Goal: Information Seeking & Learning: Learn about a topic

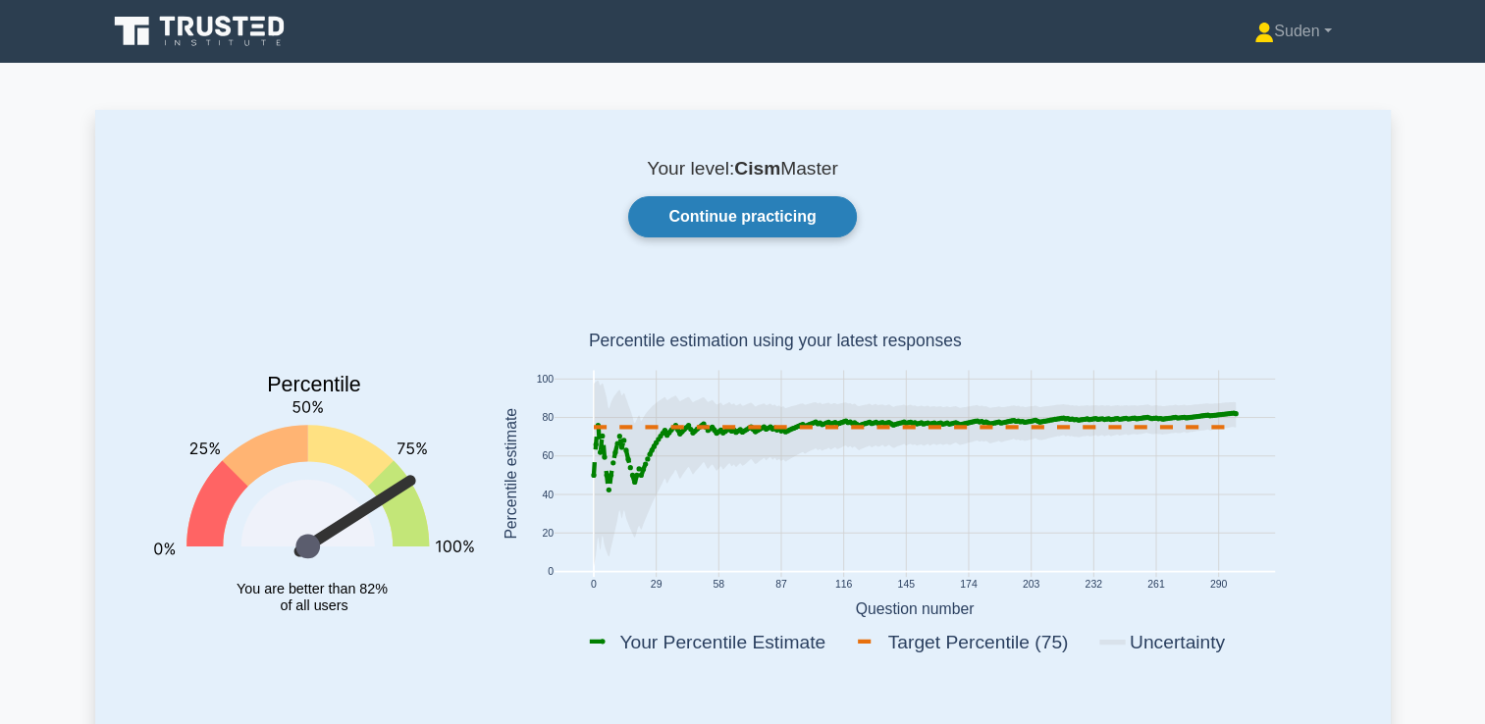
click at [714, 226] on link "Continue practicing" at bounding box center [742, 216] width 228 height 41
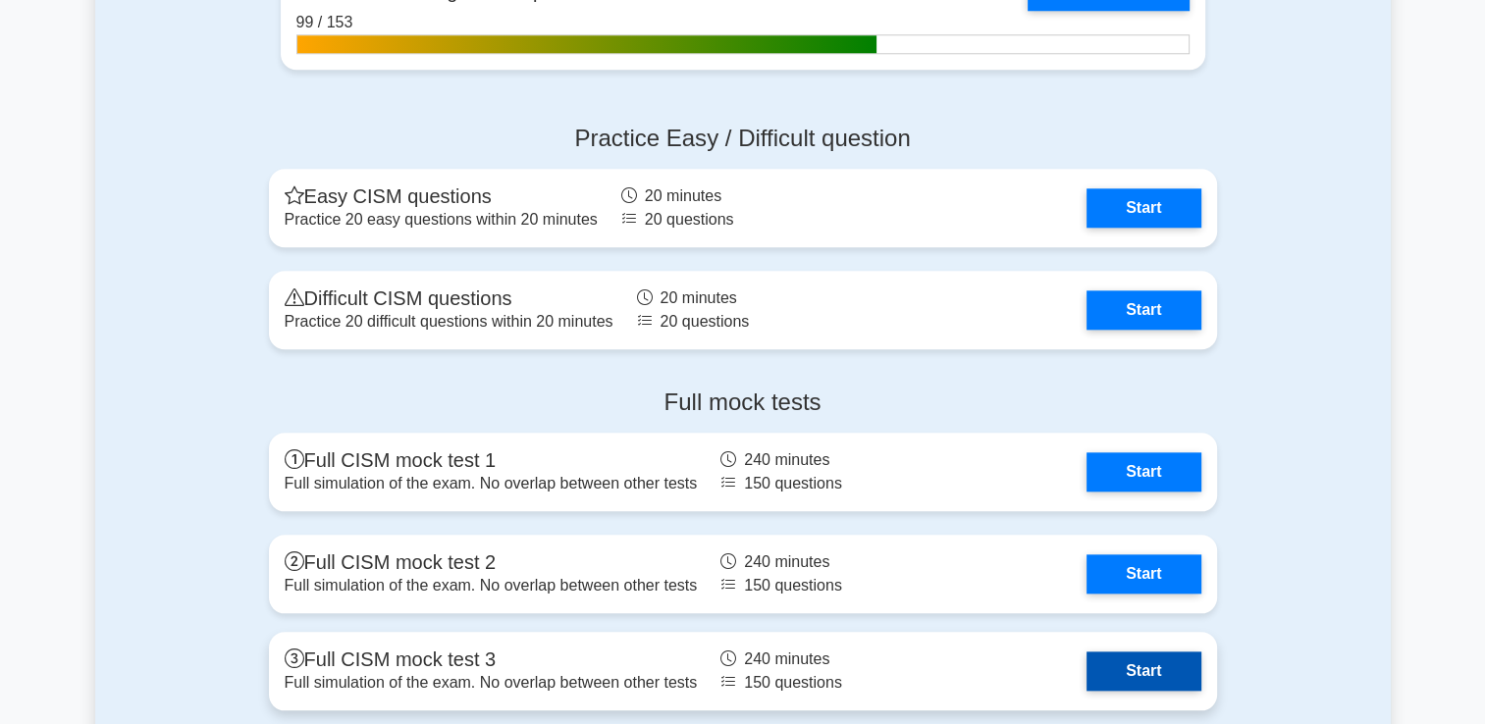
scroll to position [2356, 0]
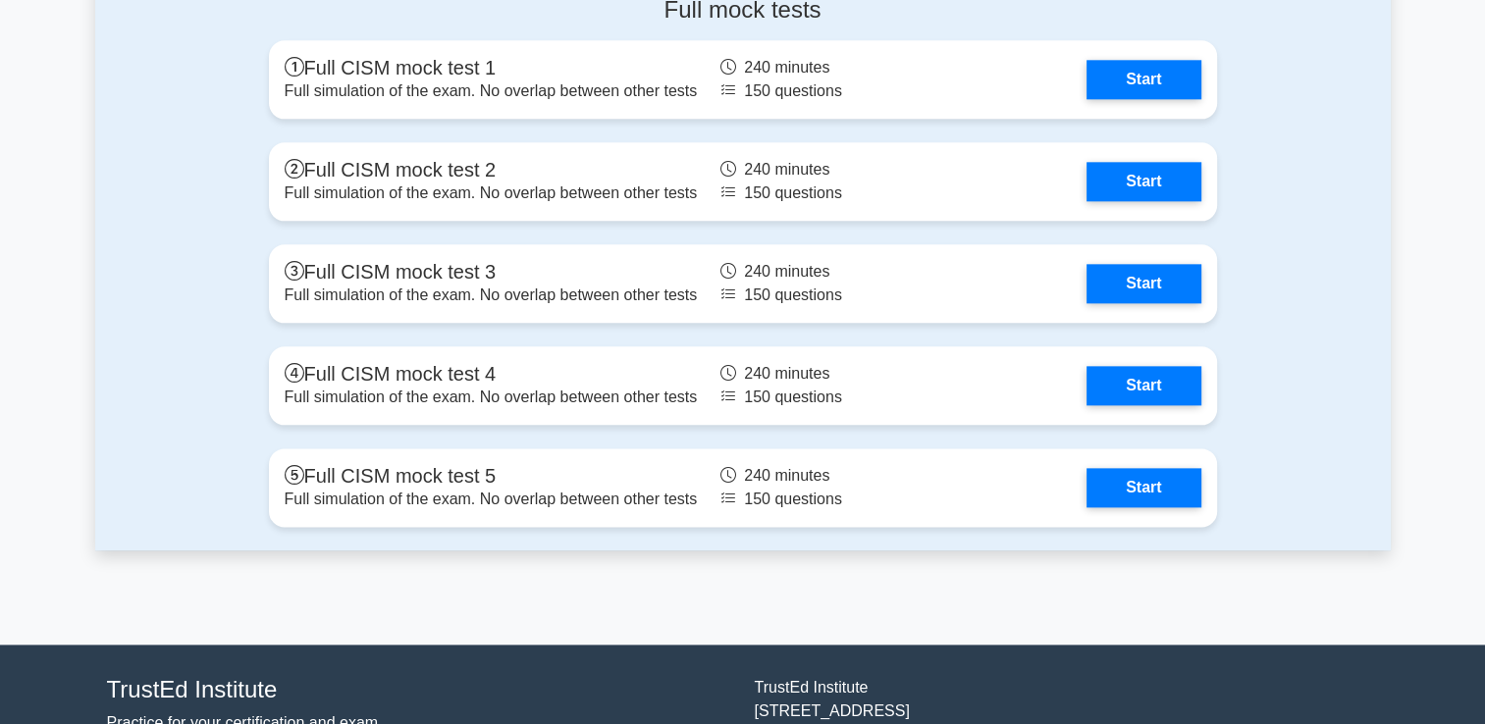
drag, startPoint x: 1134, startPoint y: 469, endPoint x: 1251, endPoint y: 472, distance: 117.8
click at [1135, 469] on link "Start" at bounding box center [1144, 487] width 114 height 39
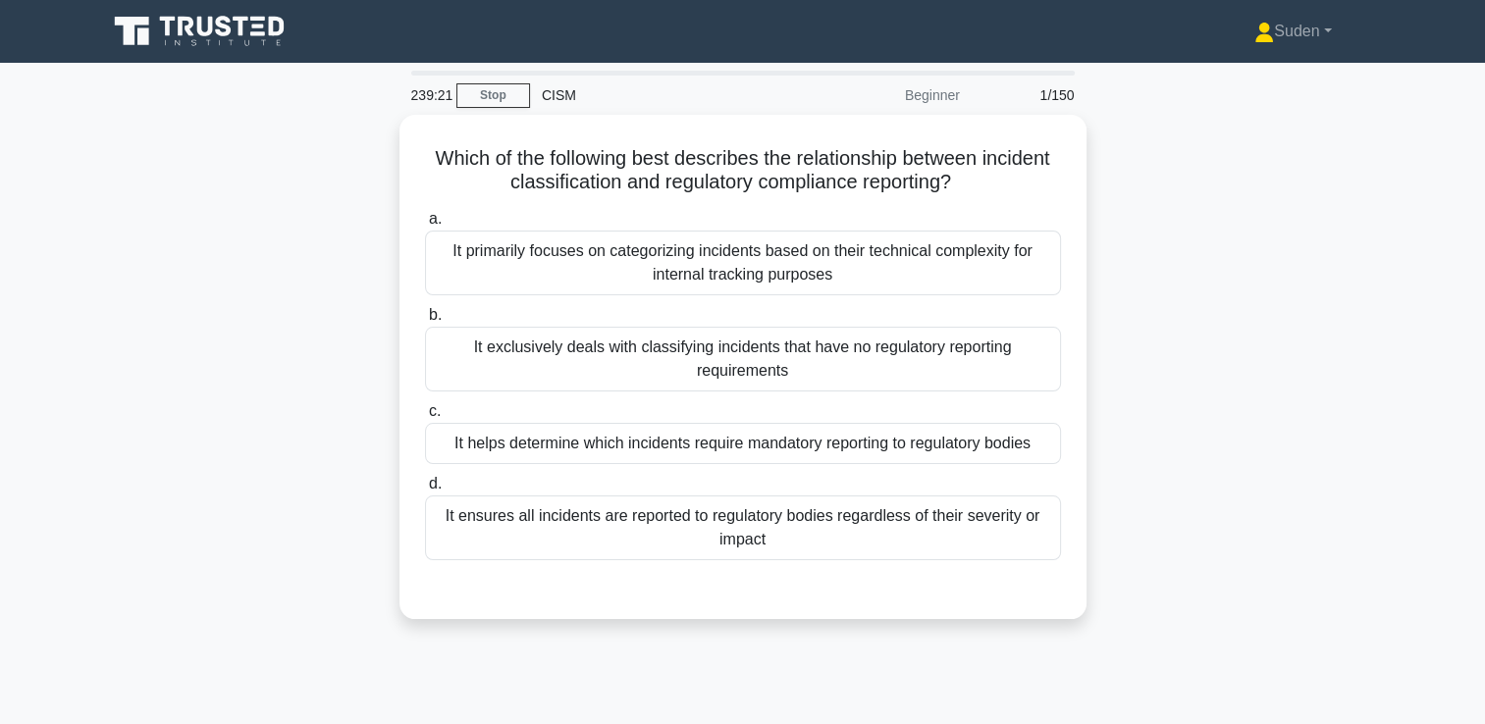
drag, startPoint x: 750, startPoint y: 528, endPoint x: 1092, endPoint y: 520, distance: 342.6
click at [750, 525] on div "It ensures all incidents are reported to regulatory bodies regardless of their …" at bounding box center [743, 528] width 636 height 65
click at [425, 491] on input "d. It ensures all incidents are reported to regulatory bodies regardless of the…" at bounding box center [425, 484] width 0 height 13
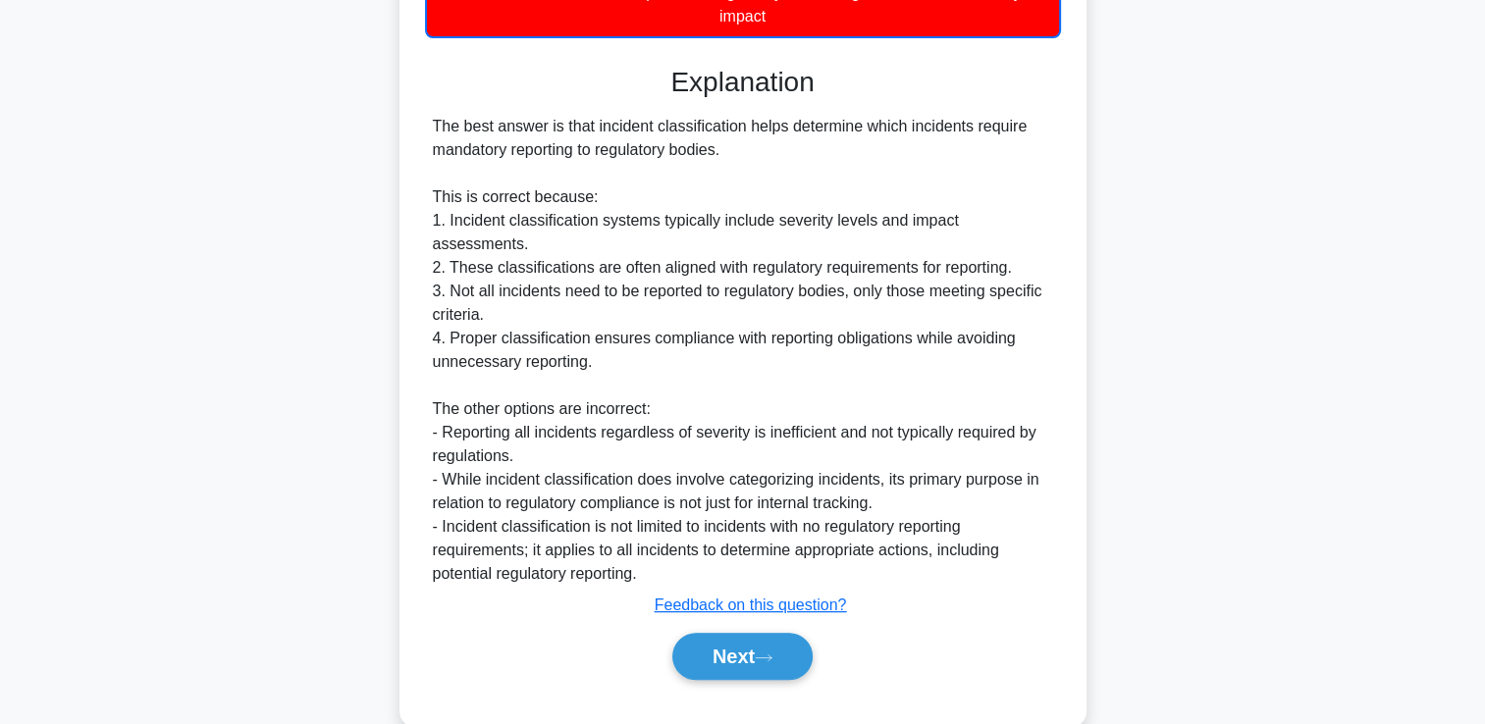
scroll to position [533, 0]
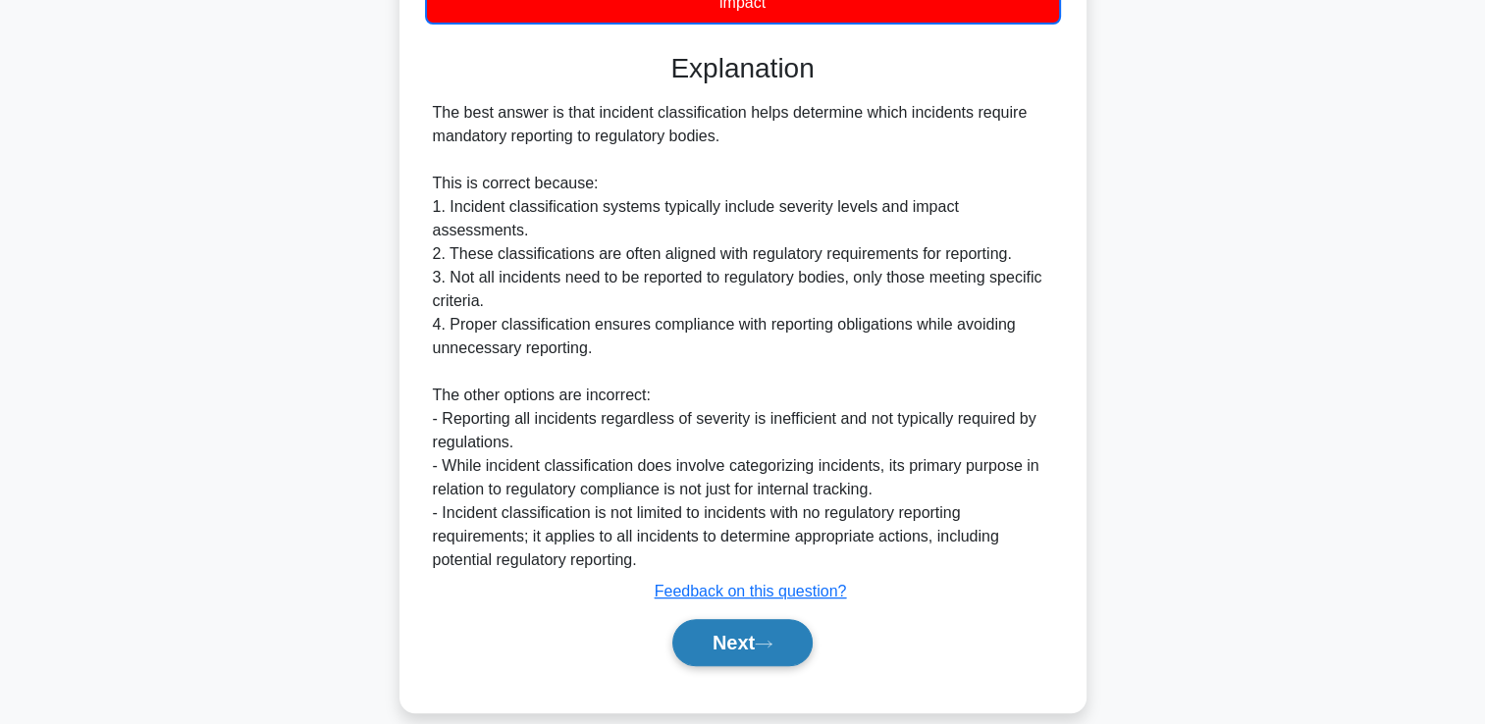
click at [684, 620] on button "Next" at bounding box center [742, 642] width 140 height 47
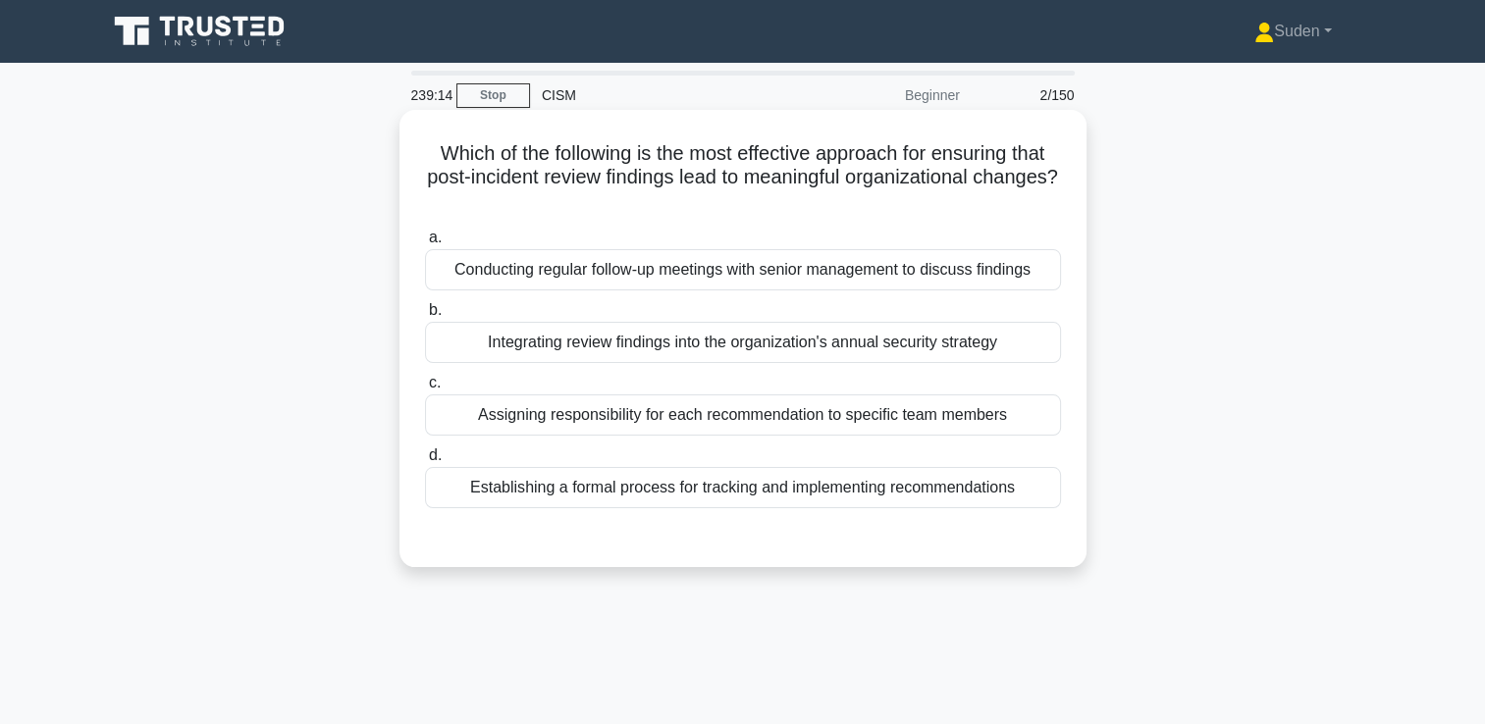
scroll to position [0, 0]
click at [459, 492] on div "Establishing a formal process for tracking and implementing recommendations" at bounding box center [743, 487] width 636 height 41
click at [425, 462] on input "d. Establishing a formal process for tracking and implementing recommendations" at bounding box center [425, 456] width 0 height 13
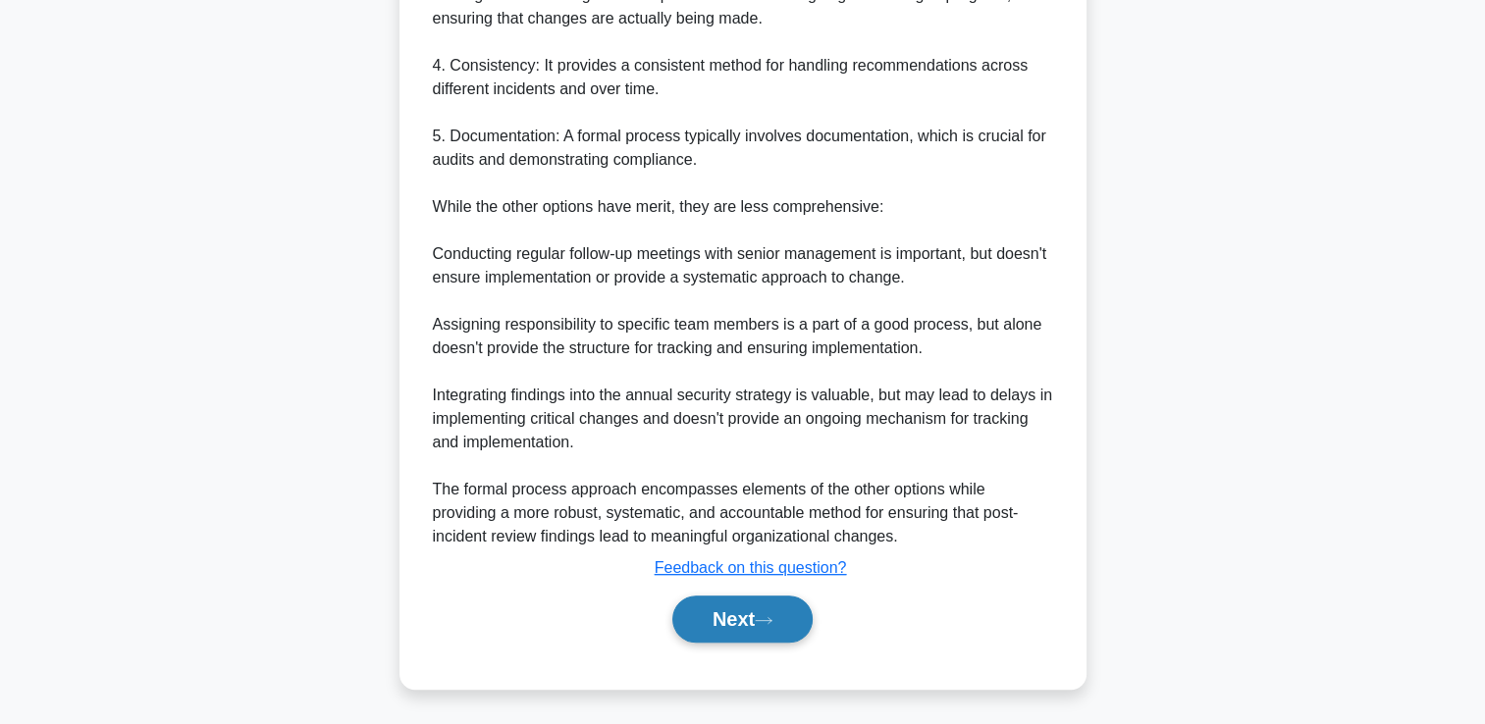
click at [757, 623] on button "Next" at bounding box center [742, 619] width 140 height 47
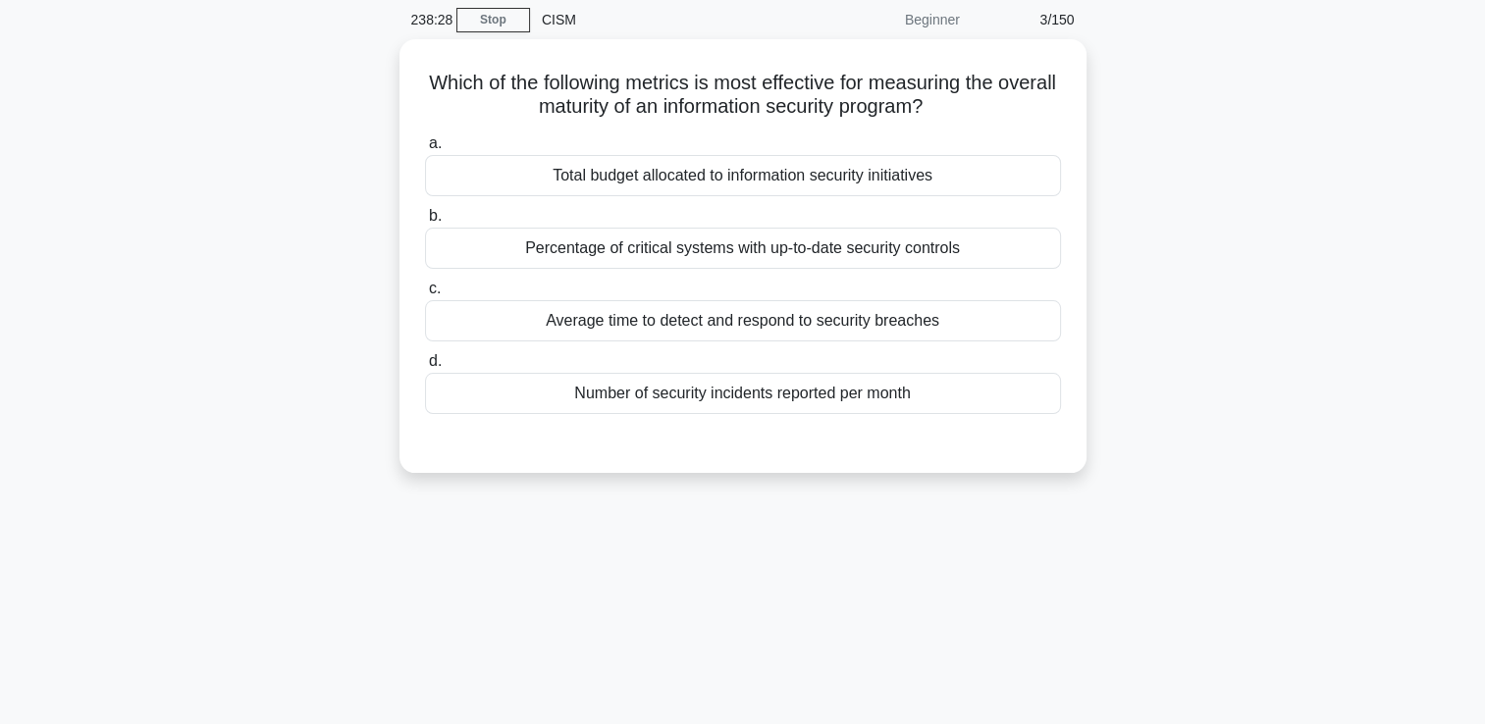
scroll to position [41, 0]
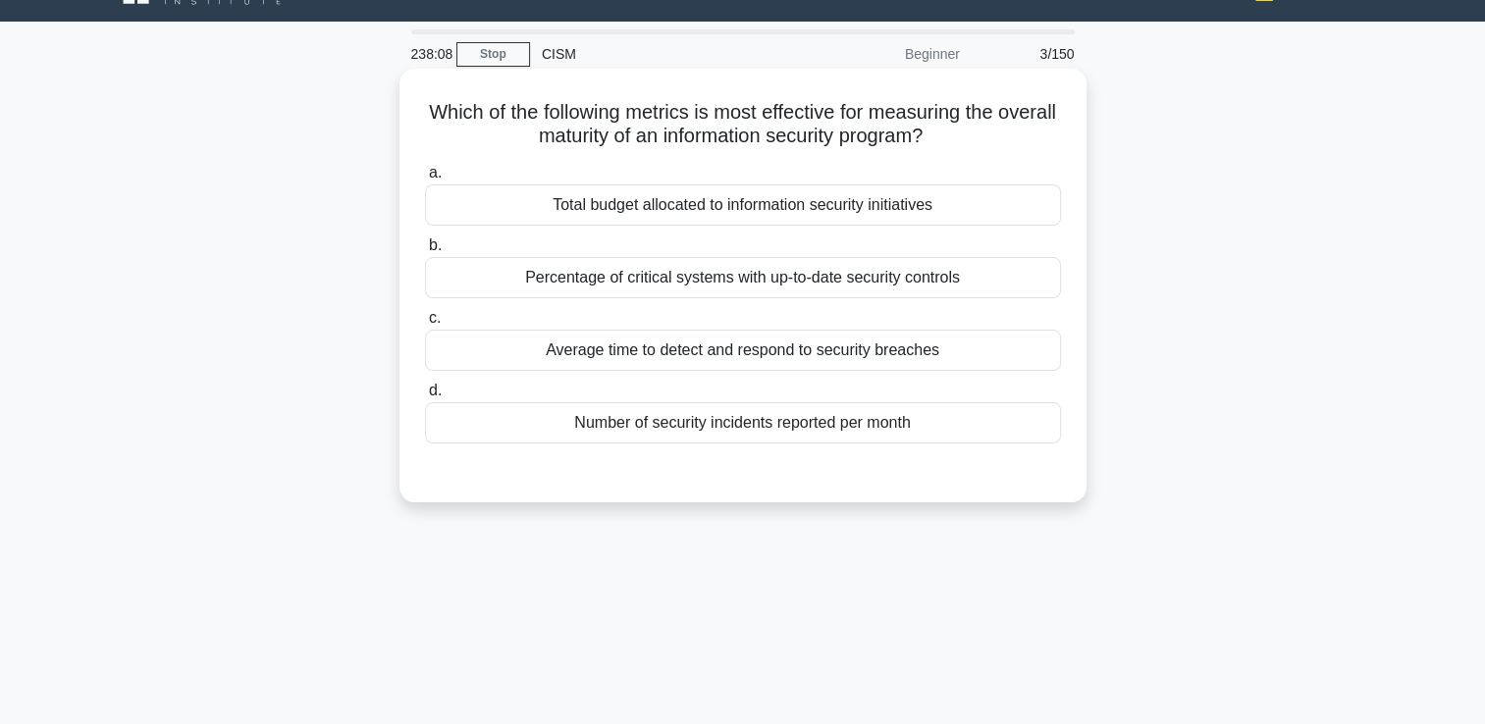
click at [663, 359] on div "Average time to detect and respond to security breaches" at bounding box center [743, 350] width 636 height 41
click at [425, 325] on input "c. Average time to detect and respond to security breaches" at bounding box center [425, 318] width 0 height 13
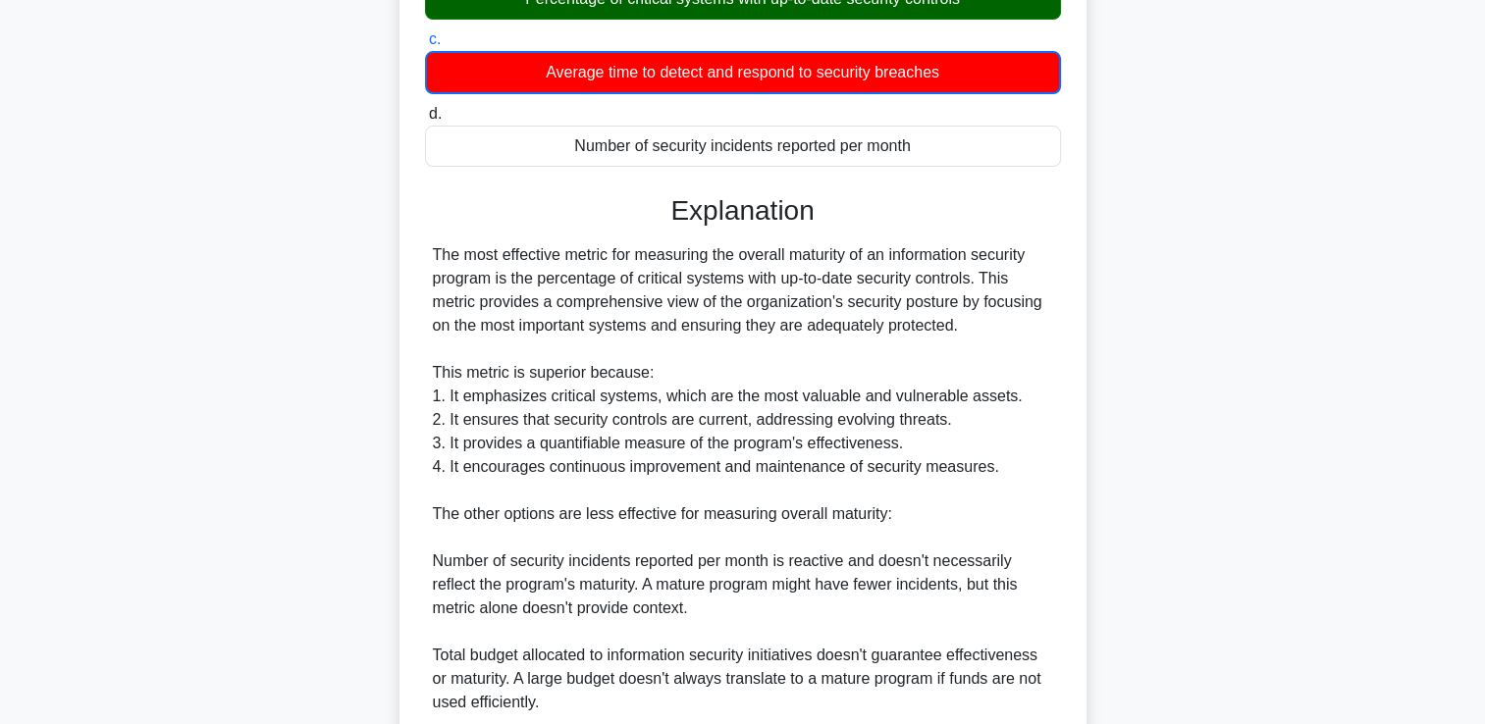
scroll to position [532, 0]
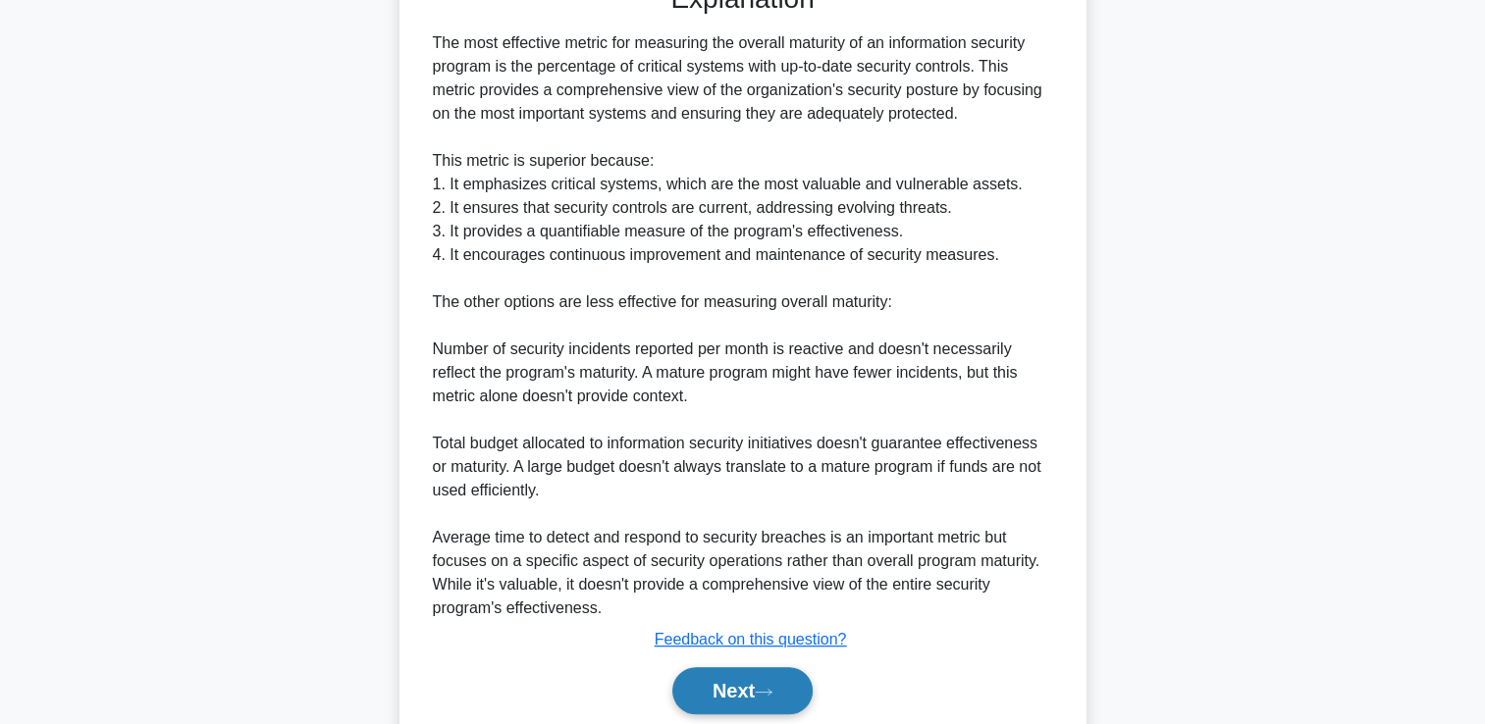
click at [722, 697] on button "Next" at bounding box center [742, 690] width 140 height 47
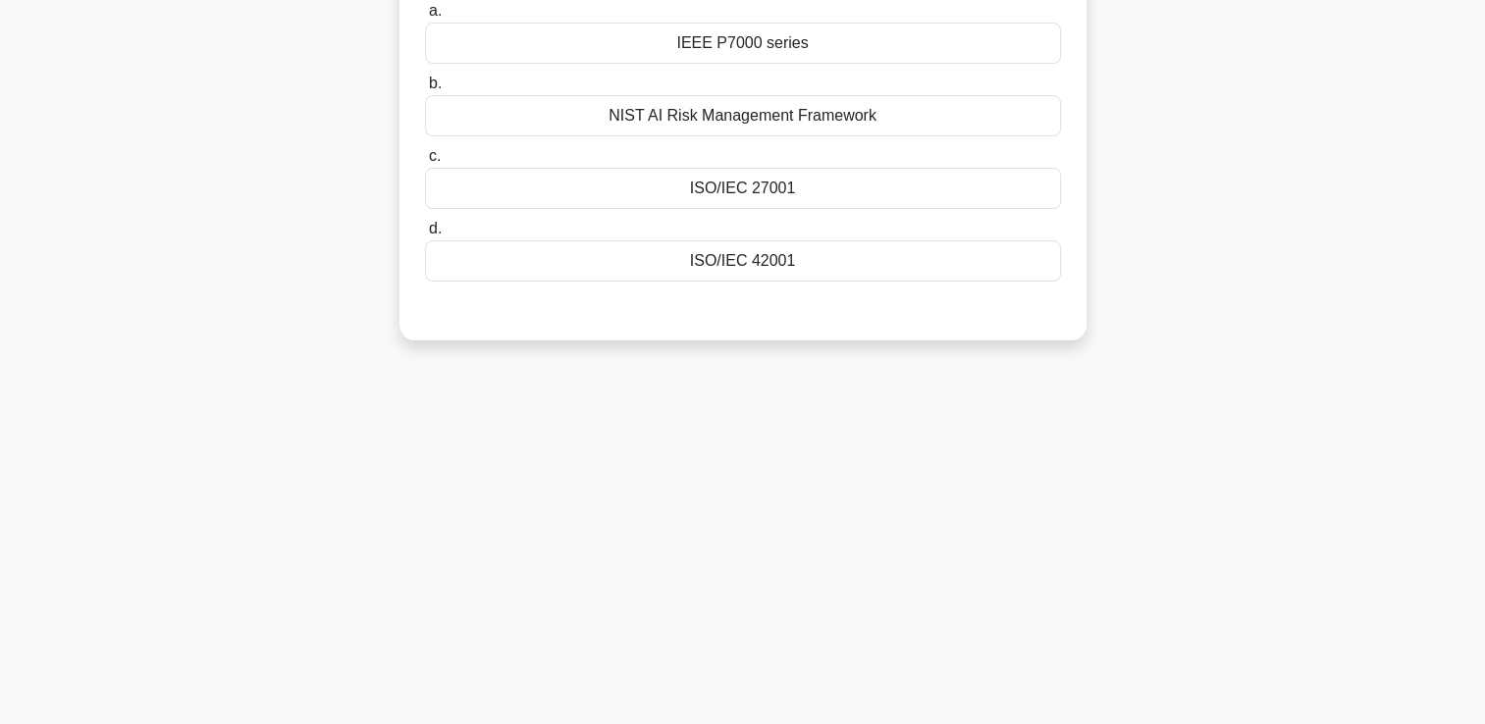
scroll to position [139, 0]
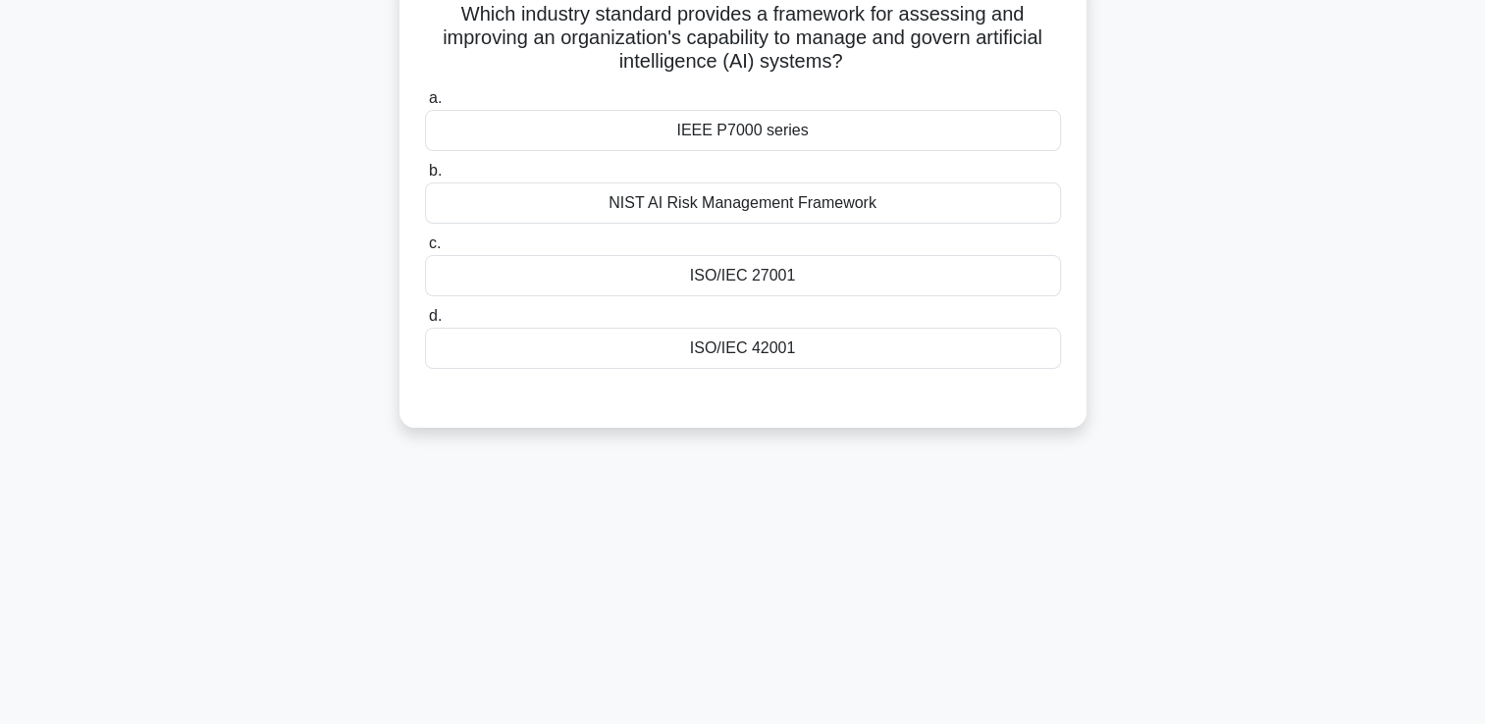
click at [862, 386] on div at bounding box center [743, 389] width 636 height 16
click at [847, 367] on div "ISO/IEC 42001" at bounding box center [743, 348] width 636 height 41
click at [425, 323] on input "d. ISO/IEC 42001" at bounding box center [425, 316] width 0 height 13
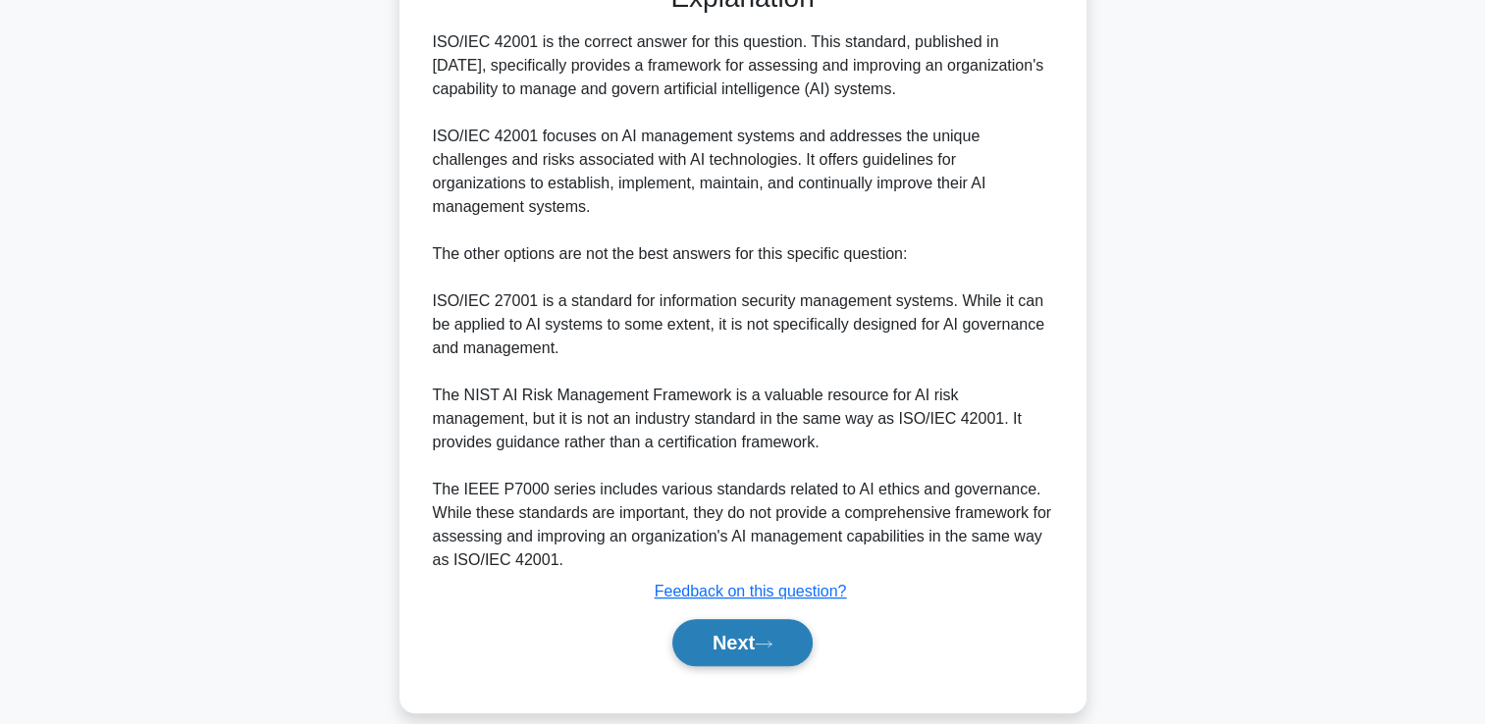
click at [765, 639] on icon at bounding box center [764, 644] width 18 height 11
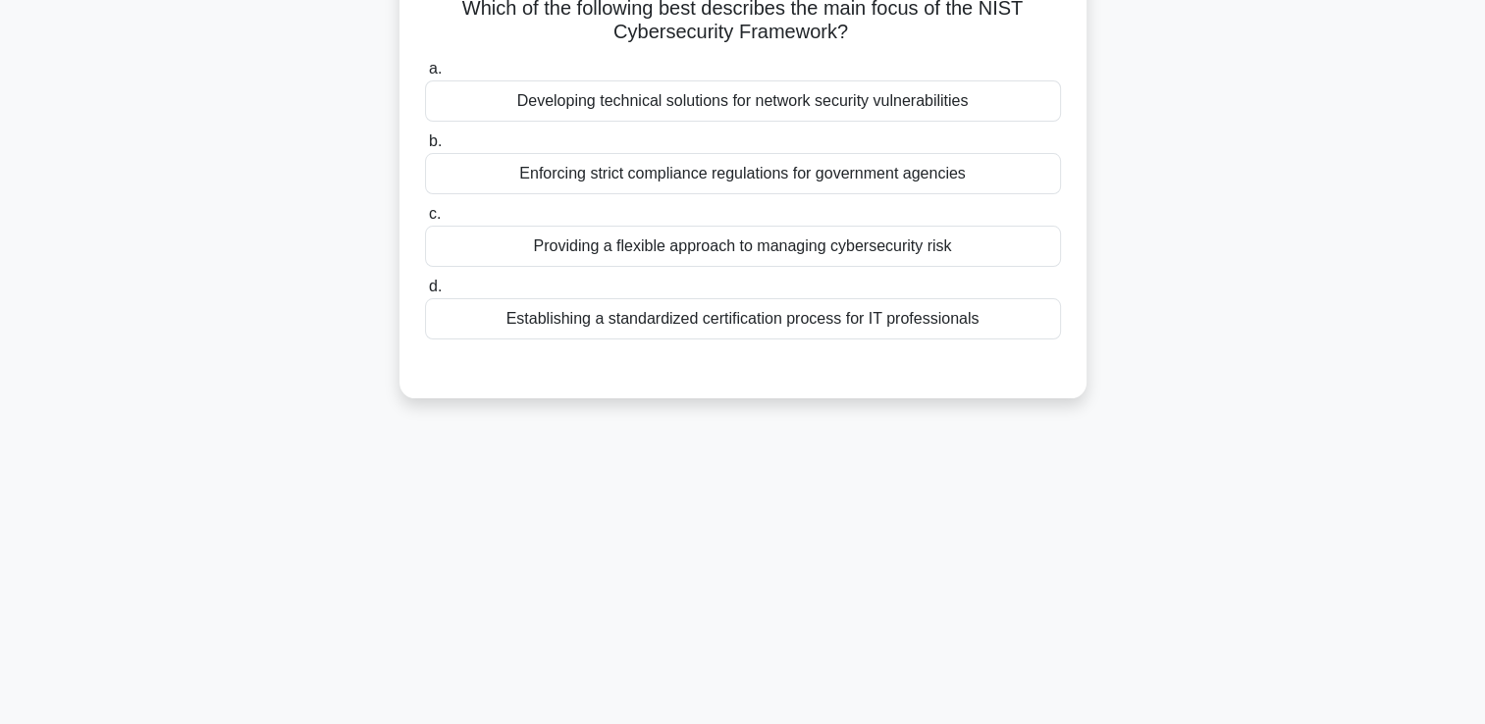
scroll to position [0, 0]
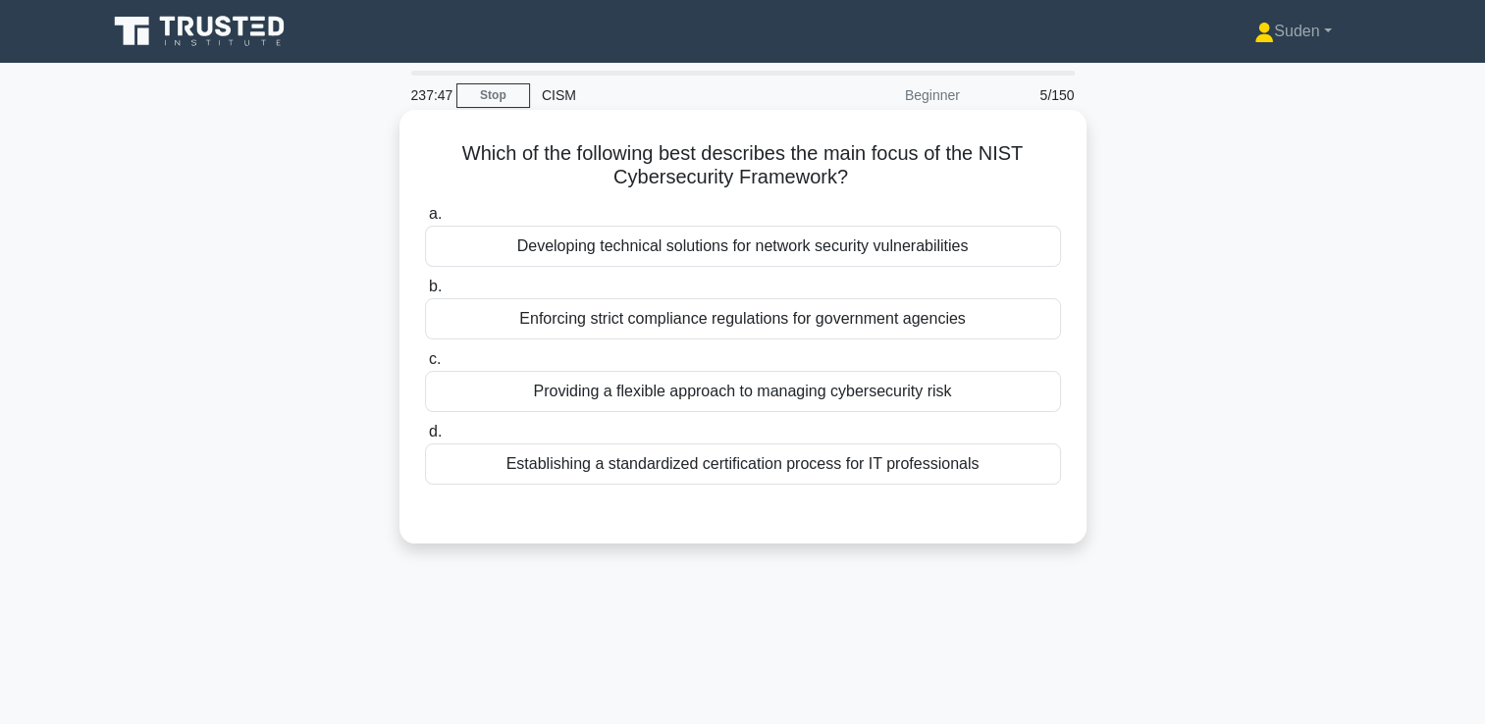
click at [643, 404] on div "Providing a flexible approach to managing cybersecurity risk" at bounding box center [743, 391] width 636 height 41
click at [425, 366] on input "c. Providing a flexible approach to managing cybersecurity risk" at bounding box center [425, 359] width 0 height 13
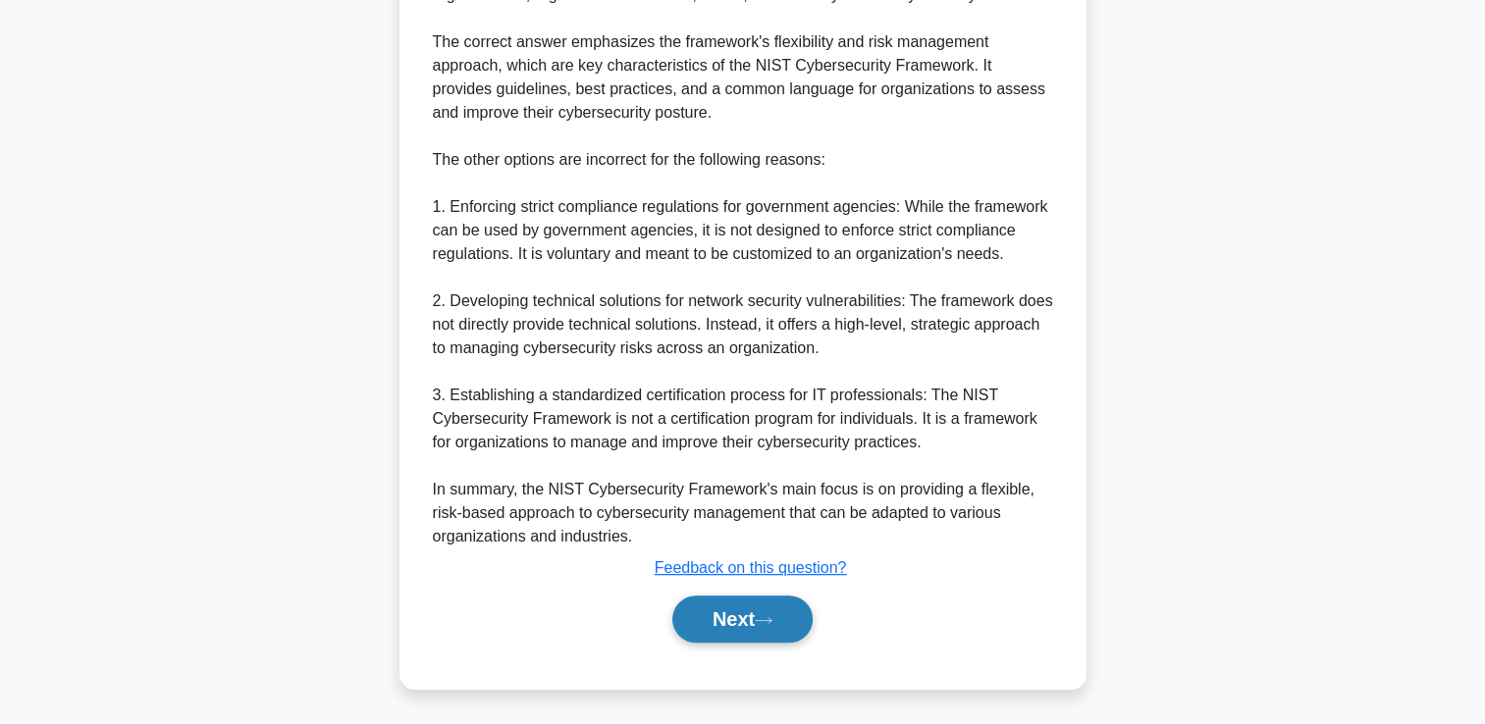
click at [758, 631] on button "Next" at bounding box center [742, 619] width 140 height 47
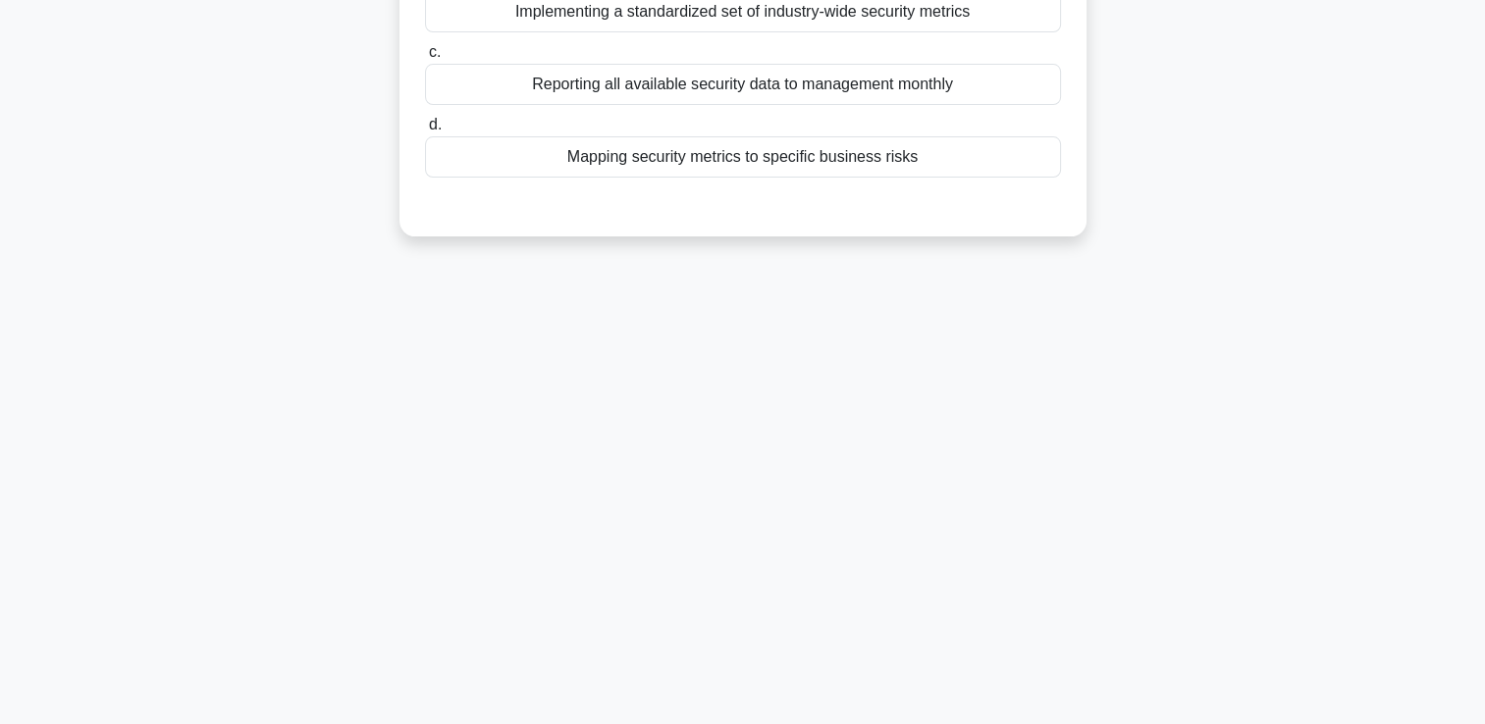
scroll to position [41, 0]
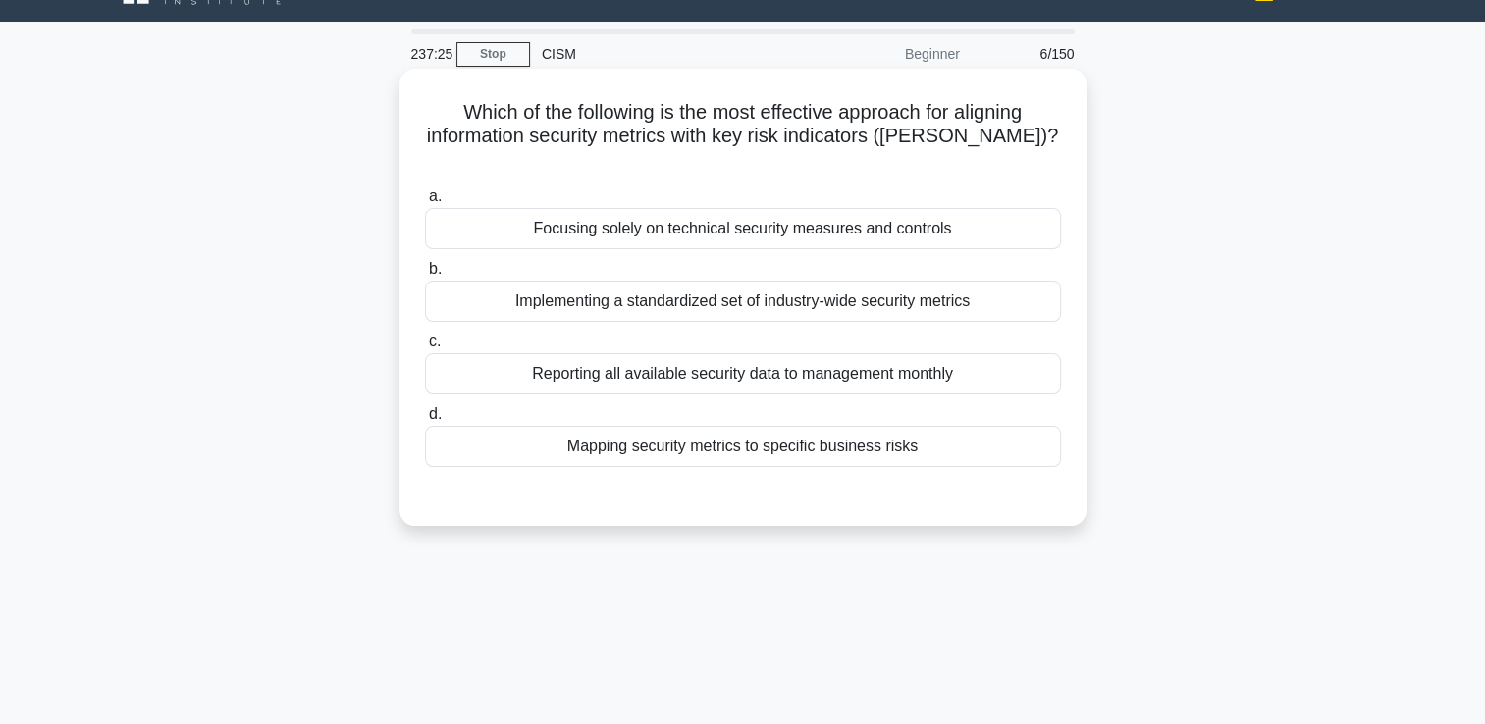
click at [797, 429] on div "Mapping security metrics to specific business risks" at bounding box center [743, 446] width 636 height 41
click at [425, 421] on input "d. Mapping security metrics to specific business risks" at bounding box center [425, 414] width 0 height 13
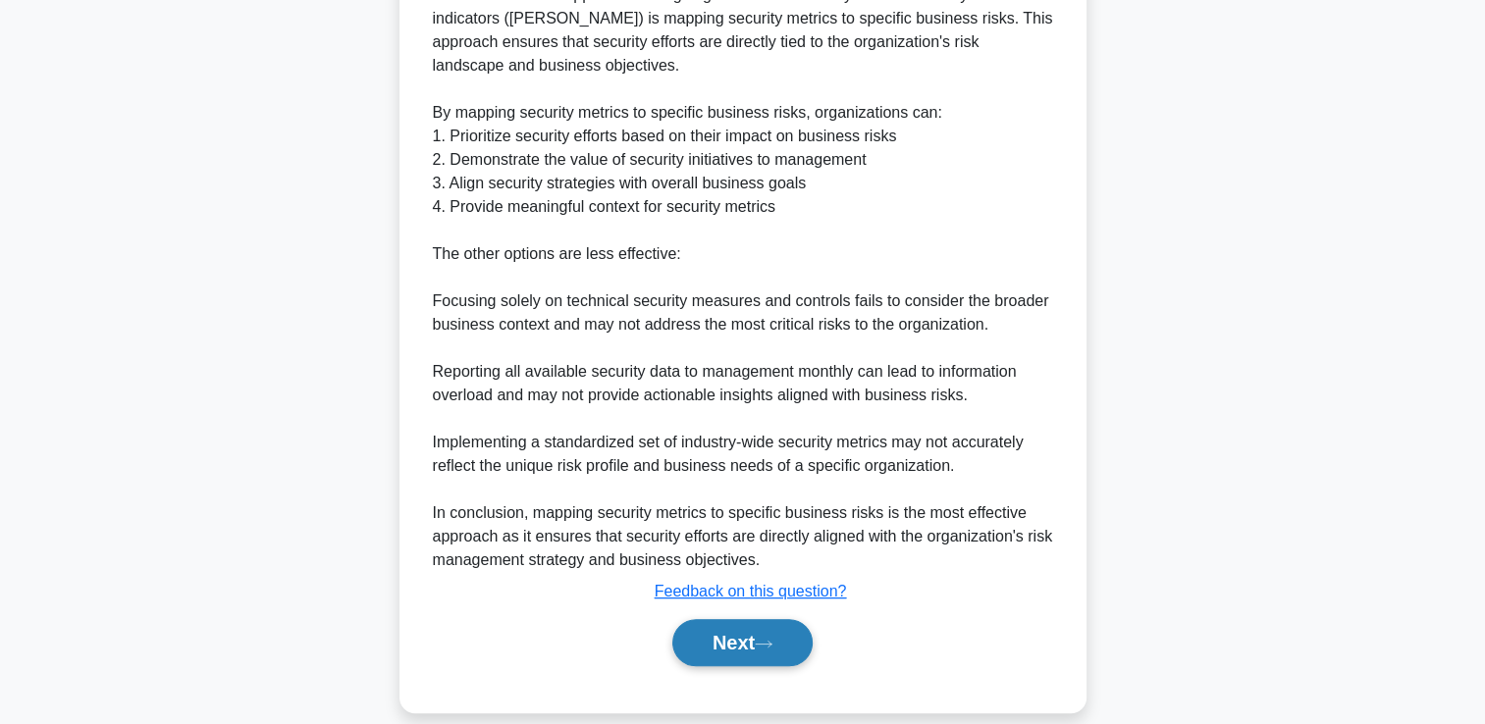
drag, startPoint x: 758, startPoint y: 622, endPoint x: 769, endPoint y: 611, distance: 16.0
click at [758, 621] on button "Next" at bounding box center [742, 642] width 140 height 47
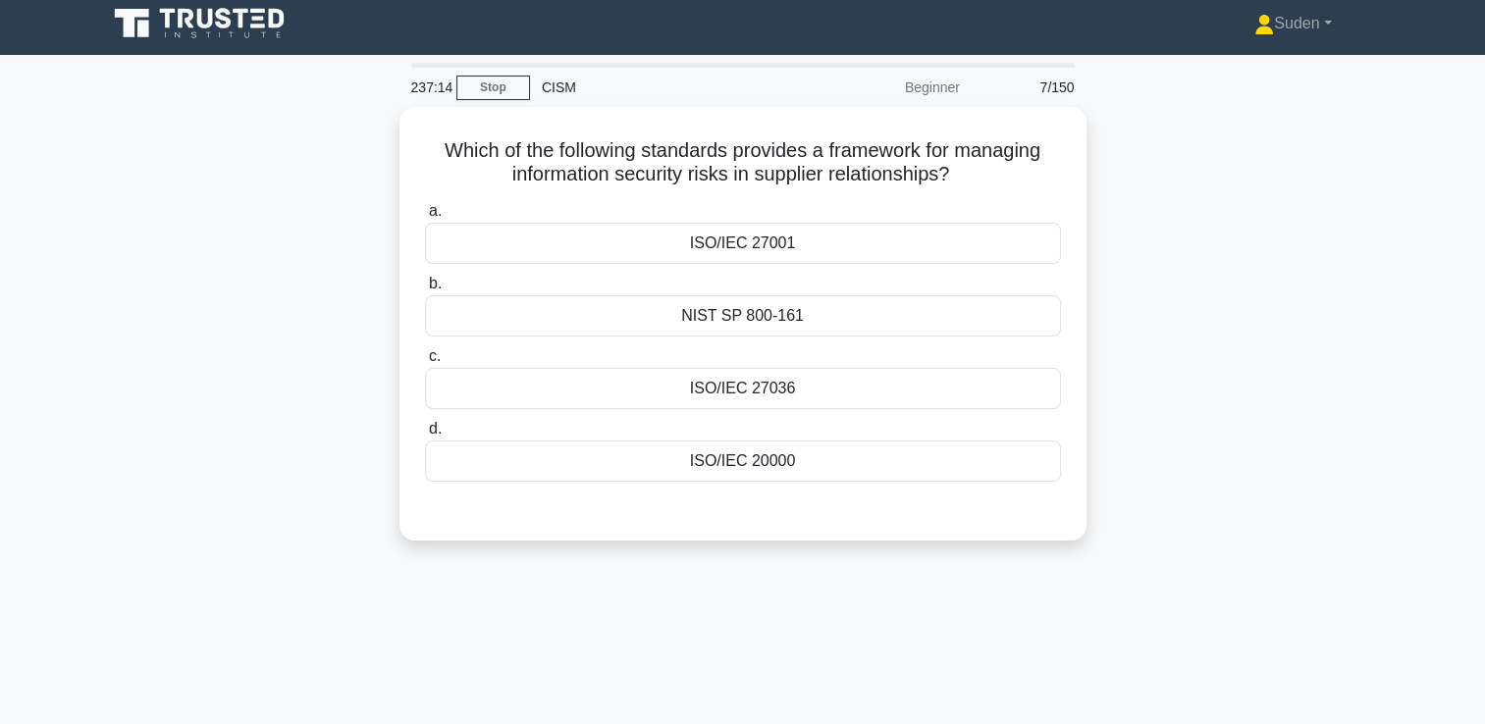
scroll to position [0, 0]
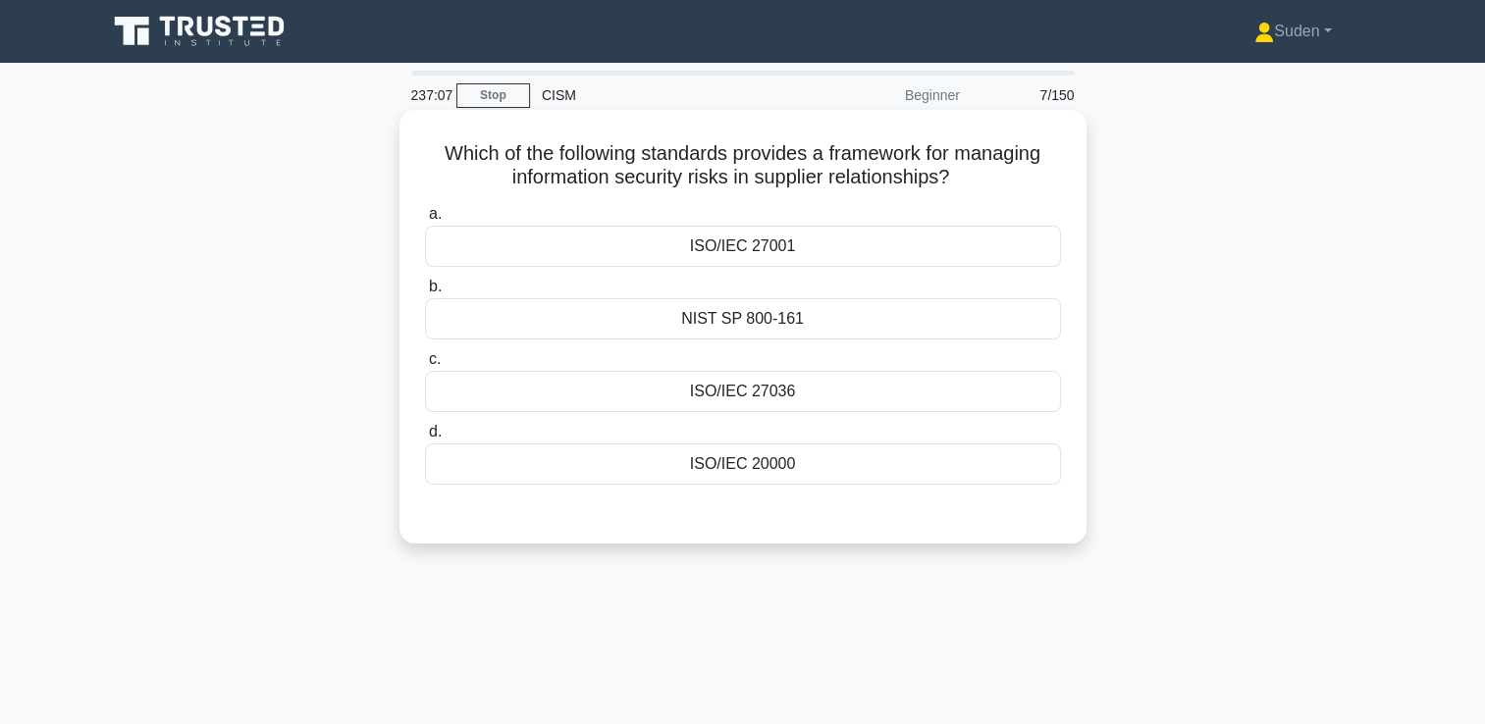
click at [801, 386] on div "ISO/IEC 27036" at bounding box center [743, 391] width 636 height 41
click at [425, 366] on input "c. ISO/IEC 27036" at bounding box center [425, 359] width 0 height 13
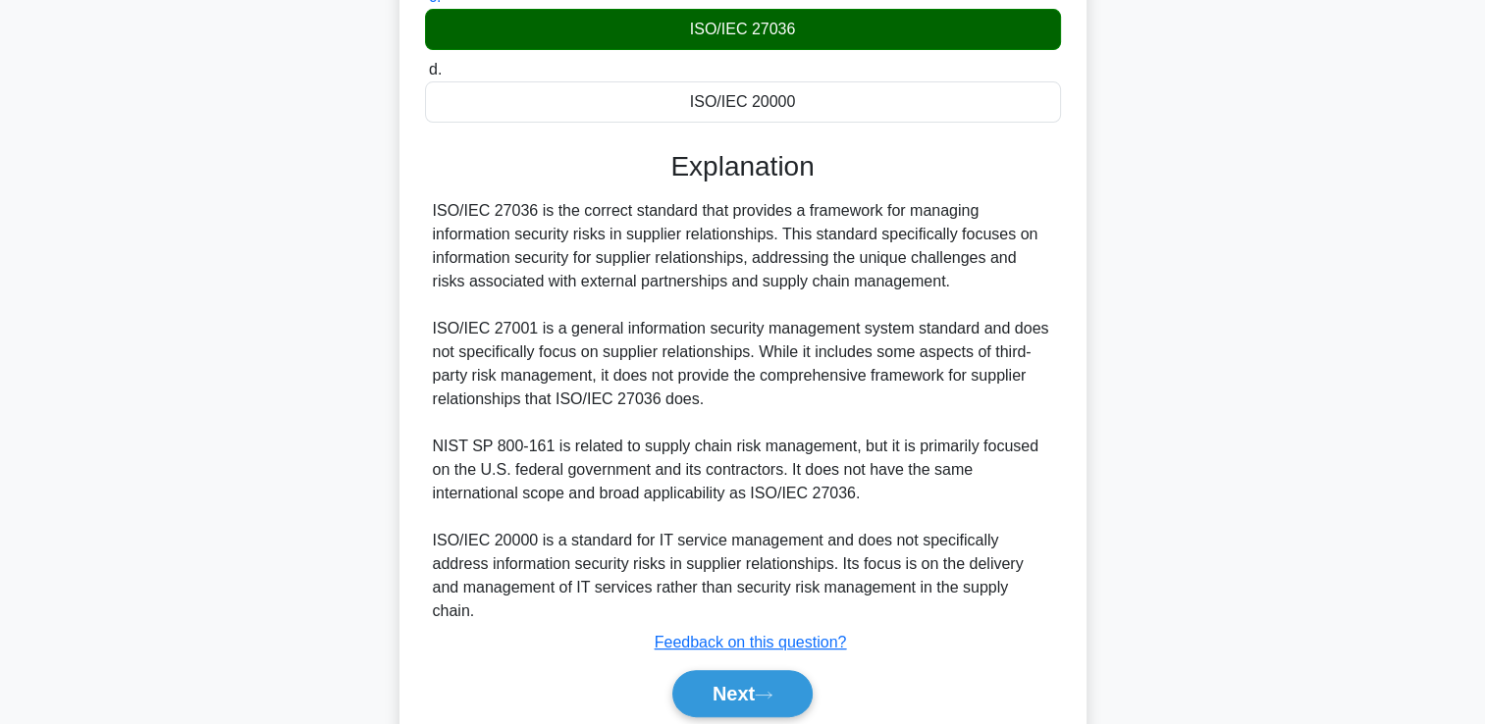
scroll to position [413, 0]
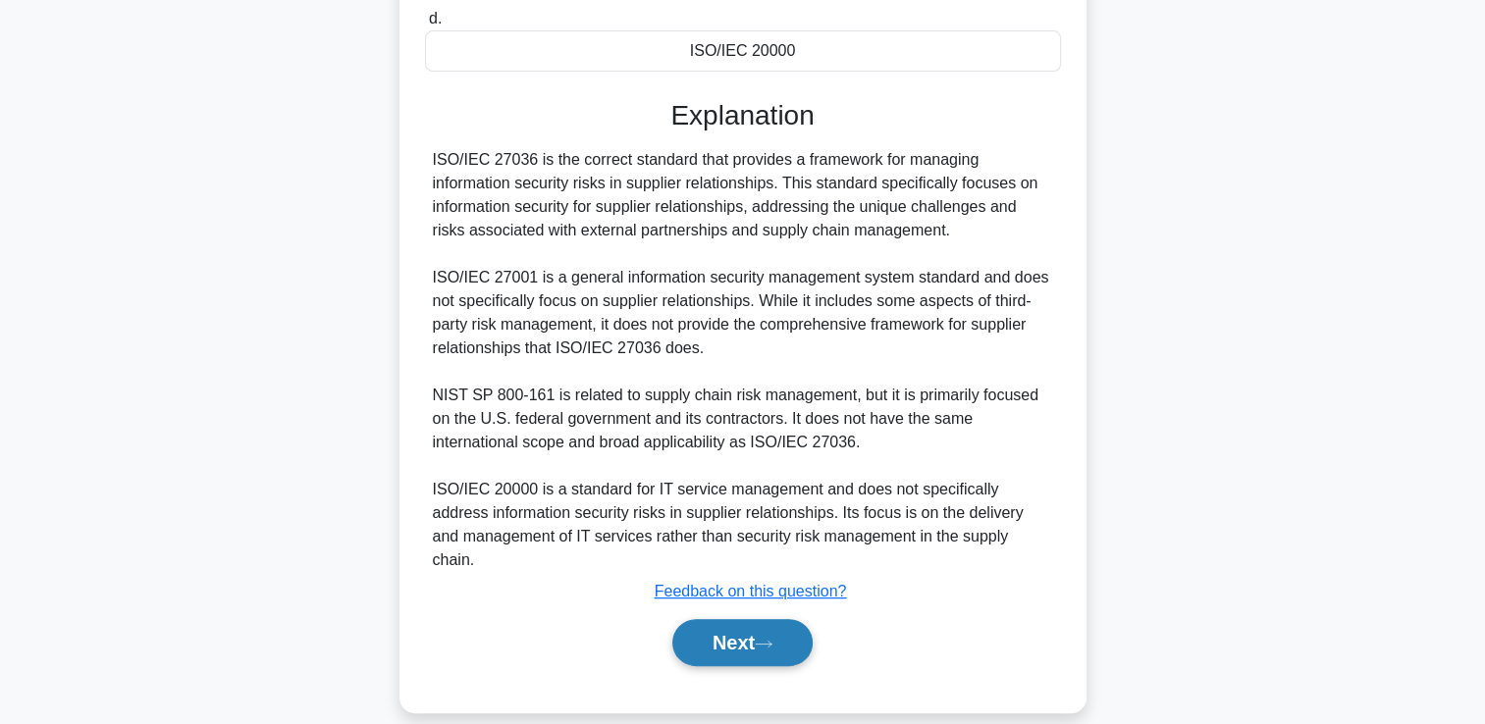
click at [751, 619] on button "Next" at bounding box center [742, 642] width 140 height 47
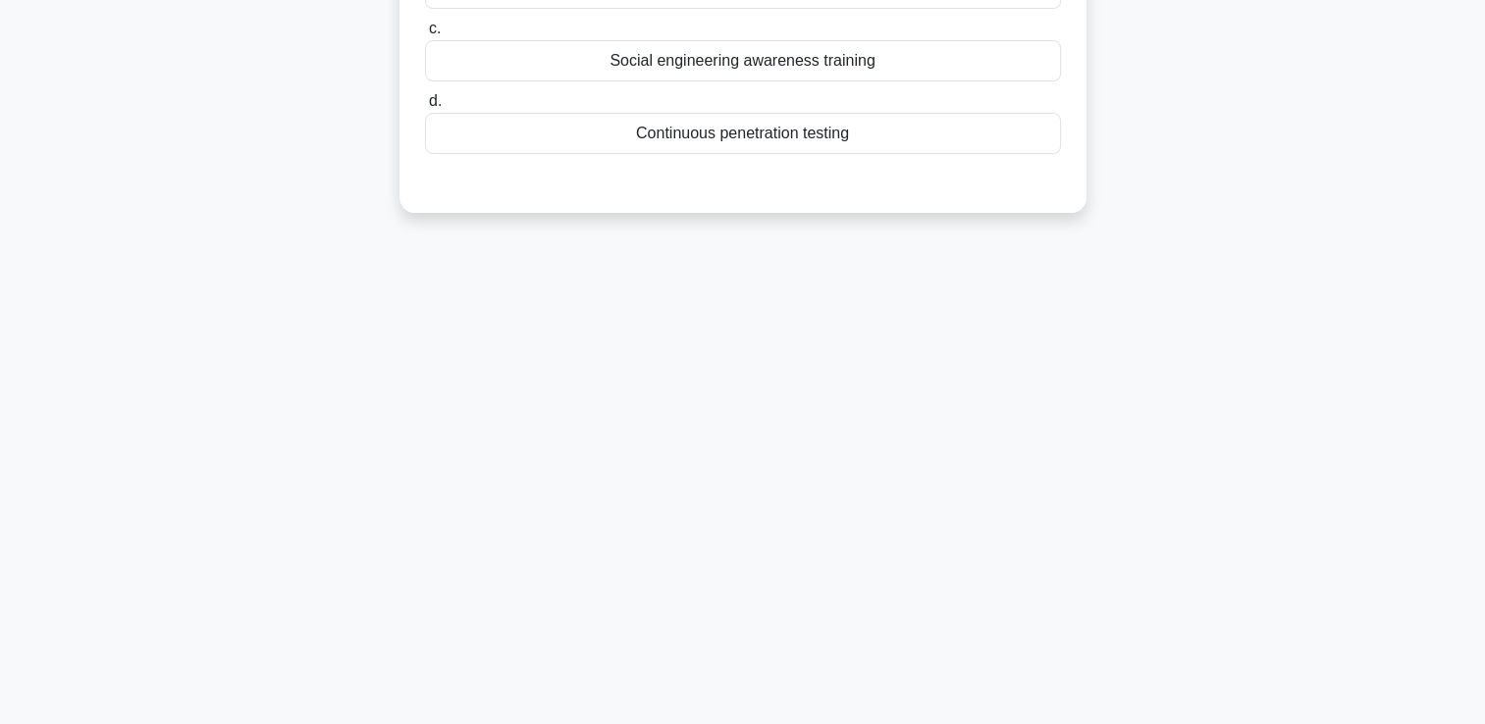
scroll to position [0, 0]
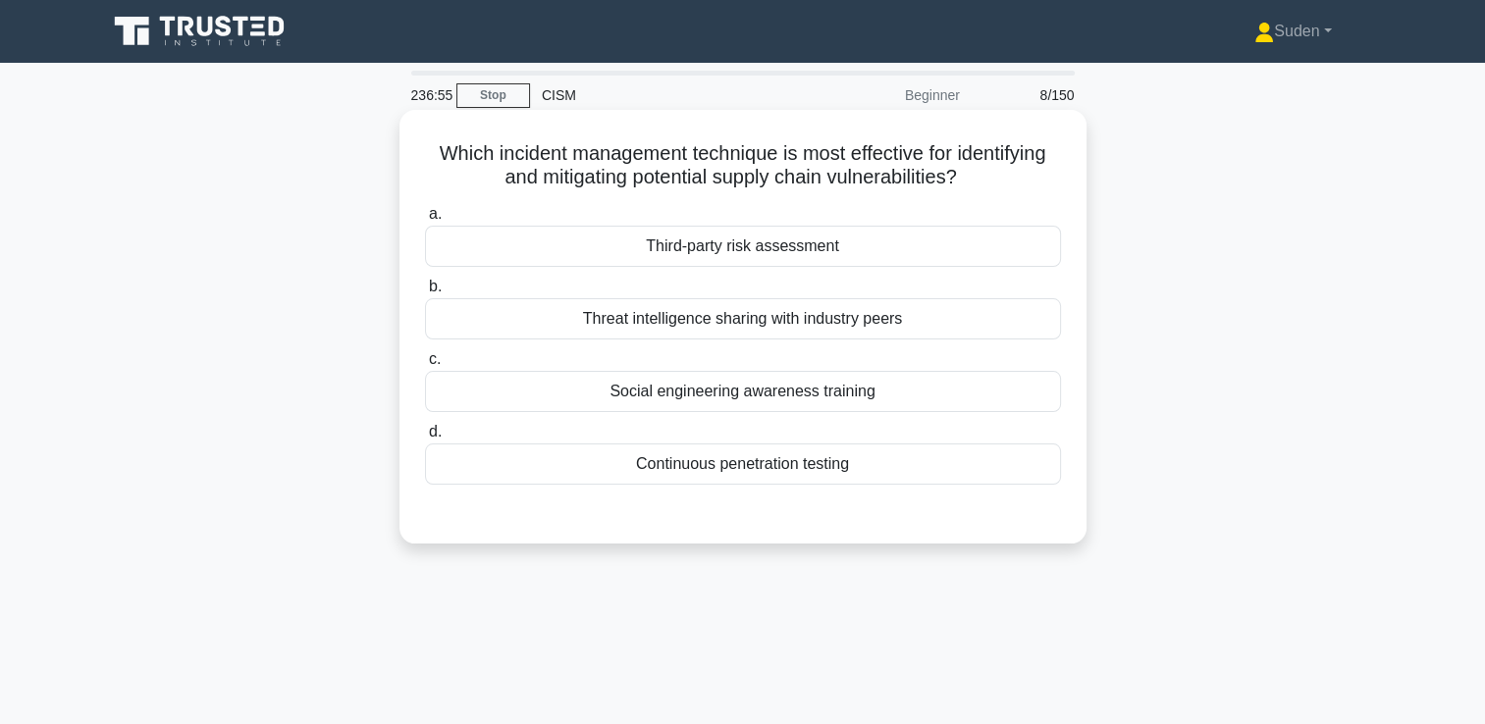
click at [687, 475] on div "Continuous penetration testing" at bounding box center [743, 464] width 636 height 41
click at [425, 439] on input "d. Continuous penetration testing" at bounding box center [425, 432] width 0 height 13
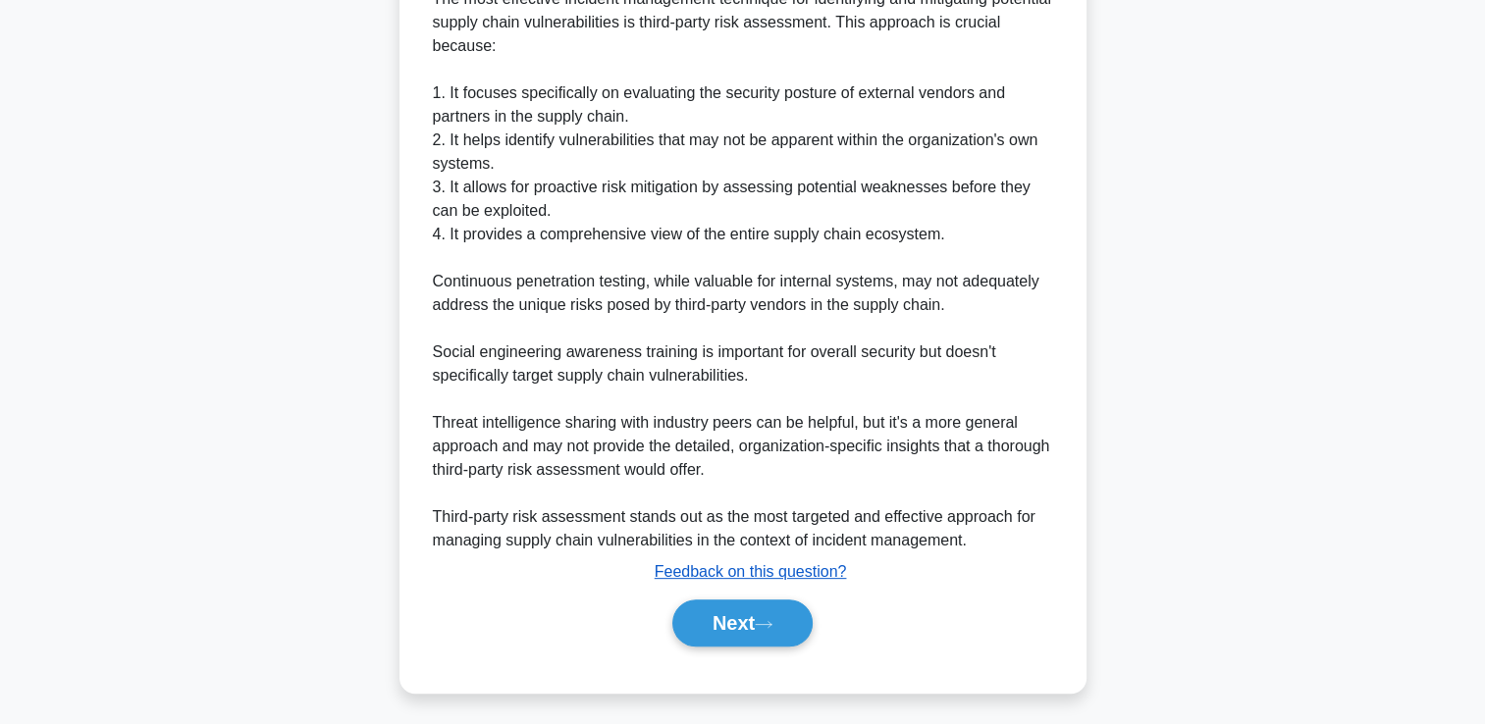
scroll to position [580, 0]
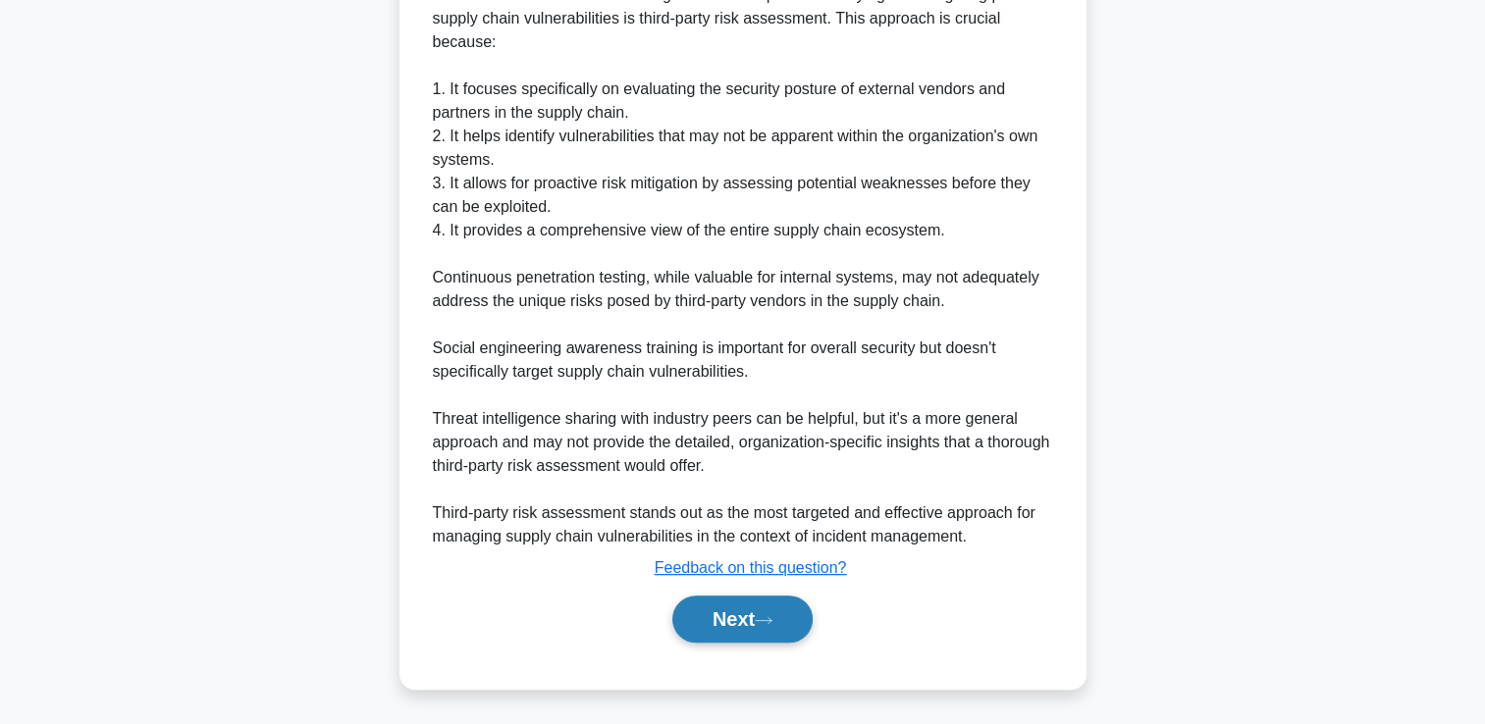
click at [726, 632] on button "Next" at bounding box center [742, 619] width 140 height 47
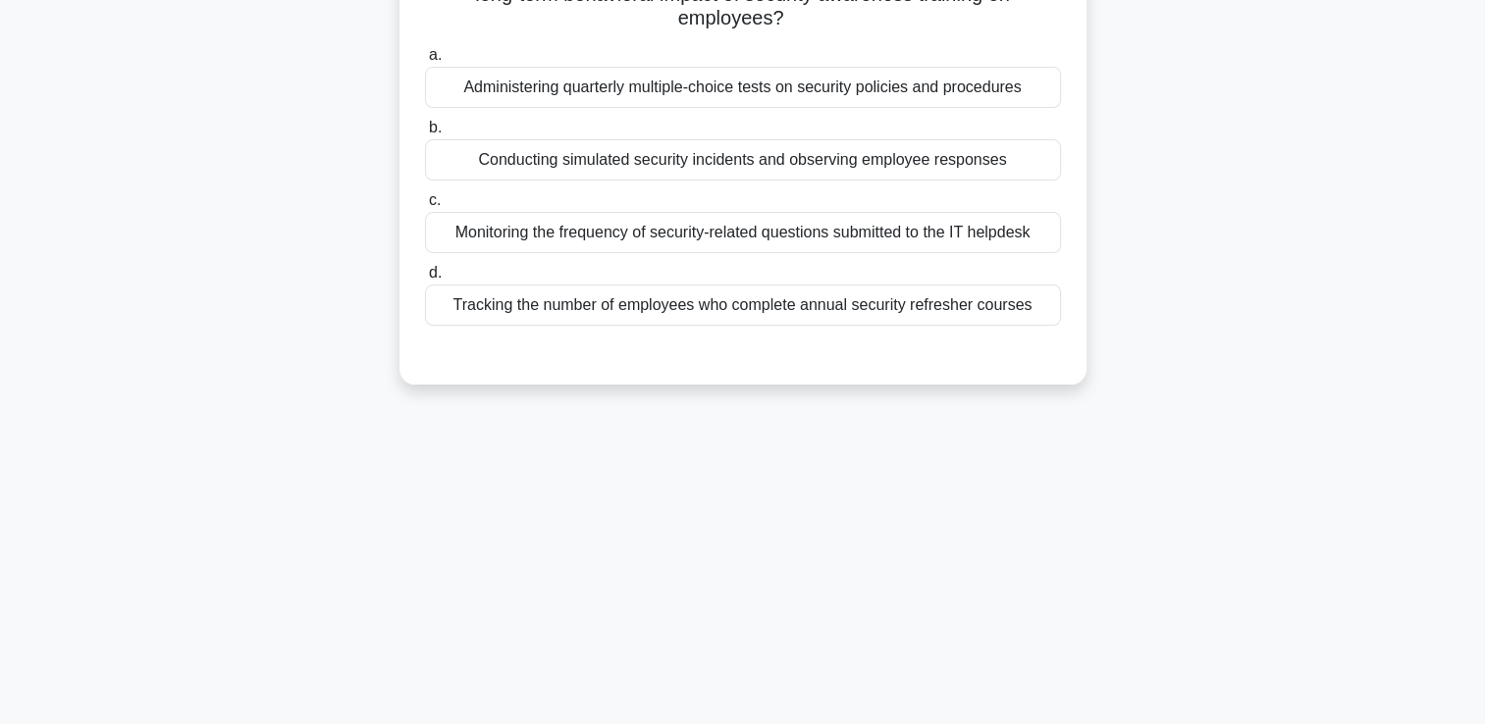
scroll to position [0, 0]
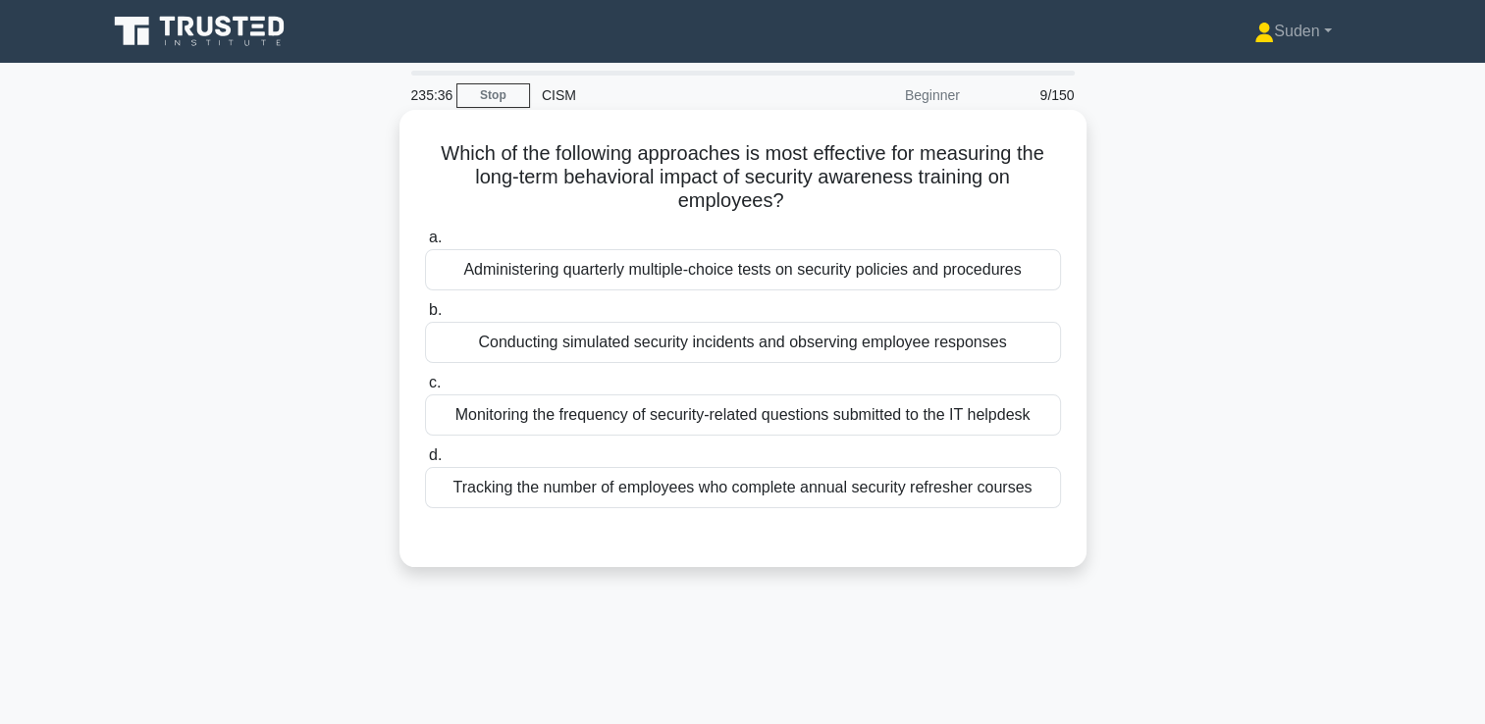
click at [771, 350] on div "Conducting simulated security incidents and observing employee responses" at bounding box center [743, 342] width 636 height 41
click at [425, 317] on input "b. Conducting simulated security incidents and observing employee responses" at bounding box center [425, 310] width 0 height 13
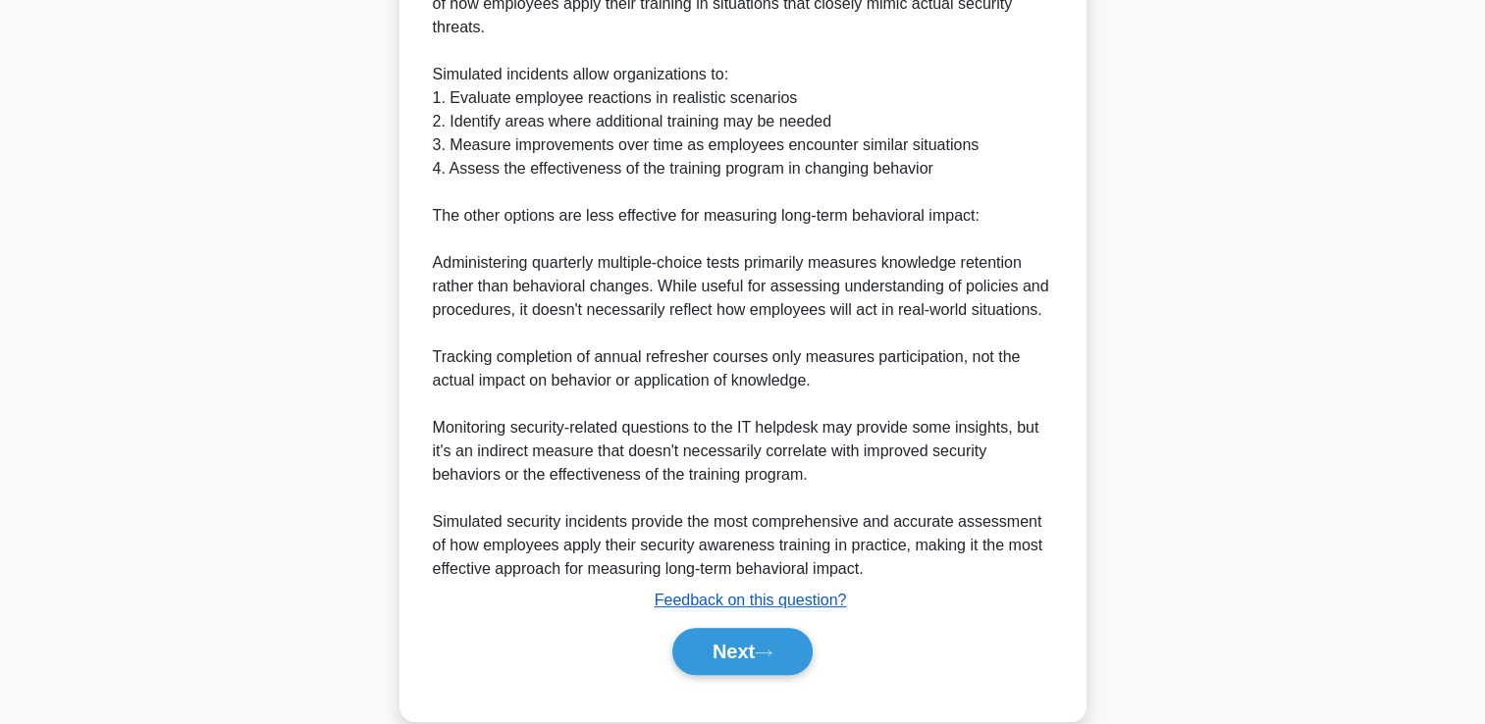
scroll to position [672, 0]
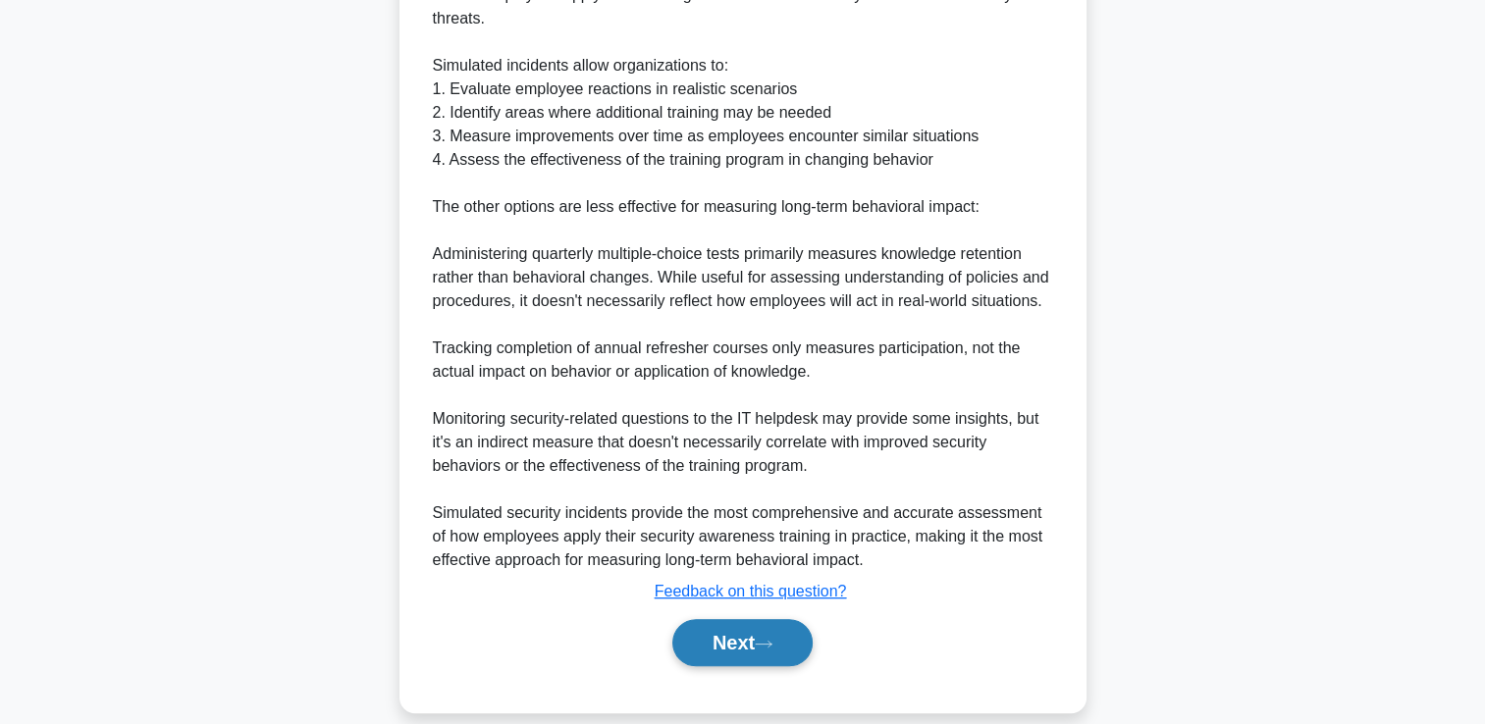
click at [718, 640] on button "Next" at bounding box center [742, 642] width 140 height 47
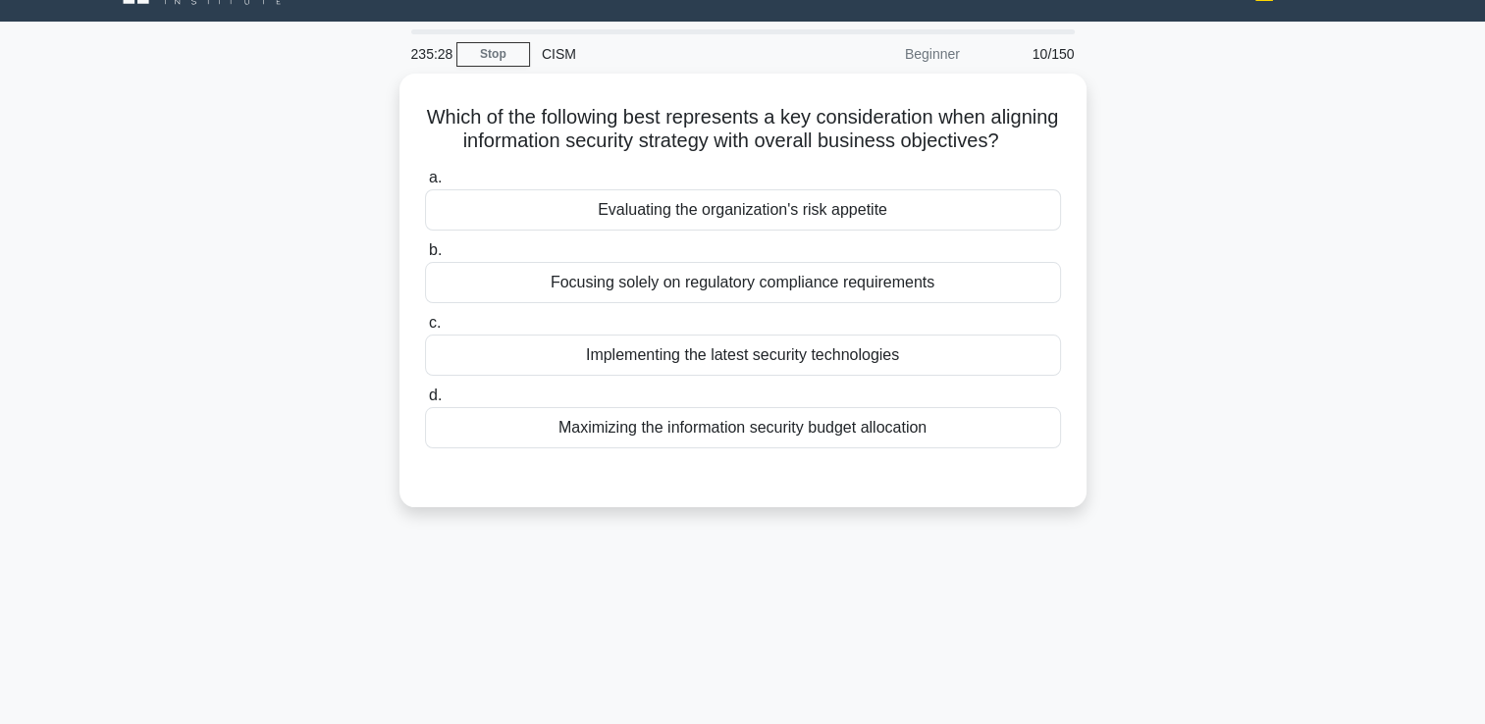
scroll to position [0, 0]
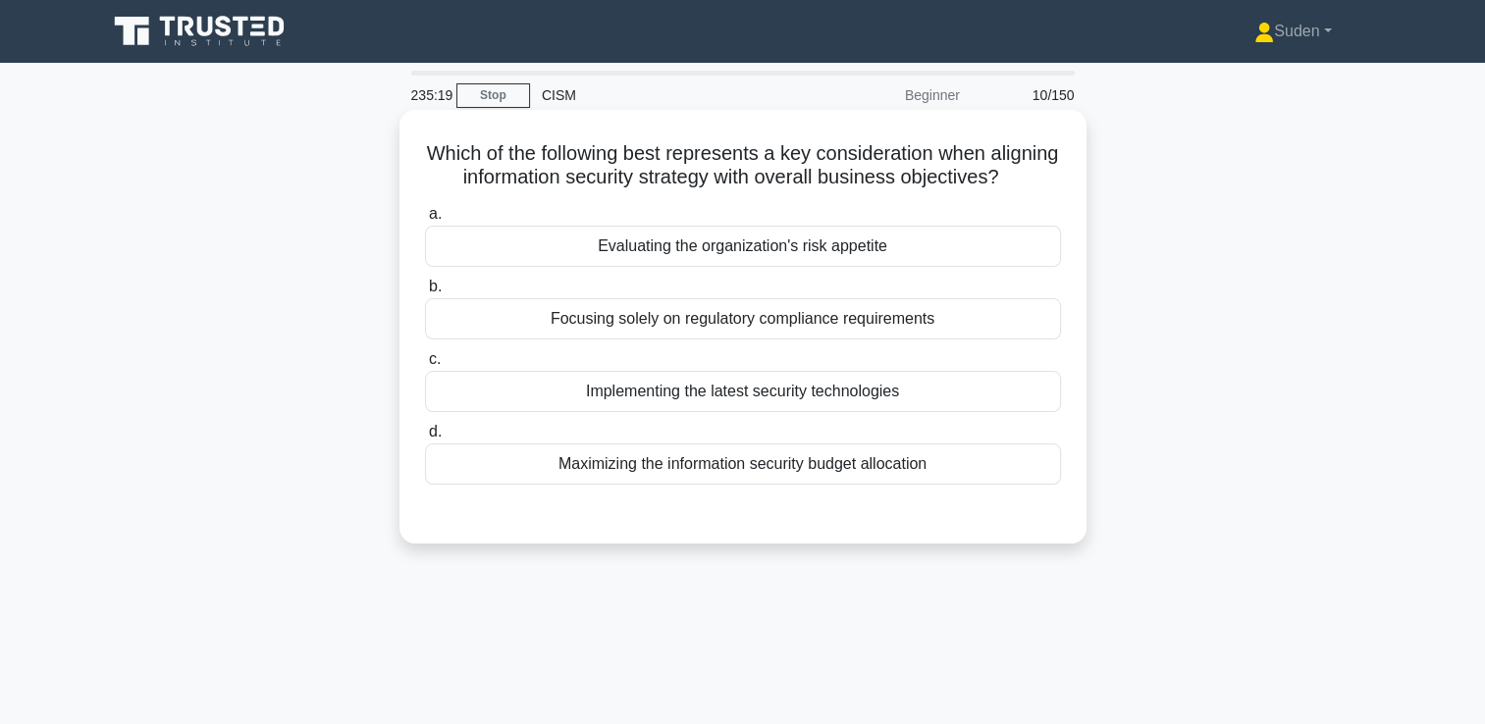
click at [823, 257] on div "Evaluating the organization's risk appetite" at bounding box center [743, 246] width 636 height 41
click at [425, 221] on input "a. Evaluating the organization's risk appetite" at bounding box center [425, 214] width 0 height 13
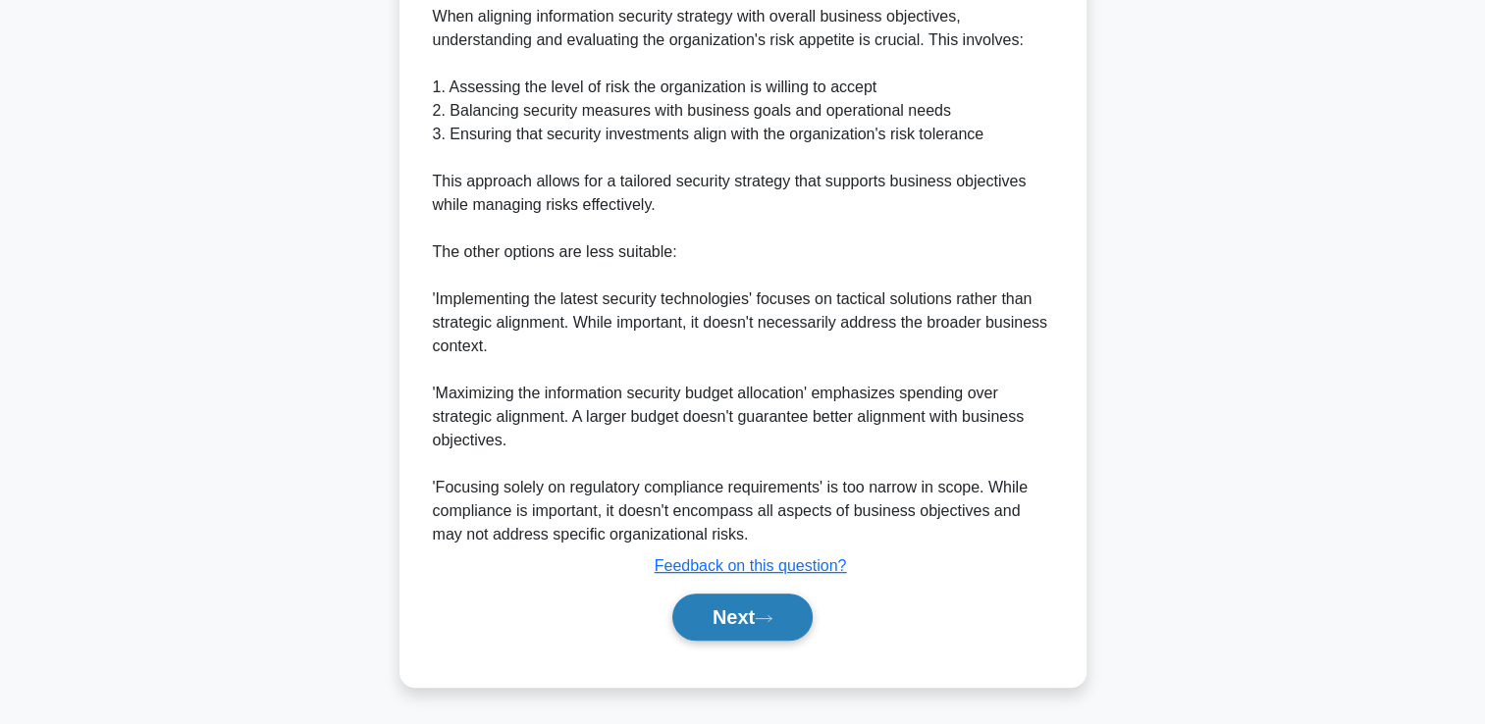
scroll to position [625, 0]
click at [756, 616] on button "Next" at bounding box center [742, 617] width 140 height 47
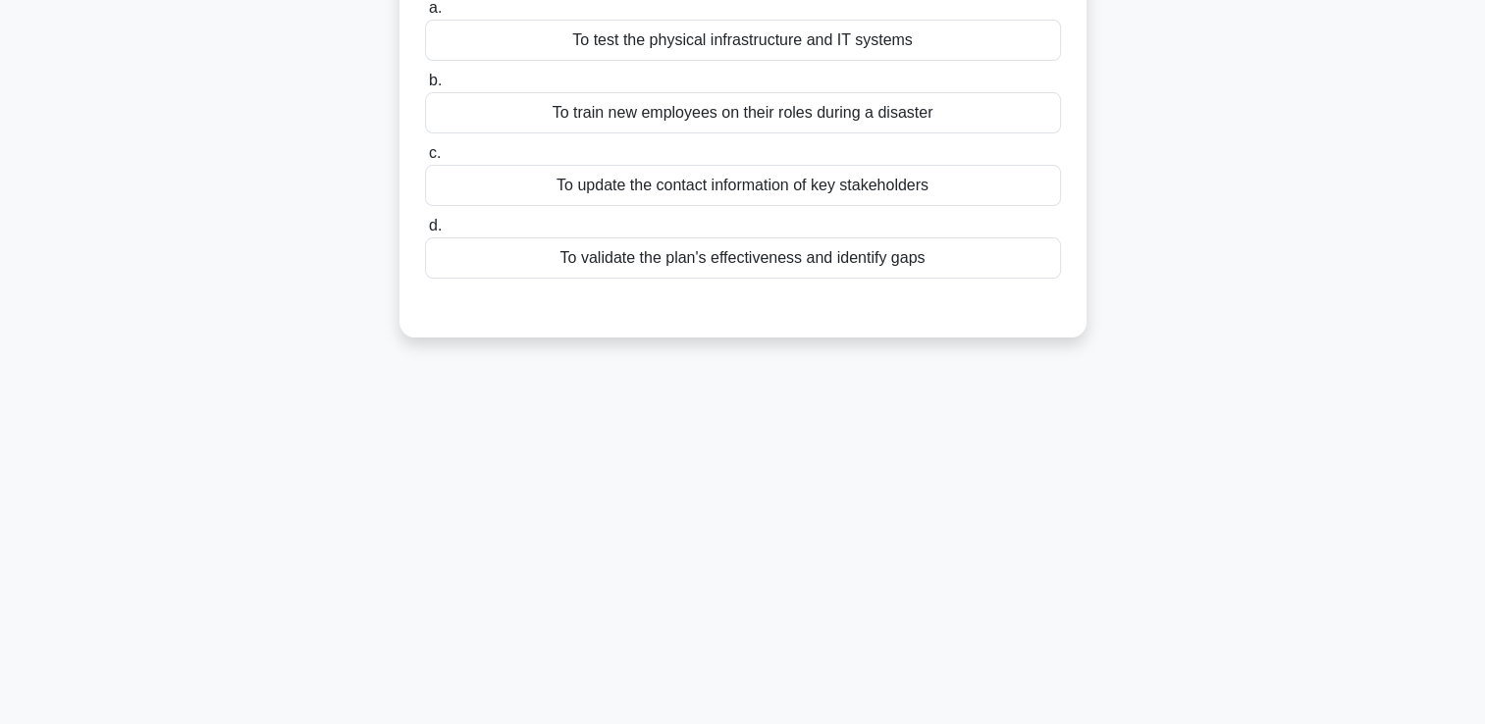
scroll to position [0, 0]
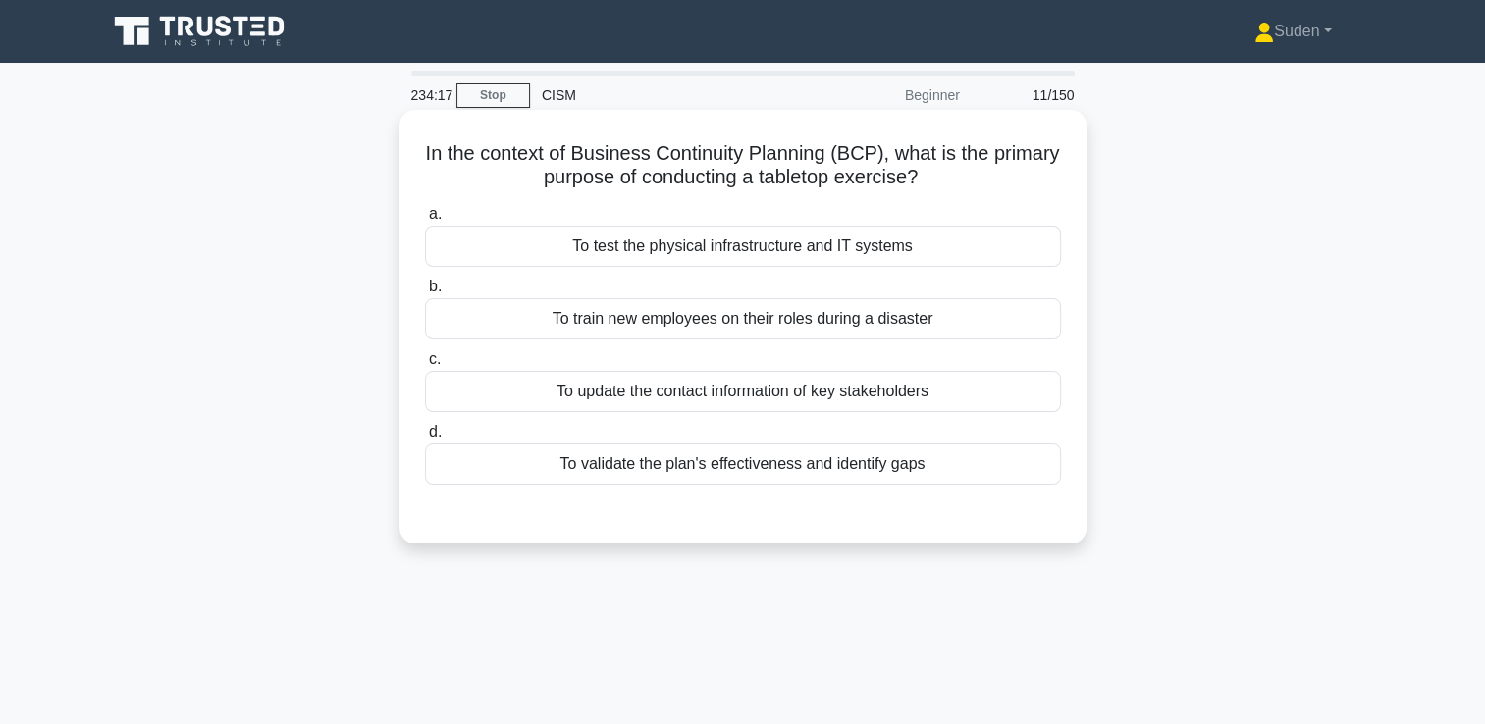
click at [911, 464] on div "To validate the plan's effectiveness and identify gaps" at bounding box center [743, 464] width 636 height 41
click at [425, 439] on input "d. To validate the plan's effectiveness and identify gaps" at bounding box center [425, 432] width 0 height 13
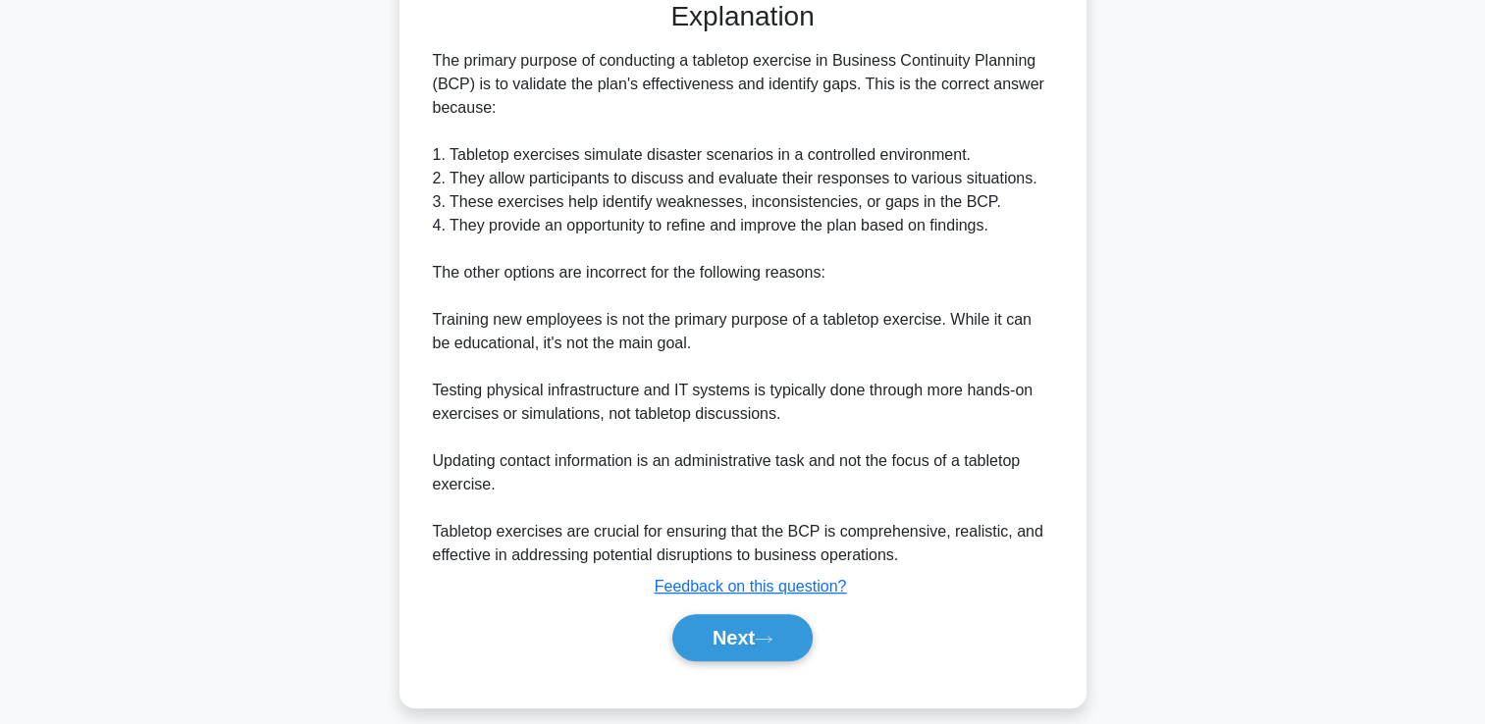
scroll to position [531, 0]
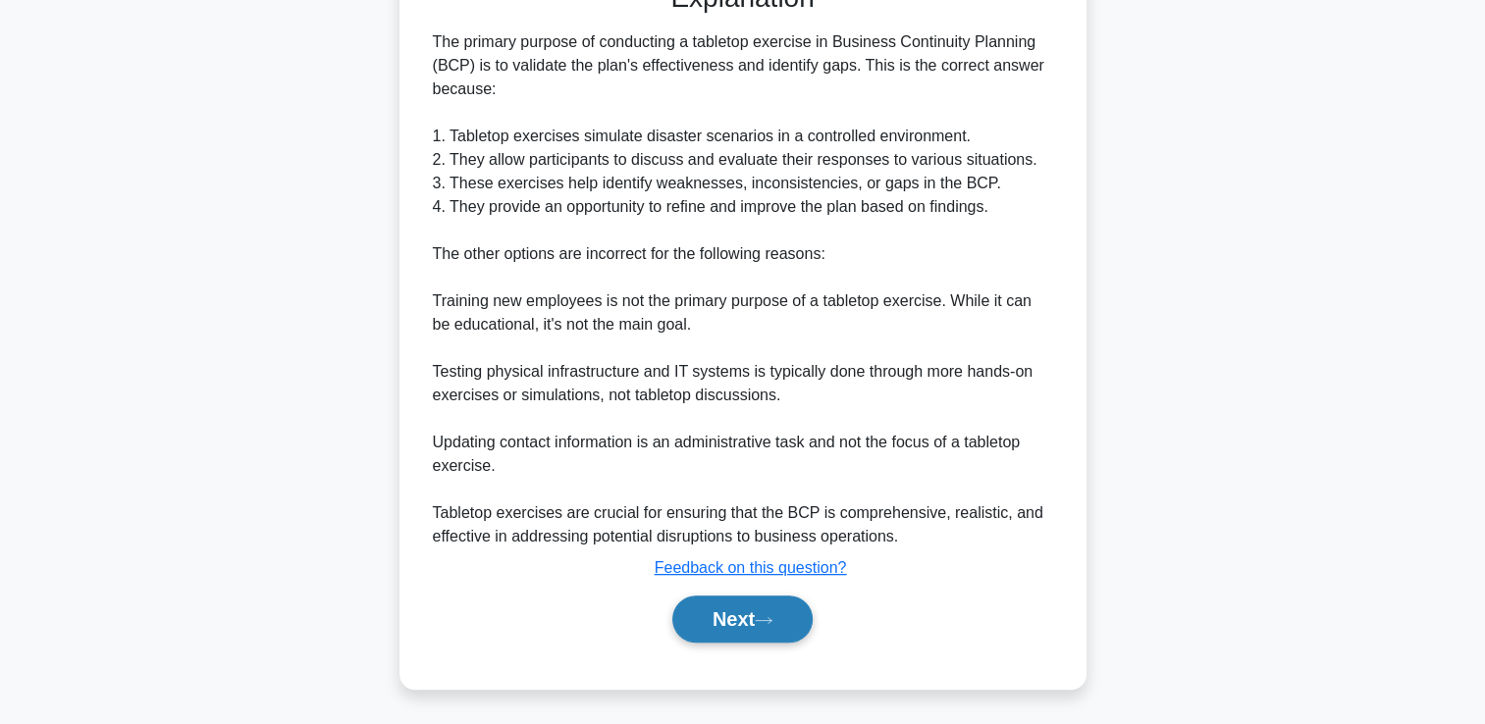
click at [746, 621] on button "Next" at bounding box center [742, 619] width 140 height 47
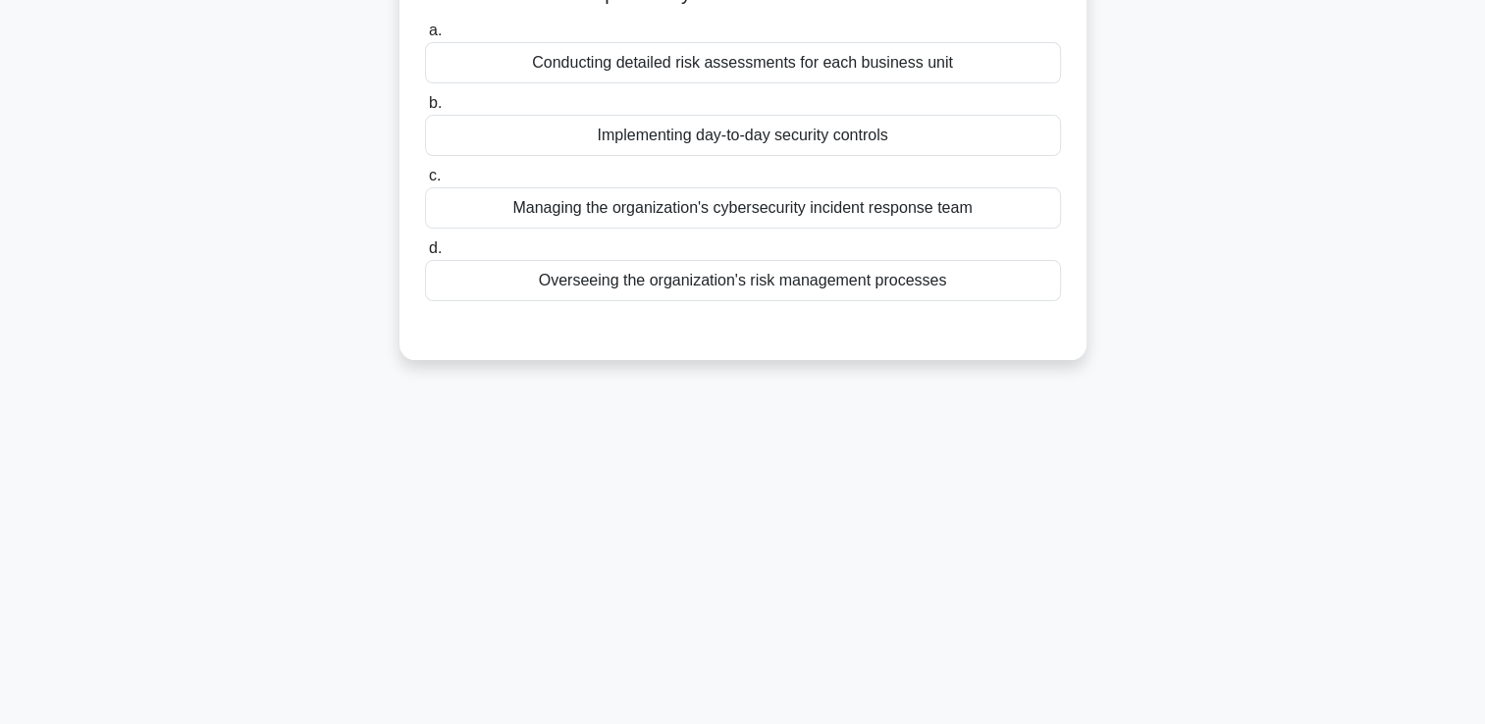
scroll to position [41, 0]
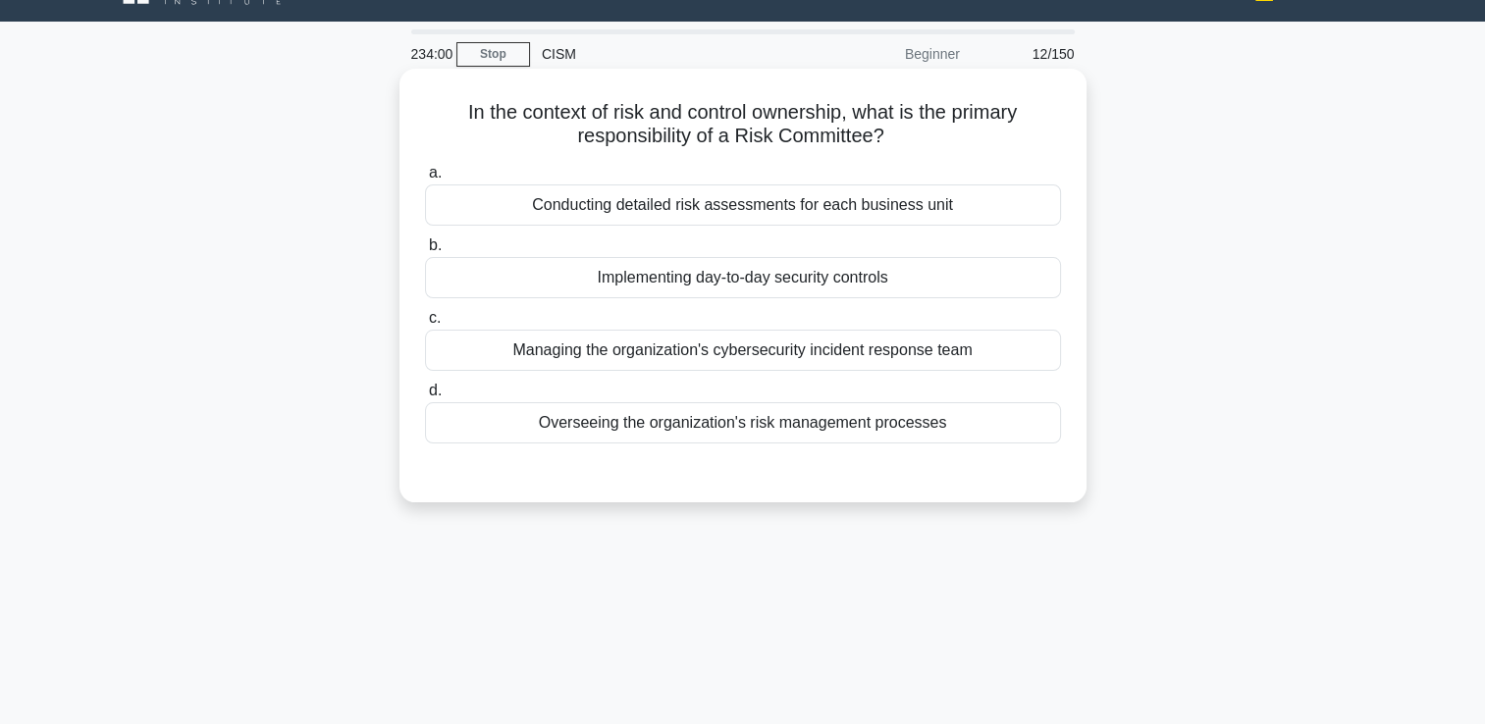
click at [773, 437] on div "Overseeing the organization's risk management processes" at bounding box center [743, 422] width 636 height 41
click at [990, 440] on div "Overseeing the organization's risk management processes" at bounding box center [743, 422] width 636 height 41
click at [425, 398] on input "d. Overseeing the organization's risk management processes" at bounding box center [425, 391] width 0 height 13
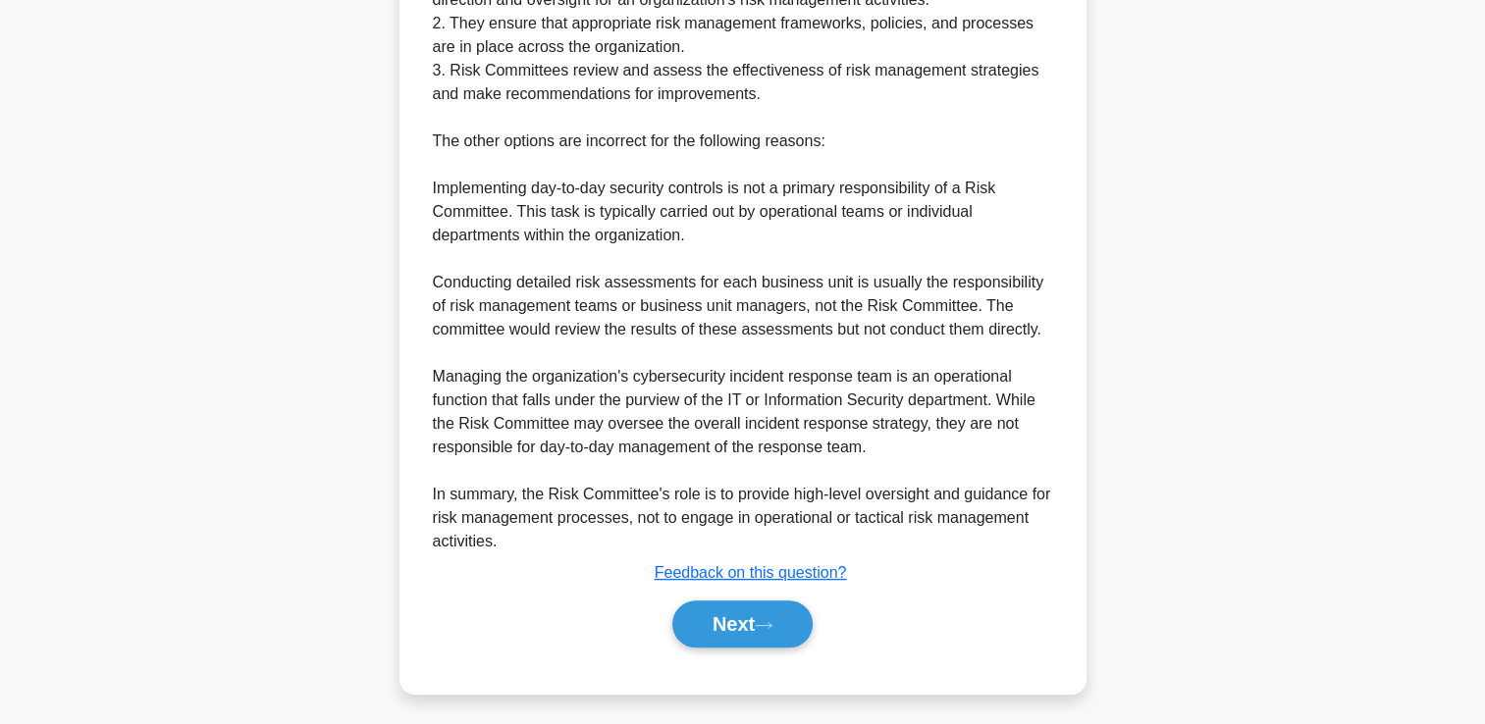
scroll to position [696, 0]
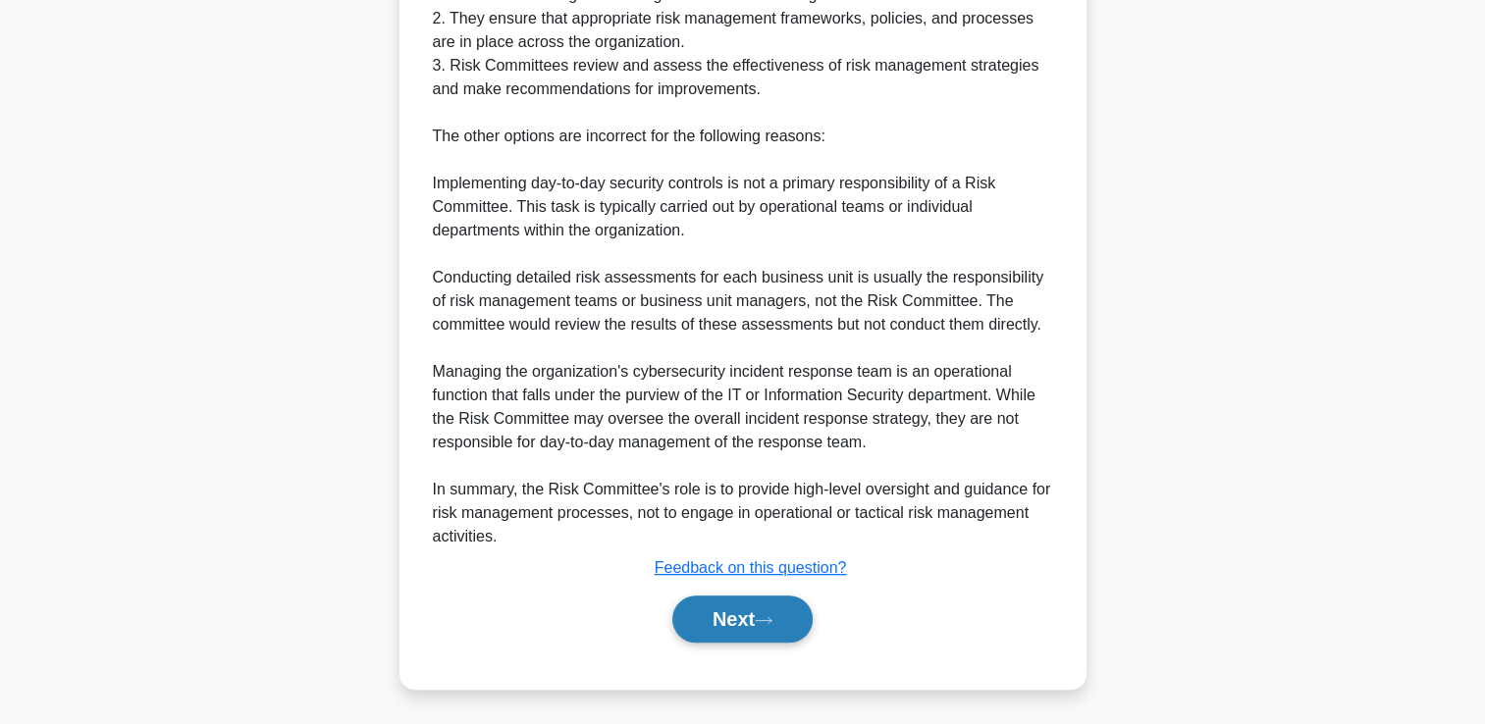
click at [751, 618] on button "Next" at bounding box center [742, 619] width 140 height 47
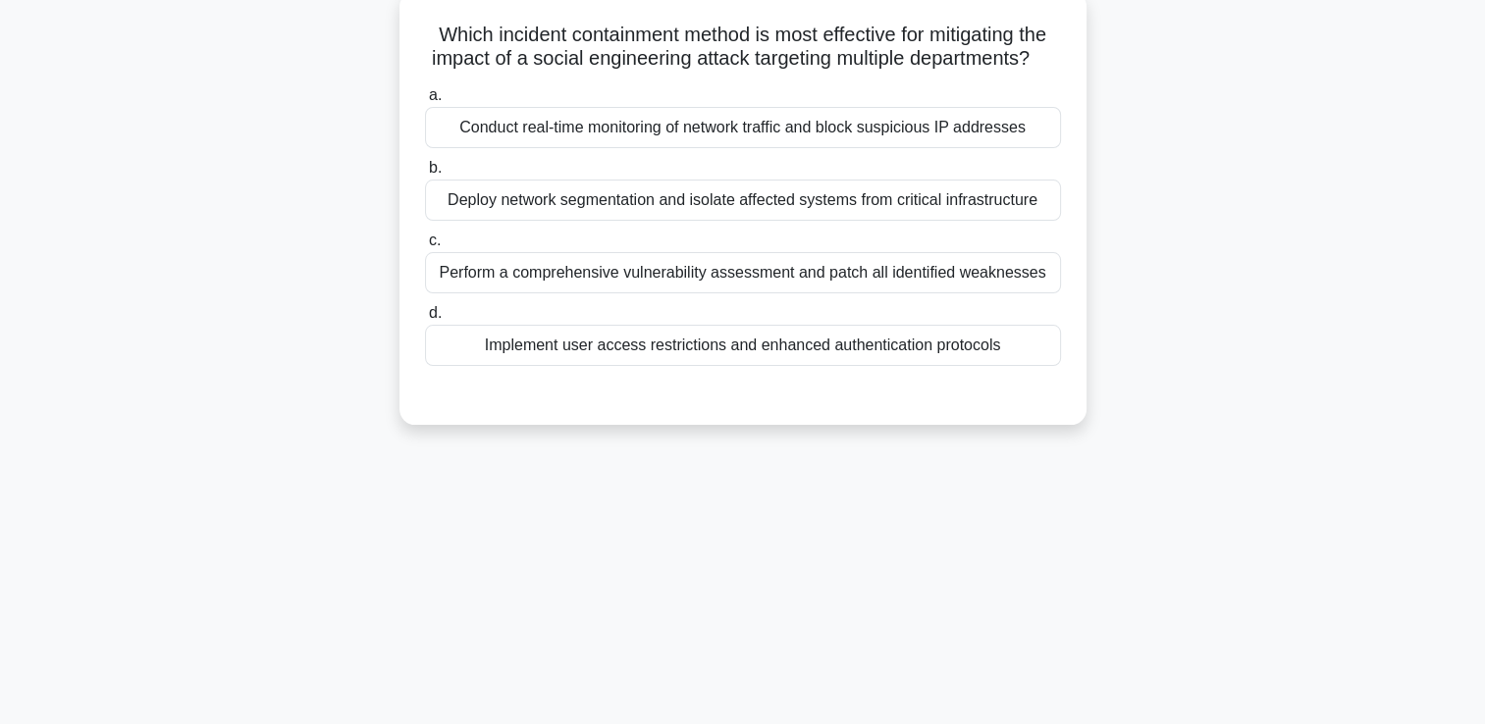
scroll to position [0, 0]
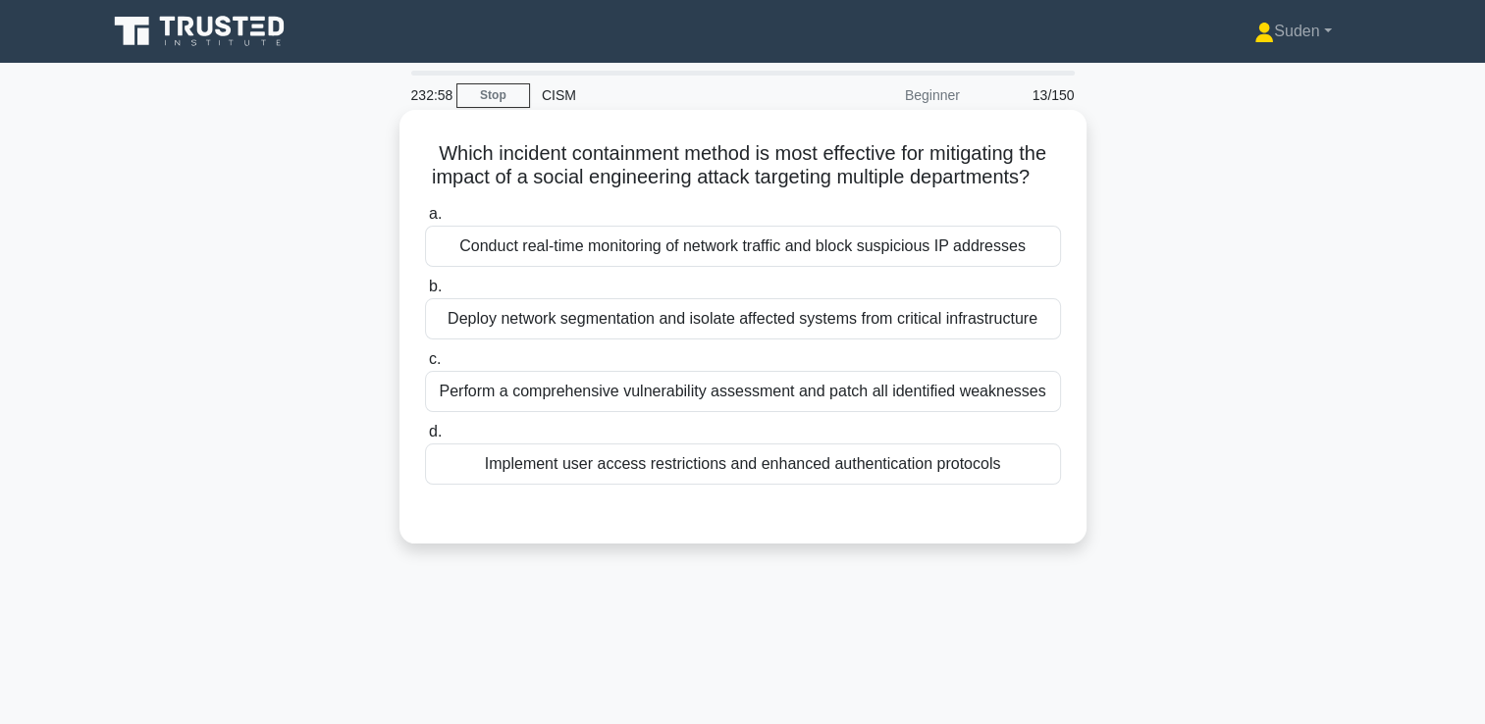
click at [673, 485] on div "Implement user access restrictions and enhanced authentication protocols" at bounding box center [743, 464] width 636 height 41
click at [425, 439] on input "d. Implement user access restrictions and enhanced authentication protocols" at bounding box center [425, 432] width 0 height 13
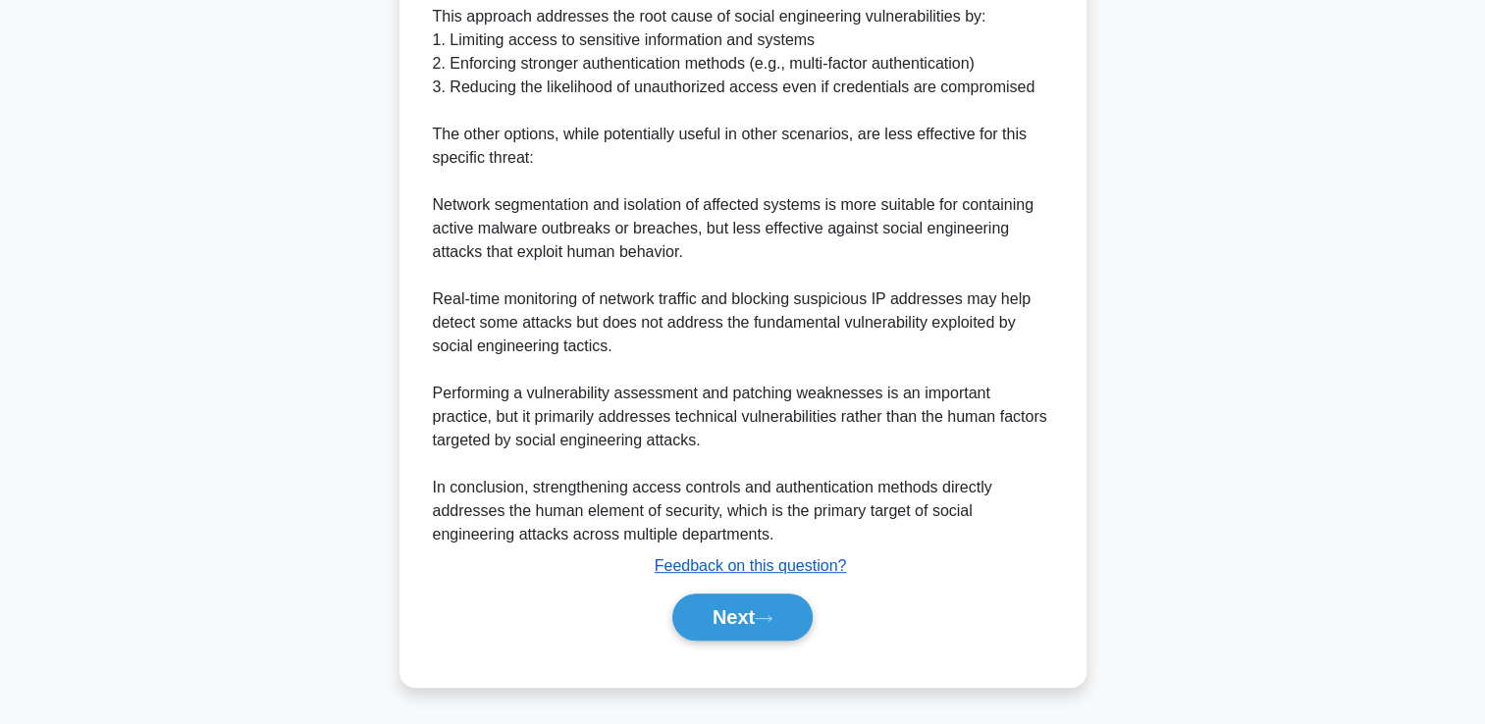
scroll to position [790, 0]
click at [711, 615] on button "Next" at bounding box center [742, 617] width 140 height 47
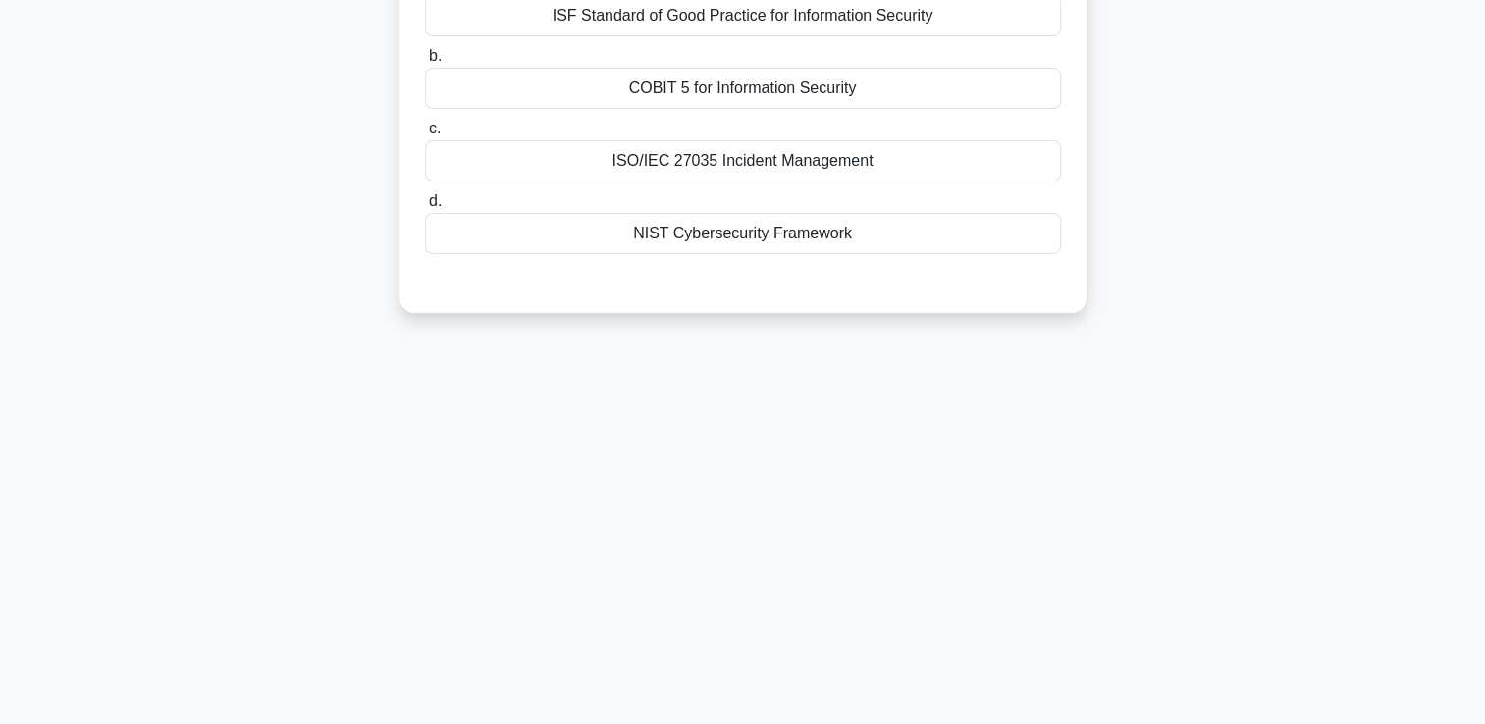
scroll to position [139, 0]
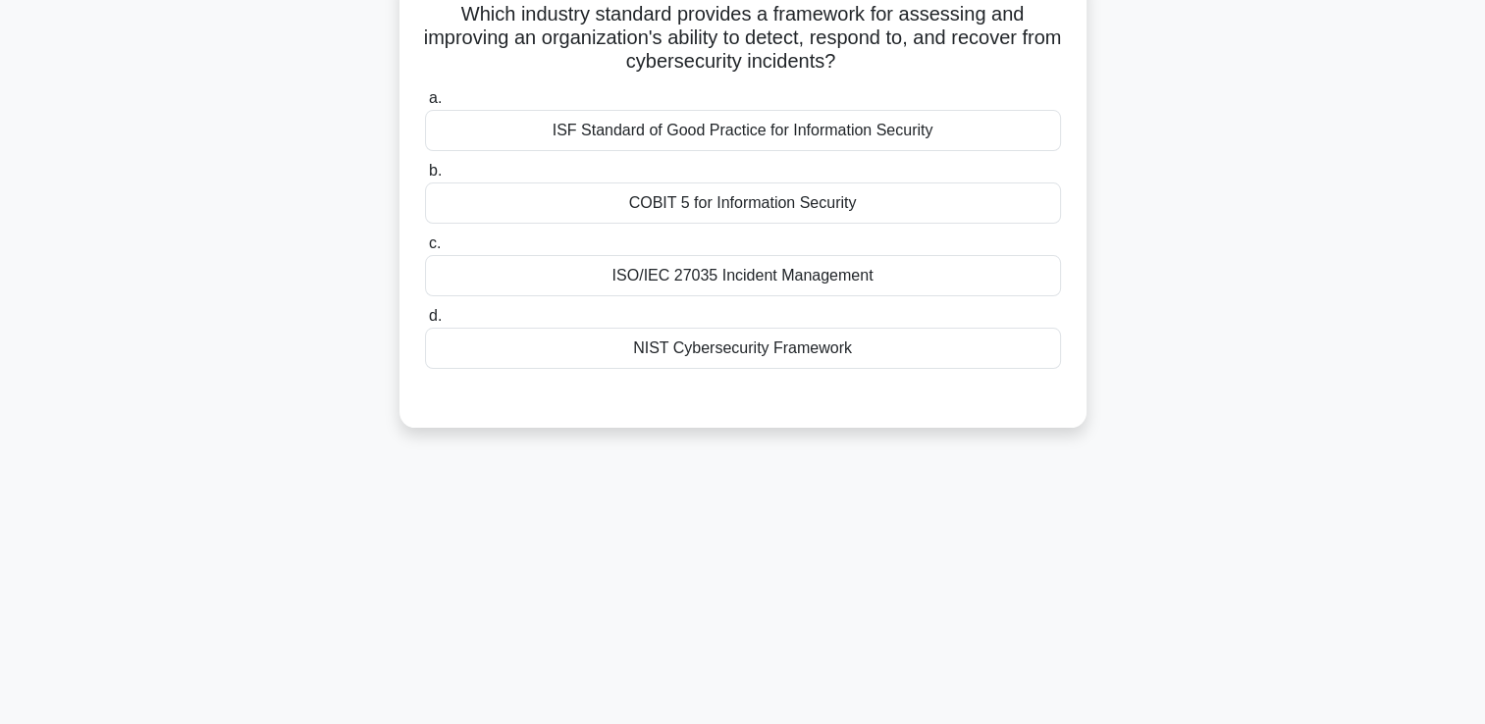
click at [743, 344] on div "NIST Cybersecurity Framework" at bounding box center [743, 348] width 636 height 41
click at [425, 323] on input "d. NIST Cybersecurity Framework" at bounding box center [425, 316] width 0 height 13
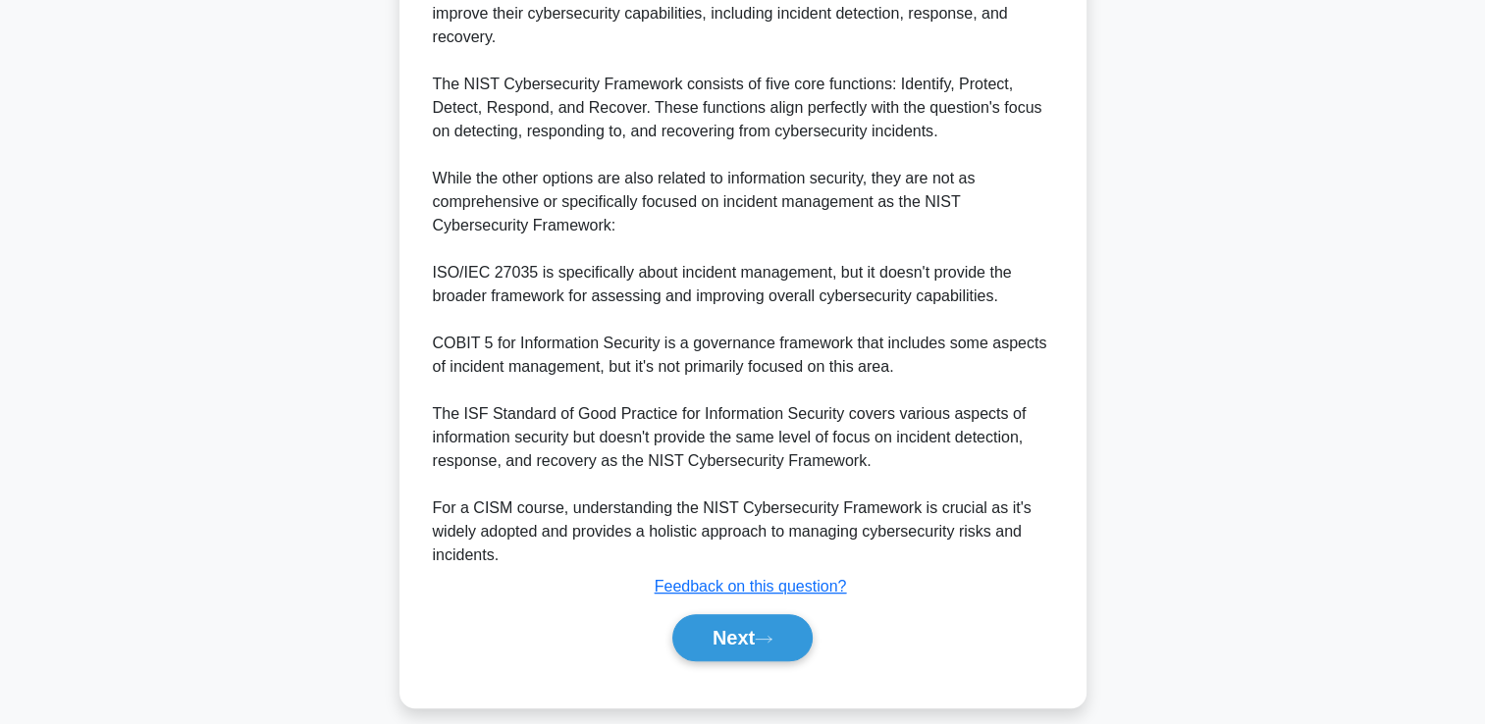
scroll to position [649, 0]
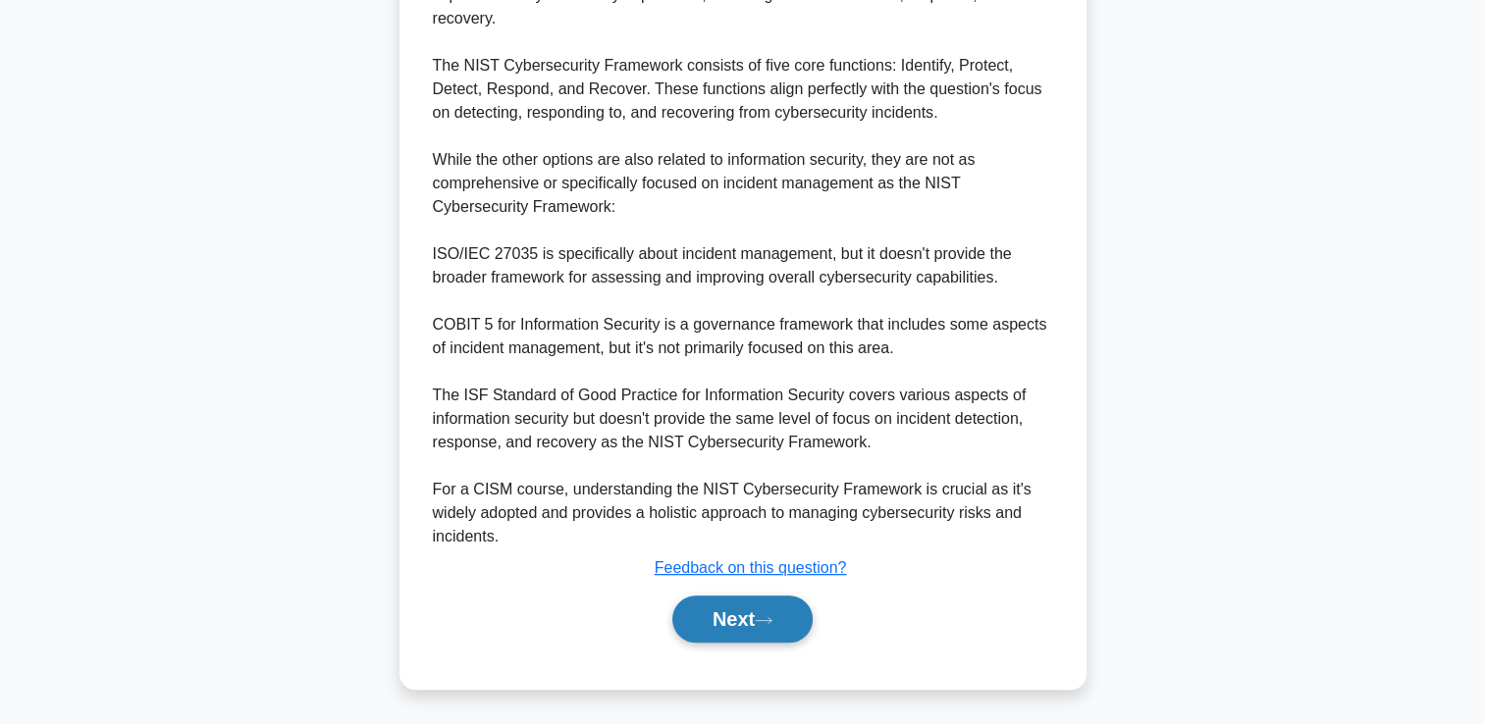
click at [770, 620] on icon at bounding box center [764, 620] width 18 height 11
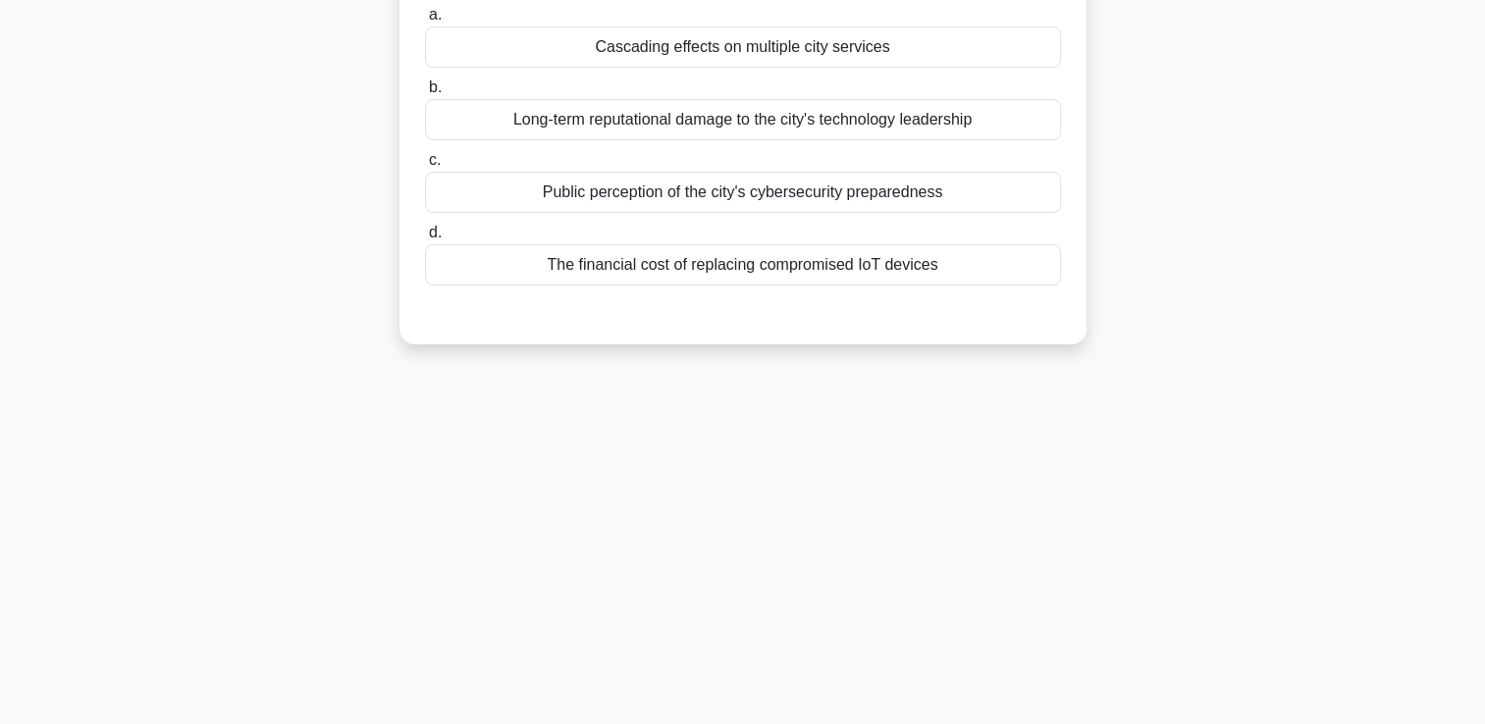
scroll to position [41, 0]
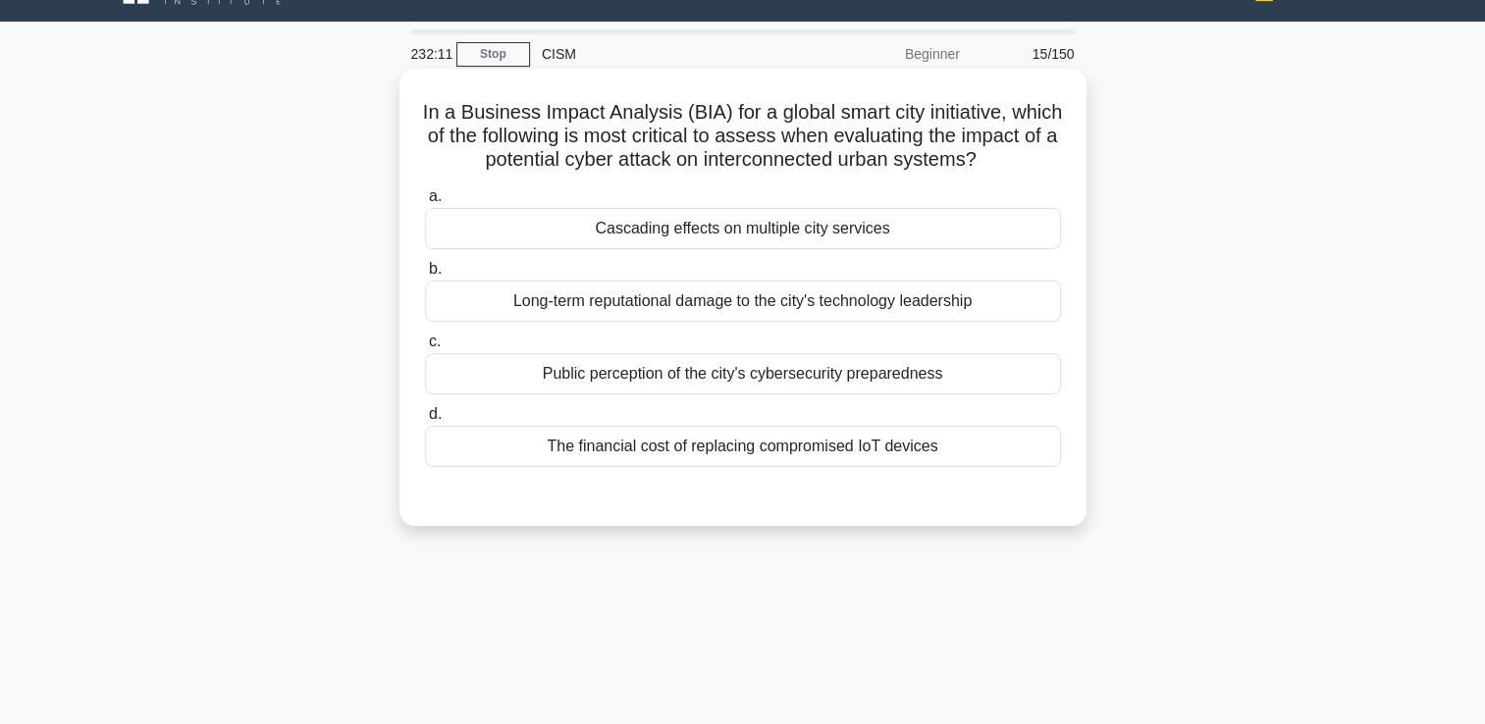
click at [766, 234] on div "Cascading effects on multiple city services" at bounding box center [743, 228] width 636 height 41
click at [425, 203] on input "a. Cascading effects on multiple city services" at bounding box center [425, 196] width 0 height 13
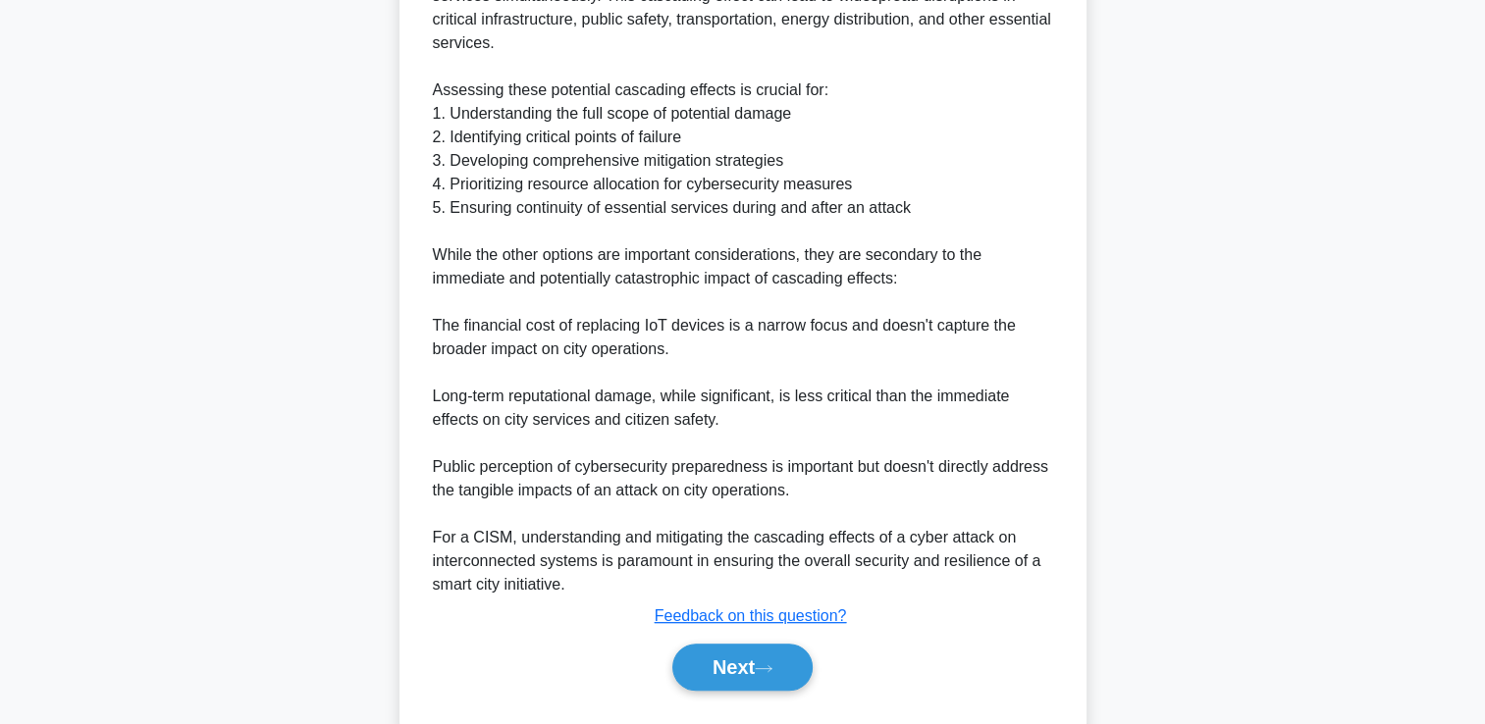
scroll to position [790, 0]
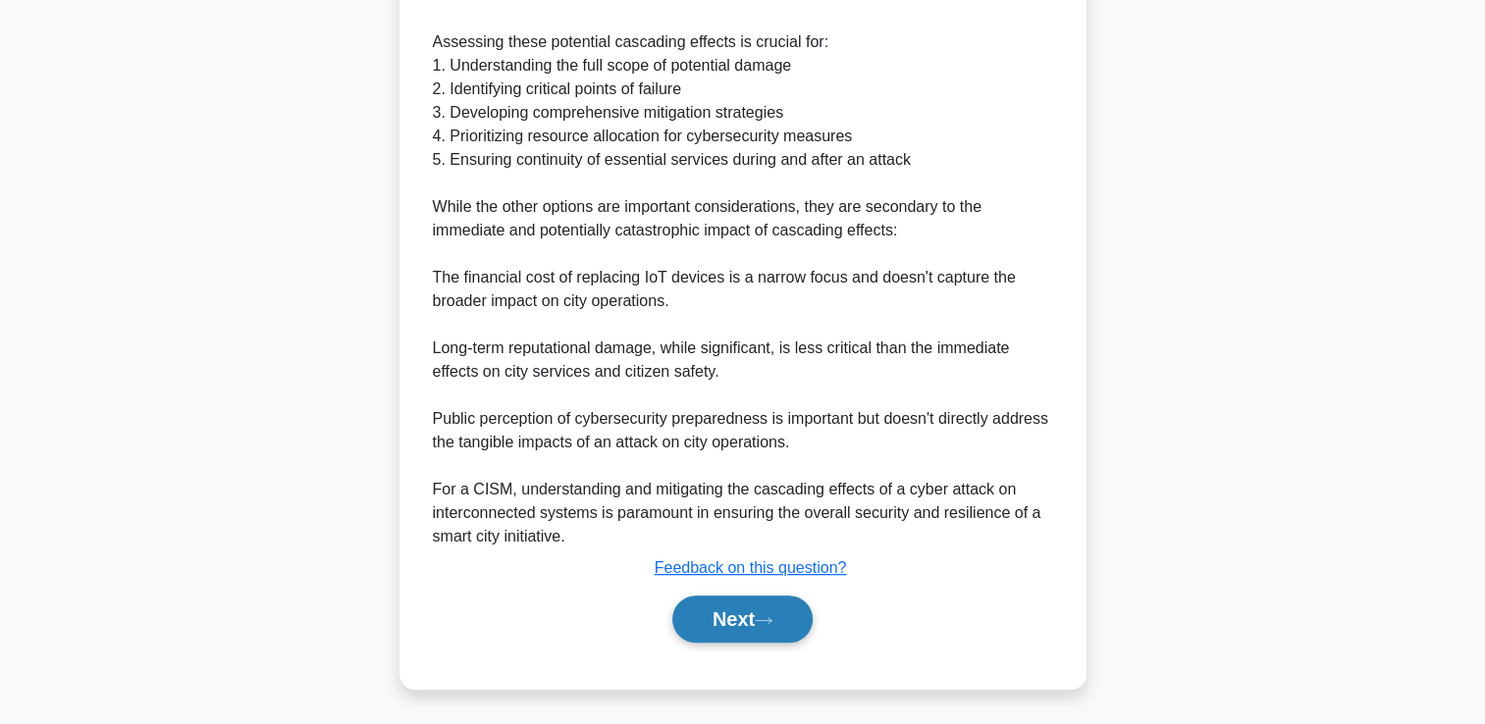
click at [754, 617] on button "Next" at bounding box center [742, 619] width 140 height 47
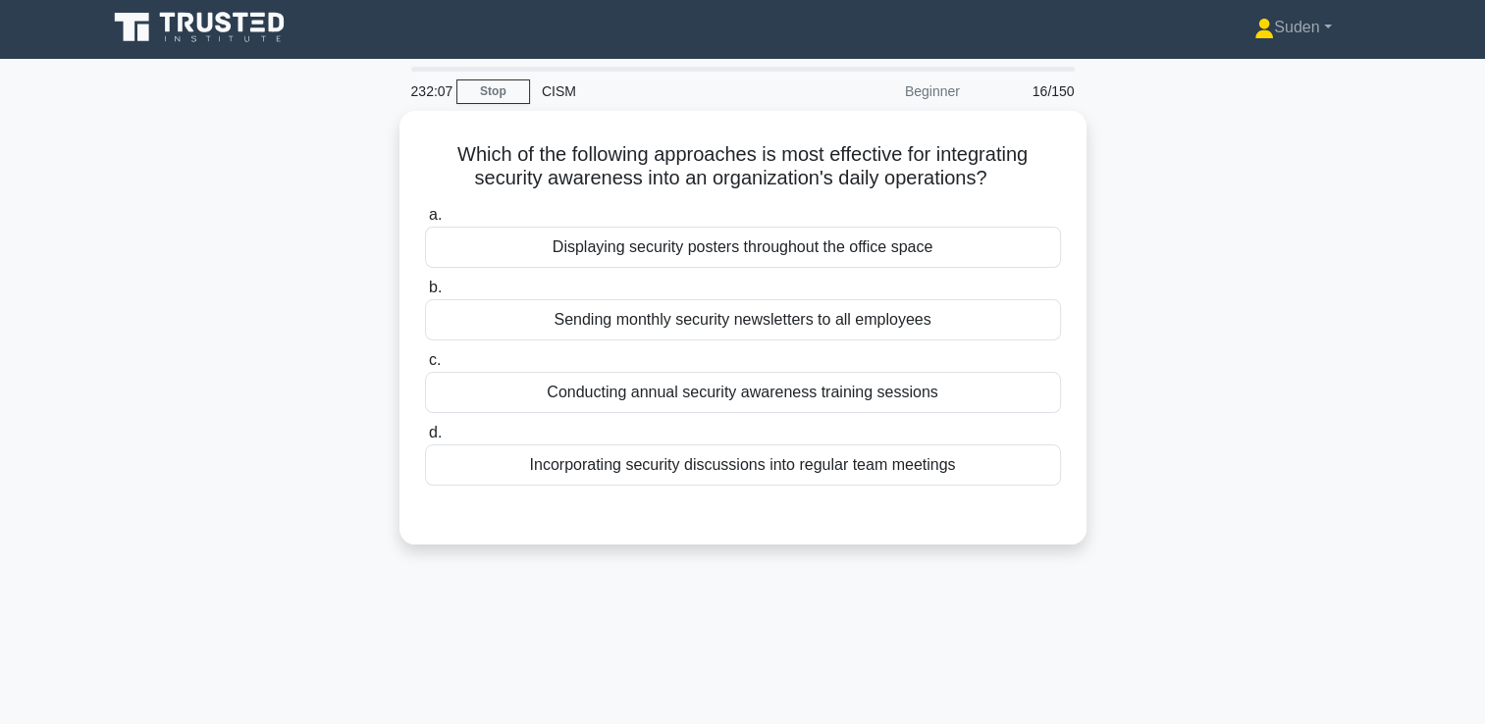
scroll to position [0, 0]
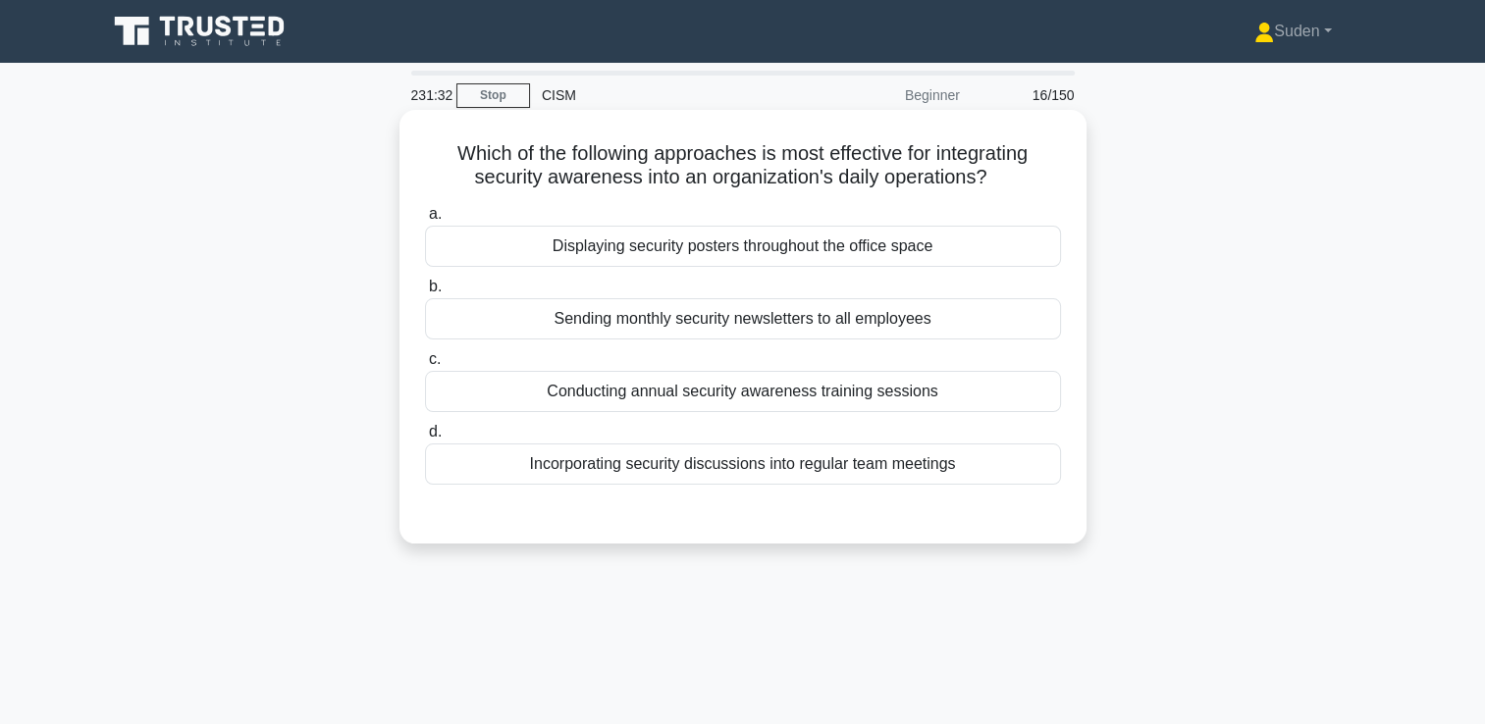
click at [589, 465] on div "Incorporating security discussions into regular team meetings" at bounding box center [743, 464] width 636 height 41
click at [425, 439] on input "d. Incorporating security discussions into regular team meetings" at bounding box center [425, 432] width 0 height 13
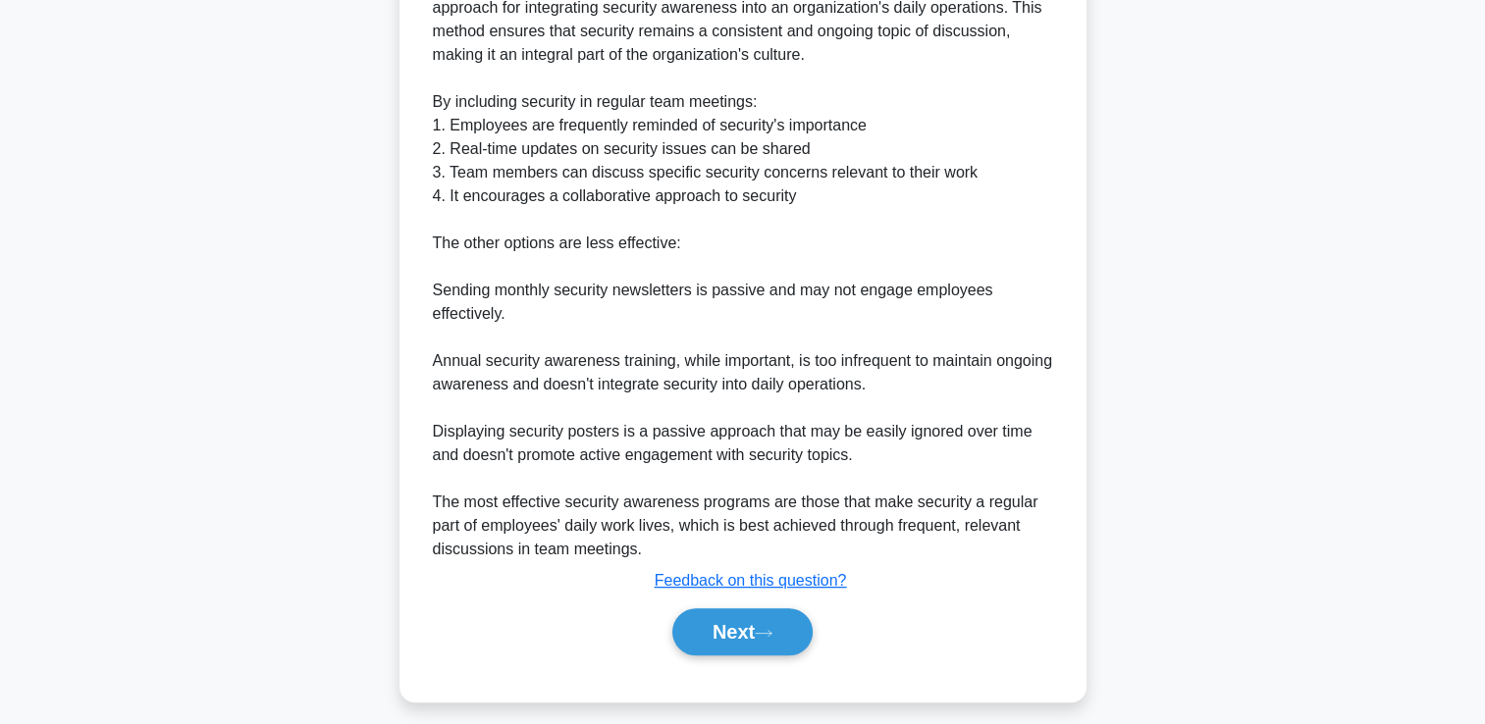
scroll to position [602, 0]
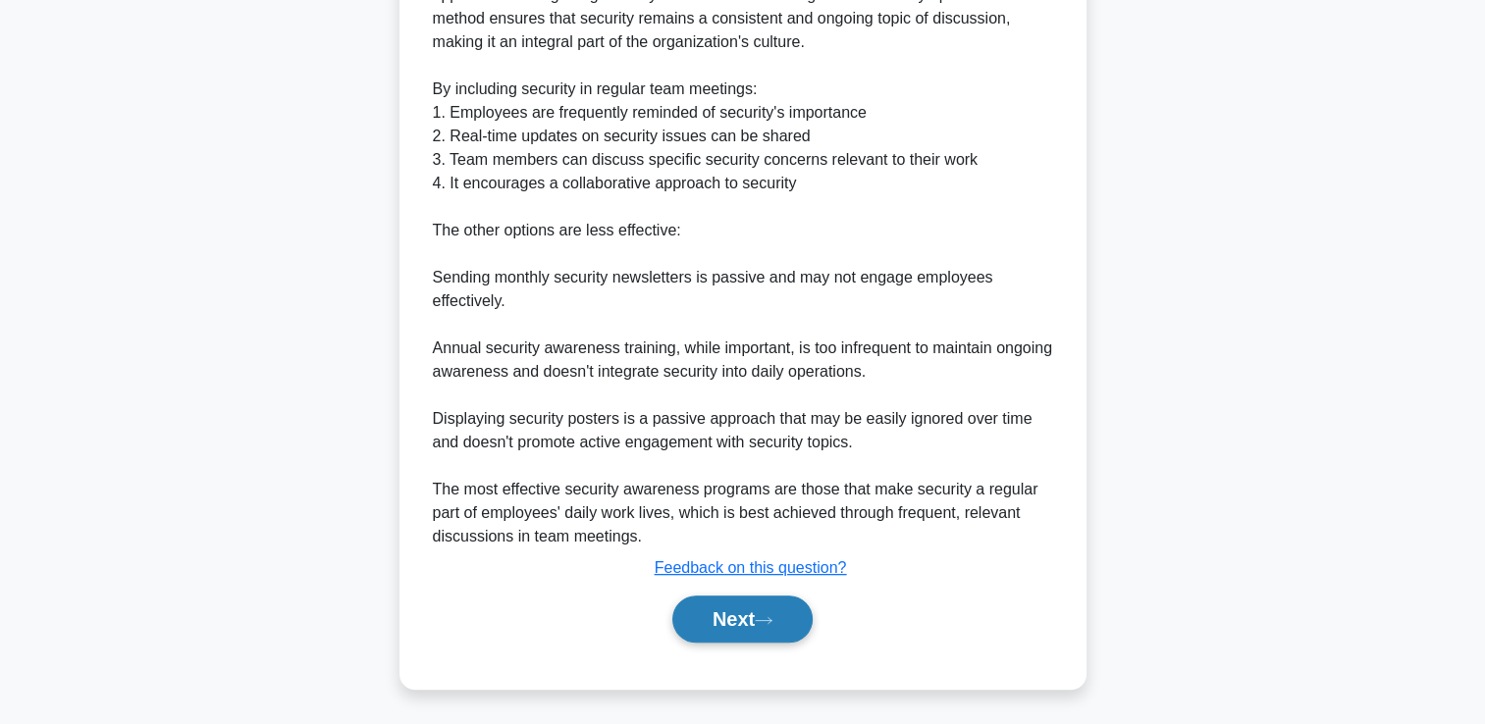
click at [750, 607] on button "Next" at bounding box center [742, 619] width 140 height 47
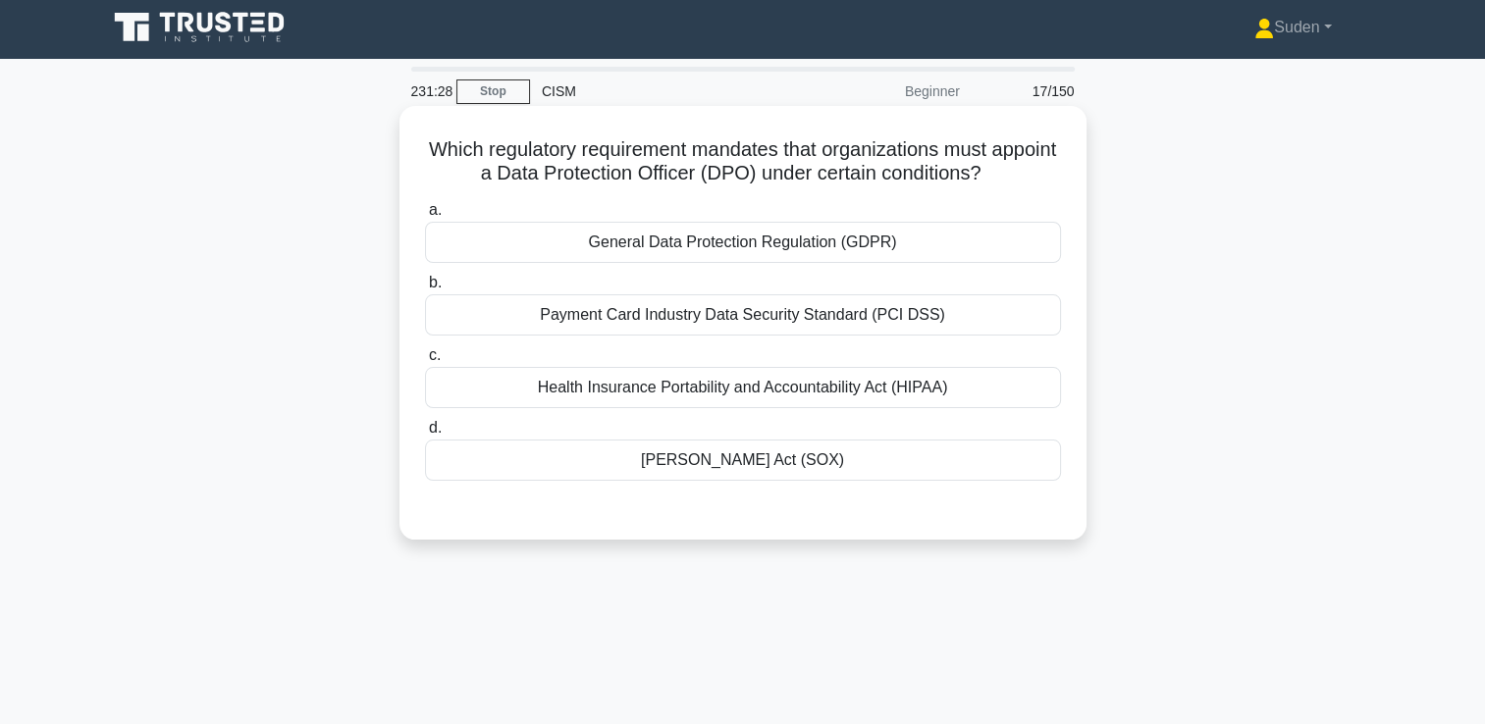
scroll to position [0, 0]
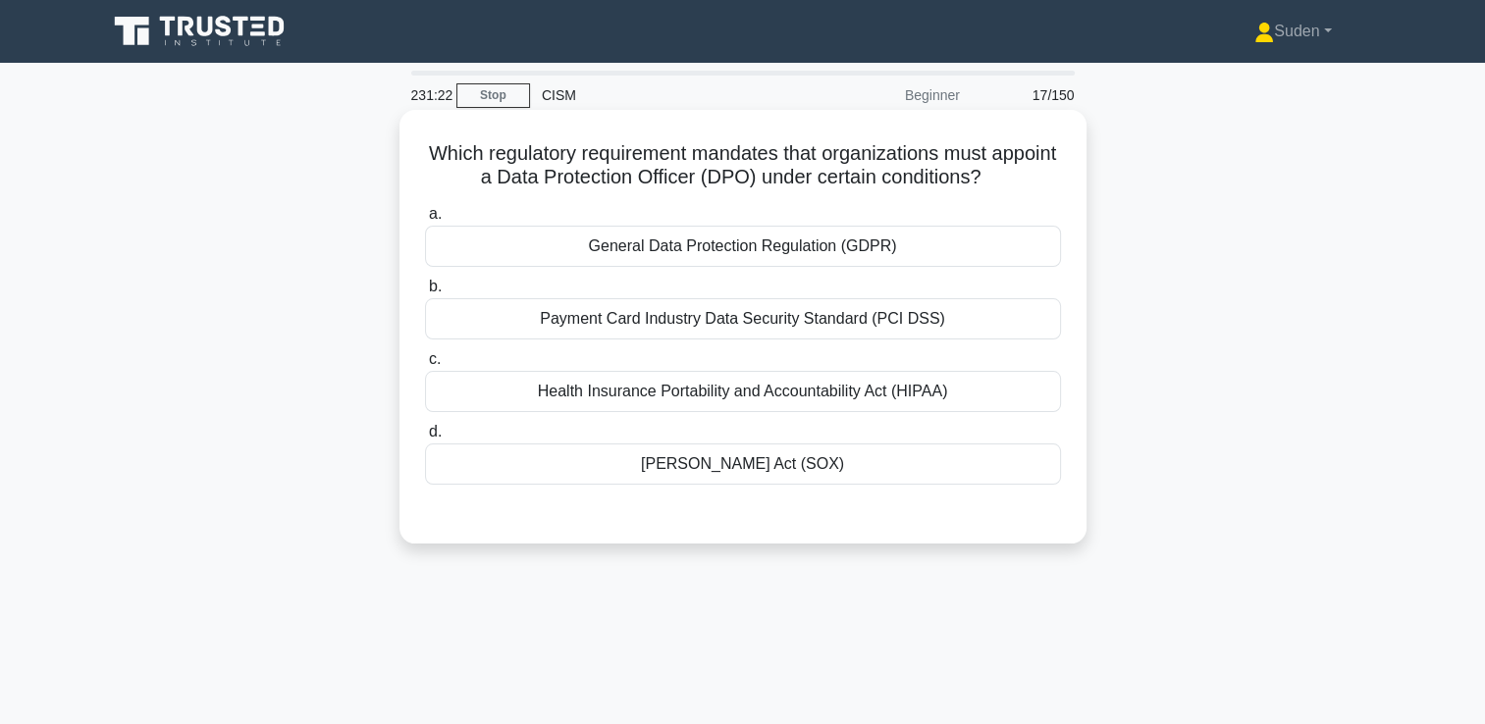
click at [771, 251] on div "General Data Protection Regulation (GDPR)" at bounding box center [743, 246] width 636 height 41
click at [425, 221] on input "a. General Data Protection Regulation (GDPR)" at bounding box center [425, 214] width 0 height 13
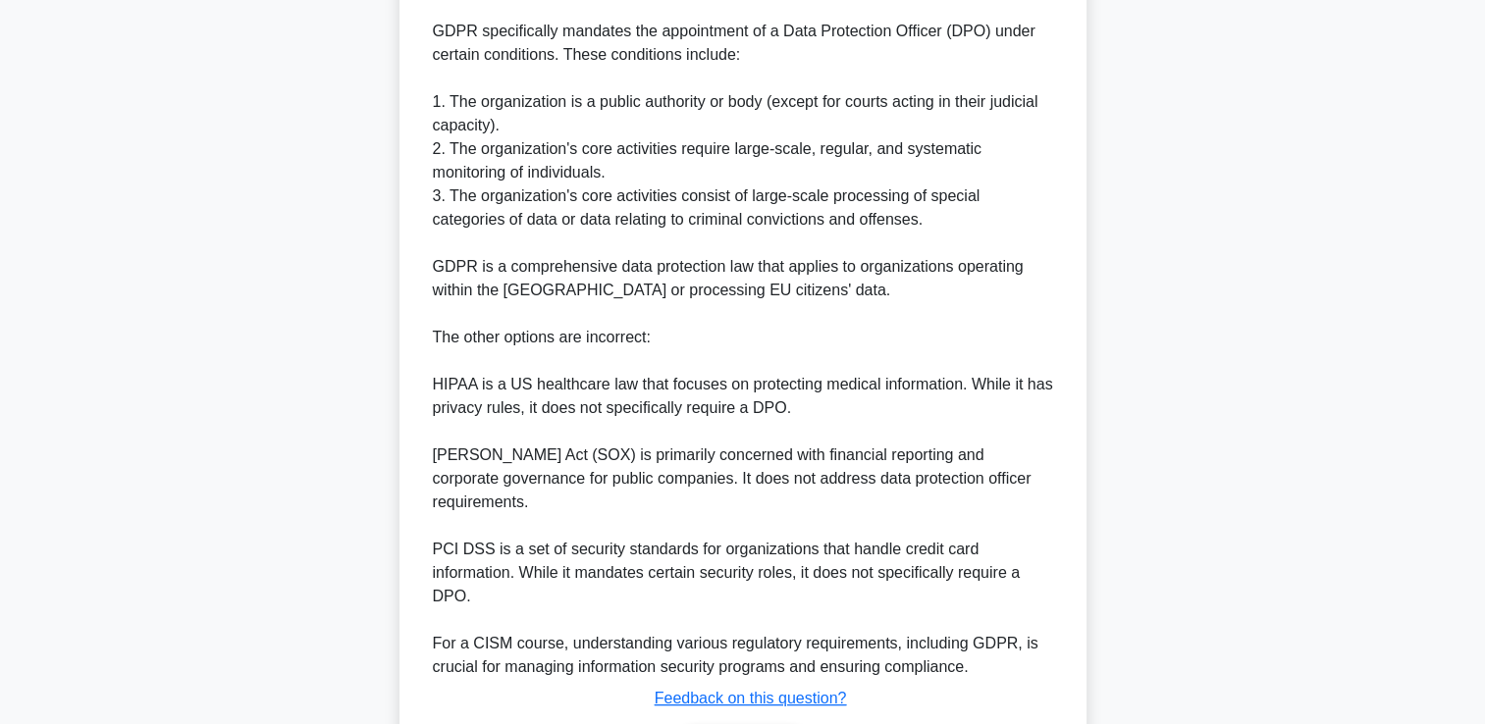
scroll to position [719, 0]
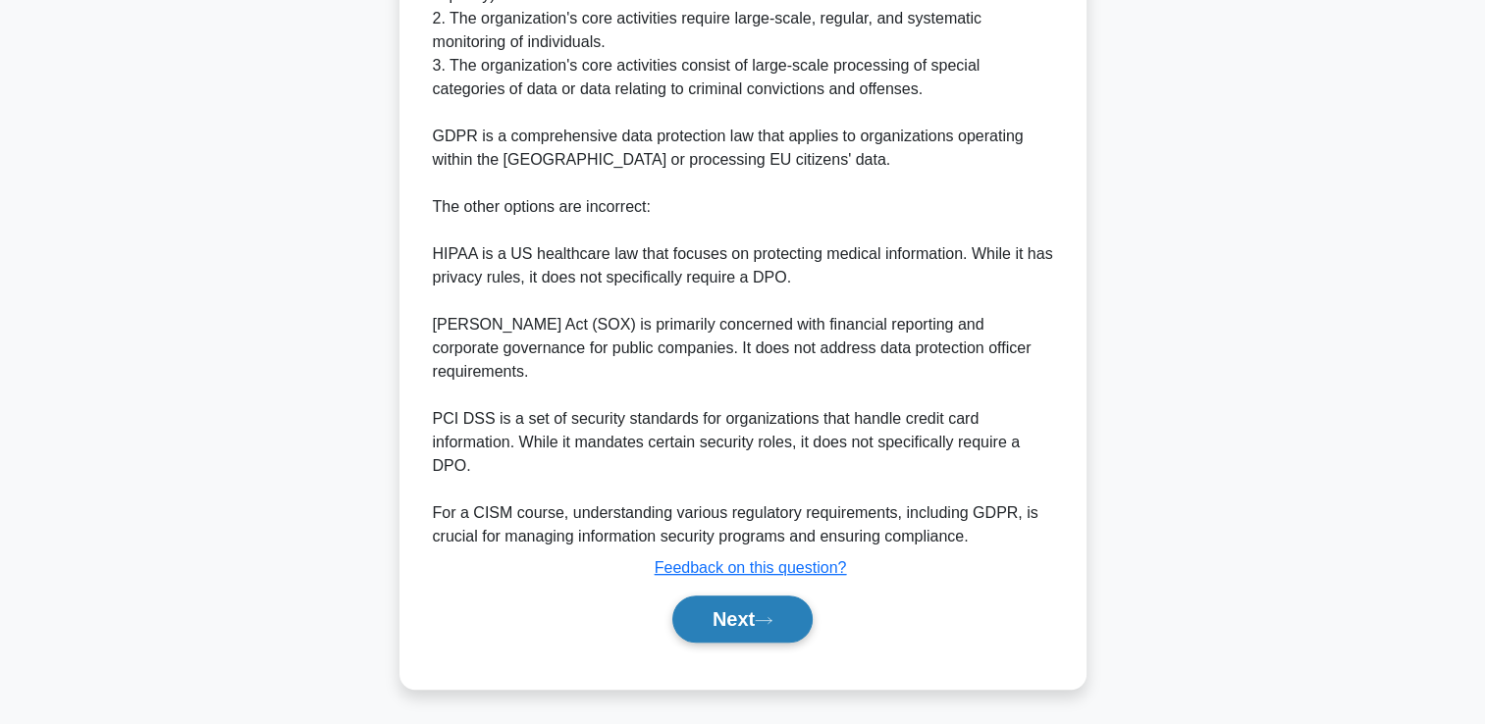
click at [813, 620] on button "Next" at bounding box center [742, 619] width 140 height 47
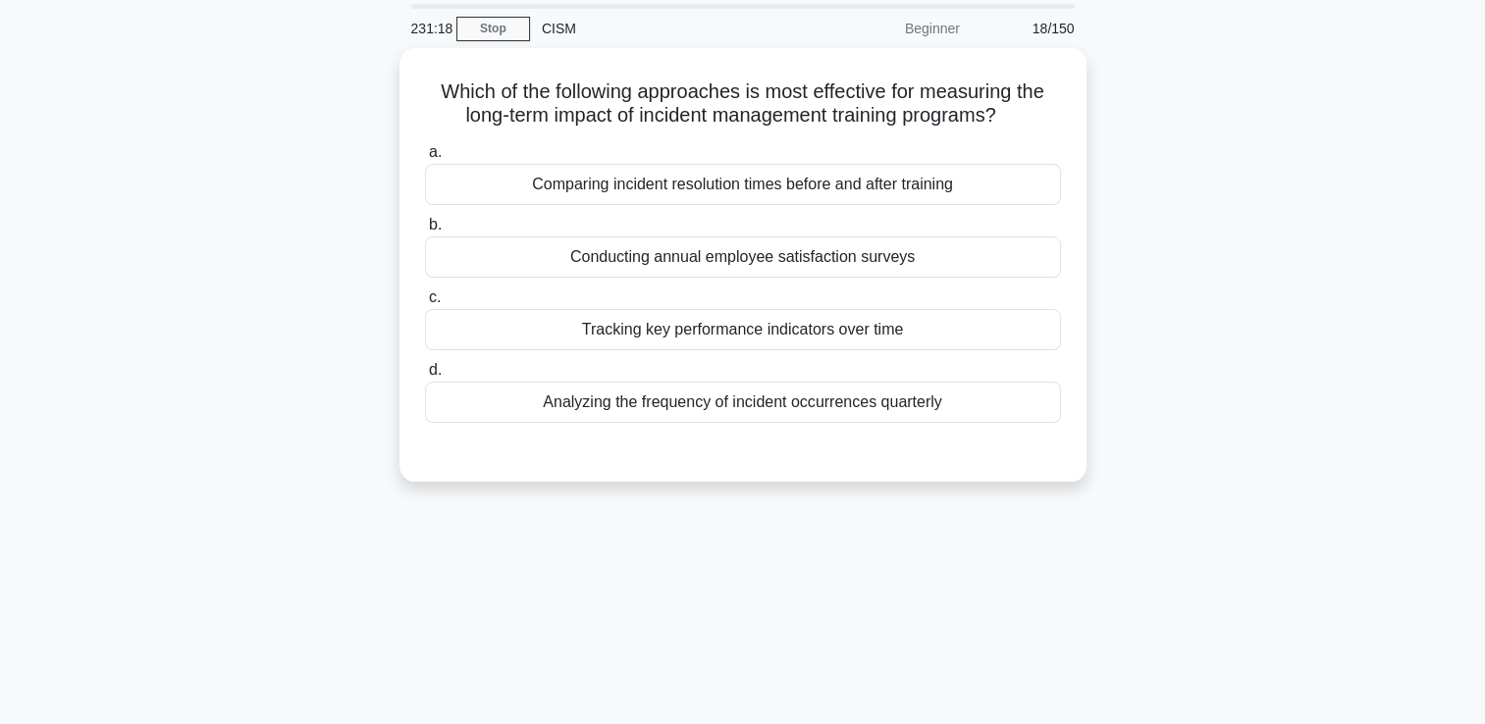
scroll to position [0, 0]
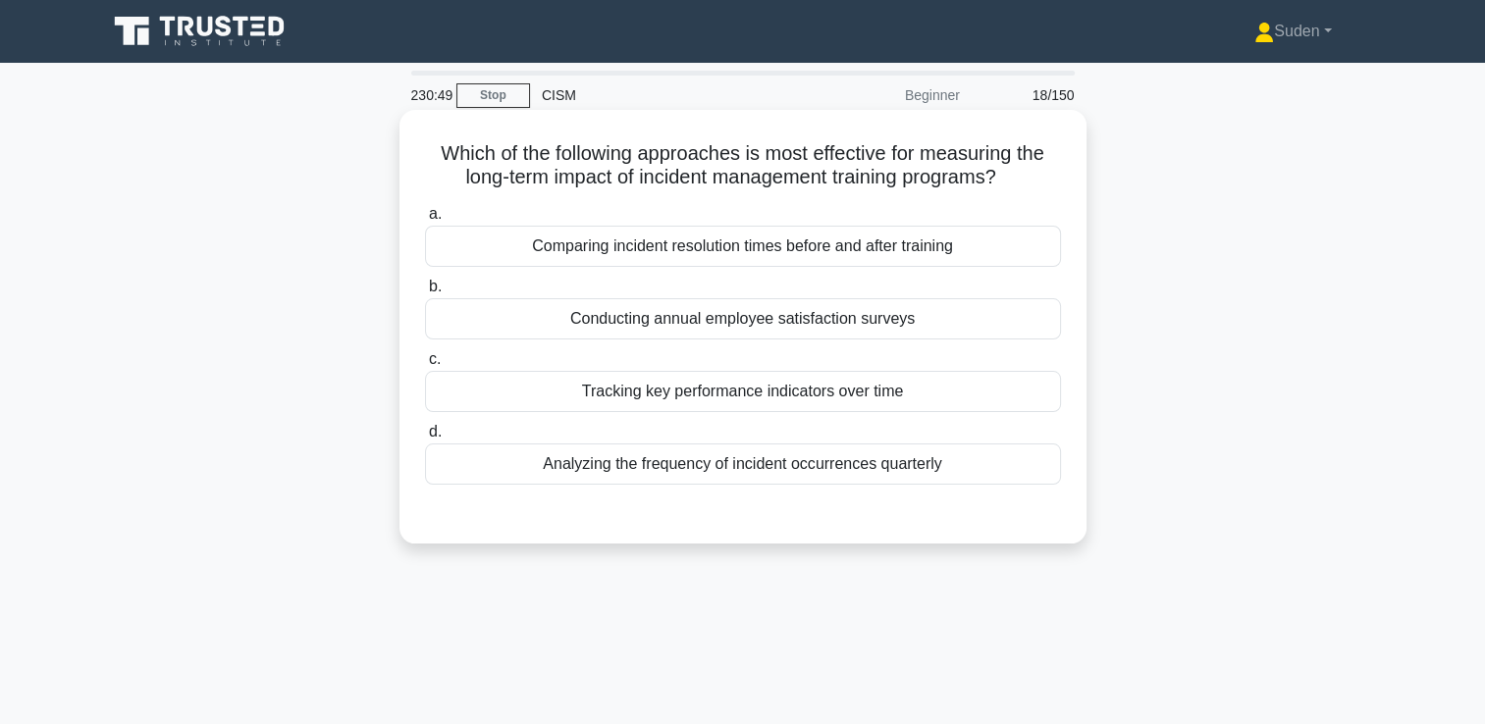
click at [665, 382] on div "Tracking key performance indicators over time" at bounding box center [743, 391] width 636 height 41
click at [425, 366] on input "c. Tracking key performance indicators over time" at bounding box center [425, 359] width 0 height 13
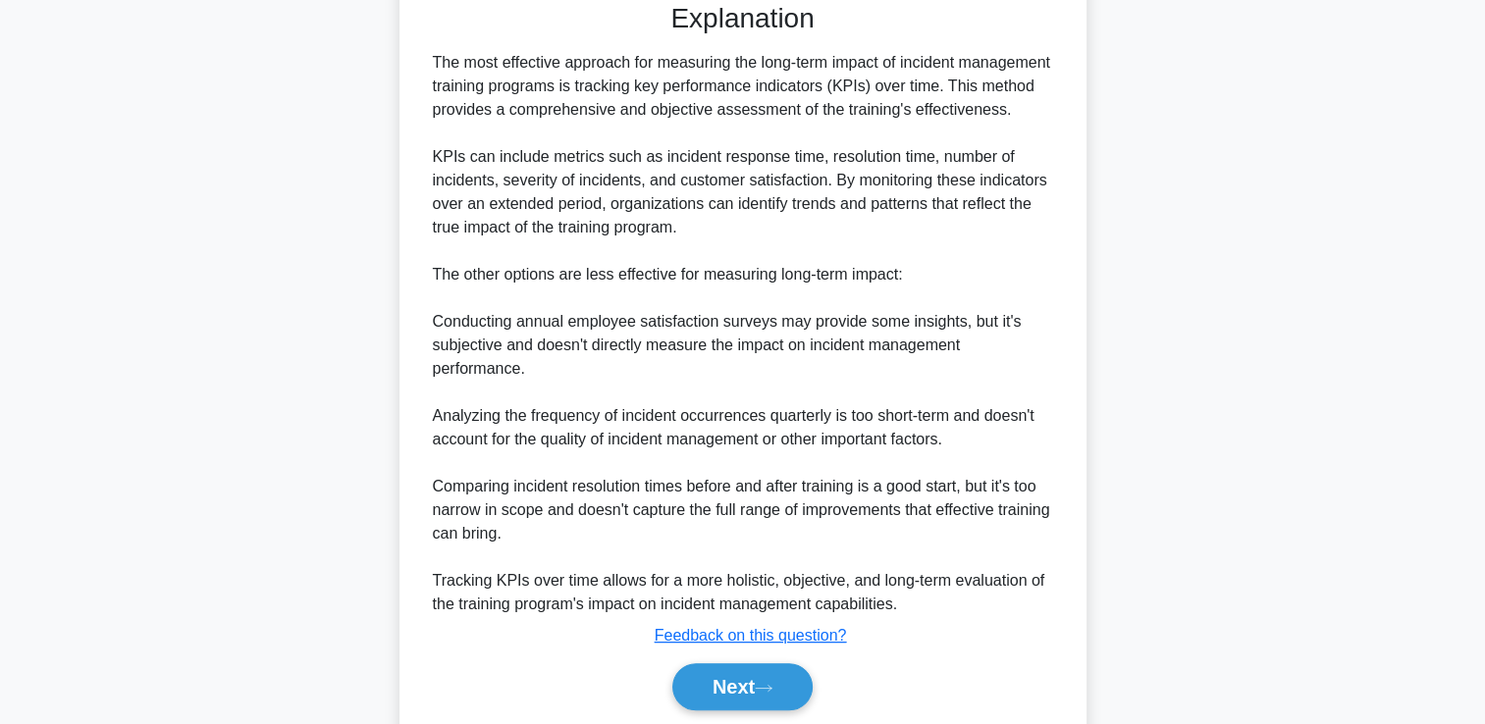
scroll to position [602, 0]
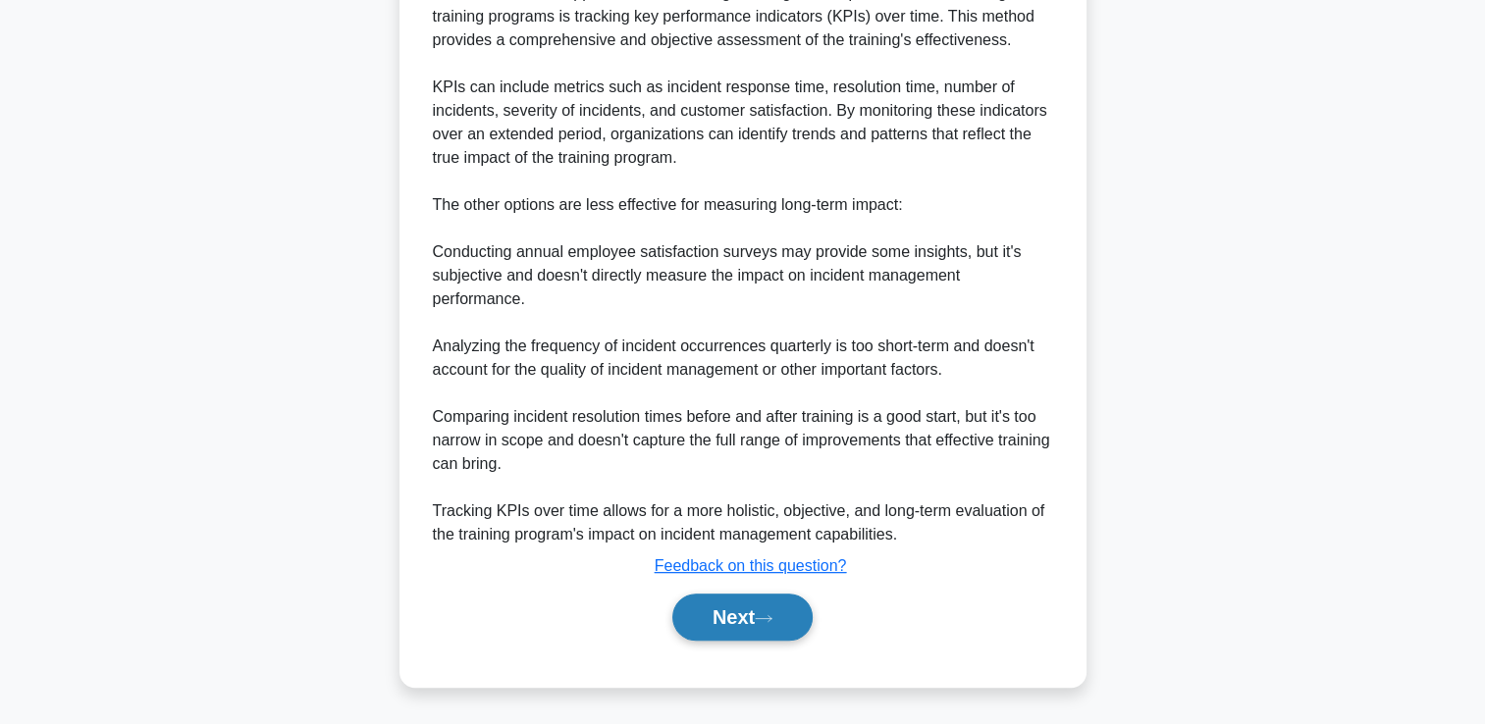
drag, startPoint x: 757, startPoint y: 626, endPoint x: 956, endPoint y: 621, distance: 199.3
click at [759, 625] on button "Next" at bounding box center [742, 617] width 140 height 47
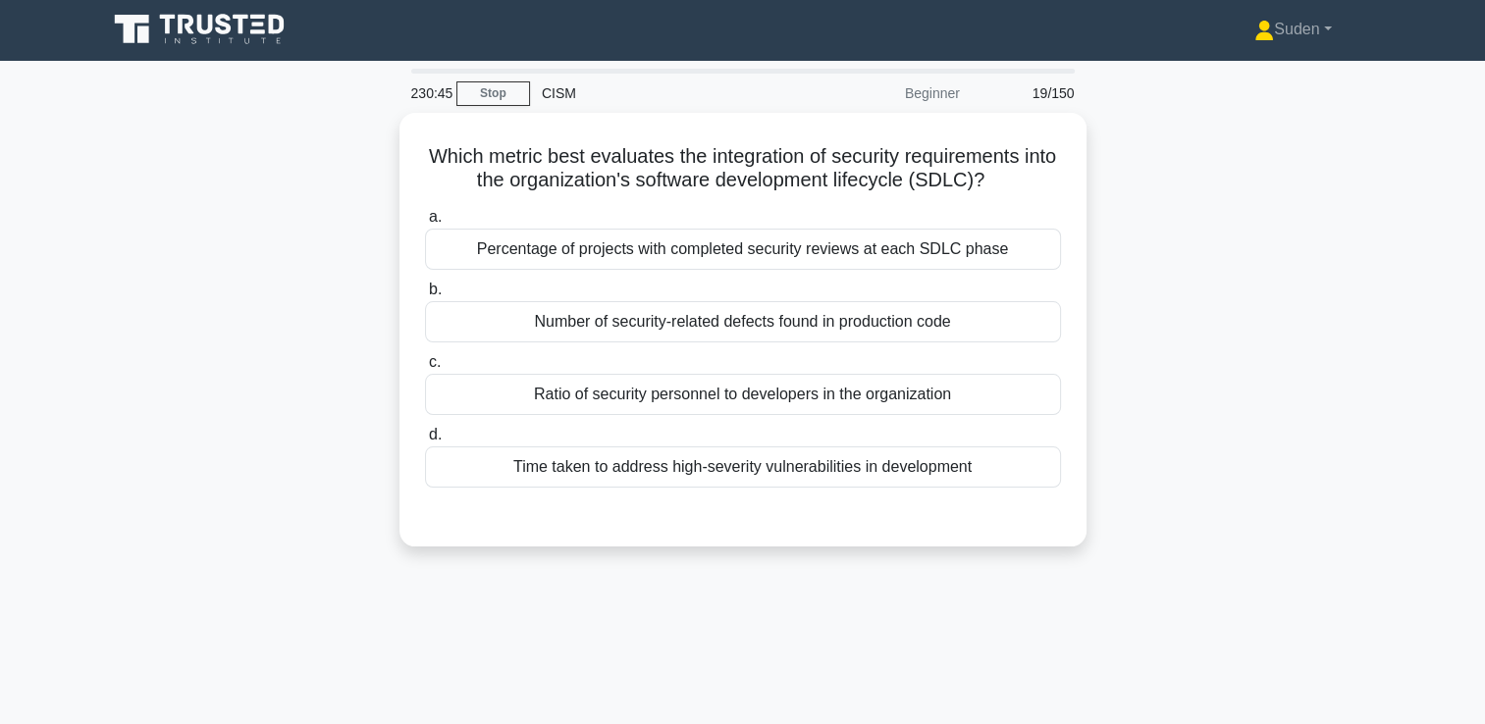
scroll to position [0, 0]
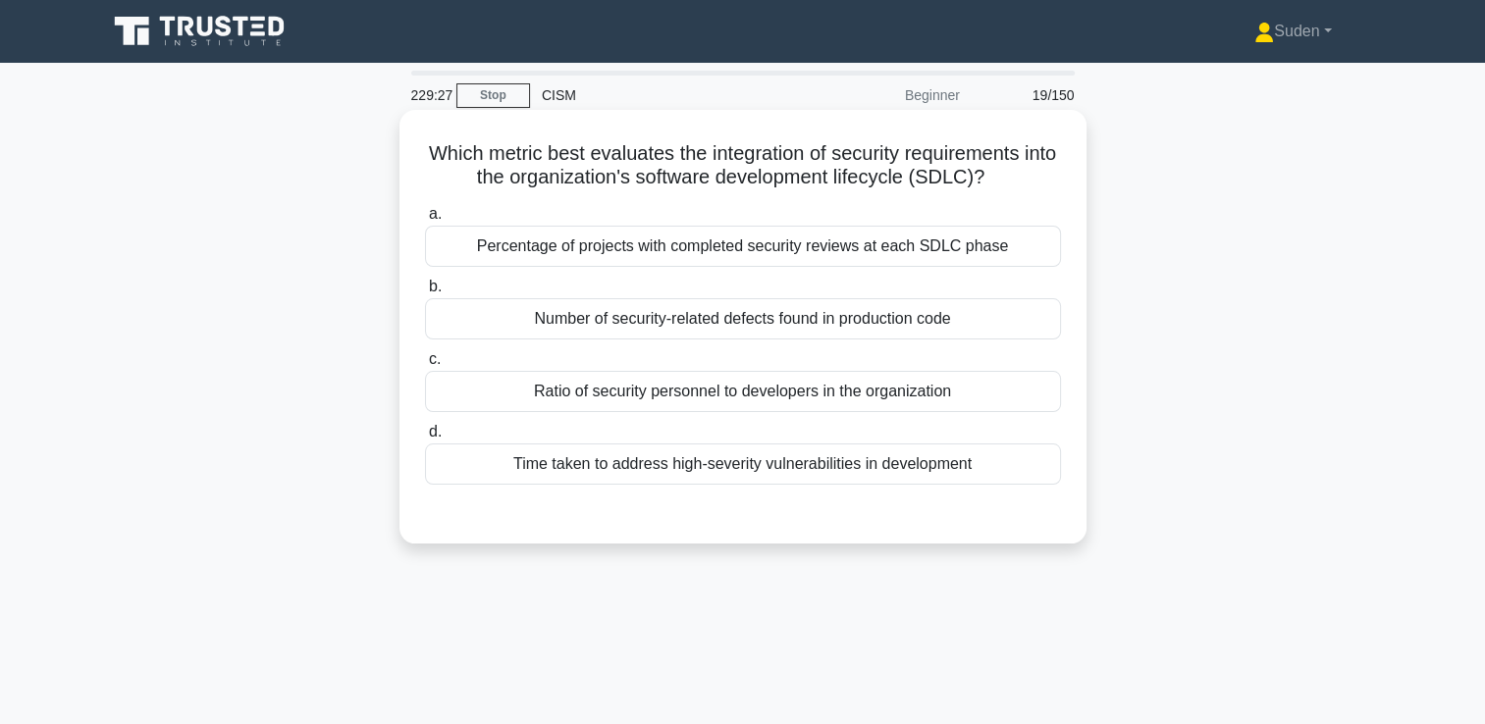
click at [742, 261] on div "Percentage of projects with completed security reviews at each SDLC phase" at bounding box center [743, 246] width 636 height 41
click at [425, 221] on input "a. Percentage of projects with completed security reviews at each SDLC phase" at bounding box center [425, 214] width 0 height 13
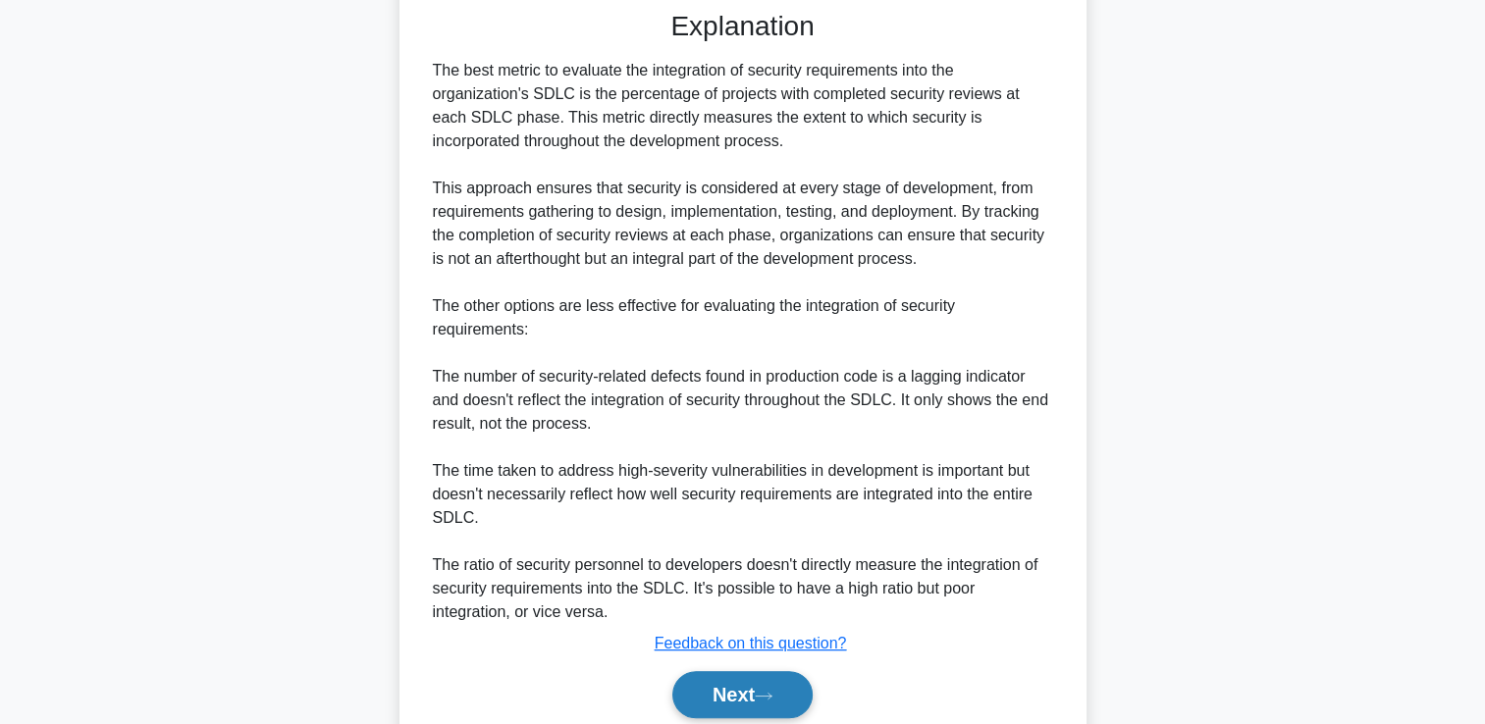
scroll to position [578, 0]
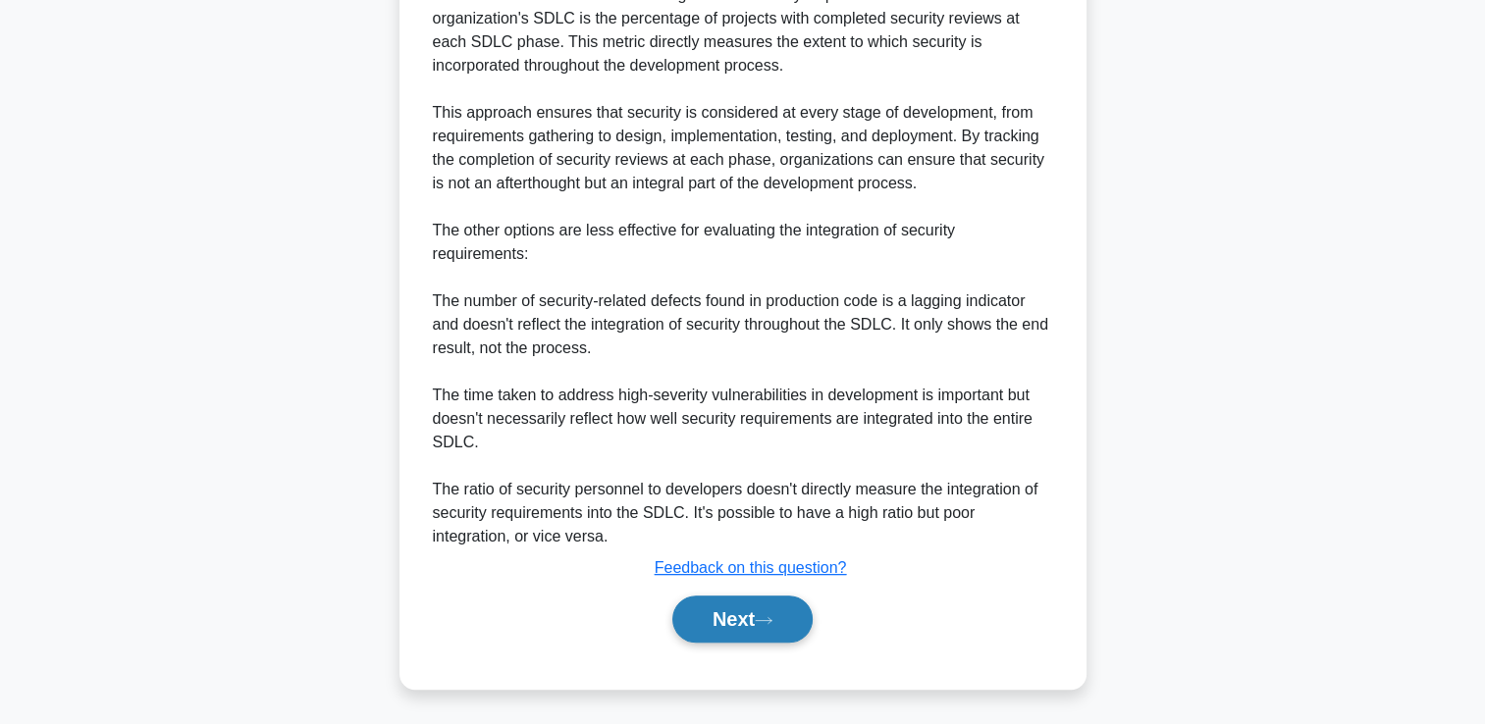
click at [740, 619] on button "Next" at bounding box center [742, 619] width 140 height 47
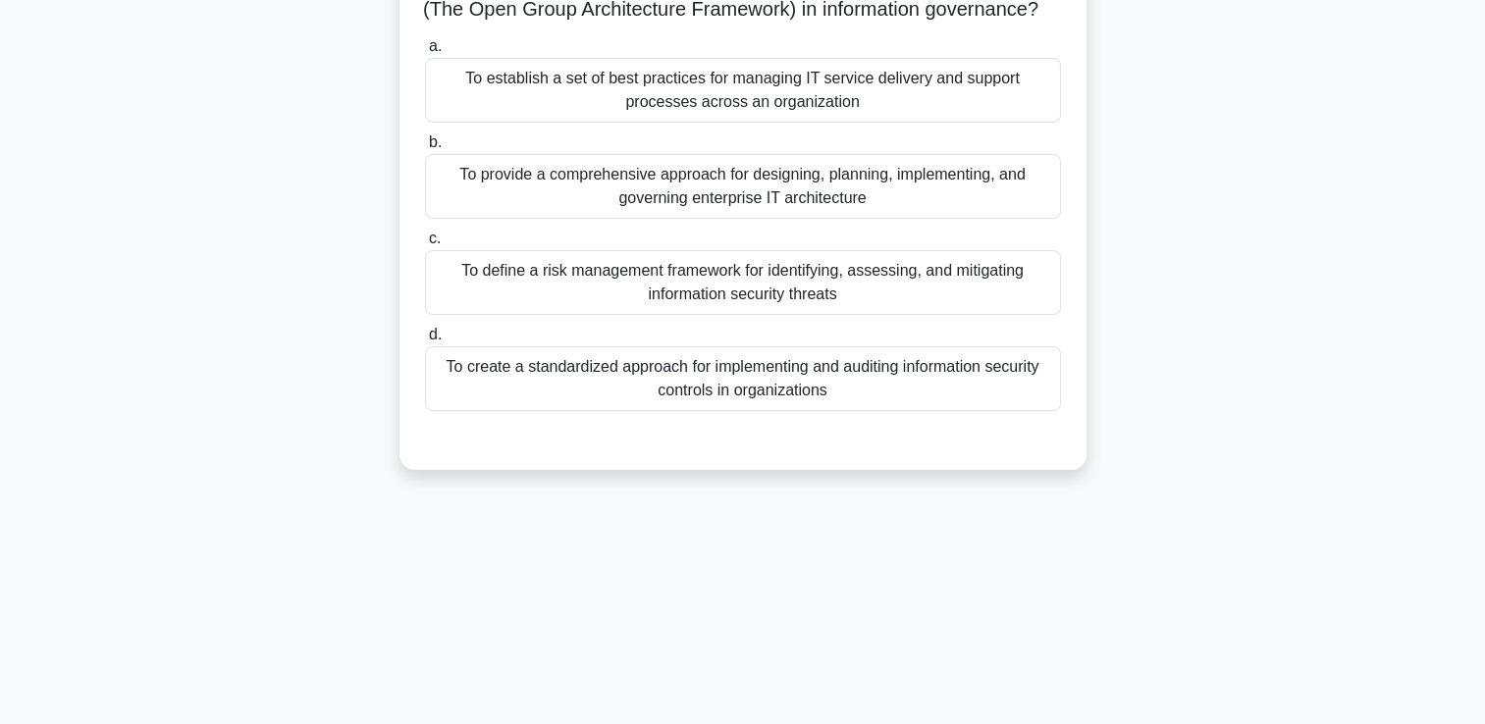
scroll to position [0, 0]
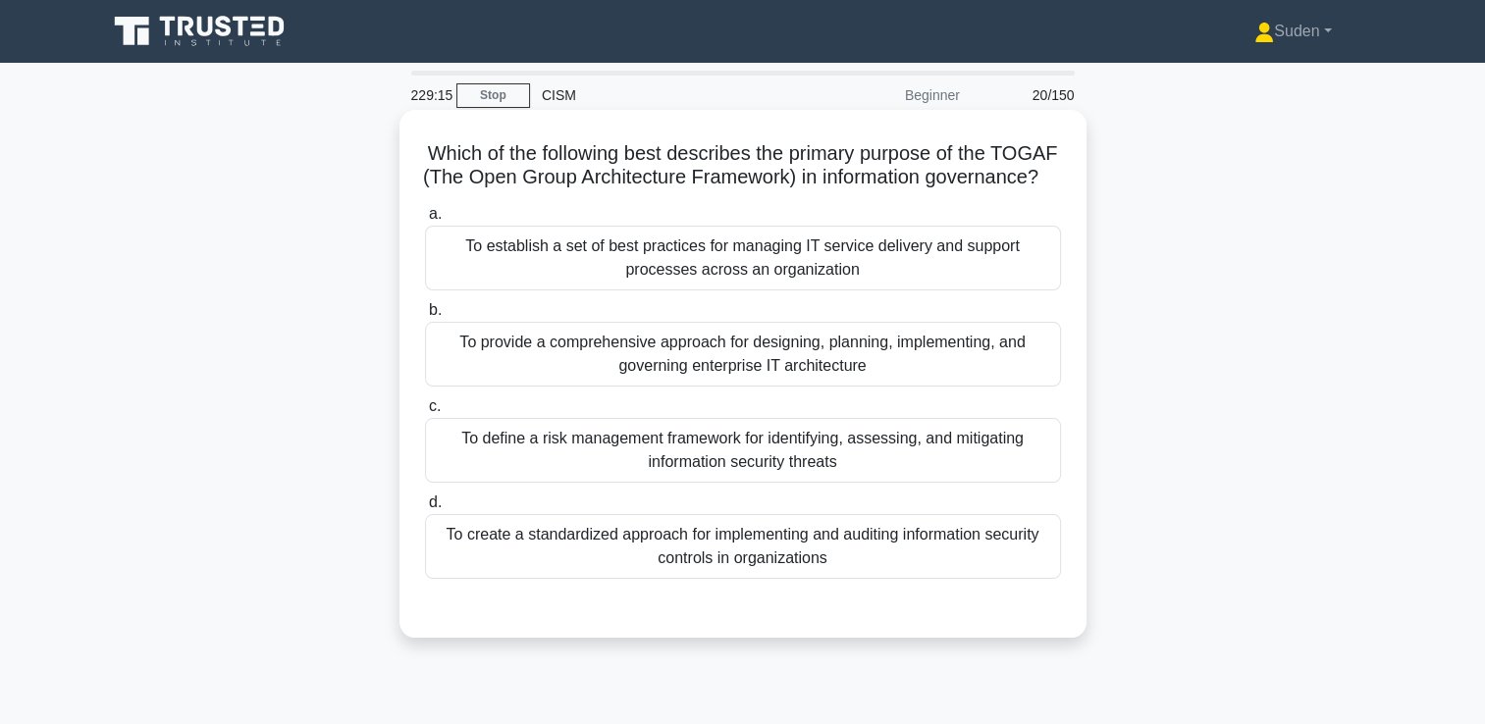
click at [928, 383] on div "To provide a comprehensive approach for designing, planning, implementing, and …" at bounding box center [743, 354] width 636 height 65
click at [425, 317] on input "b. To provide a comprehensive approach for designing, planning, implementing, a…" at bounding box center [425, 310] width 0 height 13
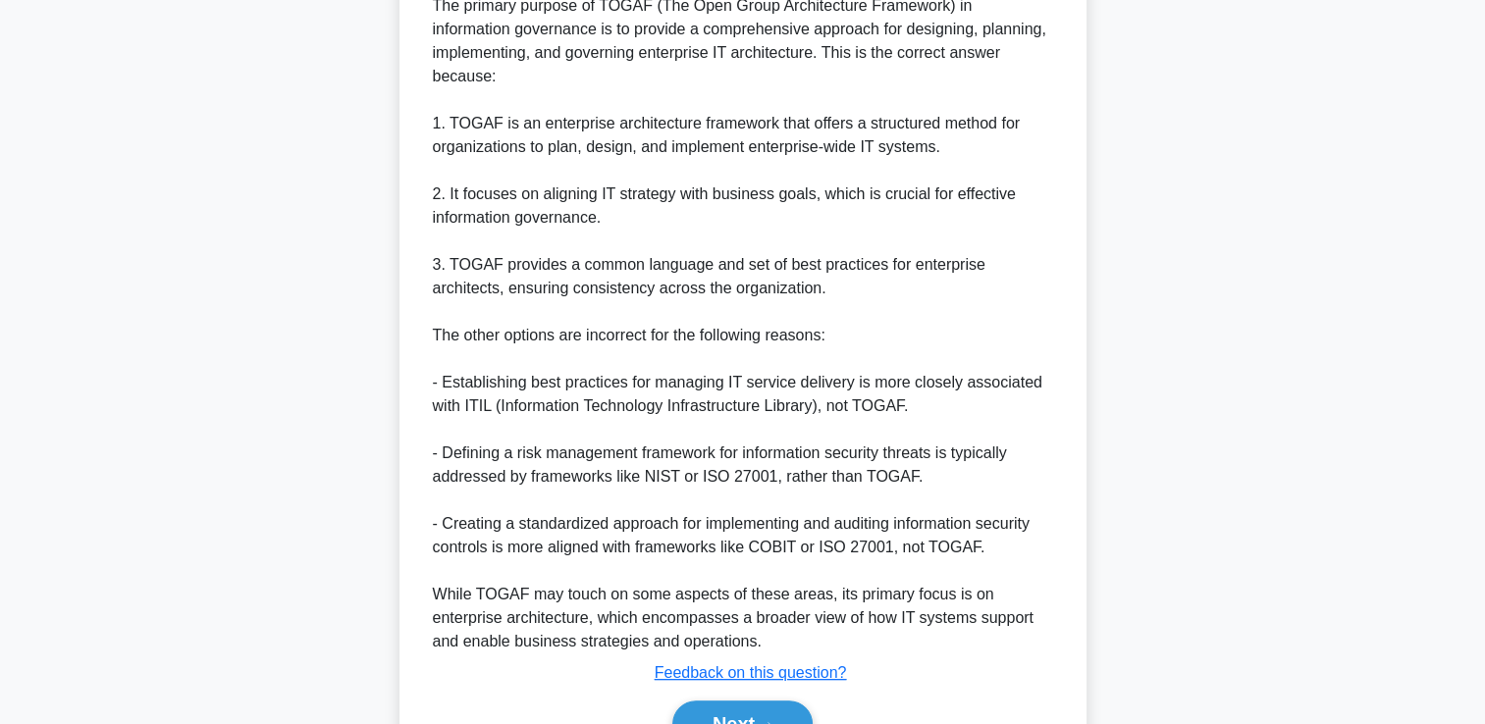
scroll to position [785, 0]
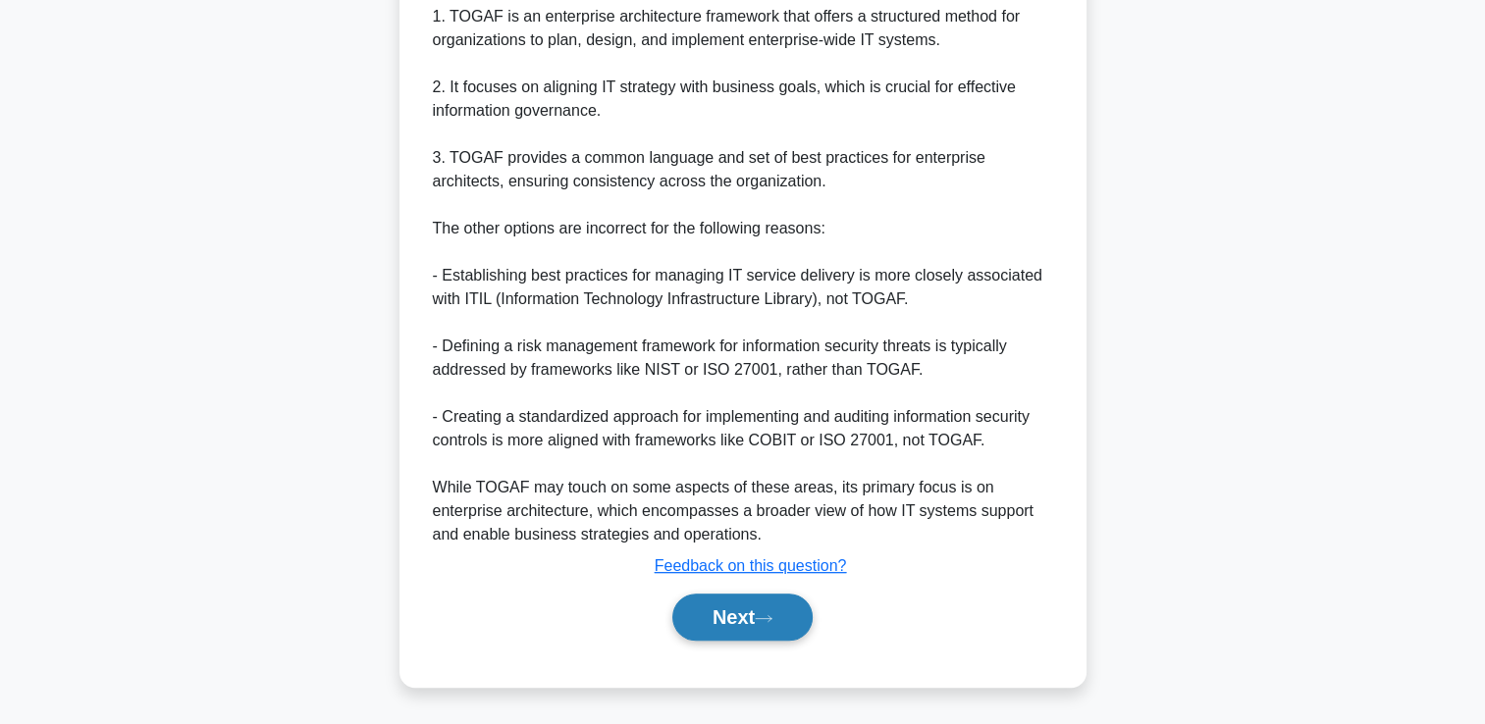
click at [712, 641] on button "Next" at bounding box center [742, 617] width 140 height 47
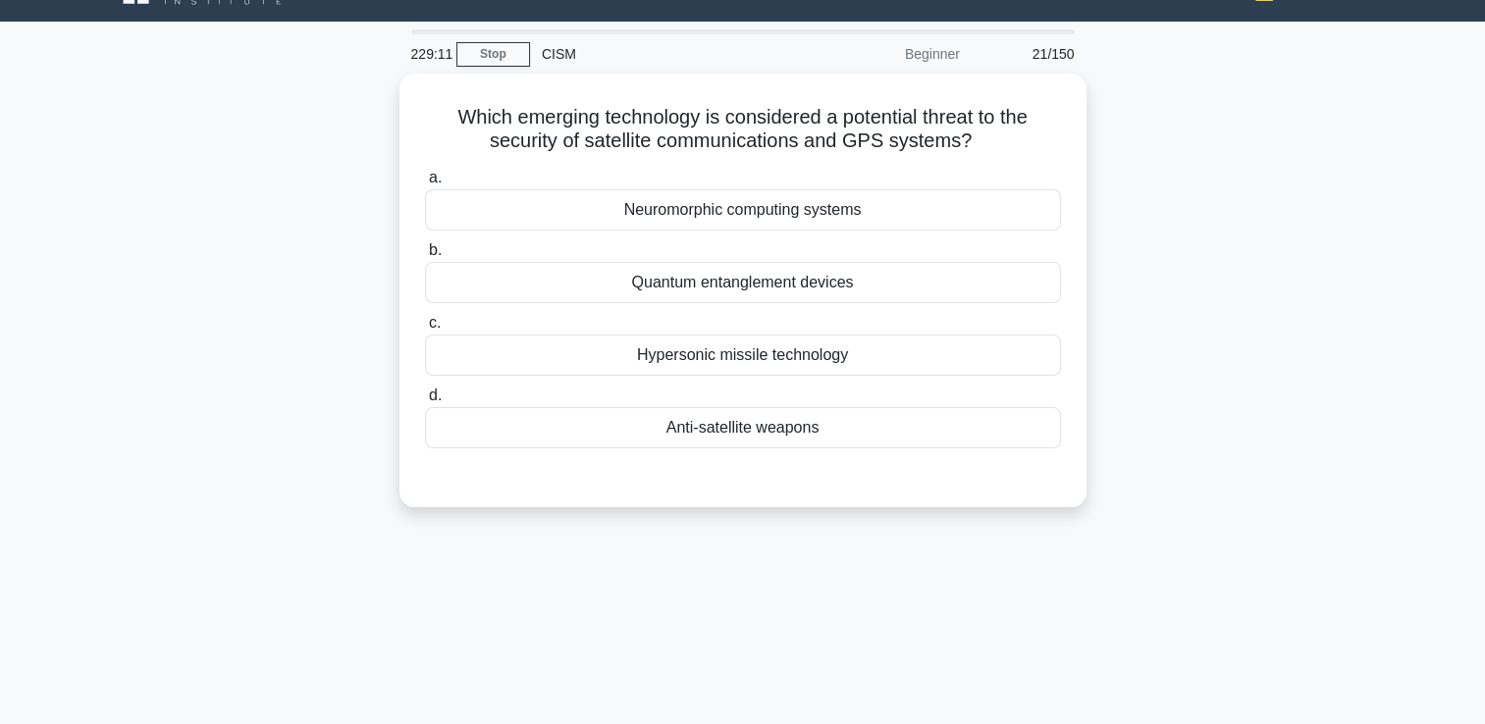
scroll to position [0, 0]
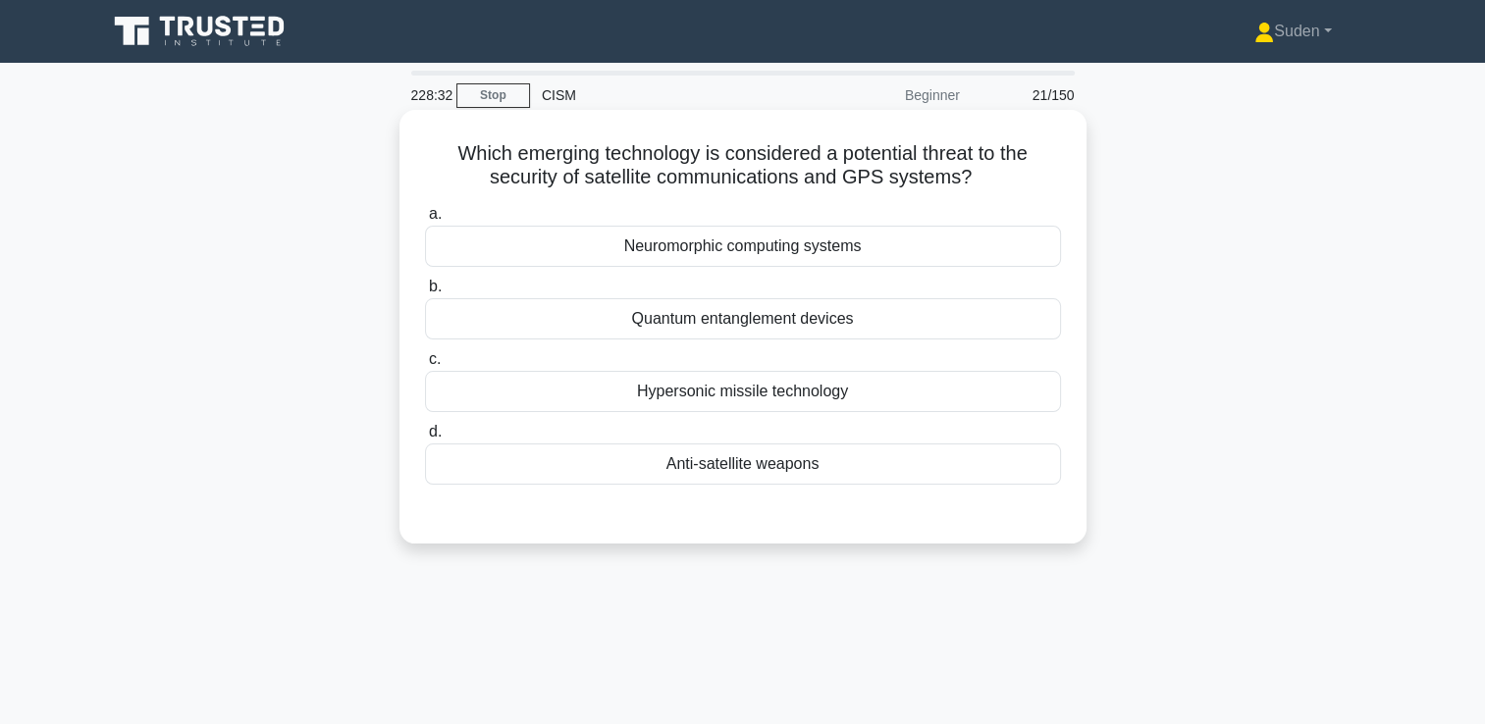
click at [819, 400] on div "Hypersonic missile technology" at bounding box center [743, 391] width 636 height 41
click at [425, 366] on input "c. Hypersonic missile technology" at bounding box center [425, 359] width 0 height 13
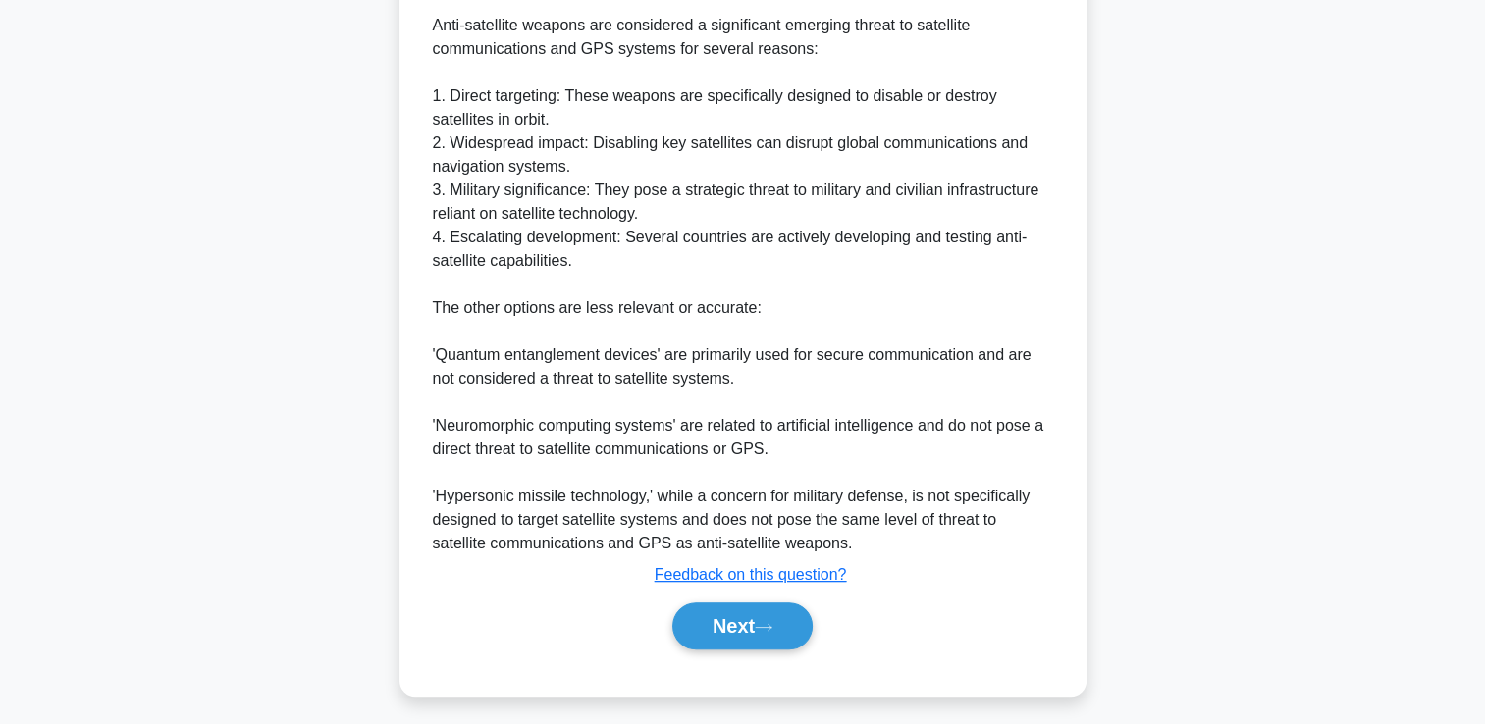
scroll to position [604, 0]
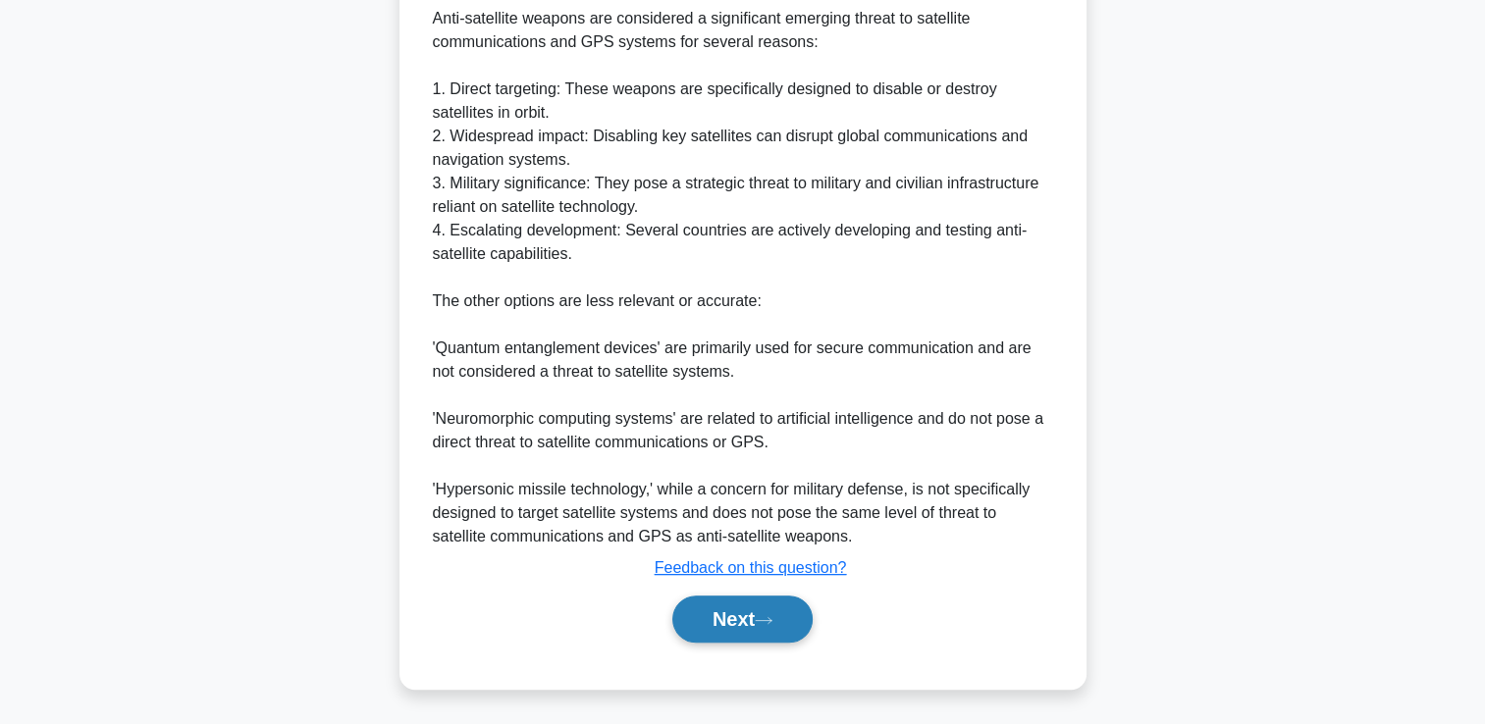
click at [722, 634] on button "Next" at bounding box center [742, 619] width 140 height 47
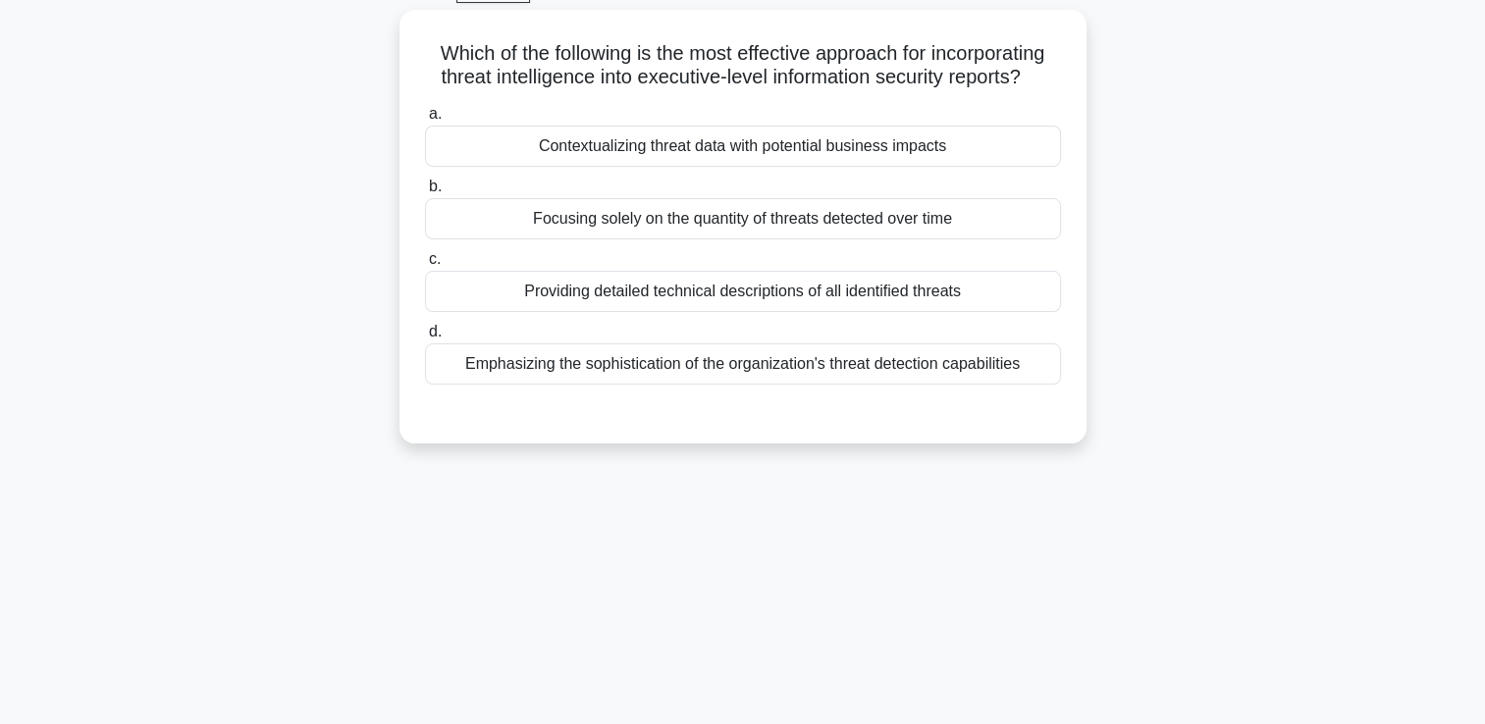
scroll to position [0, 0]
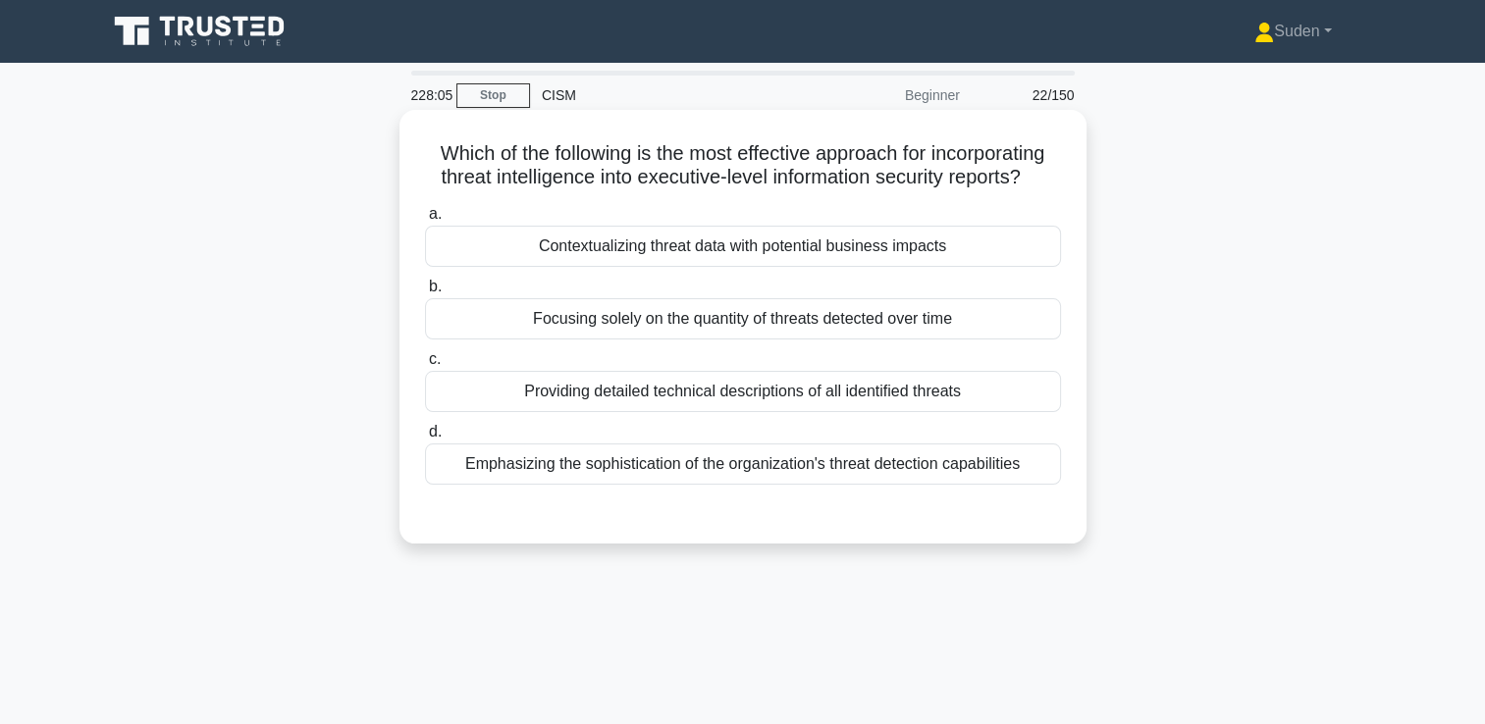
click at [548, 258] on div "Contextualizing threat data with potential business impacts" at bounding box center [743, 246] width 636 height 41
click at [425, 221] on input "a. Contextualizing threat data with potential business impacts" at bounding box center [425, 214] width 0 height 13
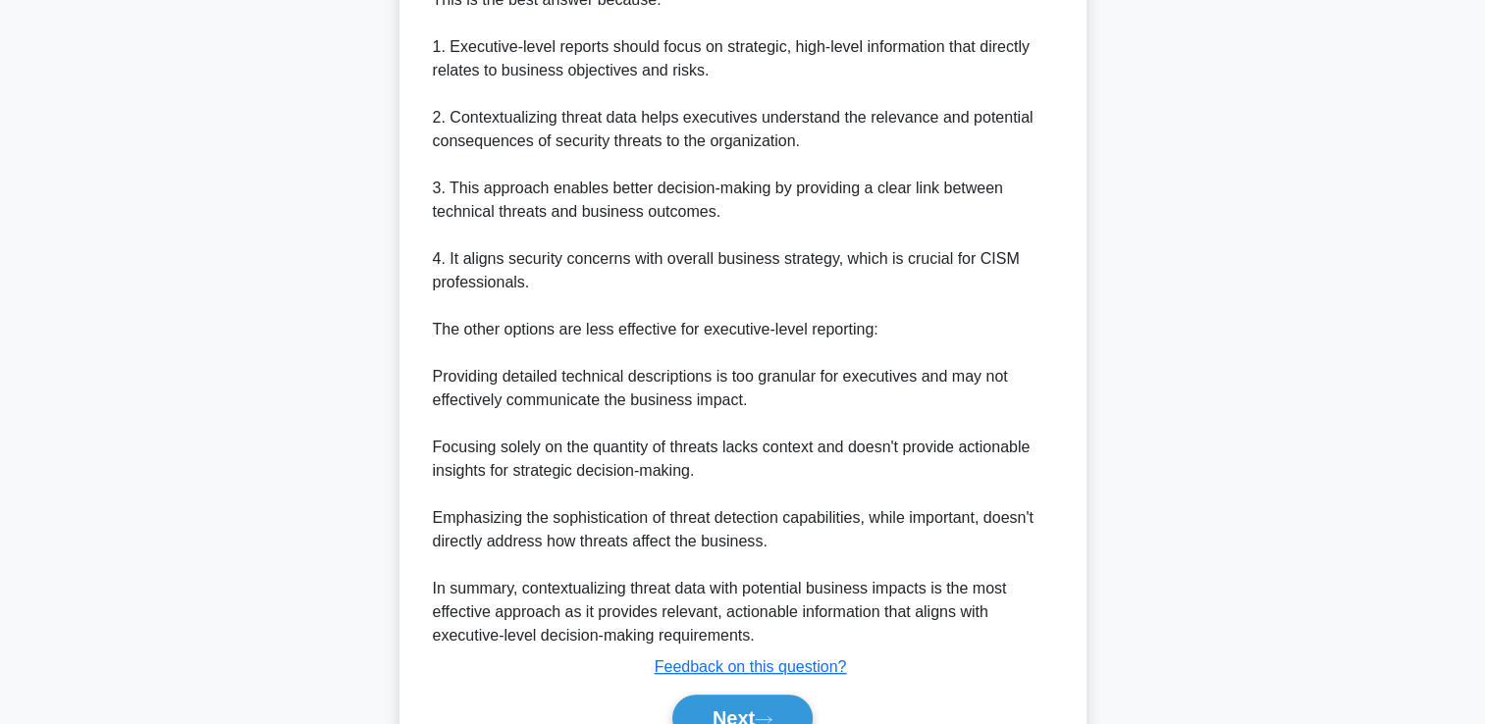
scroll to position [719, 0]
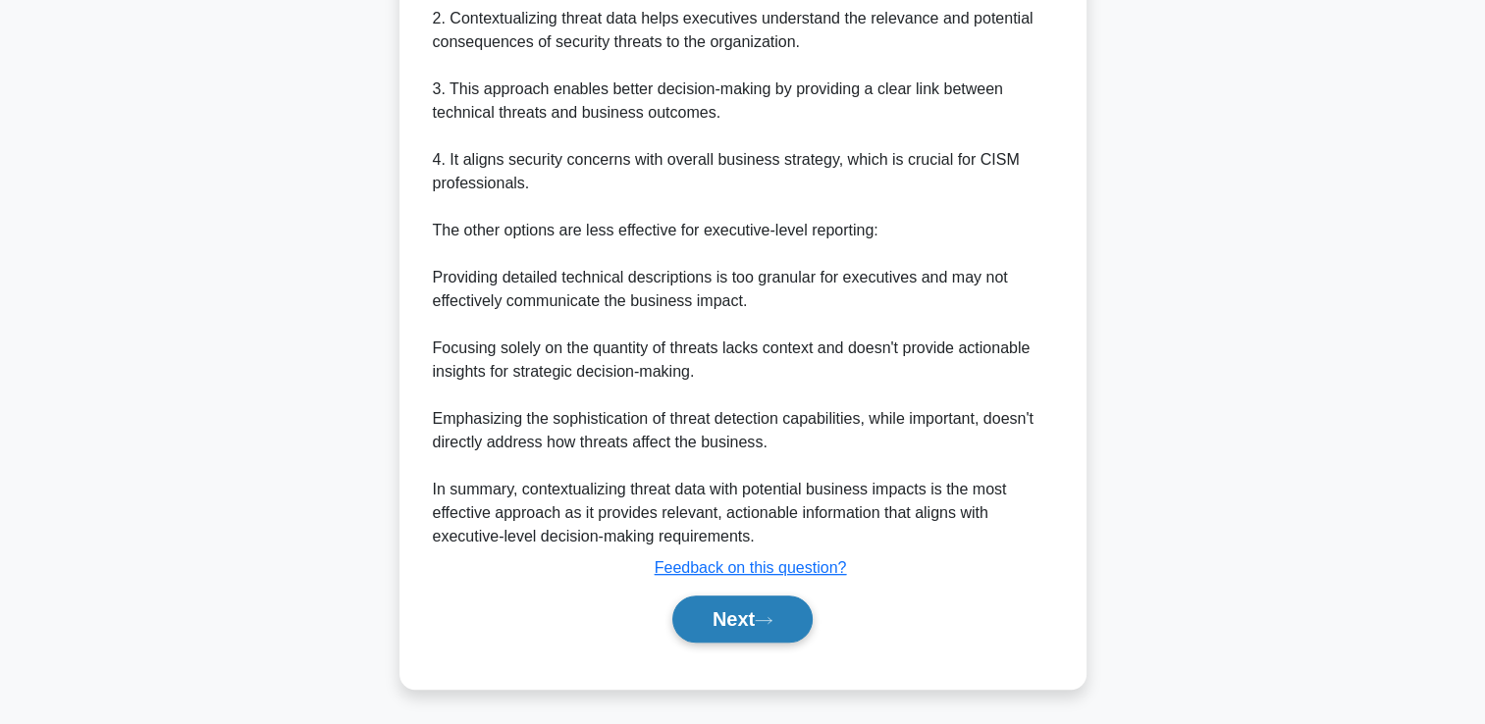
click at [699, 632] on button "Next" at bounding box center [742, 619] width 140 height 47
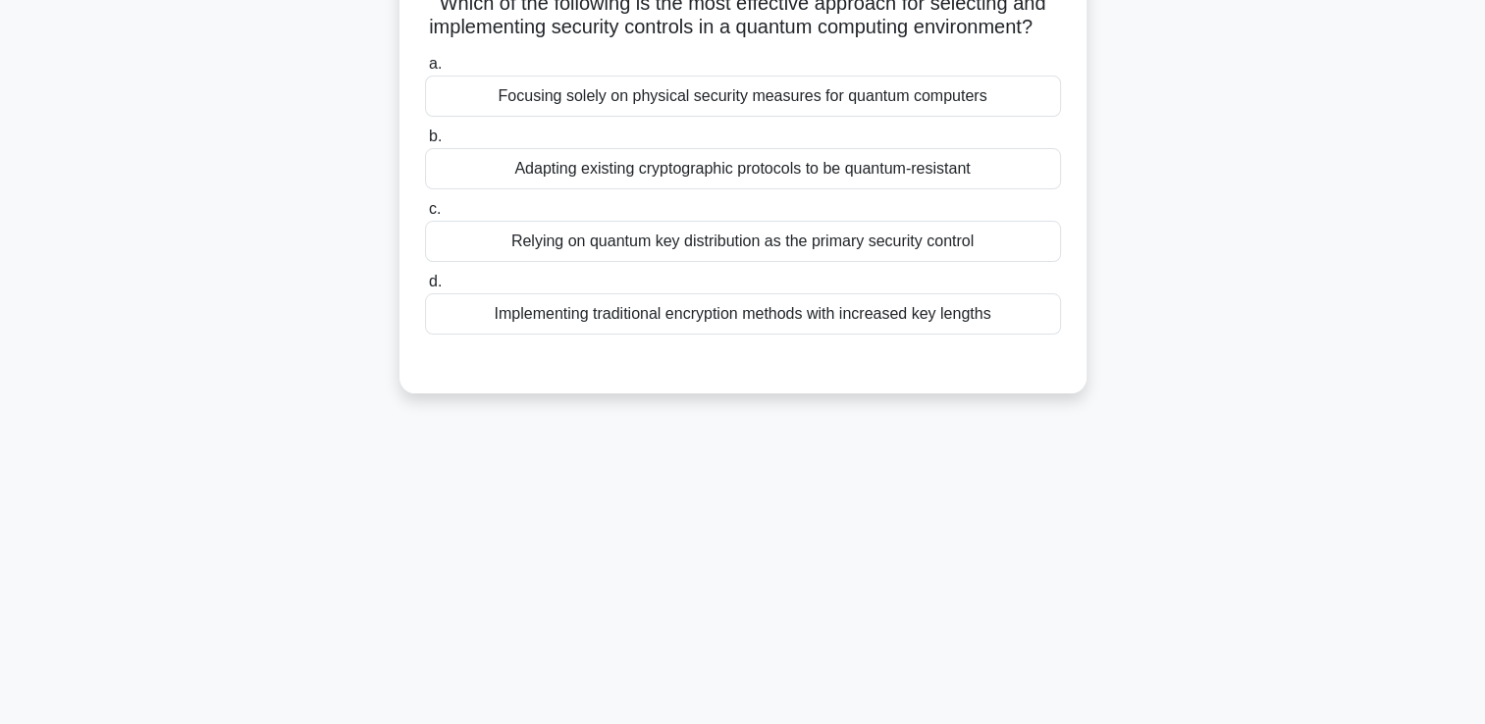
scroll to position [0, 0]
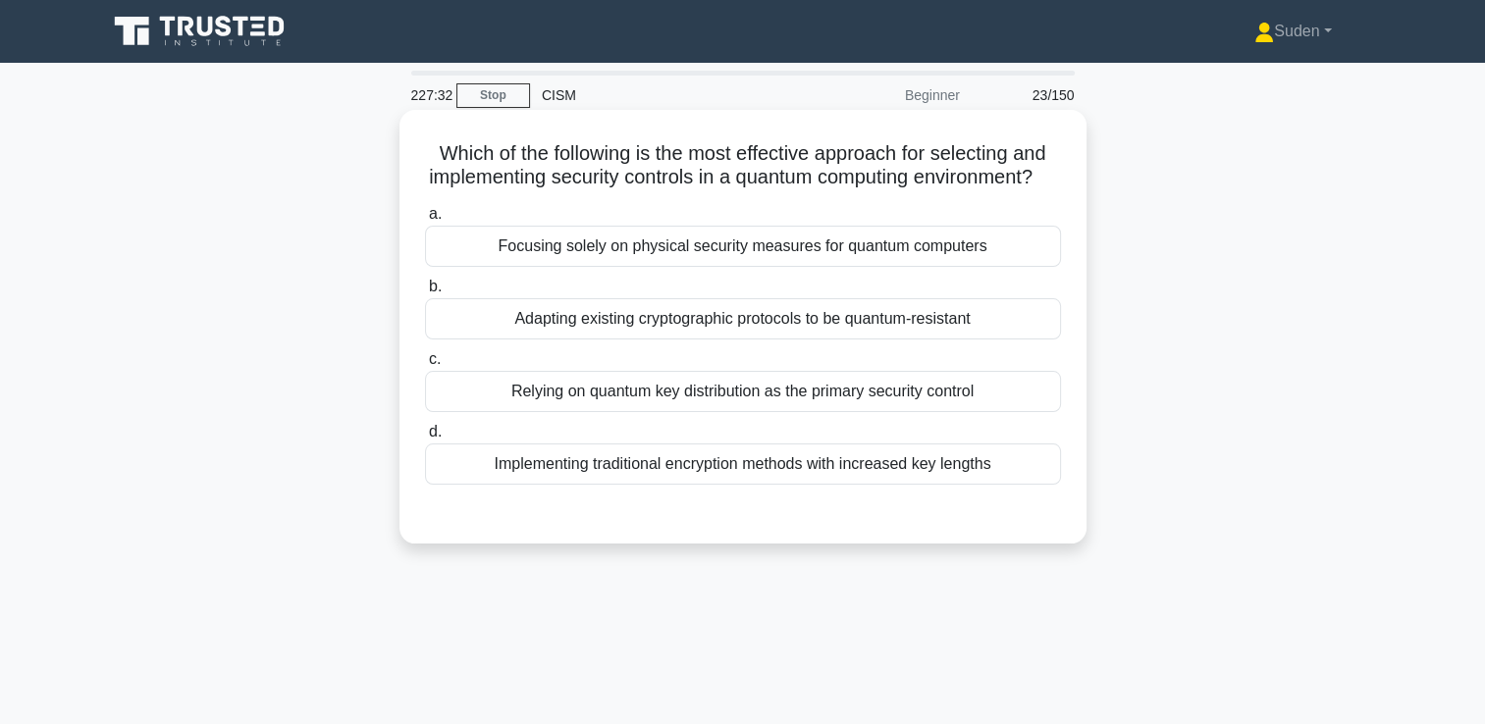
click at [845, 340] on div "Adapting existing cryptographic protocols to be quantum-resistant" at bounding box center [743, 318] width 636 height 41
click at [425, 293] on input "b. Adapting existing cryptographic protocols to be quantum-resistant" at bounding box center [425, 287] width 0 height 13
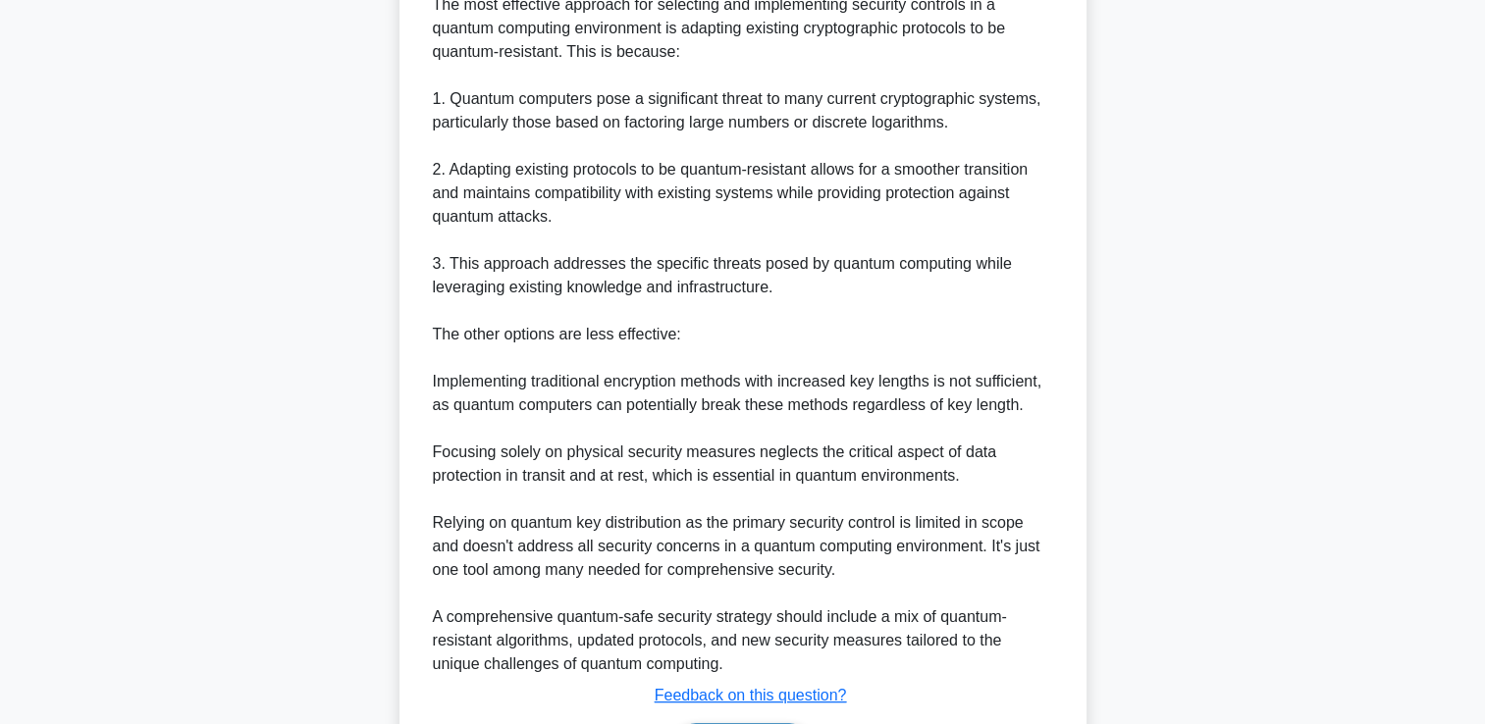
scroll to position [719, 0]
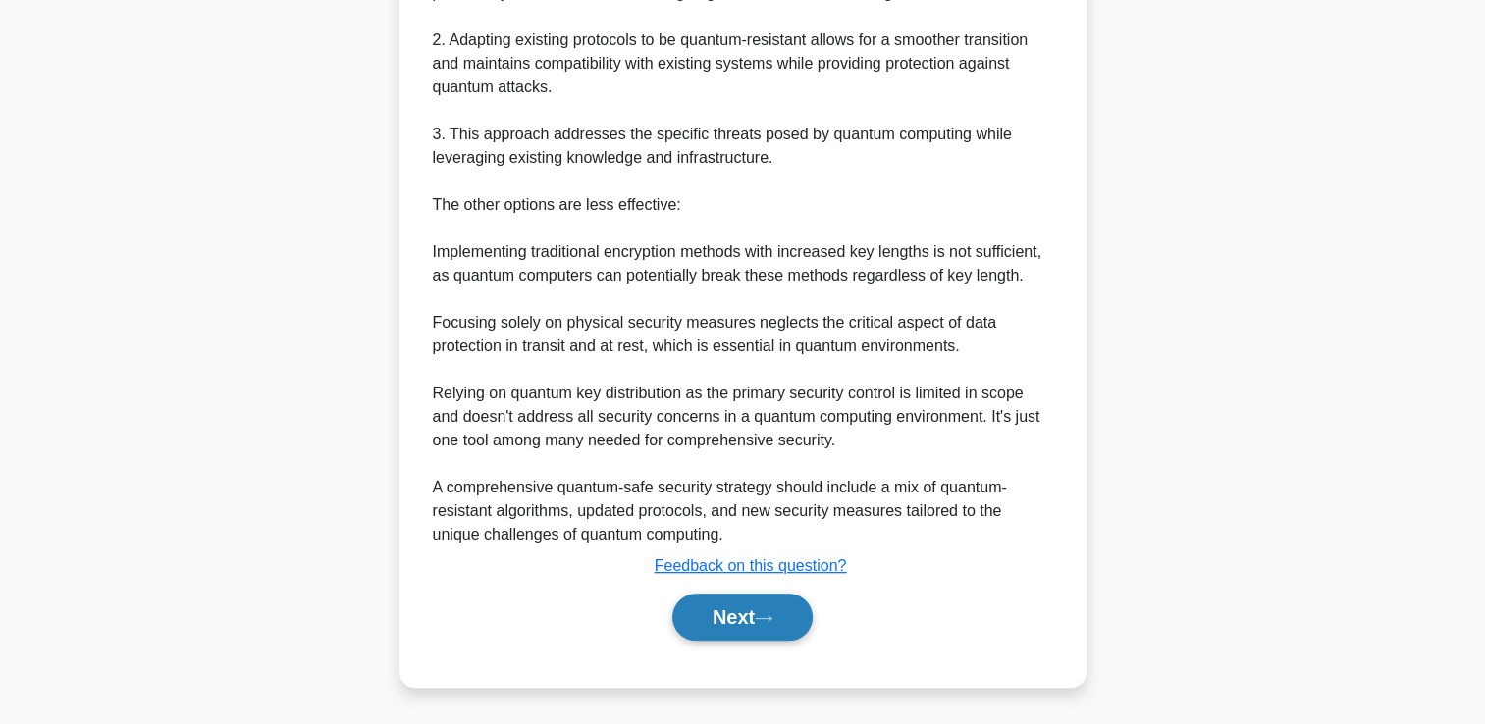
click at [707, 626] on button "Next" at bounding box center [742, 617] width 140 height 47
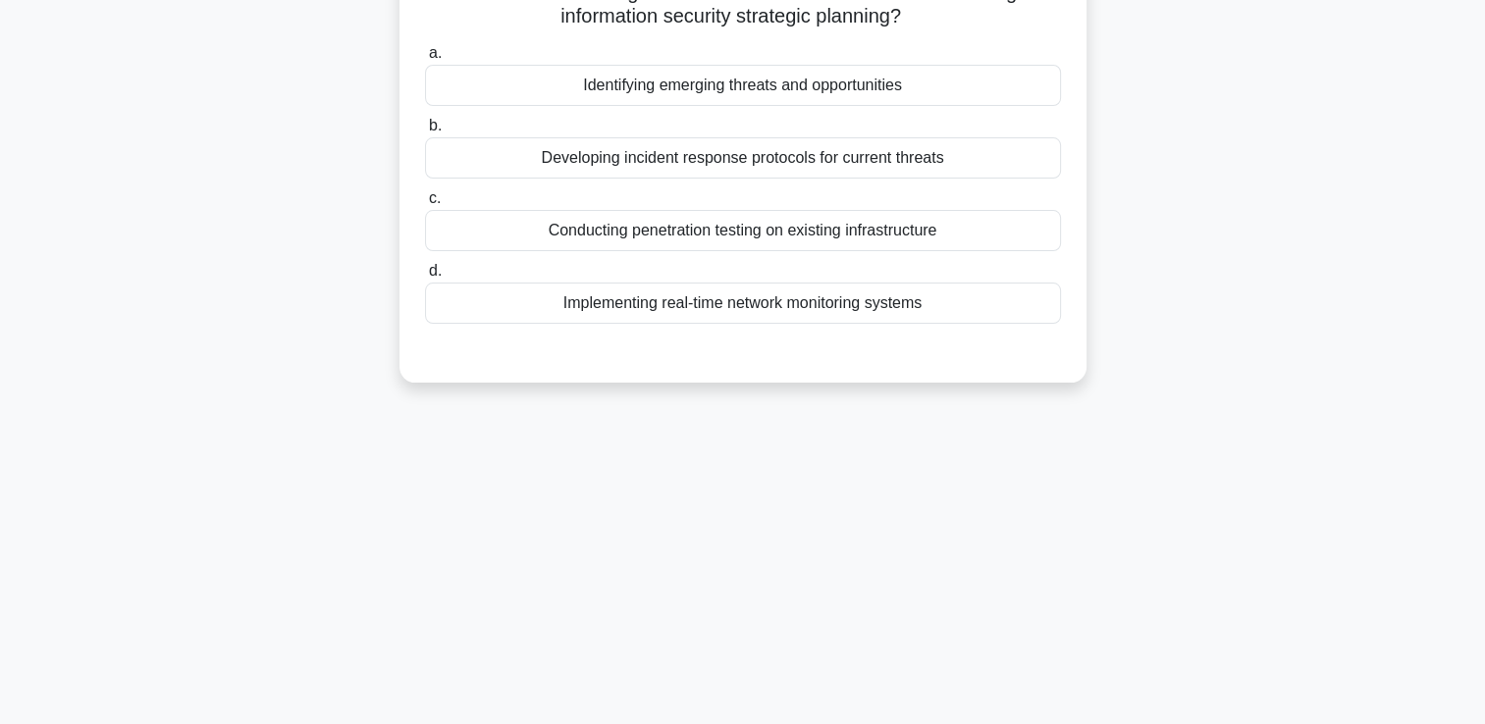
scroll to position [0, 0]
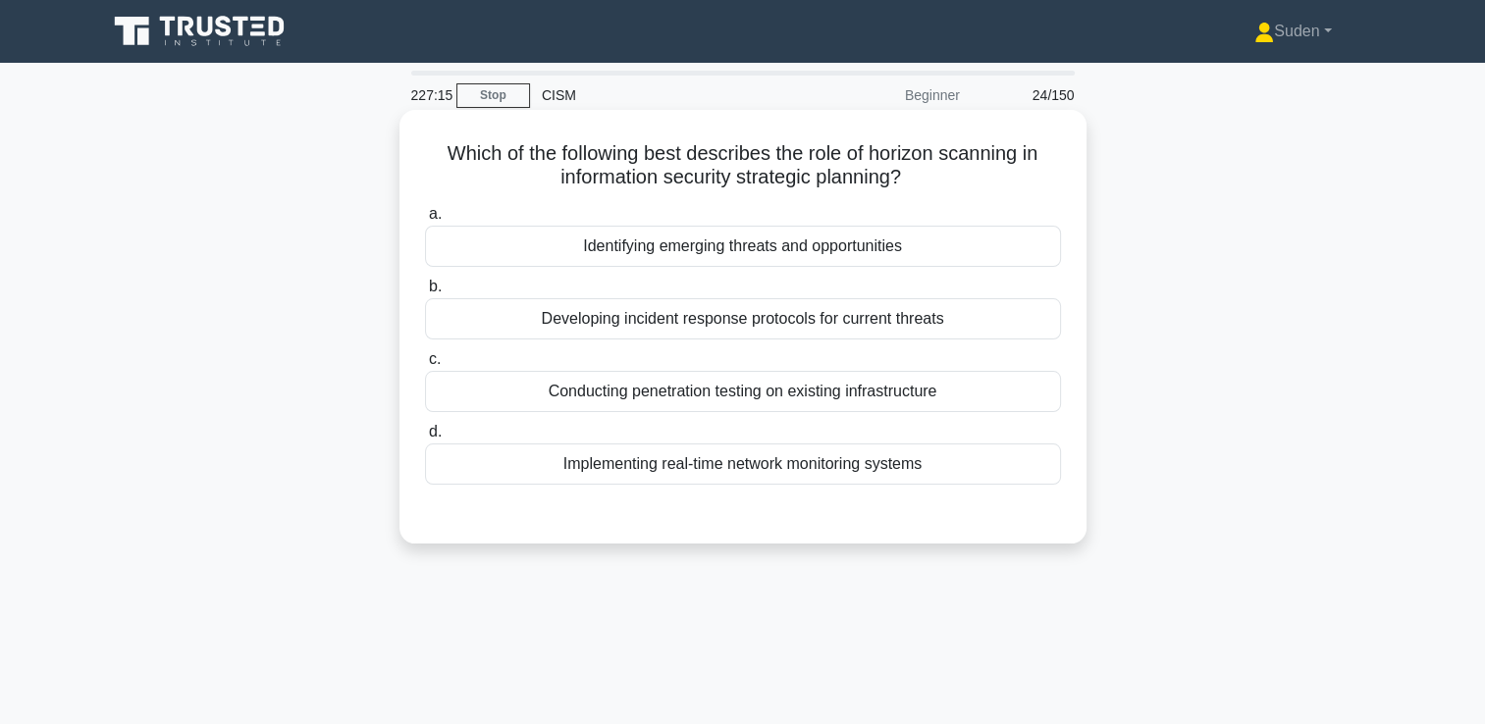
click at [769, 256] on div "Identifying emerging threats and opportunities" at bounding box center [743, 246] width 636 height 41
click at [425, 221] on input "a. Identifying emerging threats and opportunities" at bounding box center [425, 214] width 0 height 13
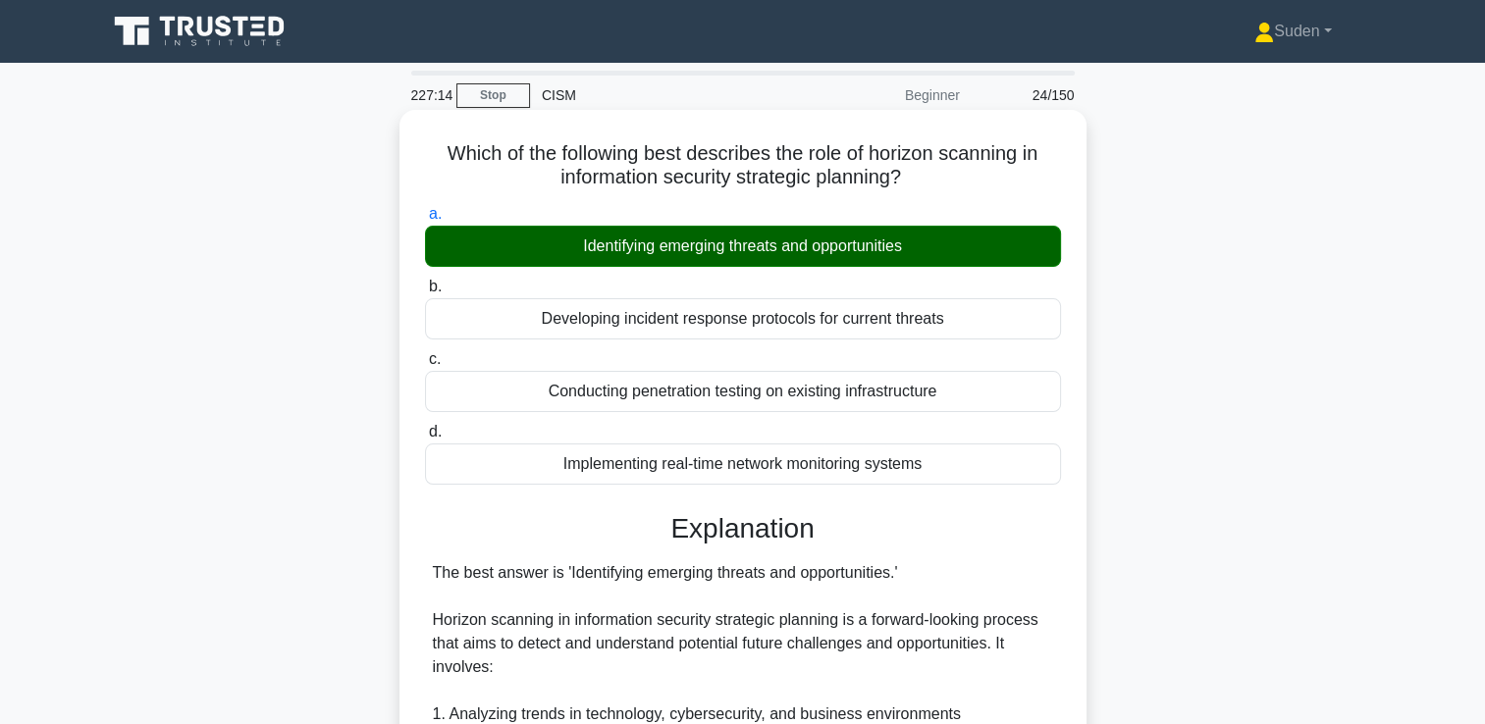
scroll to position [589, 0]
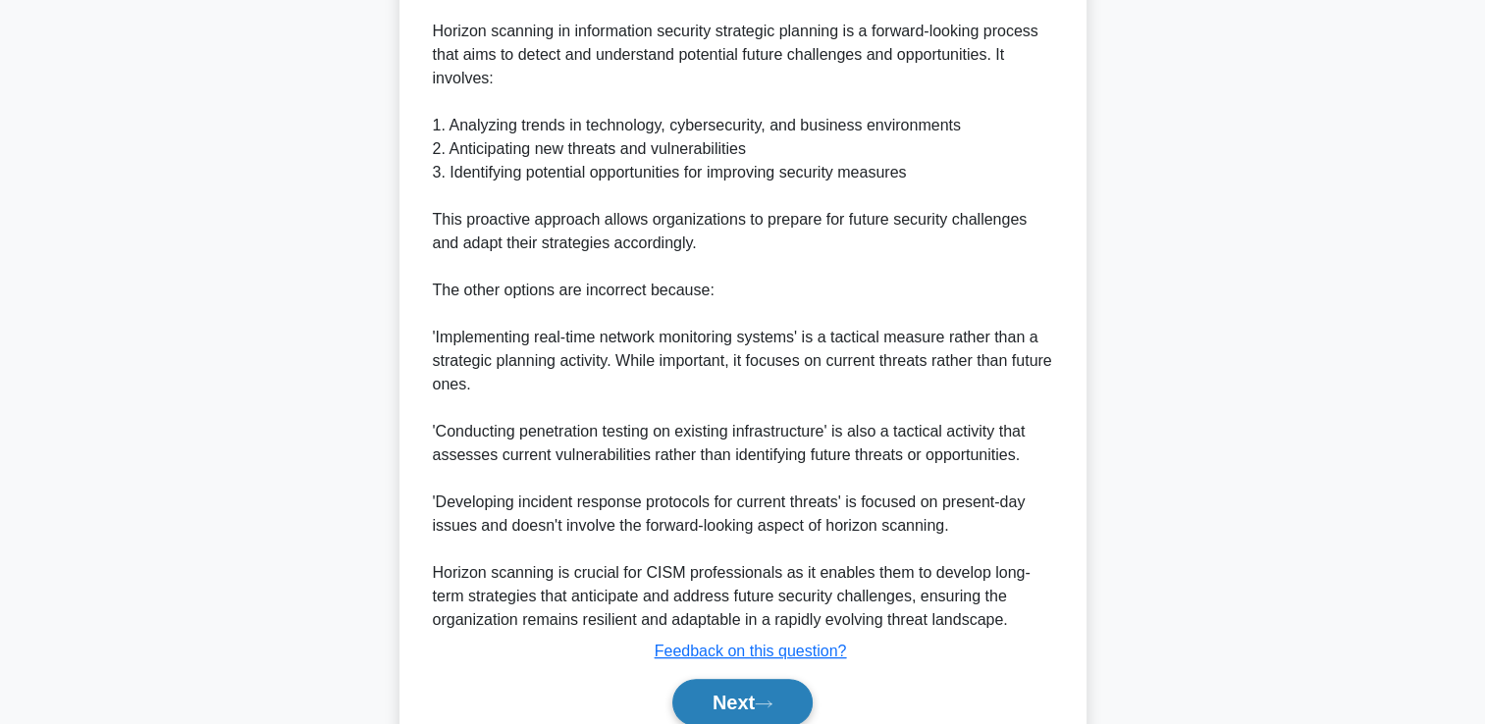
click at [753, 697] on button "Next" at bounding box center [742, 702] width 140 height 47
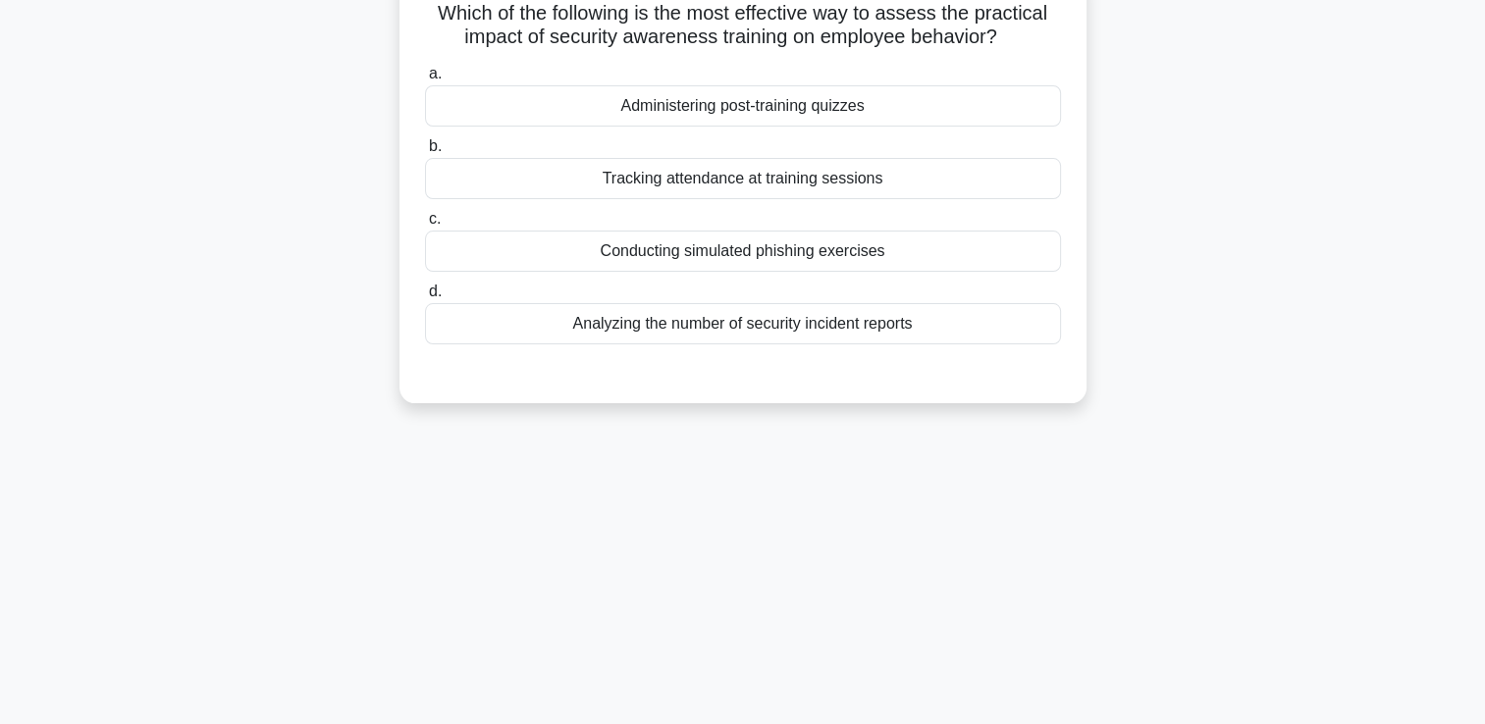
scroll to position [0, 0]
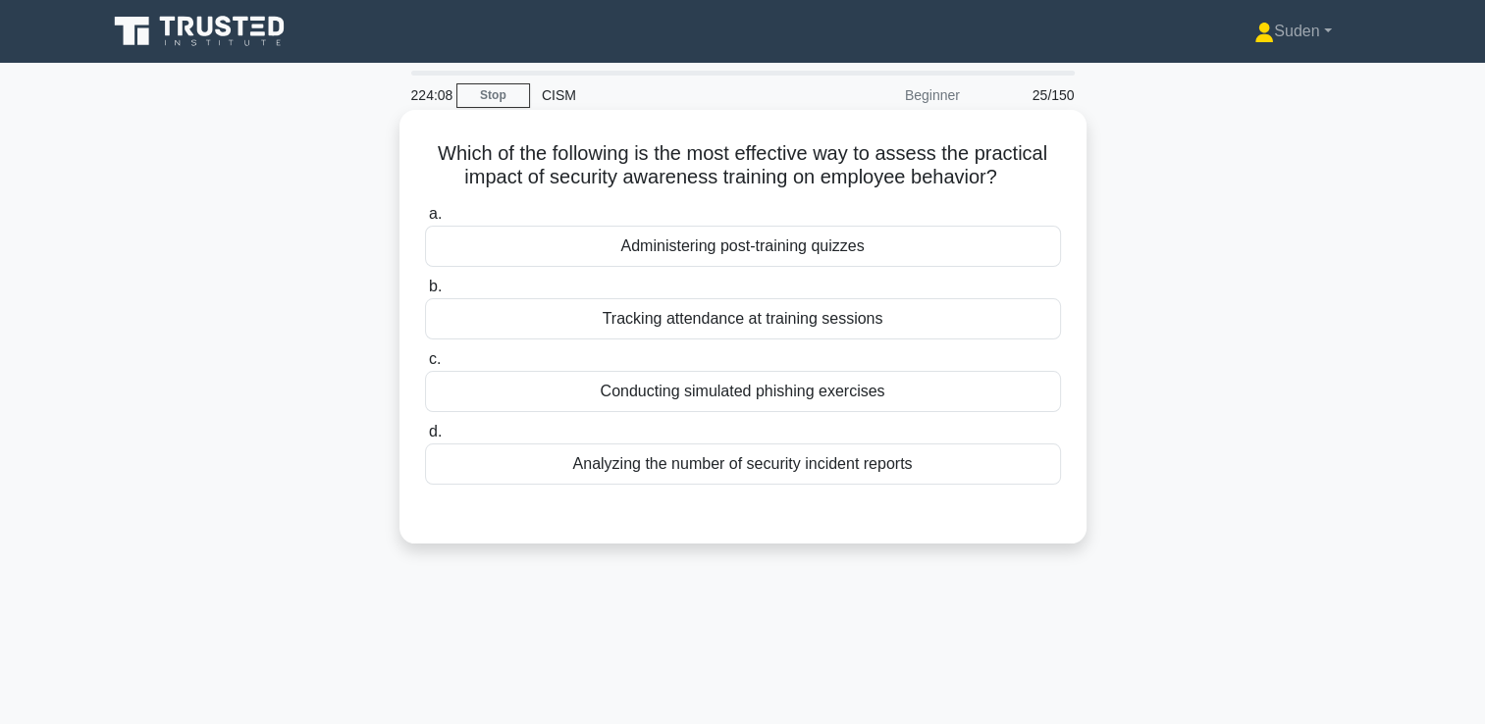
click at [644, 389] on div "Conducting simulated phishing exercises" at bounding box center [743, 391] width 636 height 41
click at [425, 366] on input "c. Conducting simulated phishing exercises" at bounding box center [425, 359] width 0 height 13
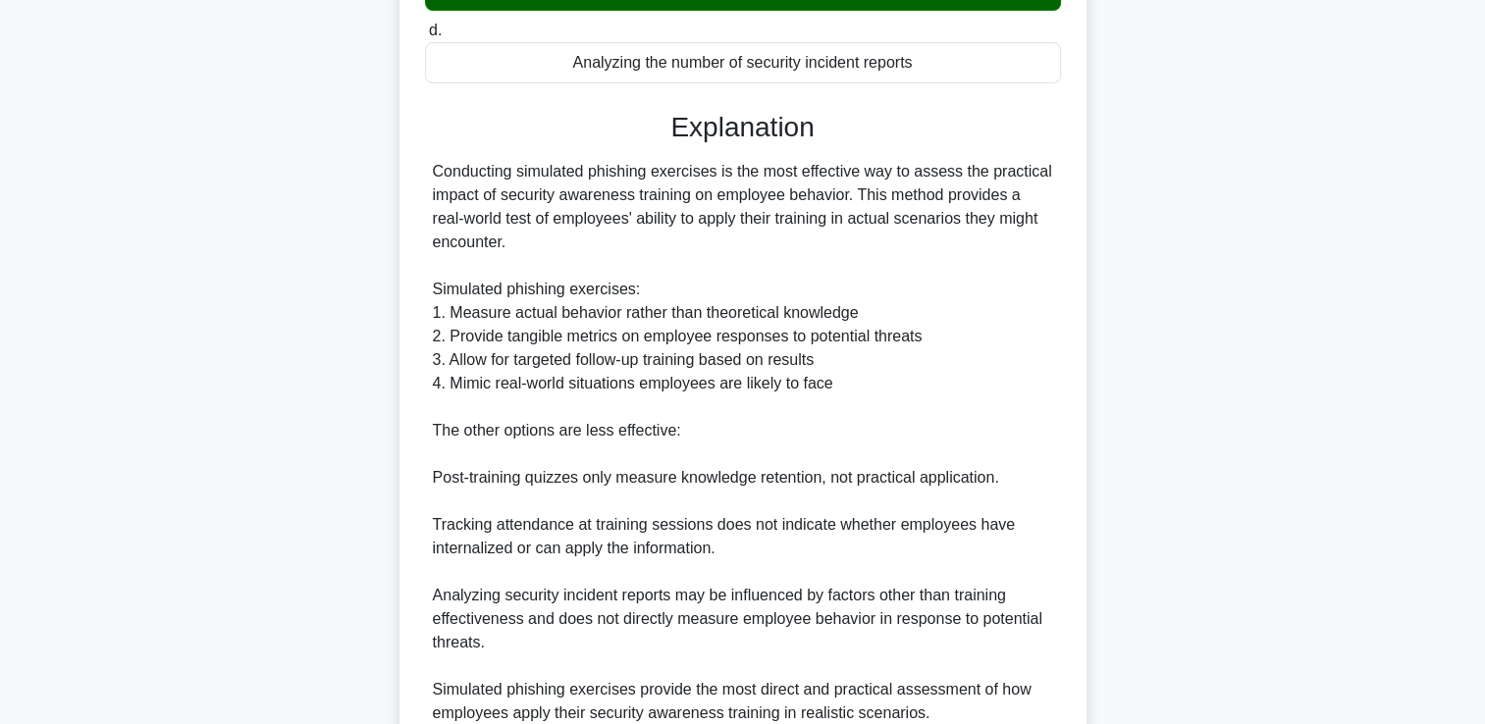
scroll to position [578, 0]
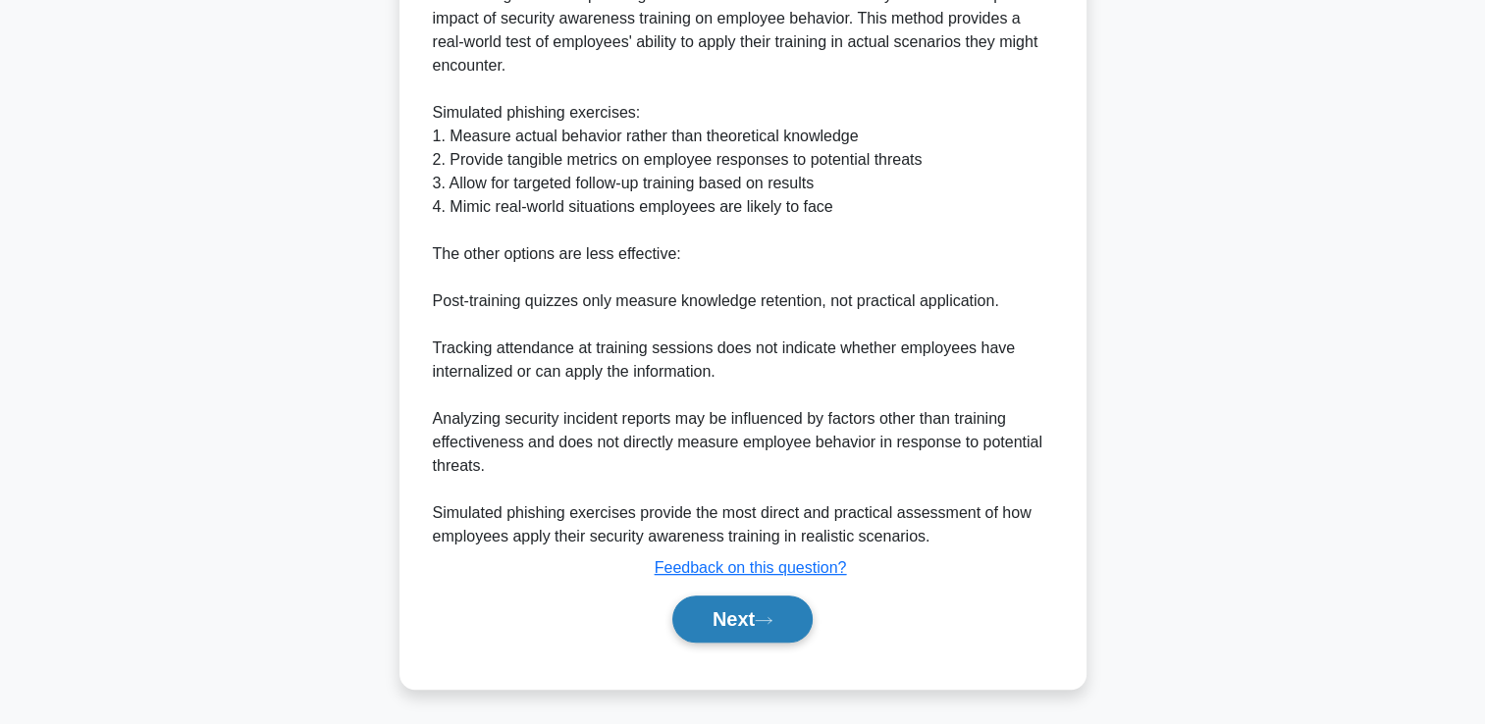
click at [762, 629] on button "Next" at bounding box center [742, 619] width 140 height 47
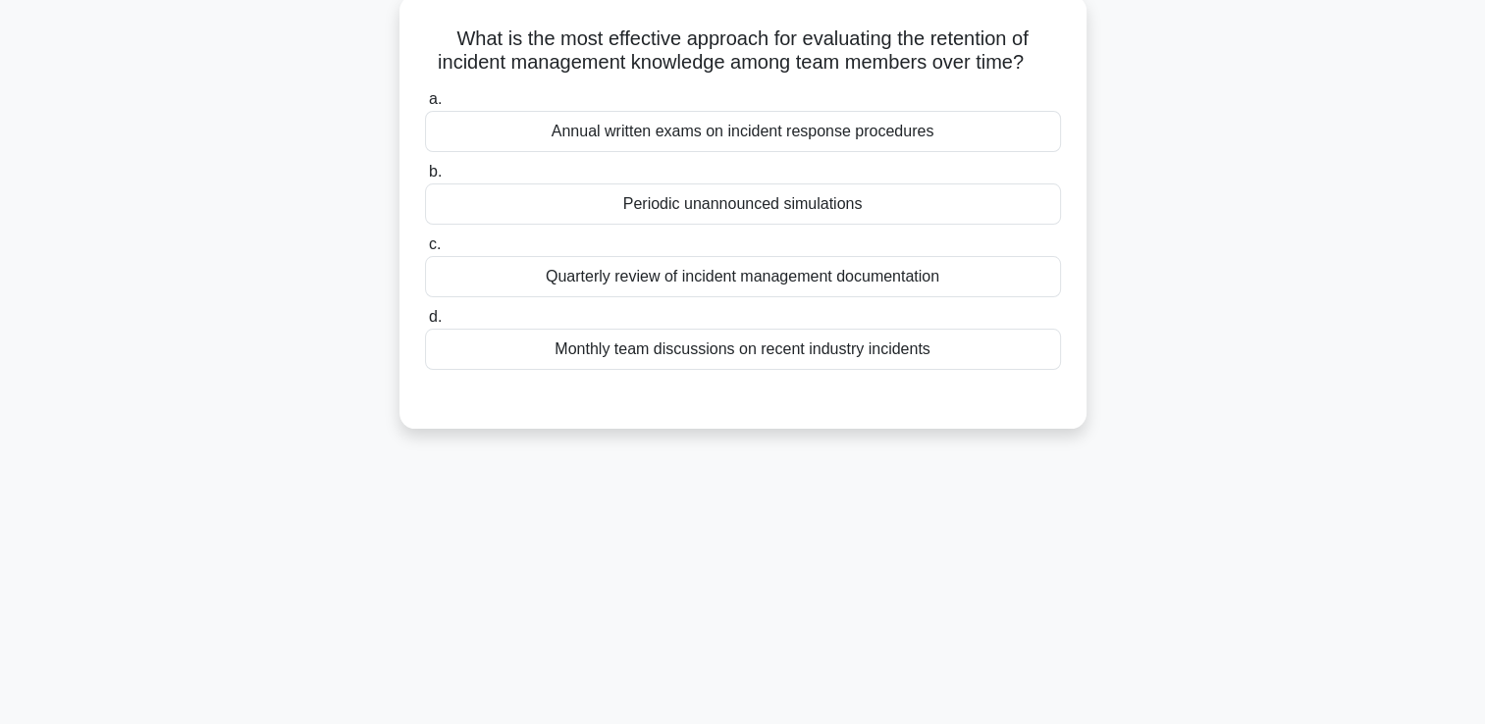
scroll to position [0, 0]
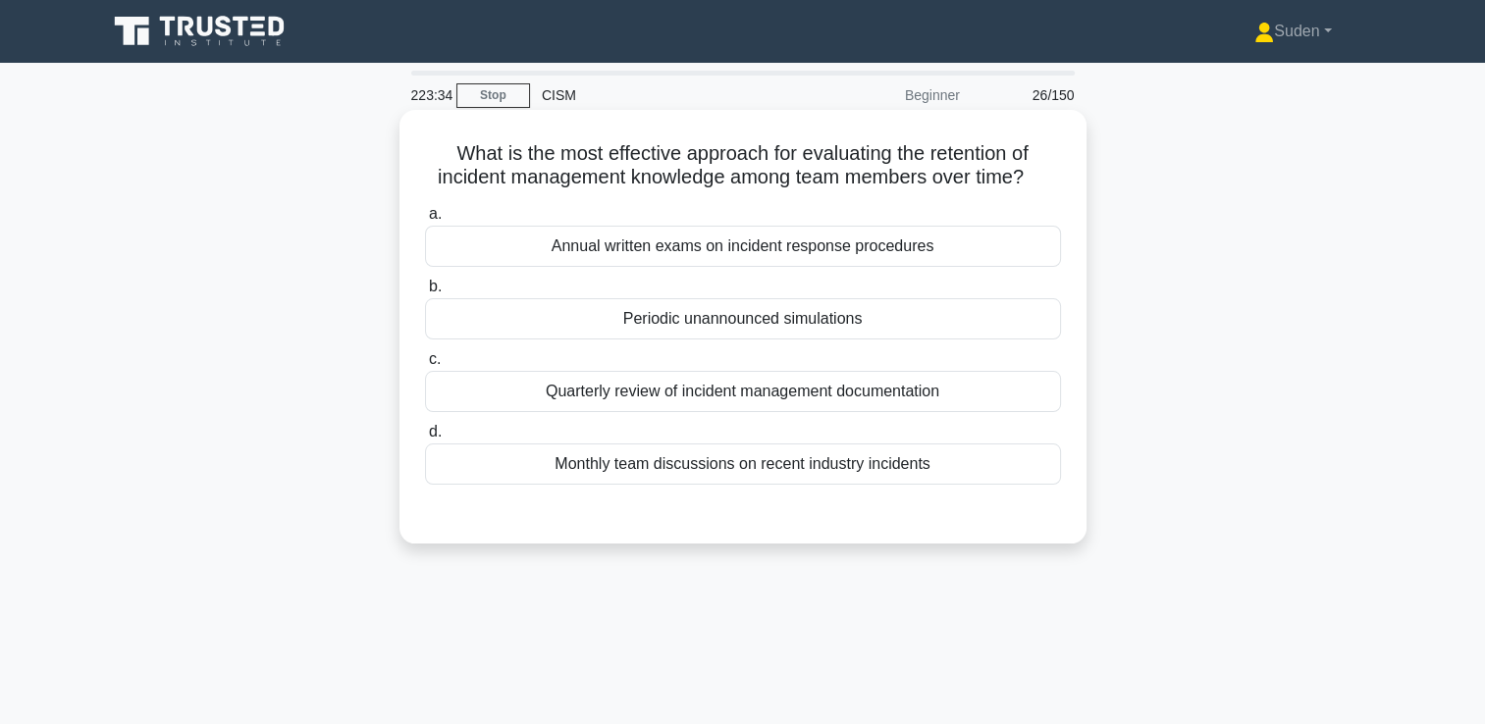
click at [705, 325] on div "Periodic unannounced simulations" at bounding box center [743, 318] width 636 height 41
click at [425, 293] on input "b. Periodic unannounced simulations" at bounding box center [425, 287] width 0 height 13
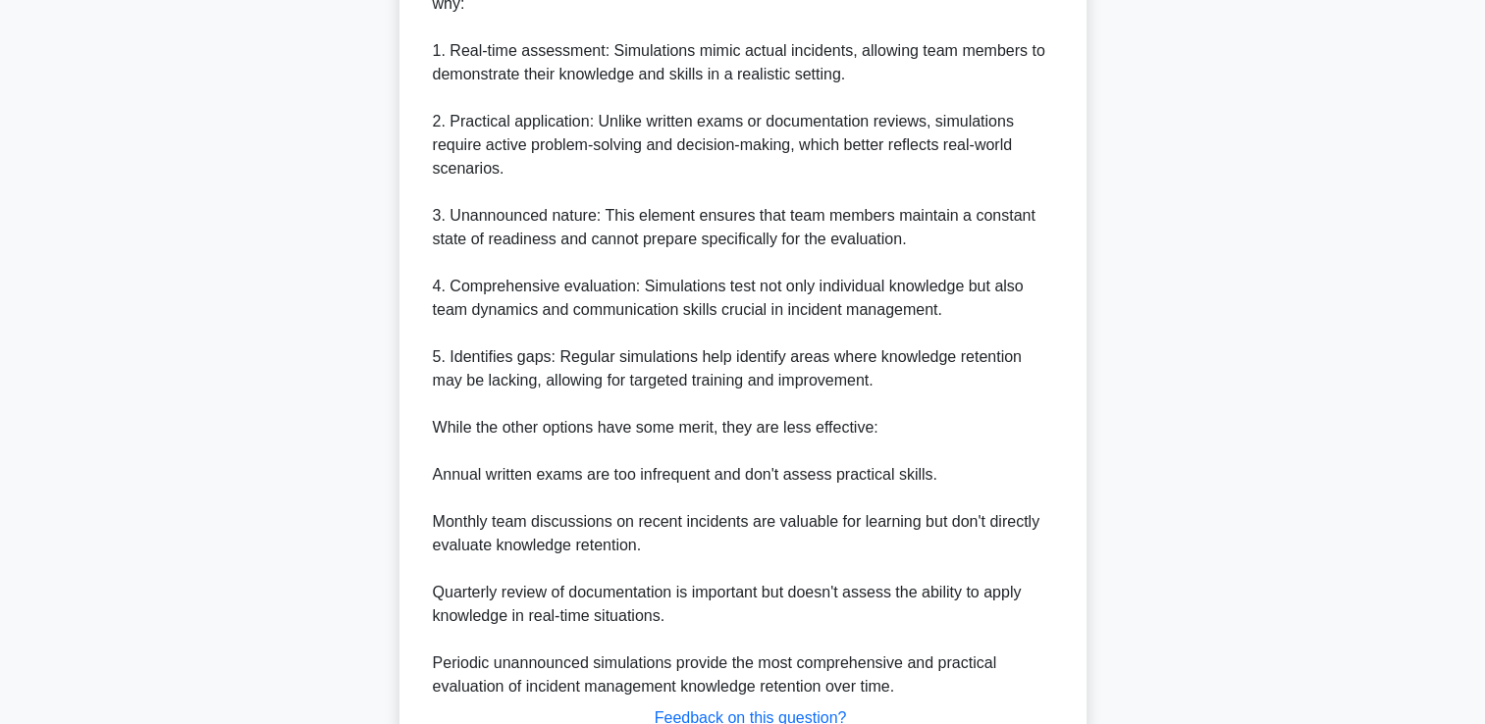
scroll to position [687, 0]
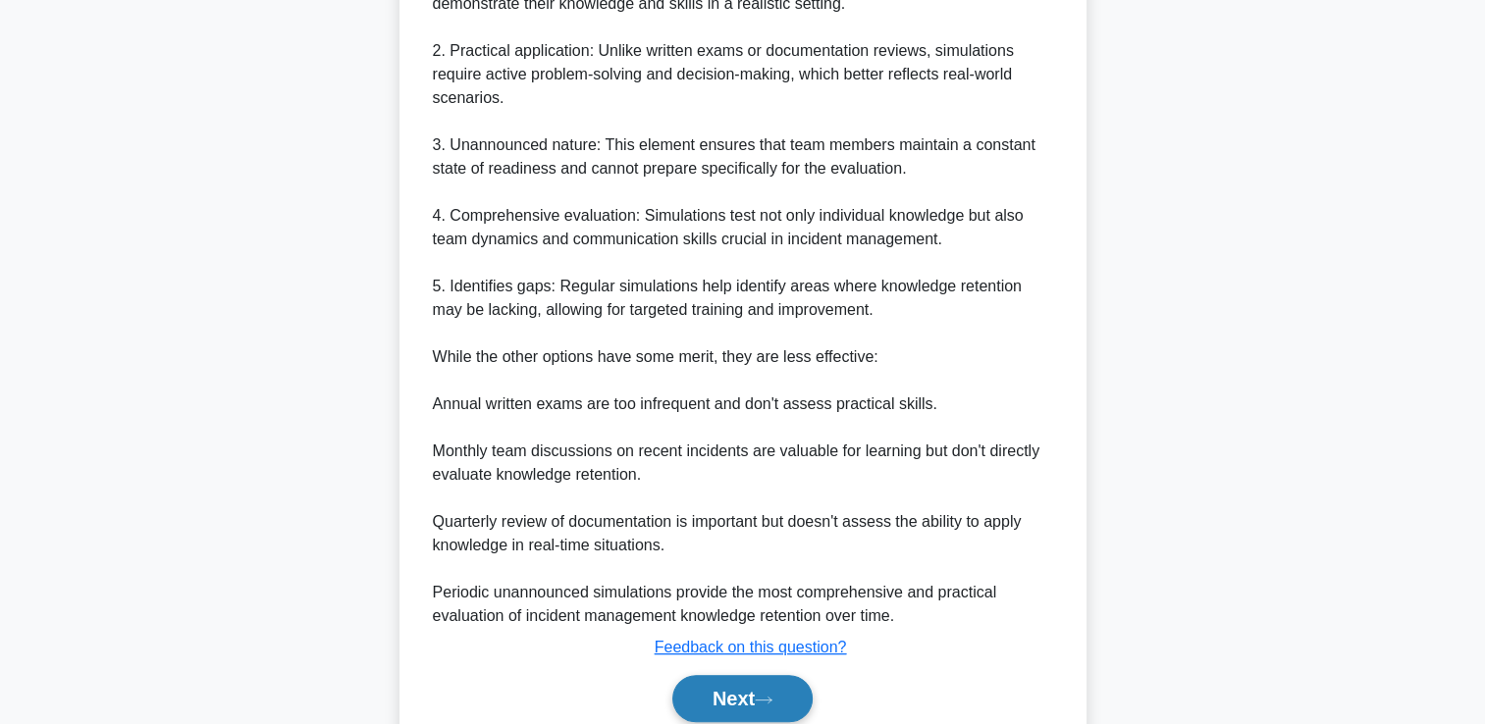
click at [773, 680] on button "Next" at bounding box center [742, 698] width 140 height 47
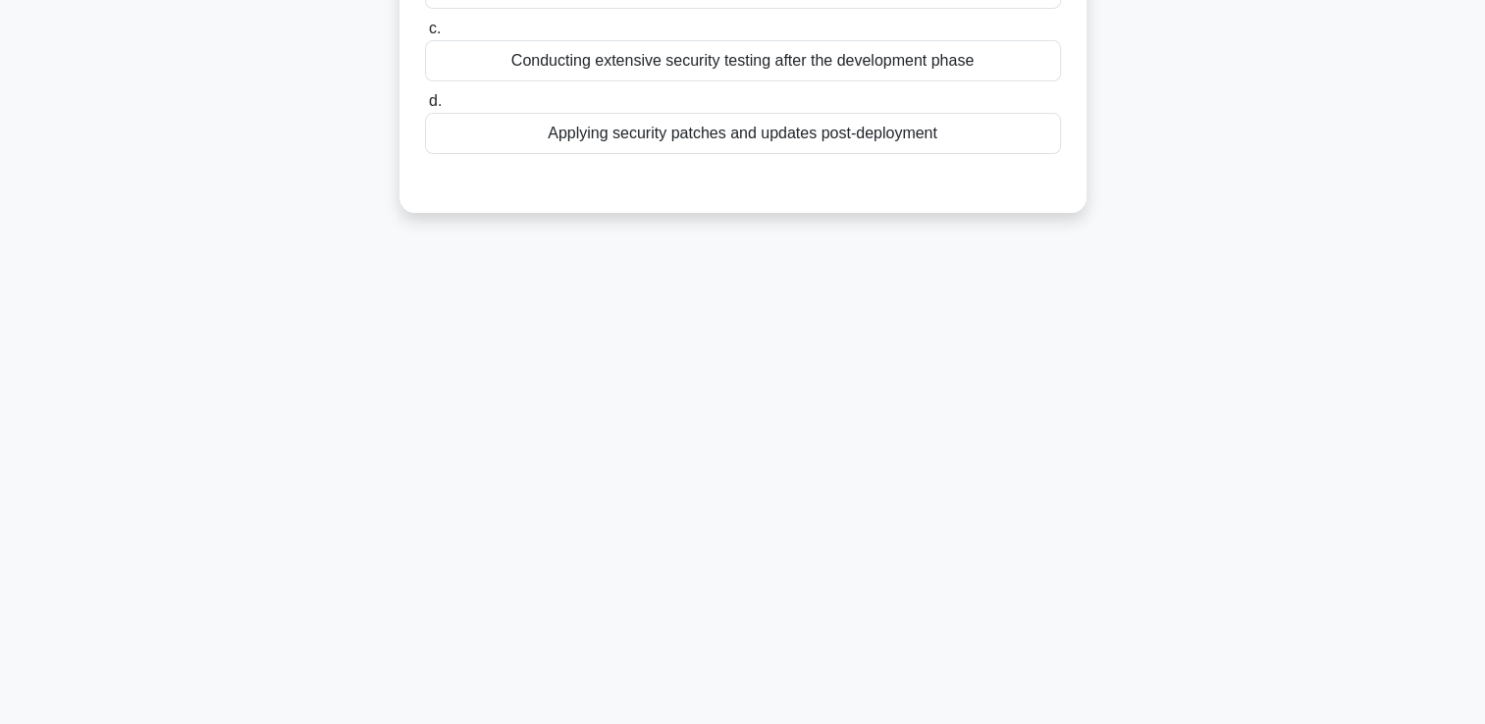
scroll to position [0, 0]
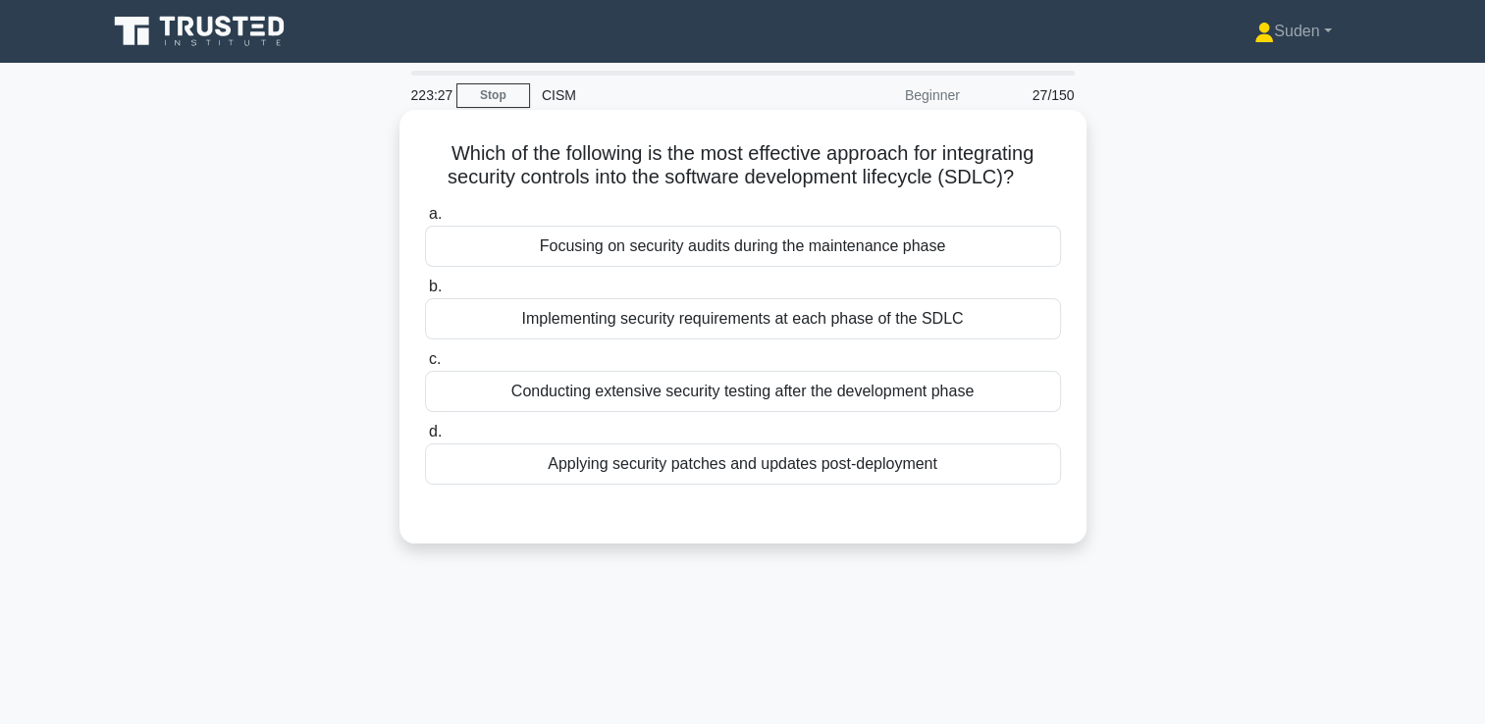
click at [816, 329] on div "Implementing security requirements at each phase of the SDLC" at bounding box center [743, 318] width 636 height 41
click at [425, 293] on input "b. Implementing security requirements at each phase of the SDLC" at bounding box center [425, 287] width 0 height 13
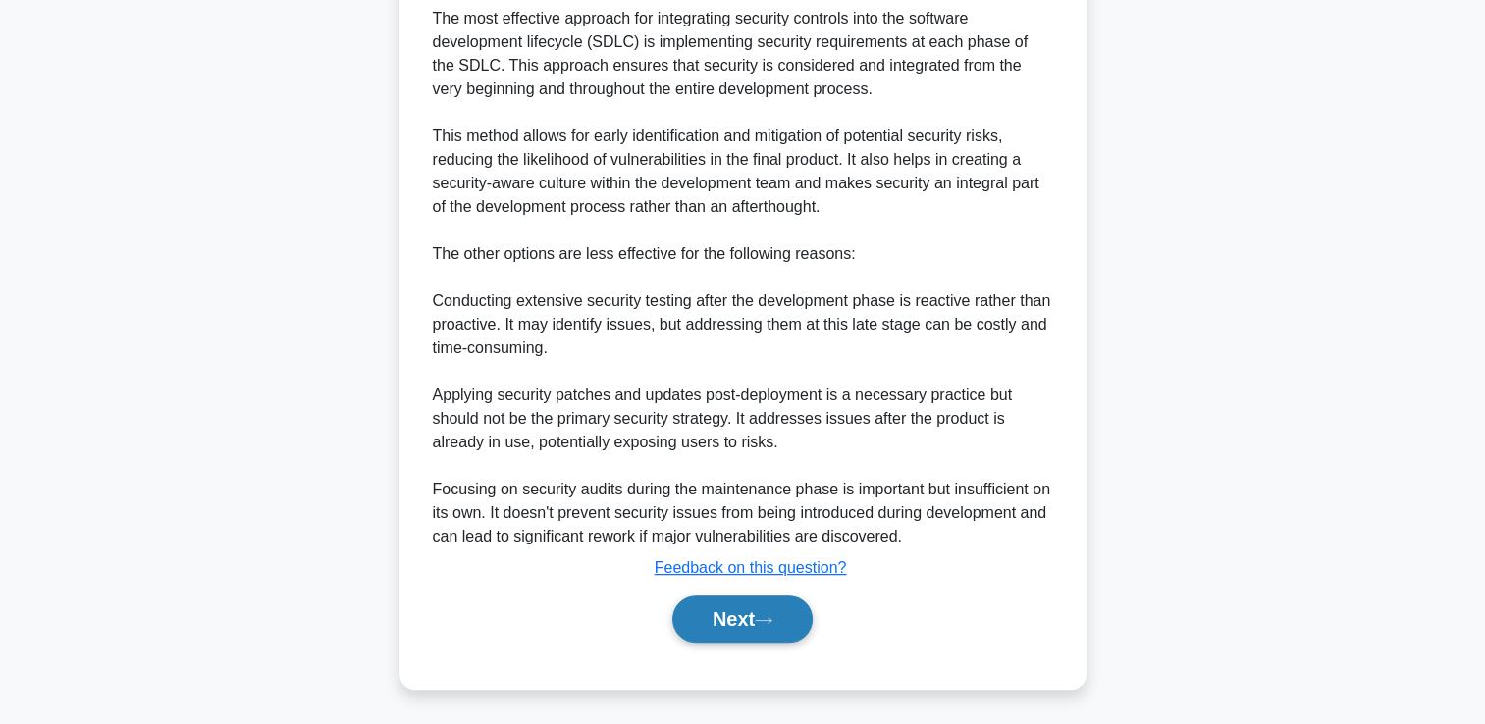
click at [782, 618] on button "Next" at bounding box center [742, 619] width 140 height 47
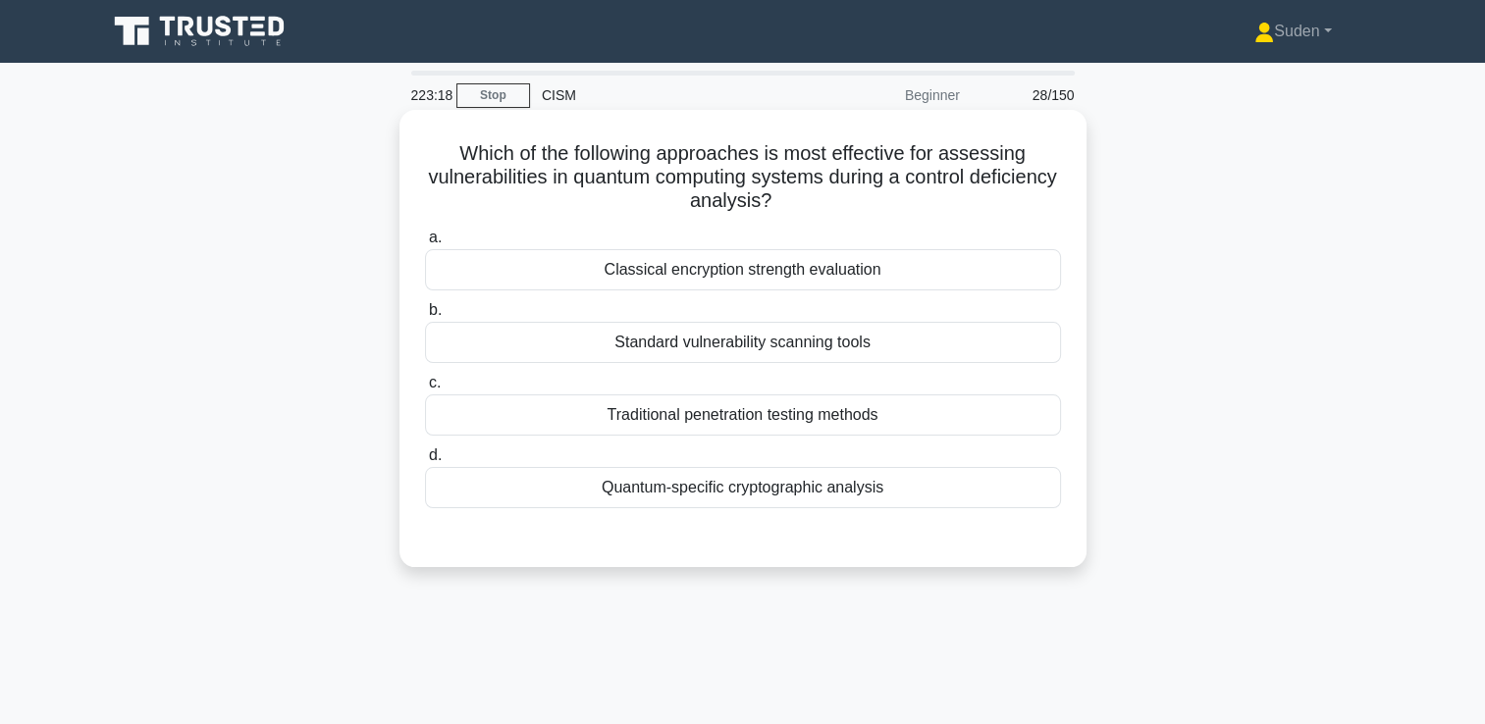
click at [789, 497] on div "Quantum-specific cryptographic analysis" at bounding box center [743, 487] width 636 height 41
click at [425, 462] on input "d. Quantum-specific cryptographic analysis" at bounding box center [425, 456] width 0 height 13
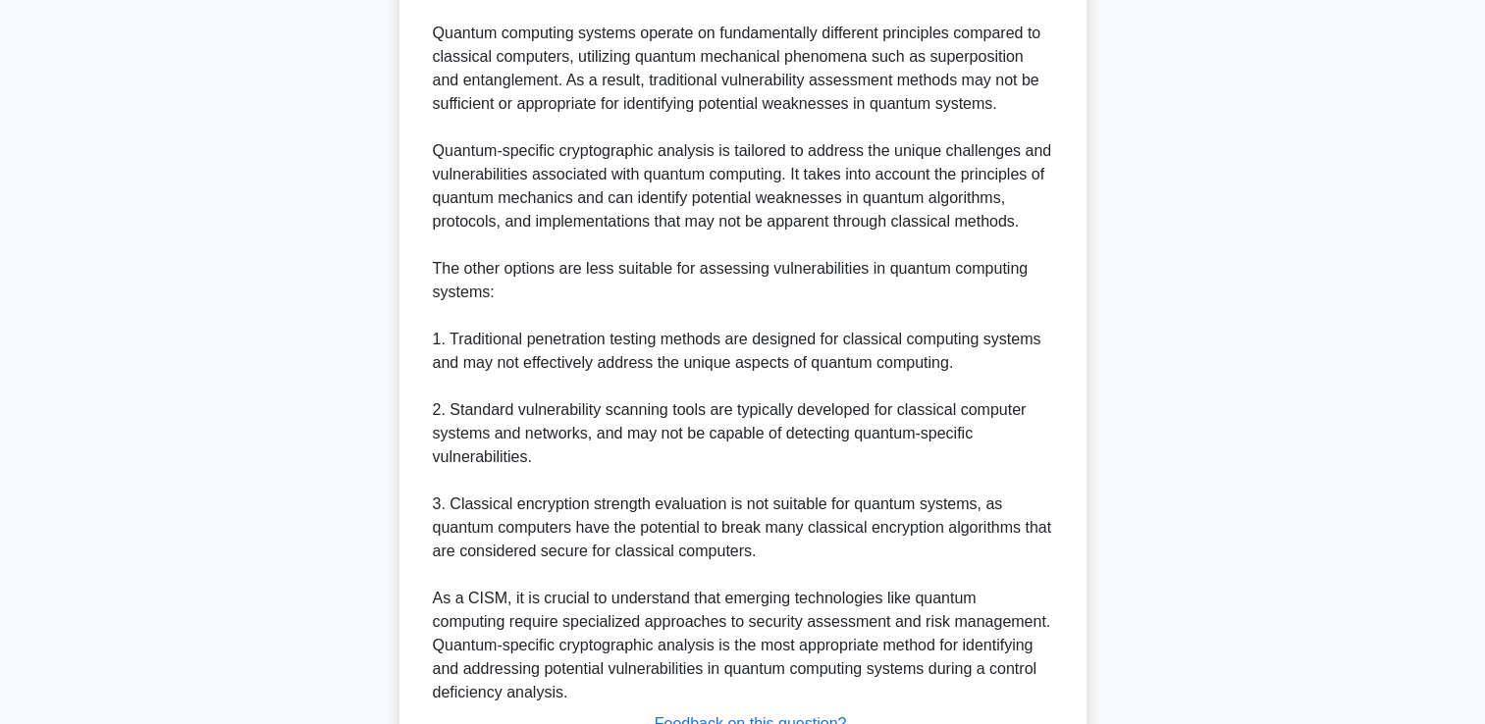
scroll to position [785, 0]
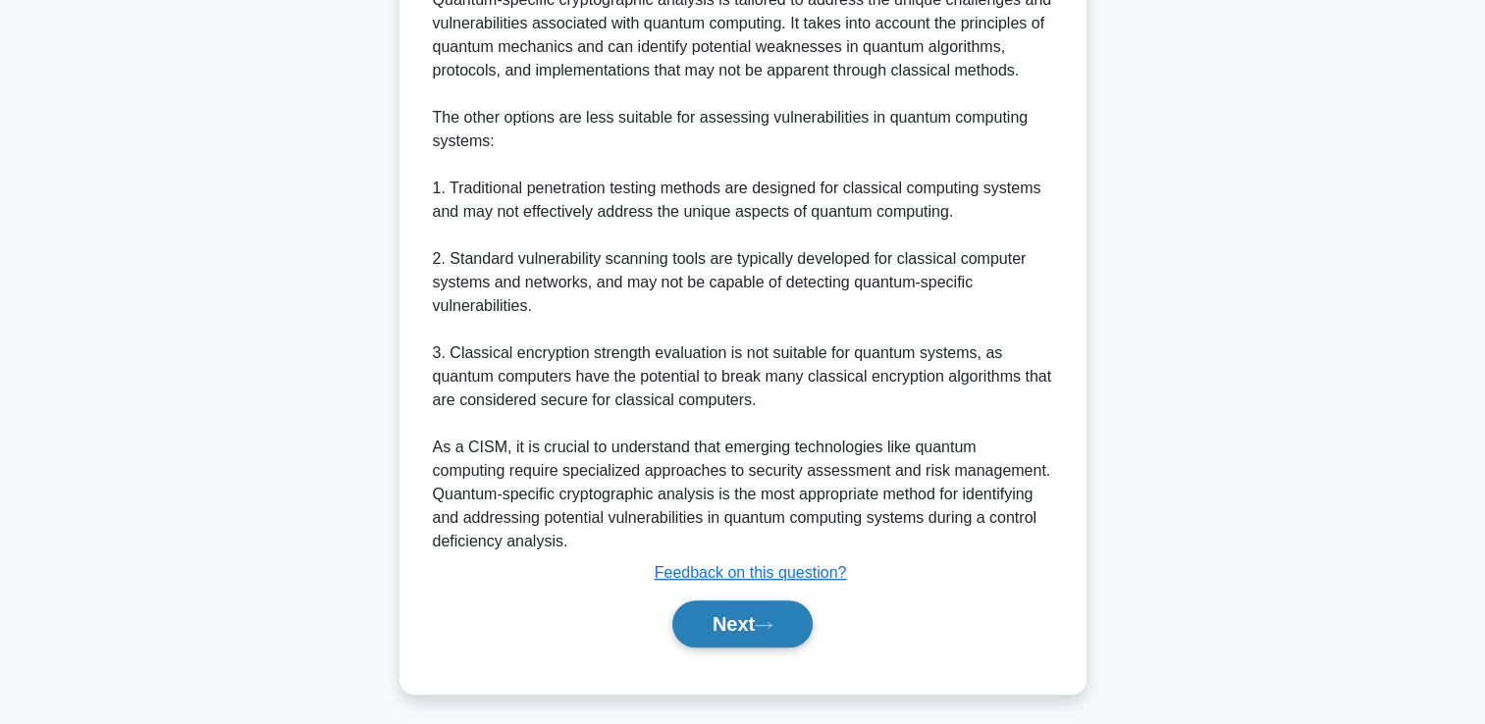
drag, startPoint x: 777, startPoint y: 635, endPoint x: 796, endPoint y: 622, distance: 22.6
click at [778, 635] on button "Next" at bounding box center [742, 624] width 140 height 47
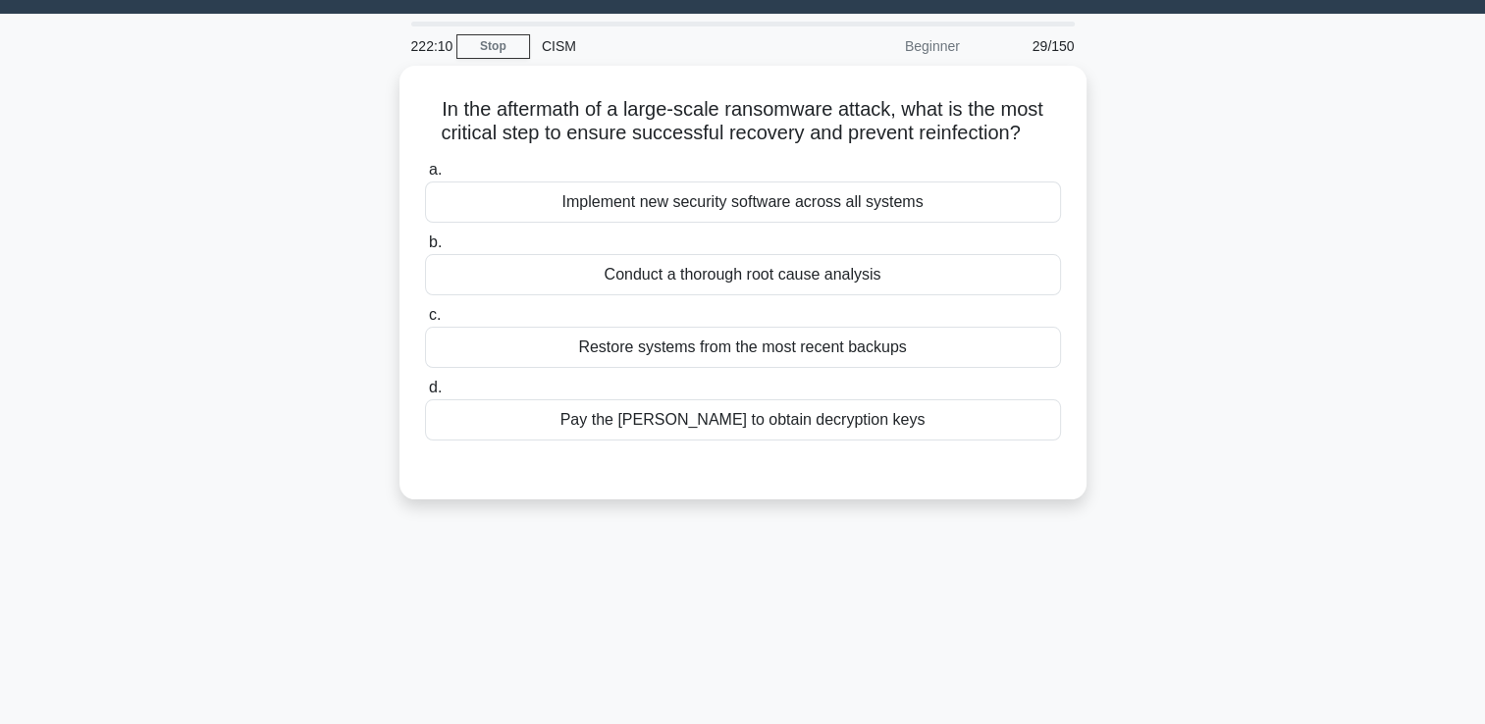
scroll to position [41, 0]
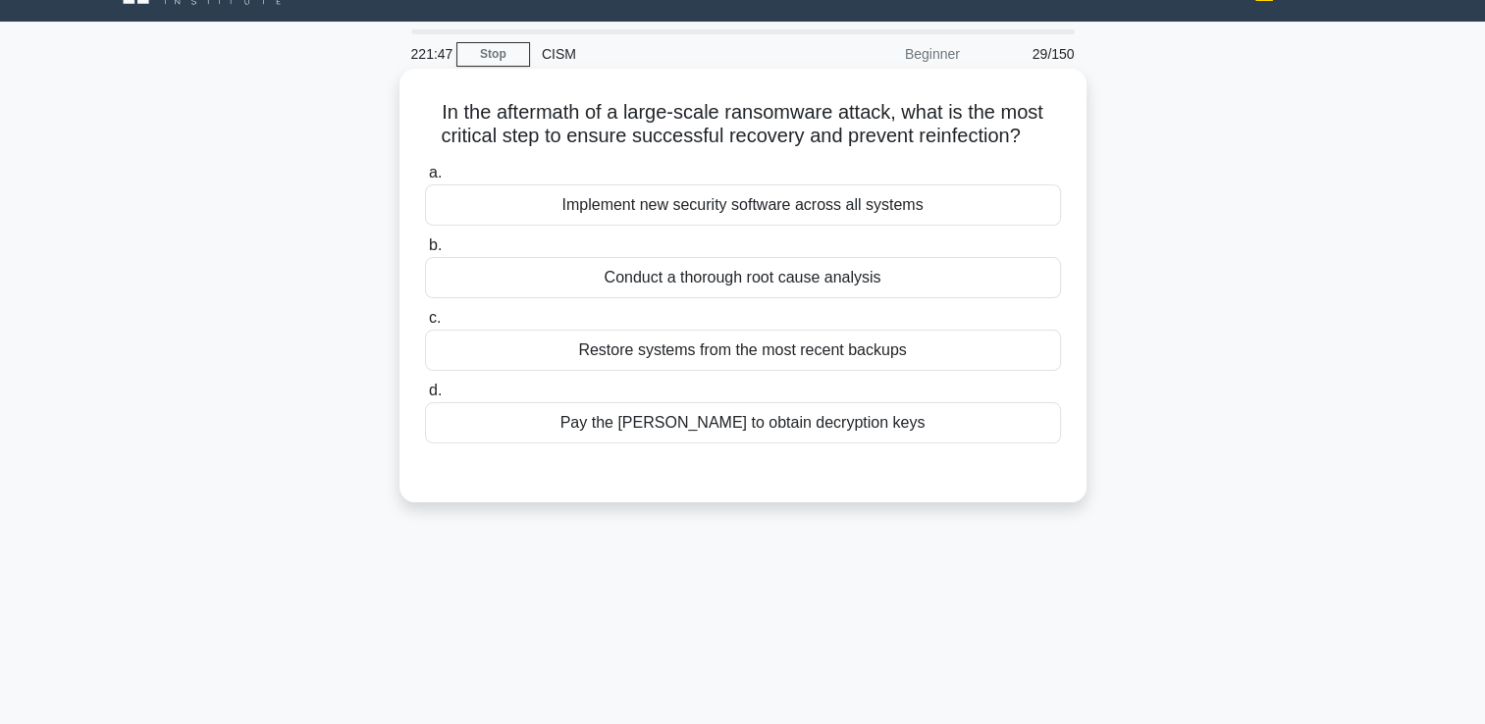
click at [646, 273] on div "Conduct a thorough root cause analysis" at bounding box center [743, 277] width 636 height 41
click at [425, 252] on input "b. Conduct a thorough root cause analysis" at bounding box center [425, 245] width 0 height 13
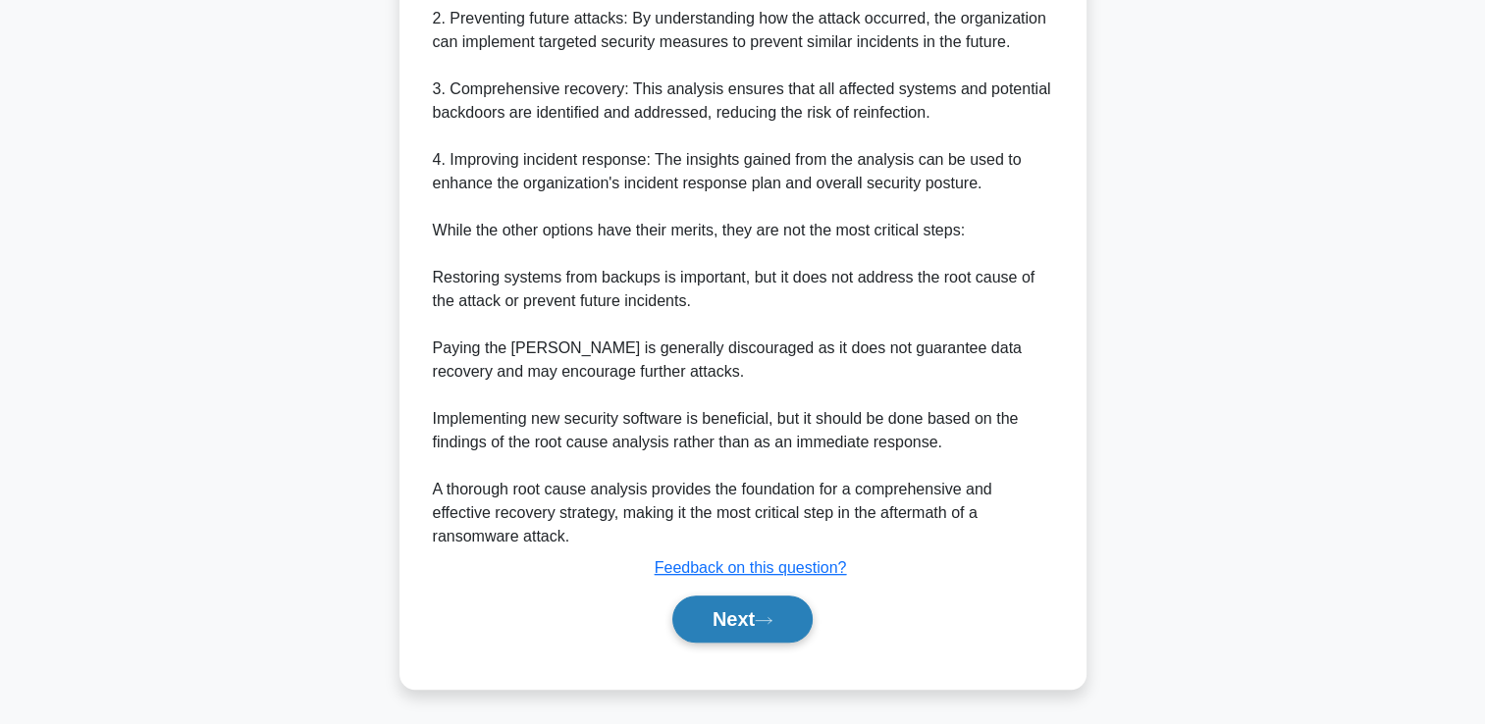
click at [718, 614] on button "Next" at bounding box center [742, 619] width 140 height 47
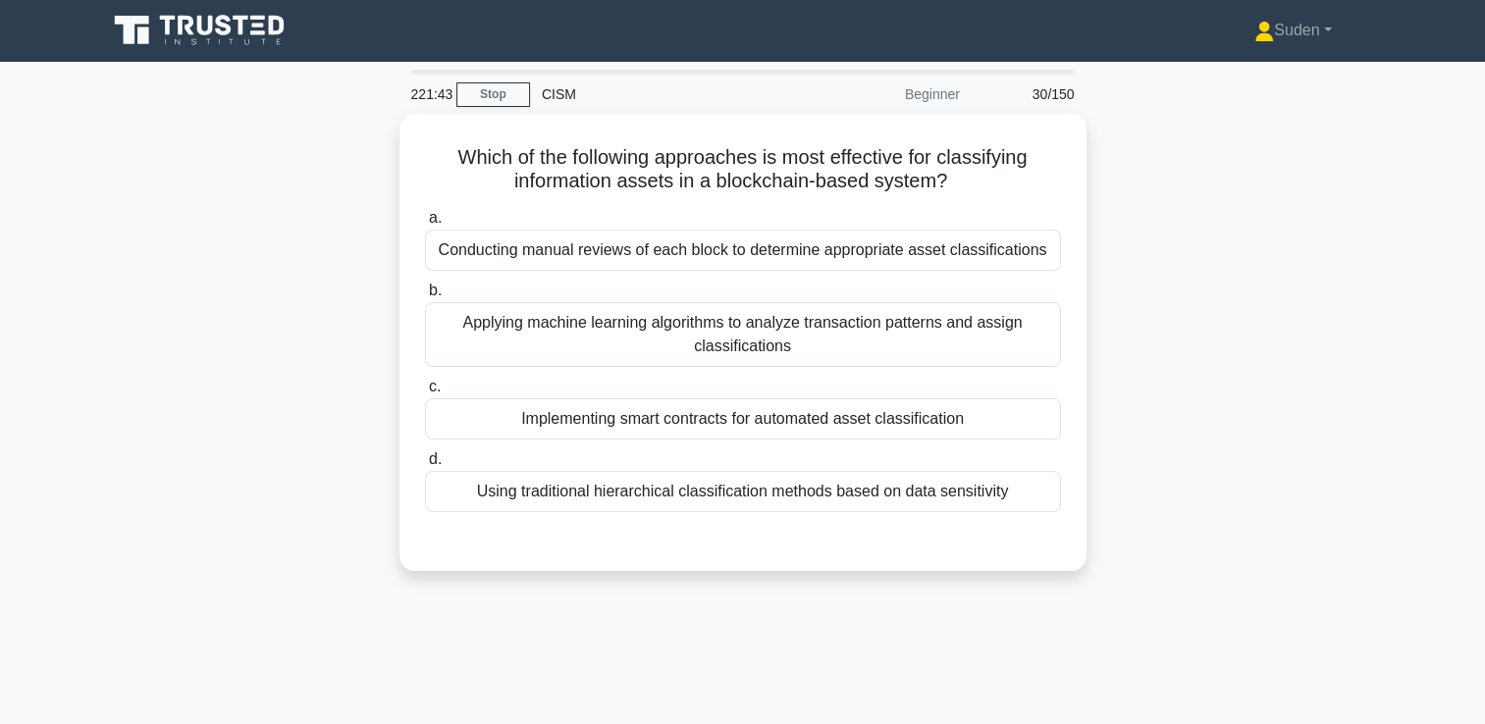
scroll to position [0, 0]
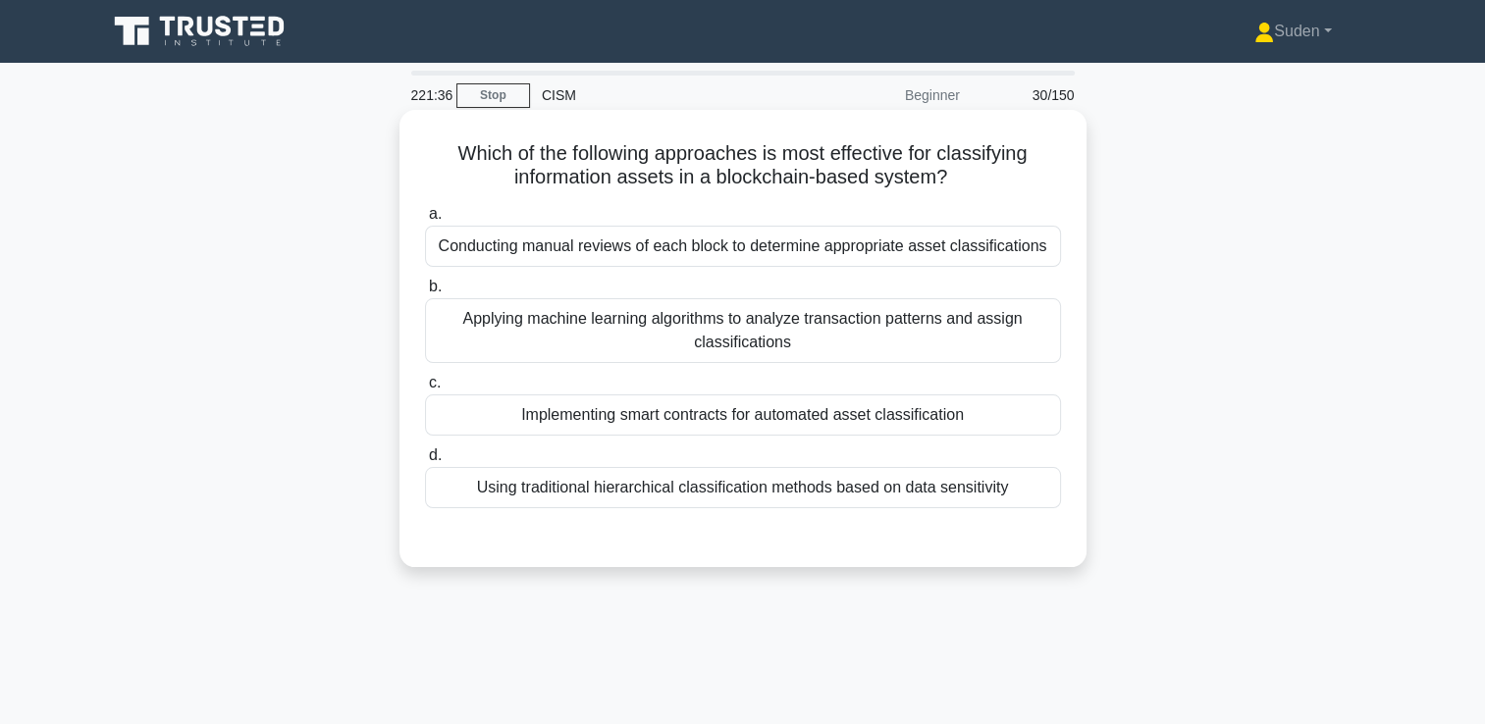
click at [610, 426] on div "Implementing smart contracts for automated asset classification" at bounding box center [743, 415] width 636 height 41
click at [425, 390] on input "c. Implementing smart contracts for automated asset classification" at bounding box center [425, 383] width 0 height 13
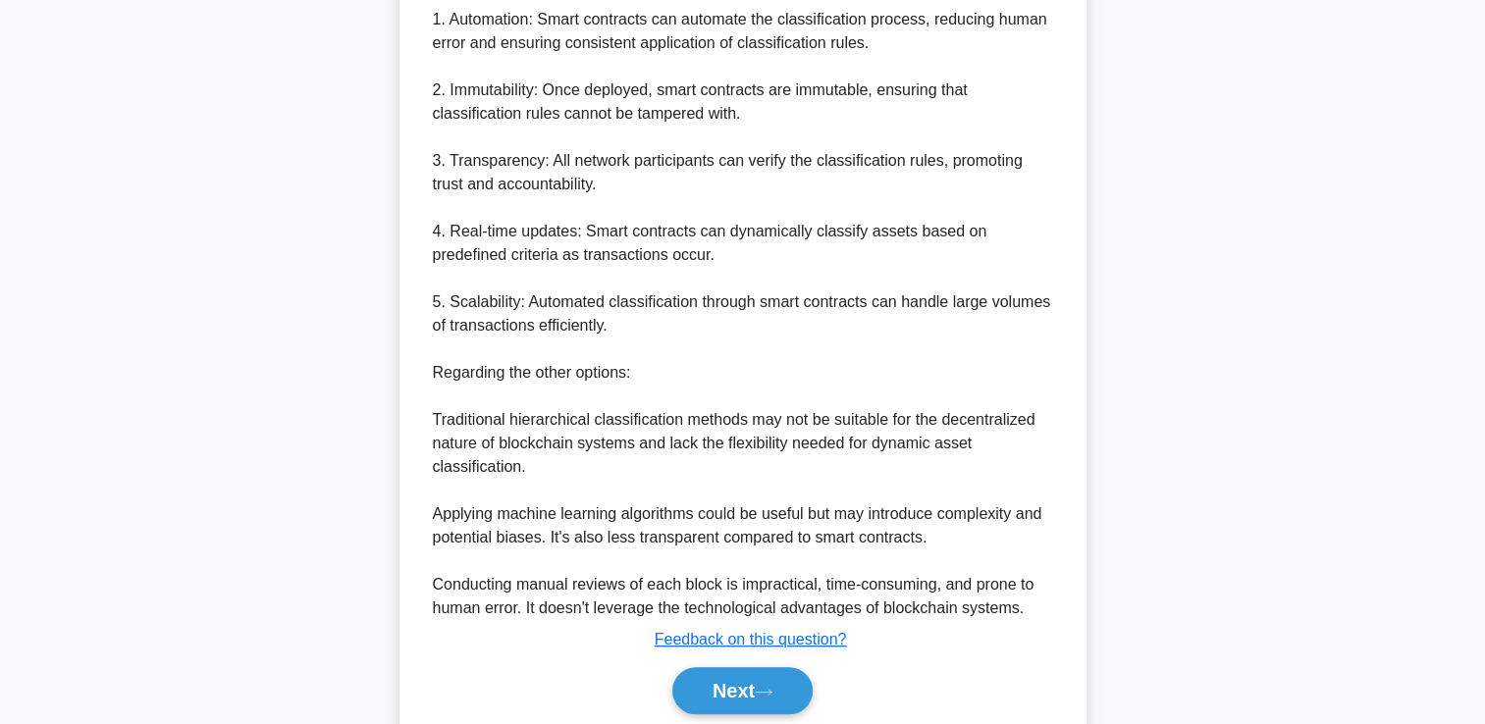
scroll to position [687, 0]
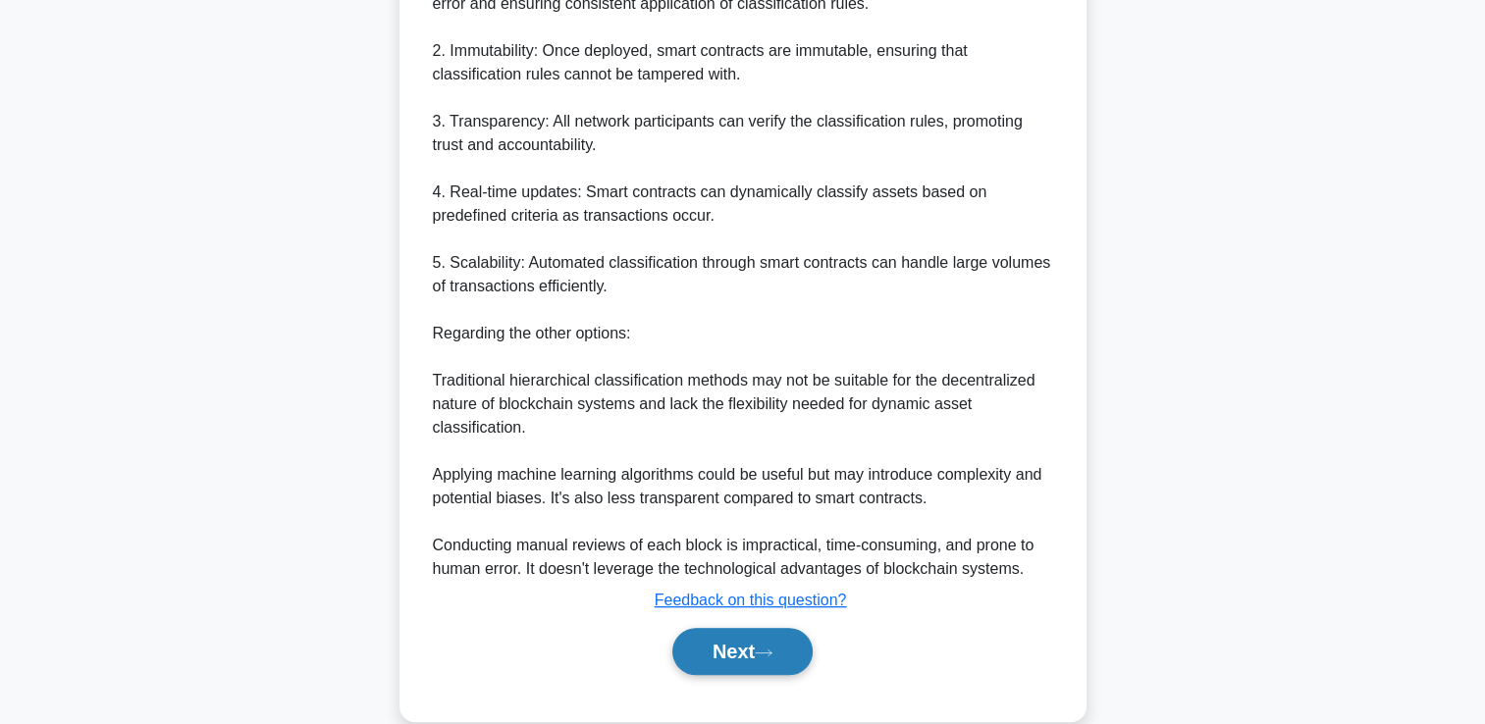
drag, startPoint x: 732, startPoint y: 646, endPoint x: 763, endPoint y: 635, distance: 32.3
click at [733, 646] on button "Next" at bounding box center [742, 651] width 140 height 47
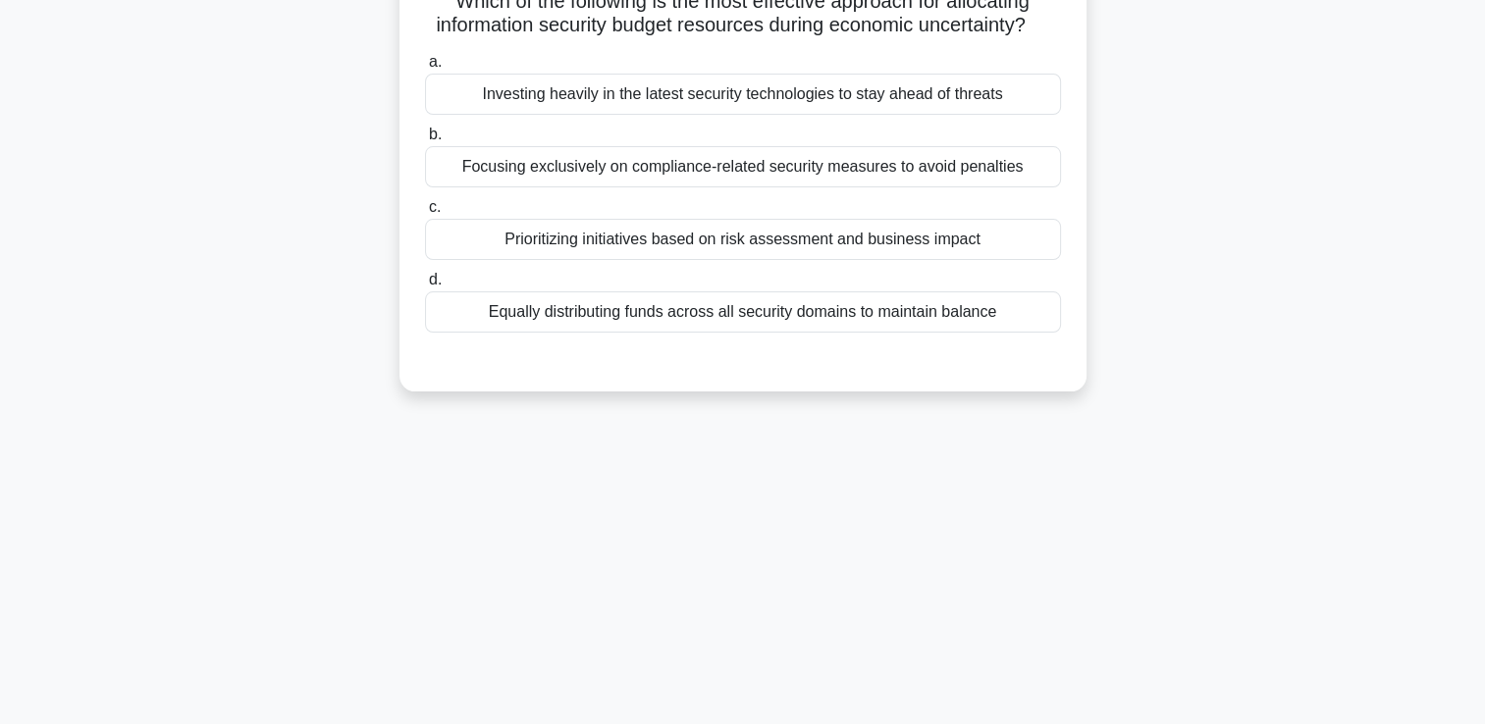
scroll to position [0, 0]
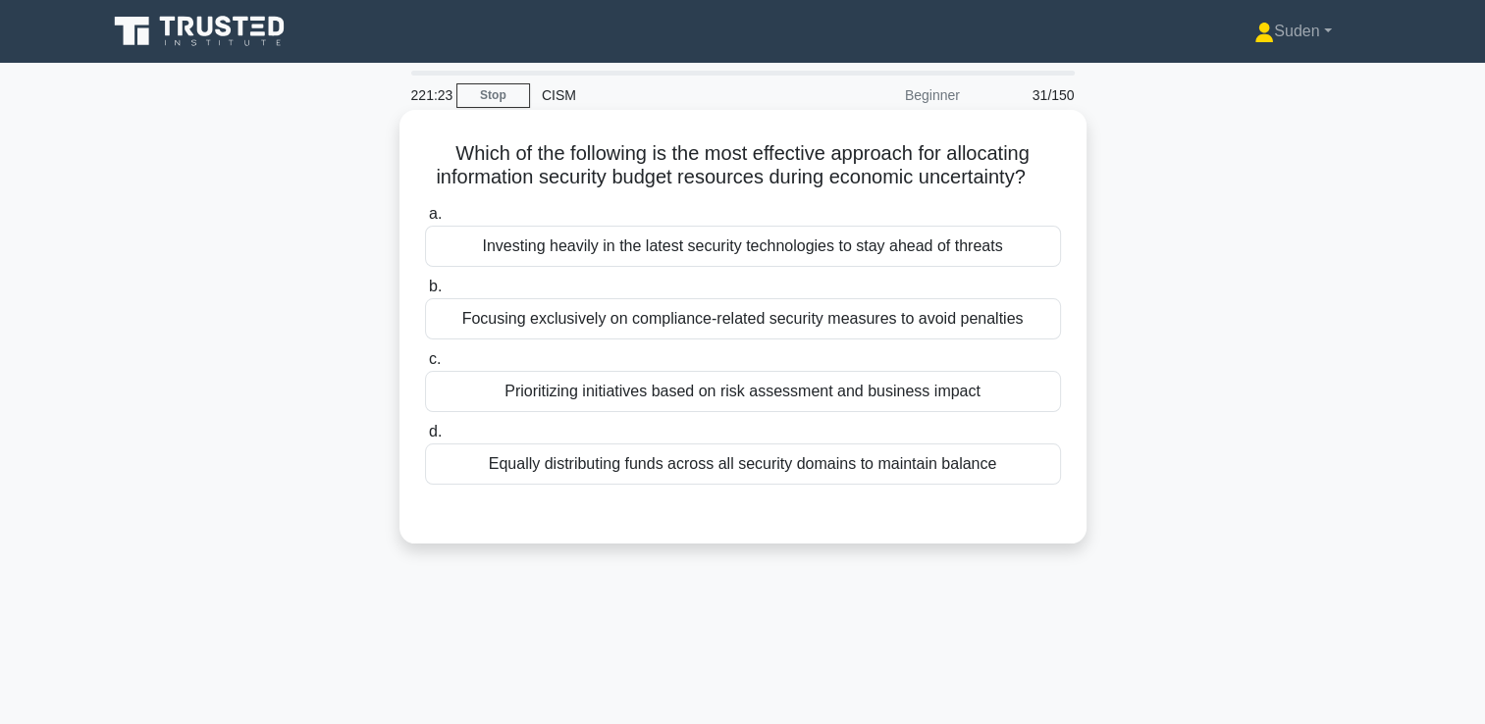
click at [557, 384] on div "Prioritizing initiatives based on risk assessment and business impact" at bounding box center [743, 391] width 636 height 41
click at [425, 366] on input "c. Prioritizing initiatives based on risk assessment and business impact" at bounding box center [425, 359] width 0 height 13
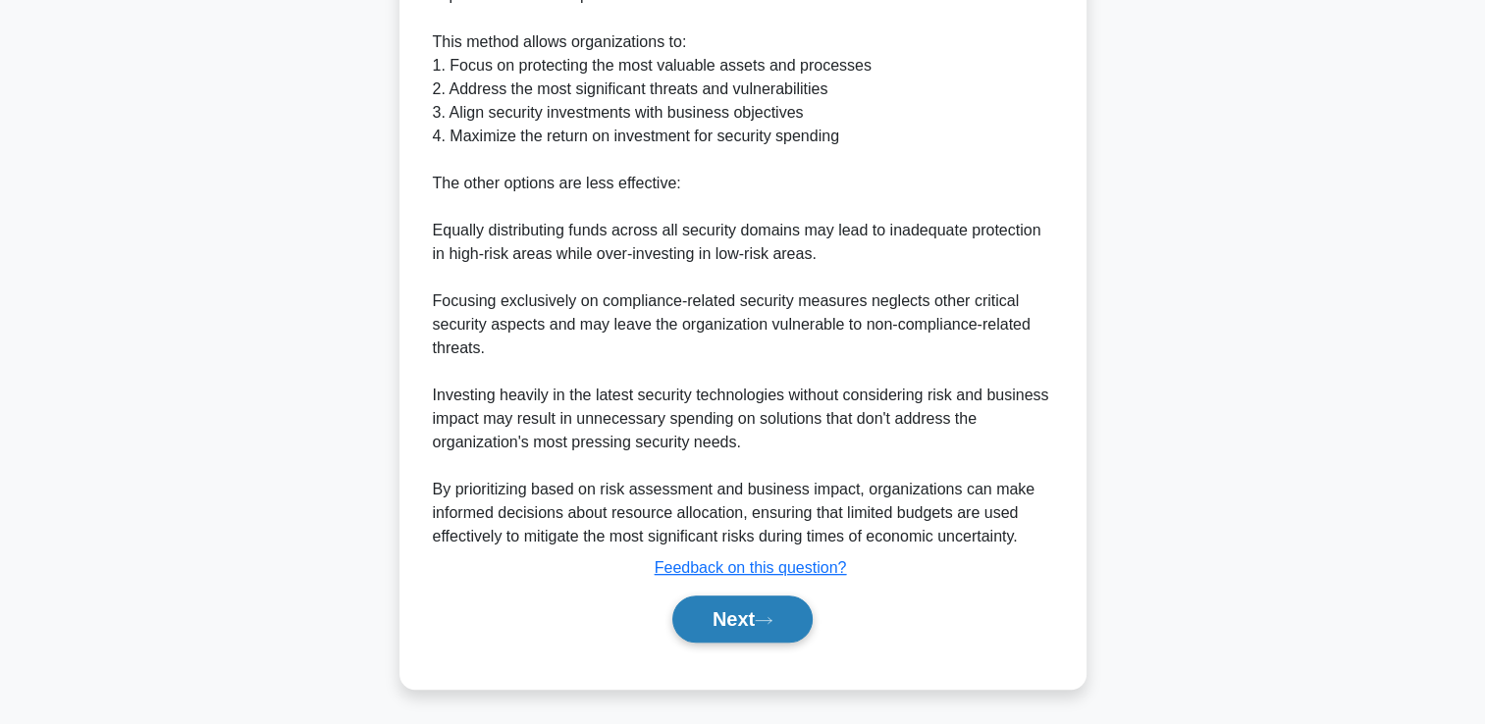
click at [770, 636] on button "Next" at bounding box center [742, 619] width 140 height 47
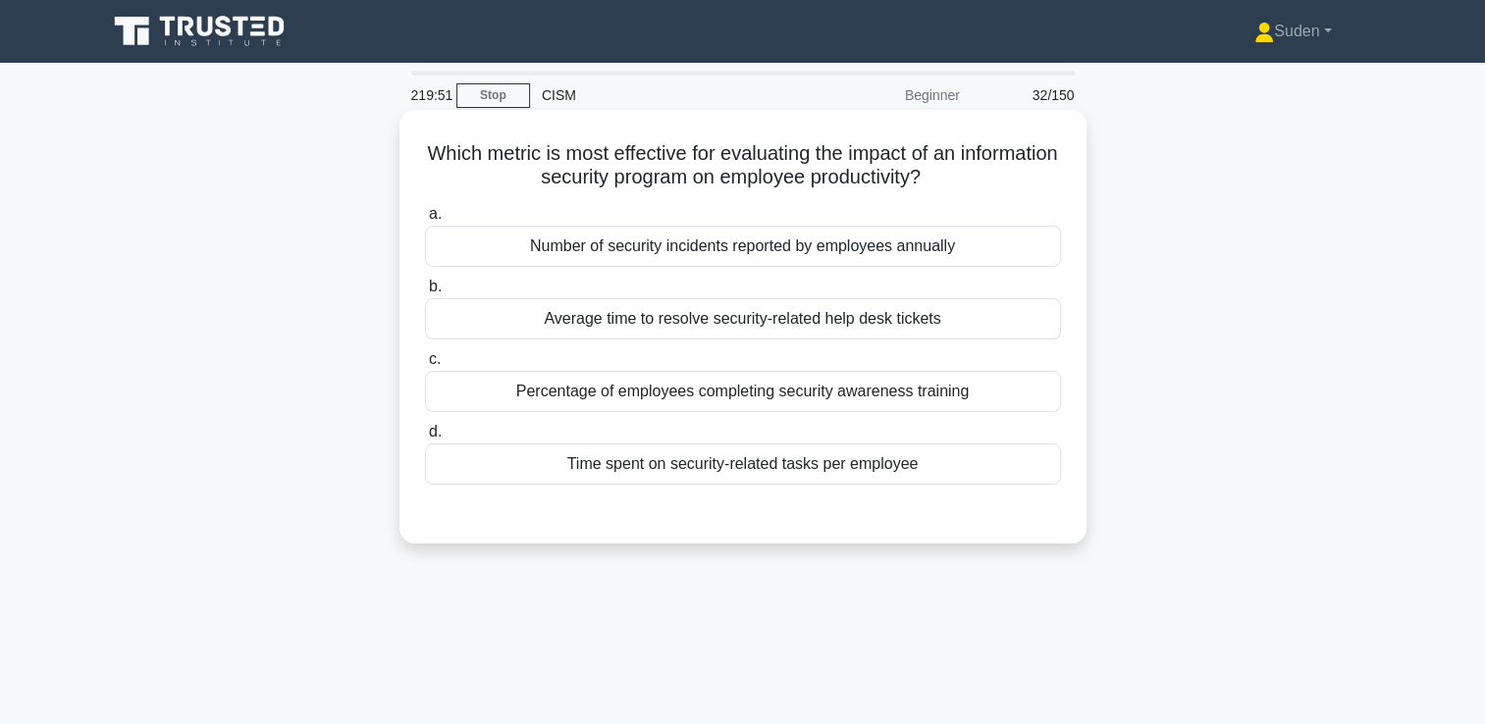
click at [746, 313] on div "Average time to resolve security-related help desk tickets" at bounding box center [743, 318] width 636 height 41
click at [425, 293] on input "b. Average time to resolve security-related help desk tickets" at bounding box center [425, 287] width 0 height 13
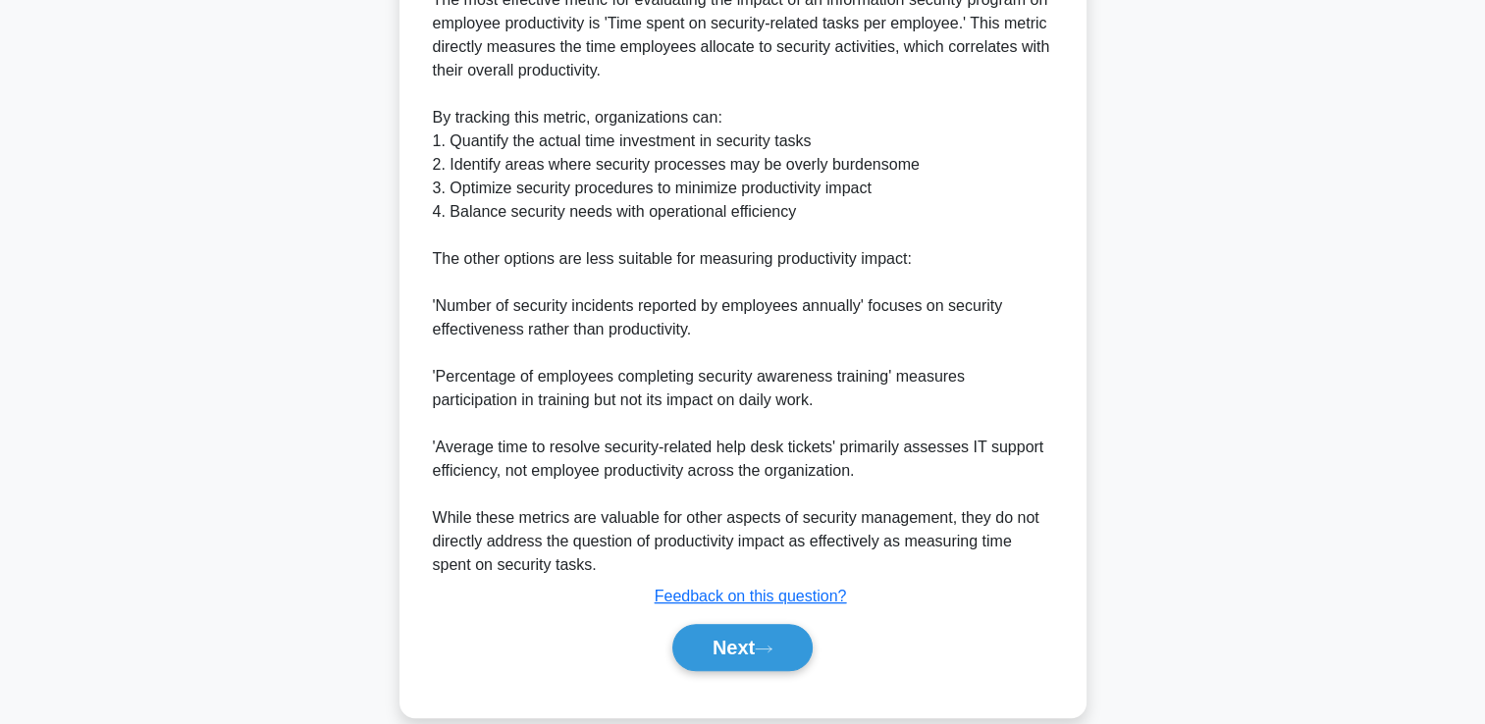
scroll to position [589, 0]
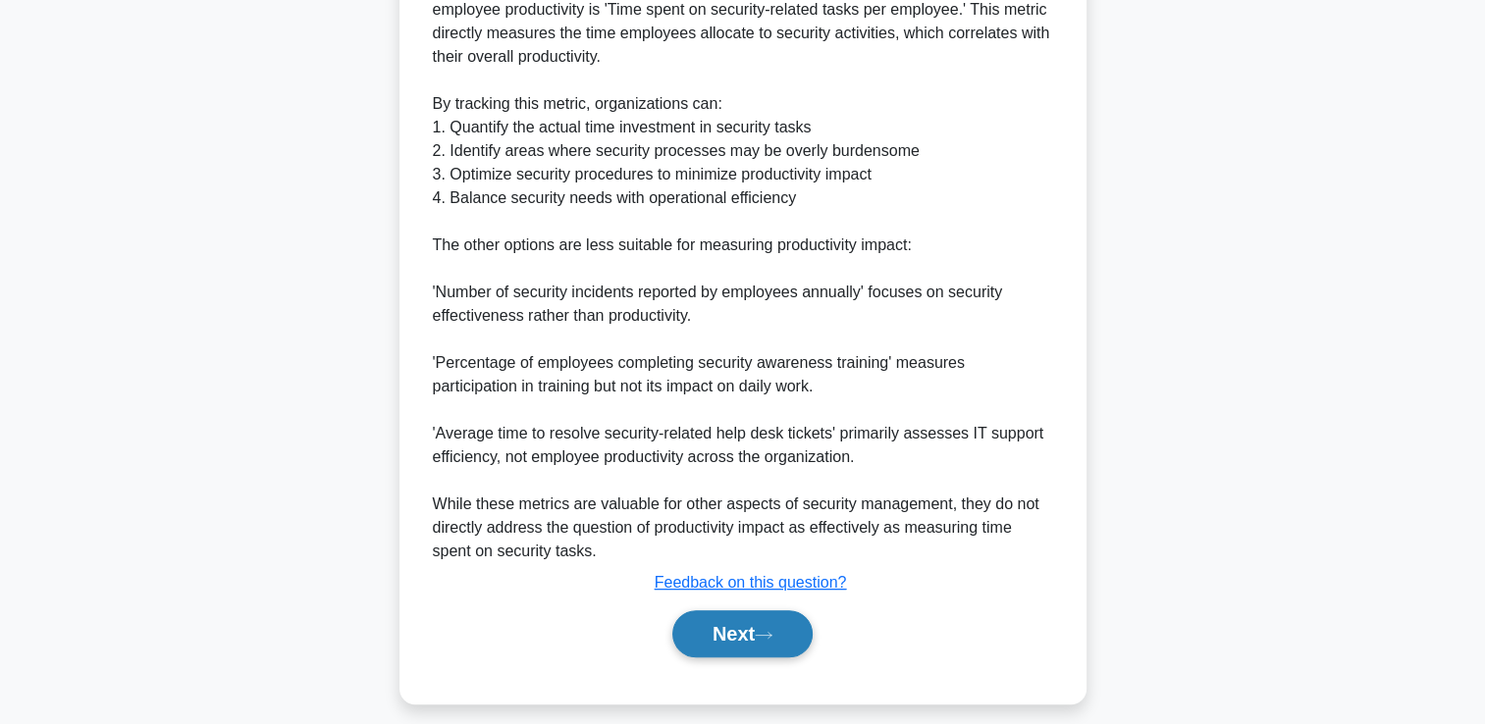
click at [772, 632] on icon at bounding box center [764, 635] width 18 height 11
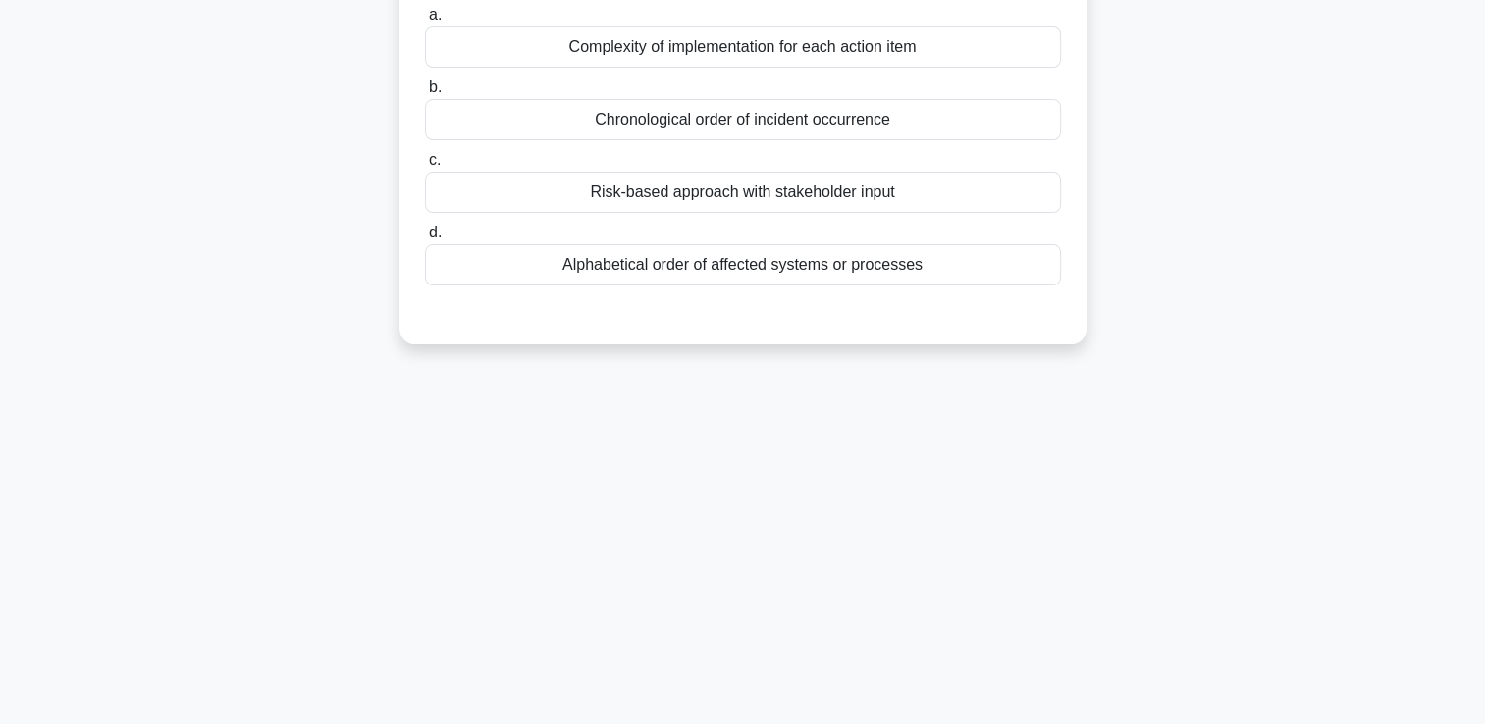
scroll to position [41, 0]
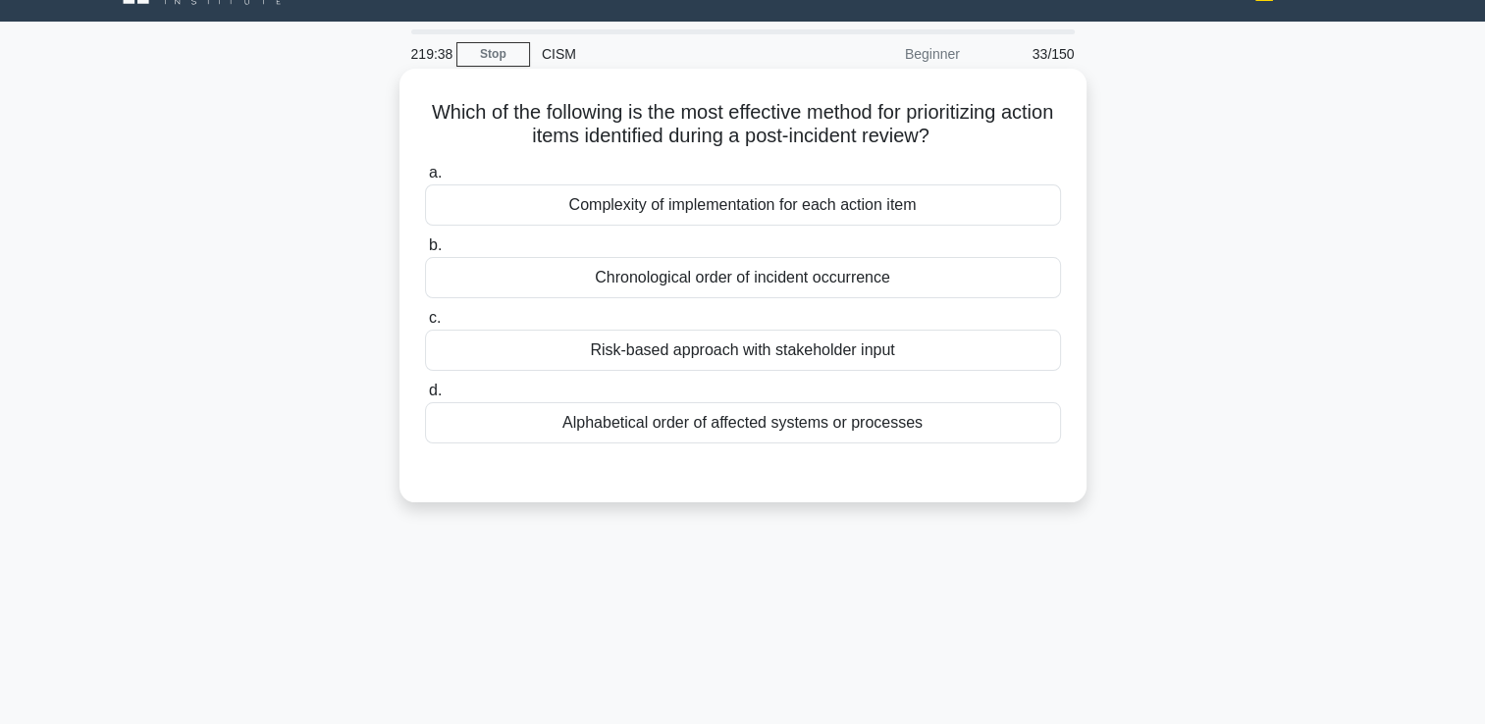
click at [657, 359] on div "Risk-based approach with stakeholder input" at bounding box center [743, 350] width 636 height 41
click at [425, 325] on input "c. Risk-based approach with stakeholder input" at bounding box center [425, 318] width 0 height 13
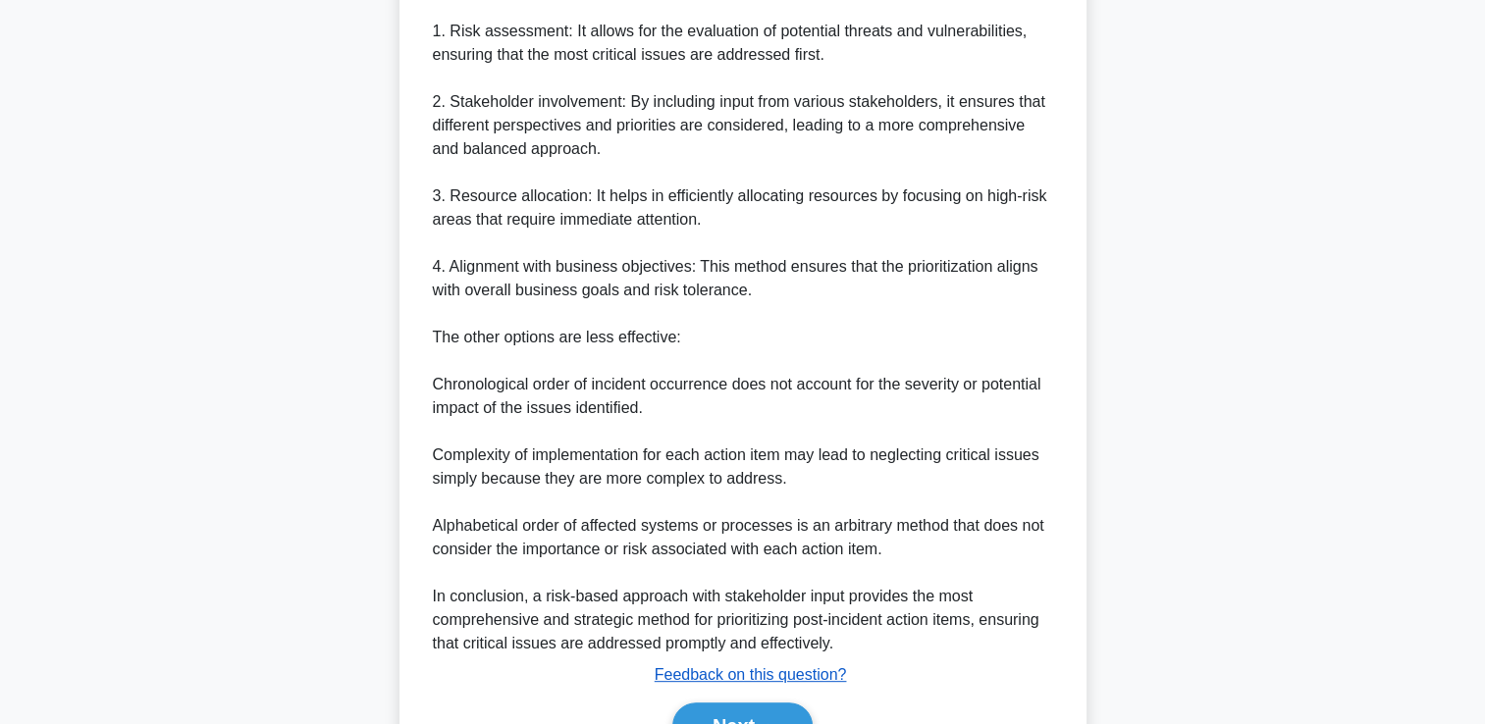
scroll to position [728, 0]
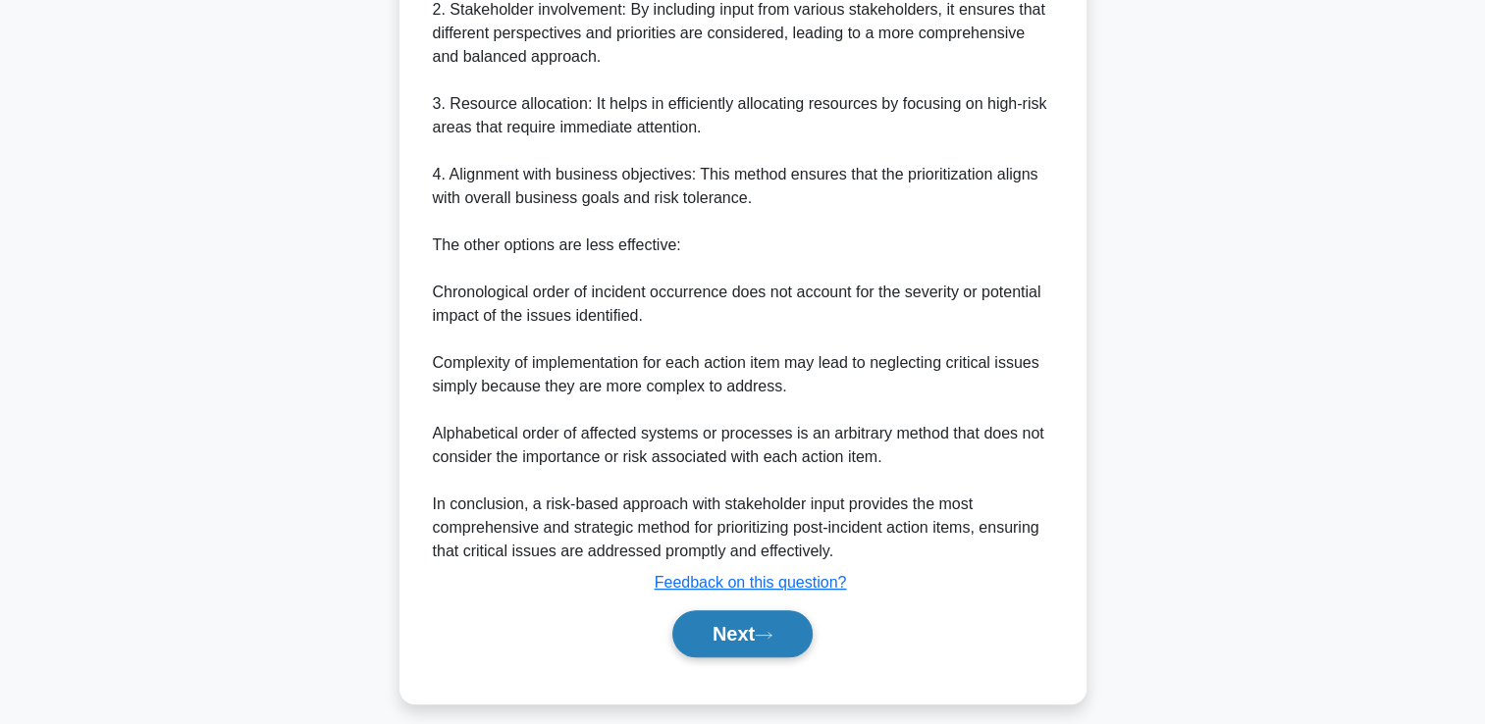
click at [748, 629] on button "Next" at bounding box center [742, 633] width 140 height 47
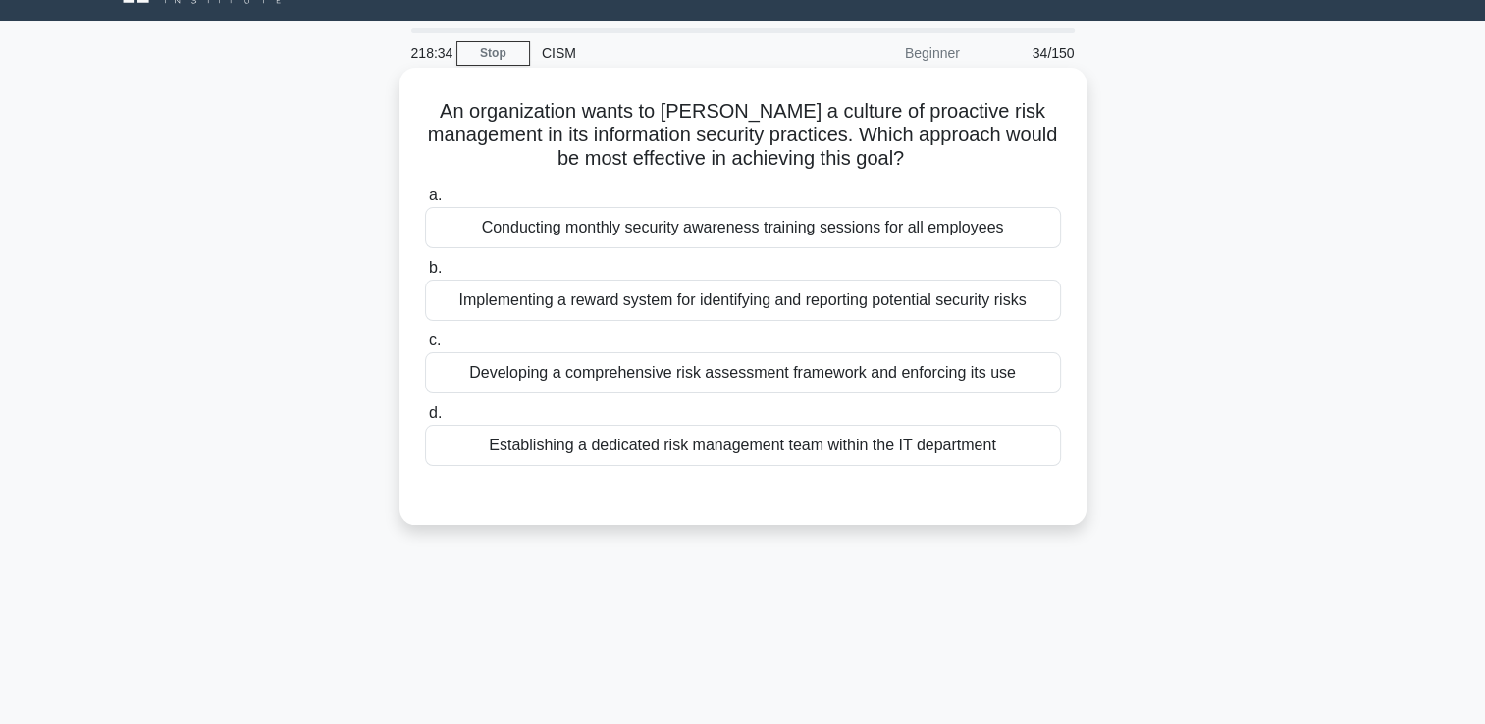
scroll to position [41, 0]
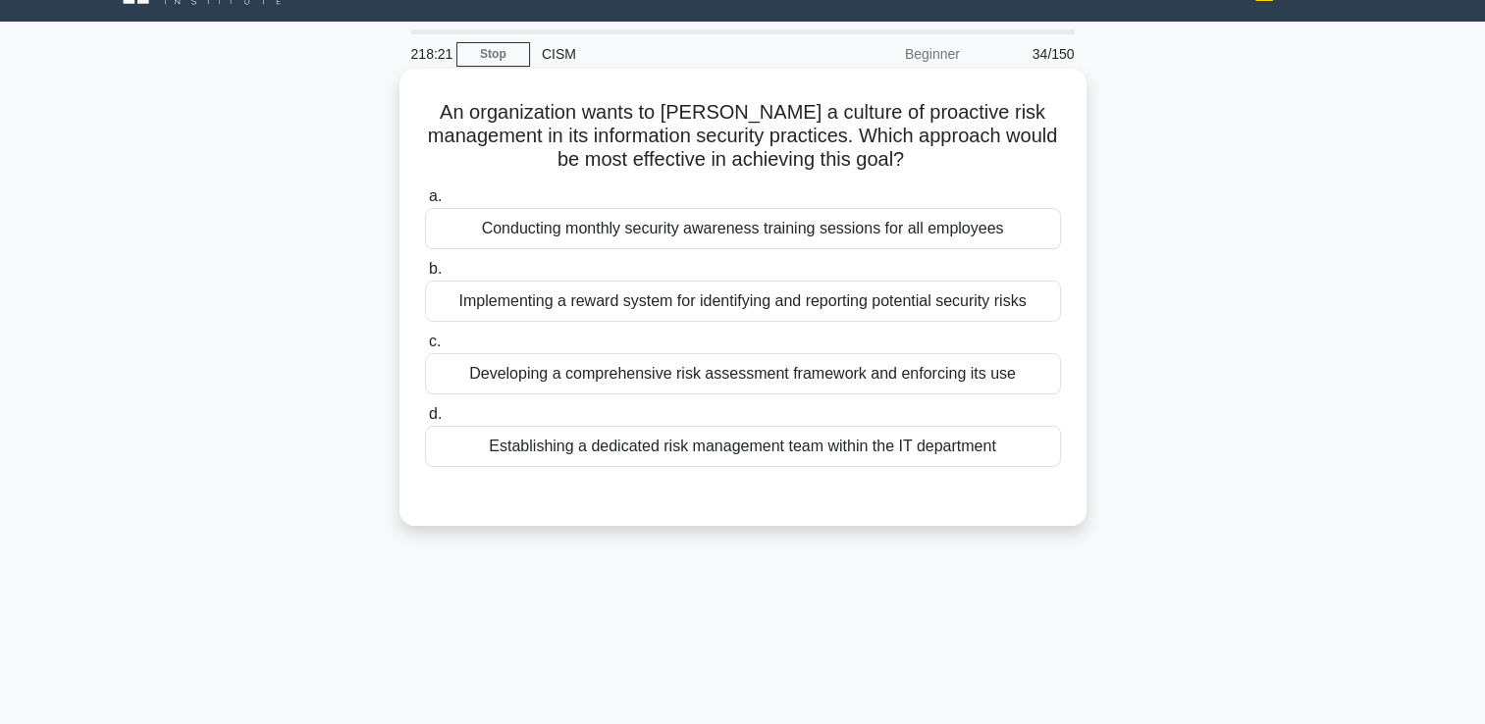
click at [598, 448] on div "Establishing a dedicated risk management team within the IT department" at bounding box center [743, 446] width 636 height 41
click at [425, 421] on input "d. Establishing a dedicated risk management team within the IT department" at bounding box center [425, 414] width 0 height 13
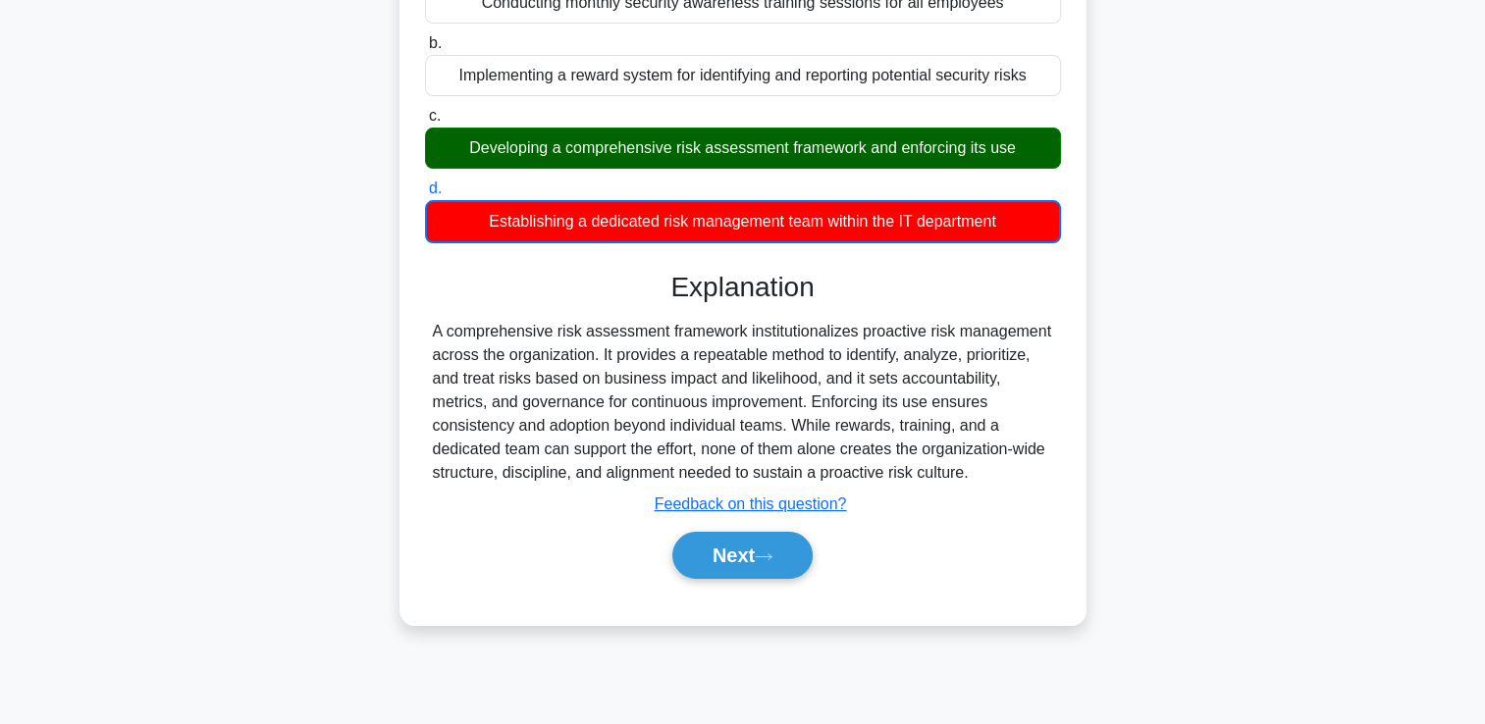
scroll to position [336, 0]
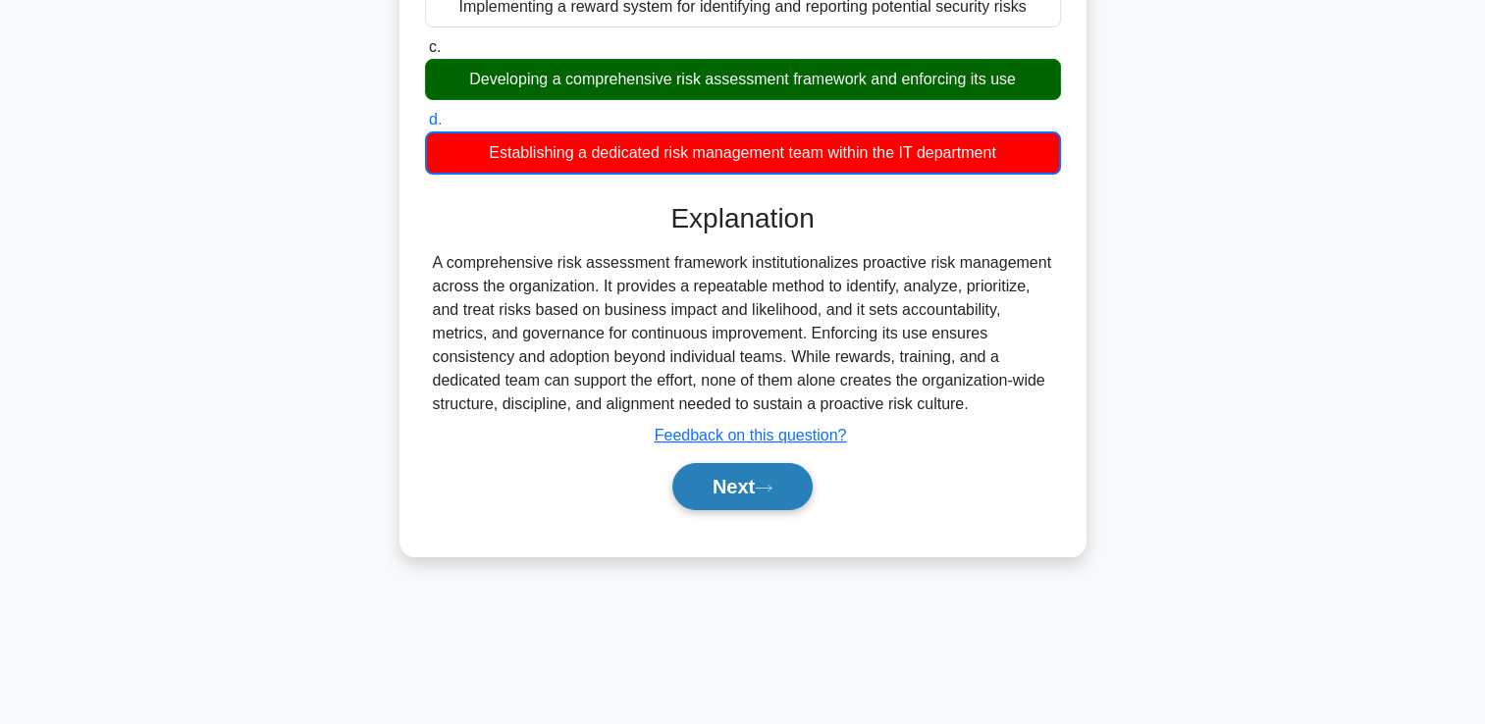
click at [759, 482] on button "Next" at bounding box center [742, 486] width 140 height 47
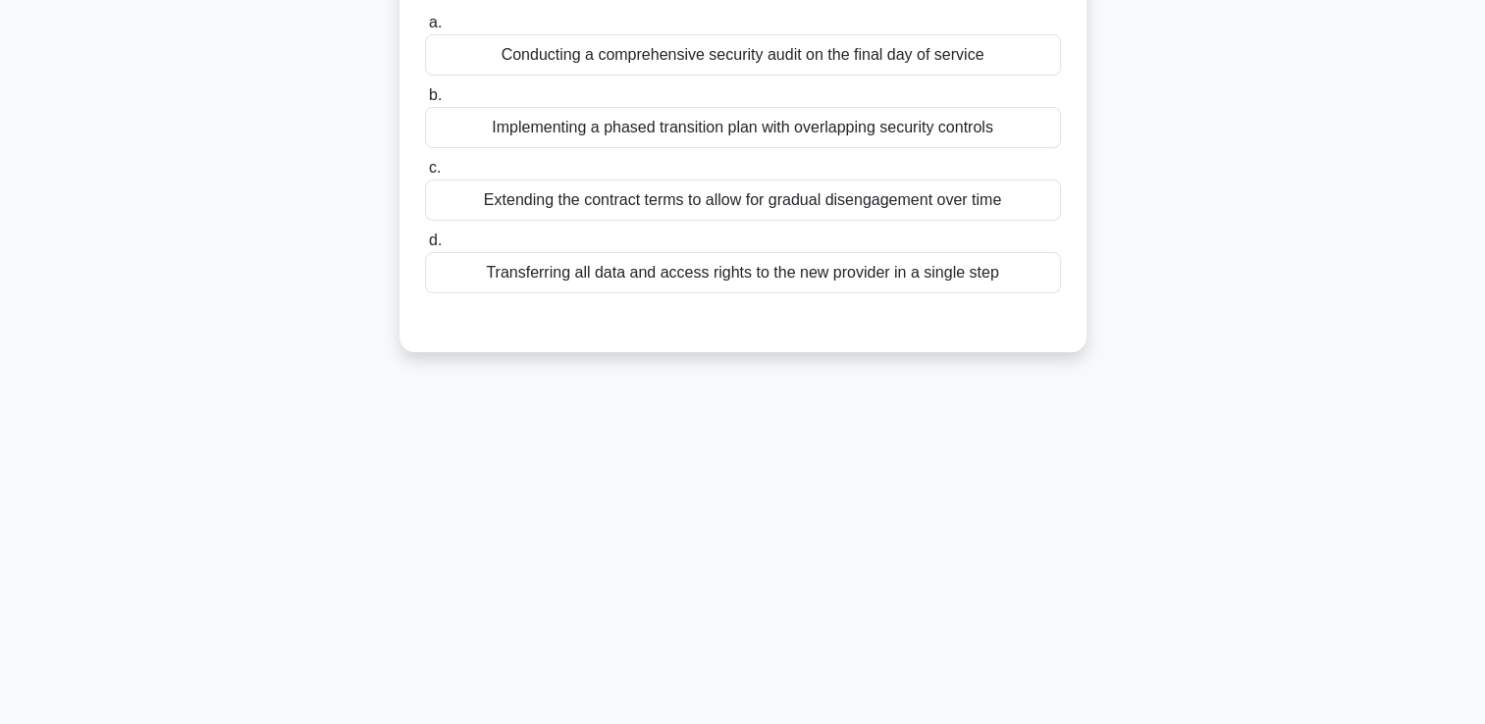
scroll to position [41, 0]
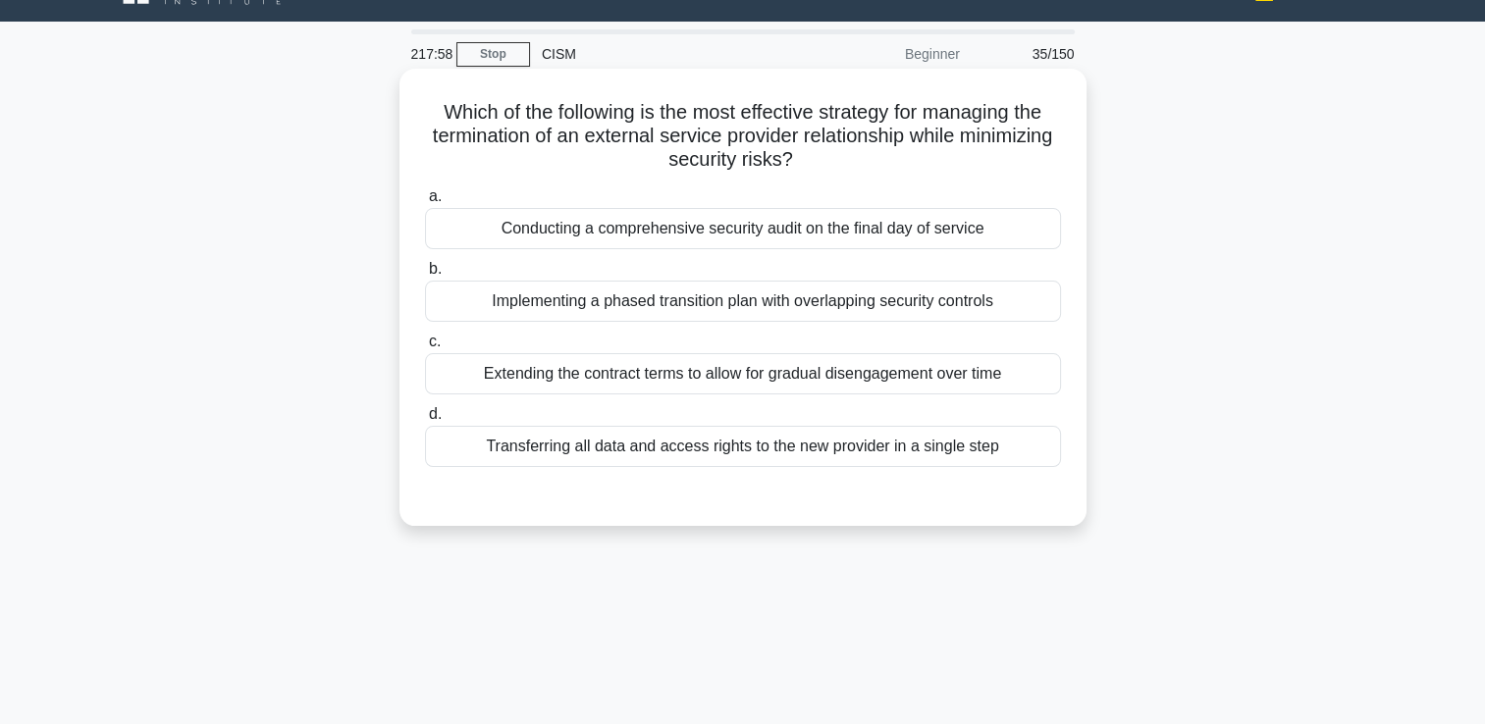
drag, startPoint x: 618, startPoint y: 312, endPoint x: 881, endPoint y: 288, distance: 264.2
click at [620, 311] on div "Implementing a phased transition plan with overlapping security controls" at bounding box center [743, 301] width 636 height 41
click at [425, 276] on input "b. Implementing a phased transition plan with overlapping security controls" at bounding box center [425, 269] width 0 height 13
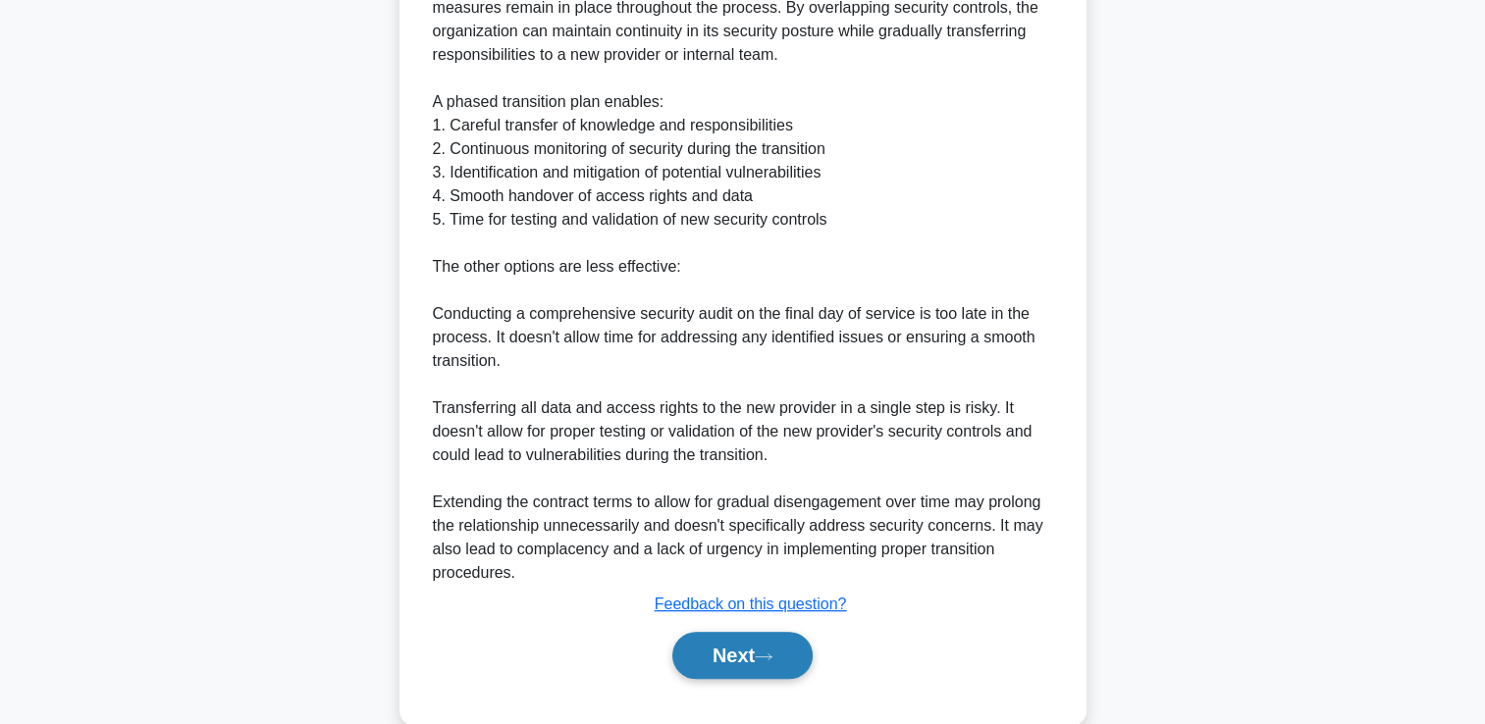
scroll to position [728, 0]
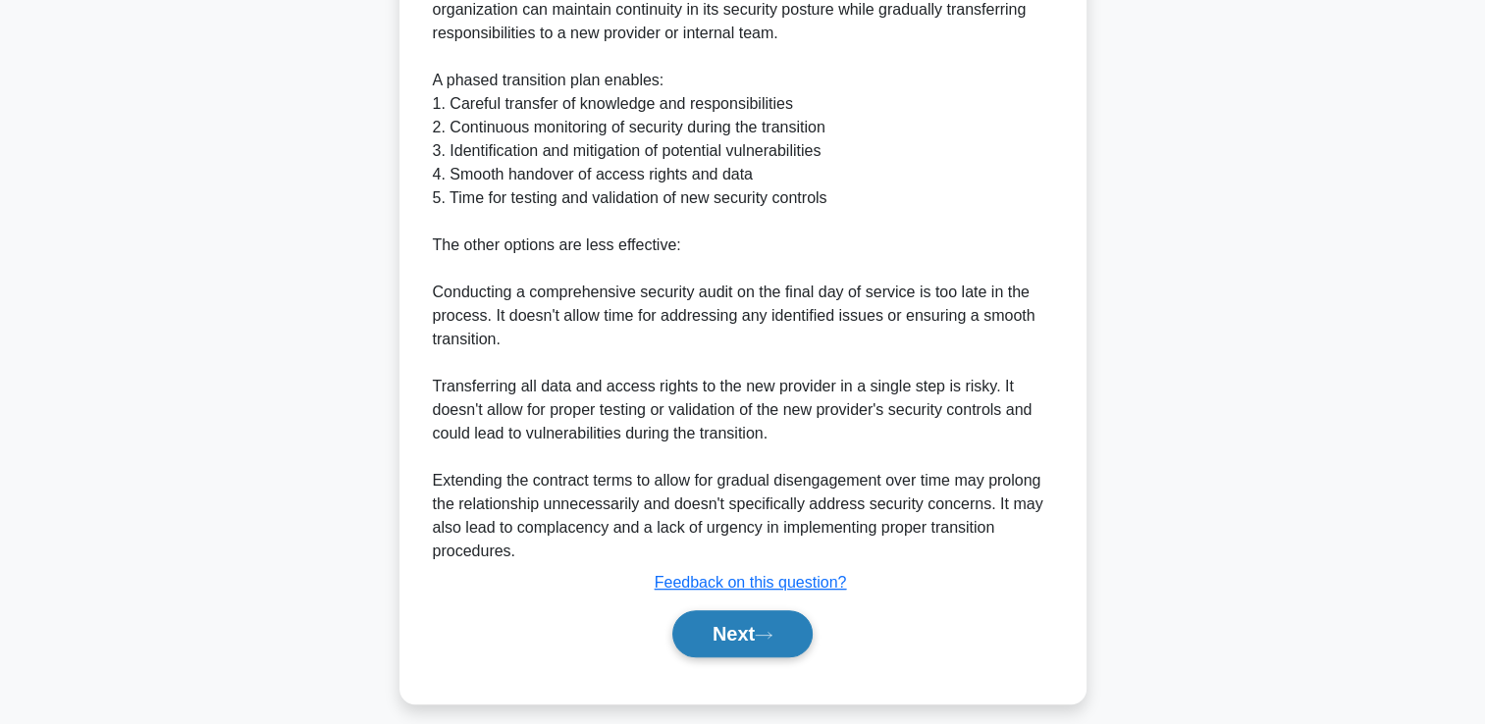
click at [738, 626] on button "Next" at bounding box center [742, 633] width 140 height 47
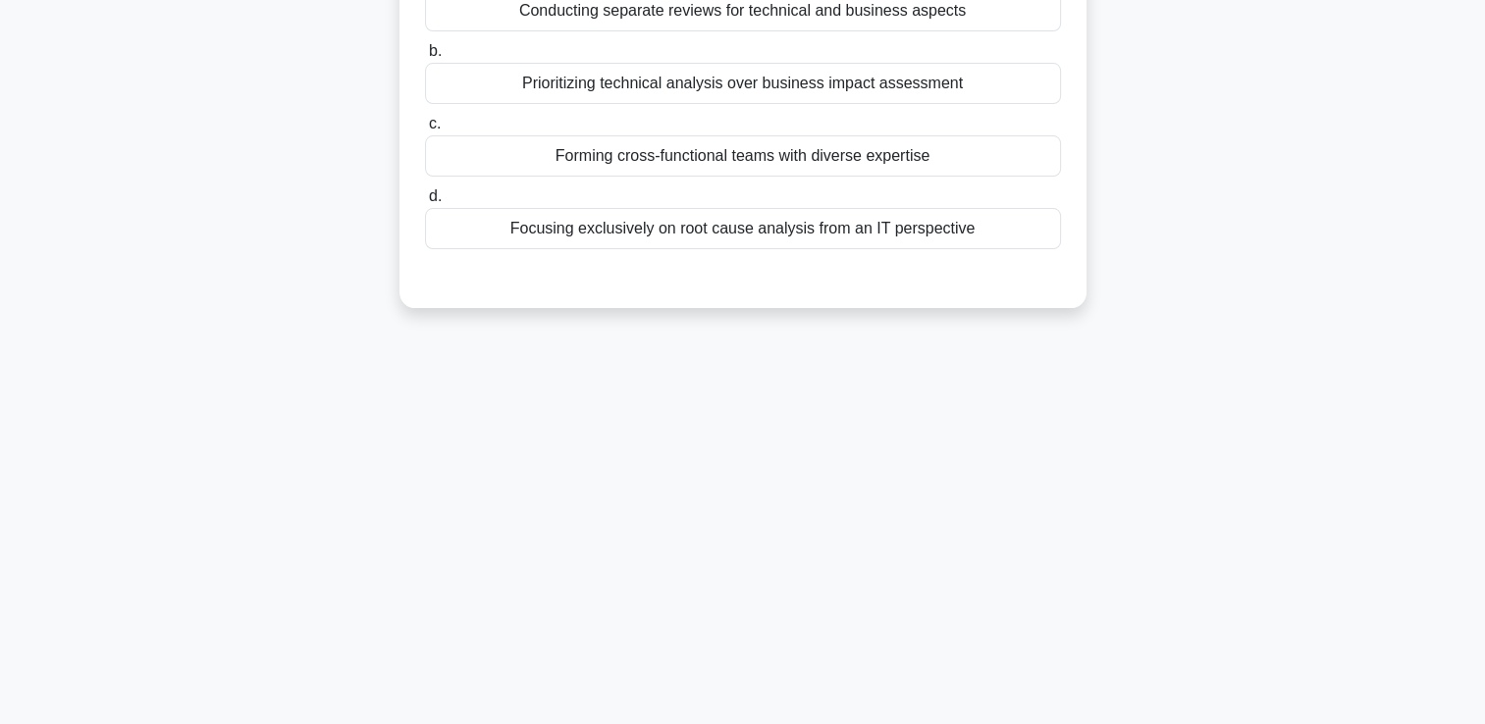
scroll to position [139, 0]
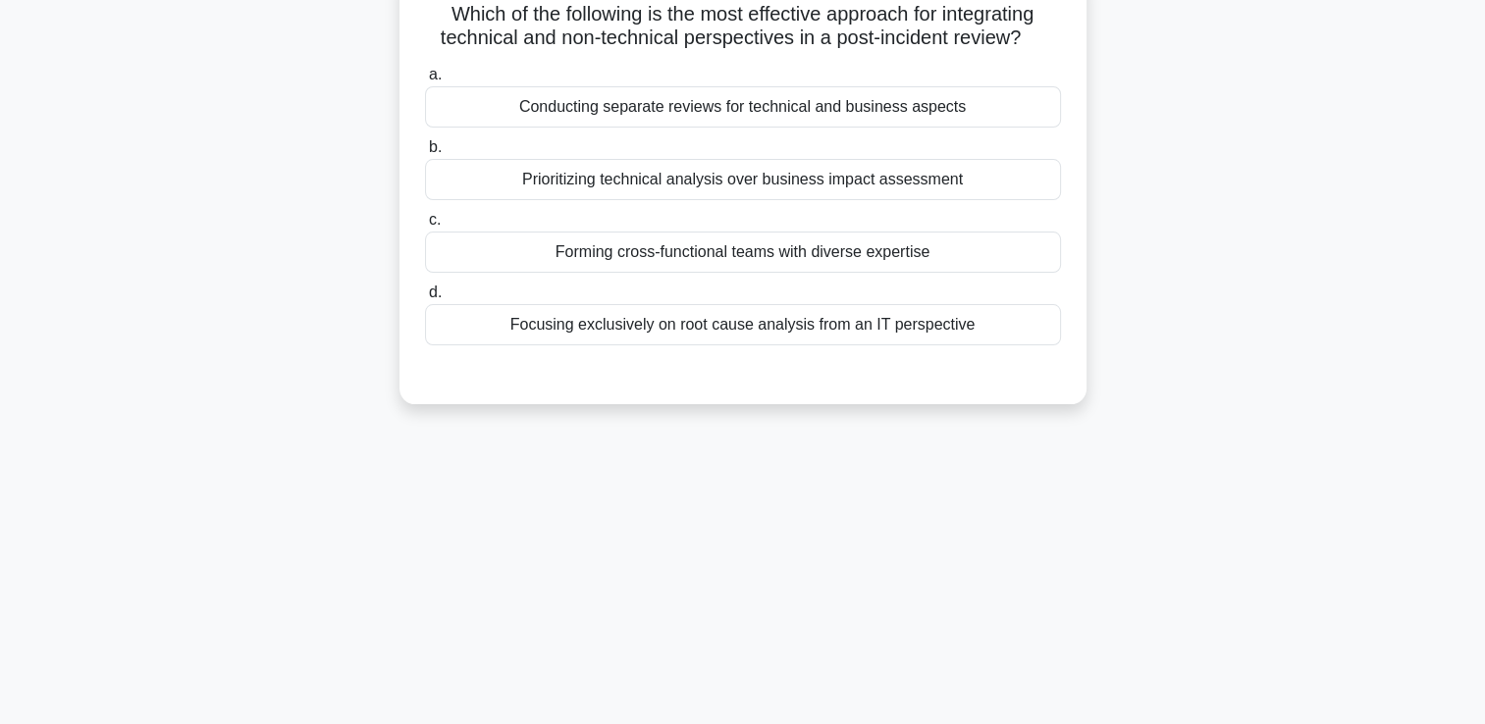
click at [752, 253] on div "Forming cross-functional teams with diverse expertise" at bounding box center [743, 252] width 636 height 41
click at [425, 227] on input "c. Forming cross-functional teams with diverse expertise" at bounding box center [425, 220] width 0 height 13
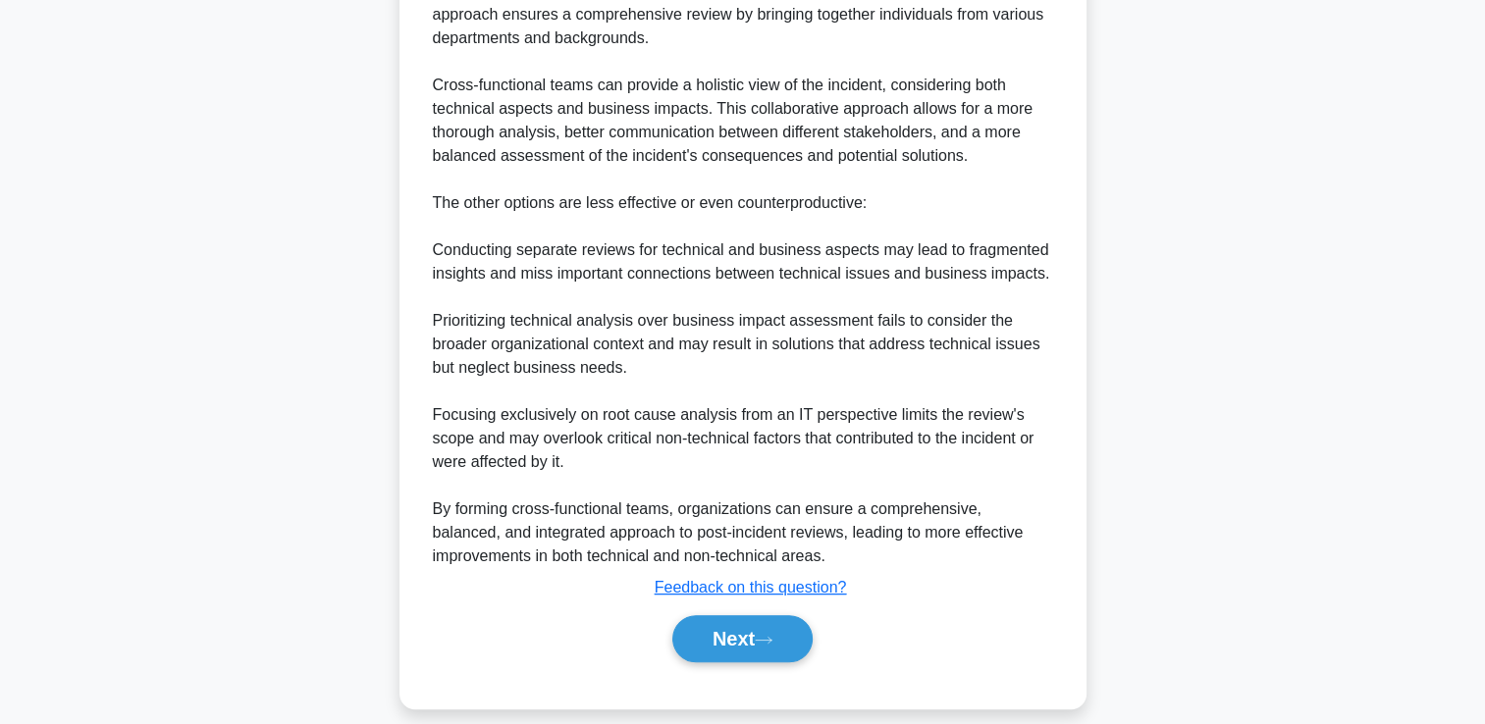
scroll to position [625, 0]
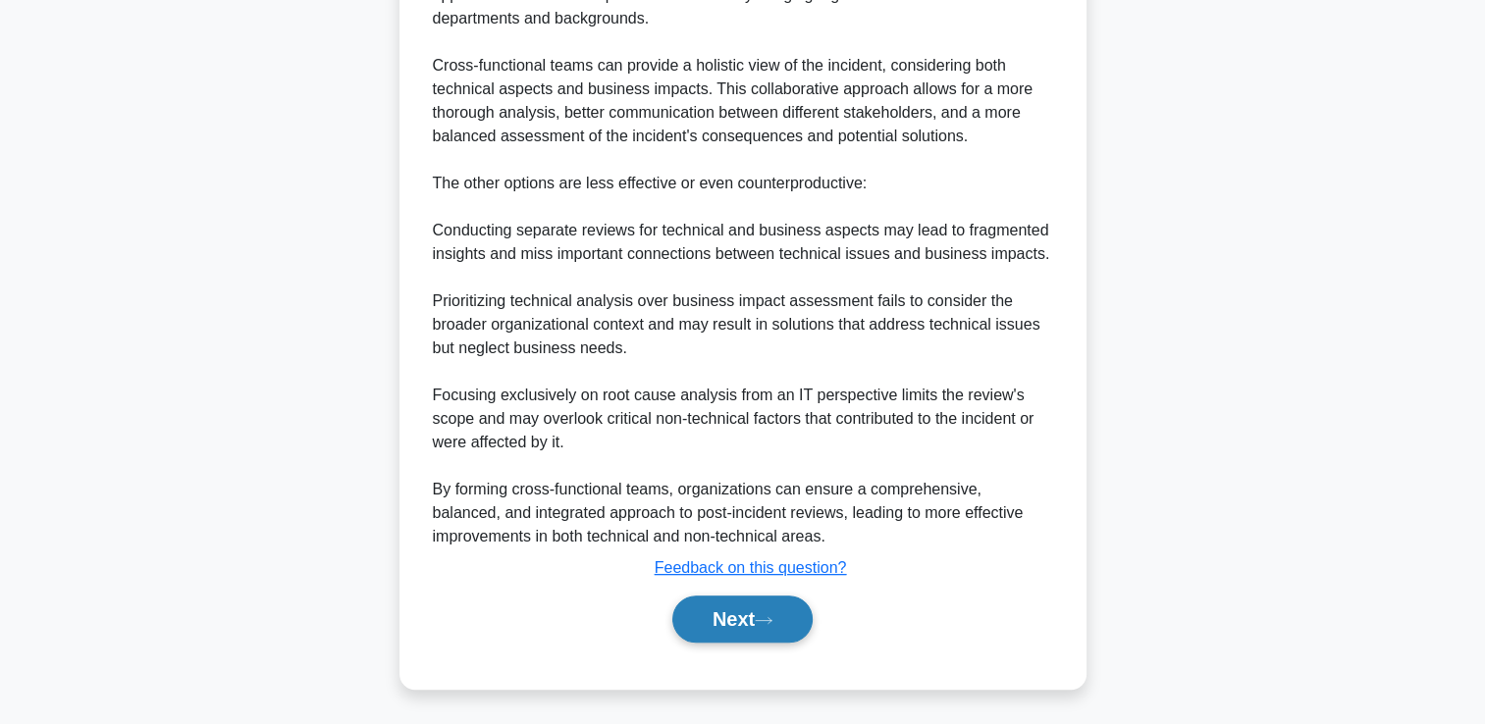
click at [739, 637] on button "Next" at bounding box center [742, 619] width 140 height 47
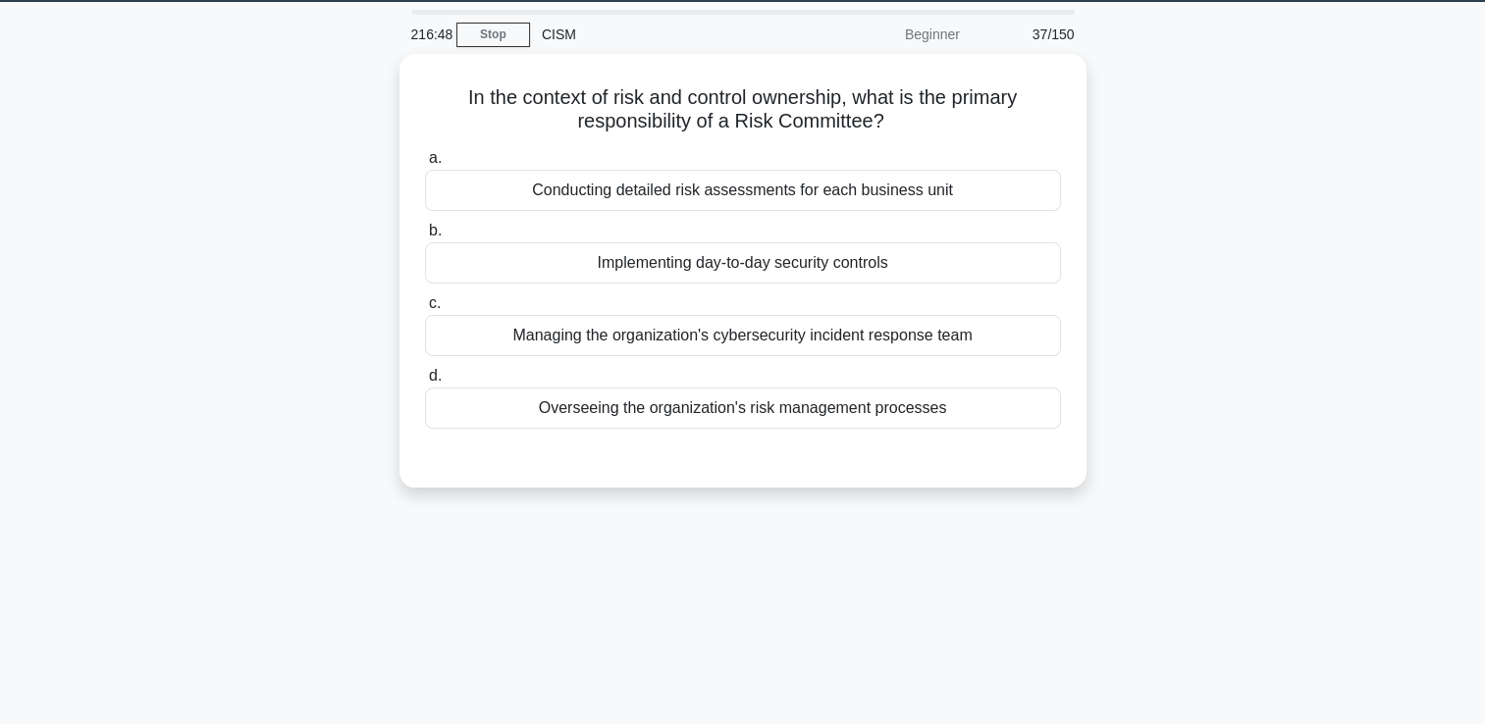
scroll to position [0, 0]
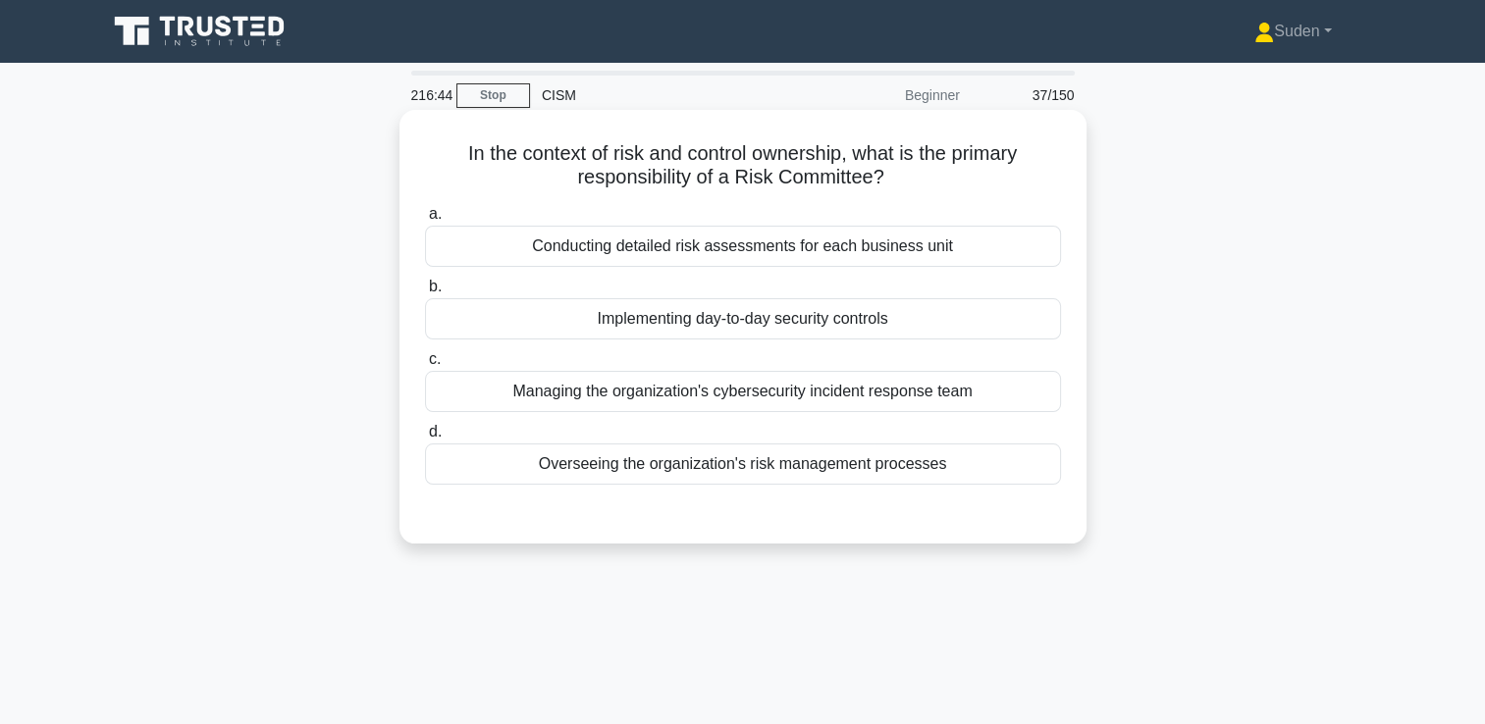
drag, startPoint x: 616, startPoint y: 474, endPoint x: 954, endPoint y: 456, distance: 338.1
click at [616, 473] on div "Overseeing the organization's risk management processes" at bounding box center [743, 464] width 636 height 41
click at [425, 439] on input "d. Overseeing the organization's risk management processes" at bounding box center [425, 432] width 0 height 13
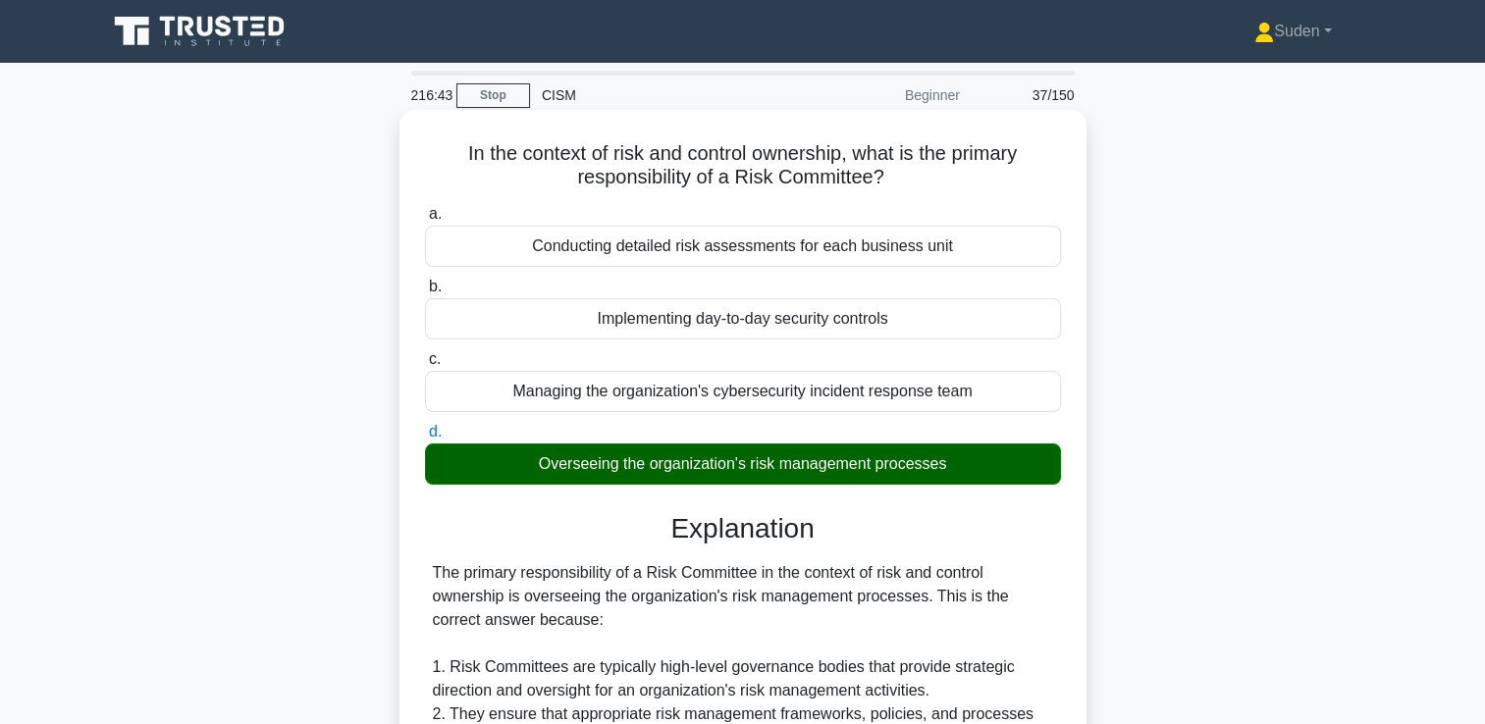
scroll to position [687, 0]
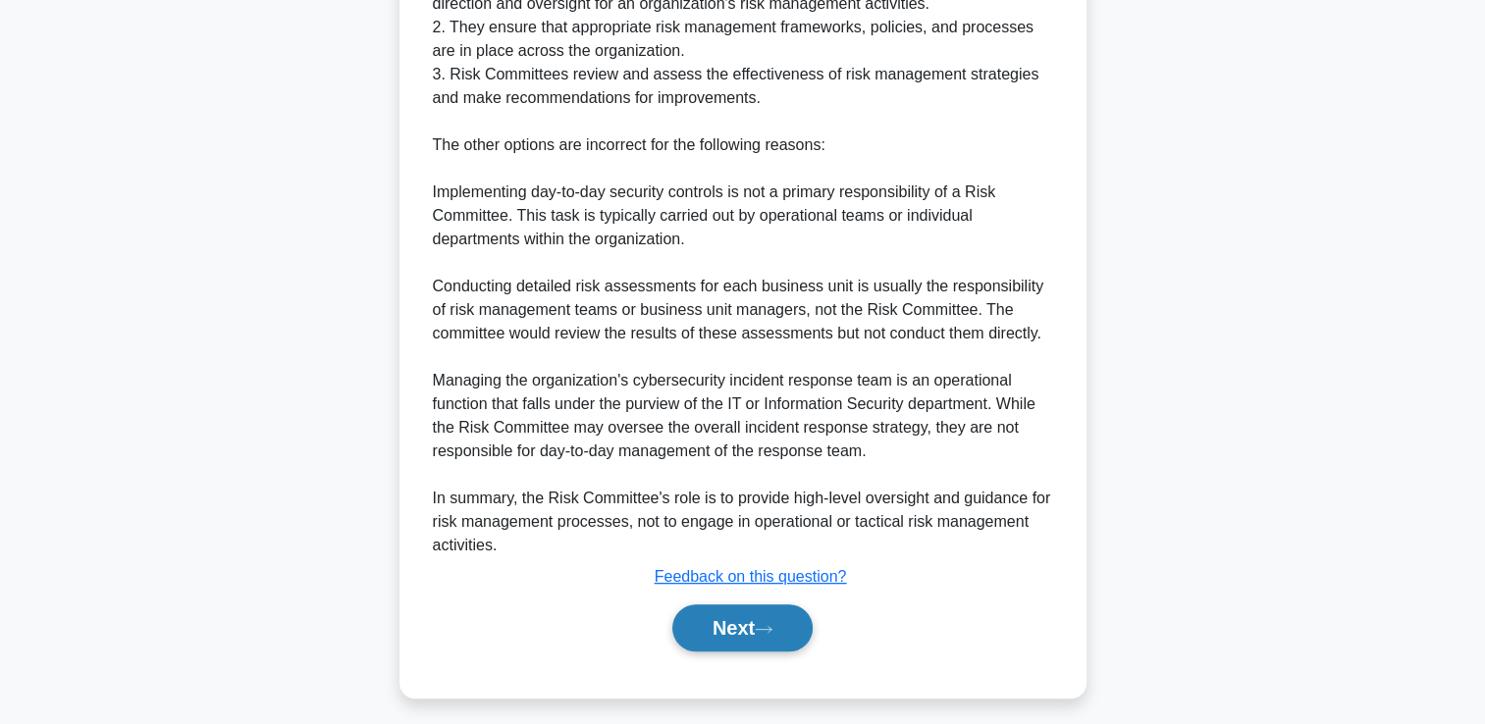
drag, startPoint x: 756, startPoint y: 629, endPoint x: 768, endPoint y: 618, distance: 16.0
click at [756, 630] on button "Next" at bounding box center [742, 628] width 140 height 47
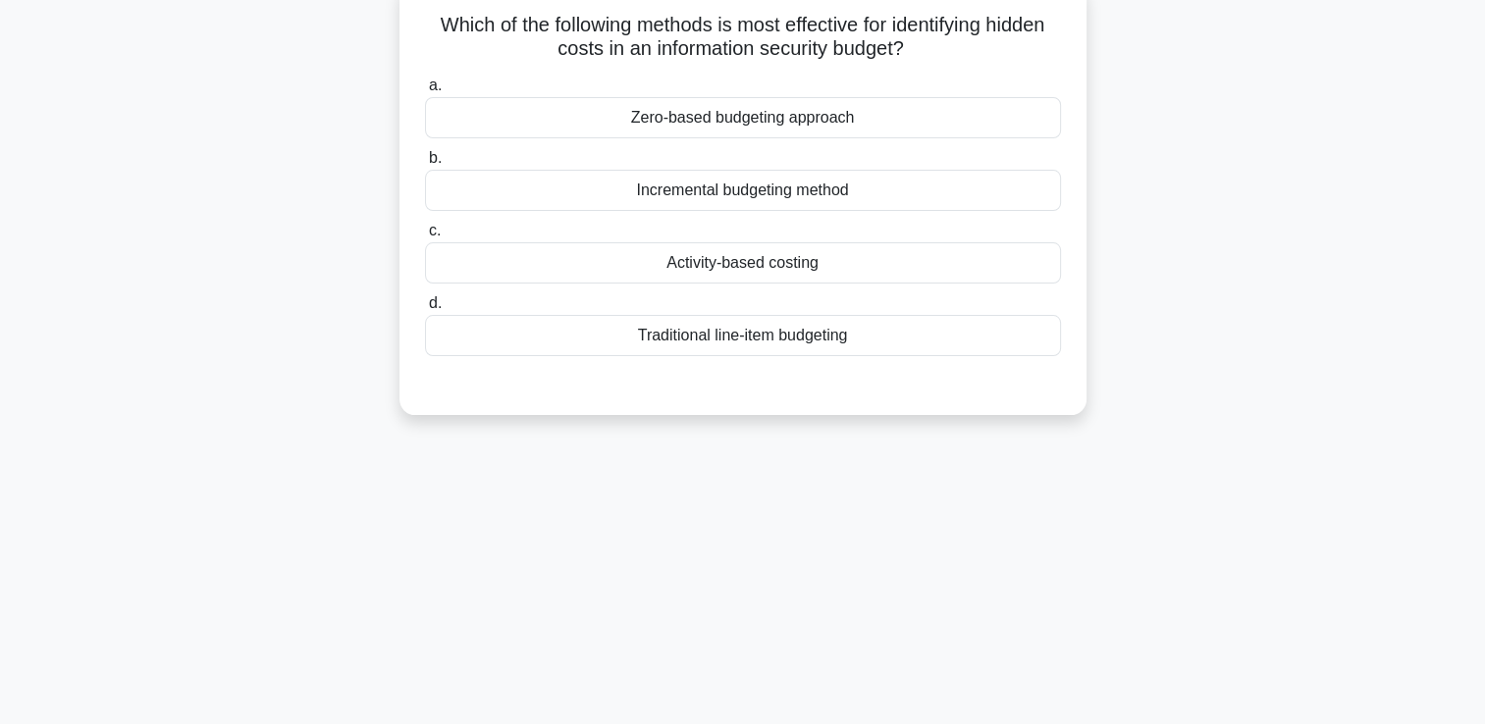
scroll to position [0, 0]
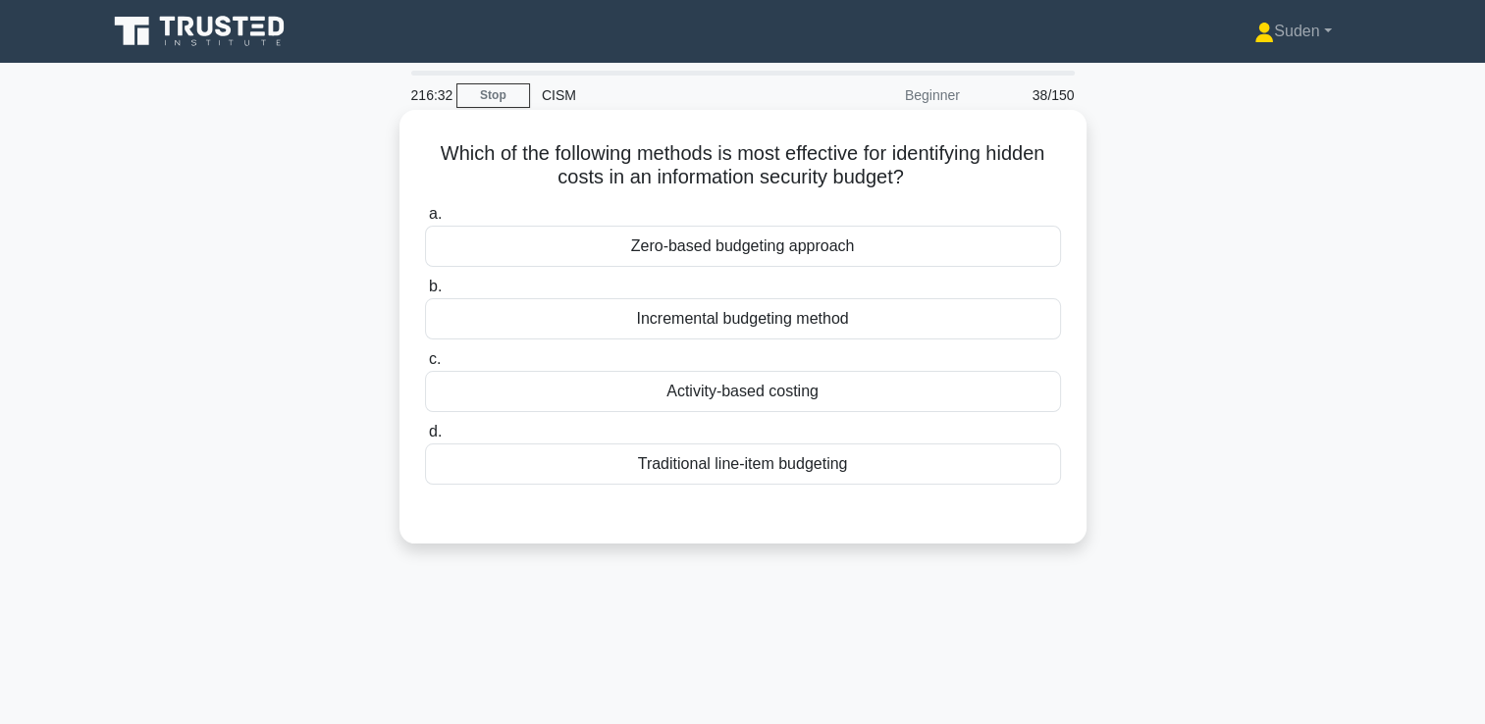
click at [746, 390] on div "Activity-based costing" at bounding box center [743, 391] width 636 height 41
click at [425, 366] on input "c. Activity-based costing" at bounding box center [425, 359] width 0 height 13
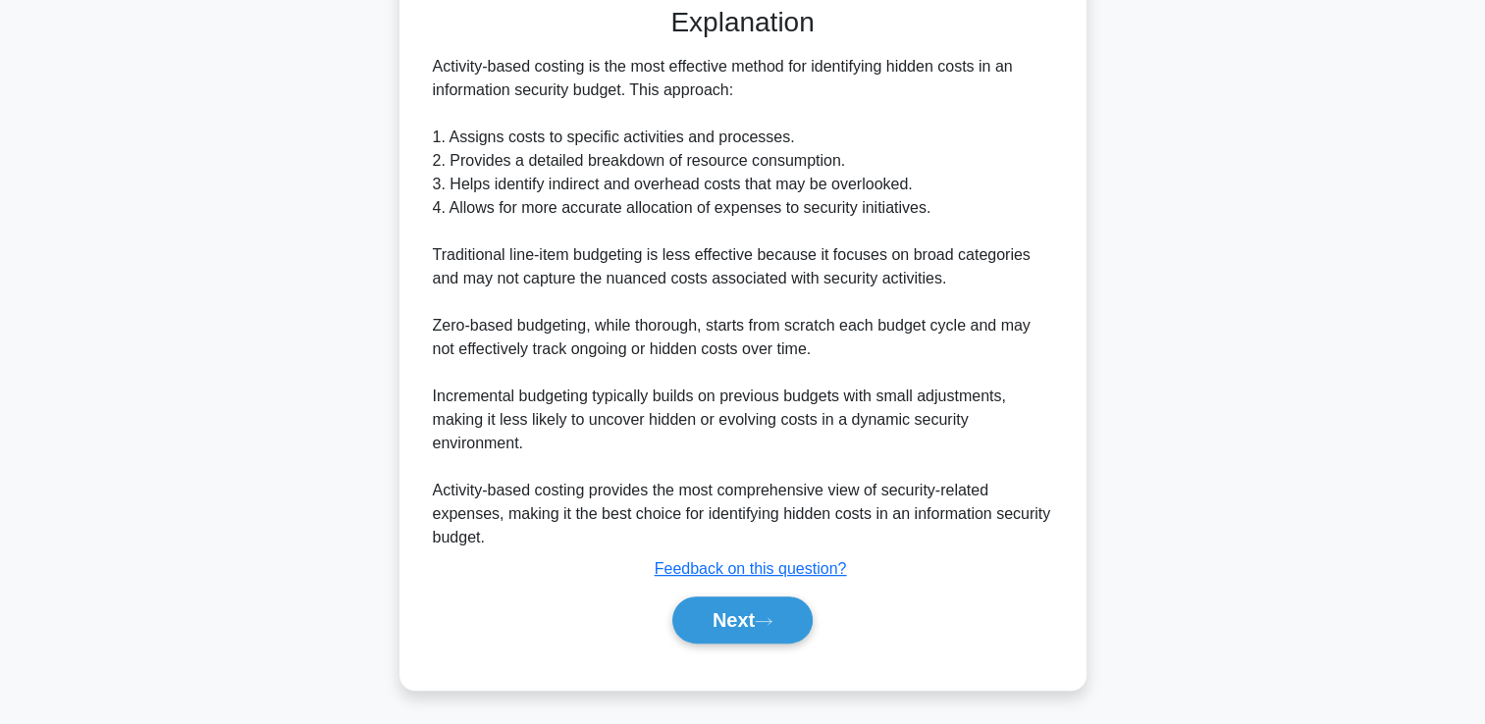
scroll to position [507, 0]
click at [795, 634] on button "Next" at bounding box center [742, 619] width 140 height 47
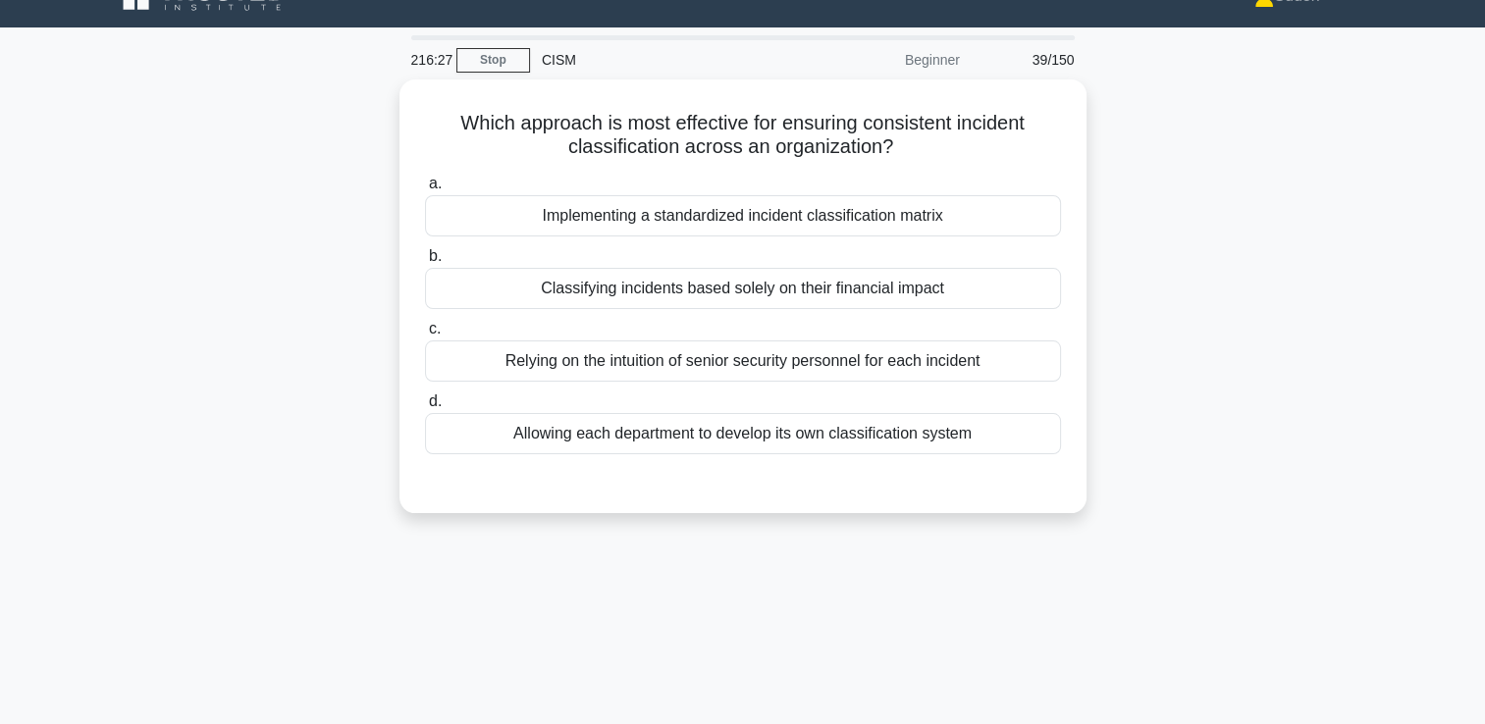
scroll to position [0, 0]
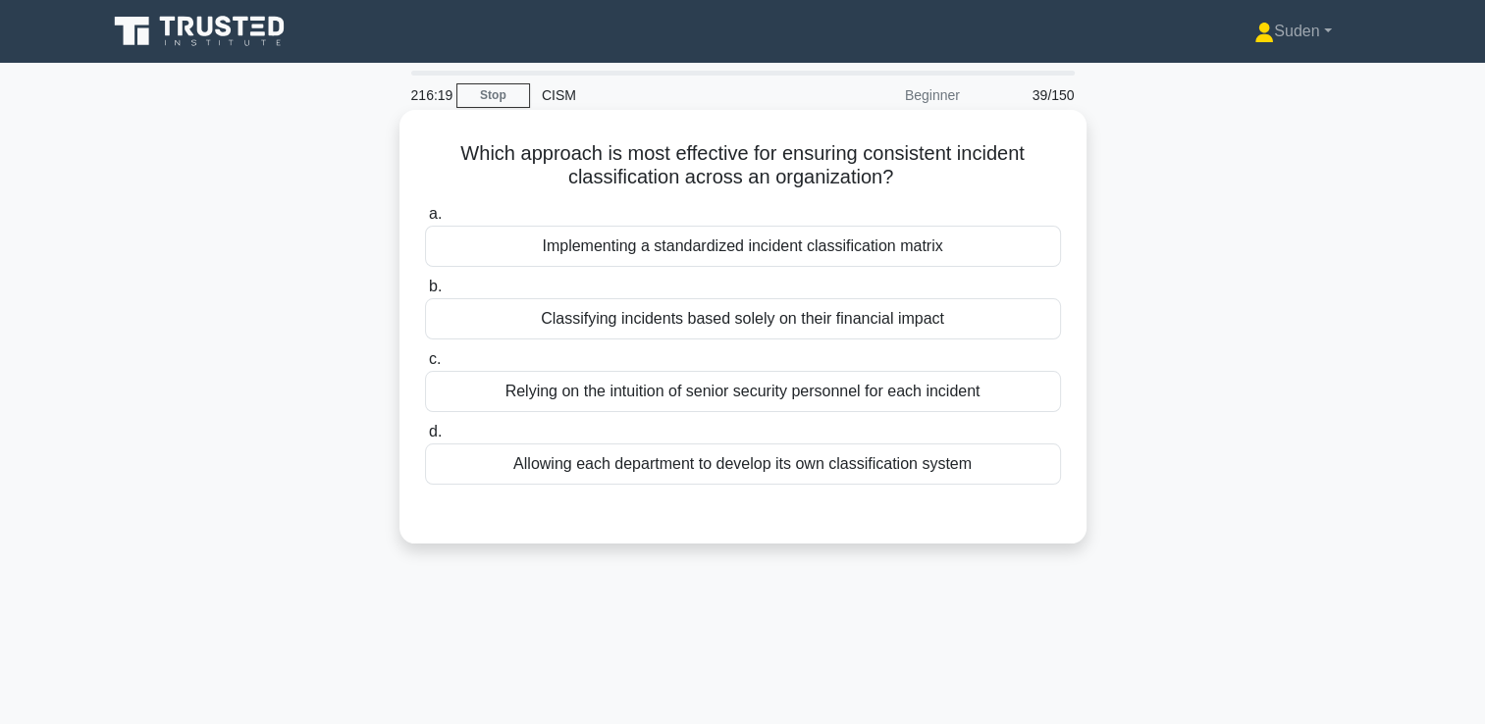
drag, startPoint x: 726, startPoint y: 252, endPoint x: 904, endPoint y: 250, distance: 177.7
click at [726, 249] on div "Implementing a standardized incident classification matrix" at bounding box center [743, 246] width 636 height 41
click at [425, 221] on input "a. Implementing a standardized incident classification matrix" at bounding box center [425, 214] width 0 height 13
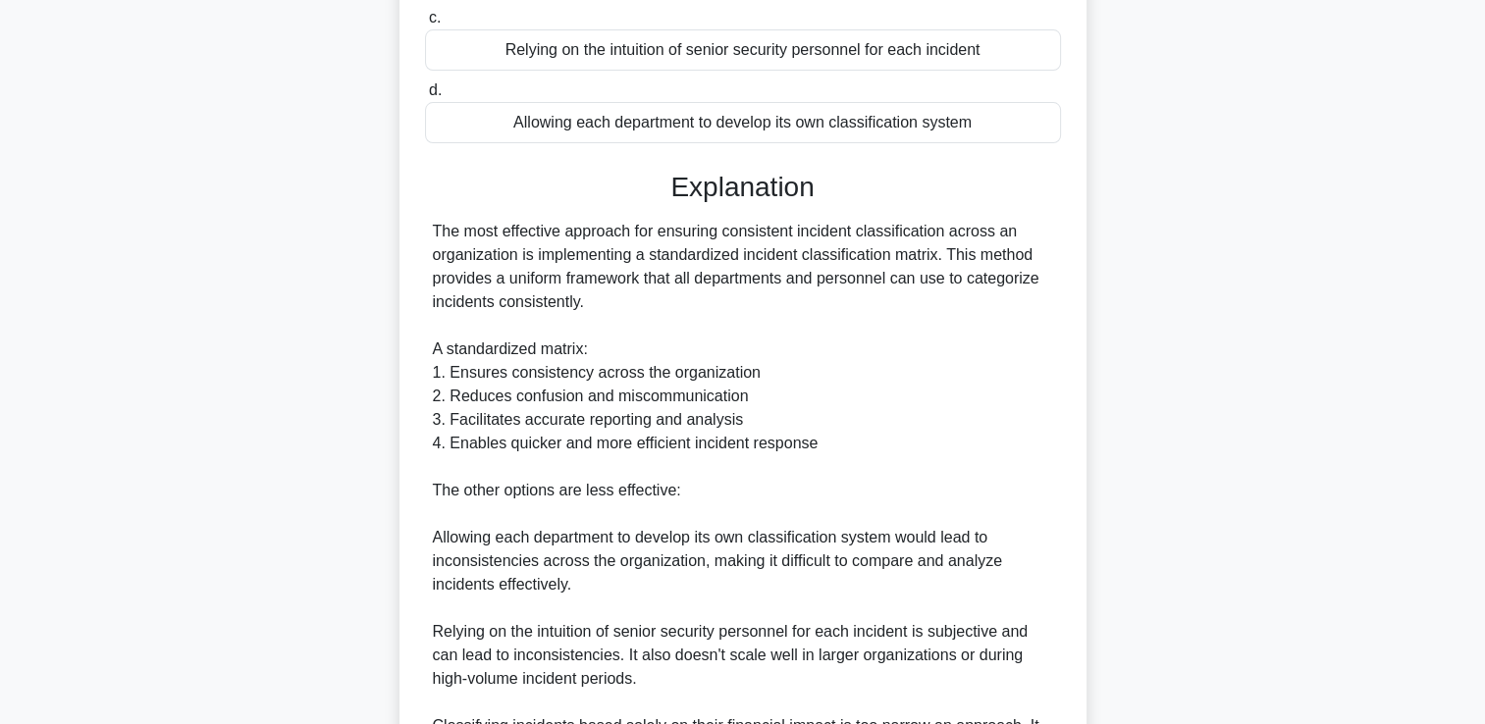
scroll to position [589, 0]
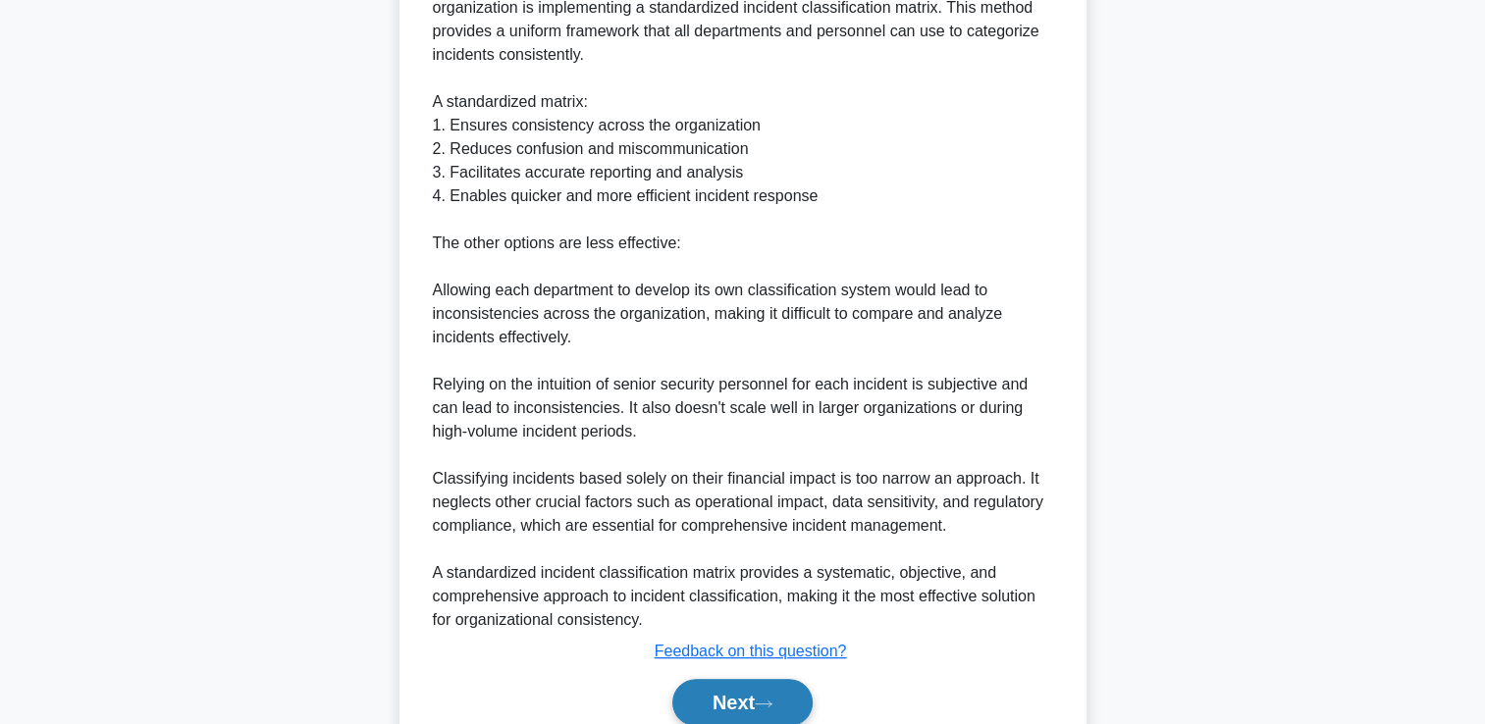
click at [718, 684] on button "Next" at bounding box center [742, 702] width 140 height 47
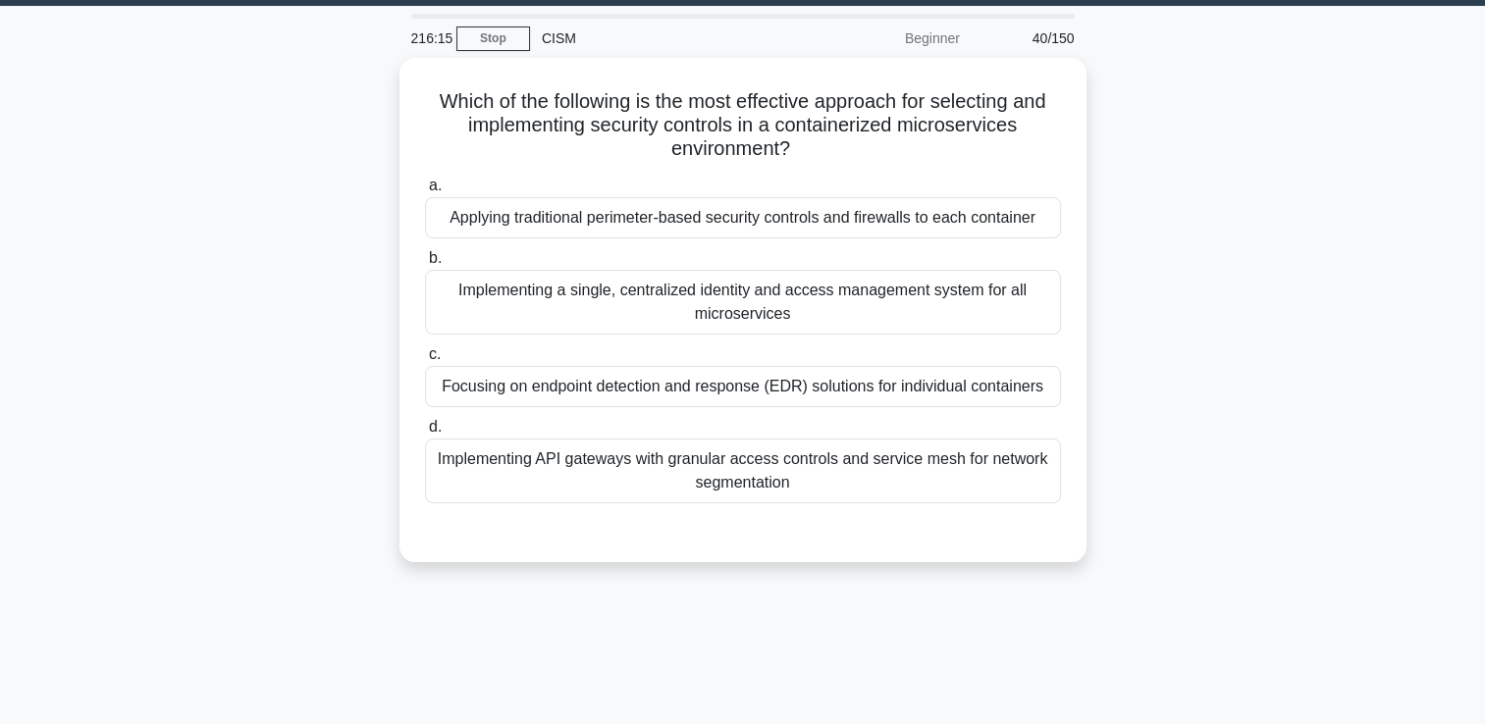
scroll to position [0, 0]
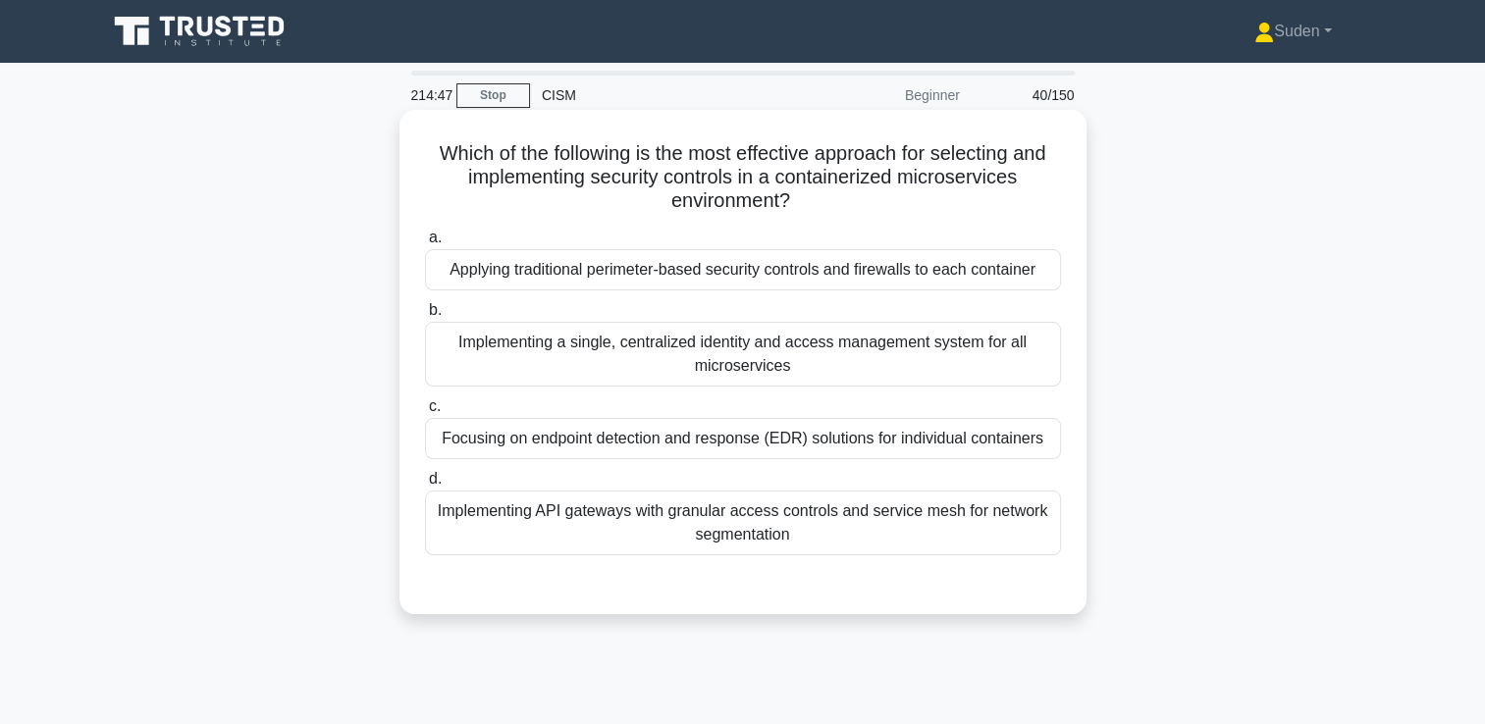
click at [883, 521] on div "Implementing API gateways with granular access controls and service mesh for ne…" at bounding box center [743, 523] width 636 height 65
click at [425, 486] on input "d. Implementing API gateways with granular access controls and service mesh for…" at bounding box center [425, 479] width 0 height 13
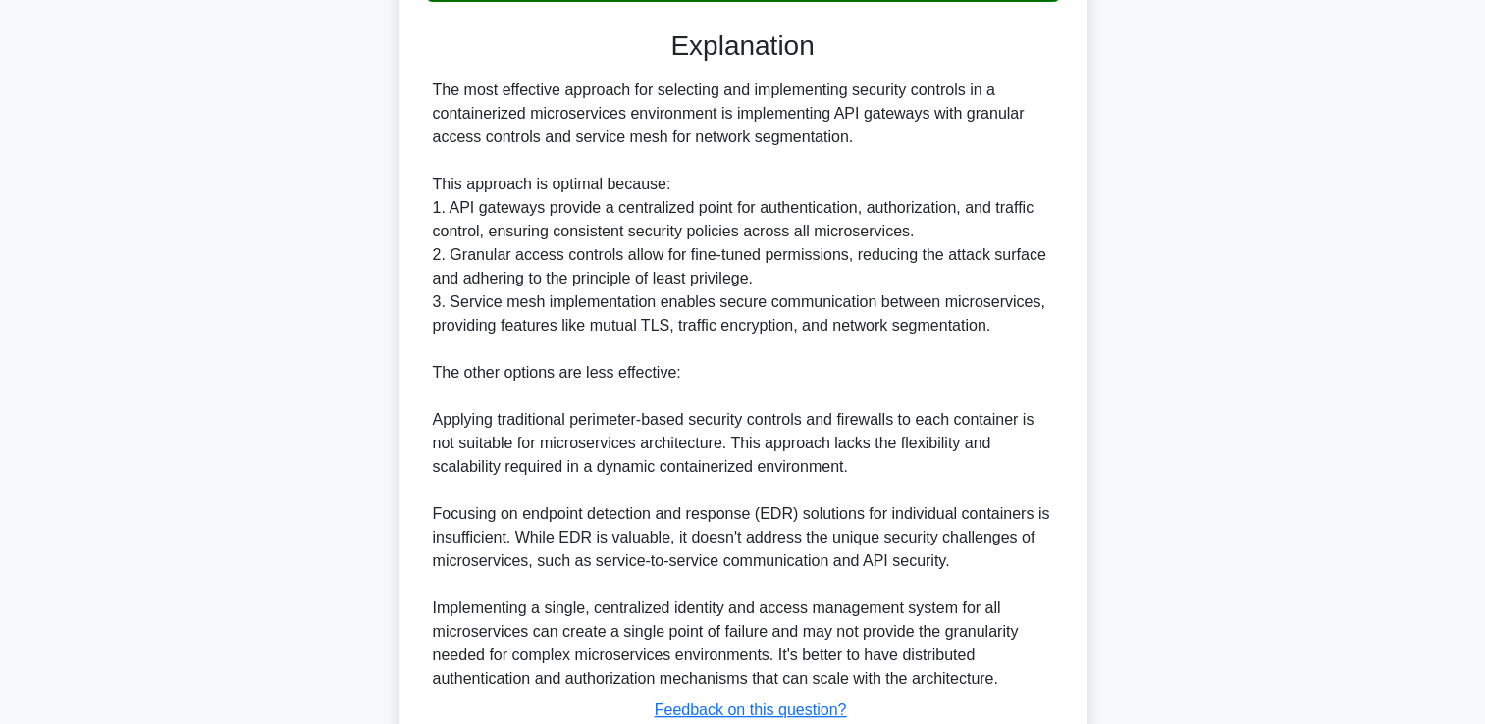
scroll to position [687, 0]
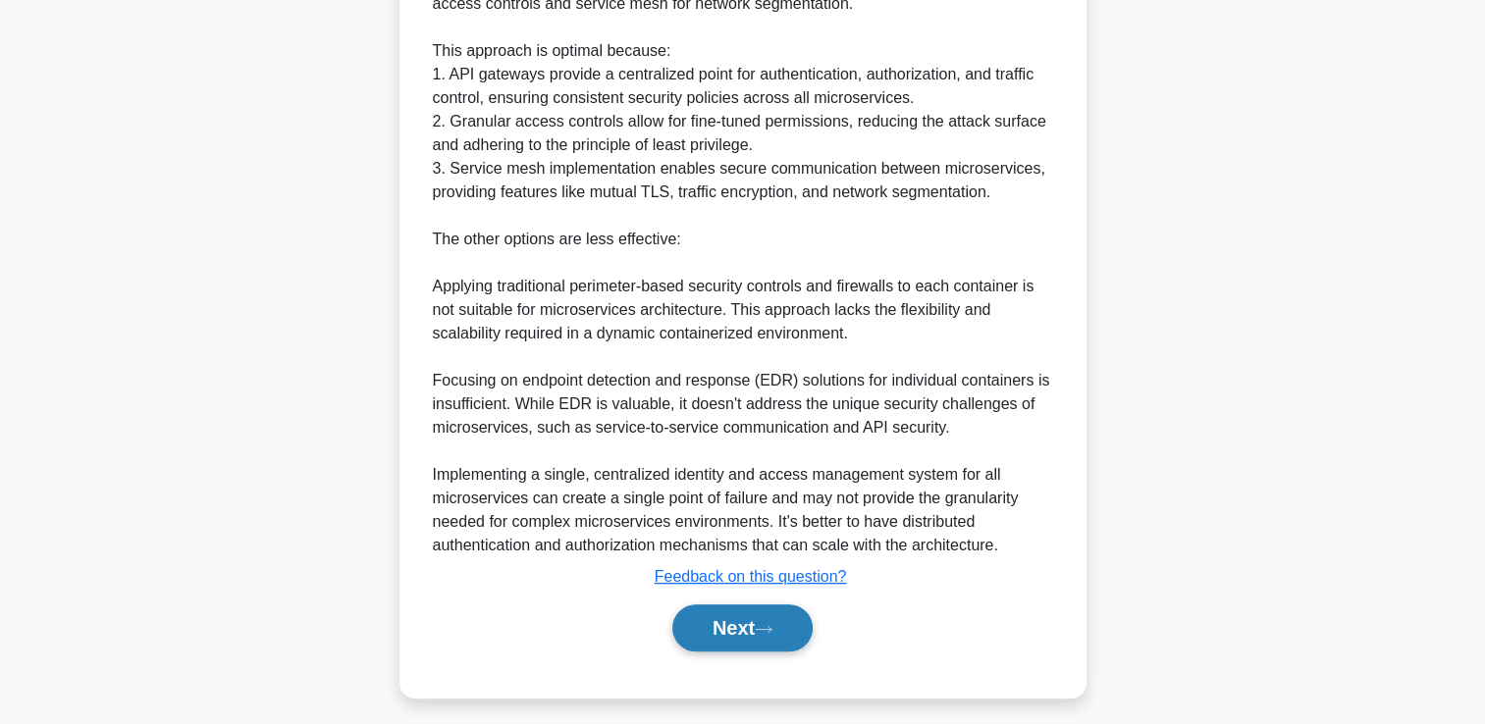
click at [758, 620] on button "Next" at bounding box center [742, 628] width 140 height 47
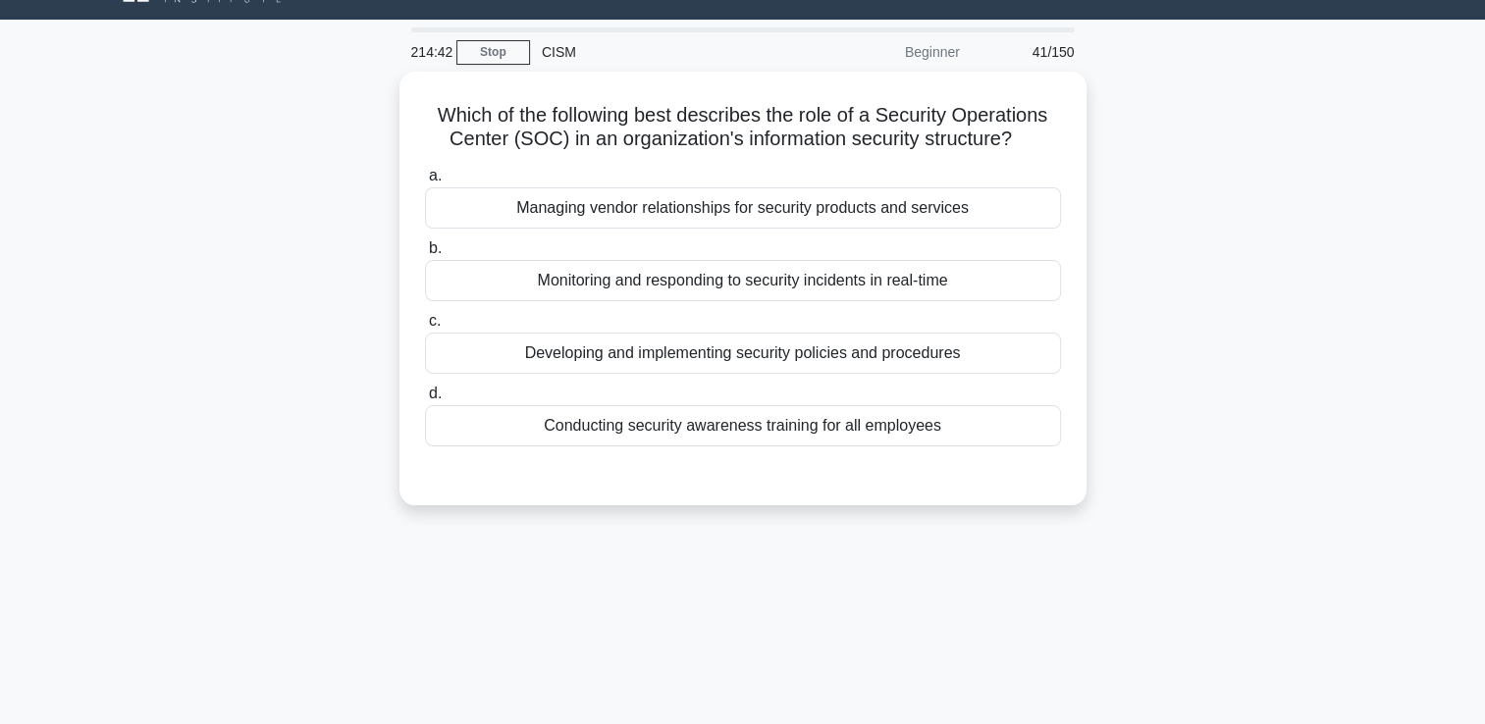
scroll to position [41, 0]
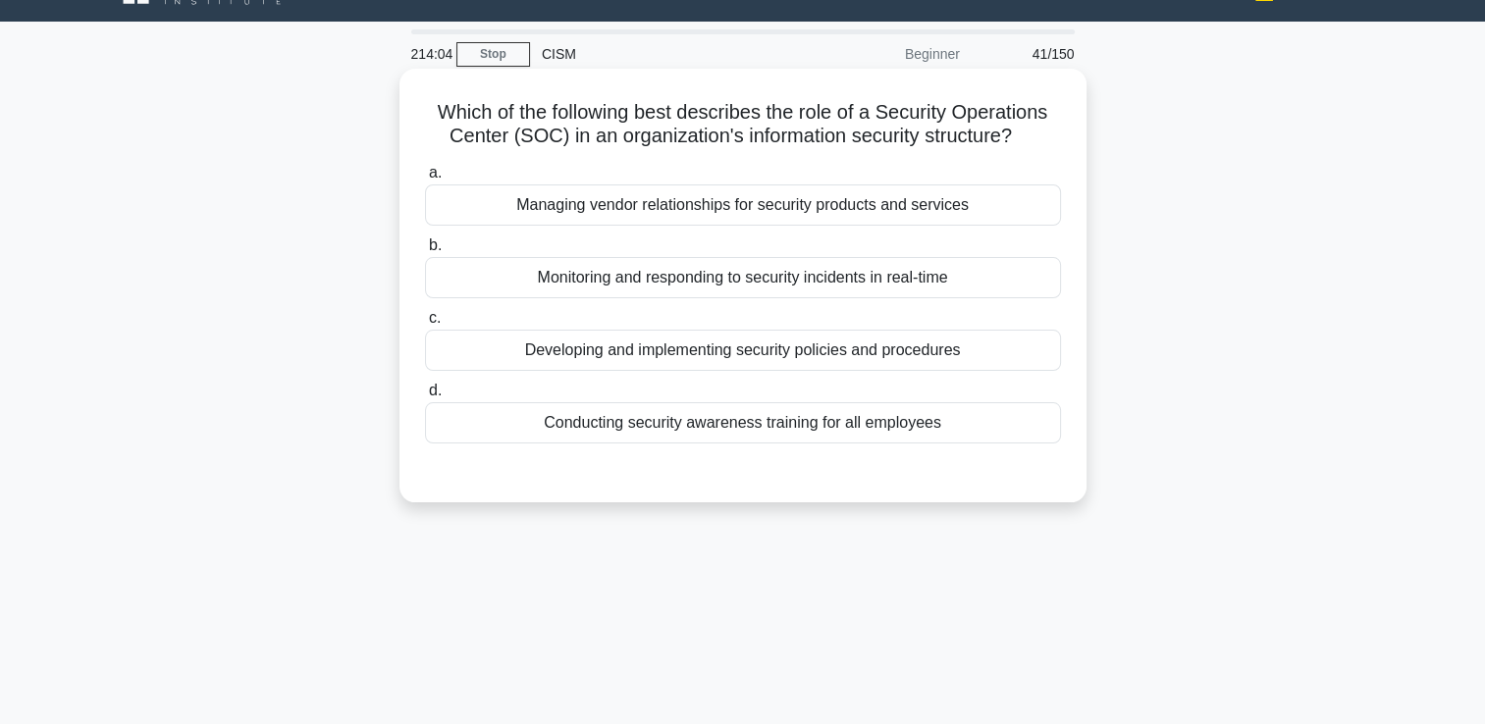
click at [630, 282] on div "Monitoring and responding to security incidents in real-time" at bounding box center [743, 277] width 636 height 41
click at [425, 252] on input "b. Monitoring and responding to security incidents in real-time" at bounding box center [425, 245] width 0 height 13
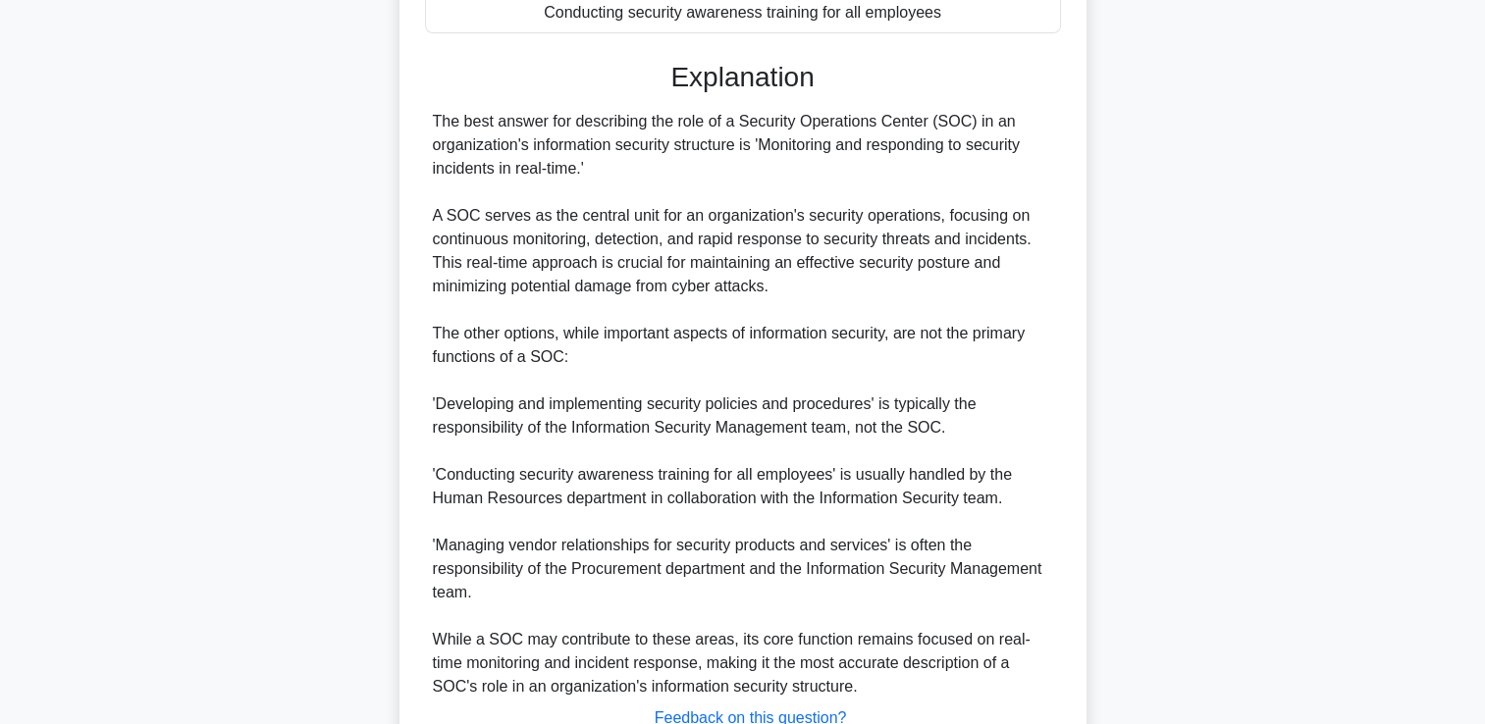
scroll to position [532, 0]
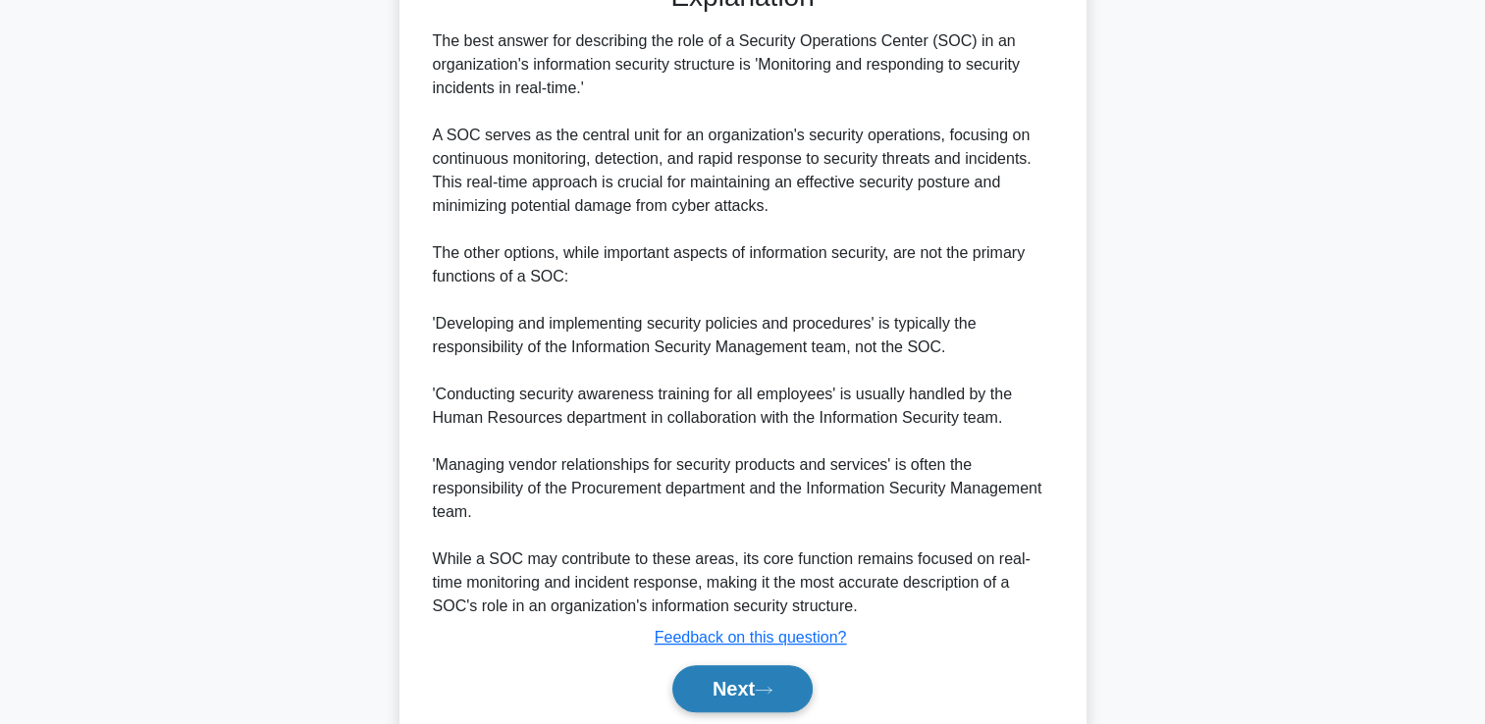
click at [728, 689] on button "Next" at bounding box center [742, 688] width 140 height 47
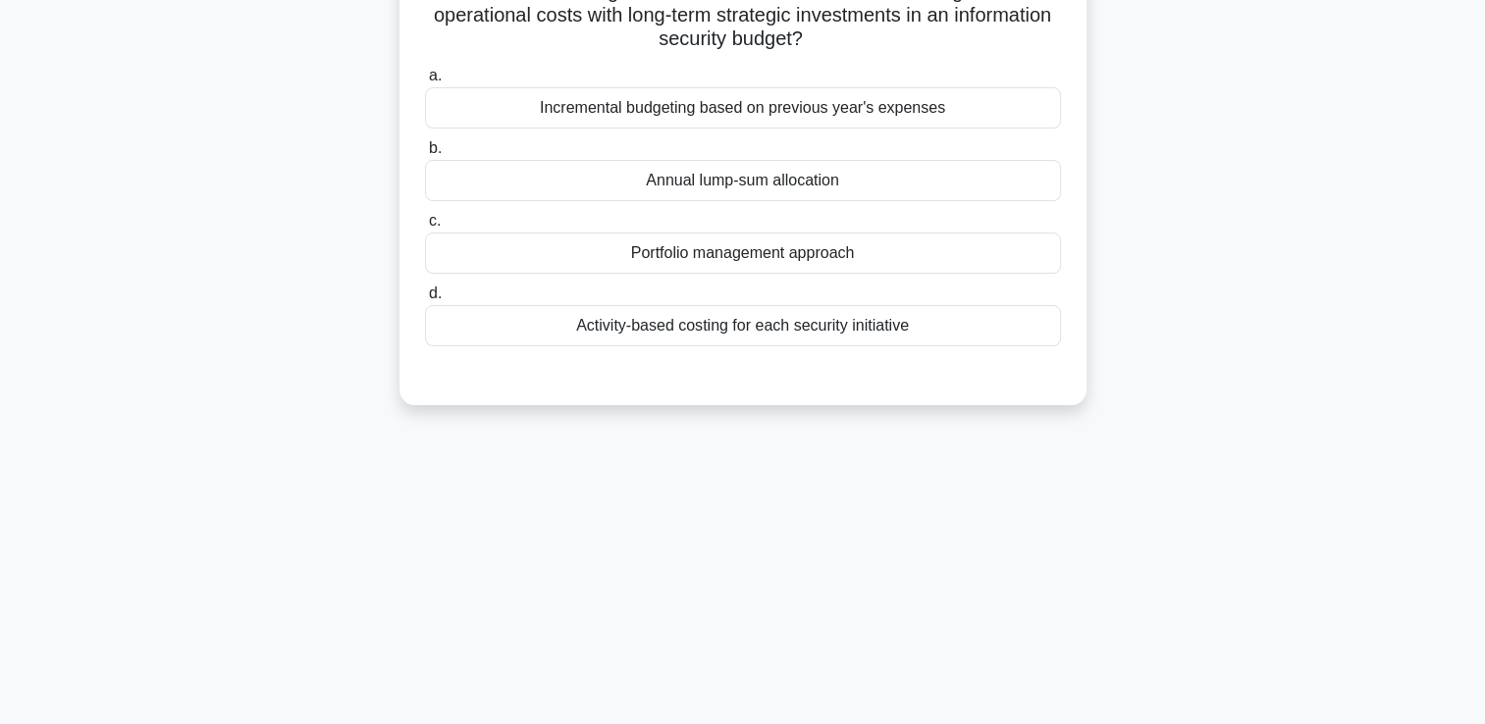
scroll to position [41, 0]
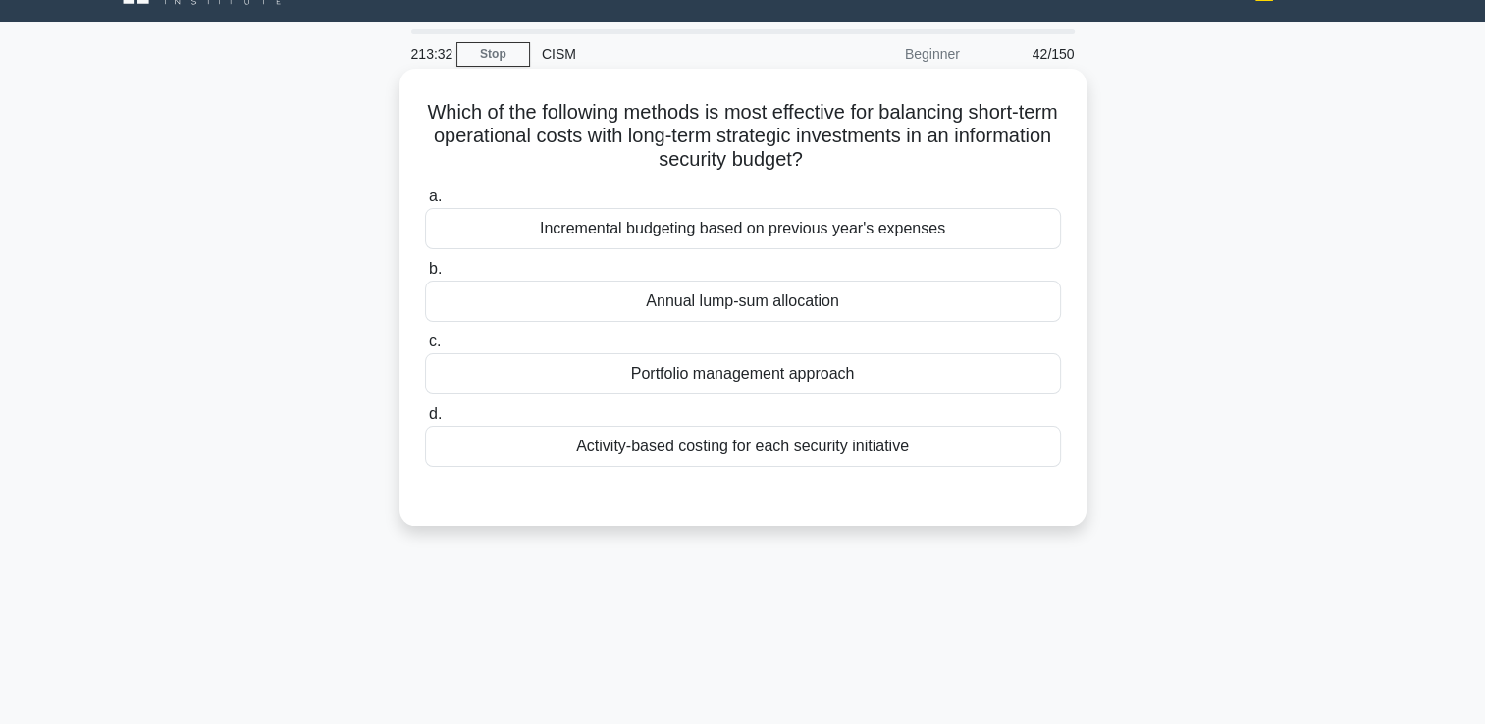
click at [642, 457] on div "Activity-based costing for each security initiative" at bounding box center [743, 446] width 636 height 41
click at [425, 421] on input "d. Activity-based costing for each security initiative" at bounding box center [425, 414] width 0 height 13
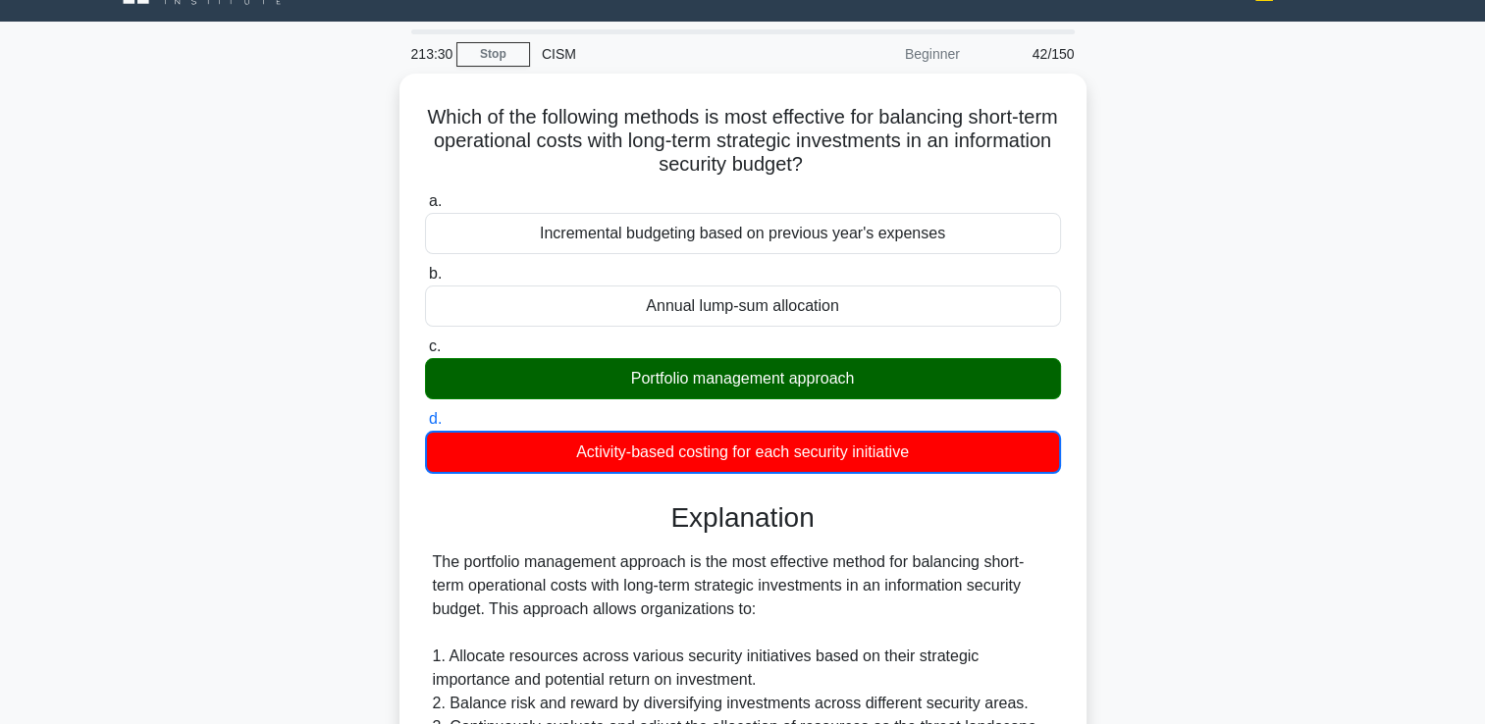
scroll to position [532, 0]
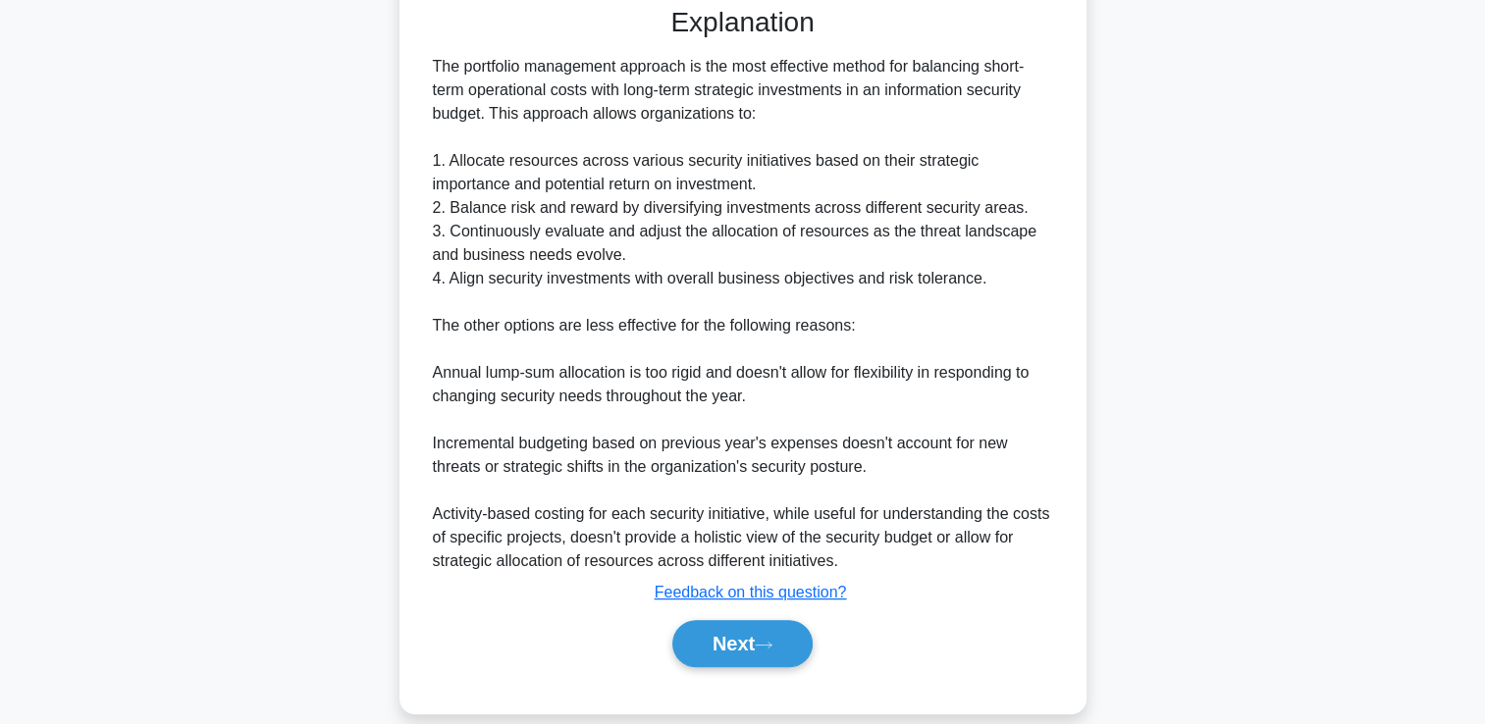
drag, startPoint x: 853, startPoint y: 618, endPoint x: 827, endPoint y: 629, distance: 27.7
click at [835, 628] on div "Next" at bounding box center [743, 643] width 644 height 47
click at [801, 631] on button "Next" at bounding box center [742, 643] width 140 height 47
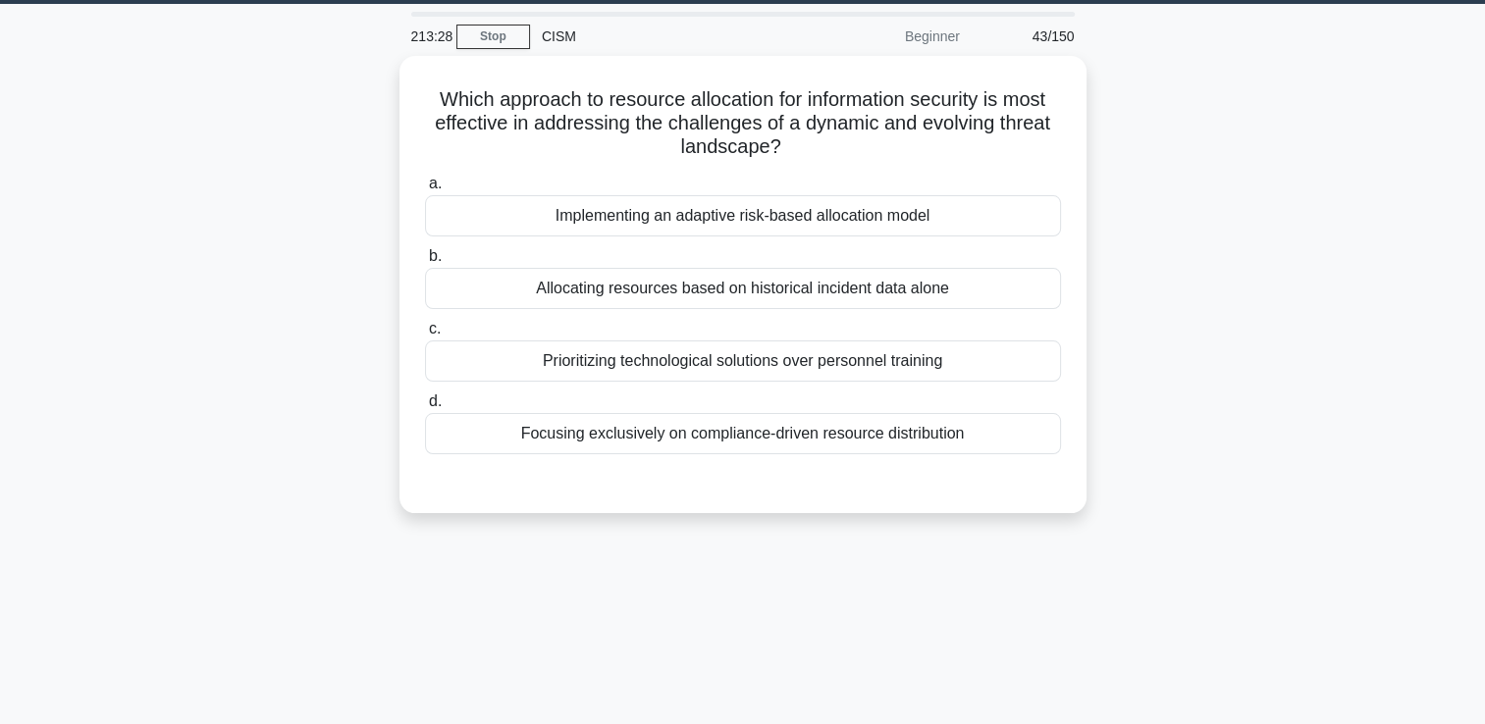
scroll to position [41, 0]
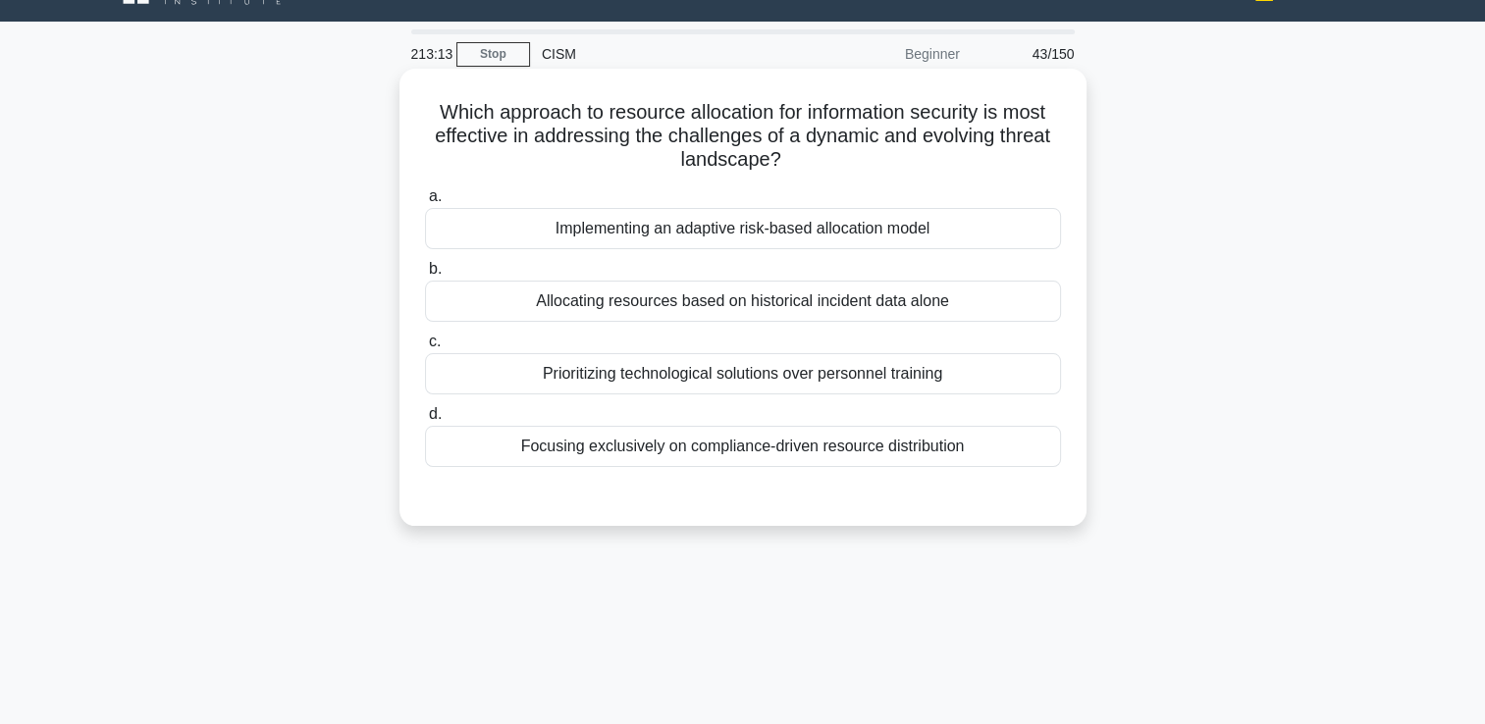
click at [731, 233] on div "Implementing an adaptive risk-based allocation model" at bounding box center [743, 228] width 636 height 41
click at [425, 203] on input "a. Implementing an adaptive risk-based allocation model" at bounding box center [425, 196] width 0 height 13
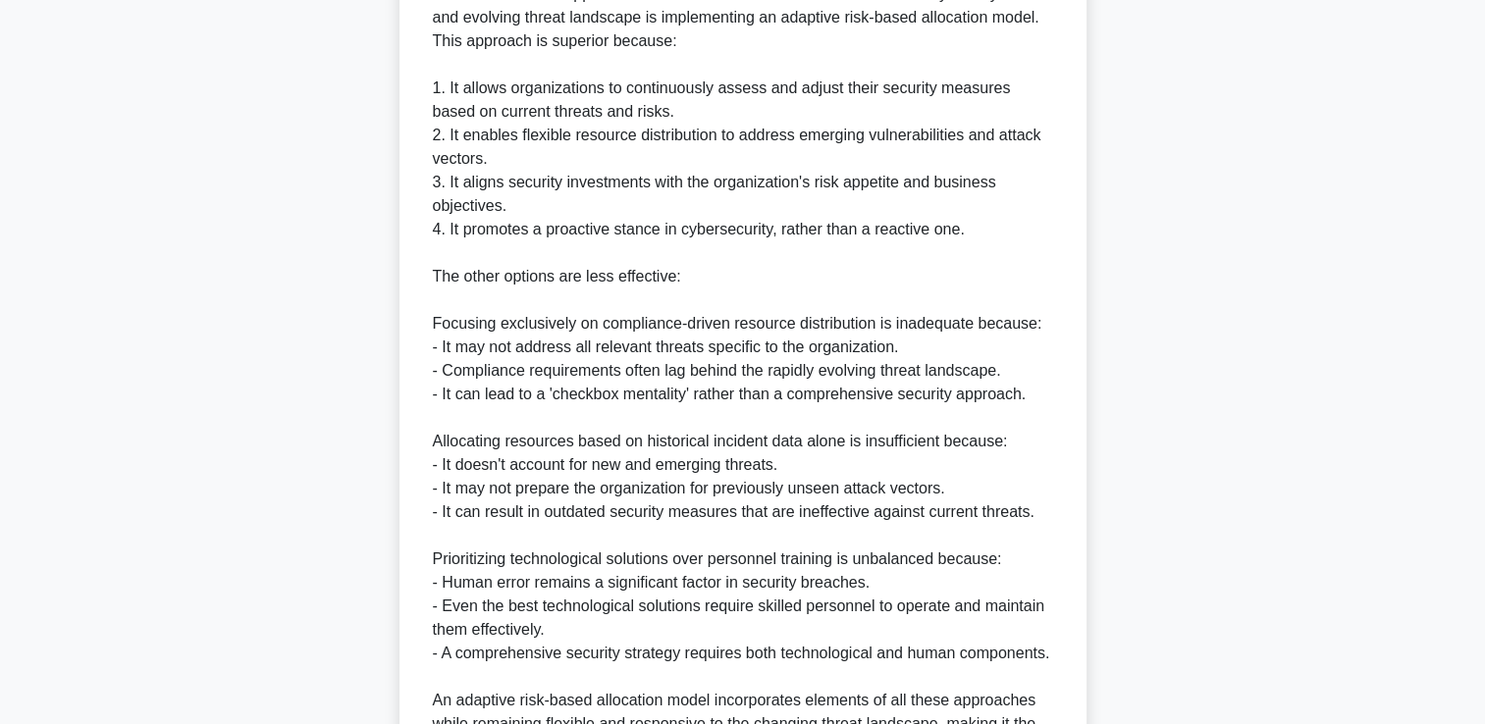
scroll to position [728, 0]
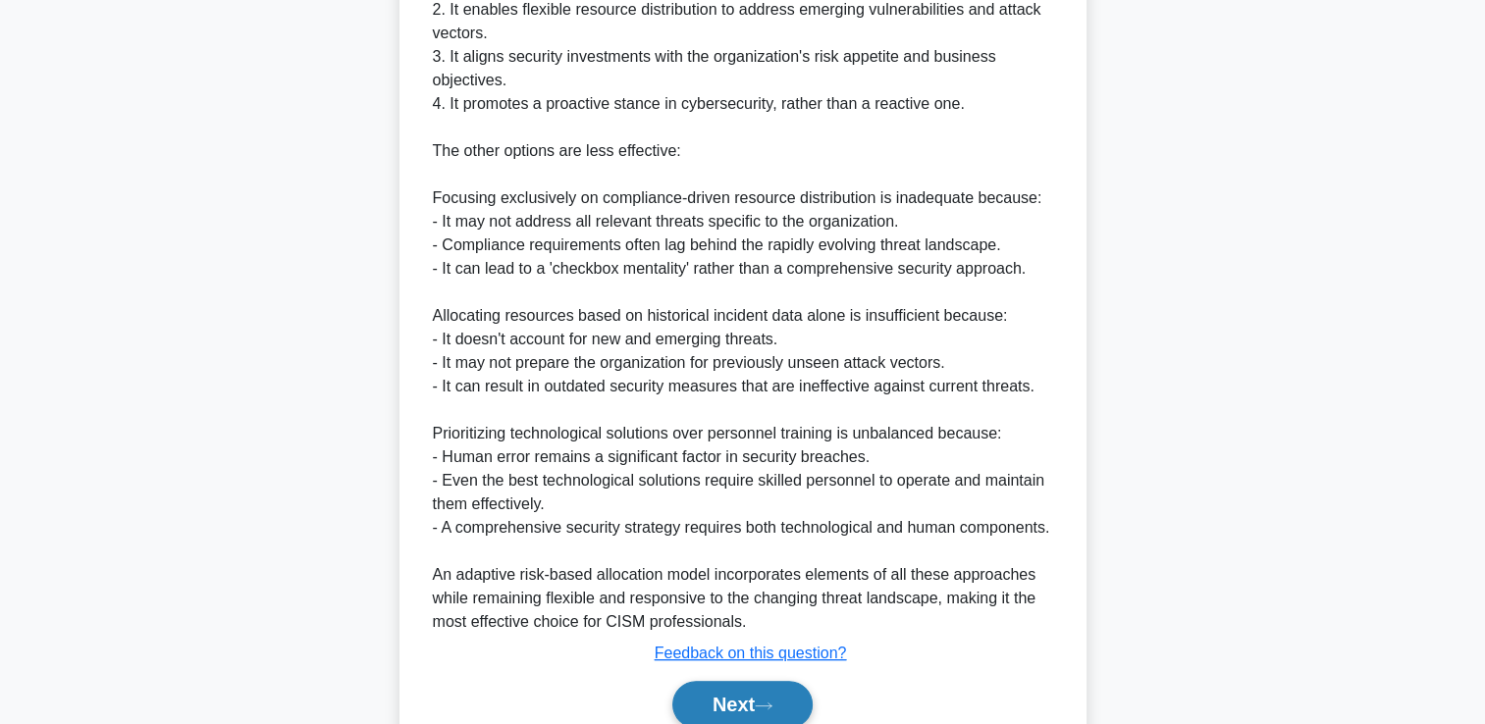
click at [747, 686] on button "Next" at bounding box center [742, 704] width 140 height 47
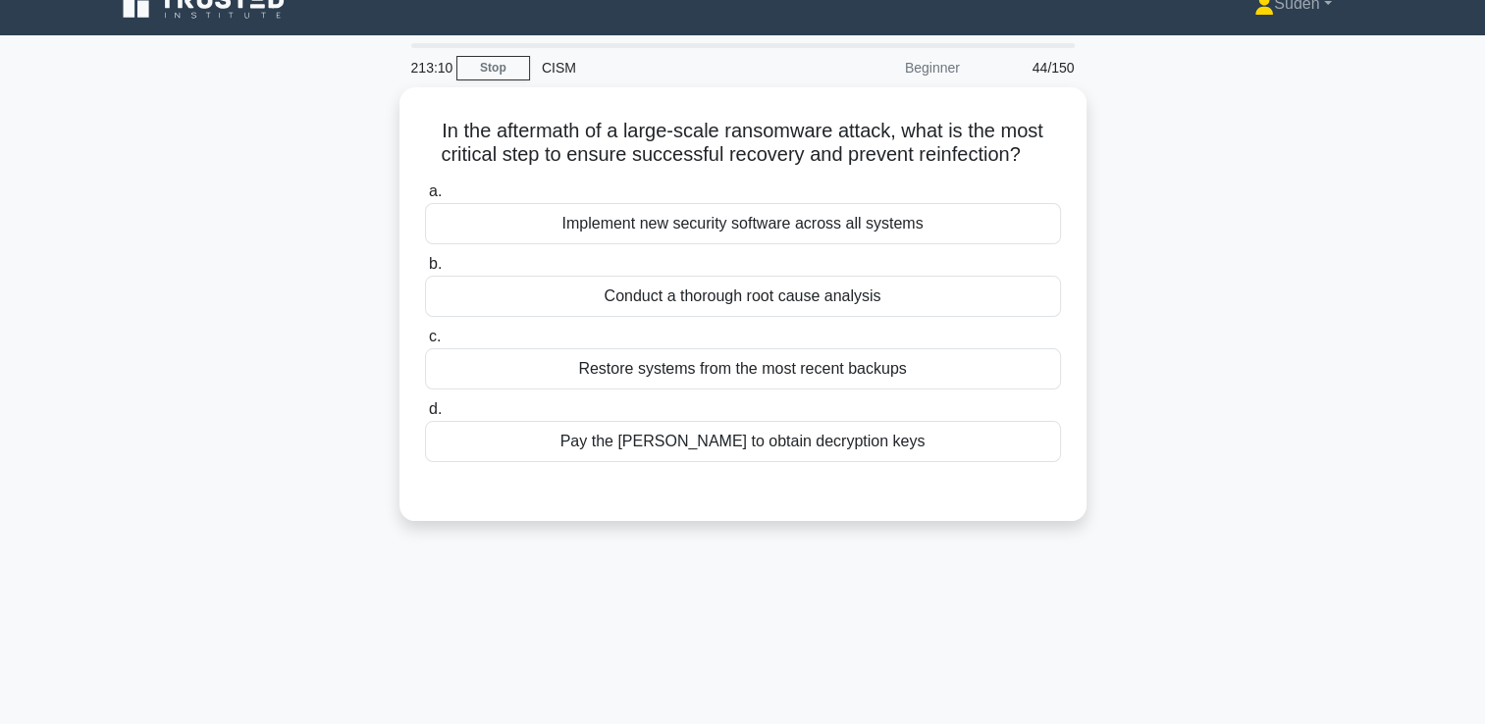
scroll to position [0, 0]
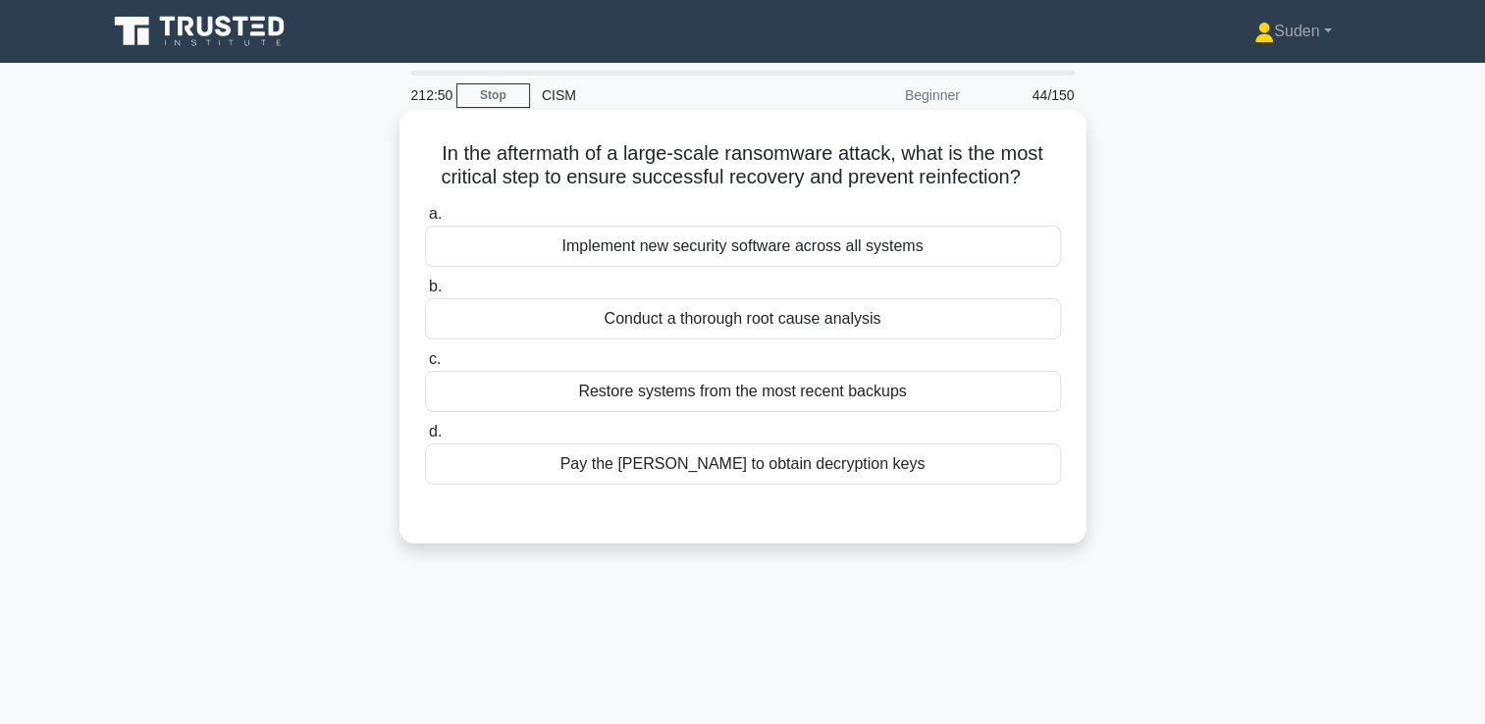
click at [789, 334] on div "Conduct a thorough root cause analysis" at bounding box center [743, 318] width 636 height 41
click at [425, 293] on input "b. Conduct a thorough root cause analysis" at bounding box center [425, 287] width 0 height 13
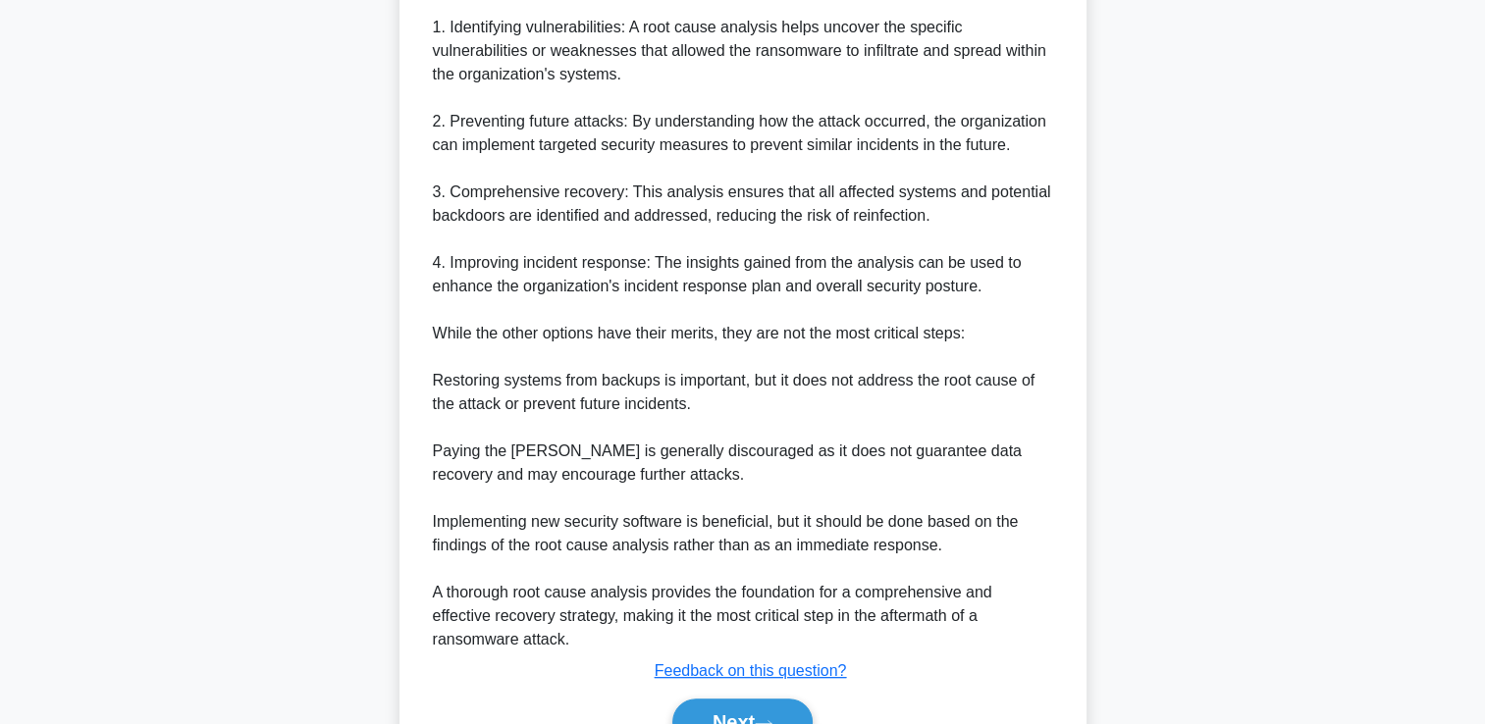
scroll to position [743, 0]
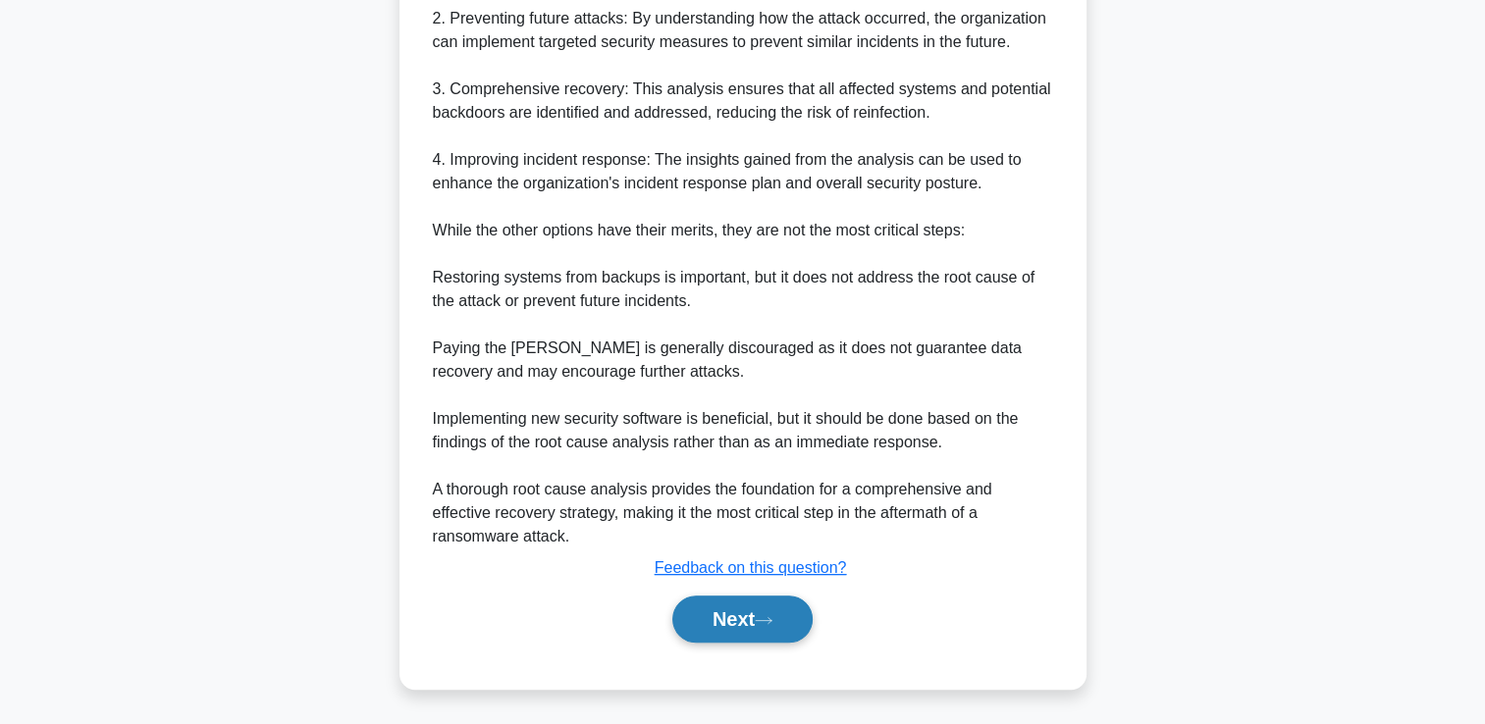
click at [730, 616] on button "Next" at bounding box center [742, 619] width 140 height 47
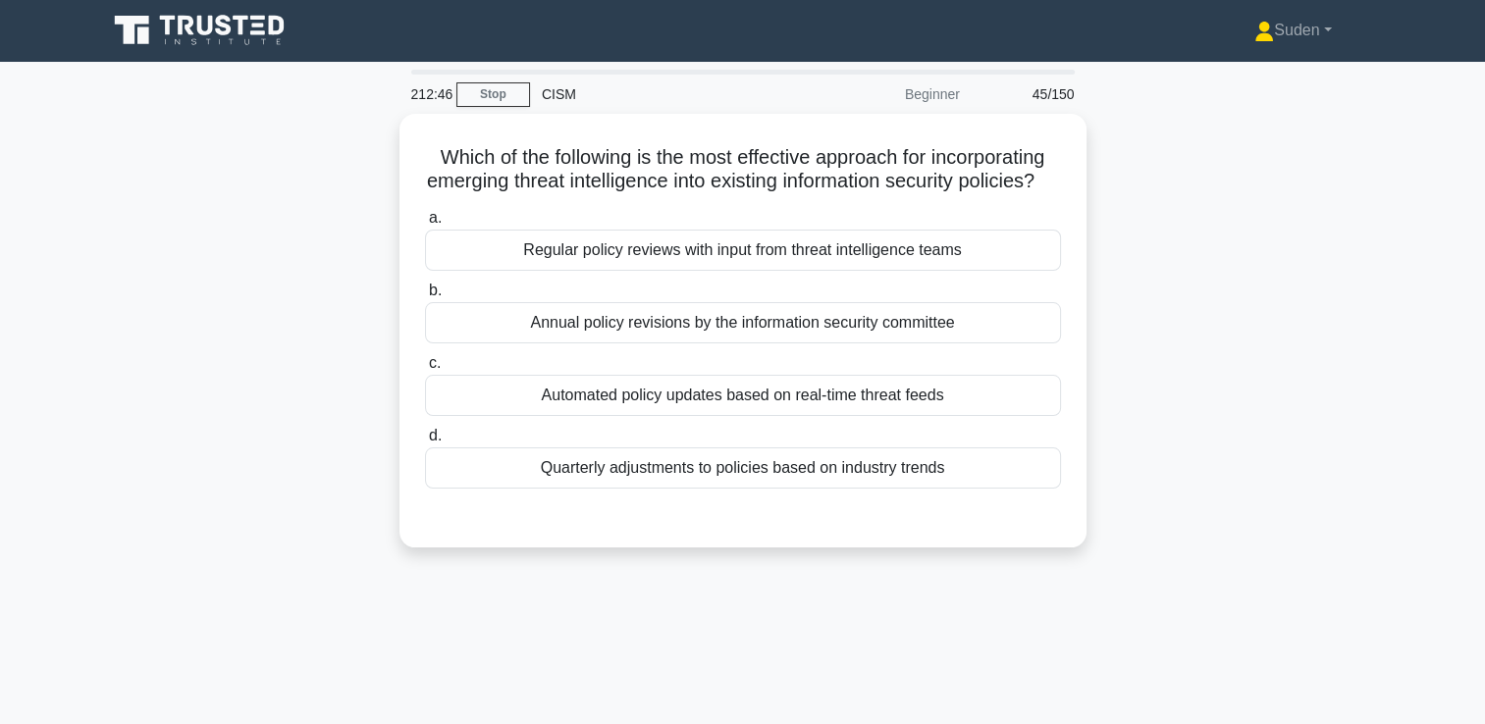
scroll to position [0, 0]
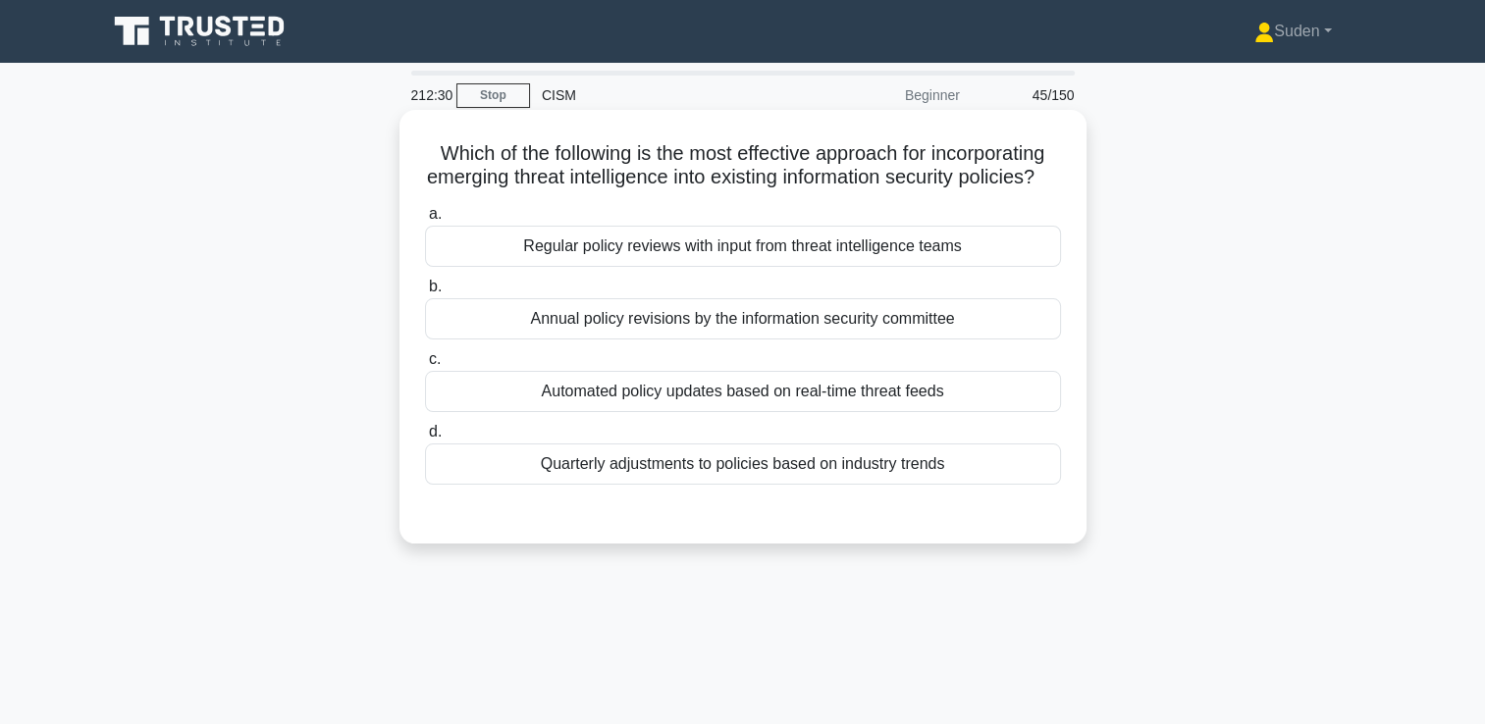
click at [634, 264] on div "Regular policy reviews with input from threat intelligence teams" at bounding box center [743, 246] width 636 height 41
click at [425, 221] on input "a. Regular policy reviews with input from threat intelligence teams" at bounding box center [425, 214] width 0 height 13
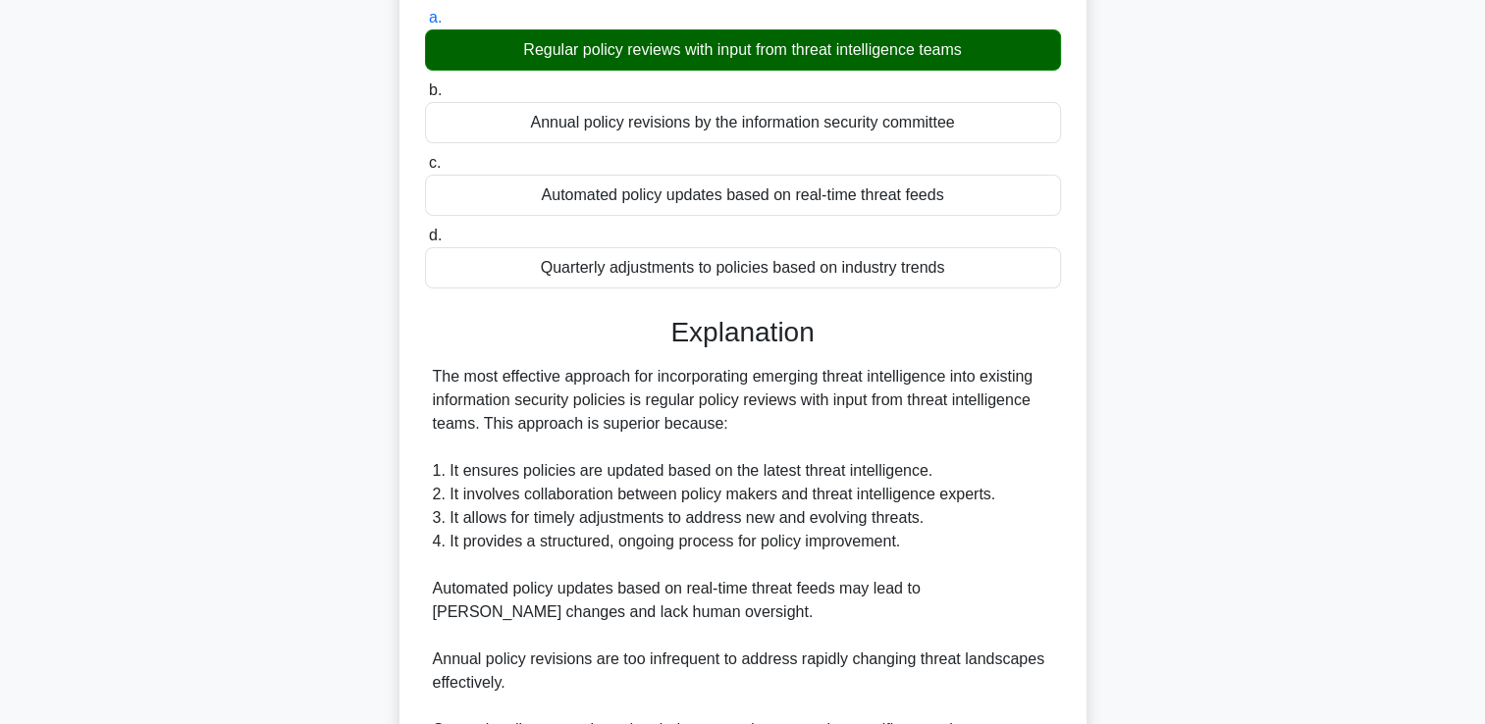
scroll to position [491, 0]
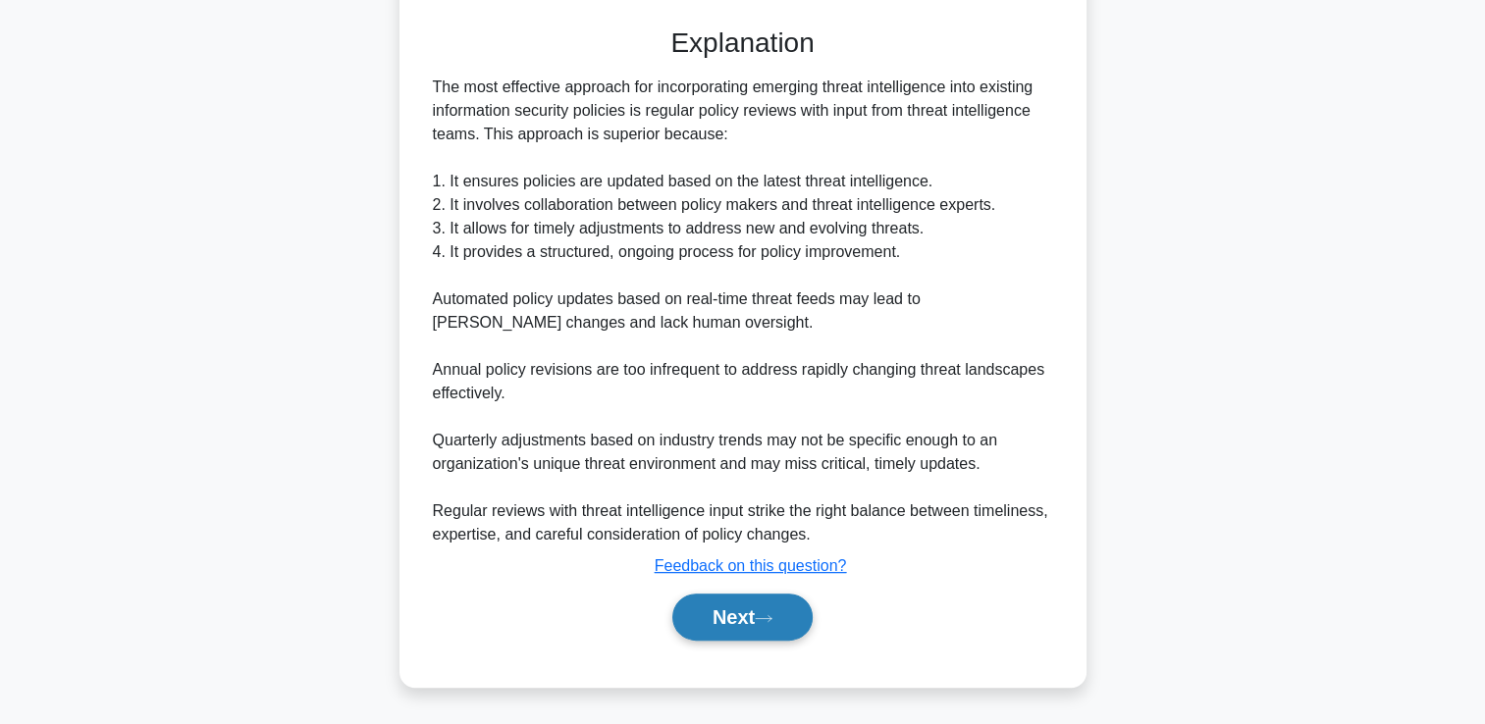
click at [783, 630] on button "Next" at bounding box center [742, 617] width 140 height 47
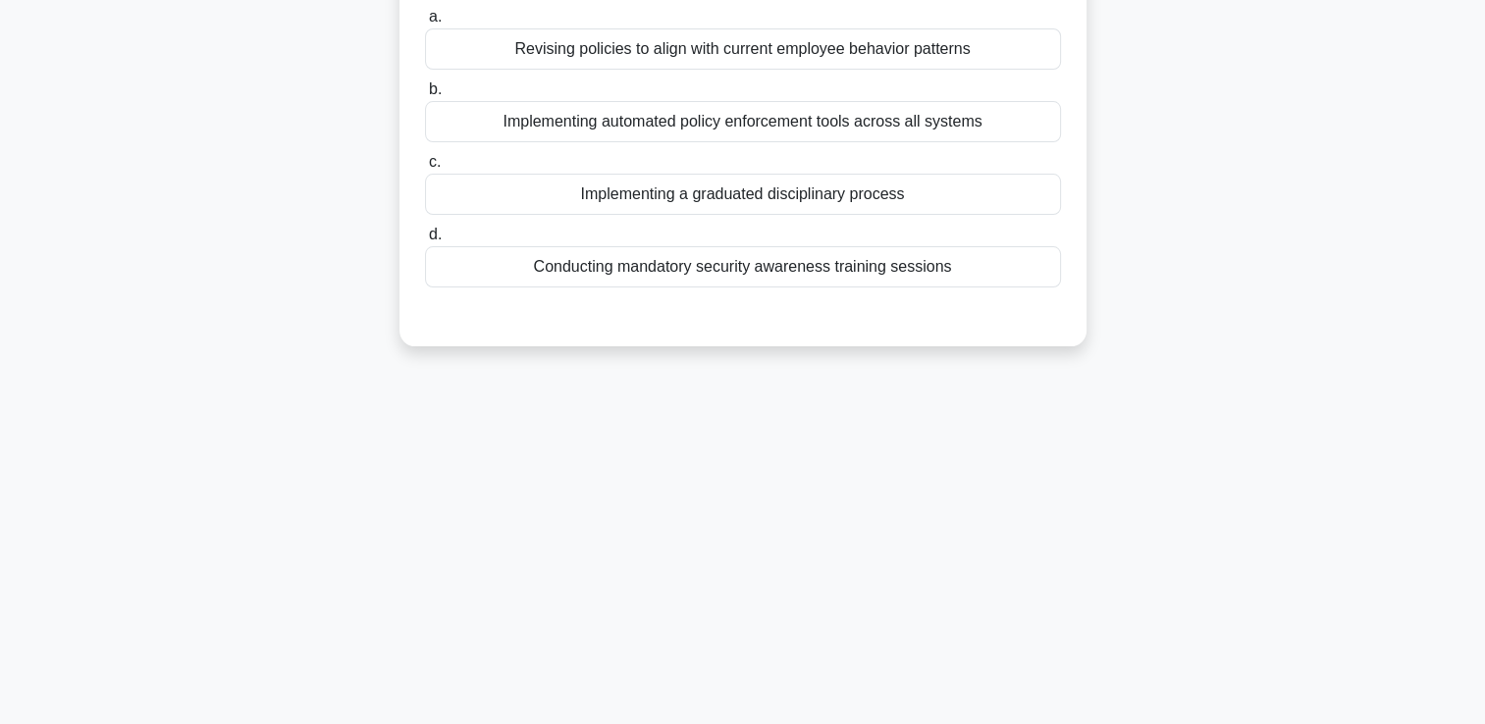
scroll to position [0, 0]
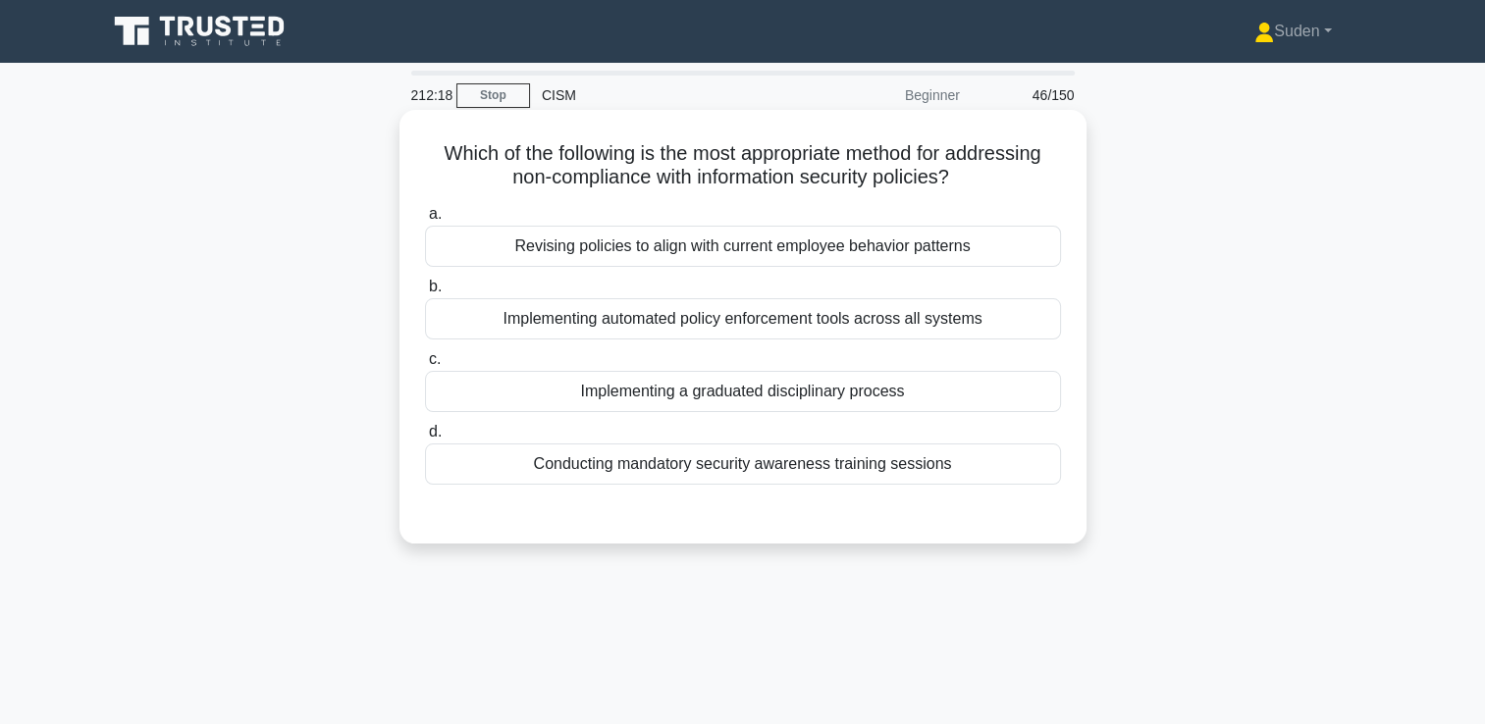
click at [609, 402] on div "Implementing a graduated disciplinary process" at bounding box center [743, 391] width 636 height 41
click at [425, 366] on input "c. Implementing a graduated disciplinary process" at bounding box center [425, 359] width 0 height 13
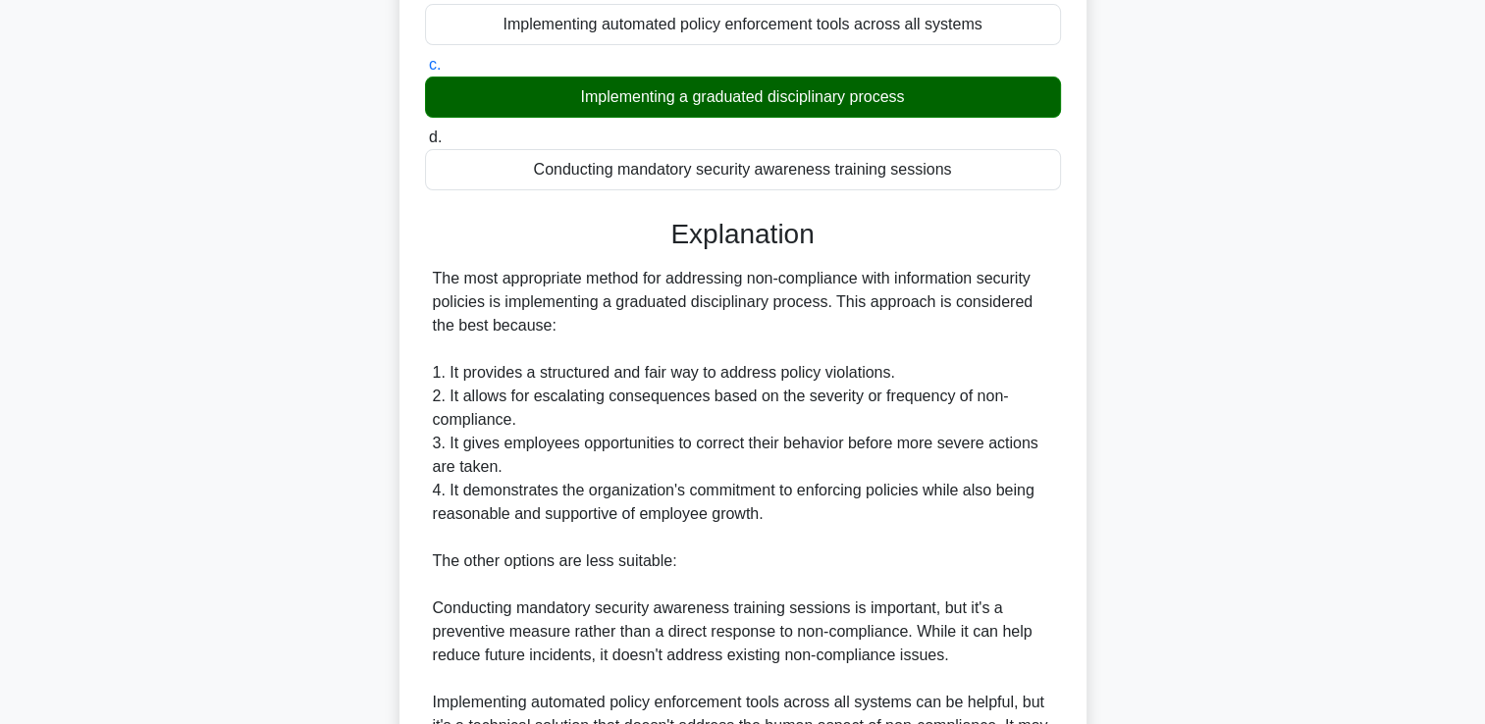
scroll to position [687, 0]
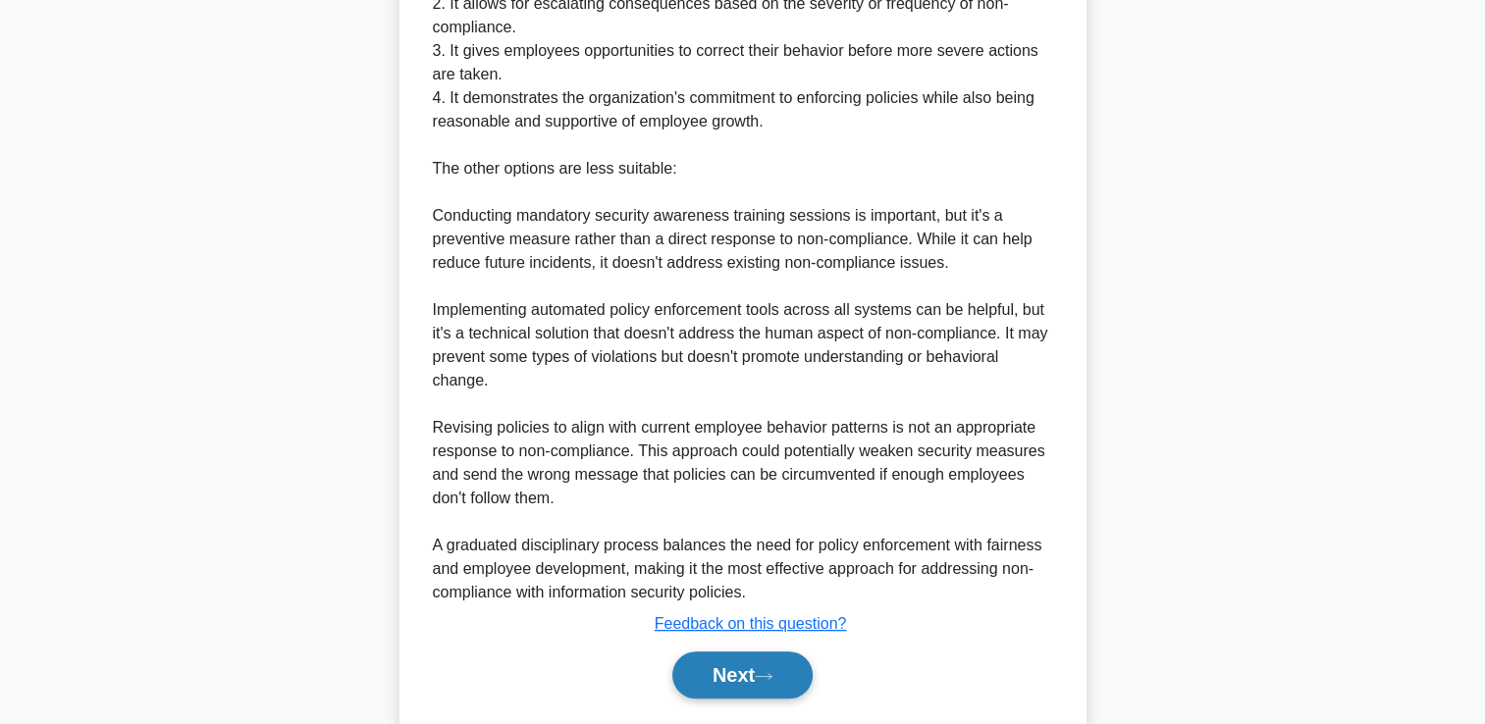
click at [758, 675] on button "Next" at bounding box center [742, 675] width 140 height 47
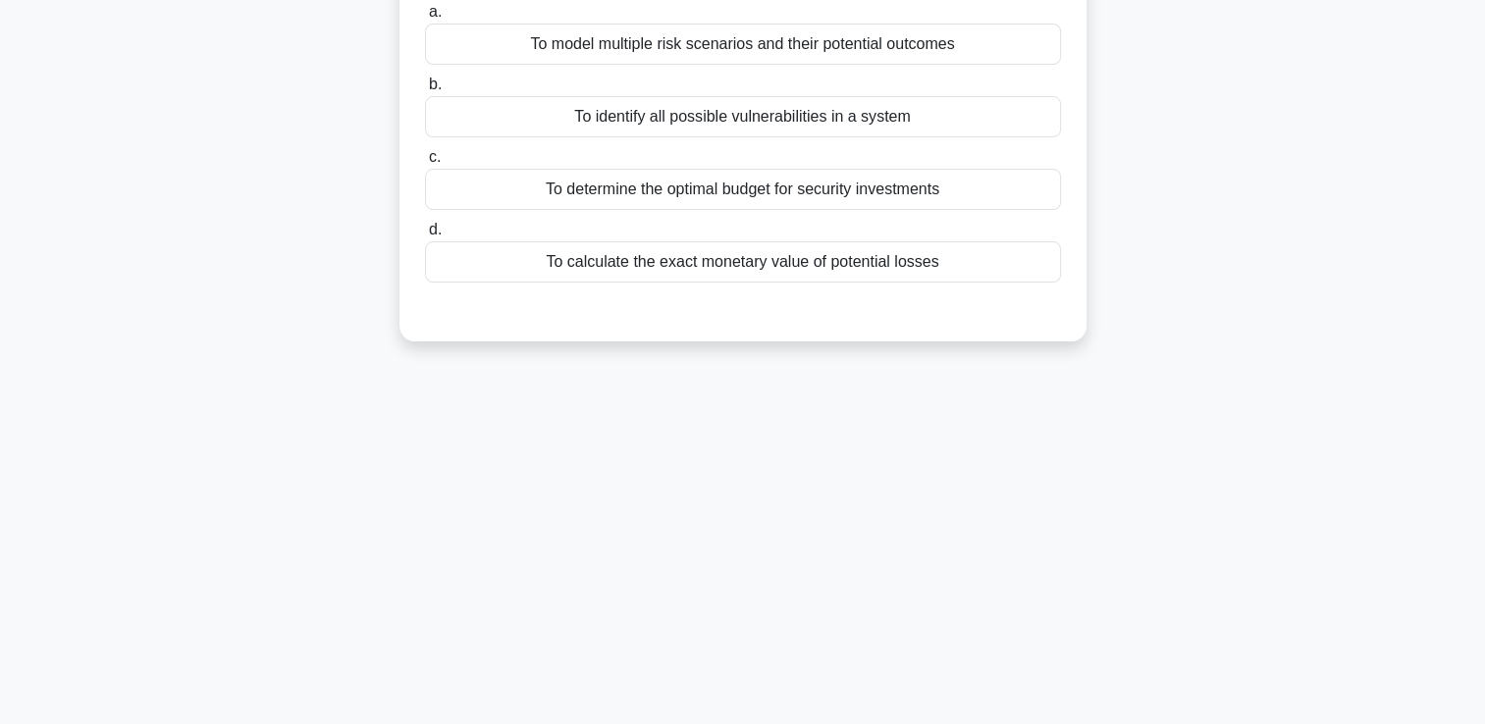
scroll to position [41, 0]
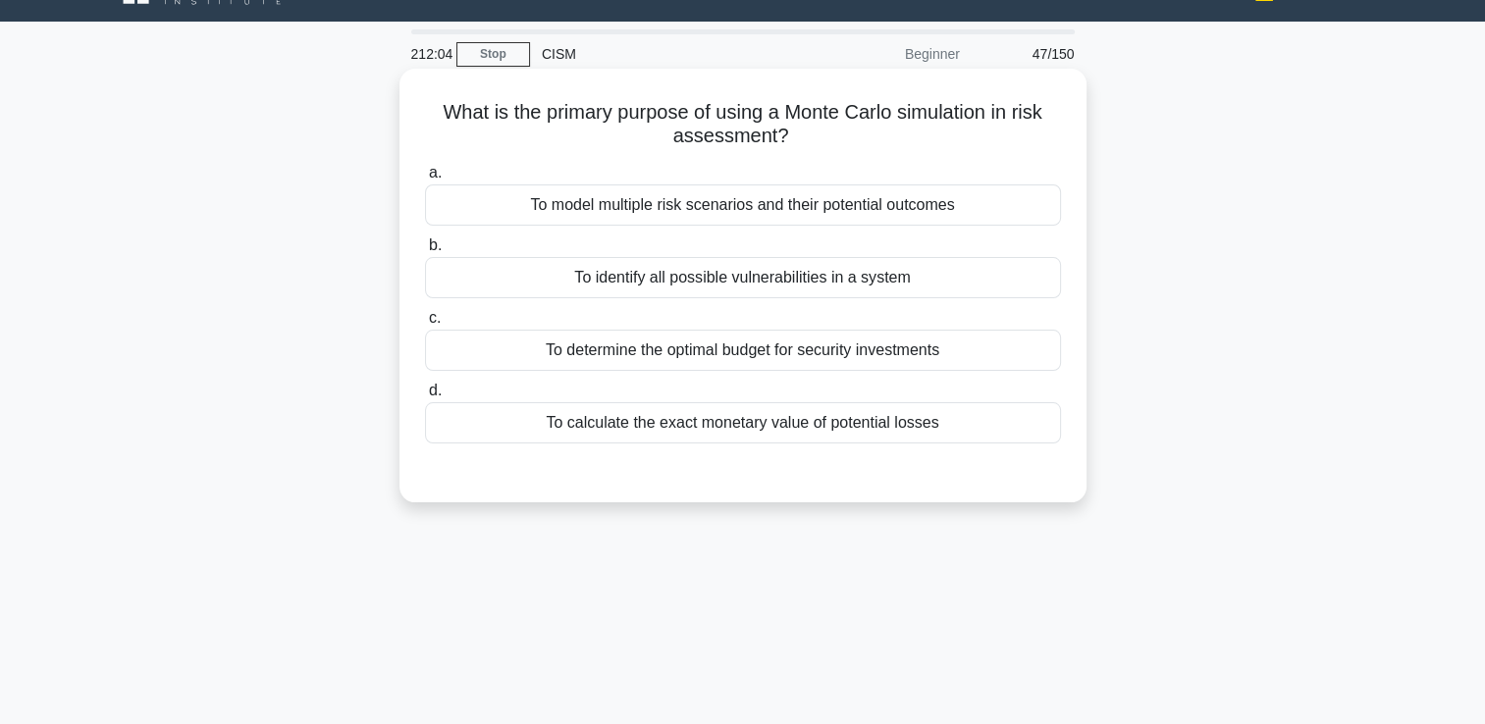
click at [700, 198] on div "To model multiple risk scenarios and their potential outcomes" at bounding box center [743, 205] width 636 height 41
click at [425, 180] on input "a. To model multiple risk scenarios and their potential outcomes" at bounding box center [425, 173] width 0 height 13
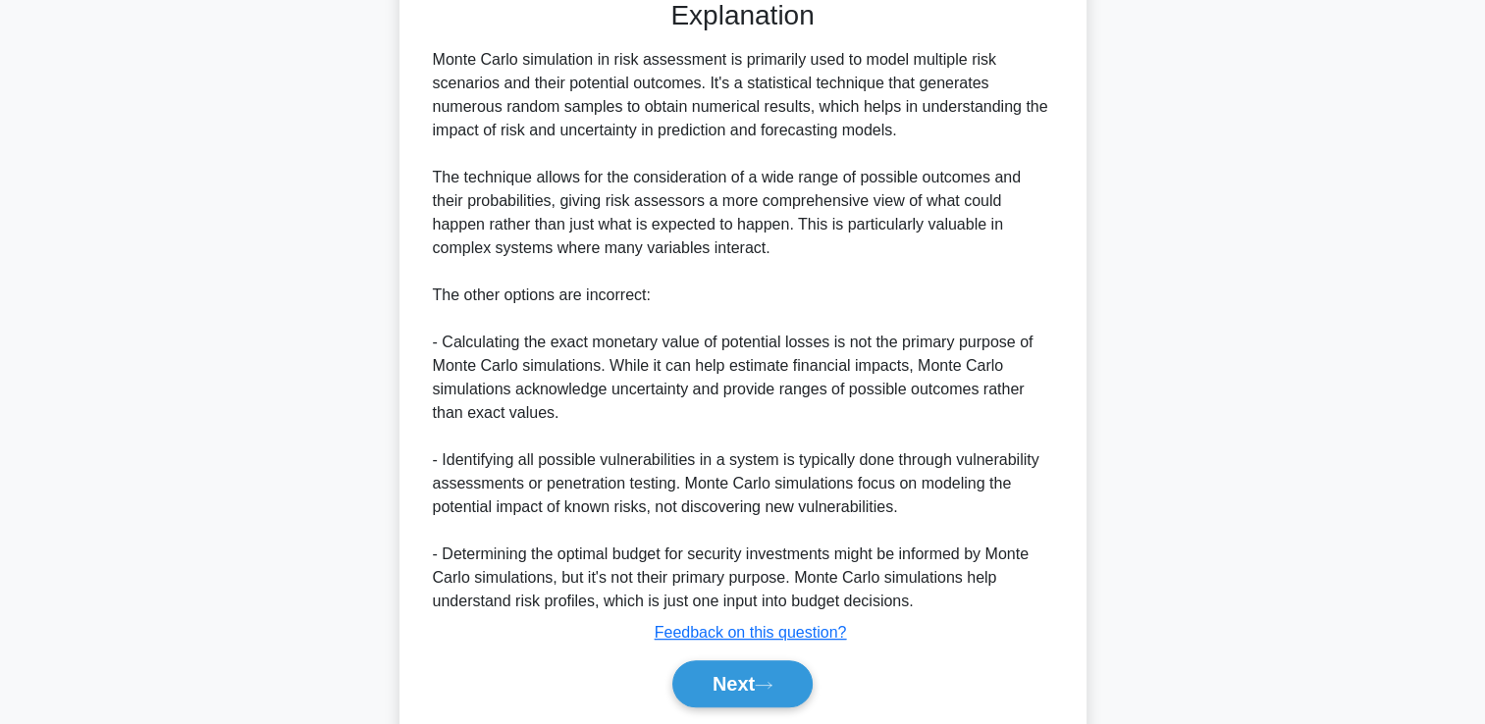
scroll to position [578, 0]
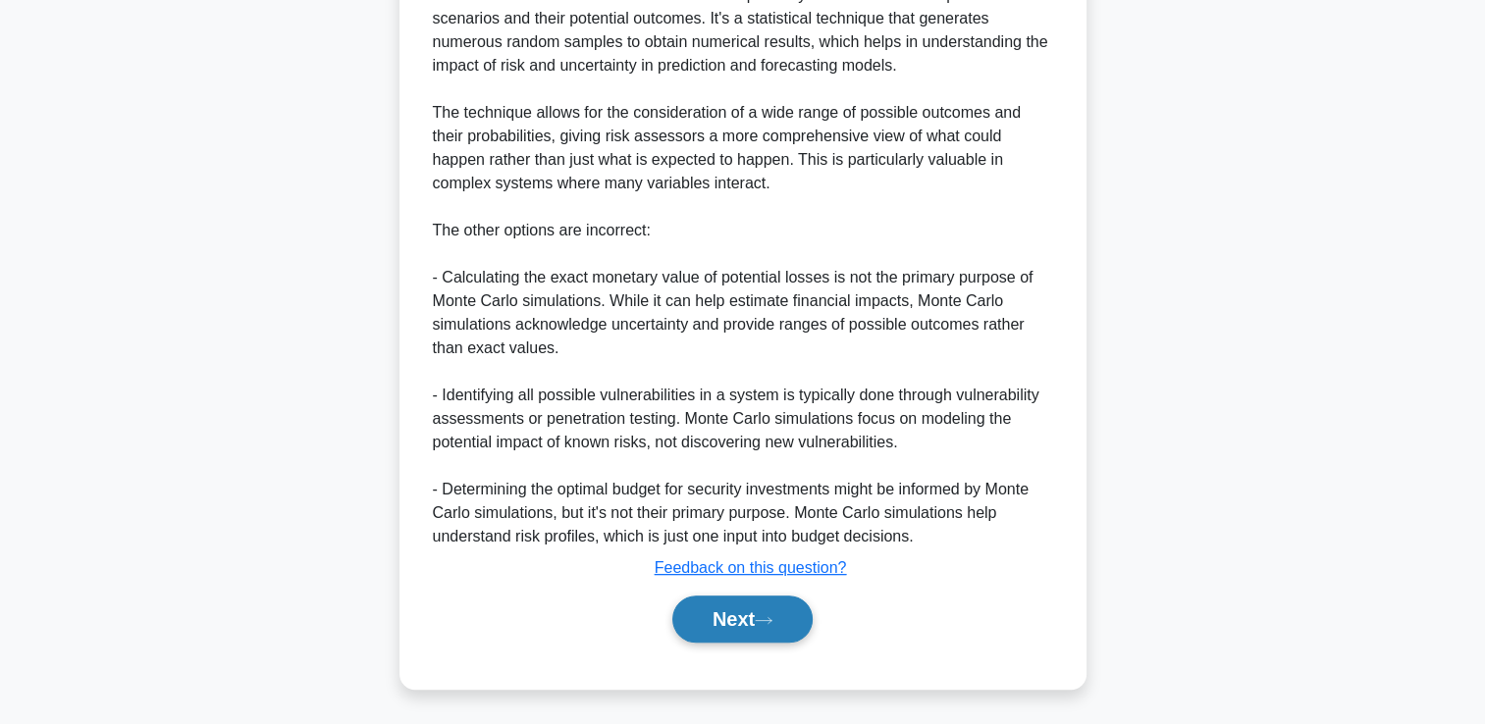
click at [721, 621] on button "Next" at bounding box center [742, 619] width 140 height 47
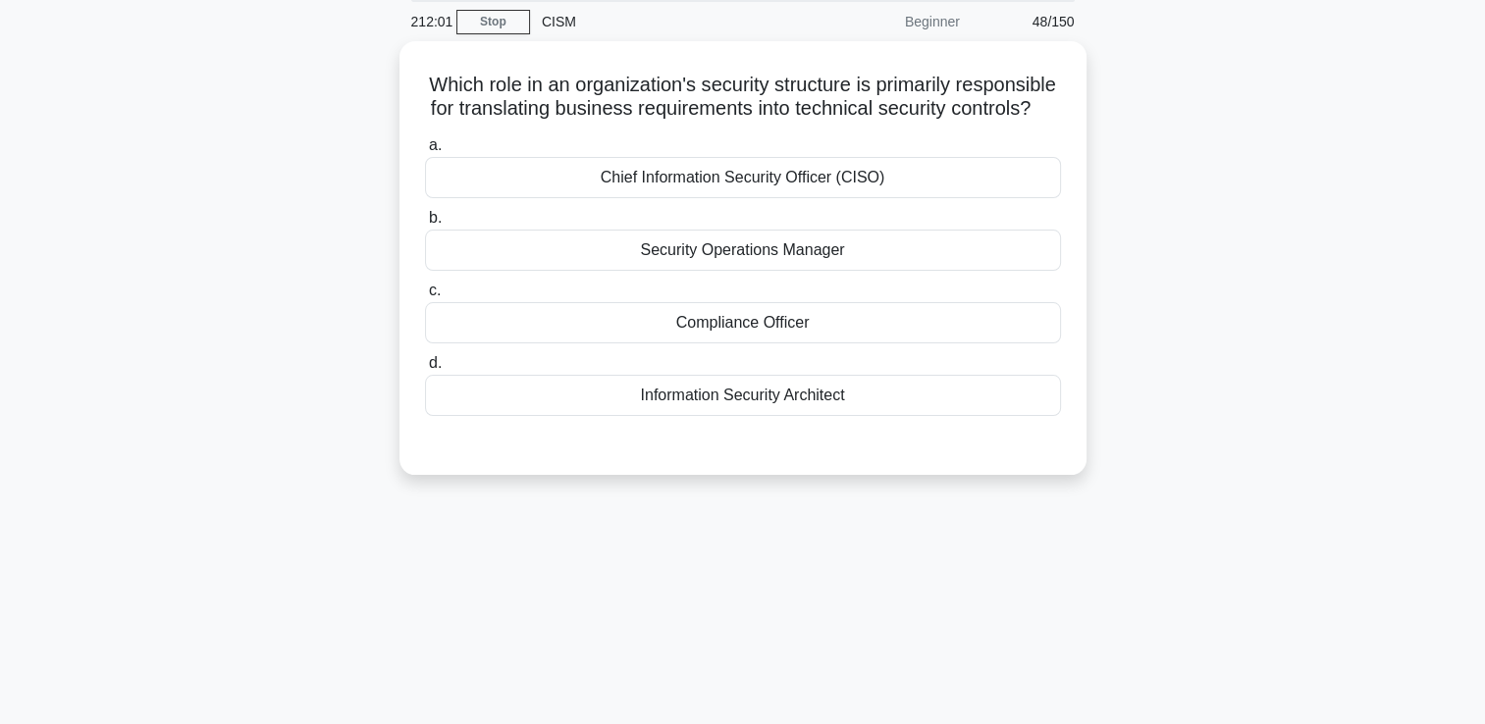
scroll to position [41, 0]
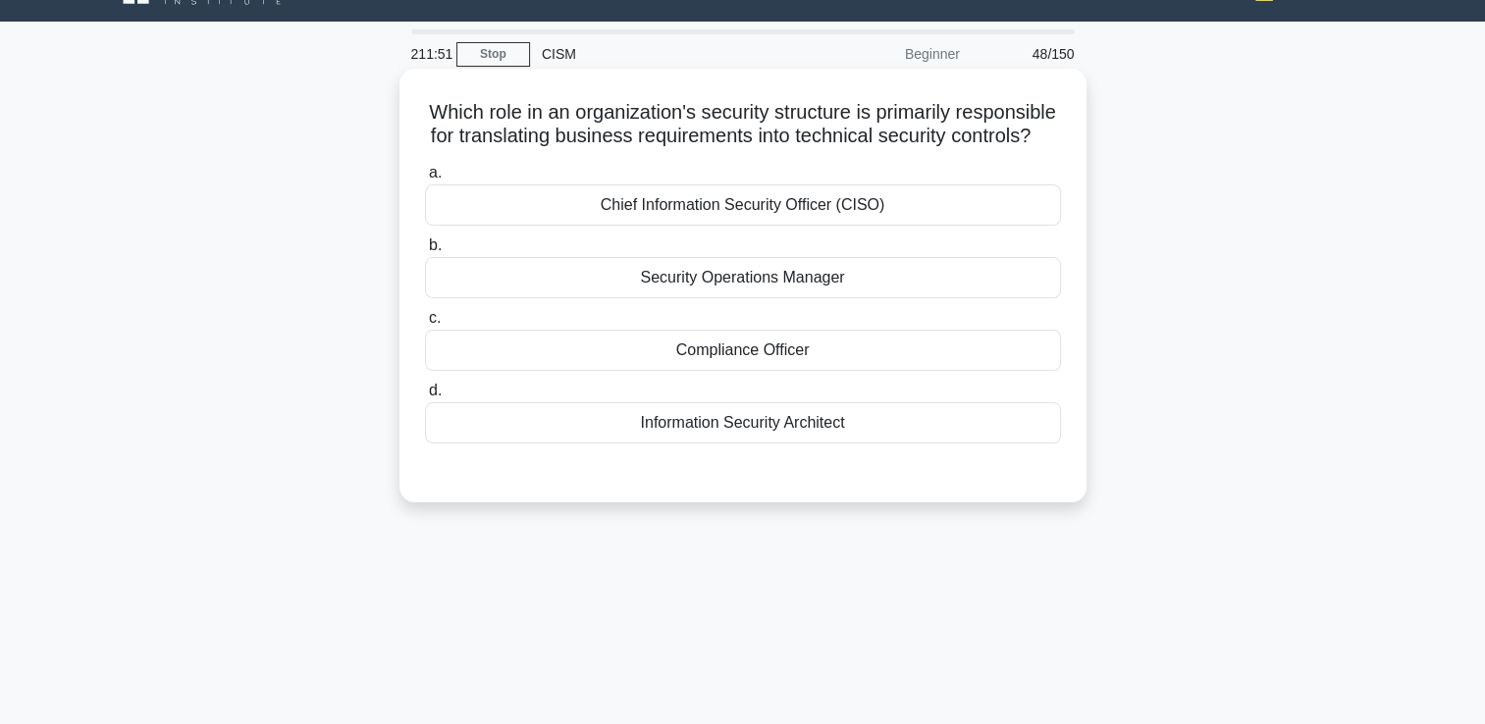
click at [669, 431] on div "Information Security Architect" at bounding box center [743, 422] width 636 height 41
click at [425, 398] on input "d. Information Security Architect" at bounding box center [425, 391] width 0 height 13
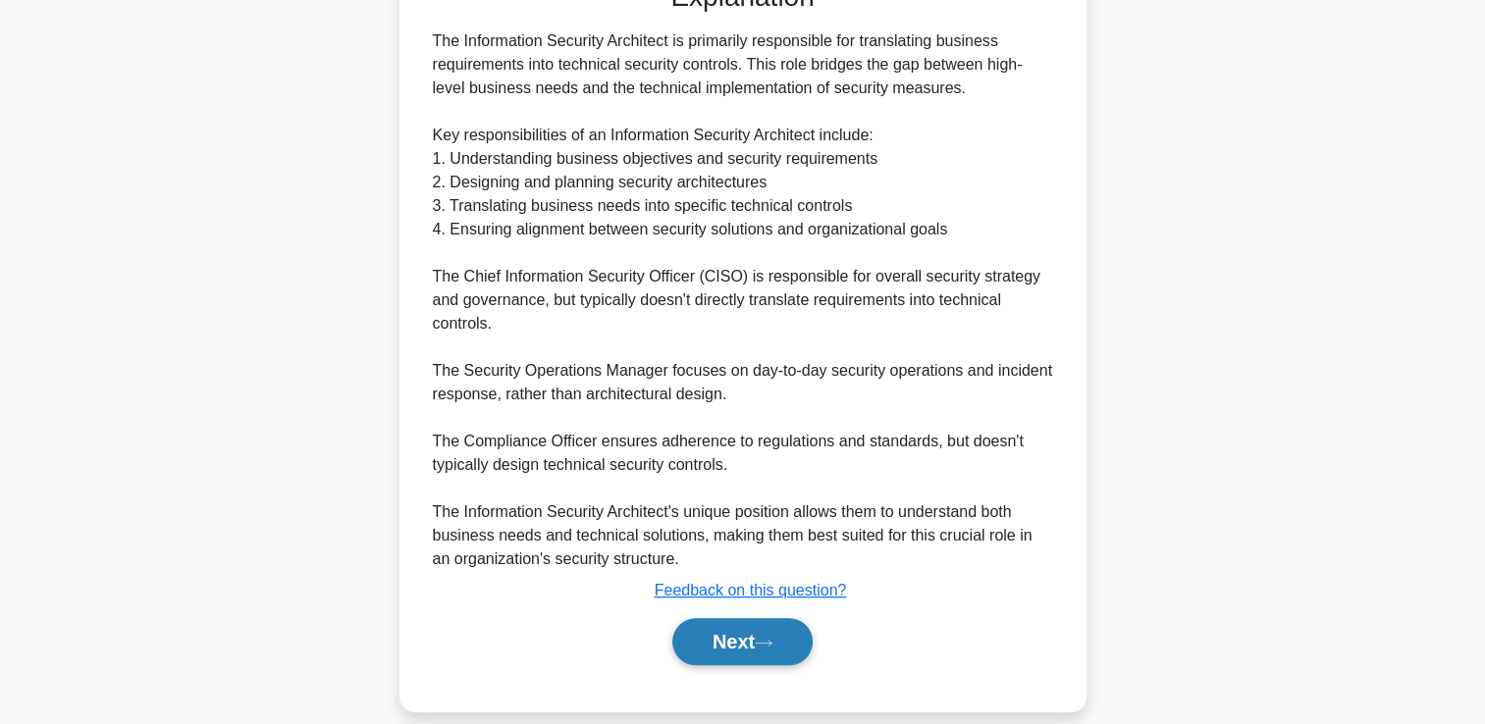
scroll to position [578, 0]
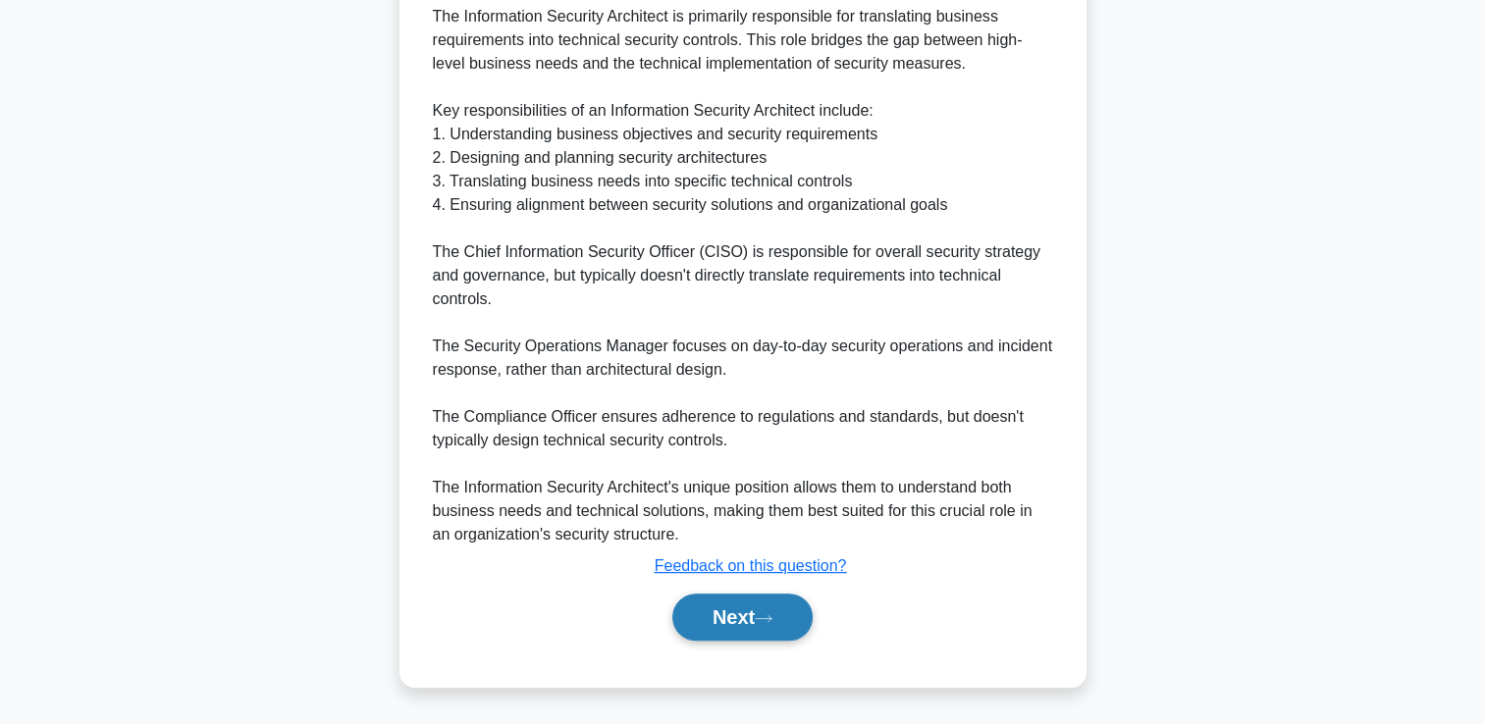
click at [753, 621] on button "Next" at bounding box center [742, 617] width 140 height 47
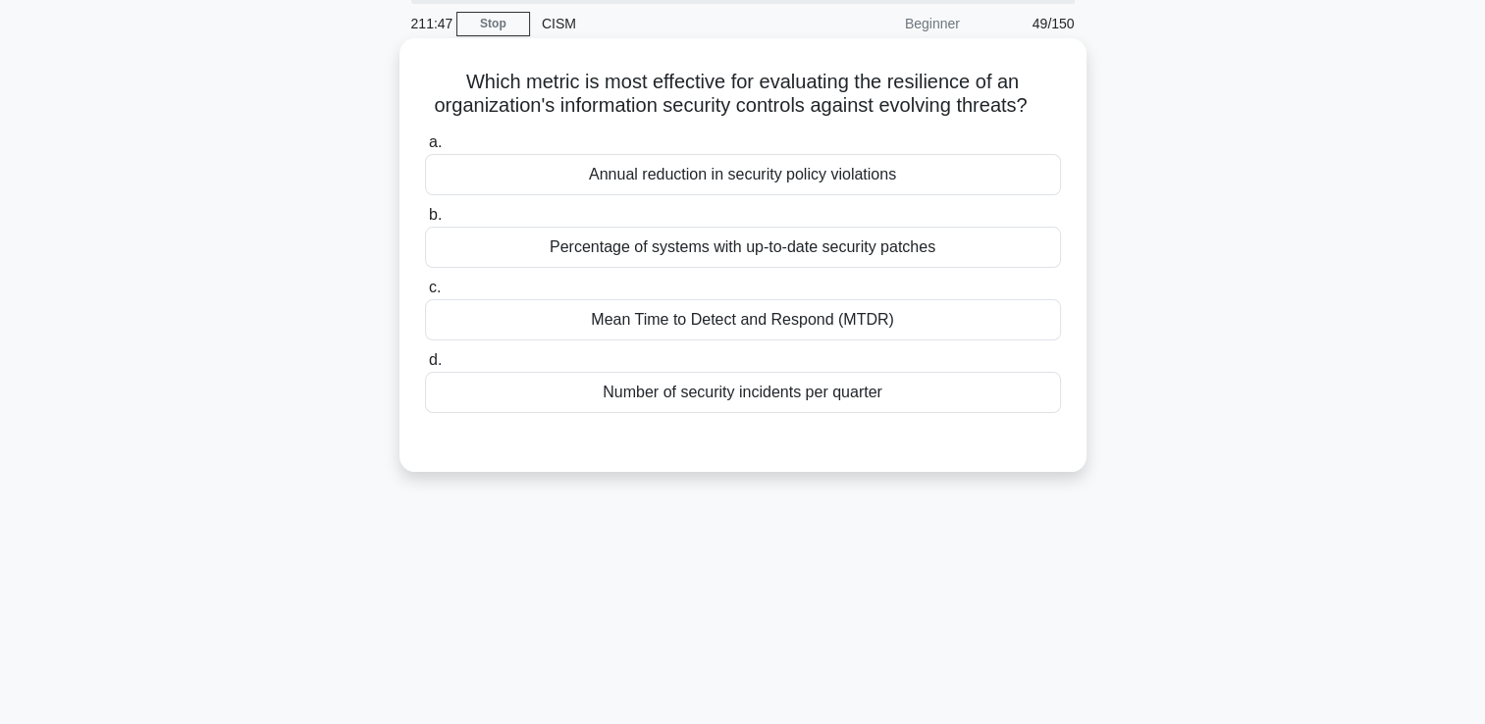
scroll to position [41, 0]
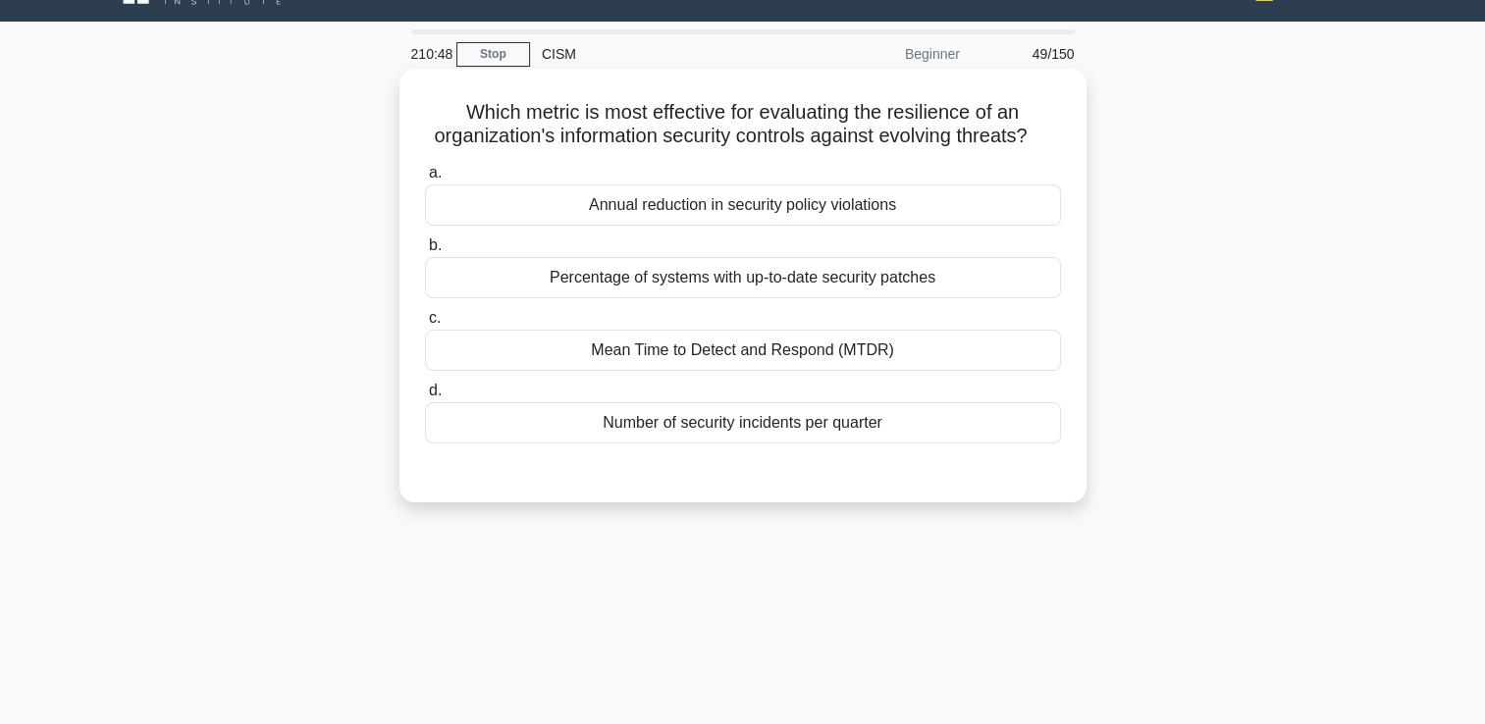
click at [738, 371] on div "Mean Time to Detect and Respond (MTDR)" at bounding box center [743, 350] width 636 height 41
click at [425, 325] on input "c. Mean Time to Detect and Respond (MTDR)" at bounding box center [425, 318] width 0 height 13
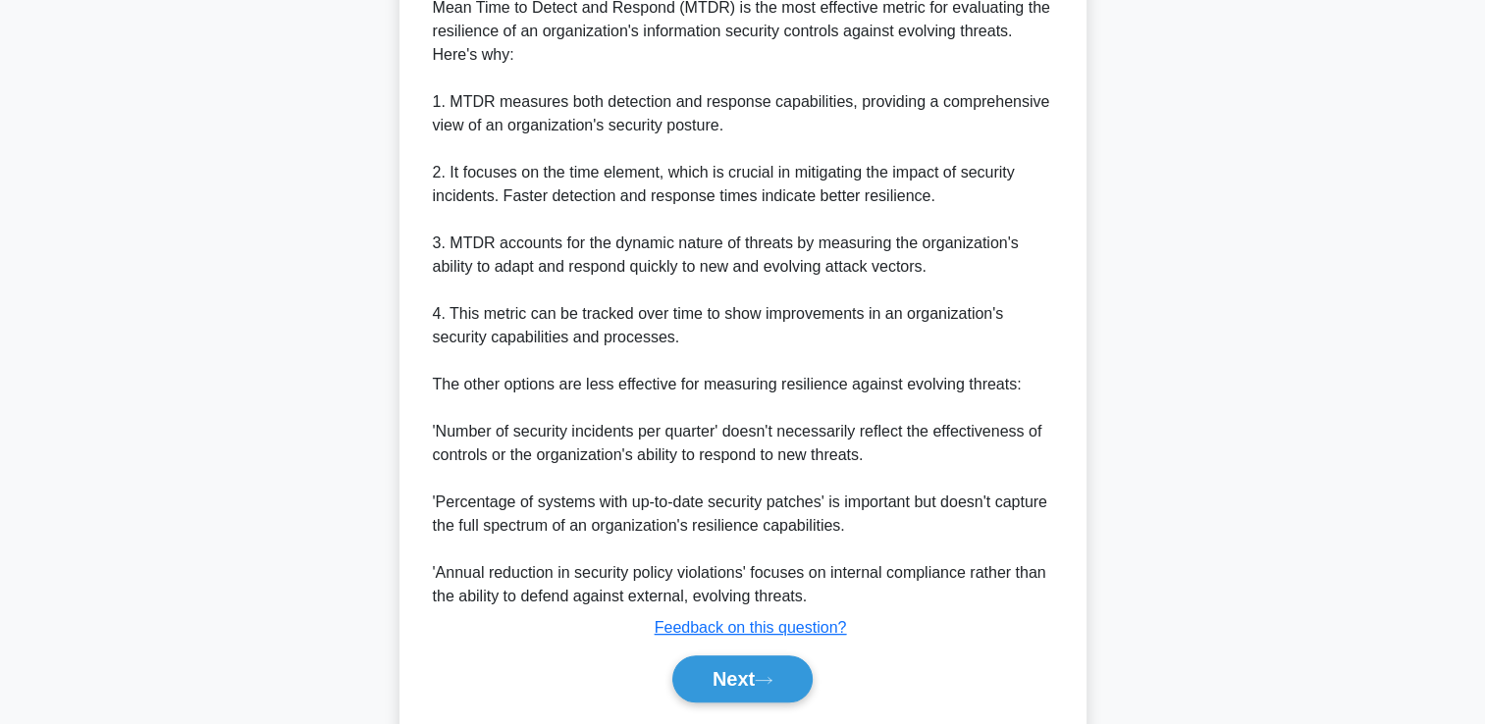
scroll to position [630, 0]
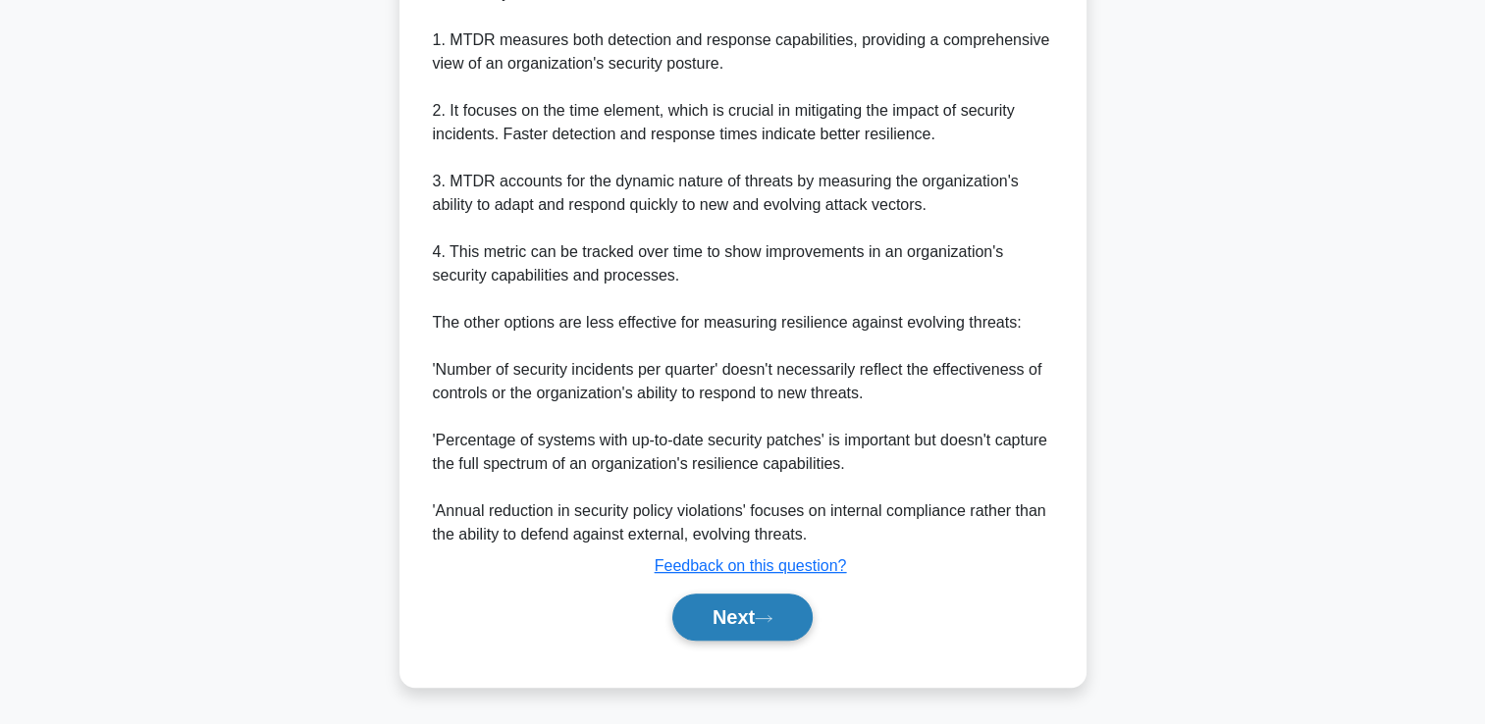
click at [760, 622] on button "Next" at bounding box center [742, 617] width 140 height 47
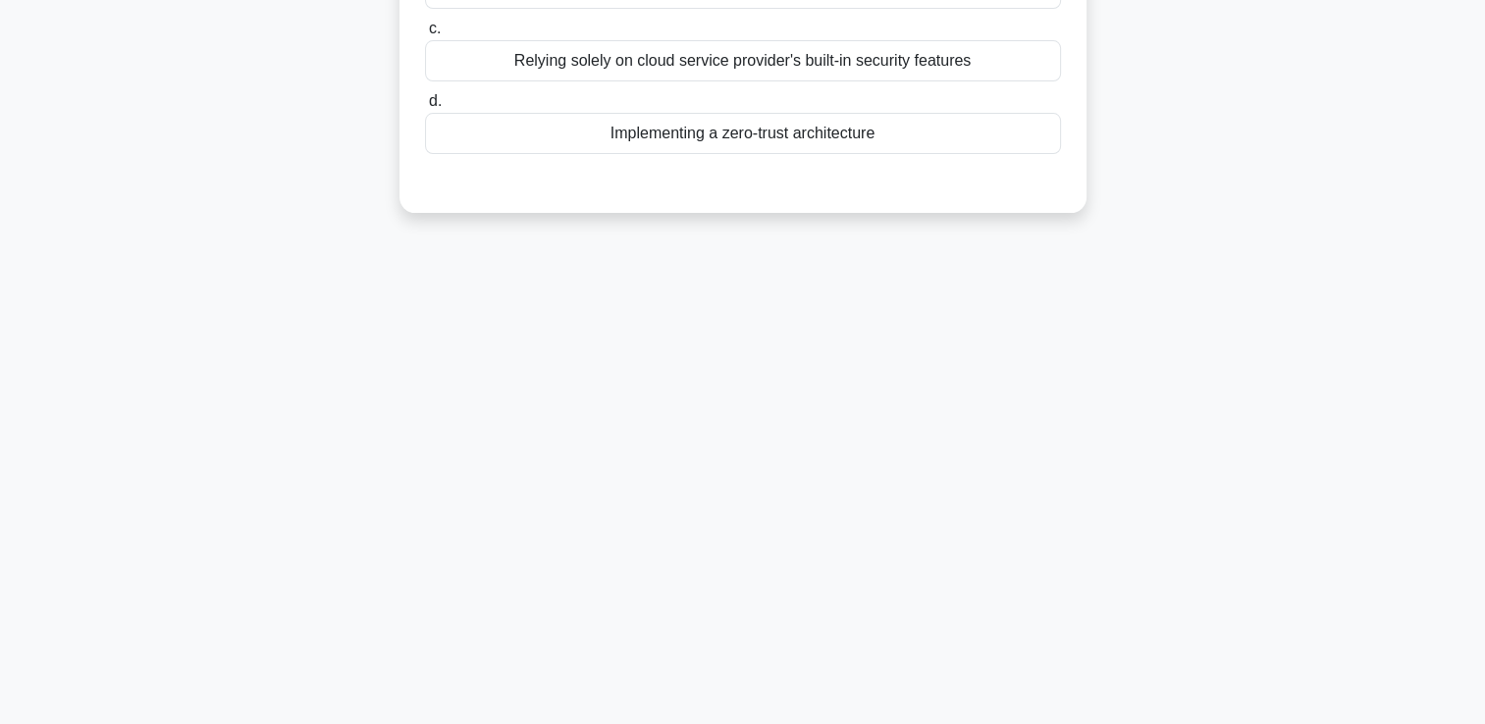
scroll to position [0, 0]
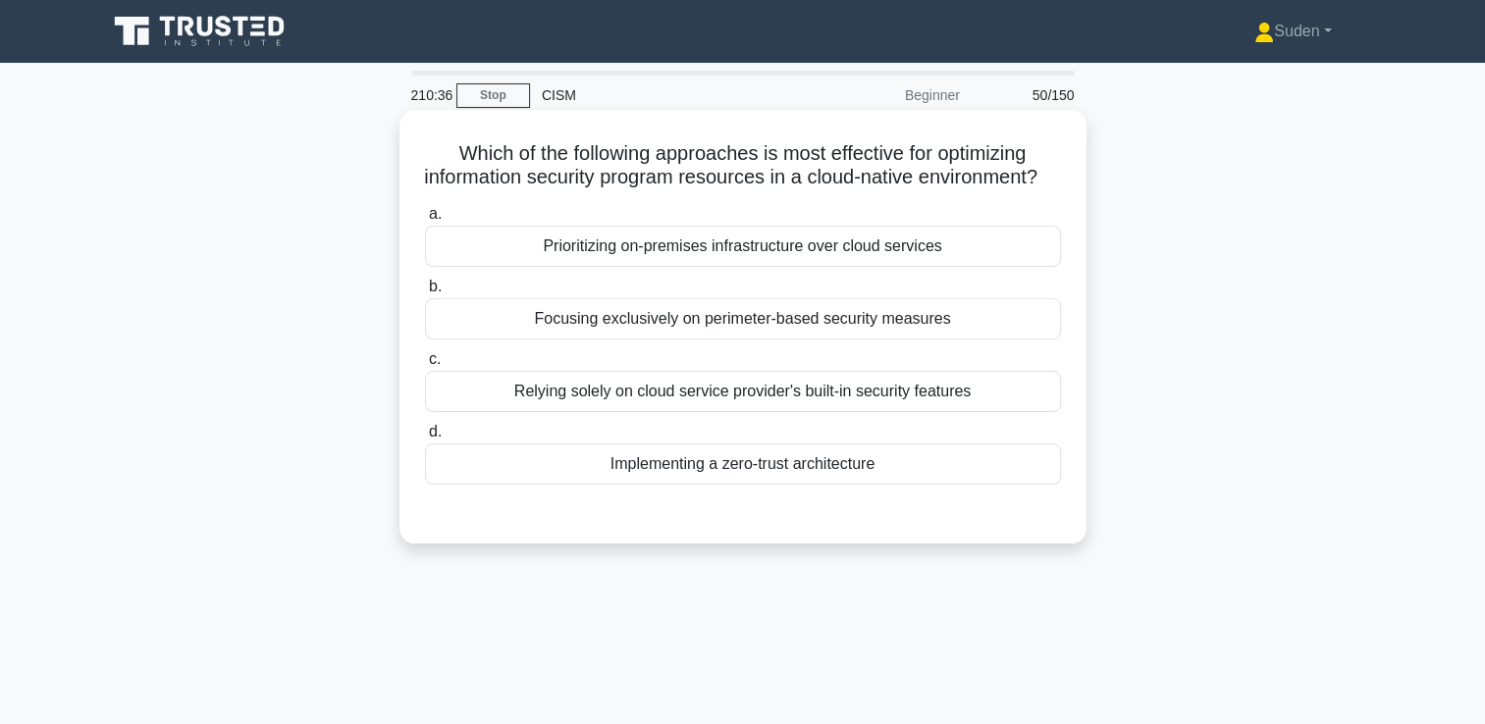
drag, startPoint x: 708, startPoint y: 500, endPoint x: 808, endPoint y: 494, distance: 100.3
click at [708, 485] on div "Implementing a zero-trust architecture" at bounding box center [743, 464] width 636 height 41
click at [425, 439] on input "d. Implementing a zero-trust architecture" at bounding box center [425, 432] width 0 height 13
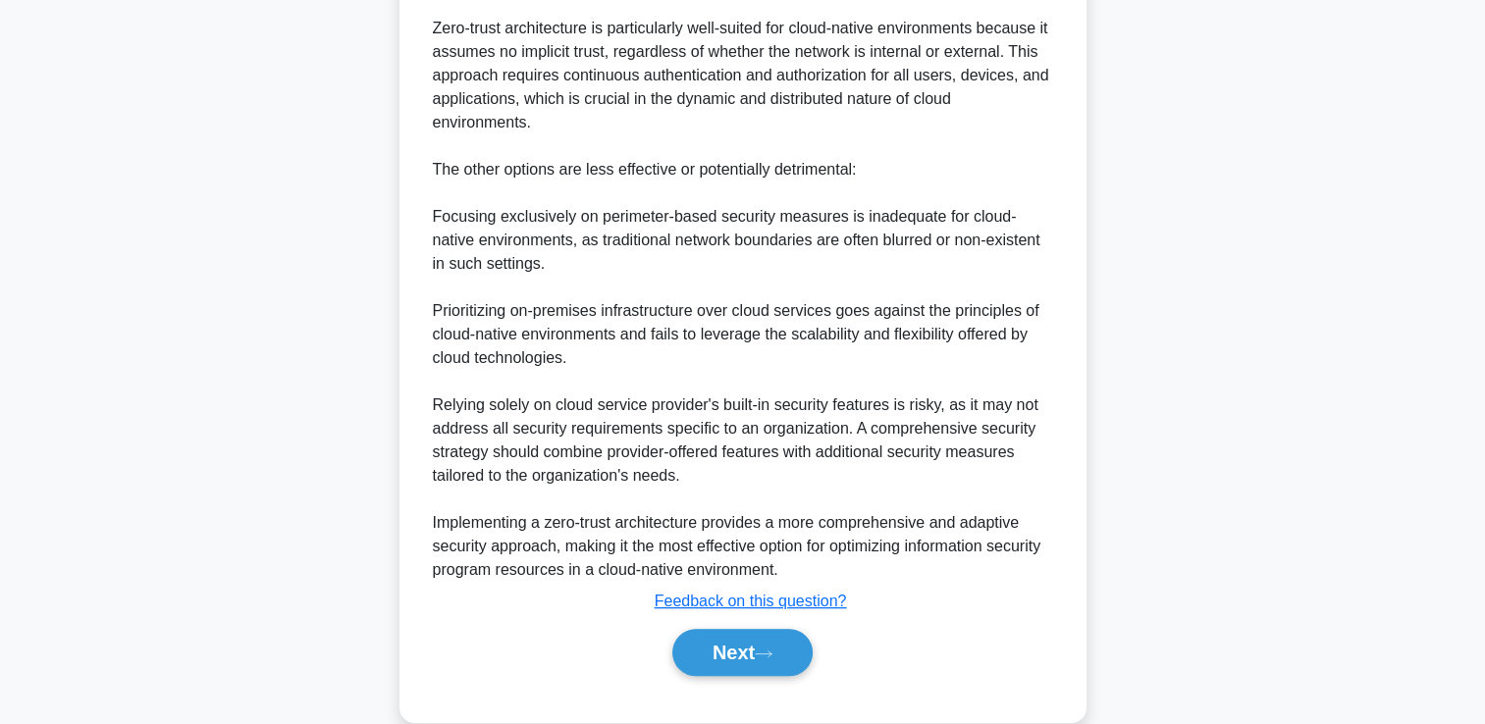
scroll to position [672, 0]
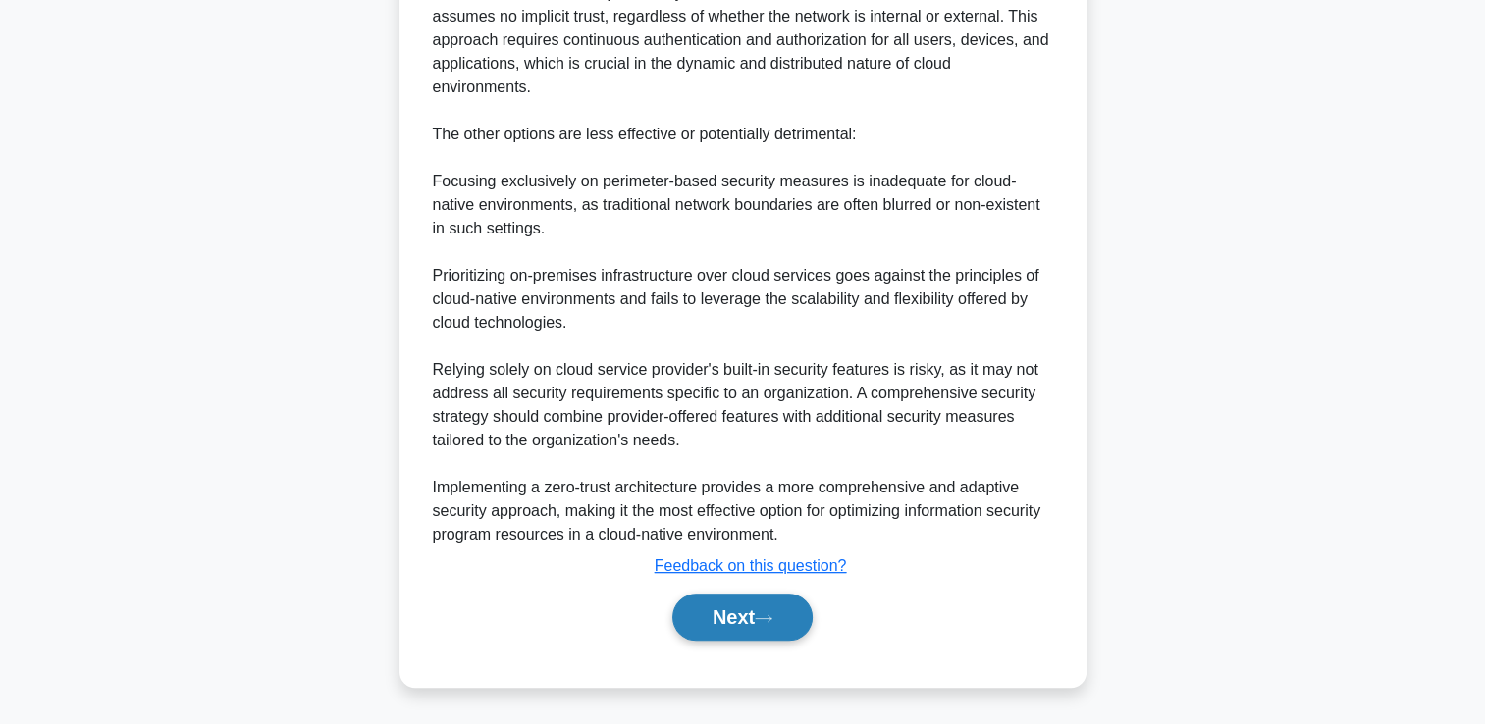
drag, startPoint x: 786, startPoint y: 610, endPoint x: 809, endPoint y: 604, distance: 23.3
click at [785, 610] on button "Next" at bounding box center [742, 617] width 140 height 47
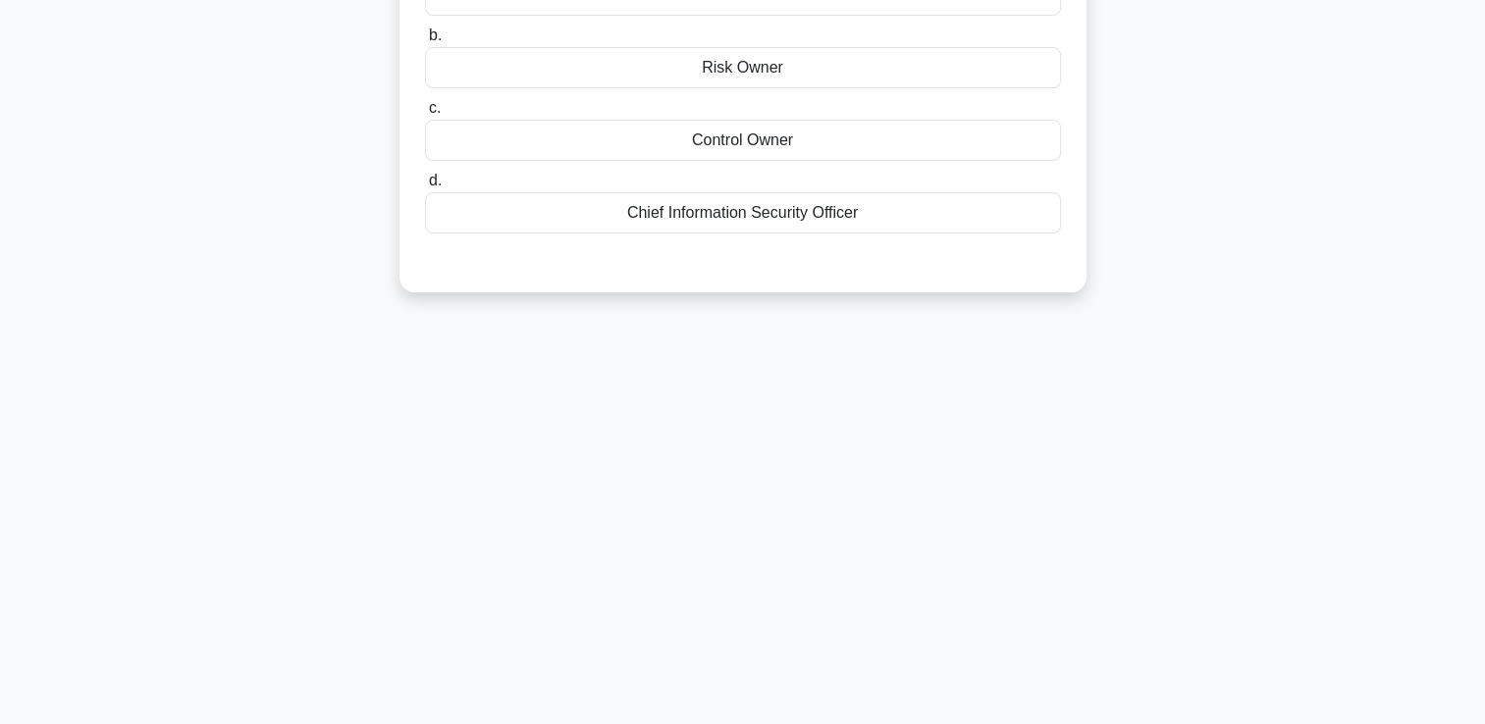
scroll to position [139, 0]
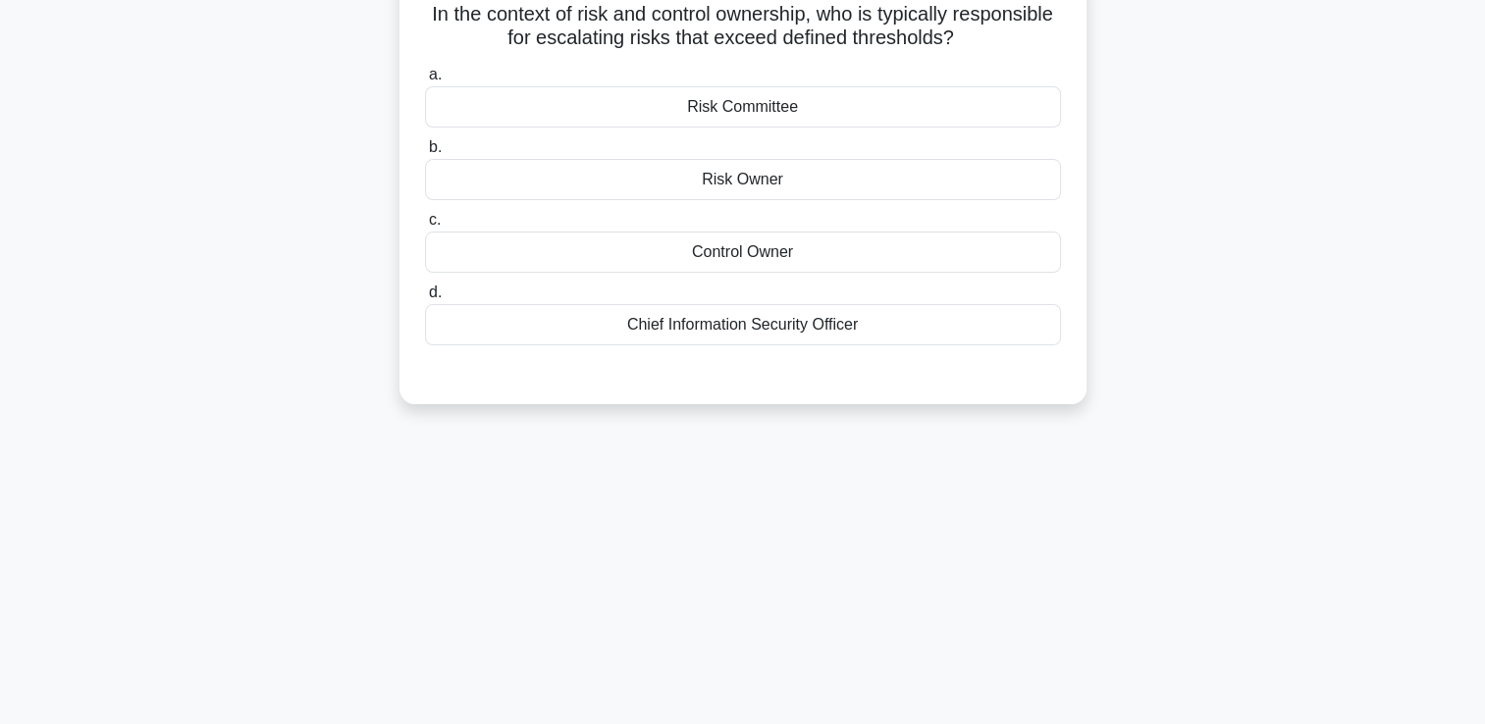
click at [783, 182] on div "Risk Owner" at bounding box center [743, 179] width 636 height 41
click at [425, 154] on input "b. Risk Owner" at bounding box center [425, 147] width 0 height 13
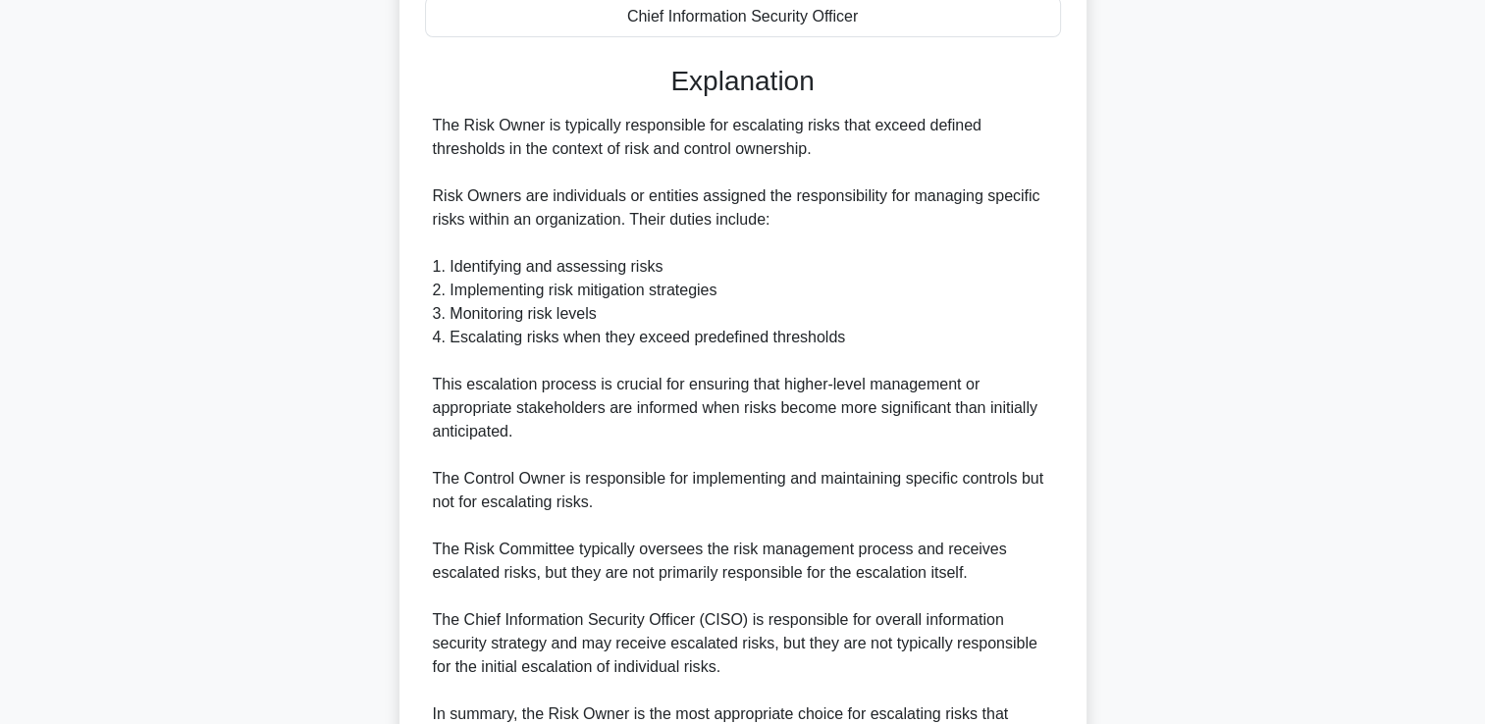
scroll to position [630, 0]
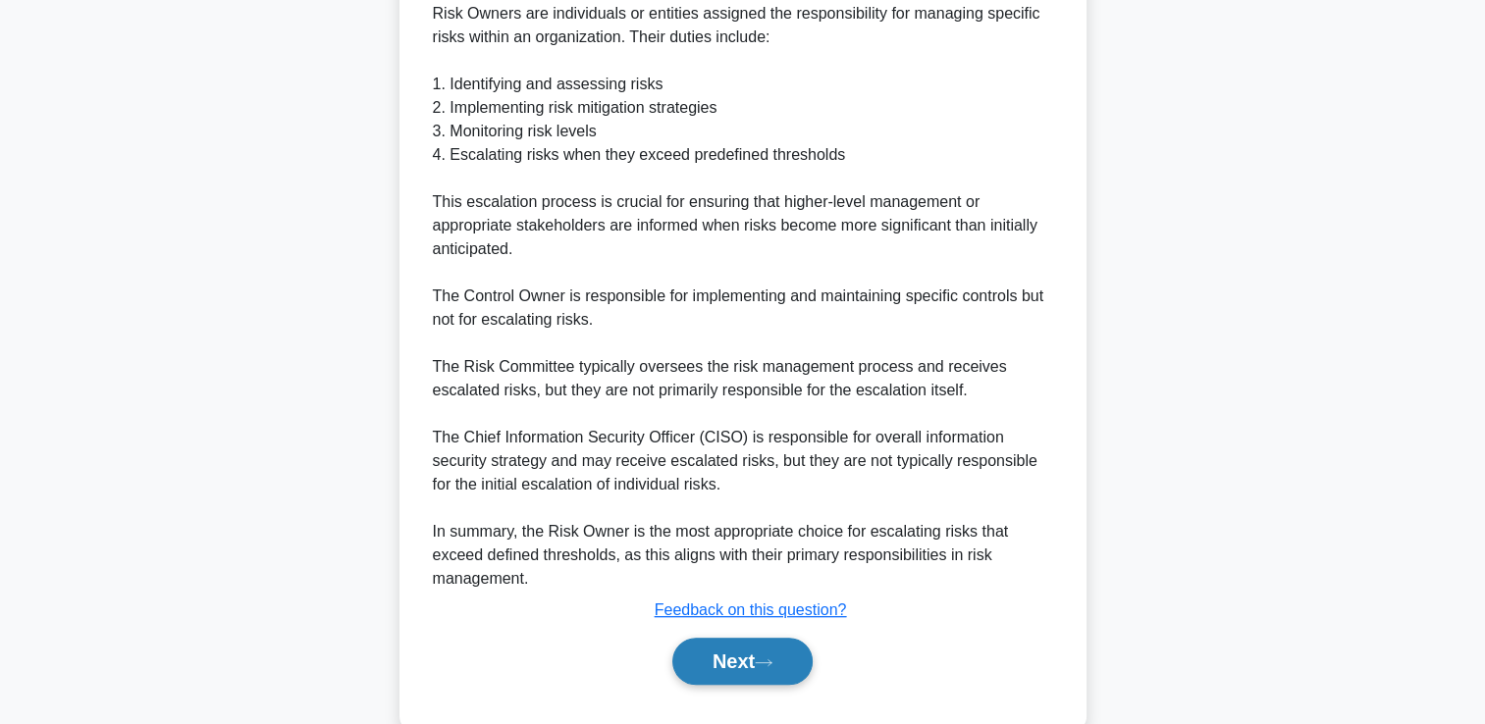
click at [728, 649] on button "Next" at bounding box center [742, 661] width 140 height 47
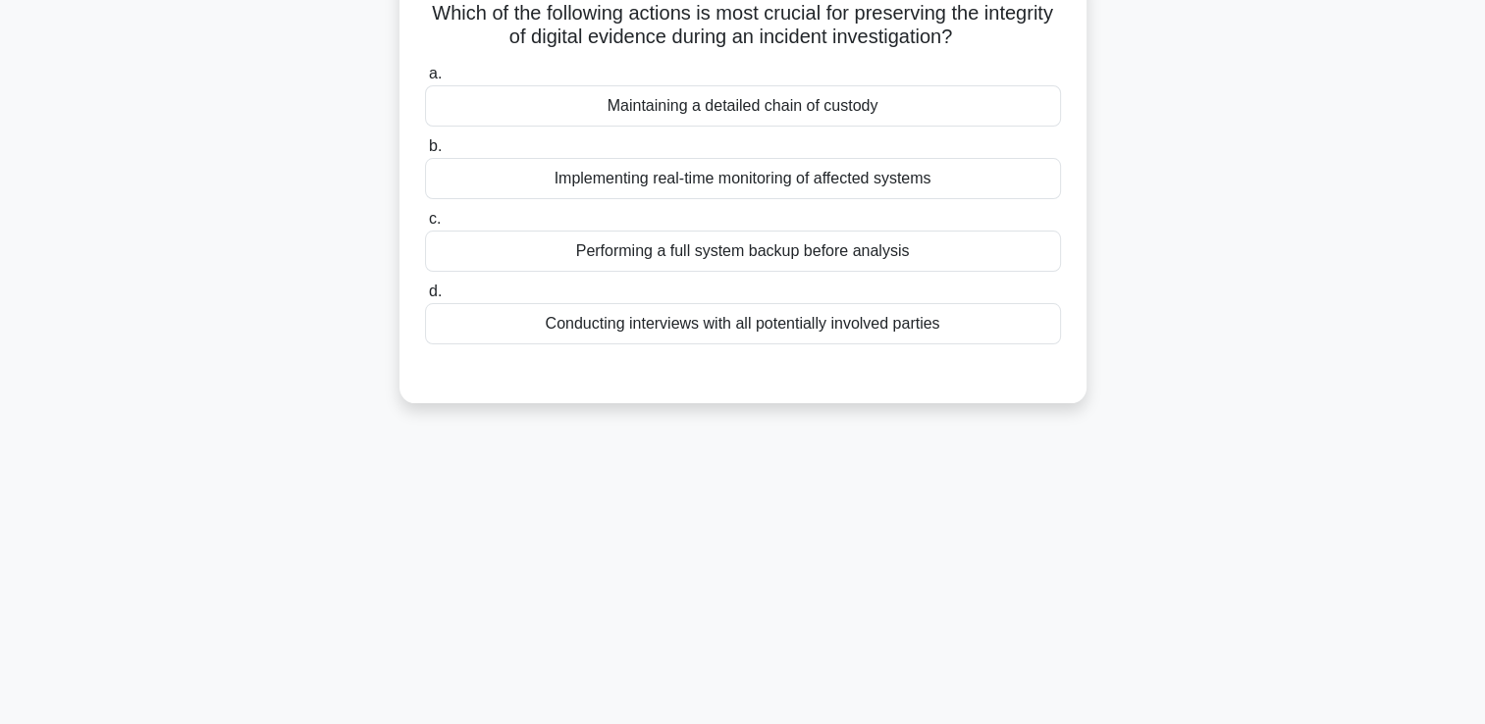
scroll to position [125, 0]
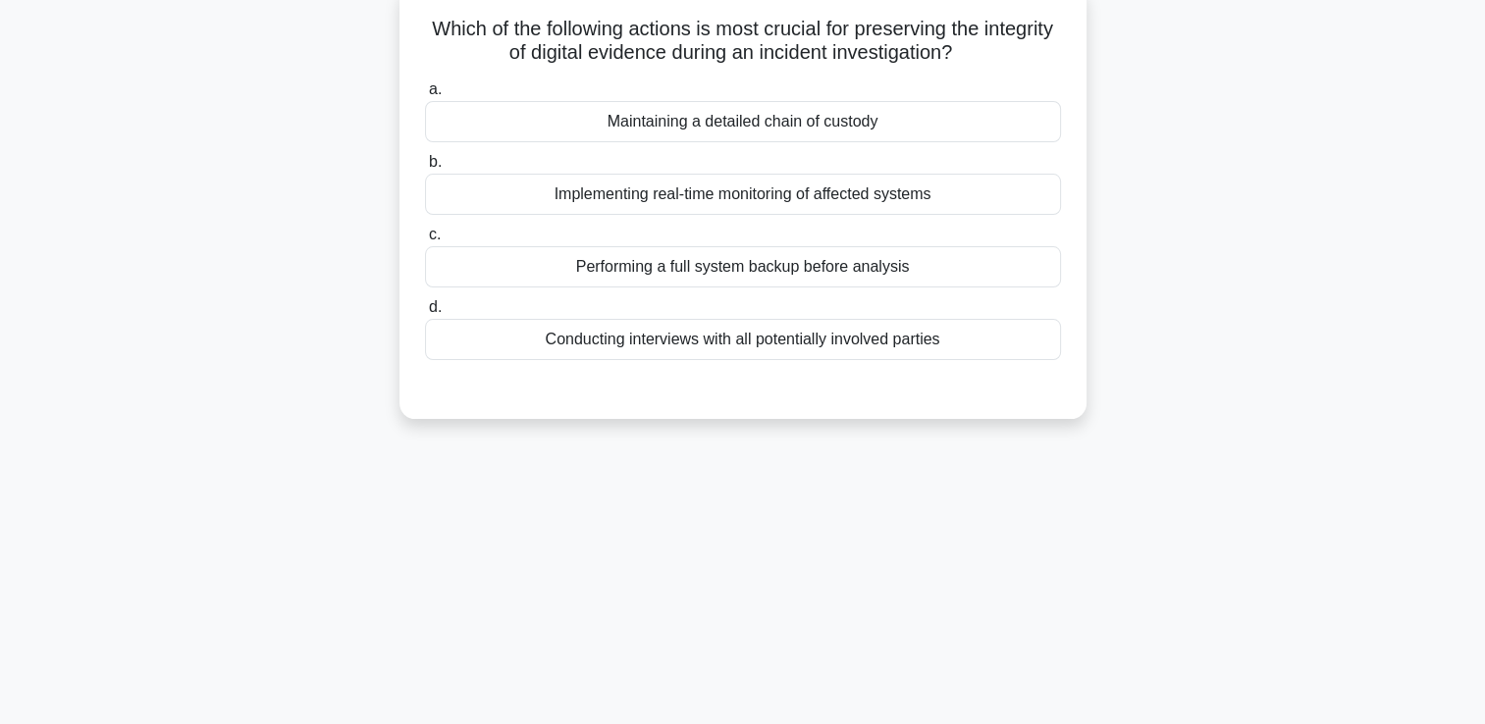
click at [810, 108] on div "Maintaining a detailed chain of custody" at bounding box center [743, 121] width 636 height 41
click at [425, 96] on input "a. Maintaining a detailed chain of custody" at bounding box center [425, 89] width 0 height 13
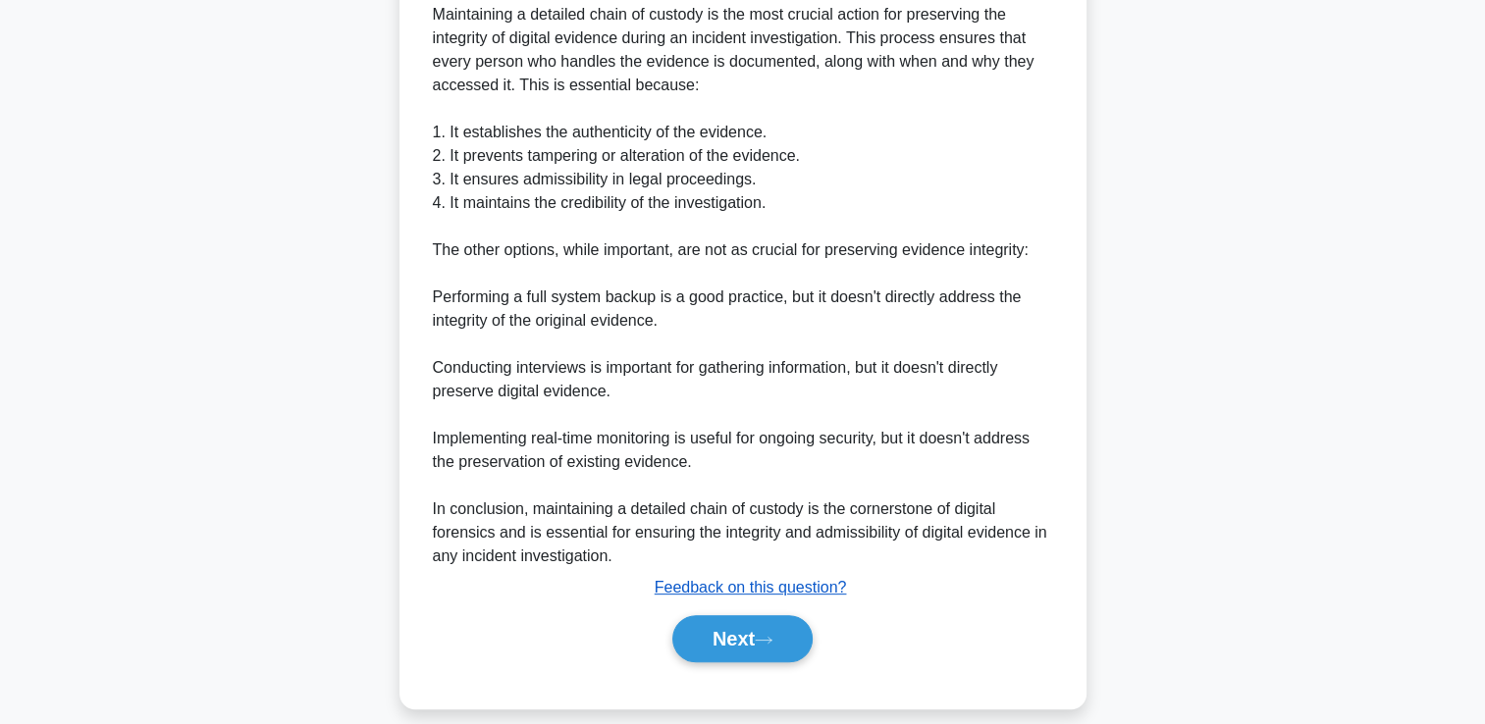
scroll to position [578, 0]
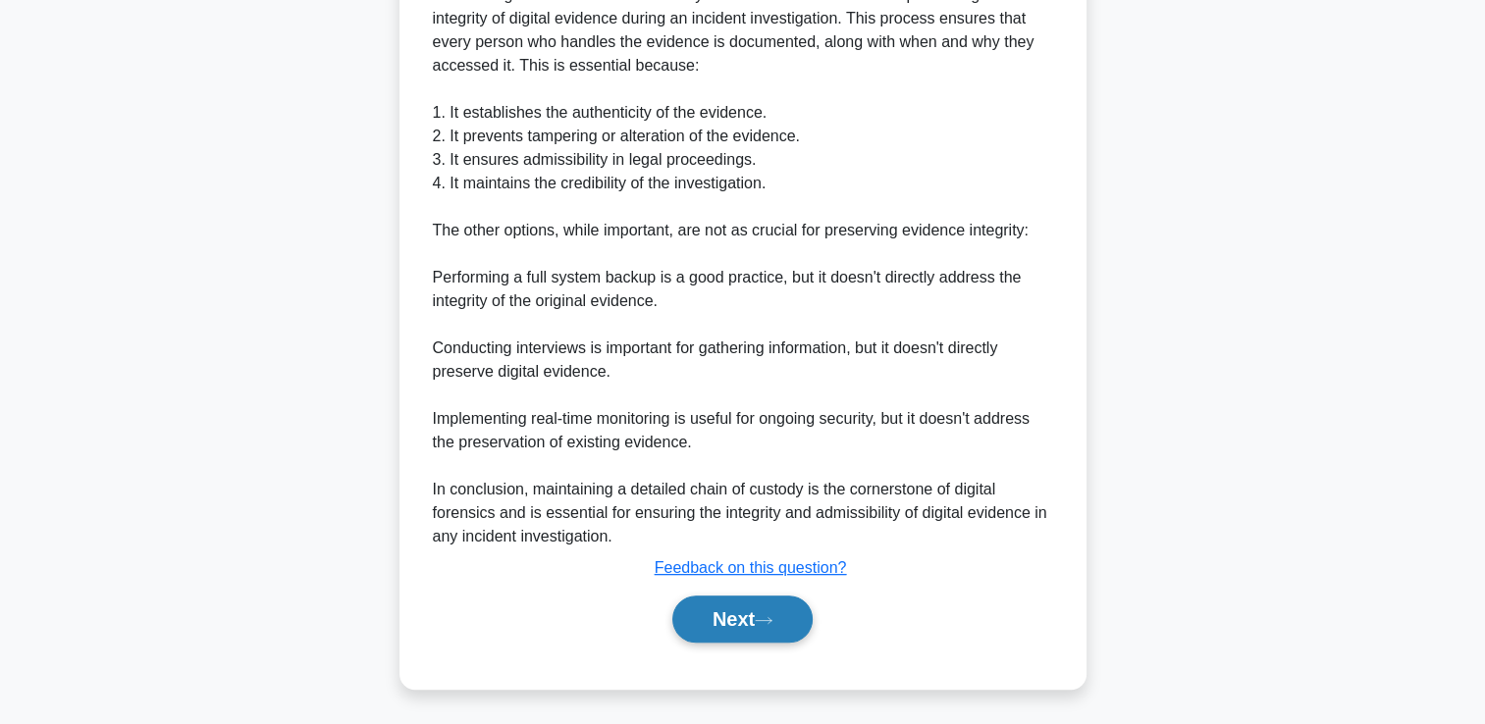
click at [730, 608] on button "Next" at bounding box center [742, 619] width 140 height 47
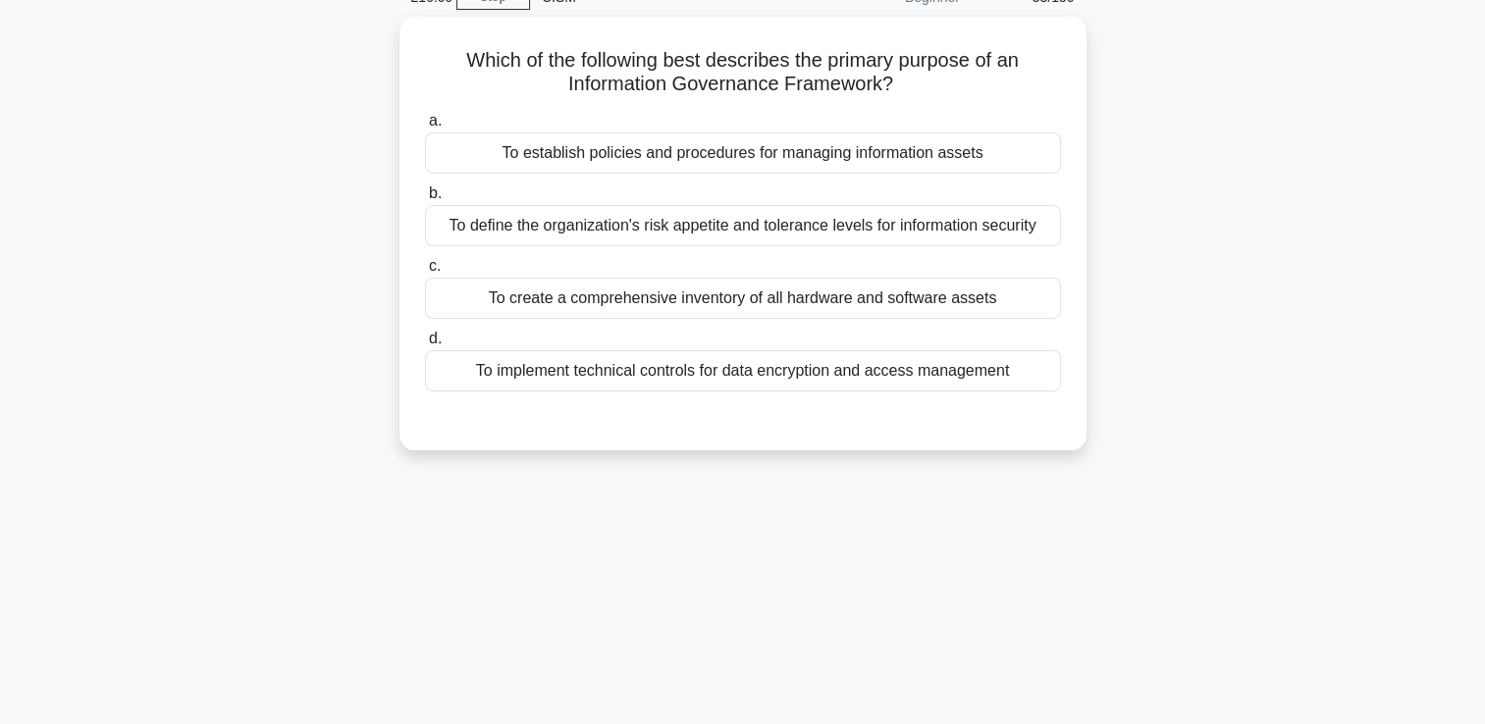
scroll to position [0, 0]
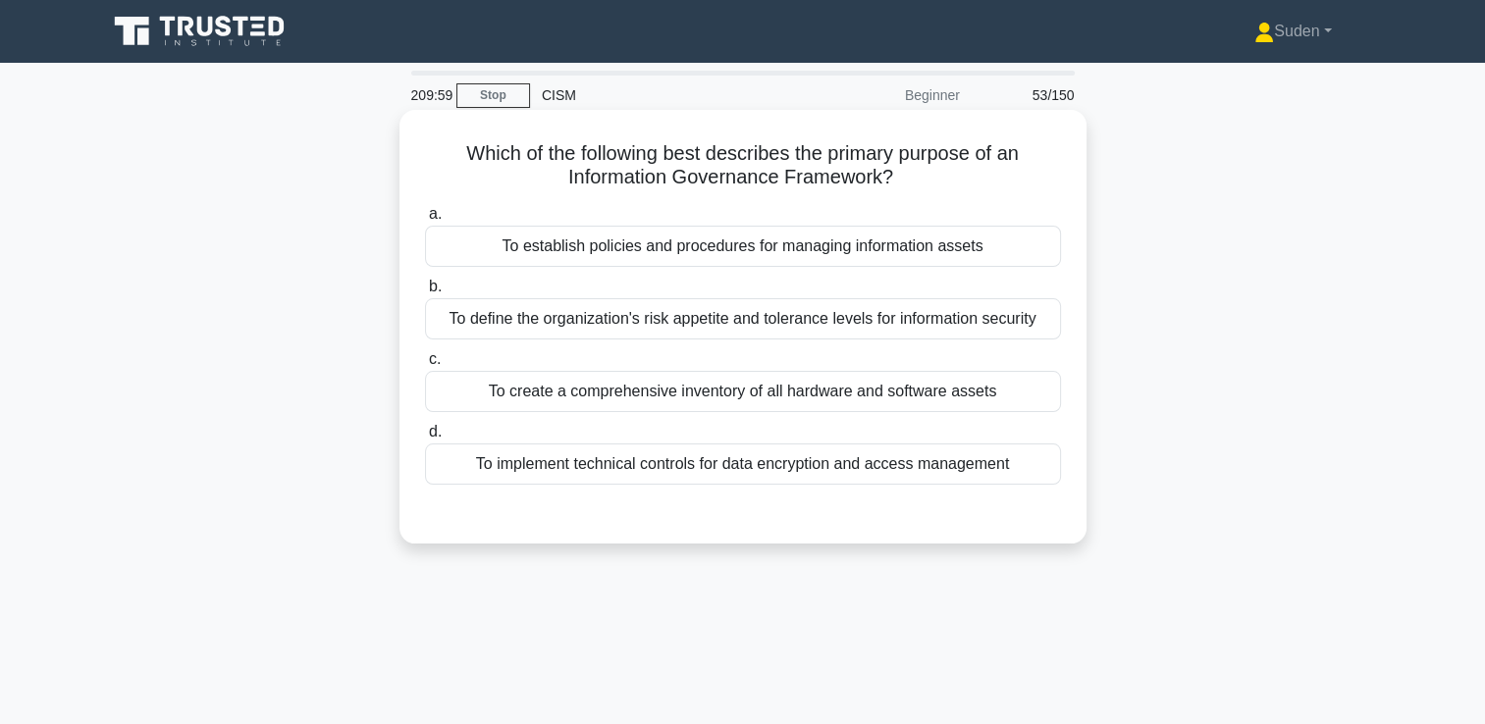
click at [622, 328] on div "To define the organization's risk appetite and tolerance levels for information…" at bounding box center [743, 318] width 636 height 41
click at [425, 293] on input "b. To define the organization's risk appetite and tolerance levels for informat…" at bounding box center [425, 287] width 0 height 13
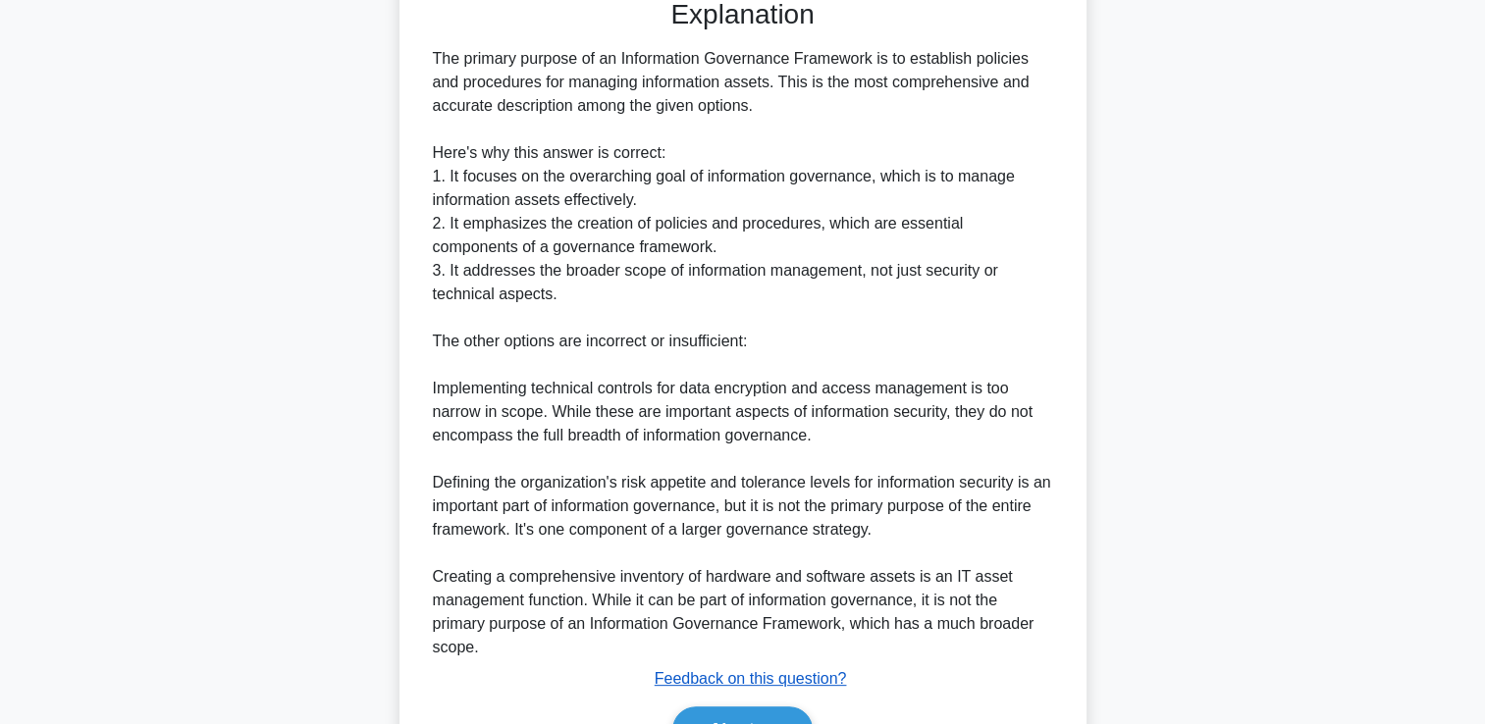
scroll to position [627, 0]
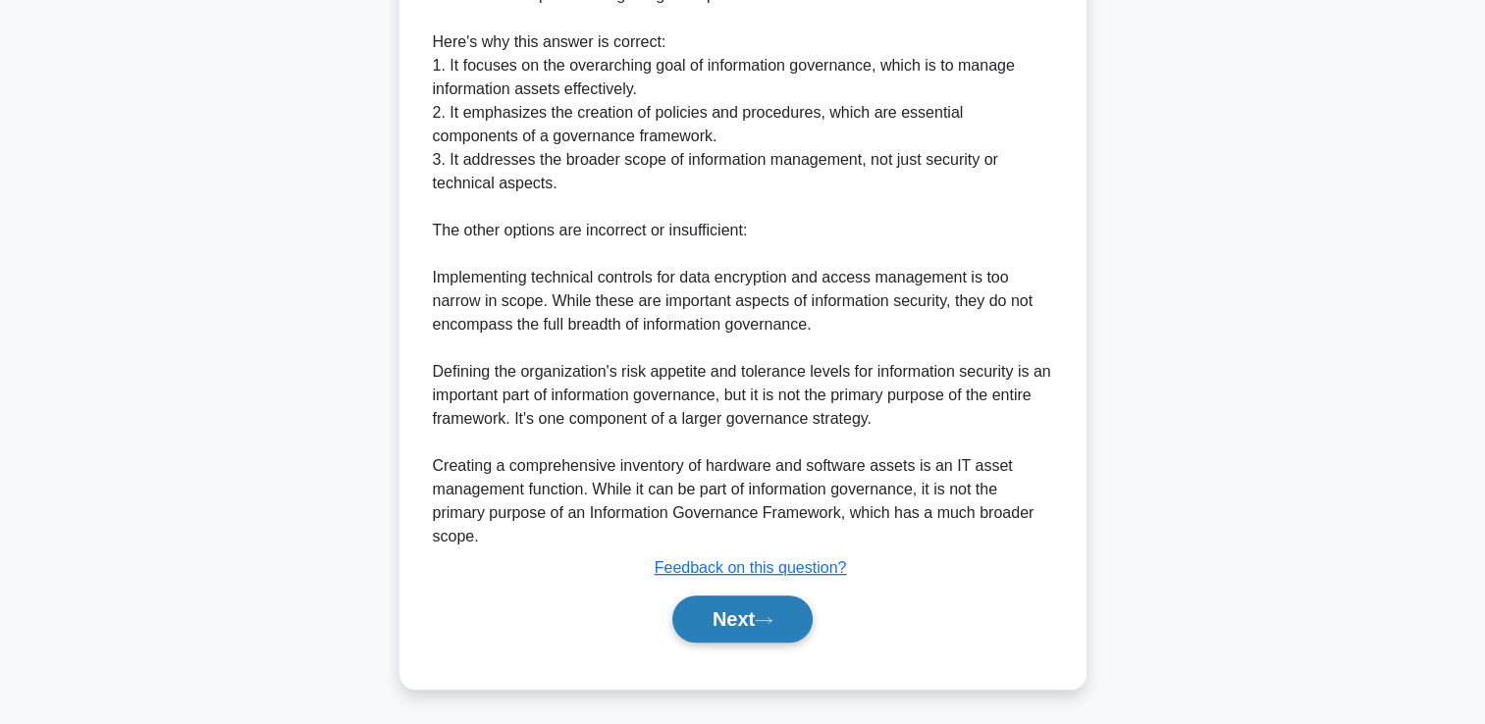
click at [707, 597] on button "Next" at bounding box center [742, 619] width 140 height 47
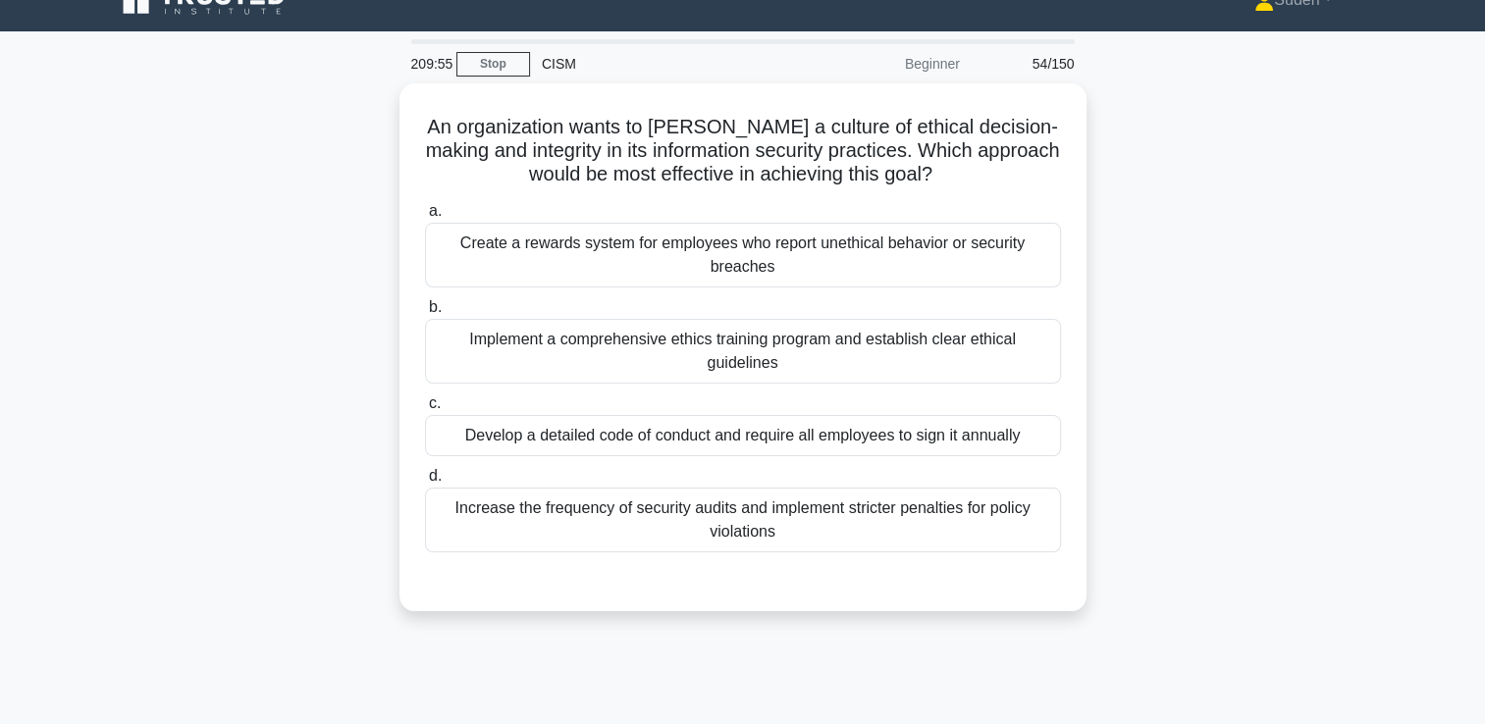
scroll to position [0, 0]
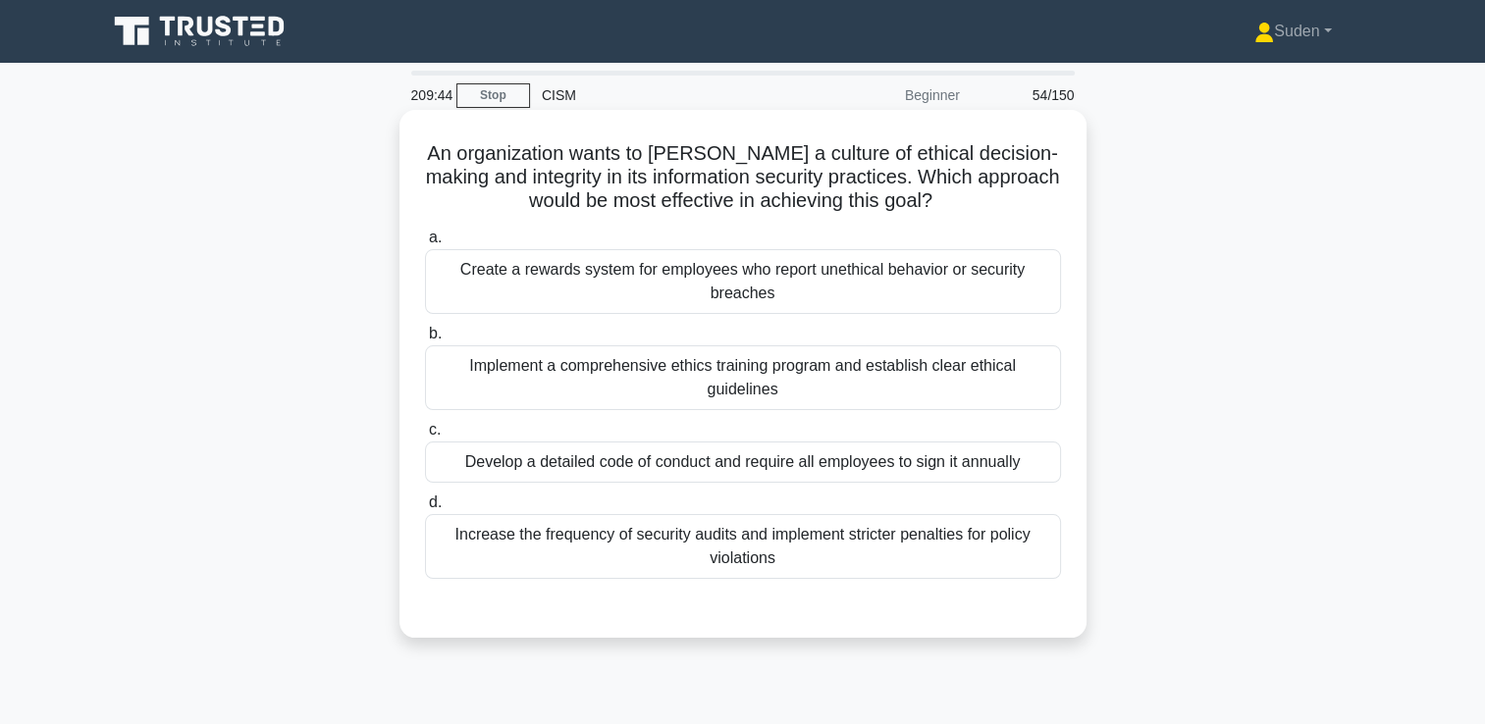
click at [660, 265] on div "Create a rewards system for employees who report unethical behavior or security…" at bounding box center [743, 281] width 636 height 65
click at [425, 244] on input "a. Create a rewards system for employees who report unethical behavior or secur…" at bounding box center [425, 238] width 0 height 13
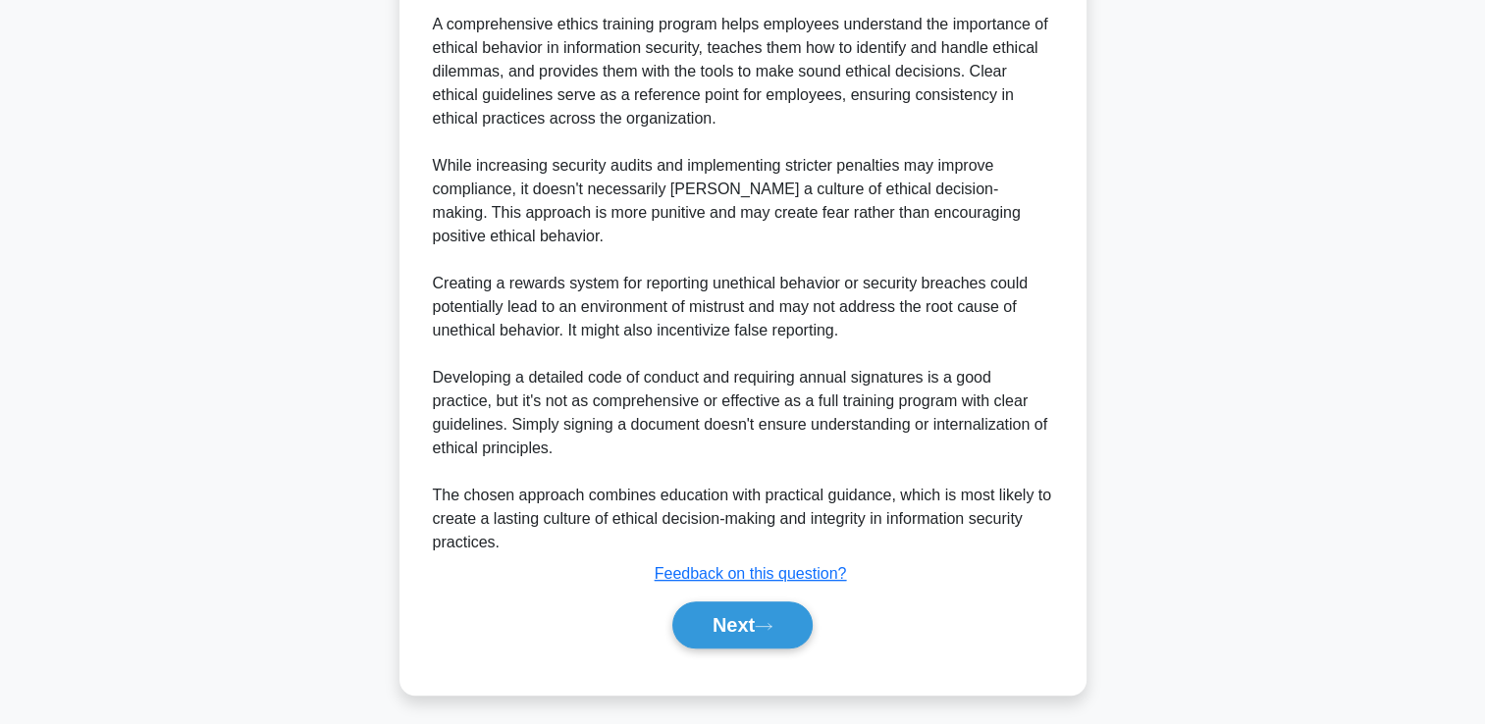
scroll to position [769, 0]
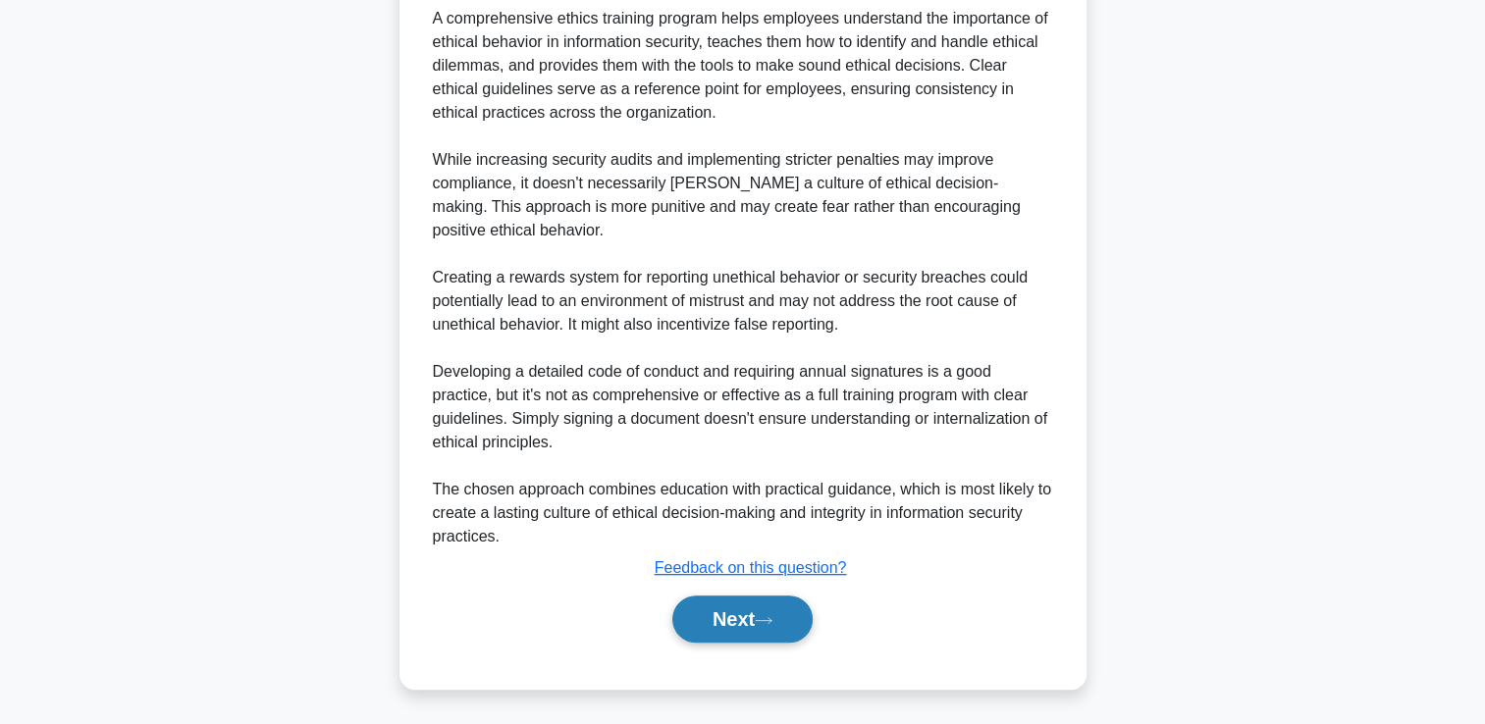
click at [681, 604] on button "Next" at bounding box center [742, 619] width 140 height 47
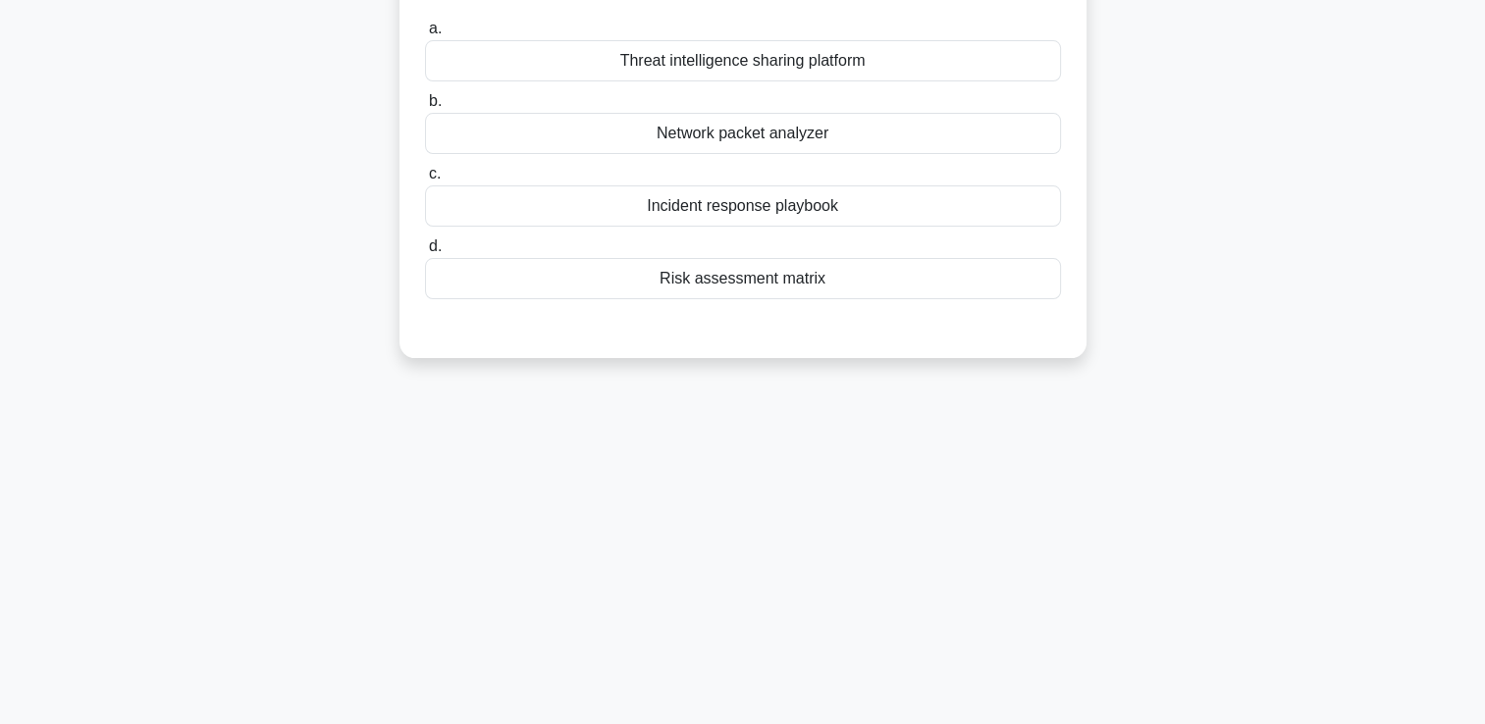
scroll to position [41, 0]
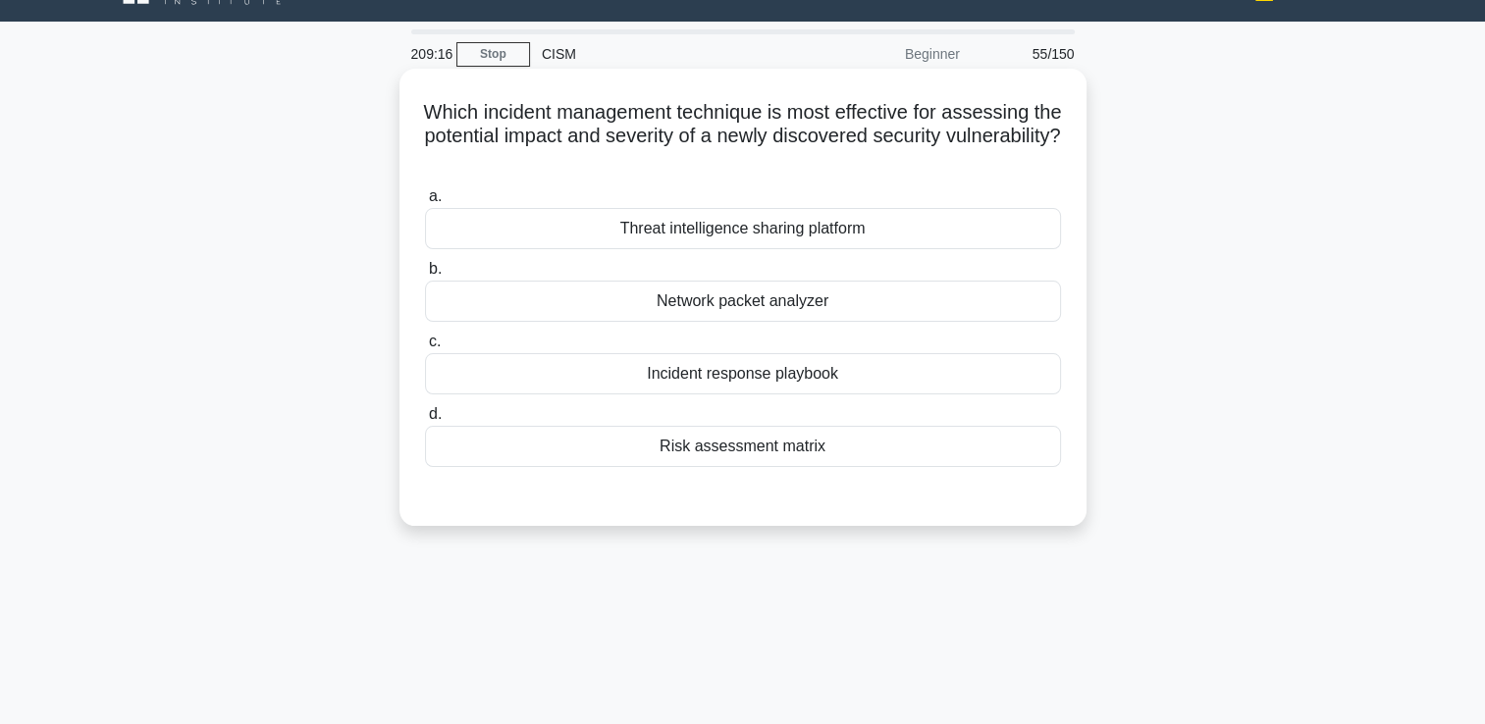
click at [828, 445] on div "Risk assessment matrix" at bounding box center [743, 446] width 636 height 41
click at [425, 421] on input "d. Risk assessment matrix" at bounding box center [425, 414] width 0 height 13
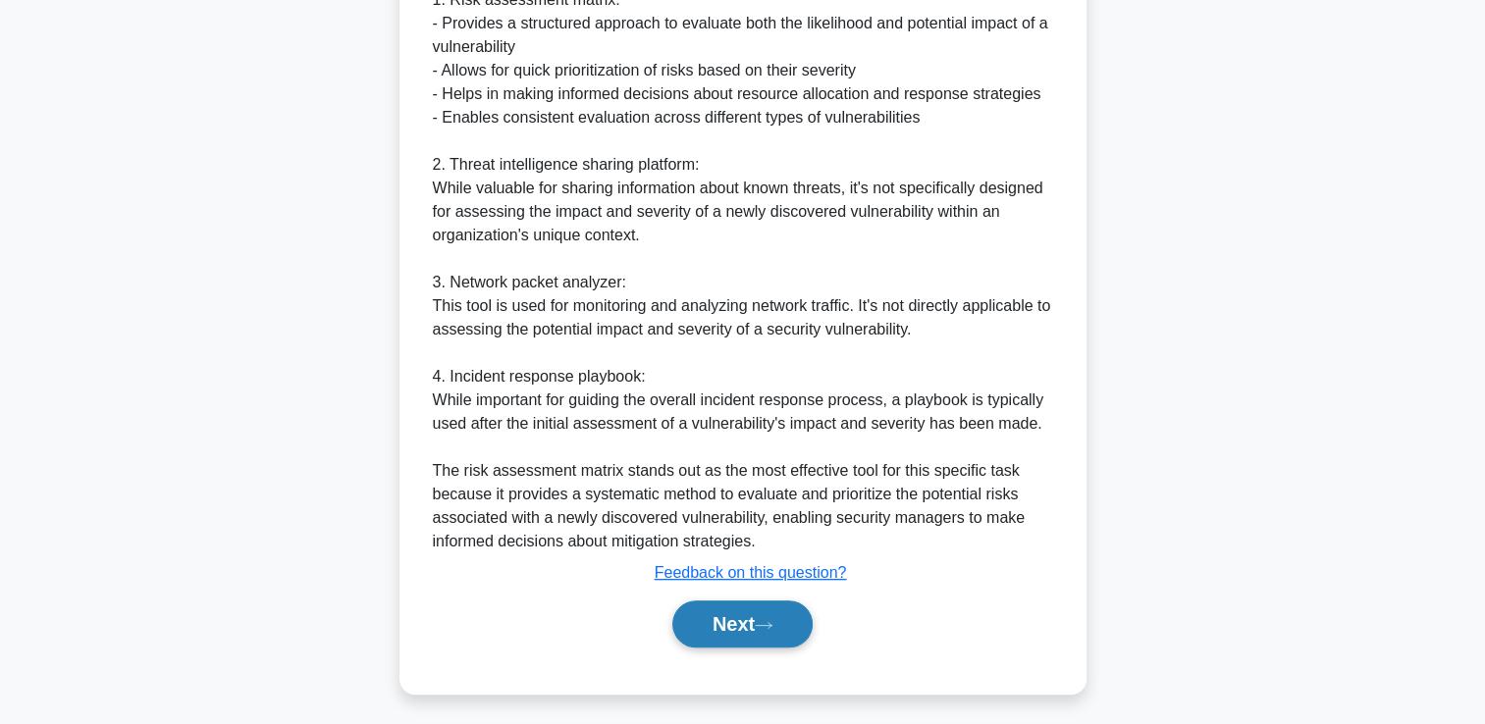
scroll to position [696, 0]
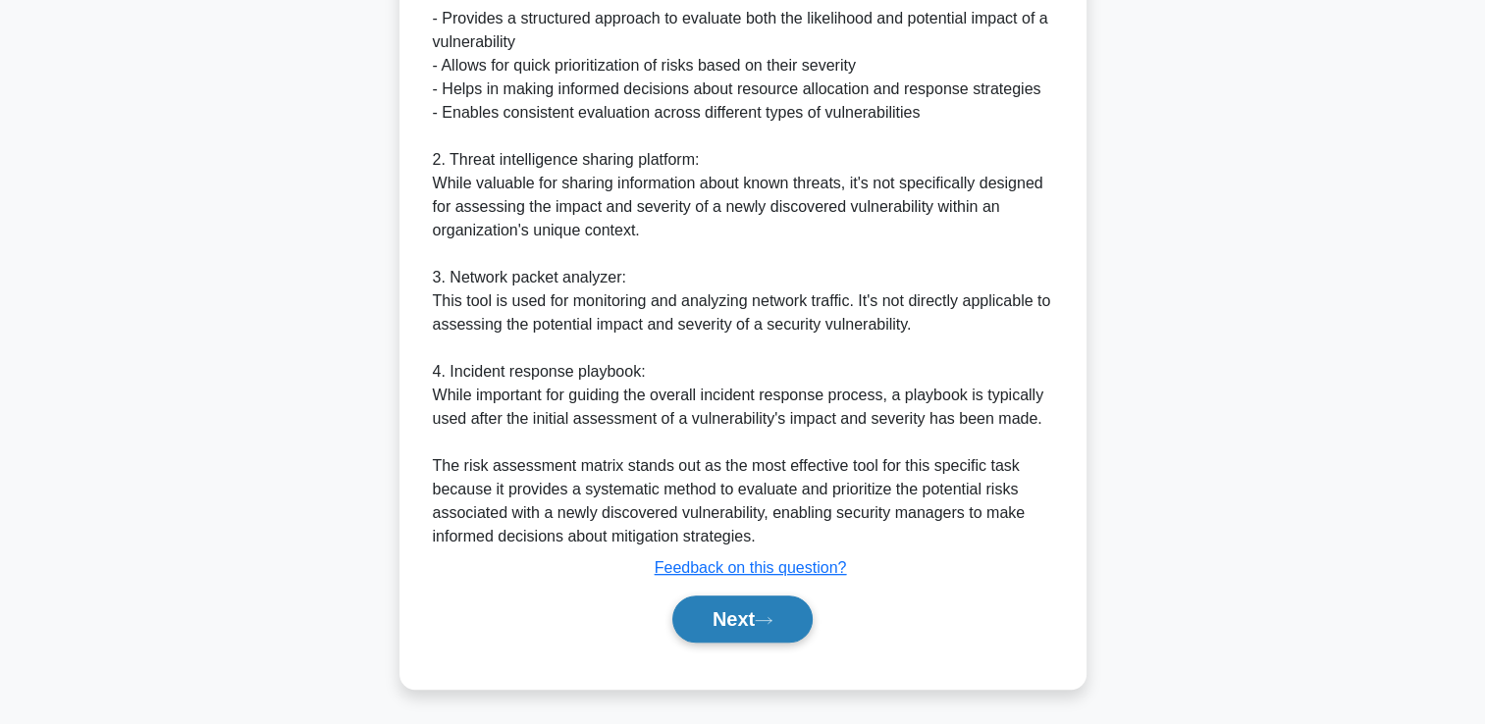
click at [721, 601] on button "Next" at bounding box center [742, 619] width 140 height 47
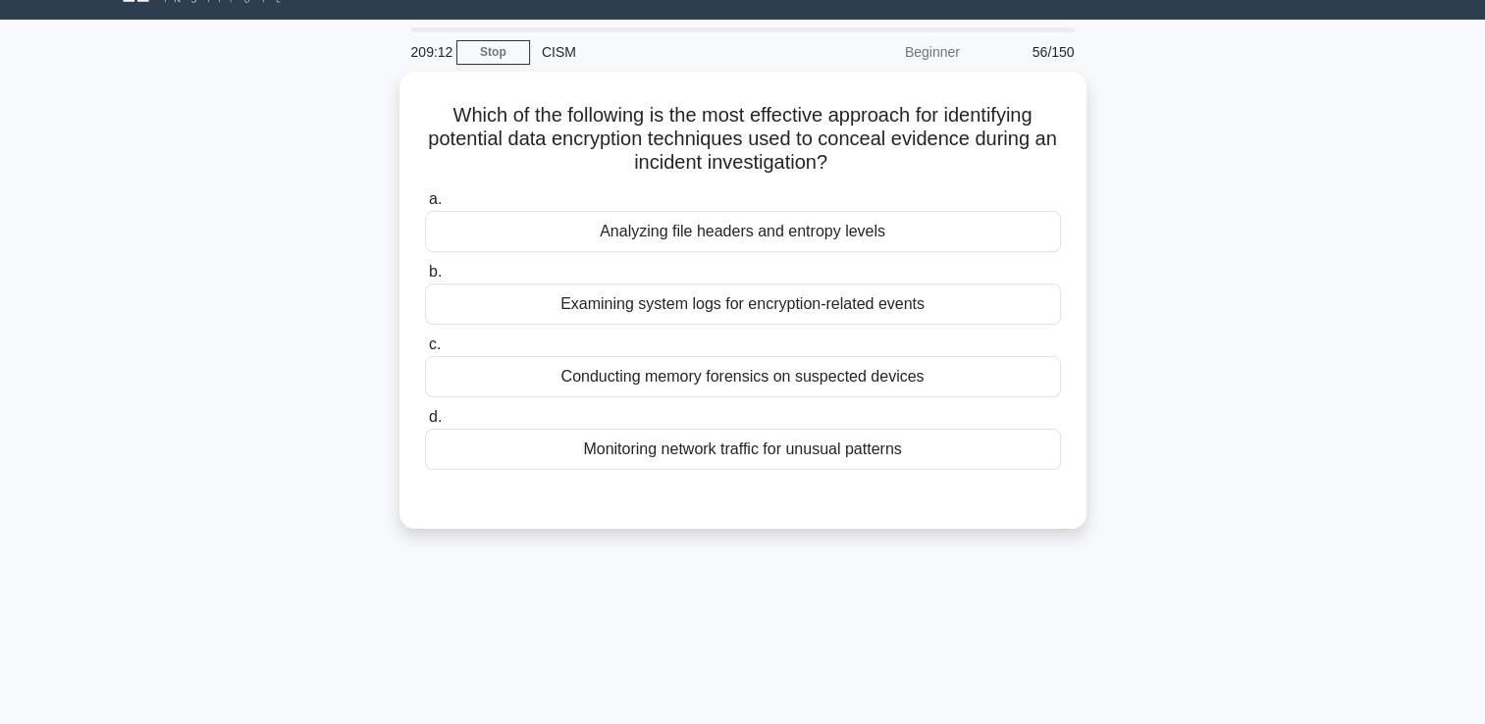
scroll to position [41, 0]
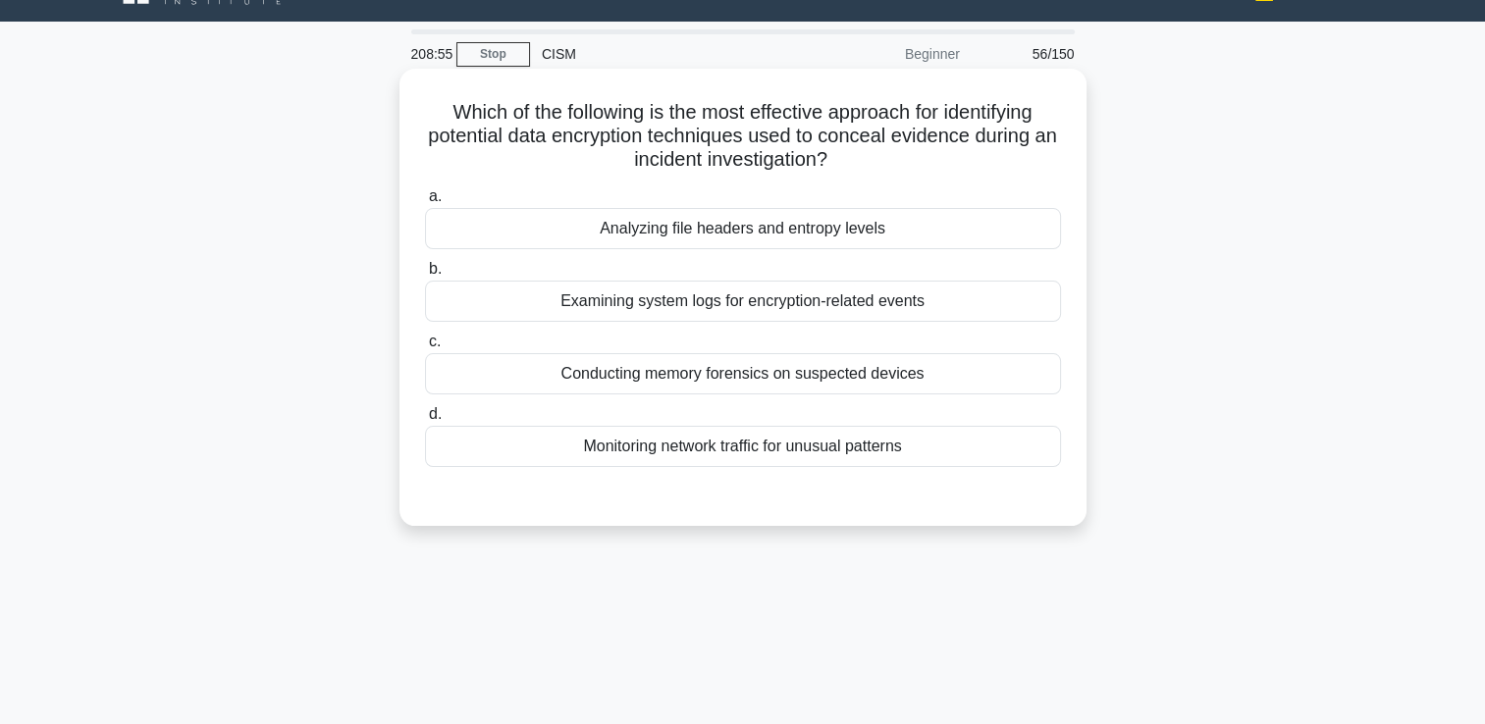
click at [730, 383] on div "Conducting memory forensics on suspected devices" at bounding box center [743, 373] width 636 height 41
click at [425, 348] on input "c. Conducting memory forensics on suspected devices" at bounding box center [425, 342] width 0 height 13
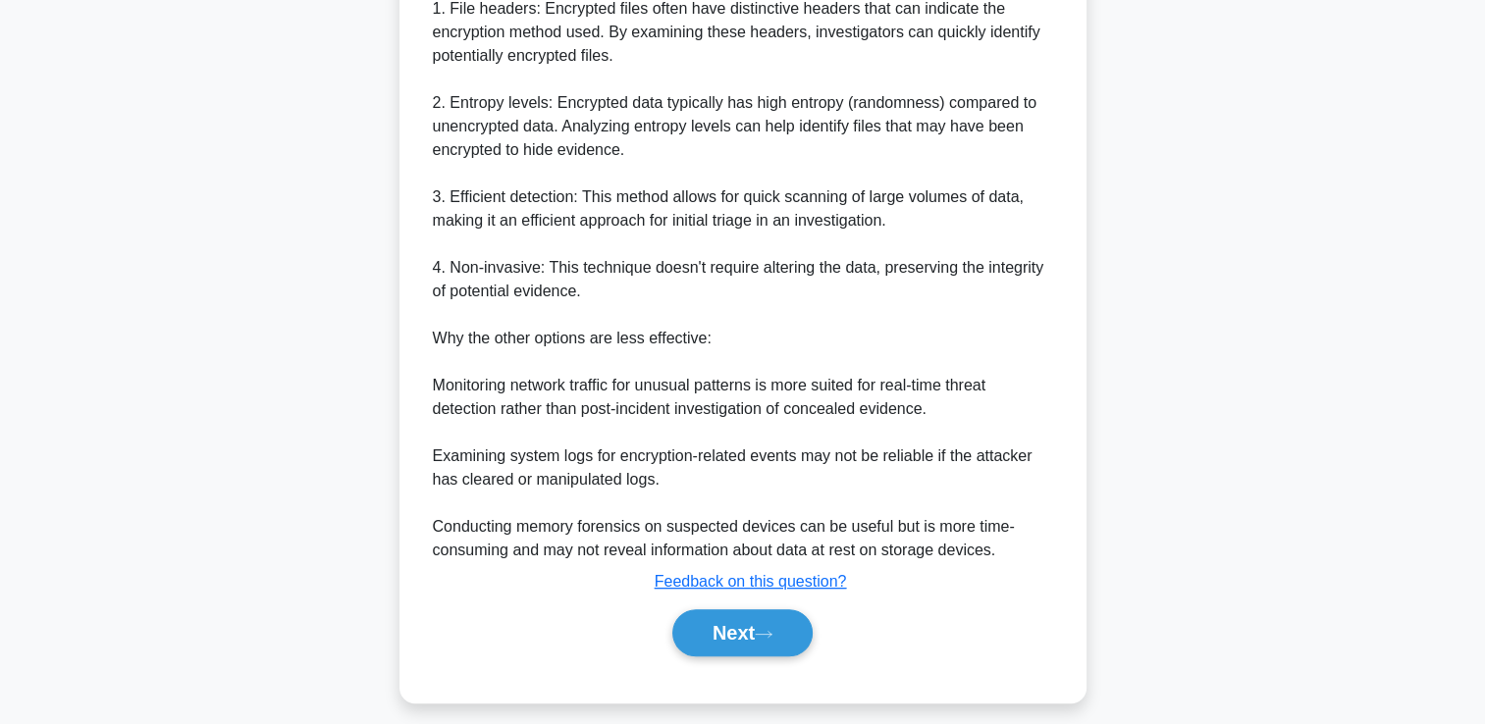
scroll to position [698, 0]
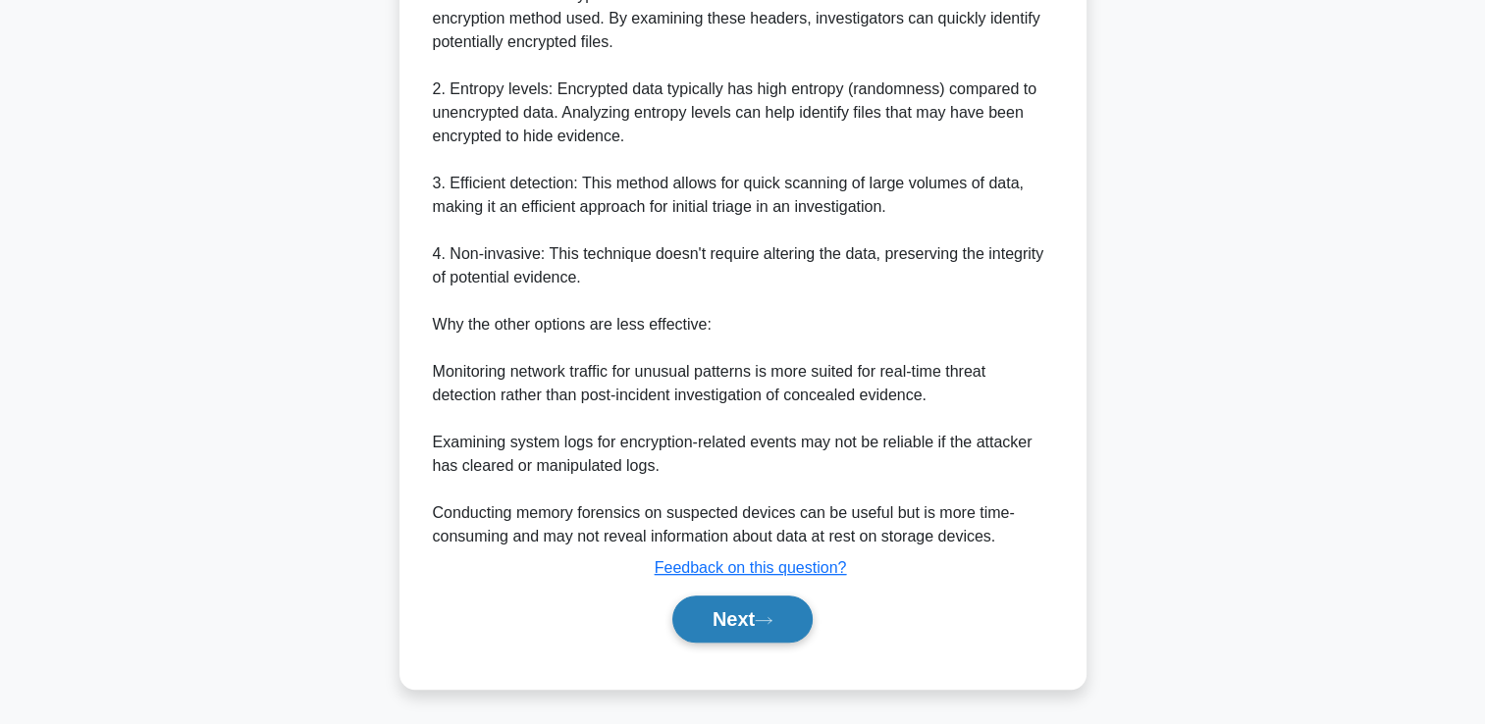
click at [724, 603] on button "Next" at bounding box center [742, 619] width 140 height 47
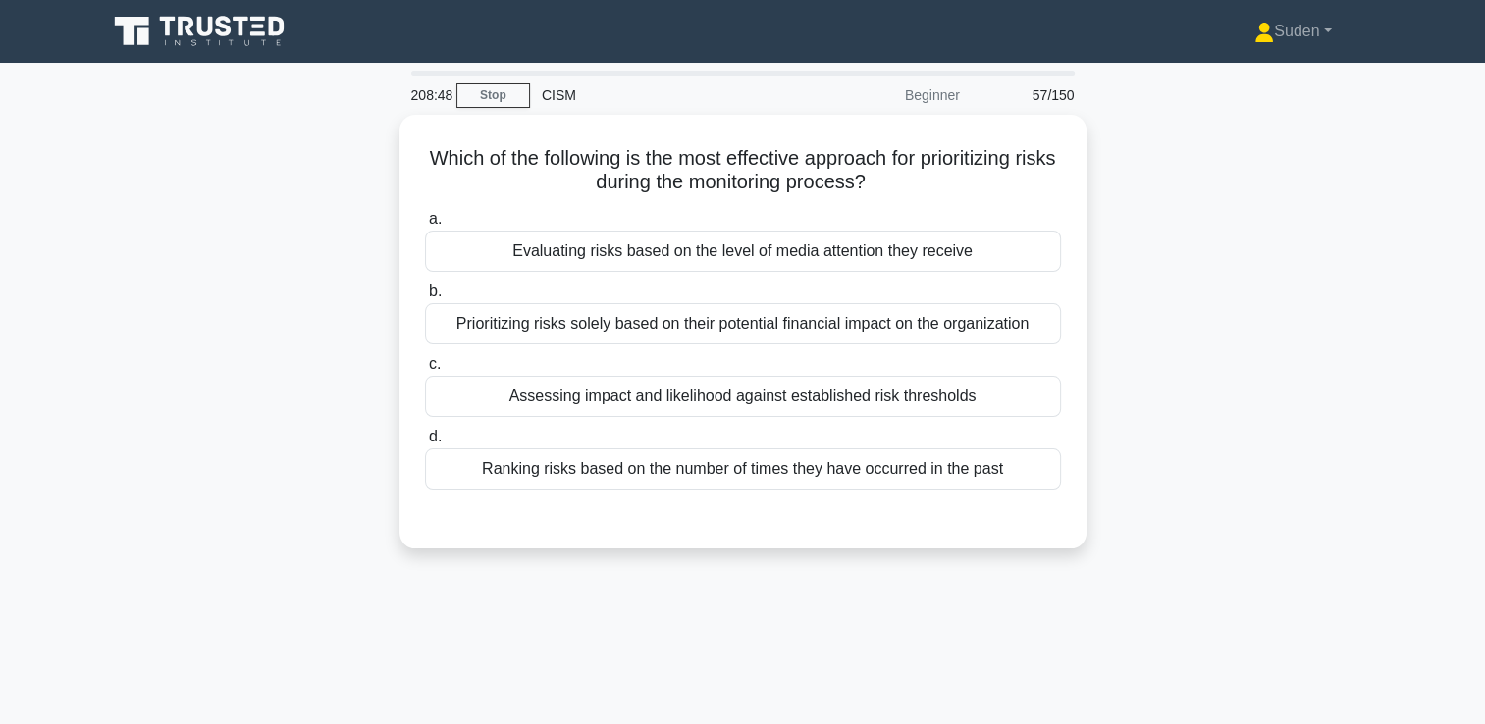
scroll to position [0, 0]
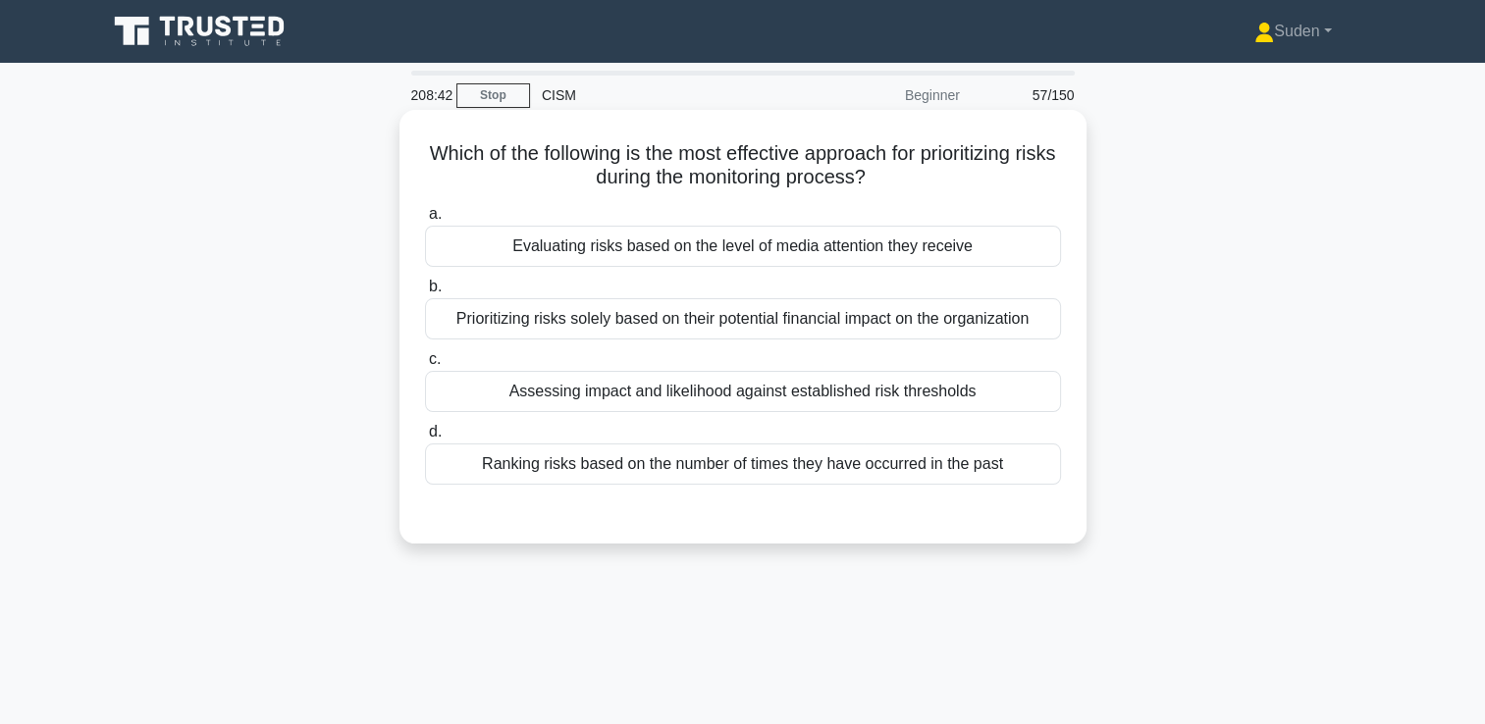
click at [610, 397] on div "Assessing impact and likelihood against established risk thresholds" at bounding box center [743, 391] width 636 height 41
click at [425, 366] on input "c. Assessing impact and likelihood against established risk thresholds" at bounding box center [425, 359] width 0 height 13
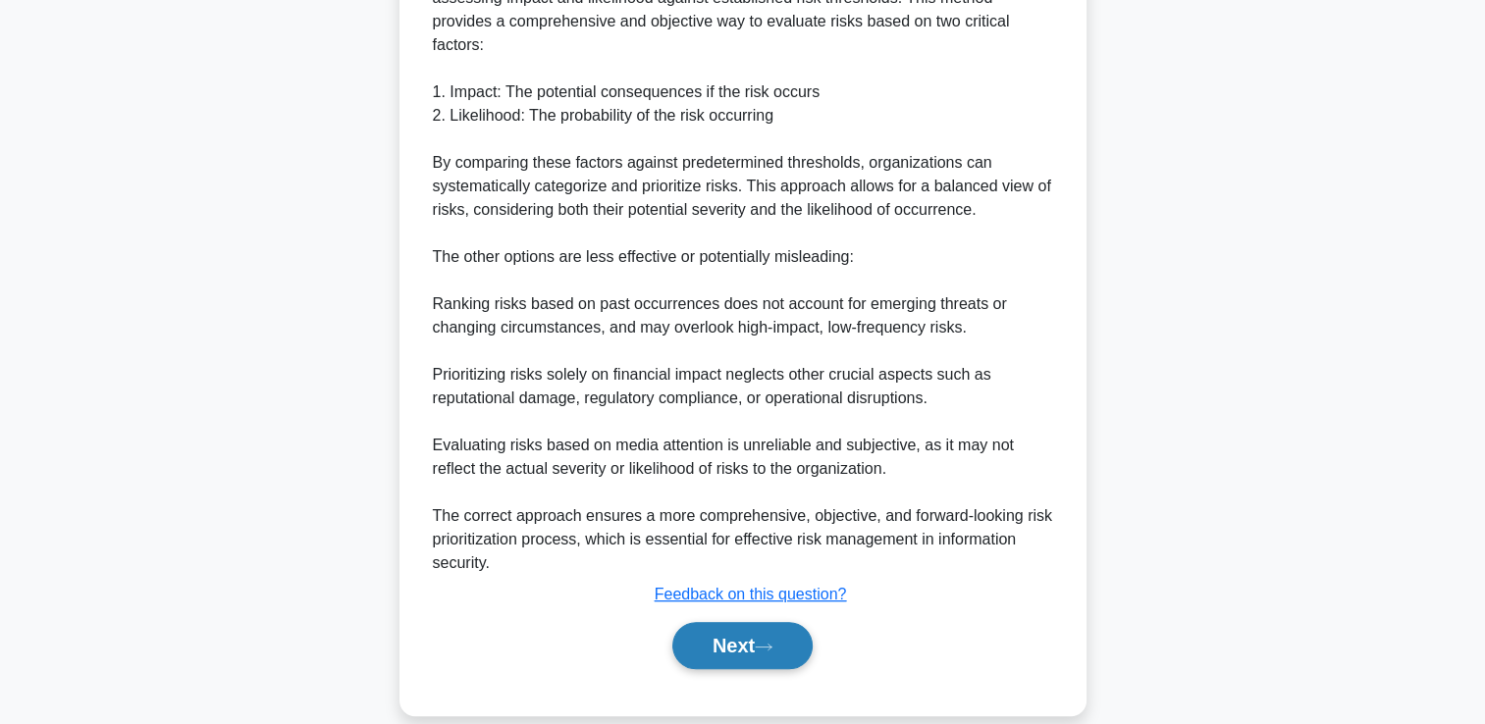
scroll to position [602, 0]
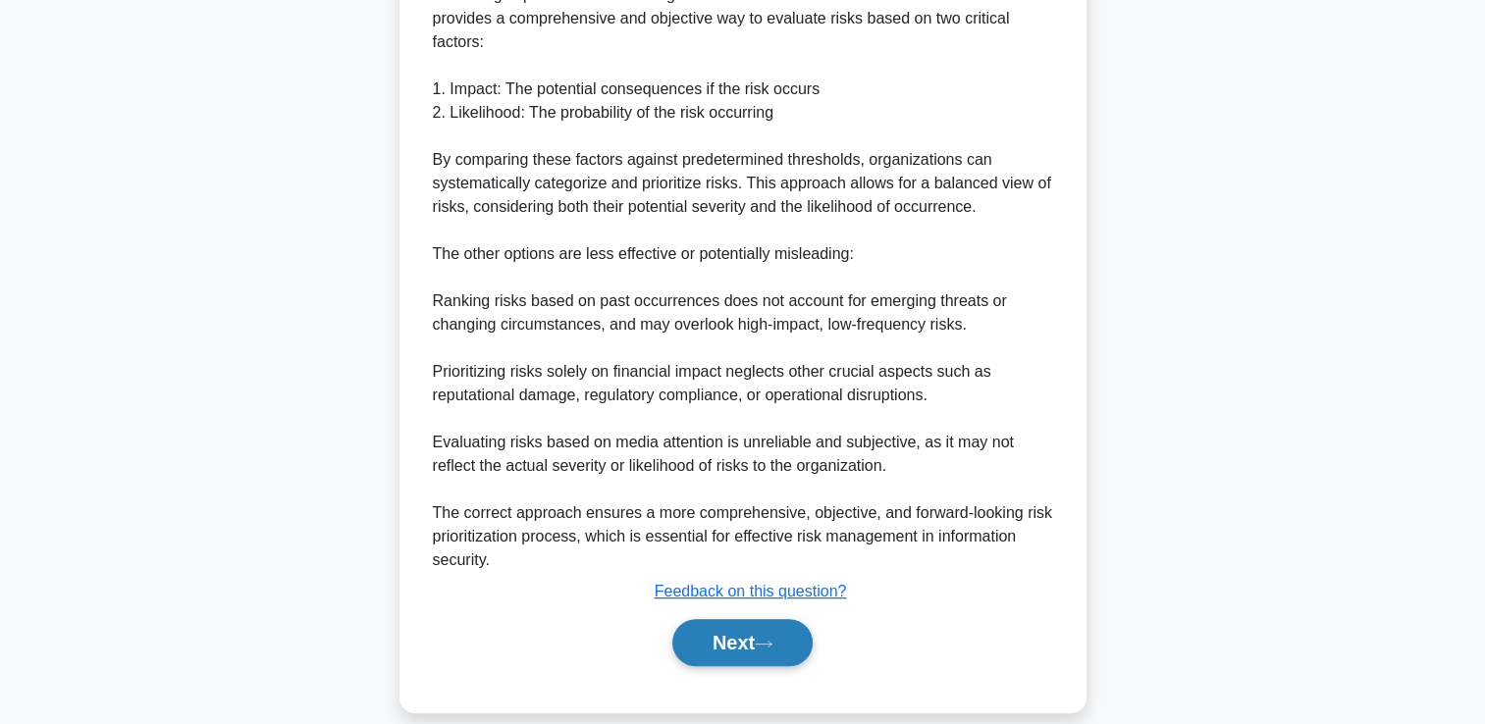
click at [751, 637] on button "Next" at bounding box center [742, 642] width 140 height 47
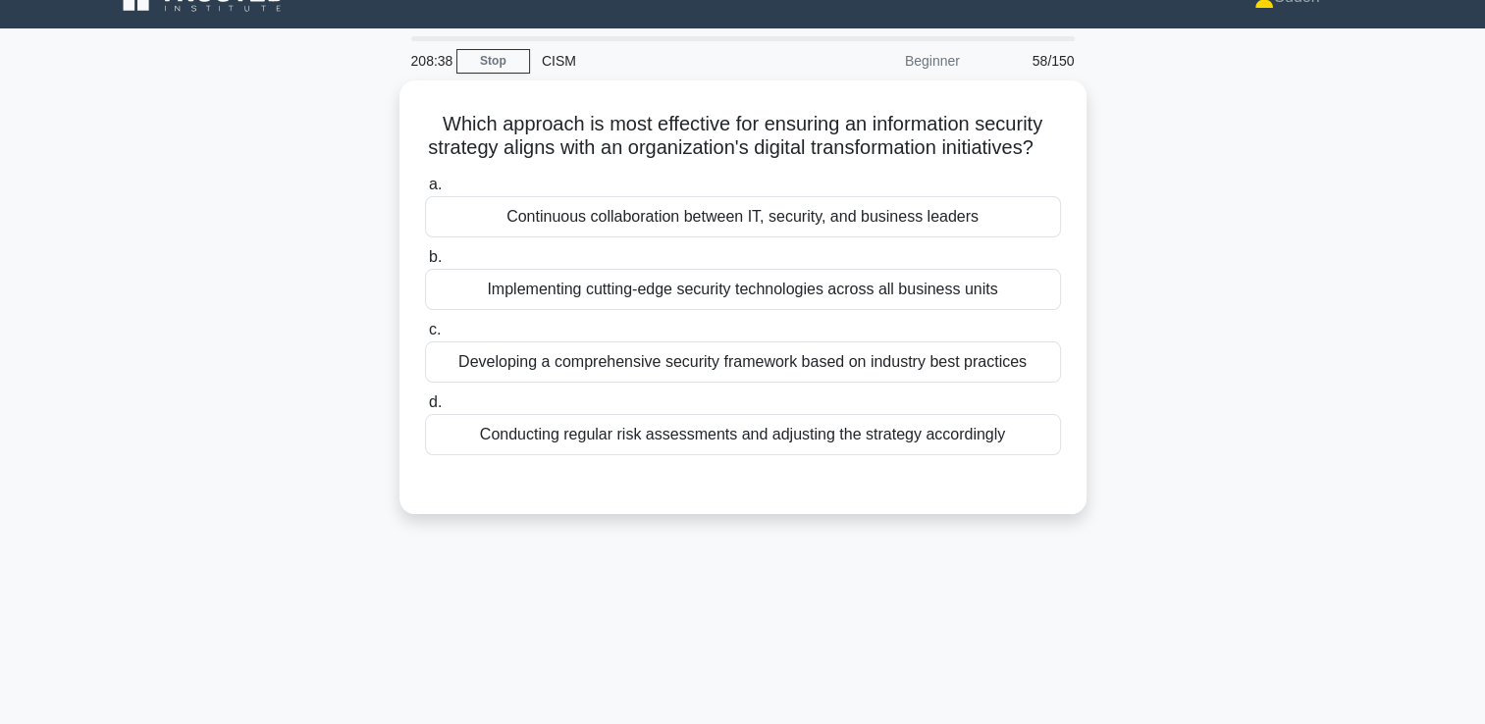
scroll to position [0, 0]
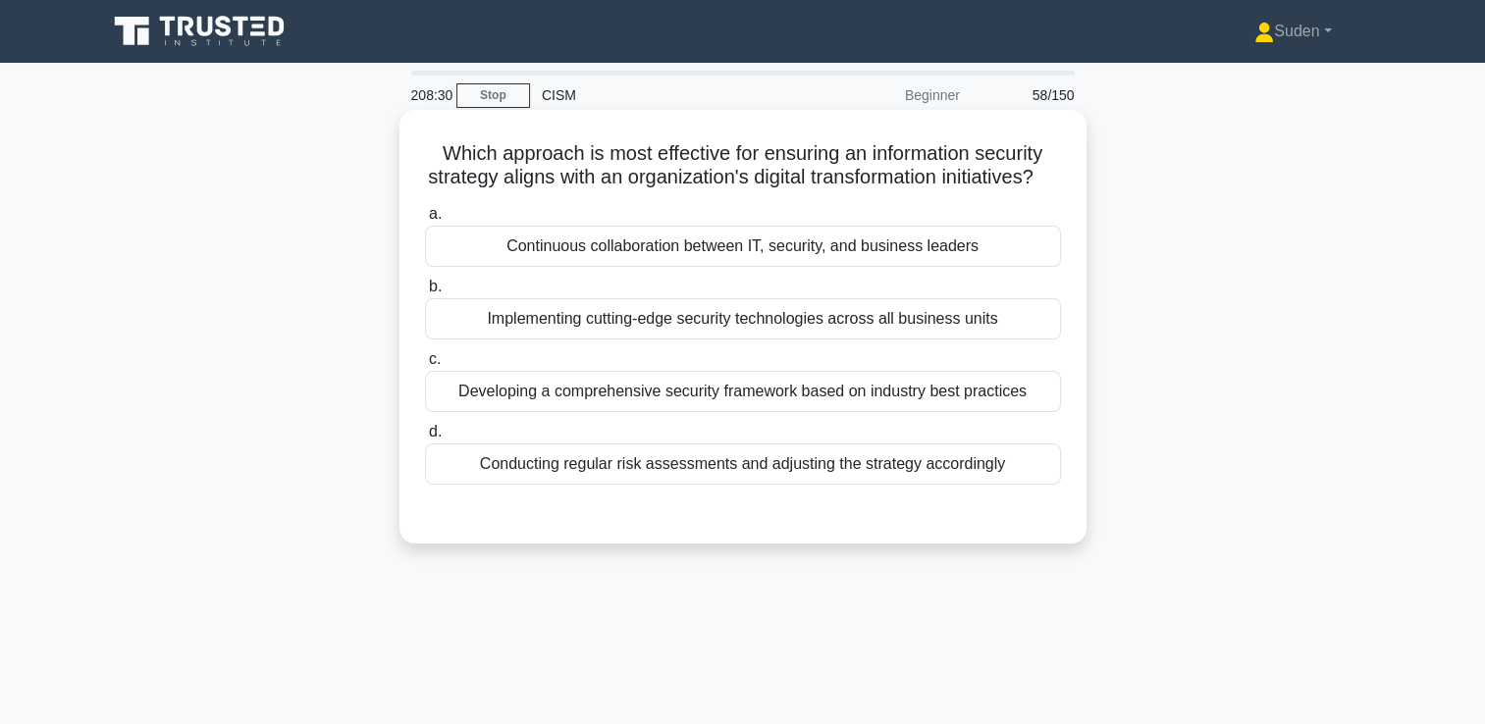
click at [784, 485] on div "Conducting regular risk assessments and adjusting the strategy accordingly" at bounding box center [743, 464] width 636 height 41
click at [425, 439] on input "d. Conducting regular risk assessments and adjusting the strategy accordingly" at bounding box center [425, 432] width 0 height 13
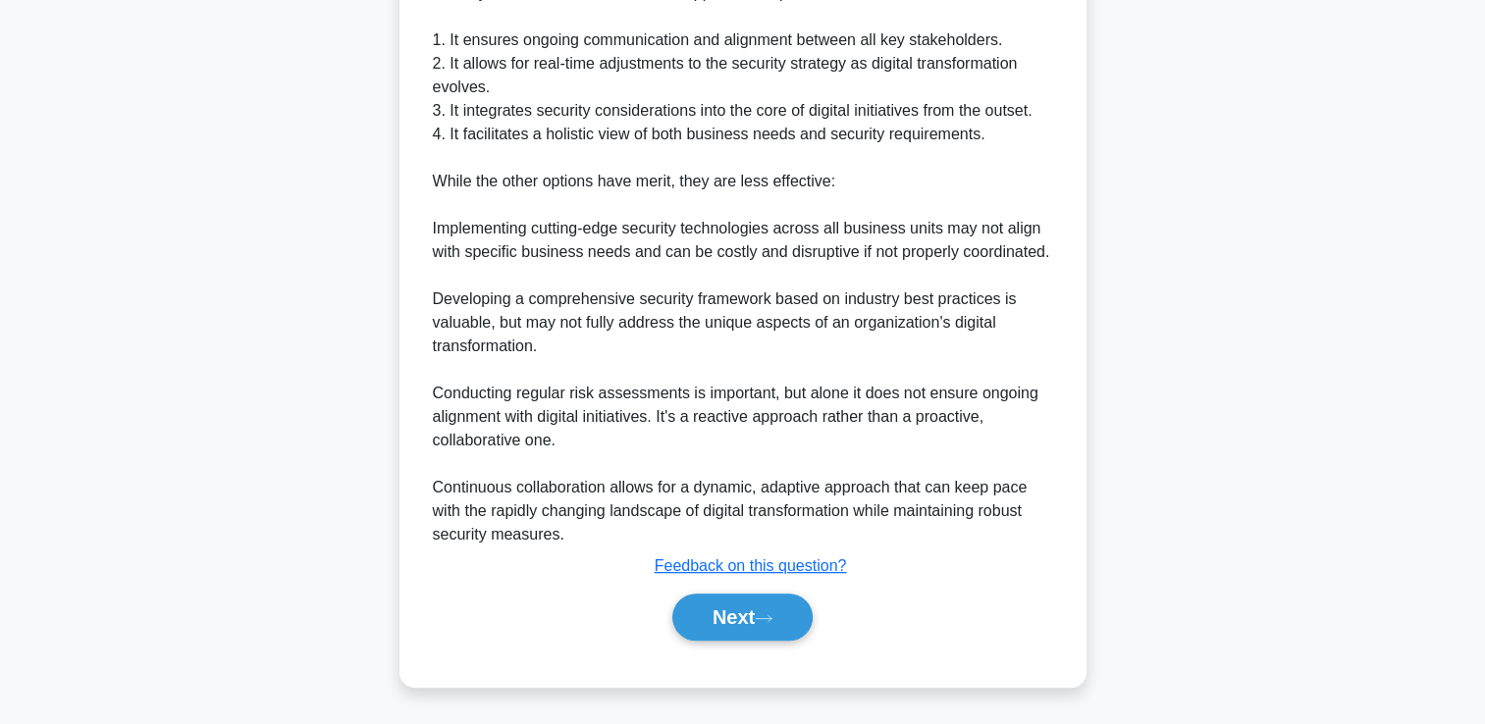
scroll to position [651, 0]
click at [734, 640] on button "Next" at bounding box center [742, 617] width 140 height 47
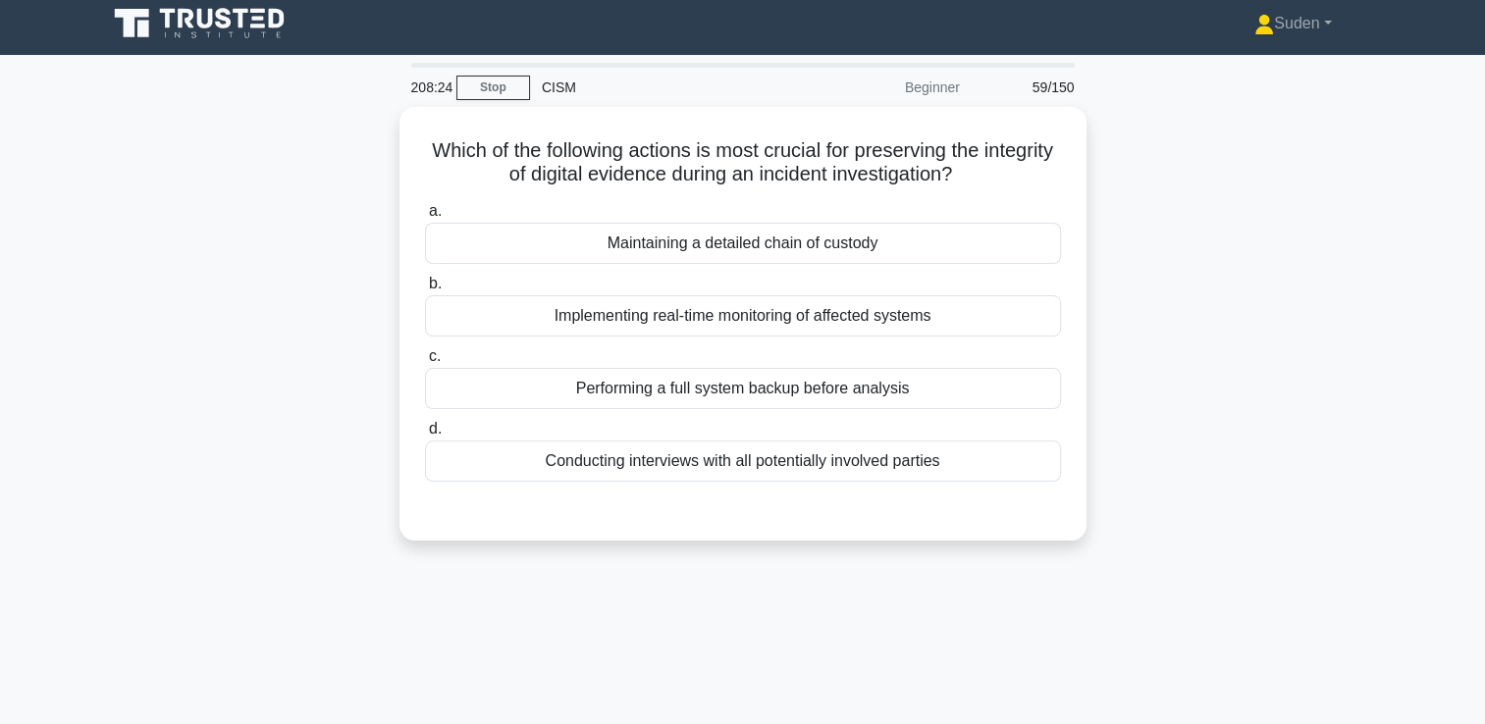
scroll to position [0, 0]
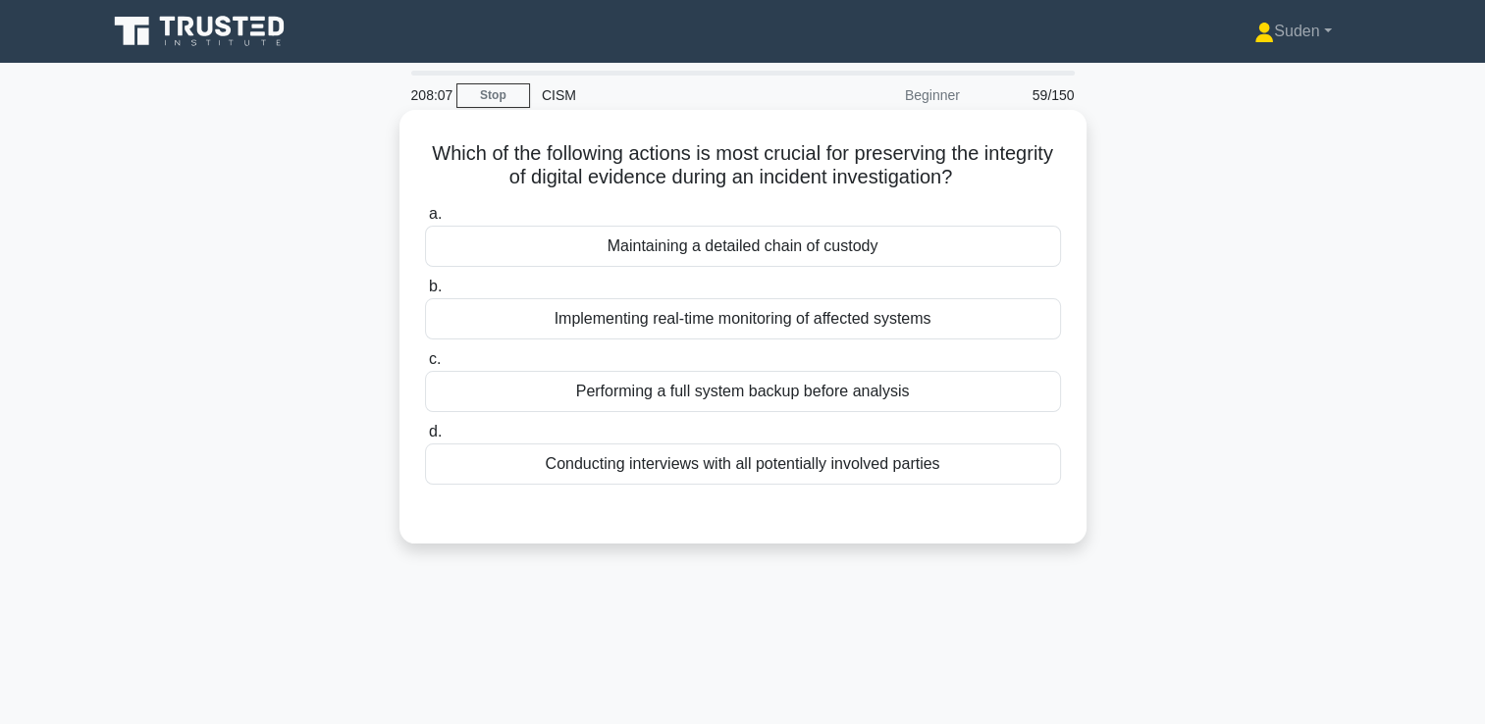
click at [718, 249] on div "Maintaining a detailed chain of custody" at bounding box center [743, 246] width 636 height 41
click at [425, 221] on input "a. Maintaining a detailed chain of custody" at bounding box center [425, 214] width 0 height 13
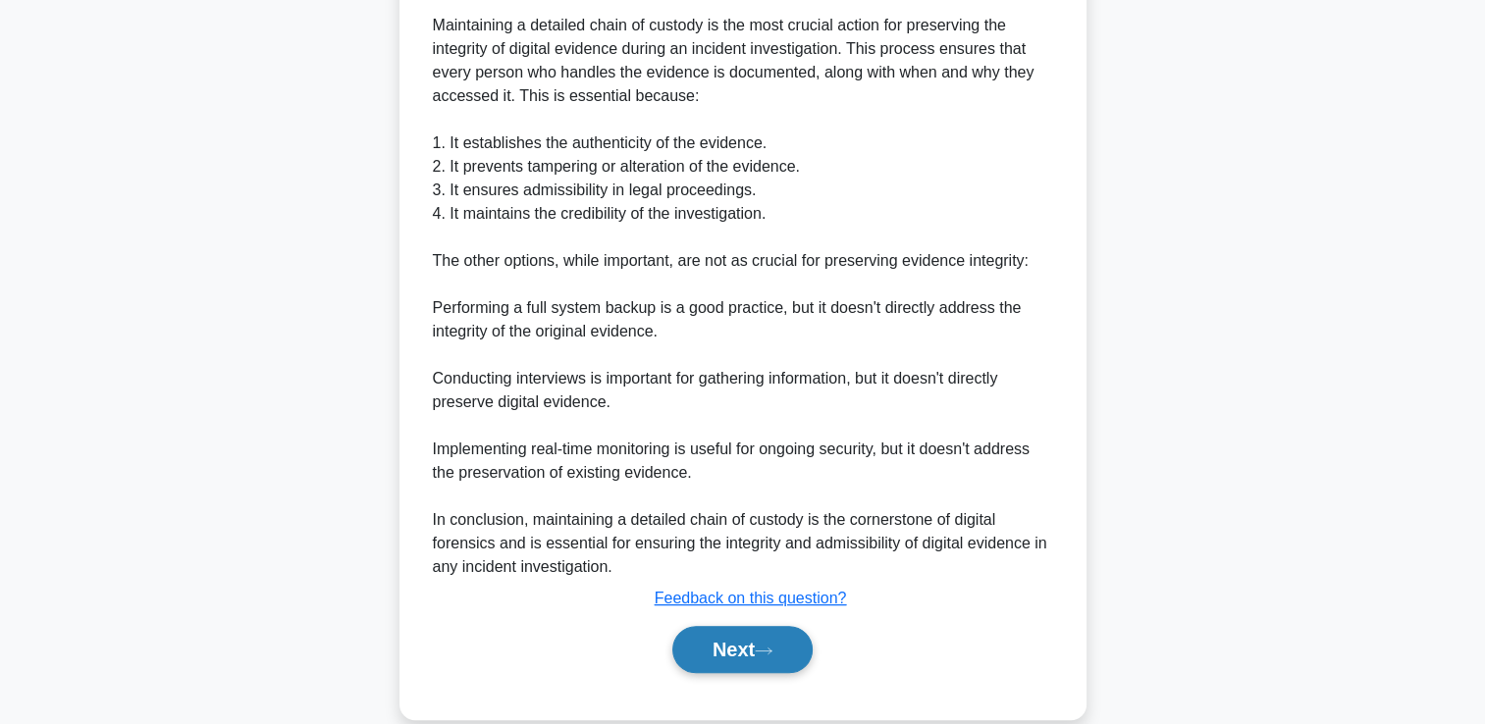
scroll to position [578, 0]
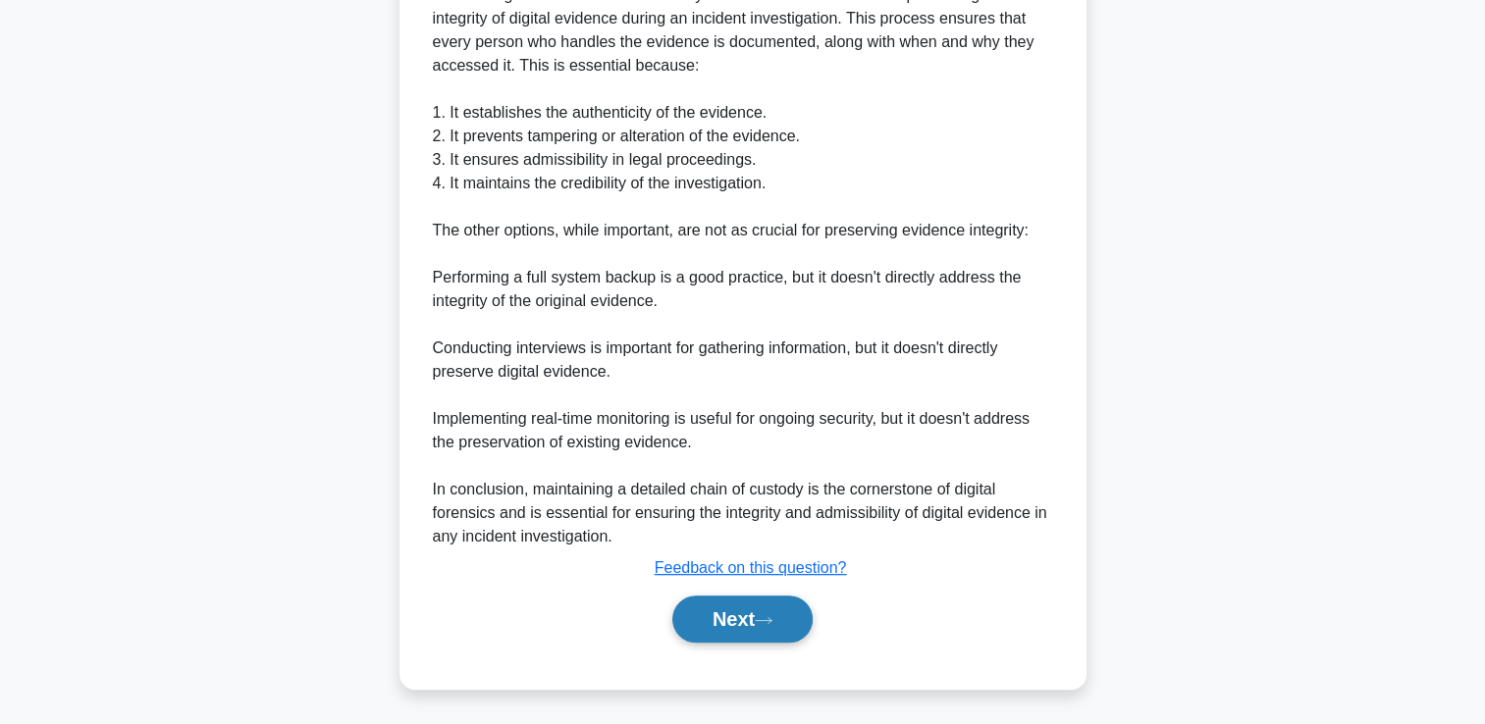
click at [744, 626] on button "Next" at bounding box center [742, 619] width 140 height 47
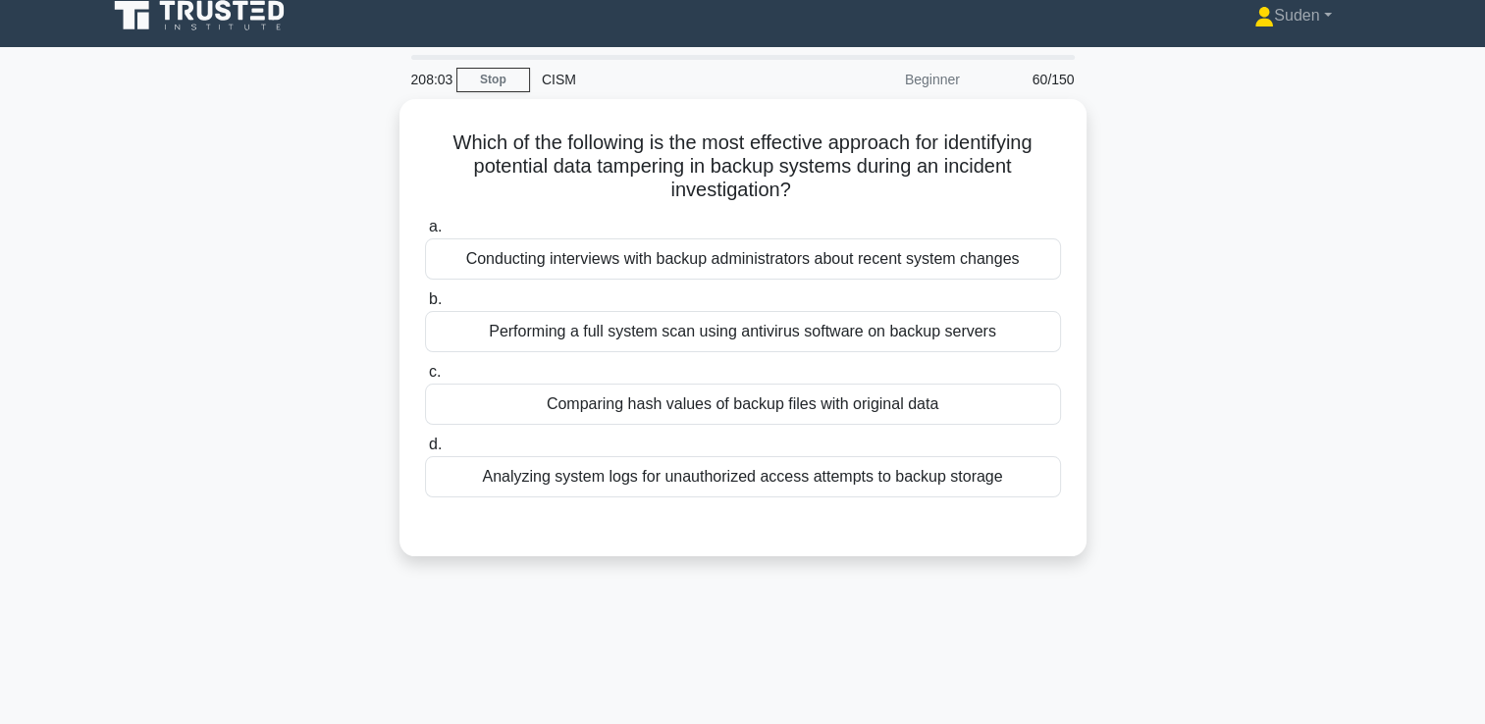
scroll to position [0, 0]
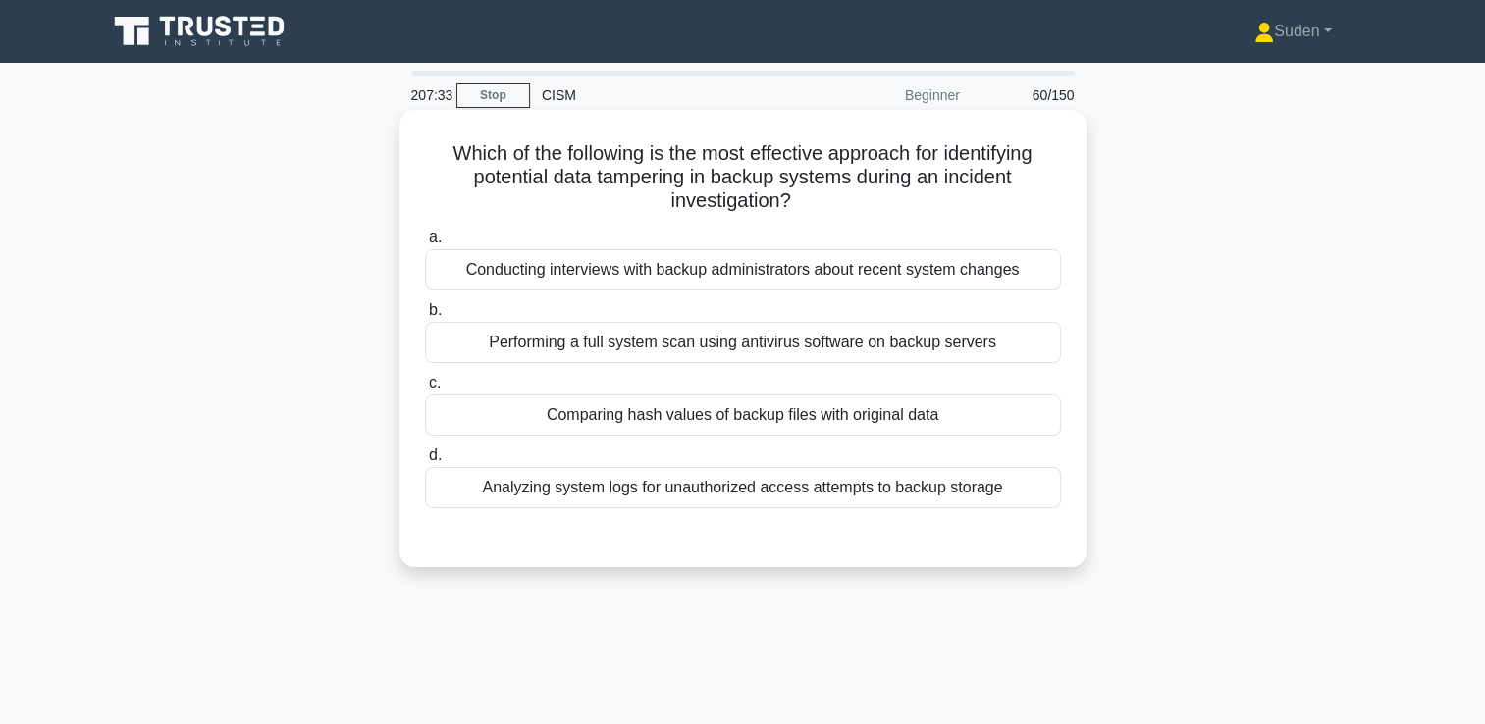
click at [671, 350] on div "Performing a full system scan using antivirus software on backup servers" at bounding box center [743, 342] width 636 height 41
click at [425, 317] on input "b. Performing a full system scan using antivirus software on backup servers" at bounding box center [425, 310] width 0 height 13
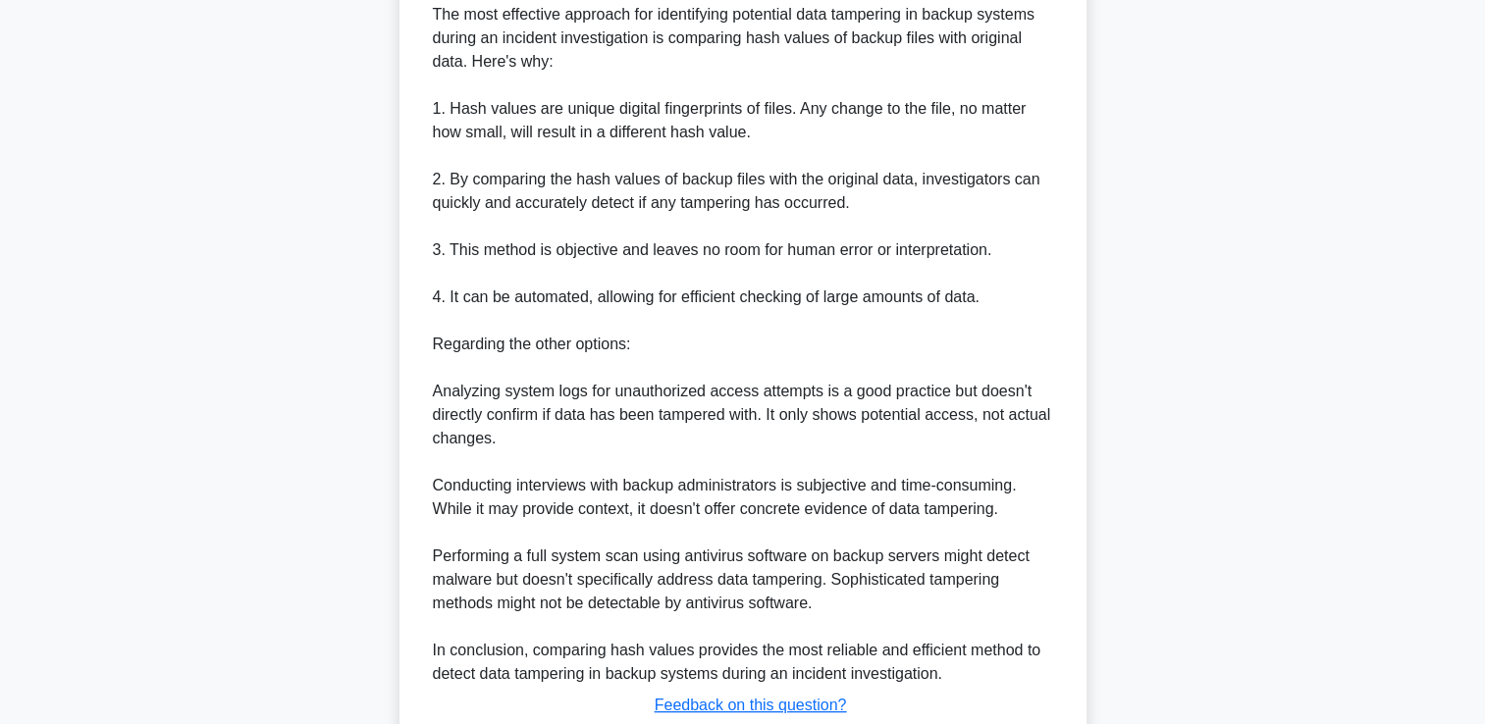
scroll to position [687, 0]
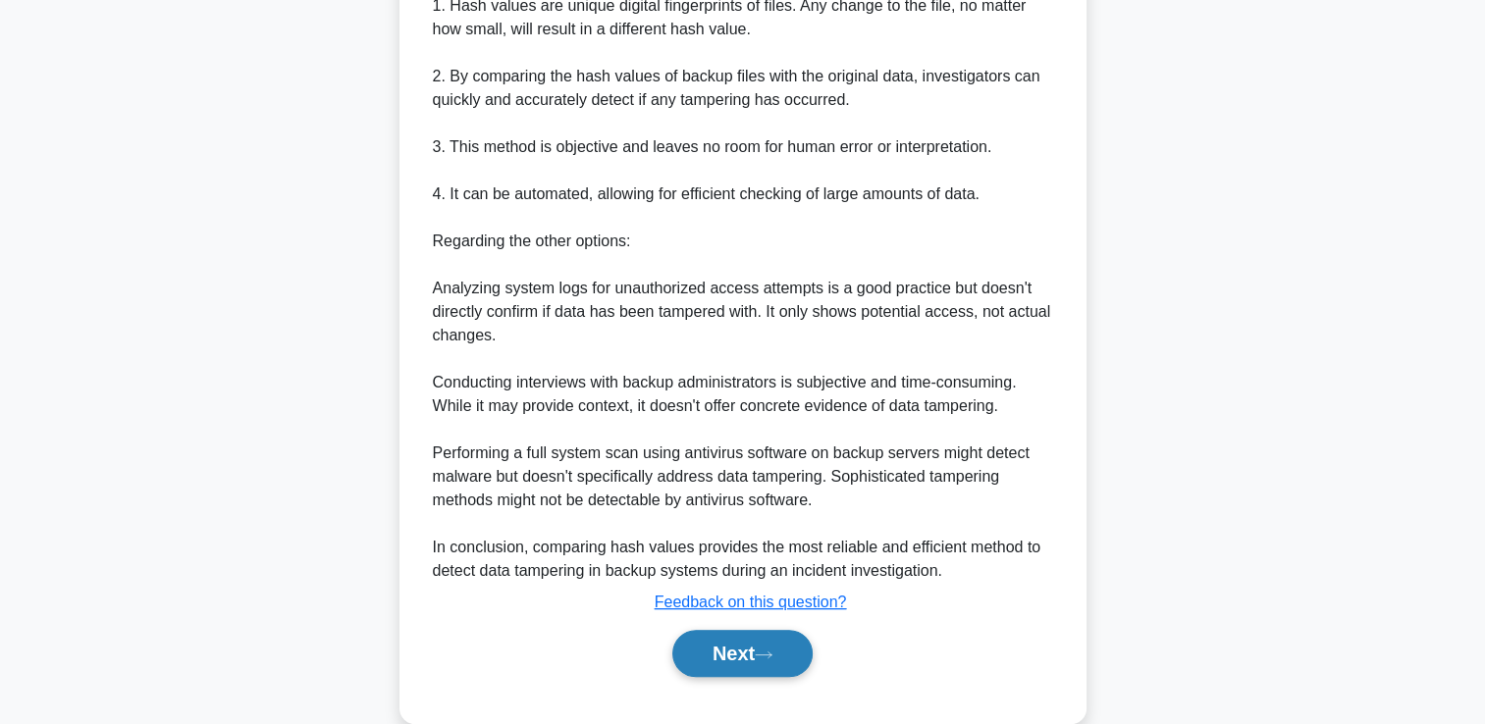
click at [746, 645] on button "Next" at bounding box center [742, 653] width 140 height 47
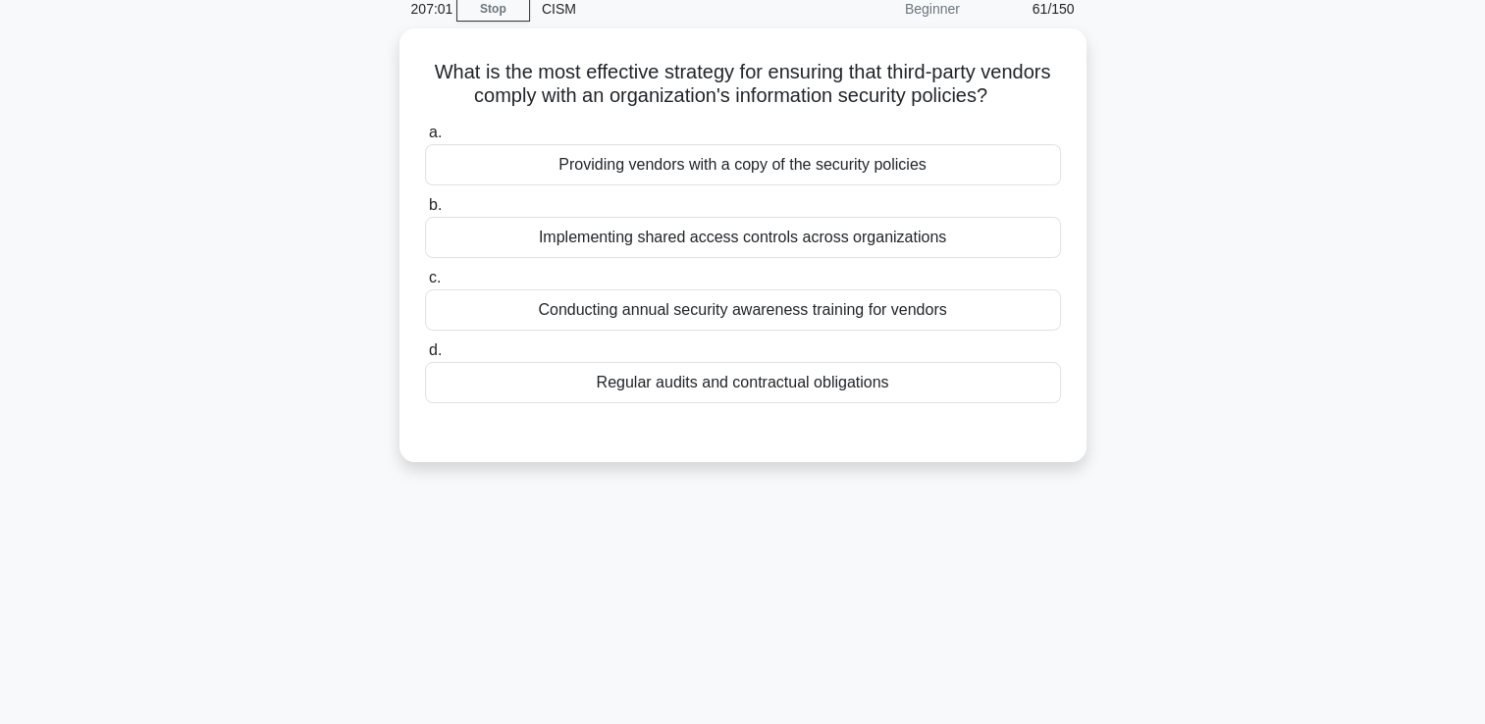
scroll to position [41, 0]
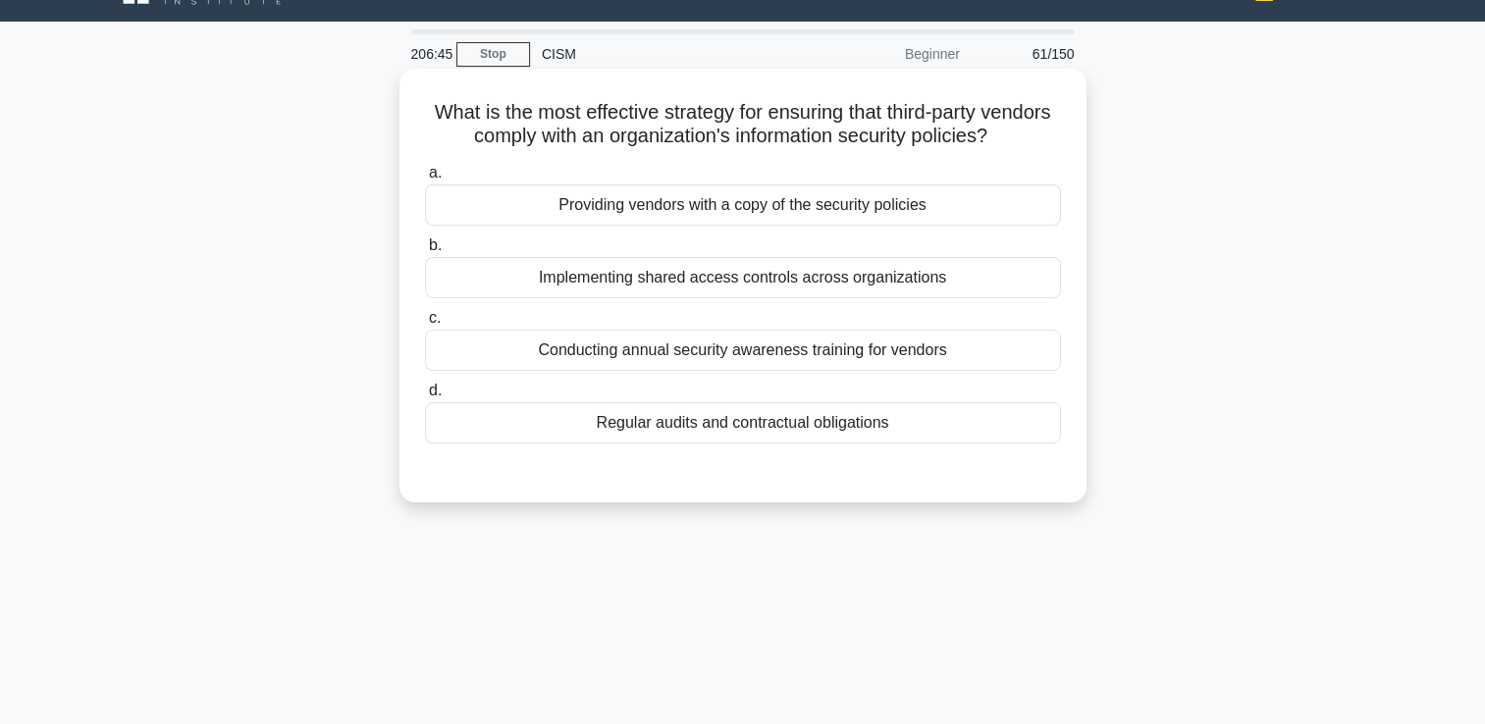
click at [699, 425] on div "Regular audits and contractual obligations" at bounding box center [743, 422] width 636 height 41
click at [425, 398] on input "d. Regular audits and contractual obligations" at bounding box center [425, 391] width 0 height 13
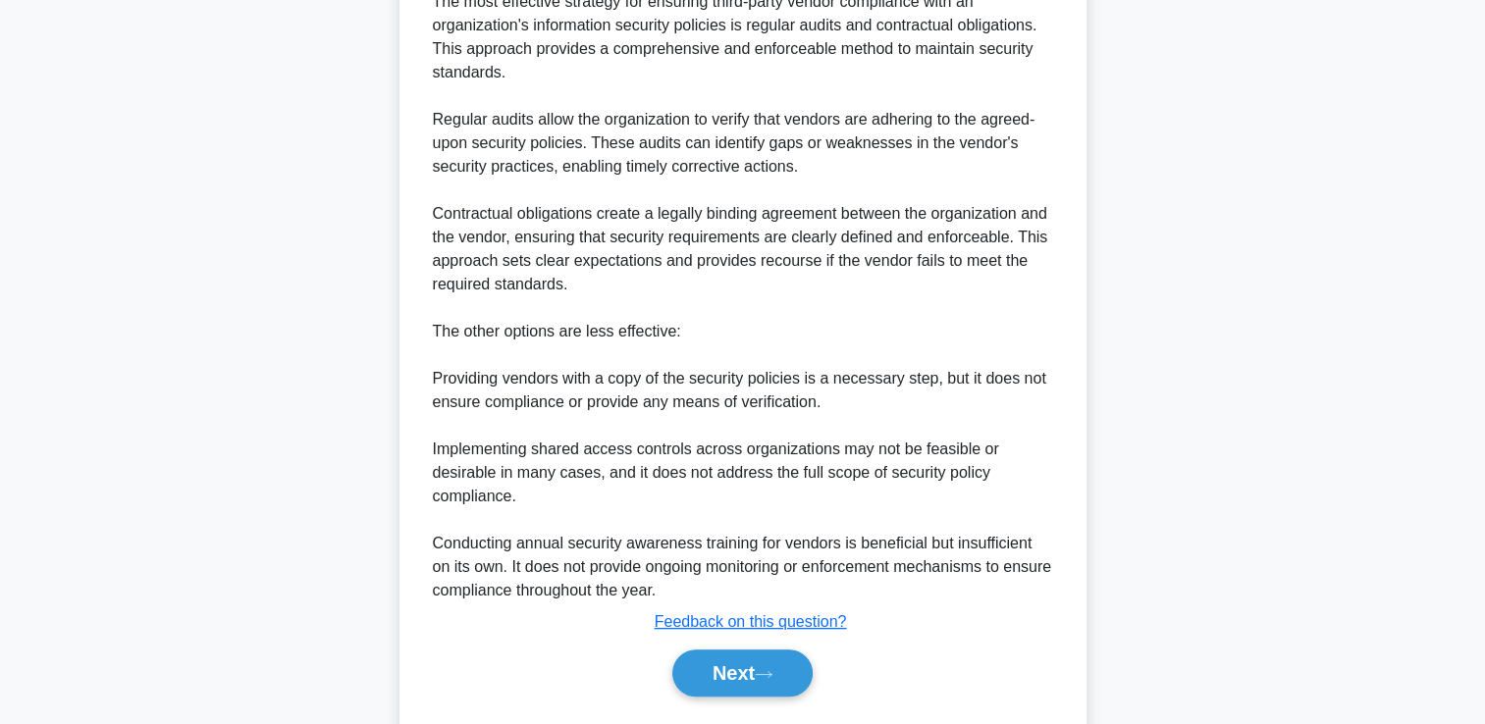
scroll to position [625, 0]
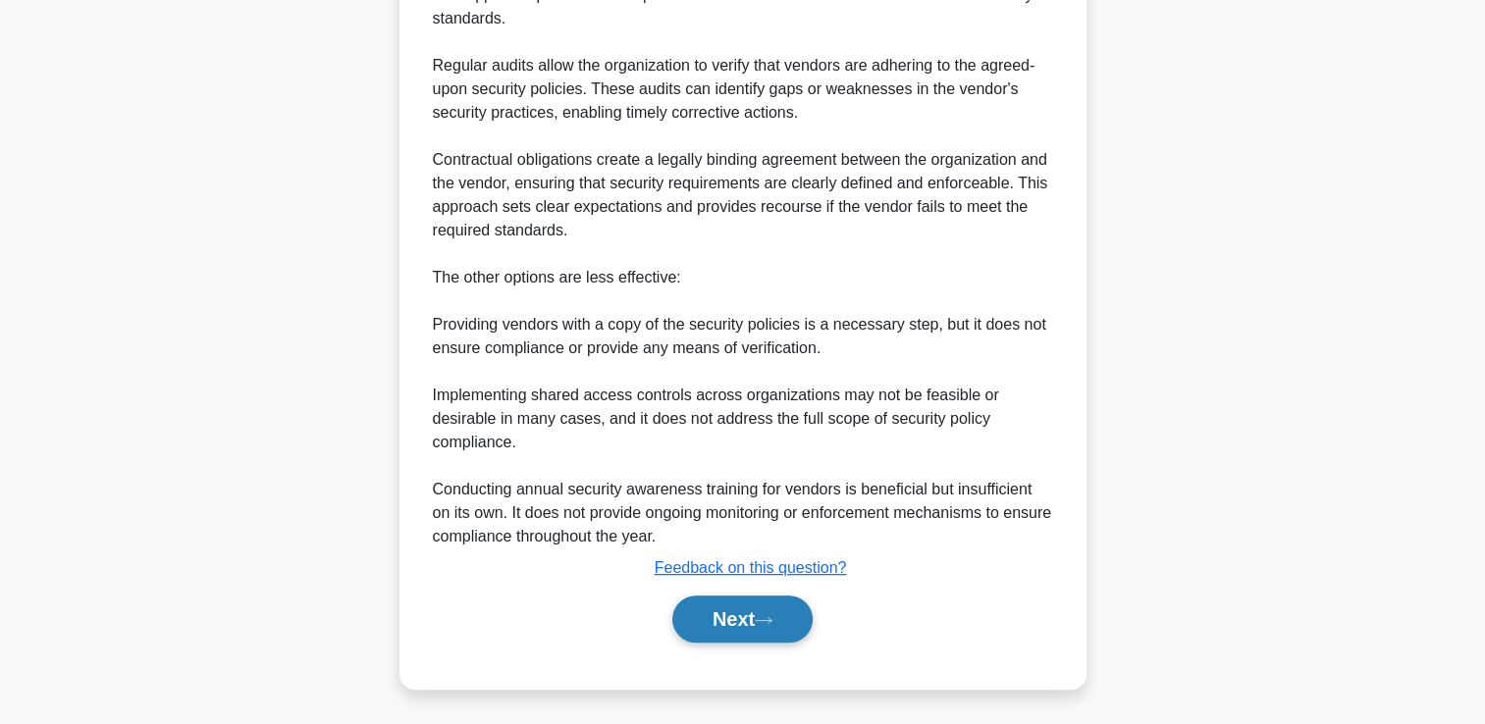
click at [758, 610] on button "Next" at bounding box center [742, 619] width 140 height 47
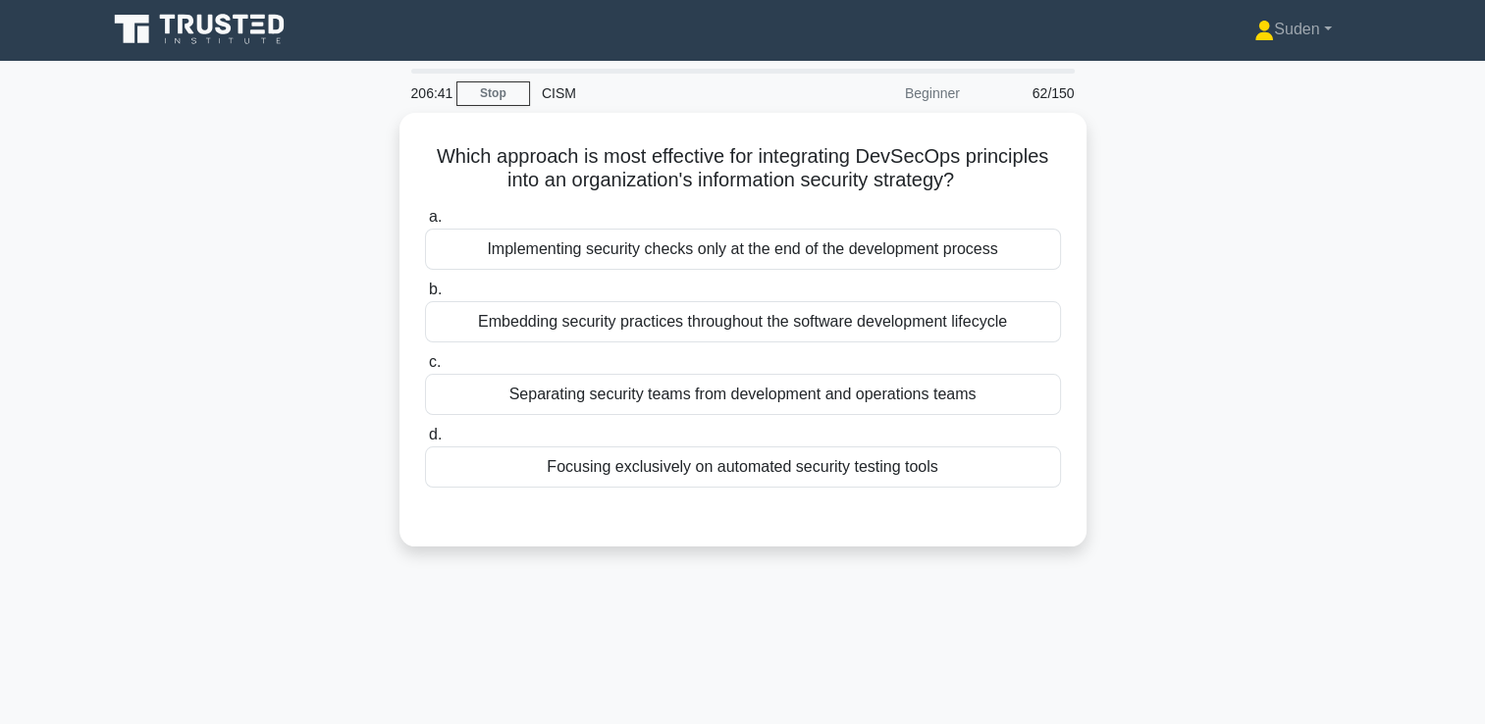
scroll to position [0, 0]
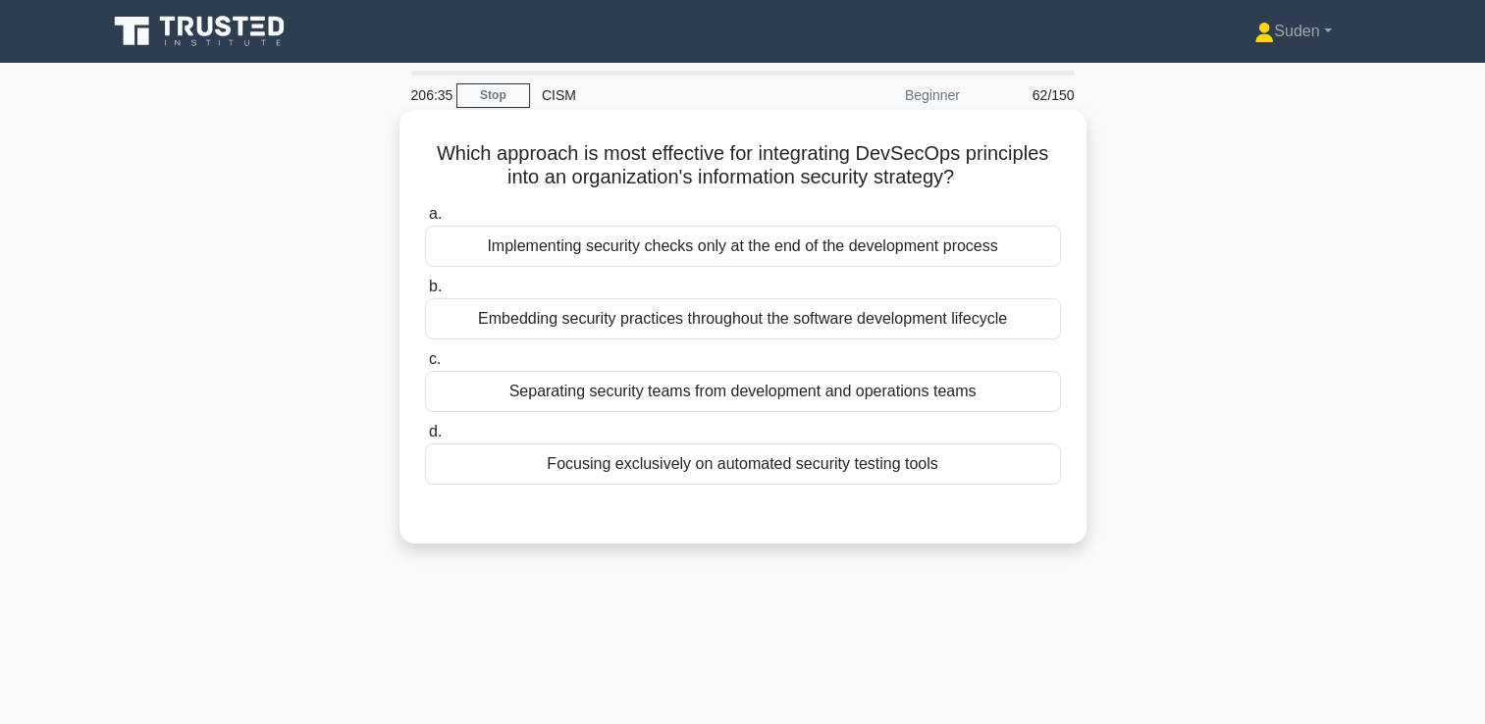
click at [703, 330] on div "Embedding security practices throughout the software development lifecycle" at bounding box center [743, 318] width 636 height 41
click at [425, 293] on input "b. Embedding security practices throughout the software development lifecycle" at bounding box center [425, 287] width 0 height 13
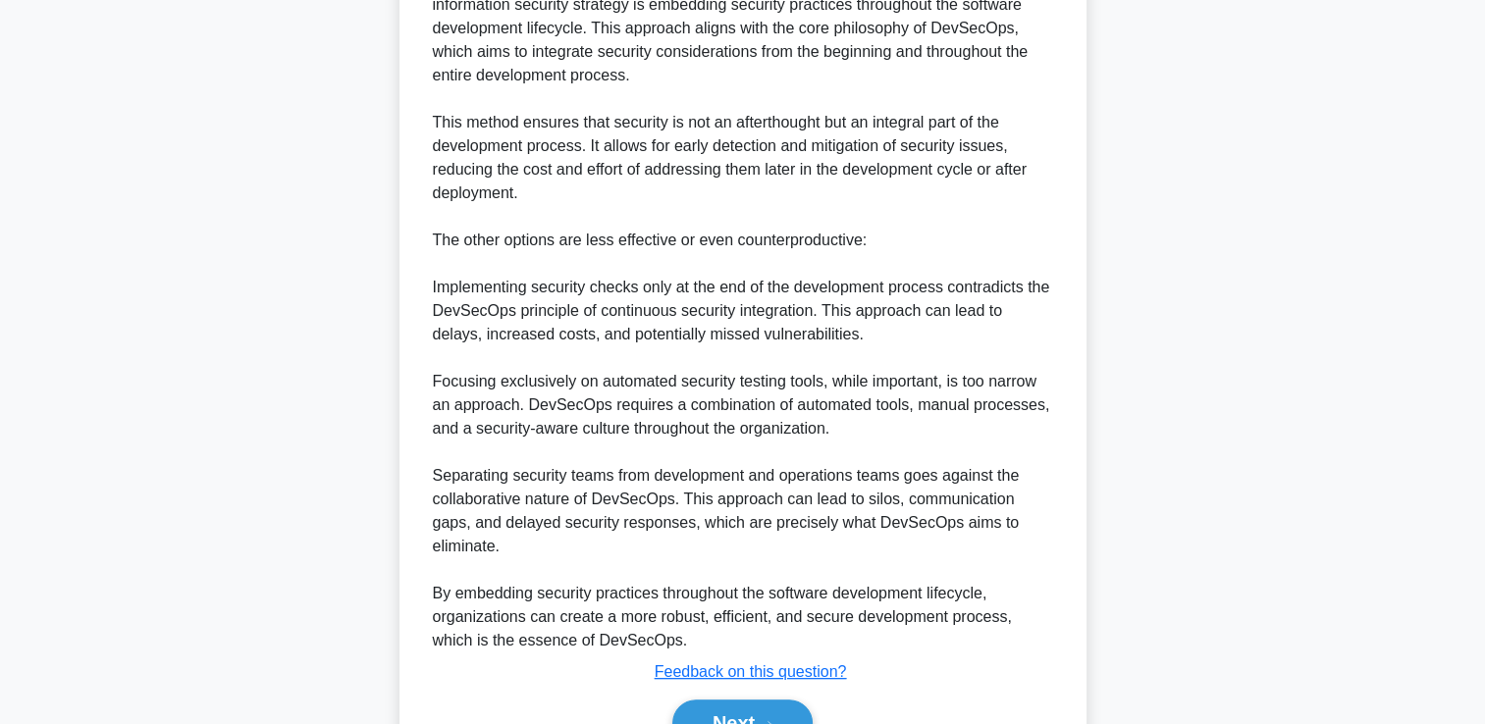
scroll to position [672, 0]
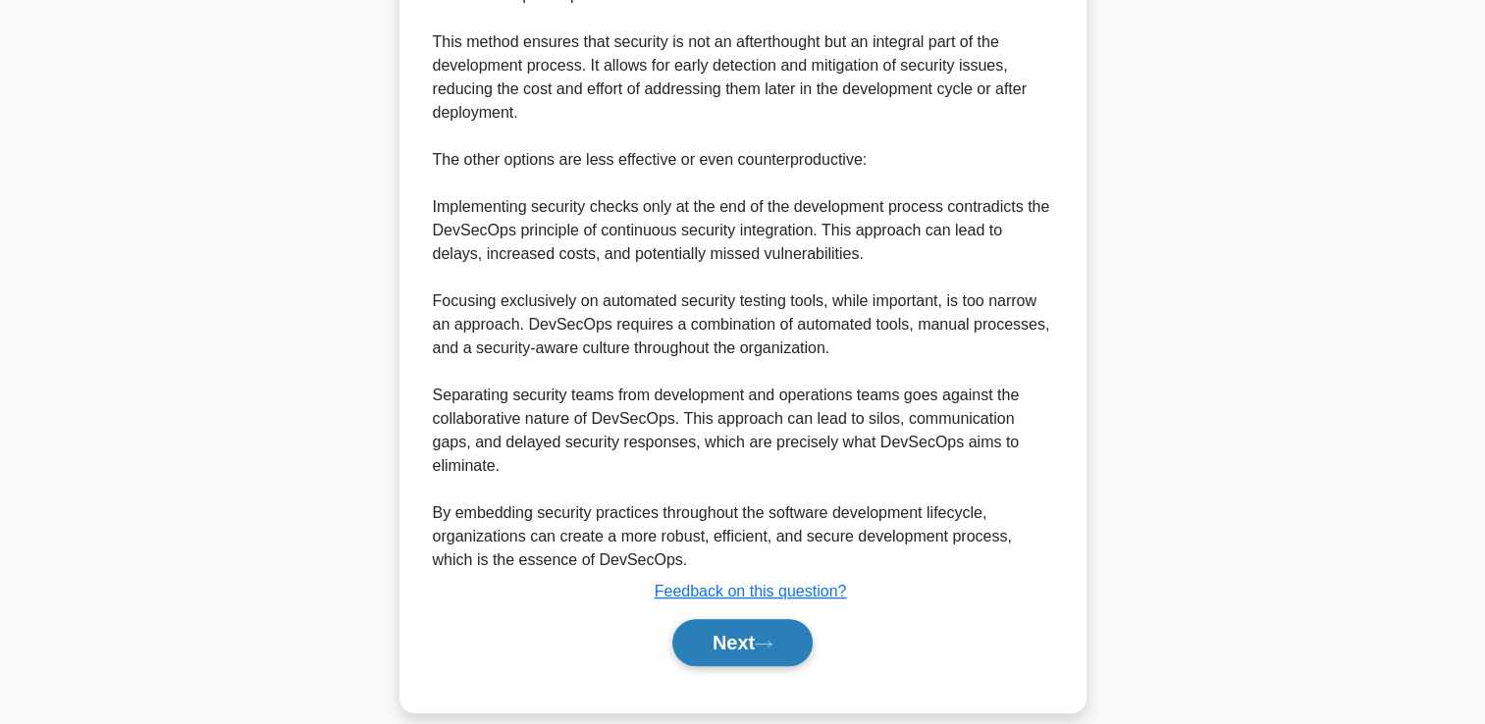
click at [752, 634] on button "Next" at bounding box center [742, 642] width 140 height 47
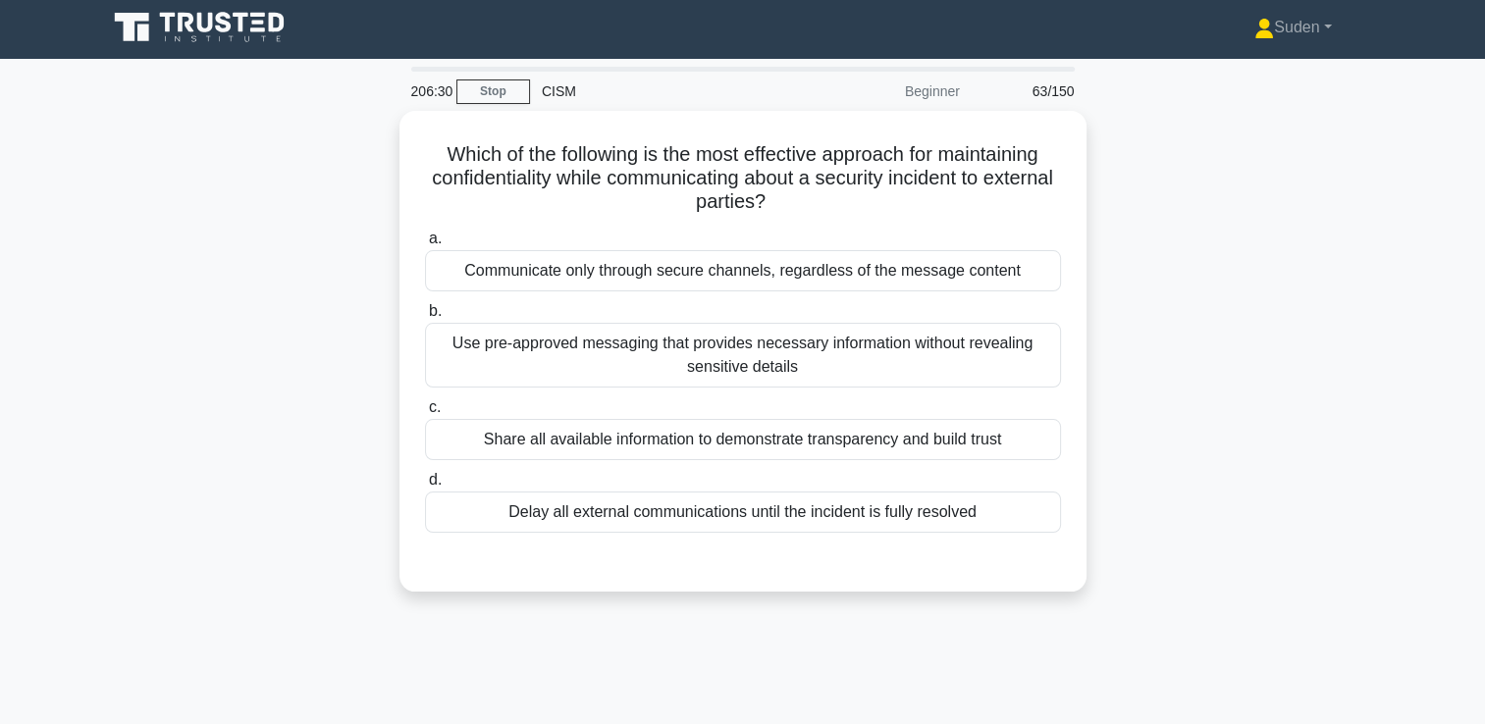
scroll to position [0, 0]
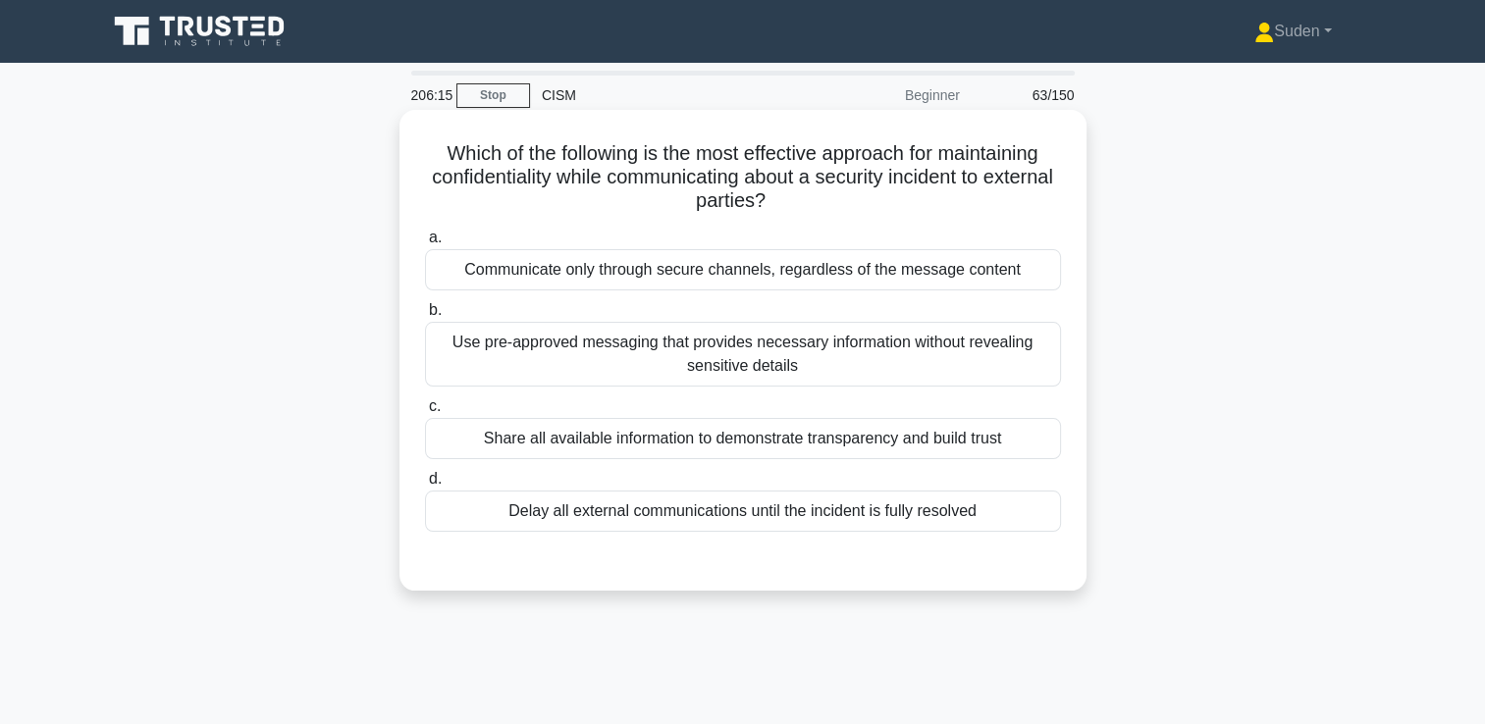
click at [660, 355] on div "Use pre-approved messaging that provides necessary information without revealin…" at bounding box center [743, 354] width 636 height 65
click at [425, 317] on input "b. Use pre-approved messaging that provides necessary information without revea…" at bounding box center [425, 310] width 0 height 13
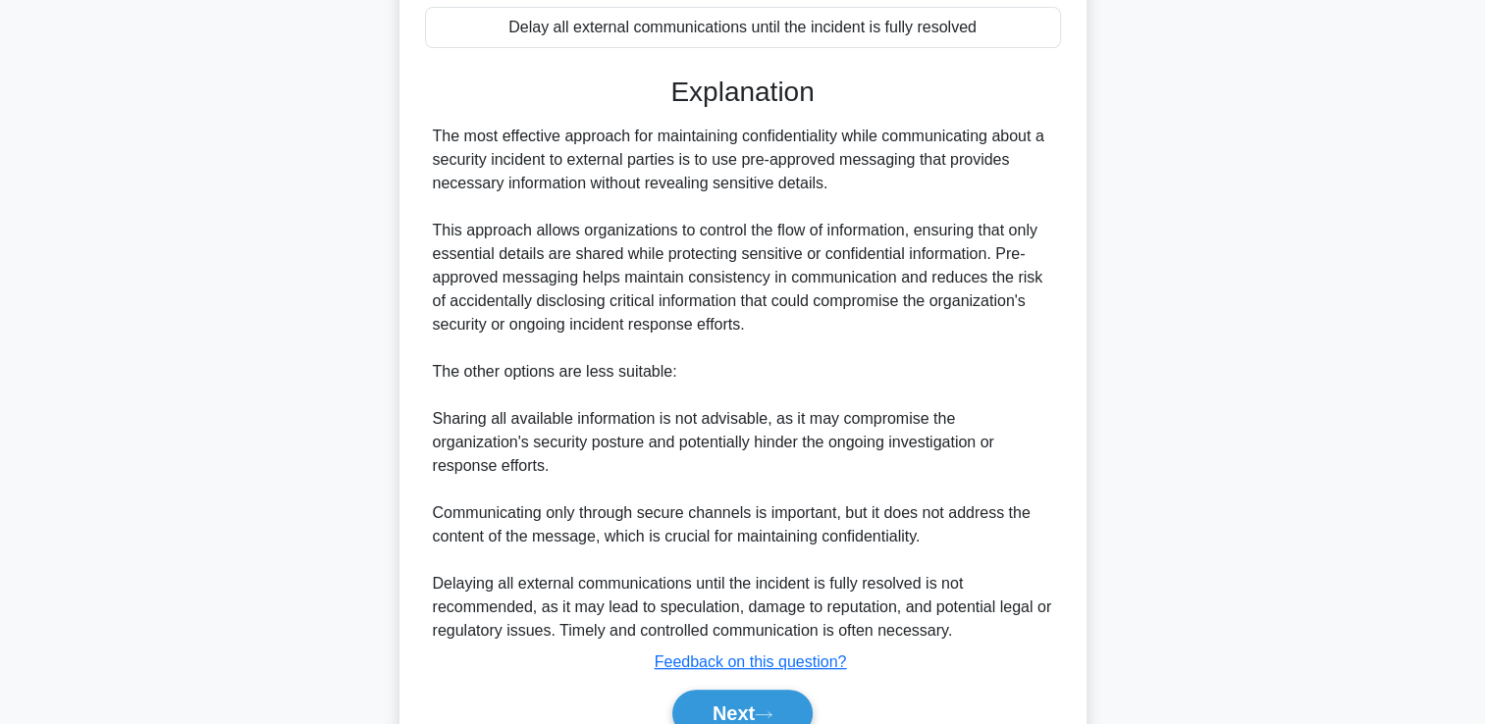
scroll to position [578, 0]
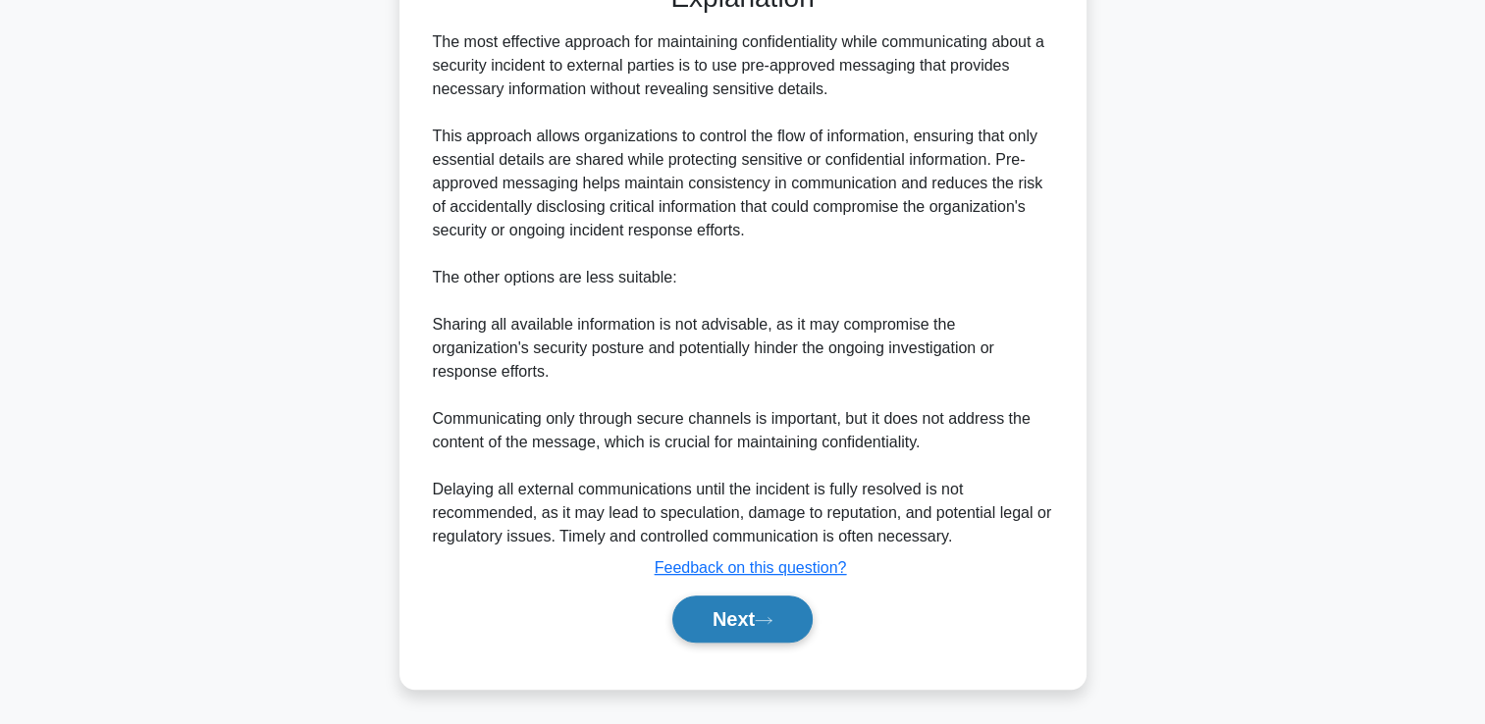
click at [741, 626] on button "Next" at bounding box center [742, 619] width 140 height 47
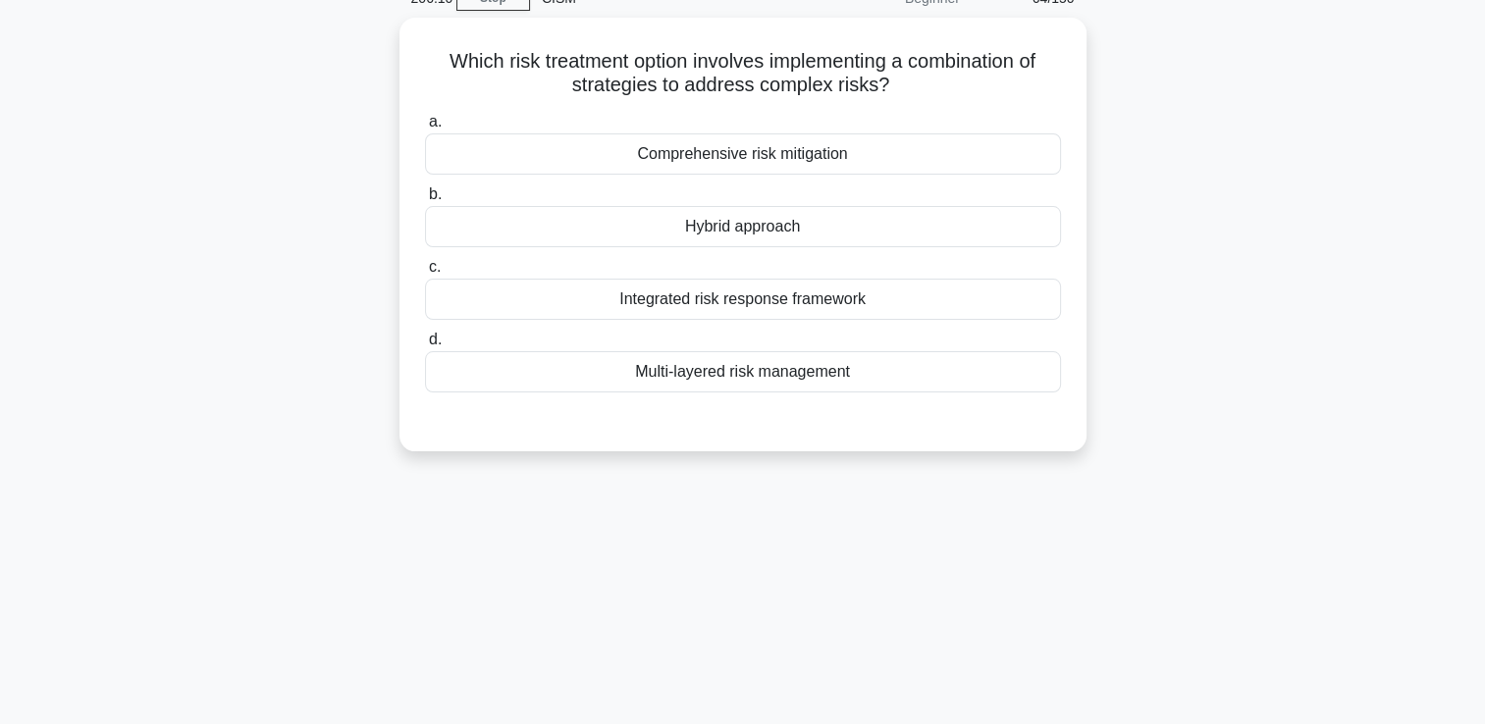
scroll to position [0, 0]
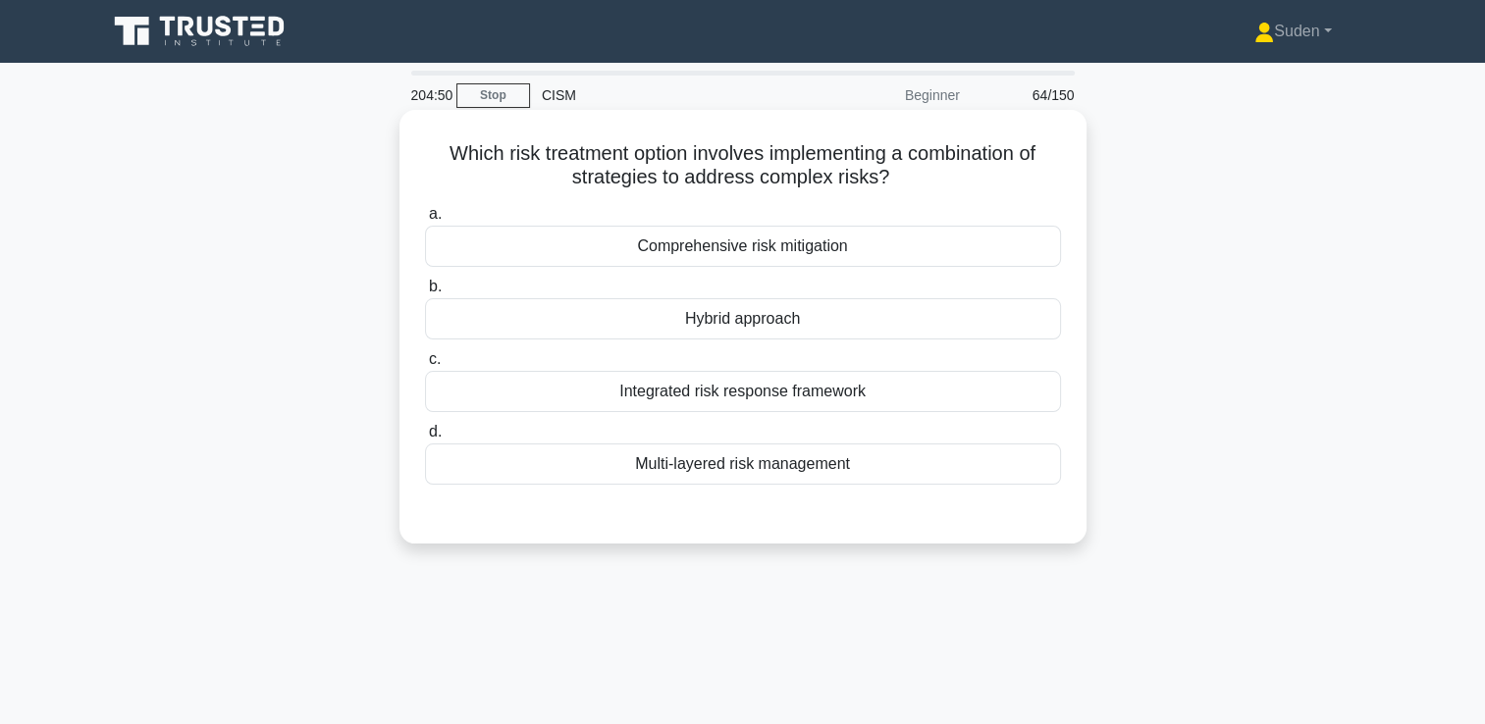
click at [805, 324] on div "Hybrid approach" at bounding box center [743, 318] width 636 height 41
click at [425, 293] on input "b. Hybrid approach" at bounding box center [425, 287] width 0 height 13
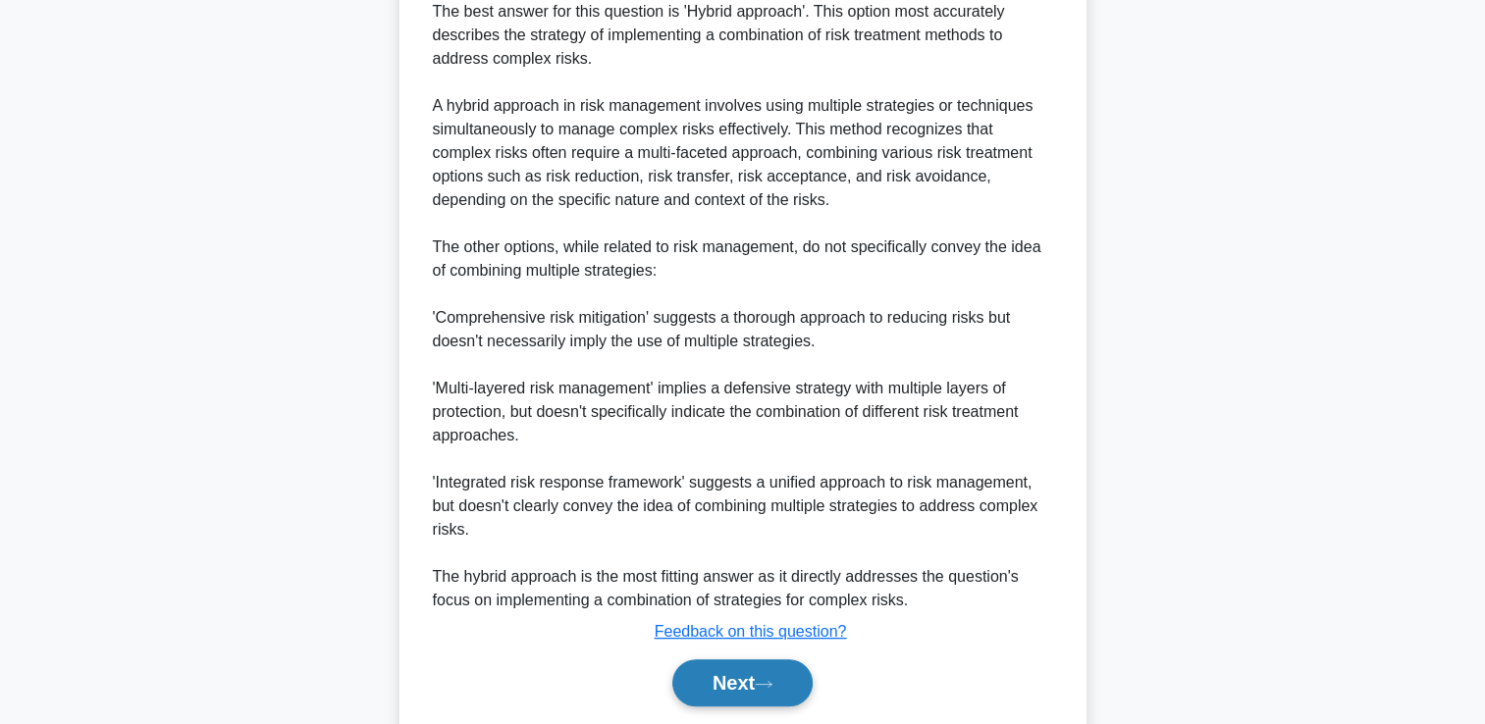
scroll to position [625, 0]
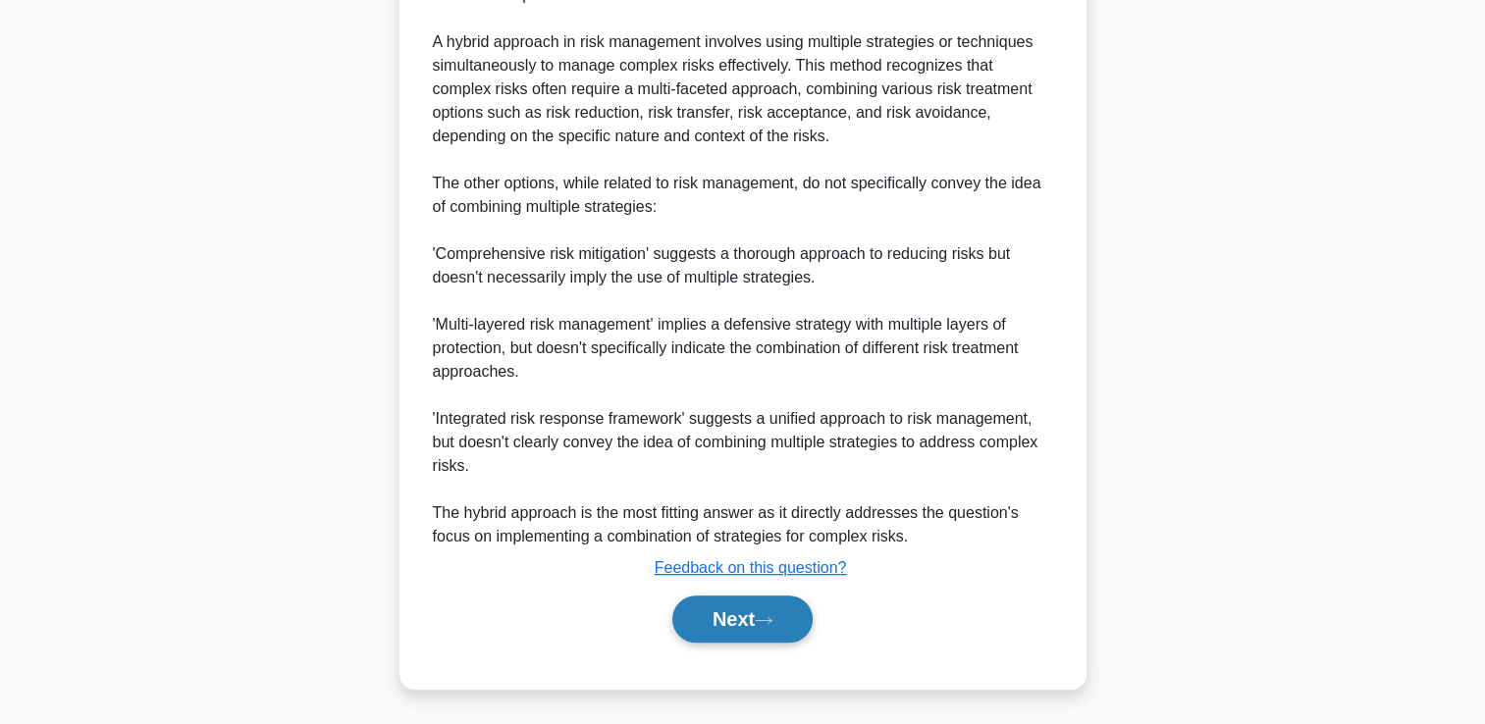
click at [764, 630] on button "Next" at bounding box center [742, 619] width 140 height 47
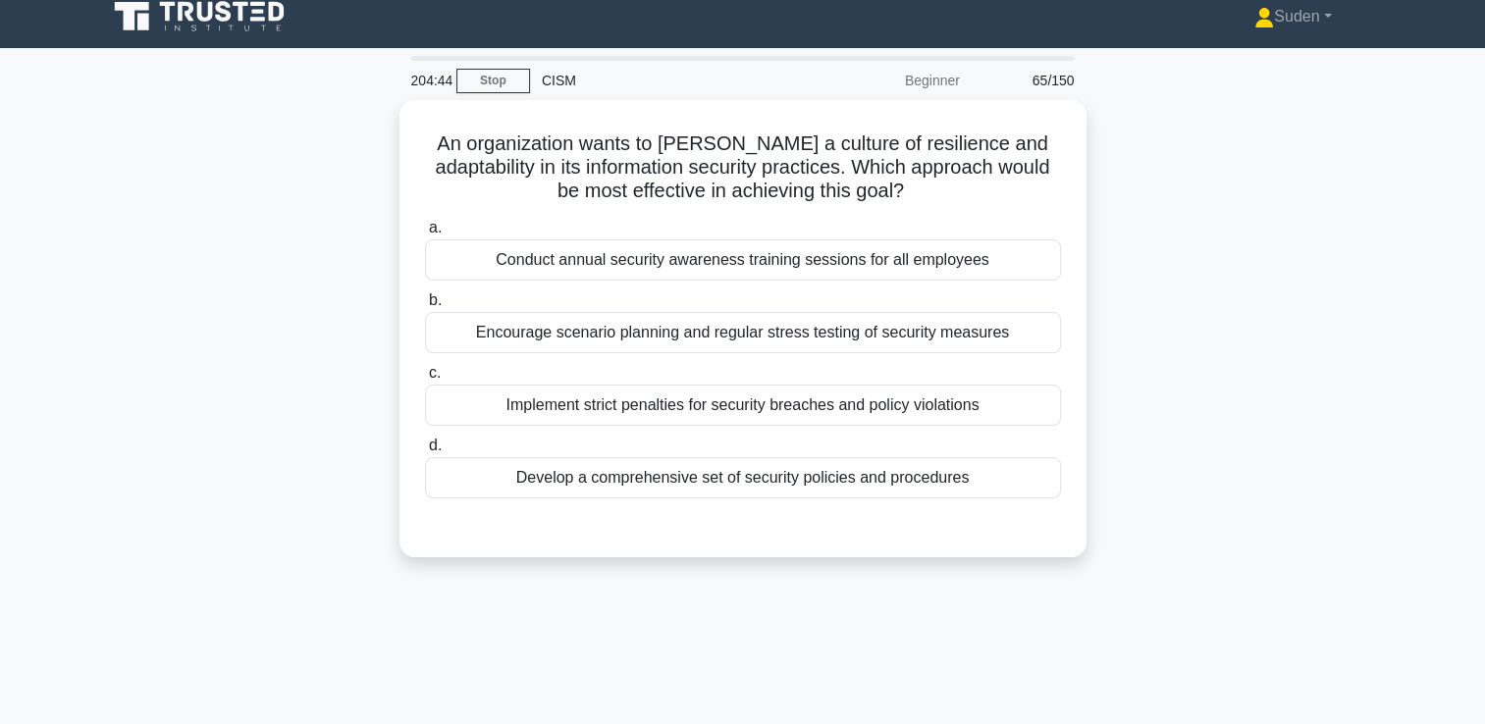
scroll to position [0, 0]
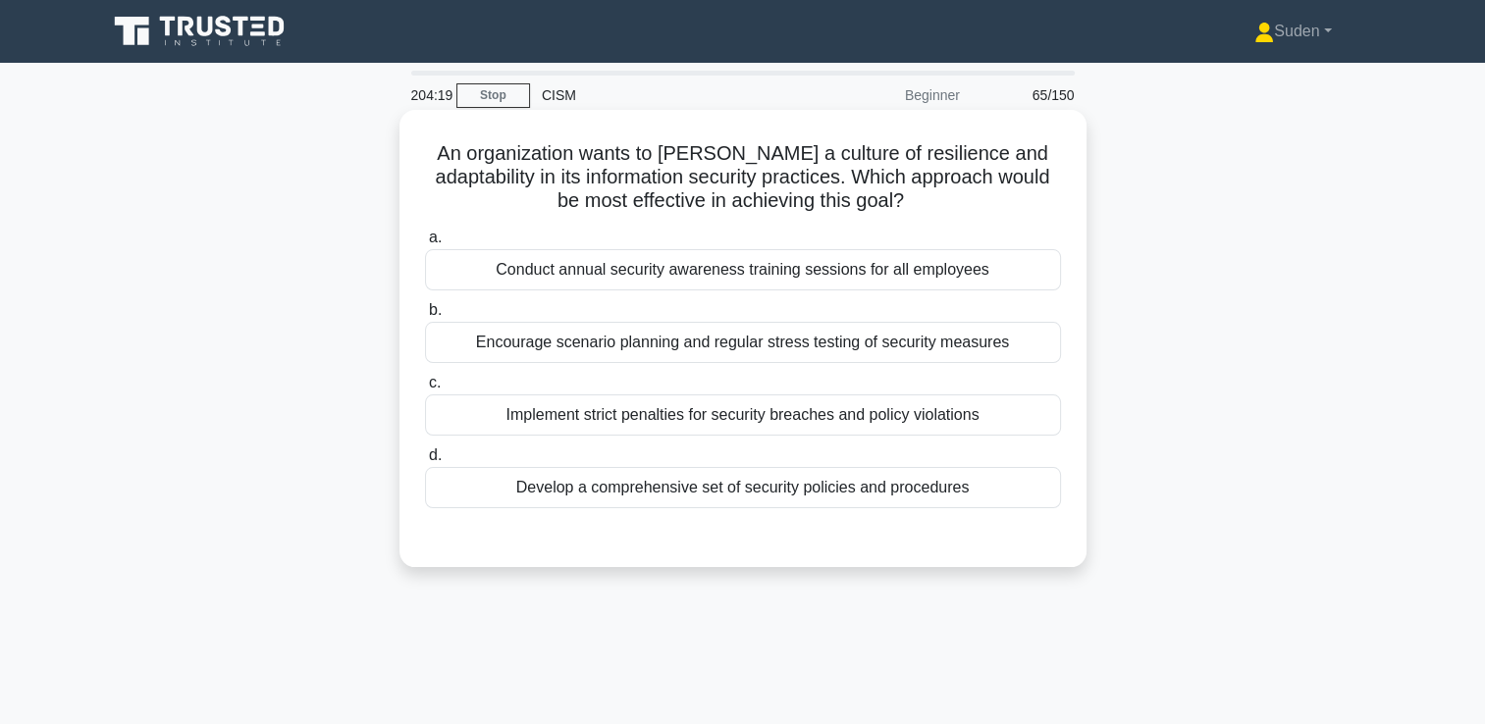
click at [858, 348] on div "Encourage scenario planning and regular stress testing of security measures" at bounding box center [743, 342] width 636 height 41
click at [425, 317] on input "b. Encourage scenario planning and regular stress testing of security measures" at bounding box center [425, 310] width 0 height 13
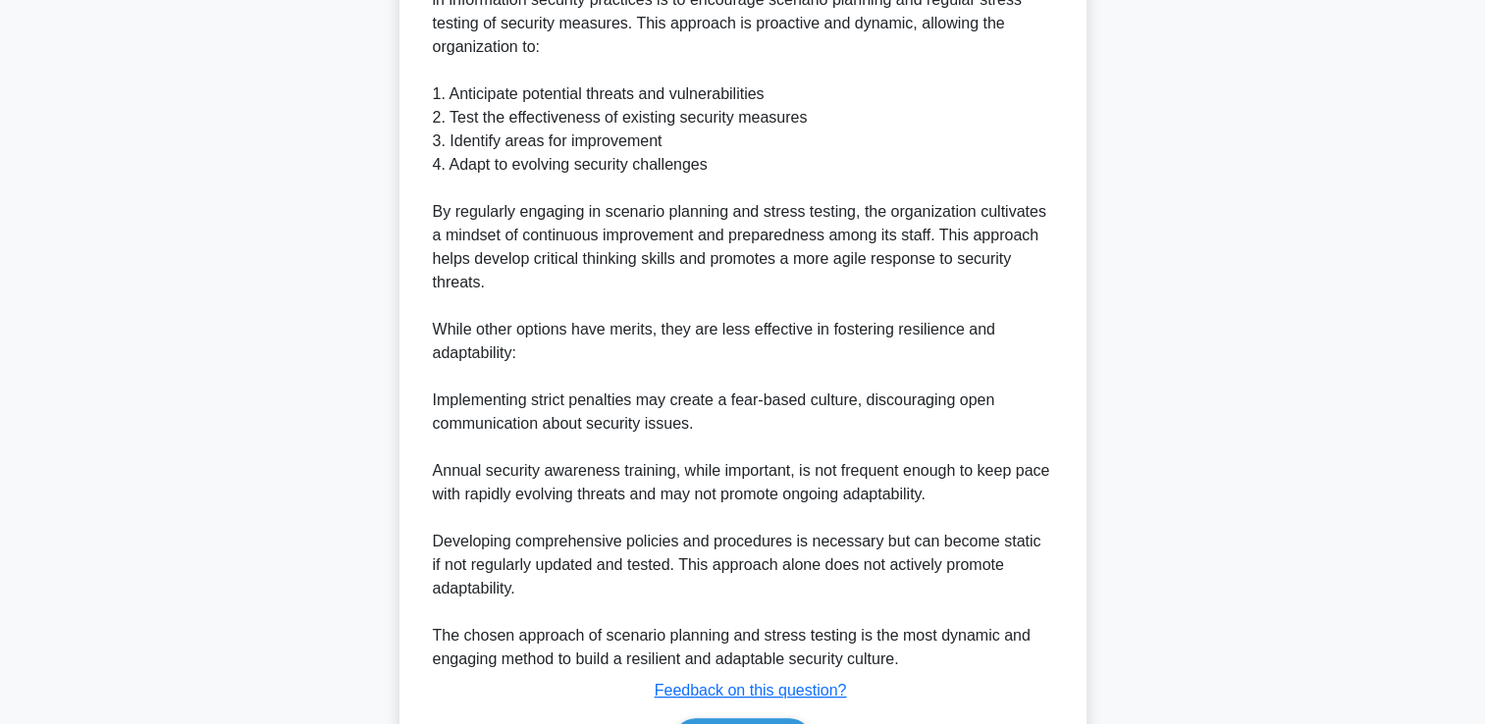
scroll to position [687, 0]
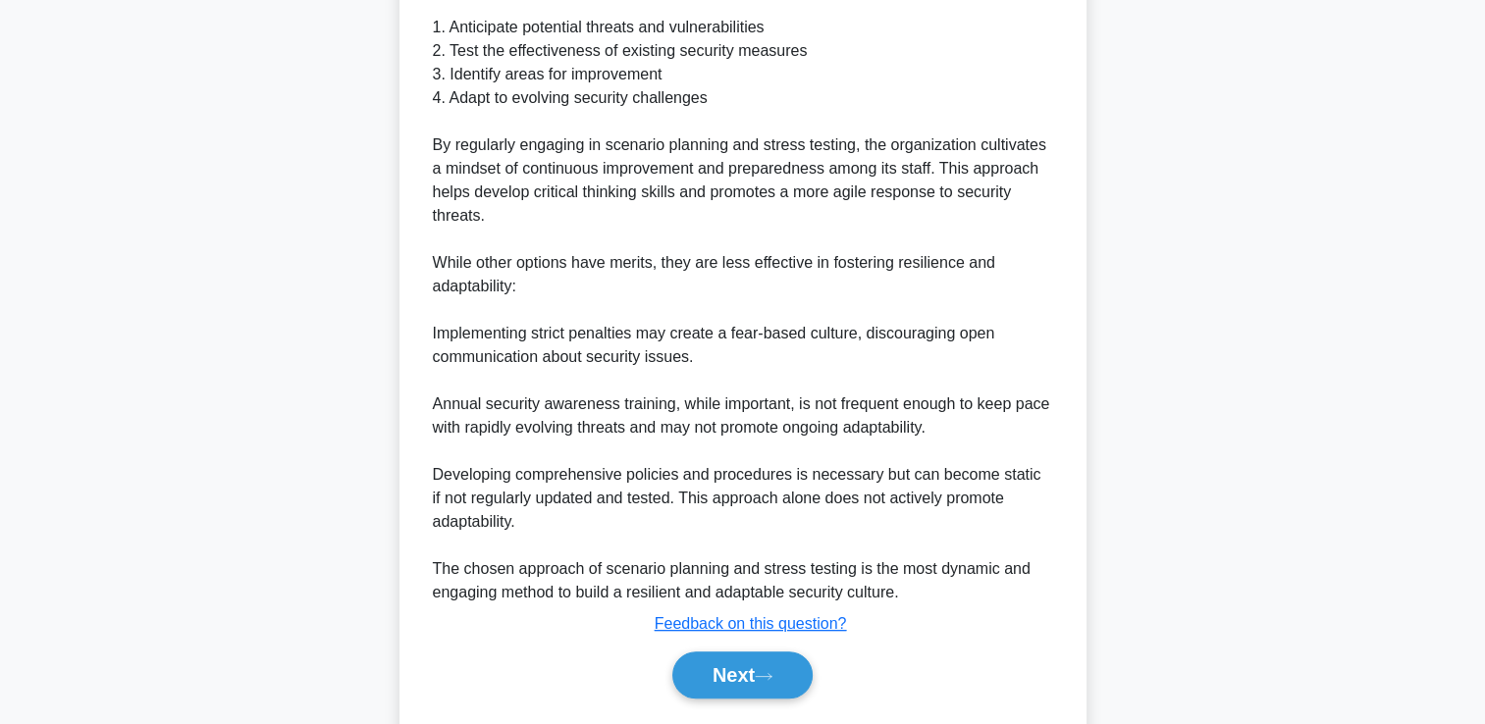
drag, startPoint x: 756, startPoint y: 662, endPoint x: 768, endPoint y: 646, distance: 19.6
click at [756, 658] on button "Next" at bounding box center [742, 675] width 140 height 47
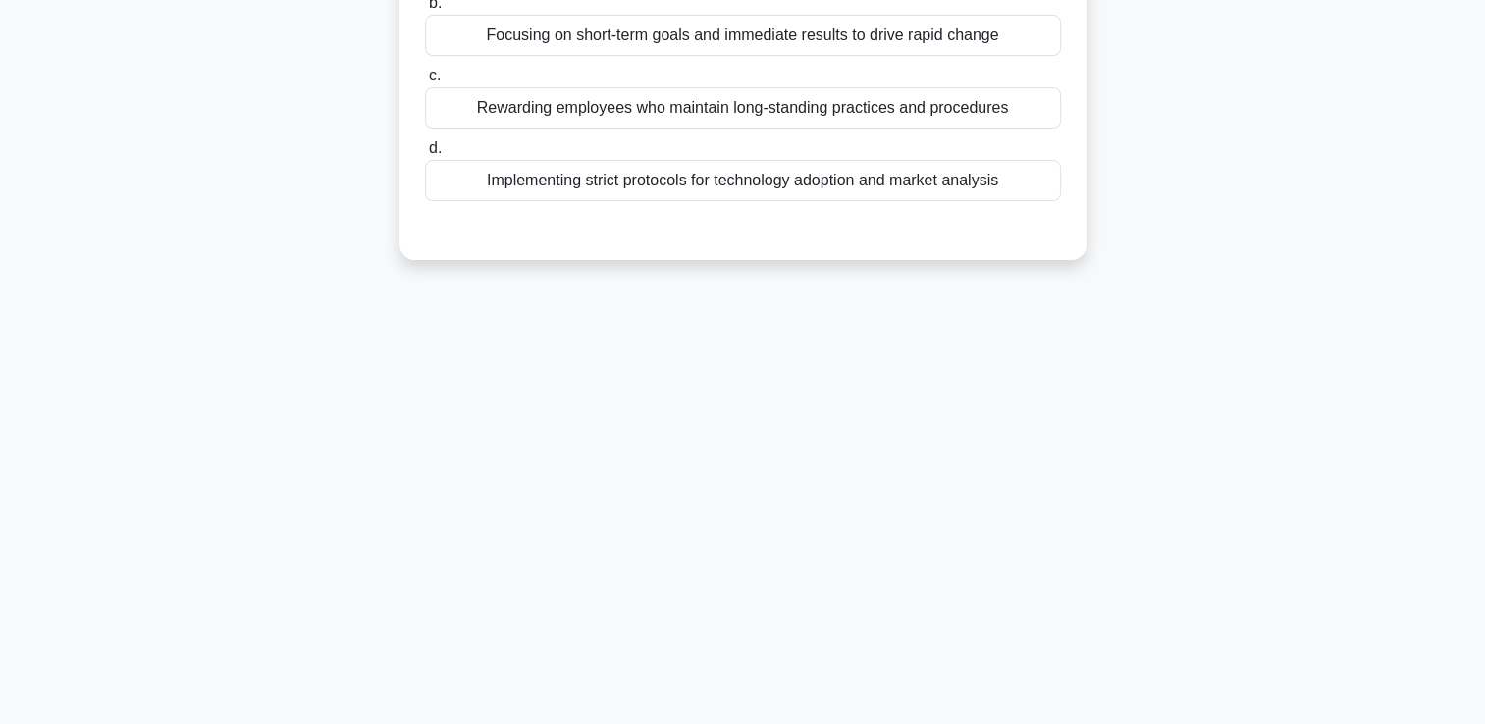
scroll to position [41, 0]
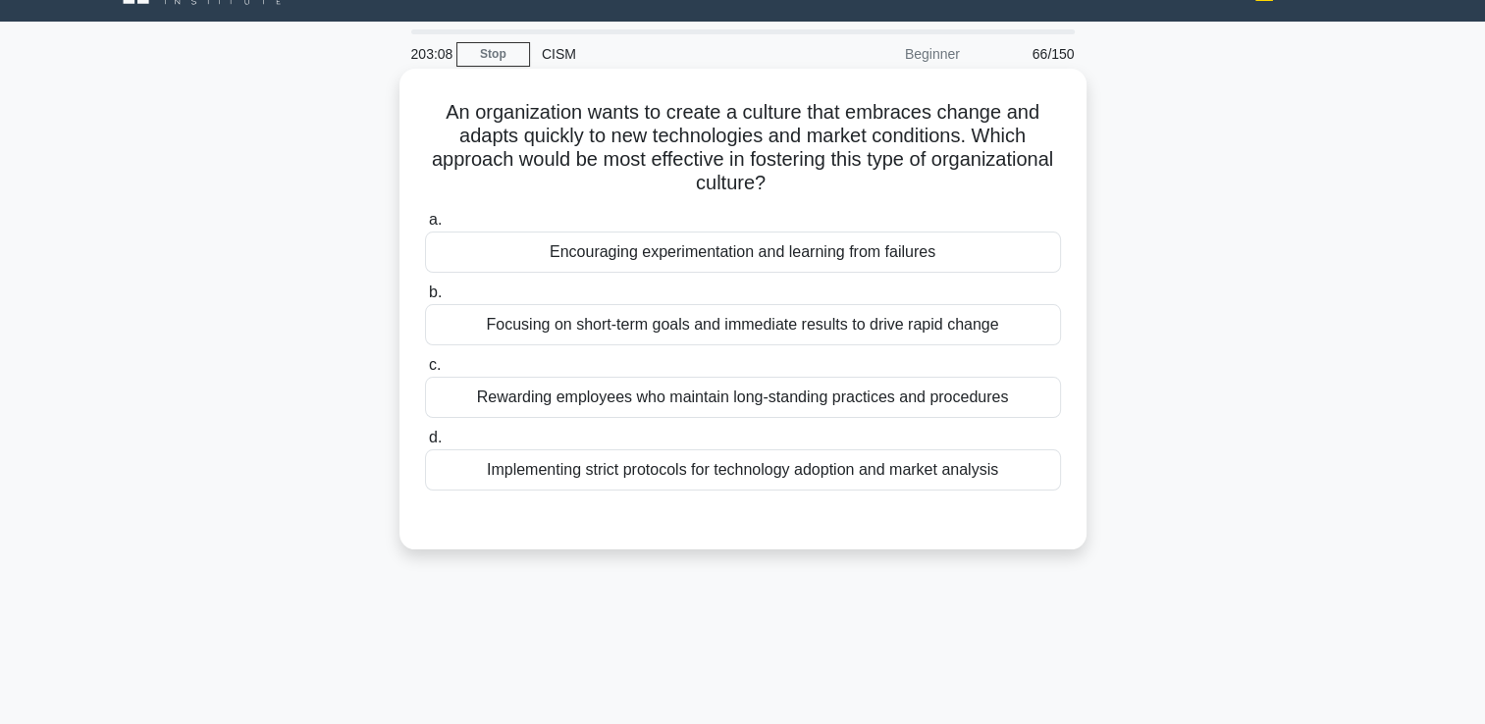
click at [690, 471] on div "Implementing strict protocols for technology adoption and market analysis" at bounding box center [743, 470] width 636 height 41
click at [425, 445] on input "d. Implementing strict protocols for technology adoption and market analysis" at bounding box center [425, 438] width 0 height 13
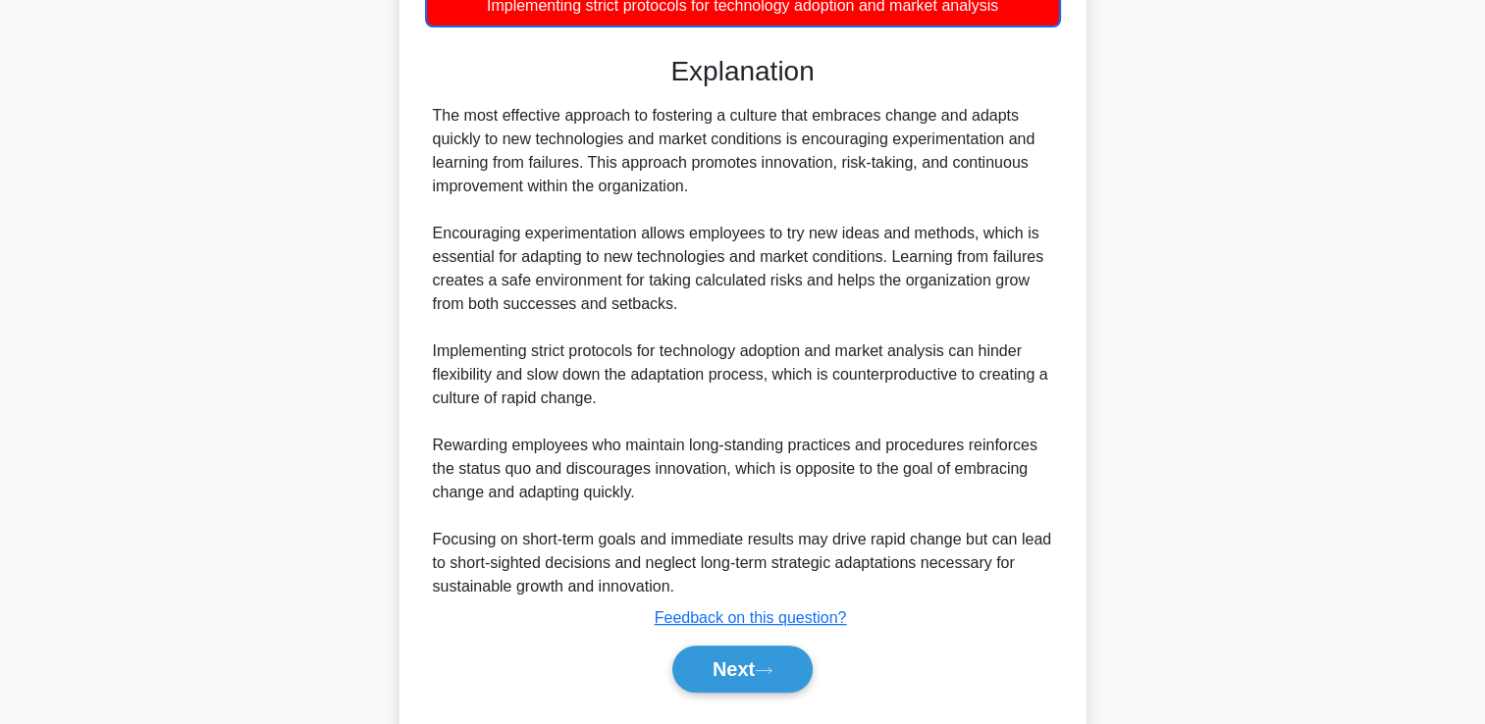
scroll to position [557, 0]
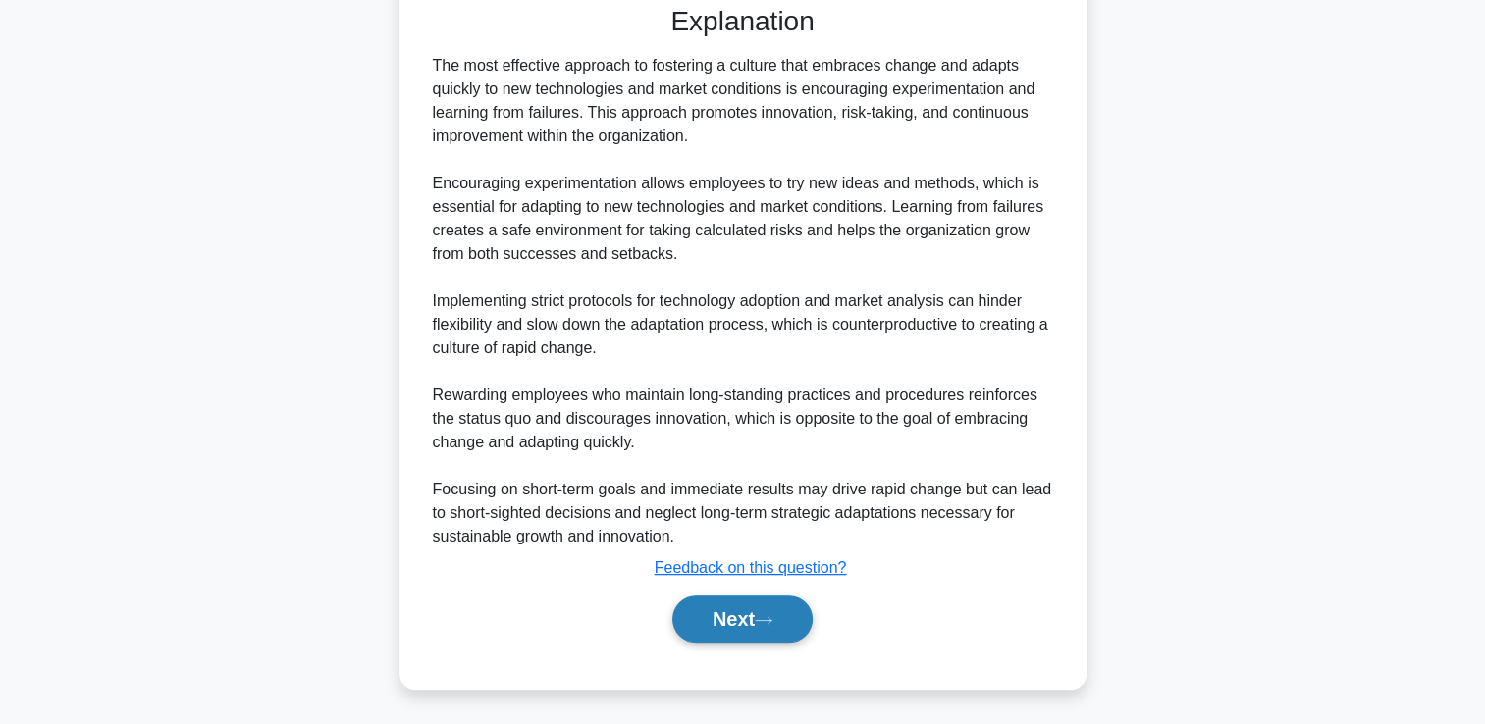
click at [768, 601] on button "Next" at bounding box center [742, 619] width 140 height 47
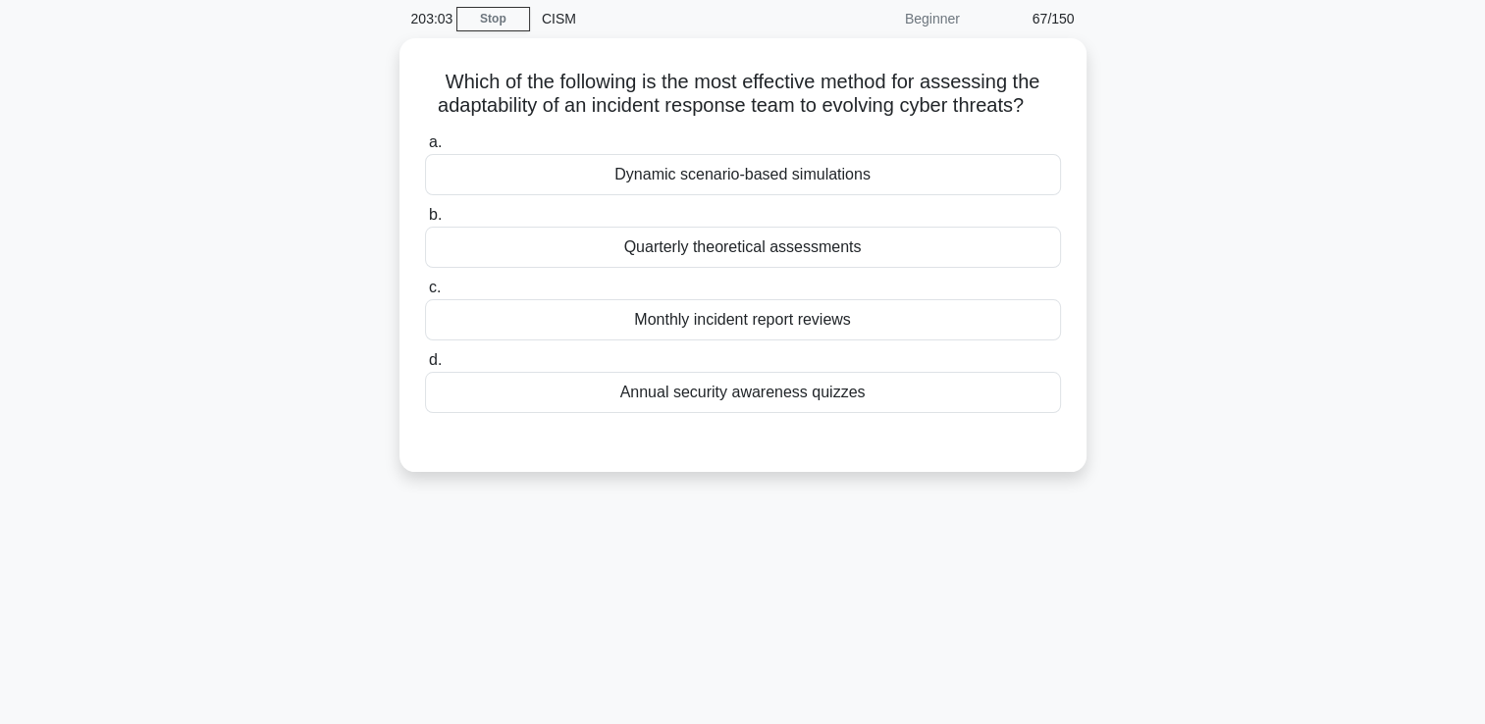
scroll to position [0, 0]
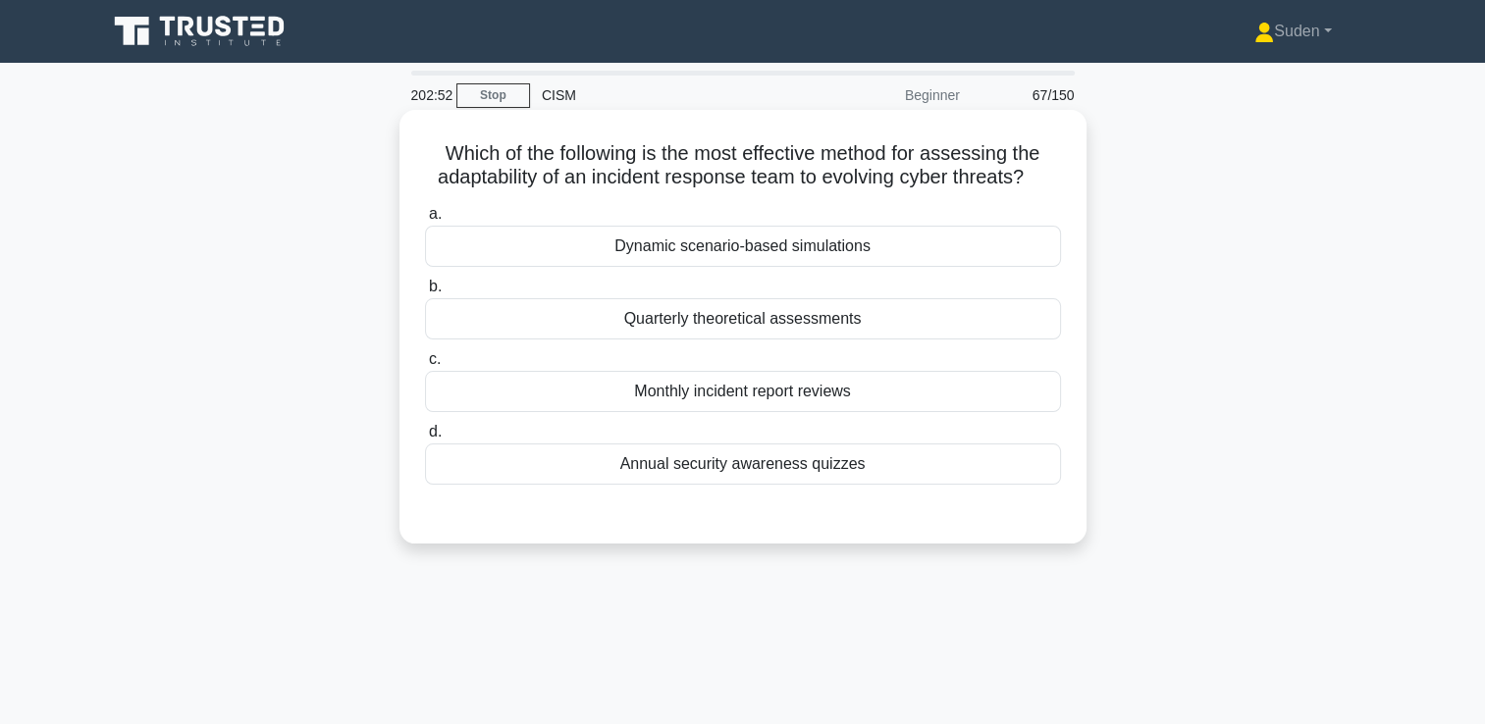
click at [891, 256] on div "Dynamic scenario-based simulations" at bounding box center [743, 246] width 636 height 41
click at [425, 221] on input "a. Dynamic scenario-based simulations" at bounding box center [425, 214] width 0 height 13
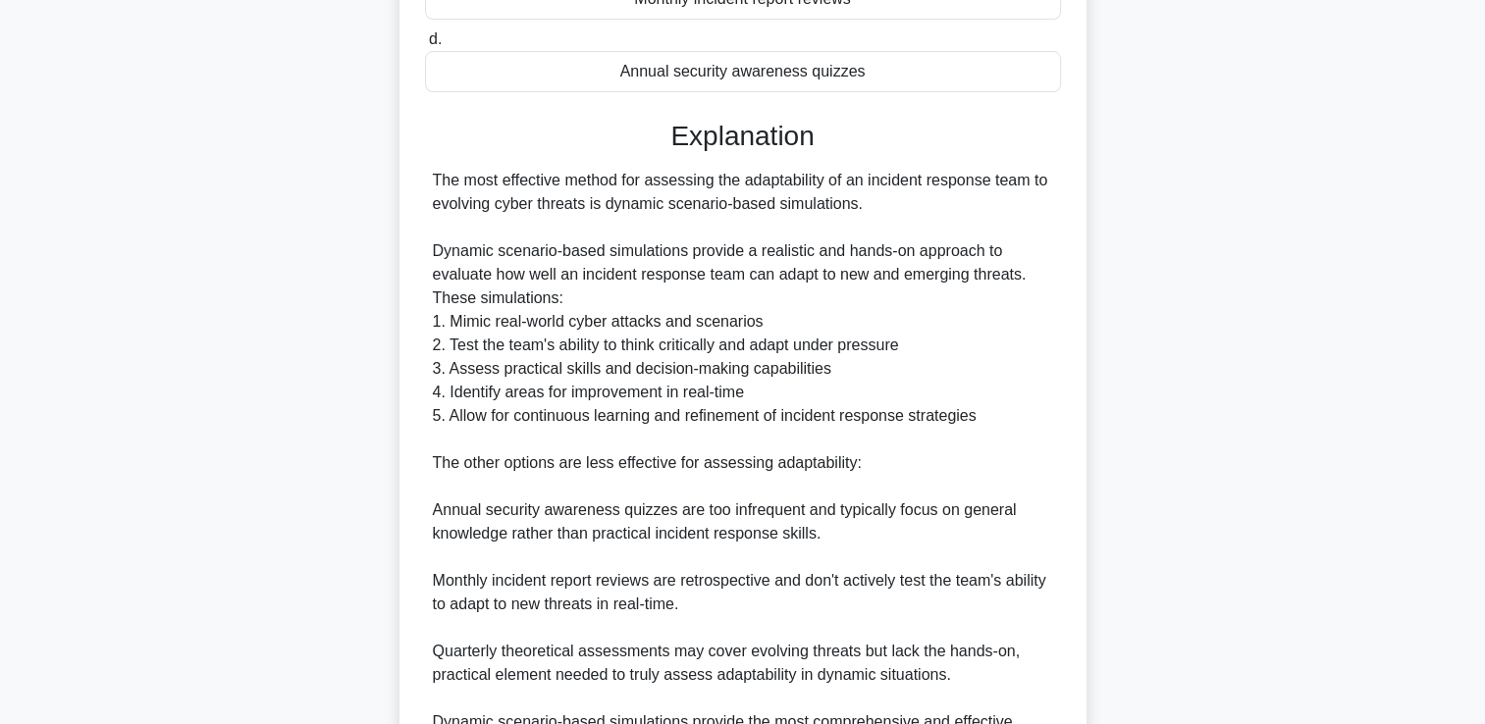
scroll to position [602, 0]
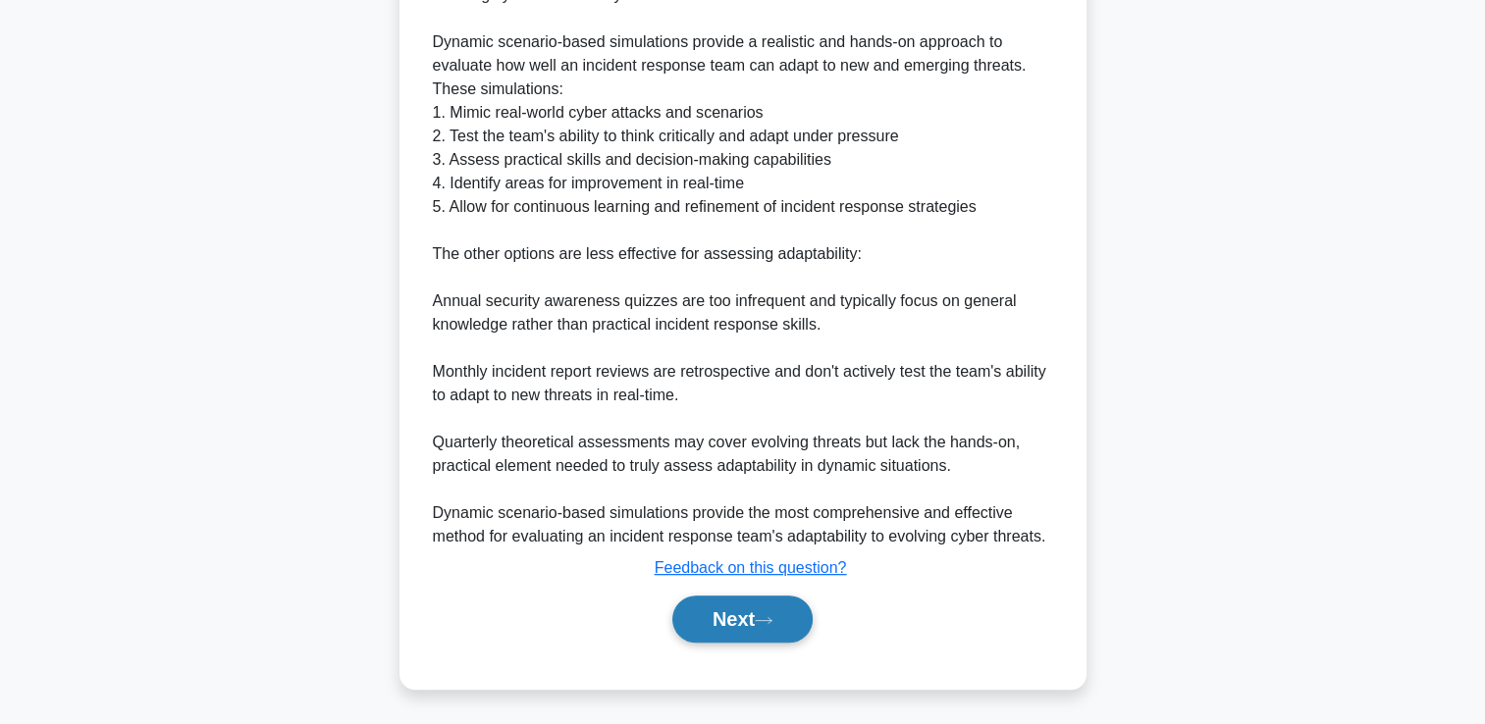
click at [802, 620] on button "Next" at bounding box center [742, 619] width 140 height 47
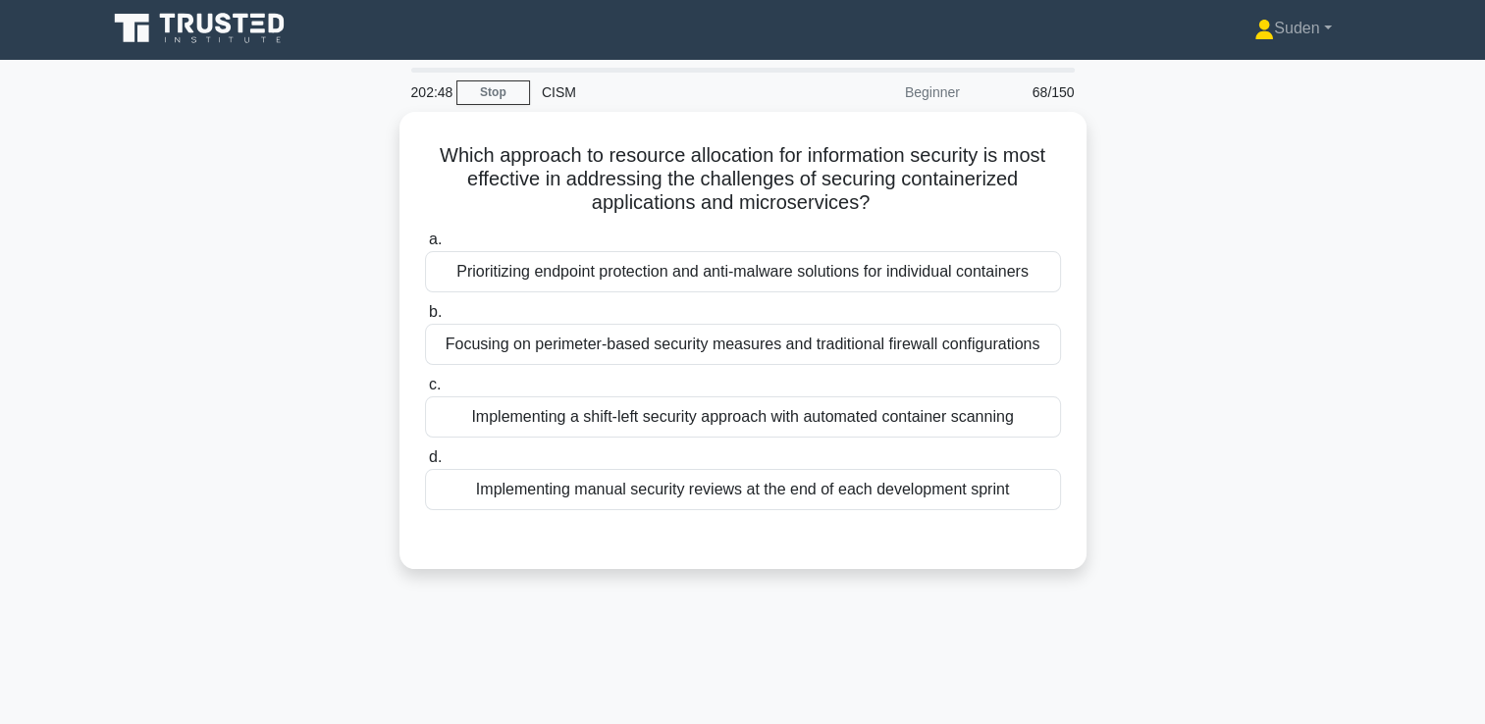
scroll to position [0, 0]
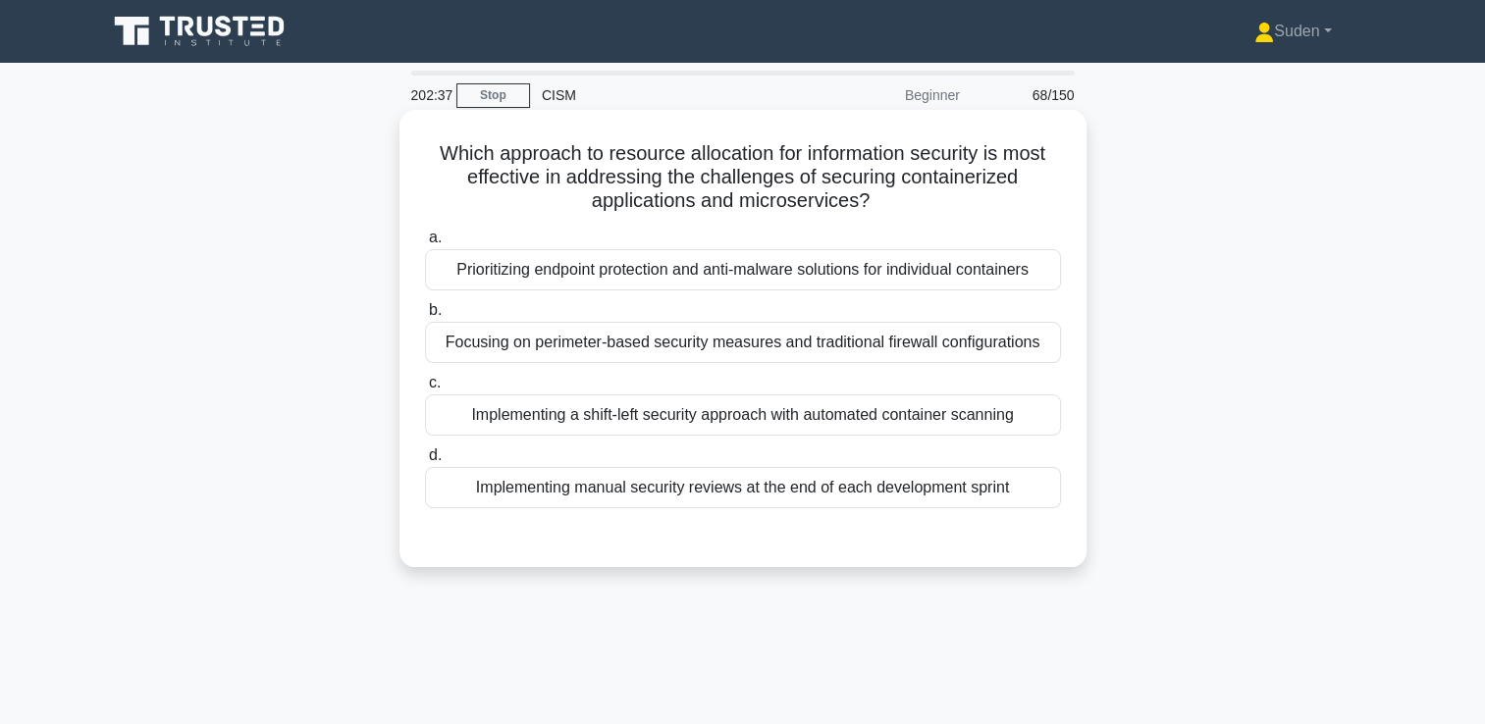
click at [526, 429] on div "Implementing a shift-left security approach with automated container scanning" at bounding box center [743, 415] width 636 height 41
click at [425, 390] on input "c. Implementing a shift-left security approach with automated container scanning" at bounding box center [425, 383] width 0 height 13
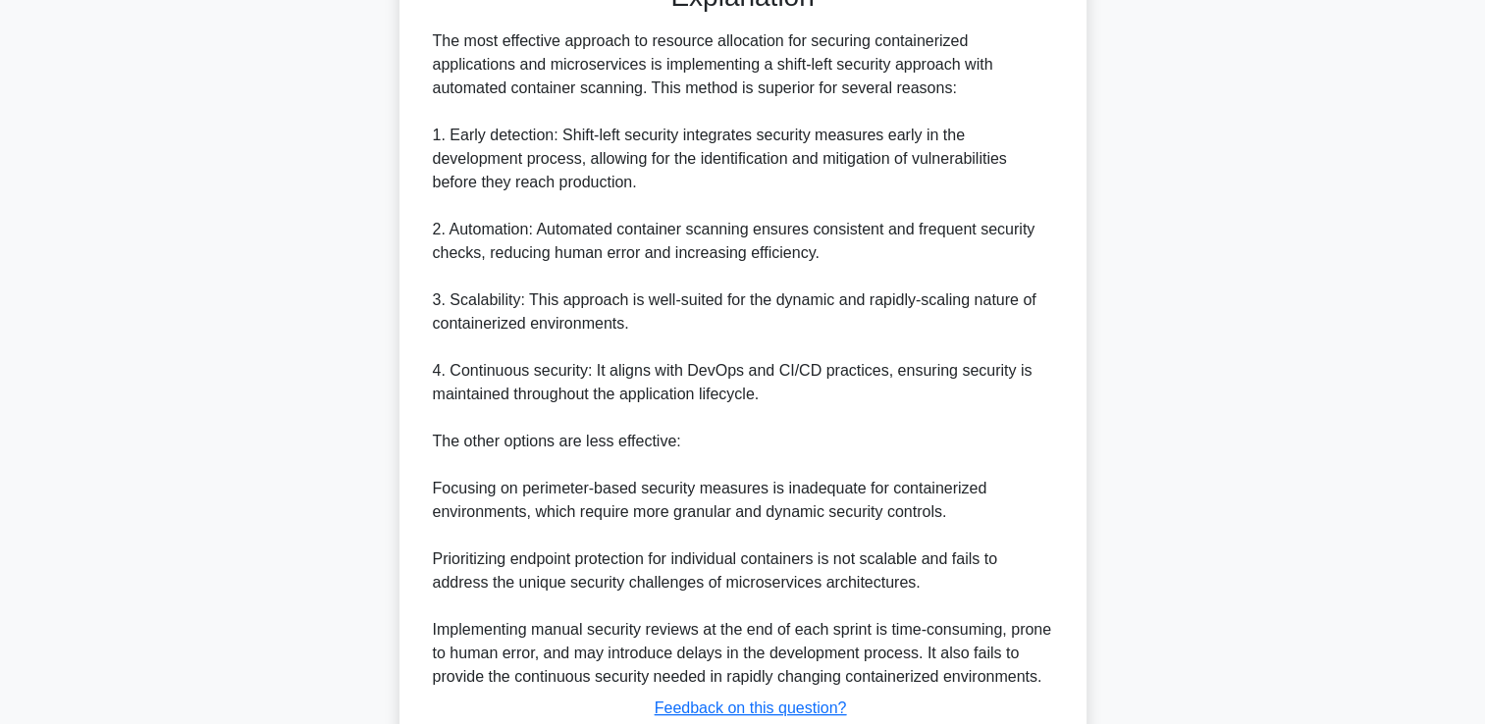
scroll to position [589, 0]
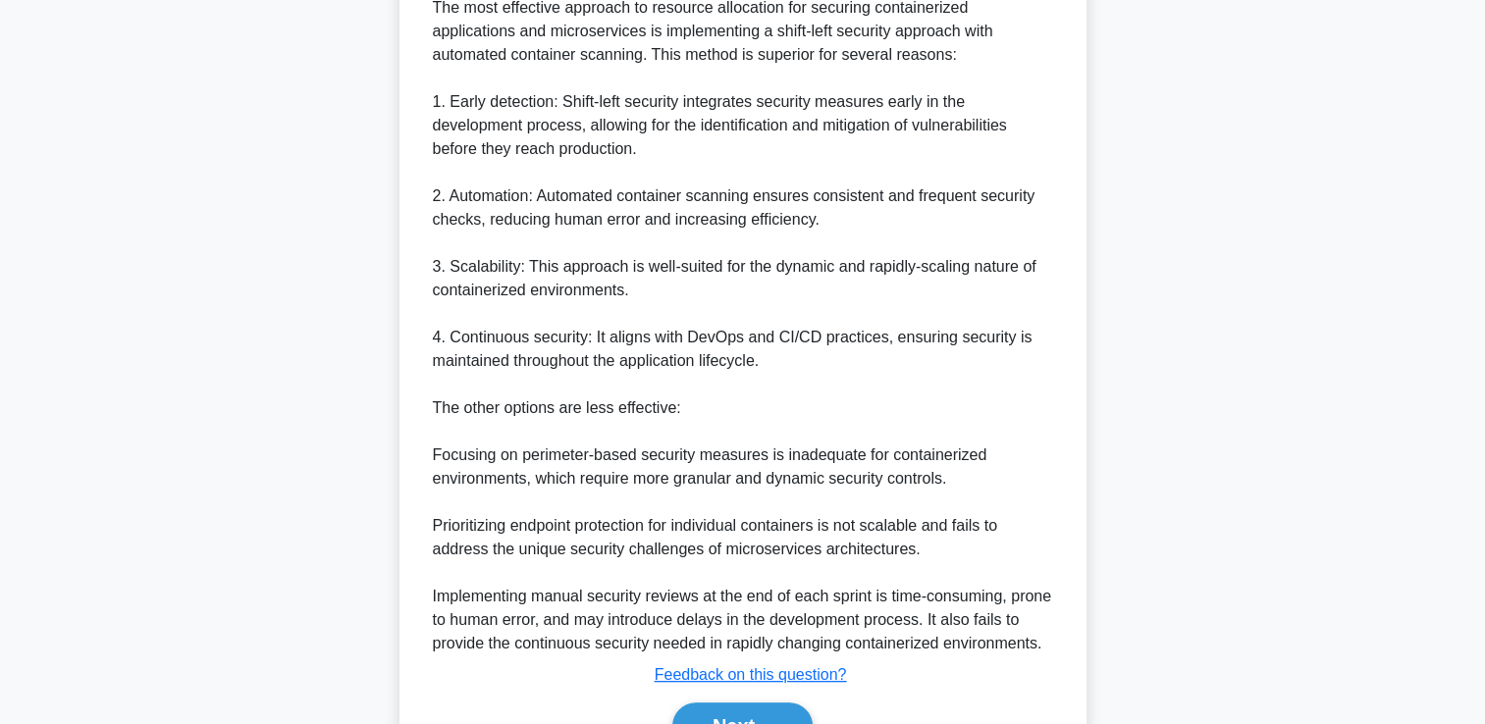
click at [720, 696] on div "Next" at bounding box center [743, 726] width 636 height 63
click at [720, 708] on button "Next" at bounding box center [742, 726] width 140 height 47
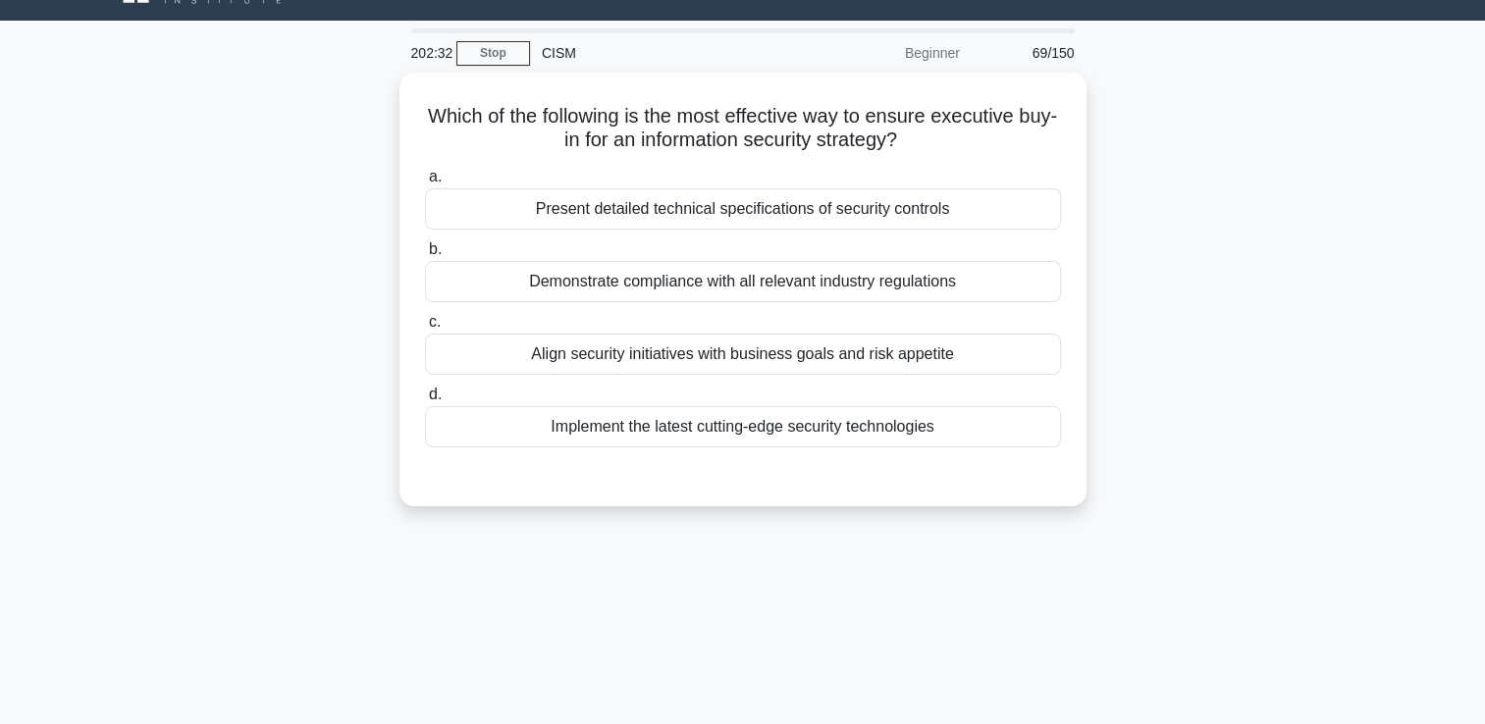
scroll to position [41, 0]
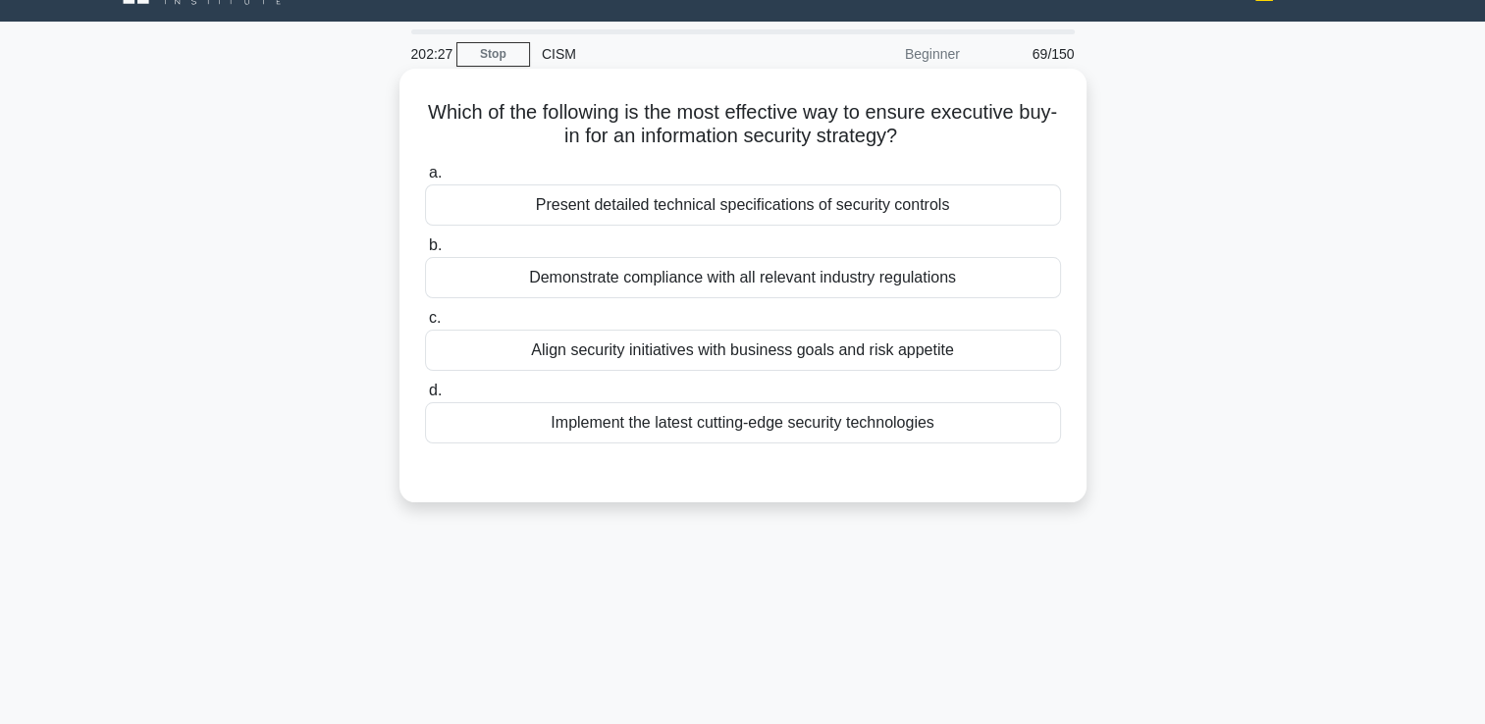
click at [631, 355] on div "Align security initiatives with business goals and risk appetite" at bounding box center [743, 350] width 636 height 41
click at [425, 325] on input "c. Align security initiatives with business goals and risk appetite" at bounding box center [425, 318] width 0 height 13
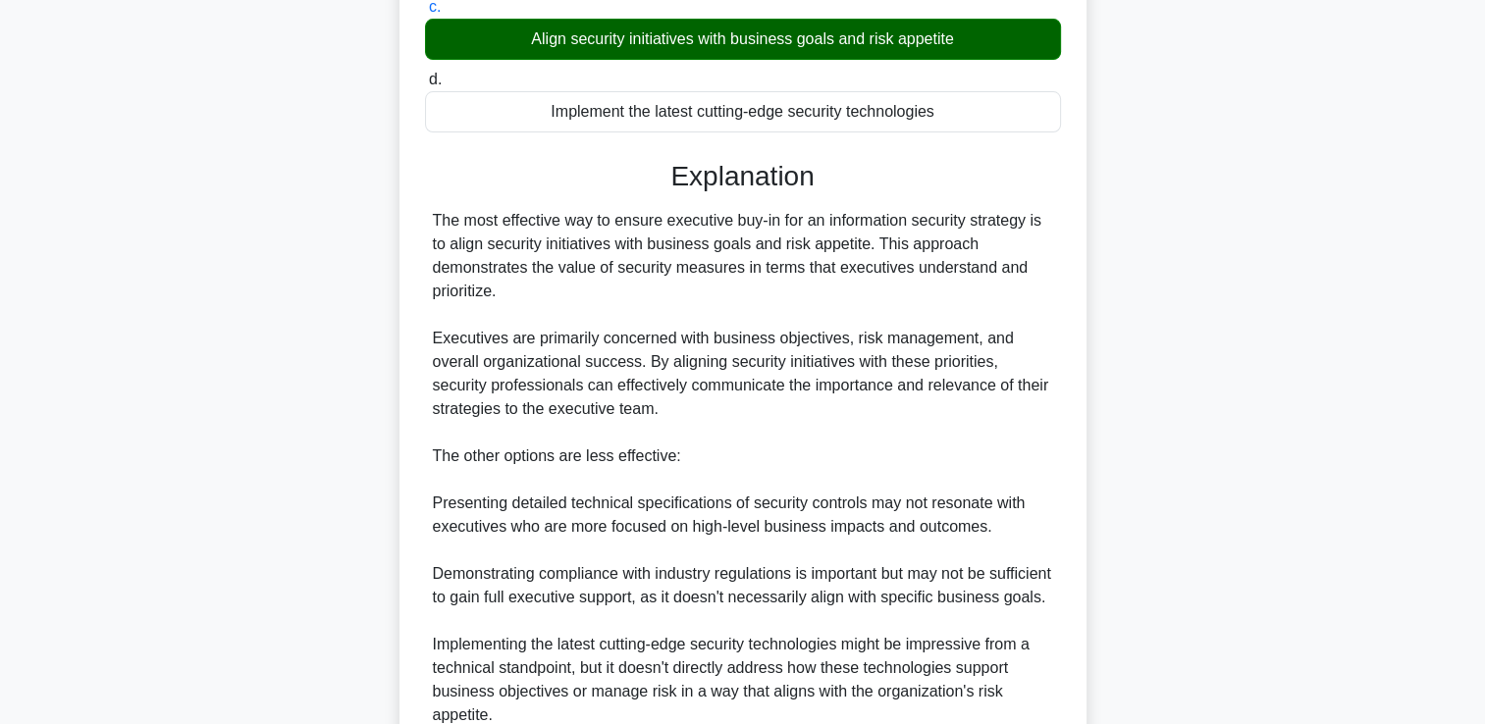
scroll to position [630, 0]
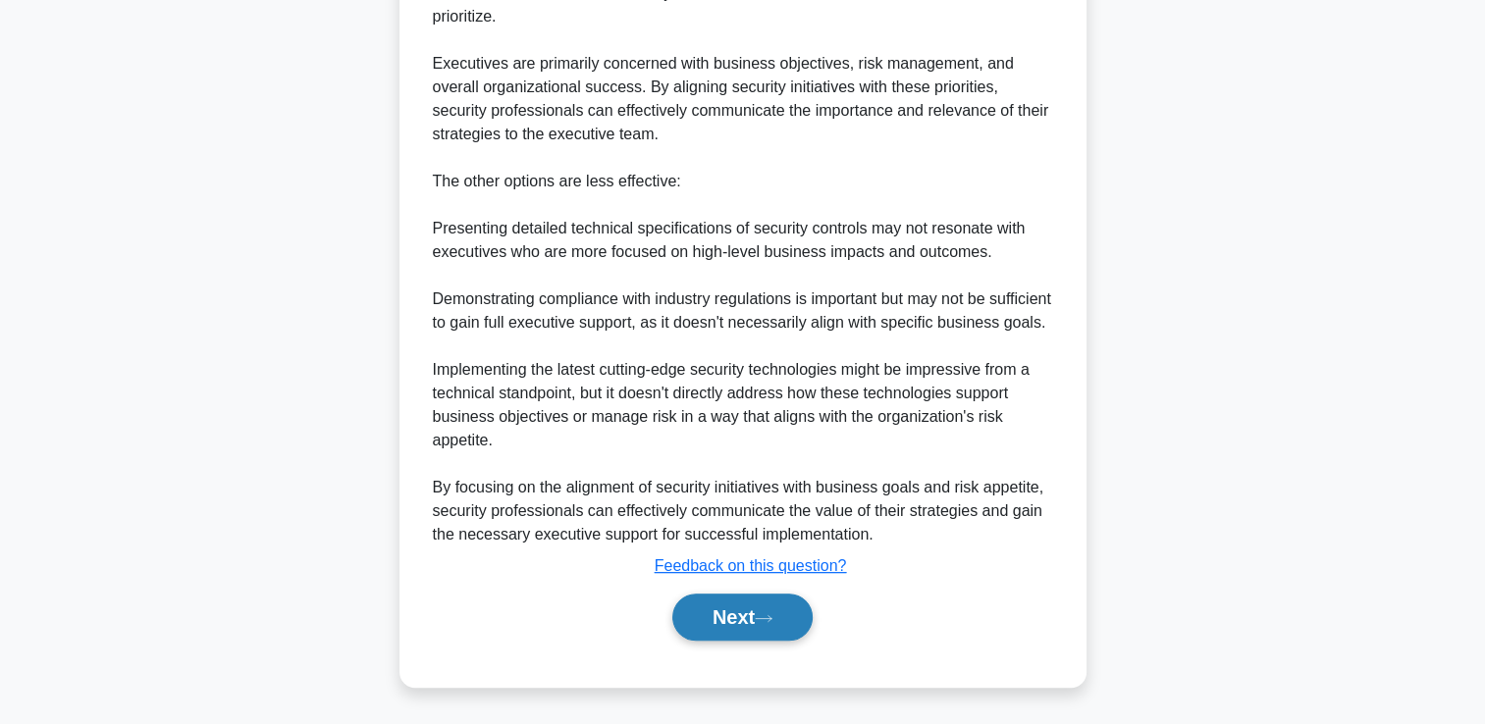
click at [737, 641] on button "Next" at bounding box center [742, 617] width 140 height 47
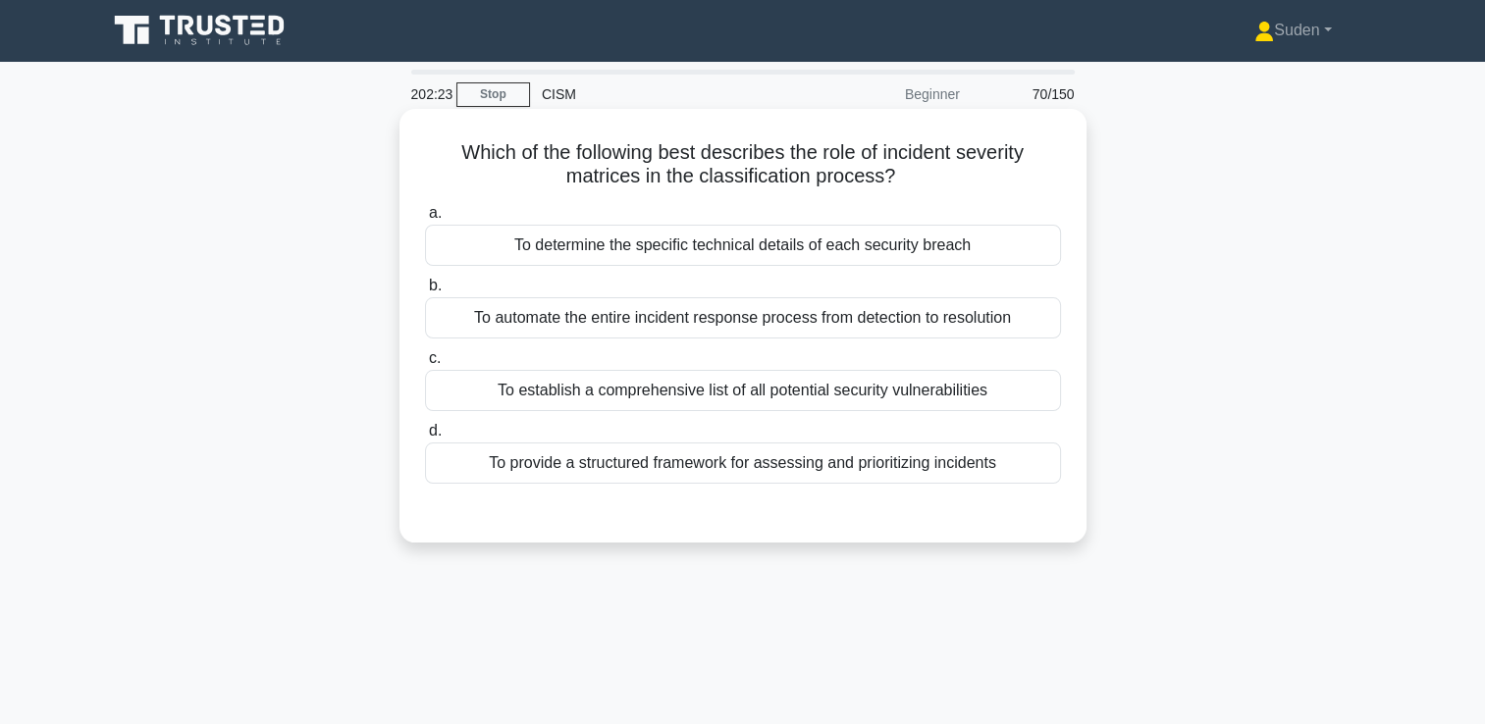
scroll to position [0, 0]
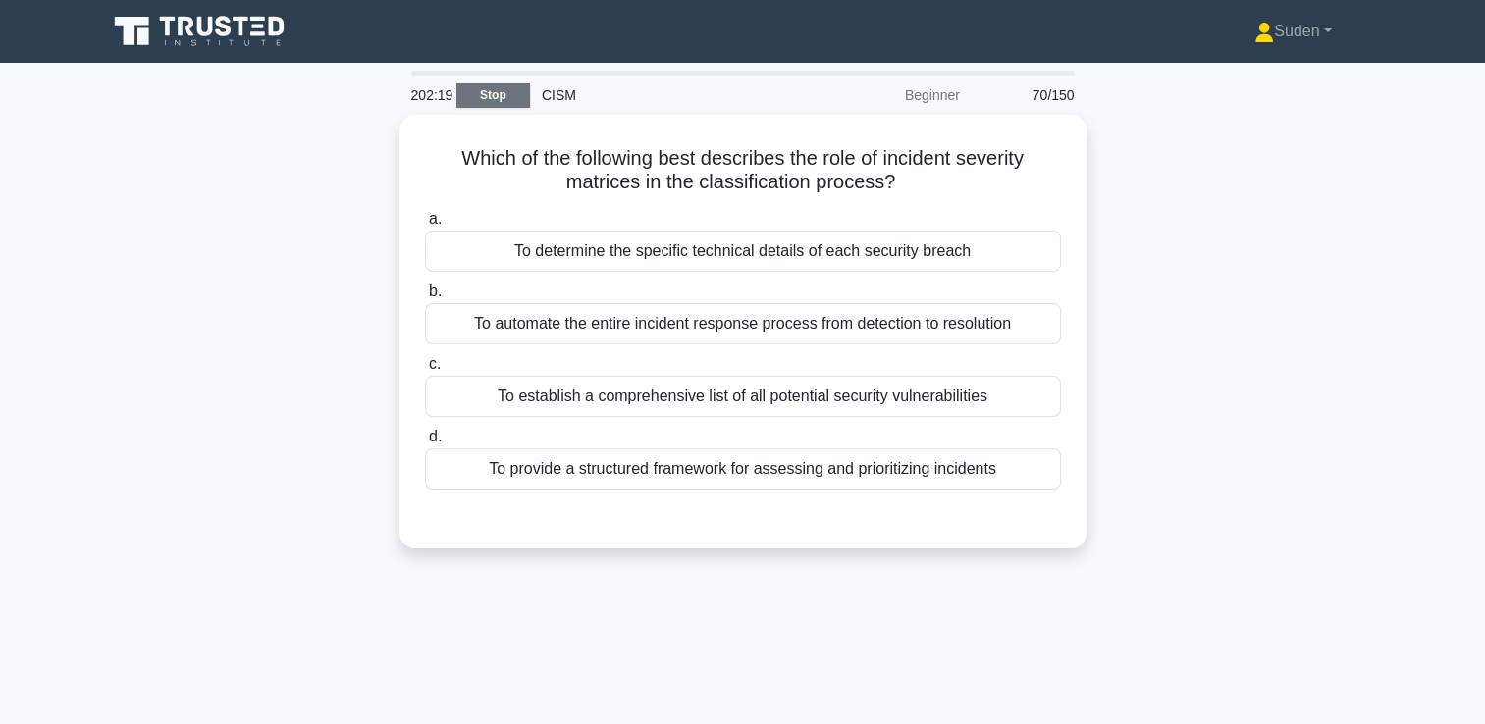
click at [509, 93] on link "Stop" at bounding box center [493, 95] width 74 height 25
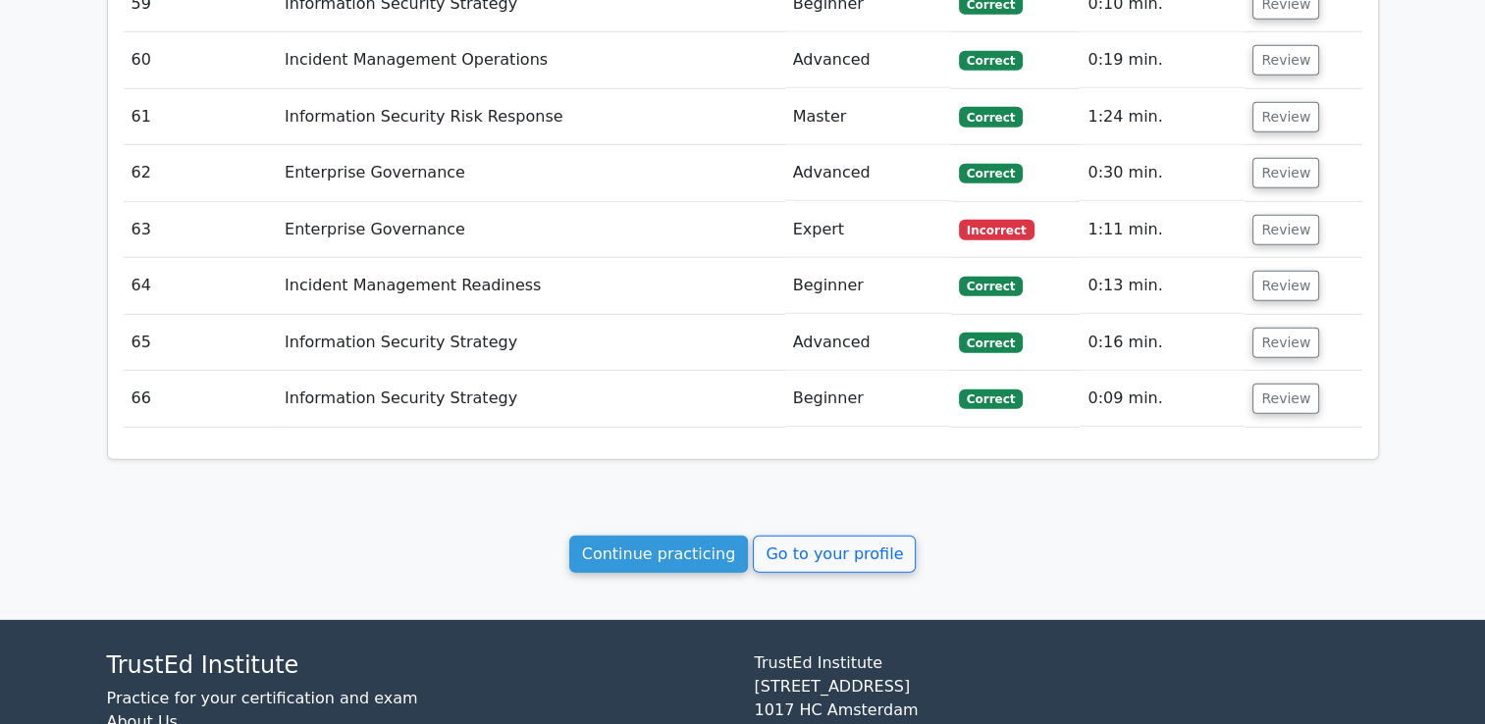
scroll to position [5666, 0]
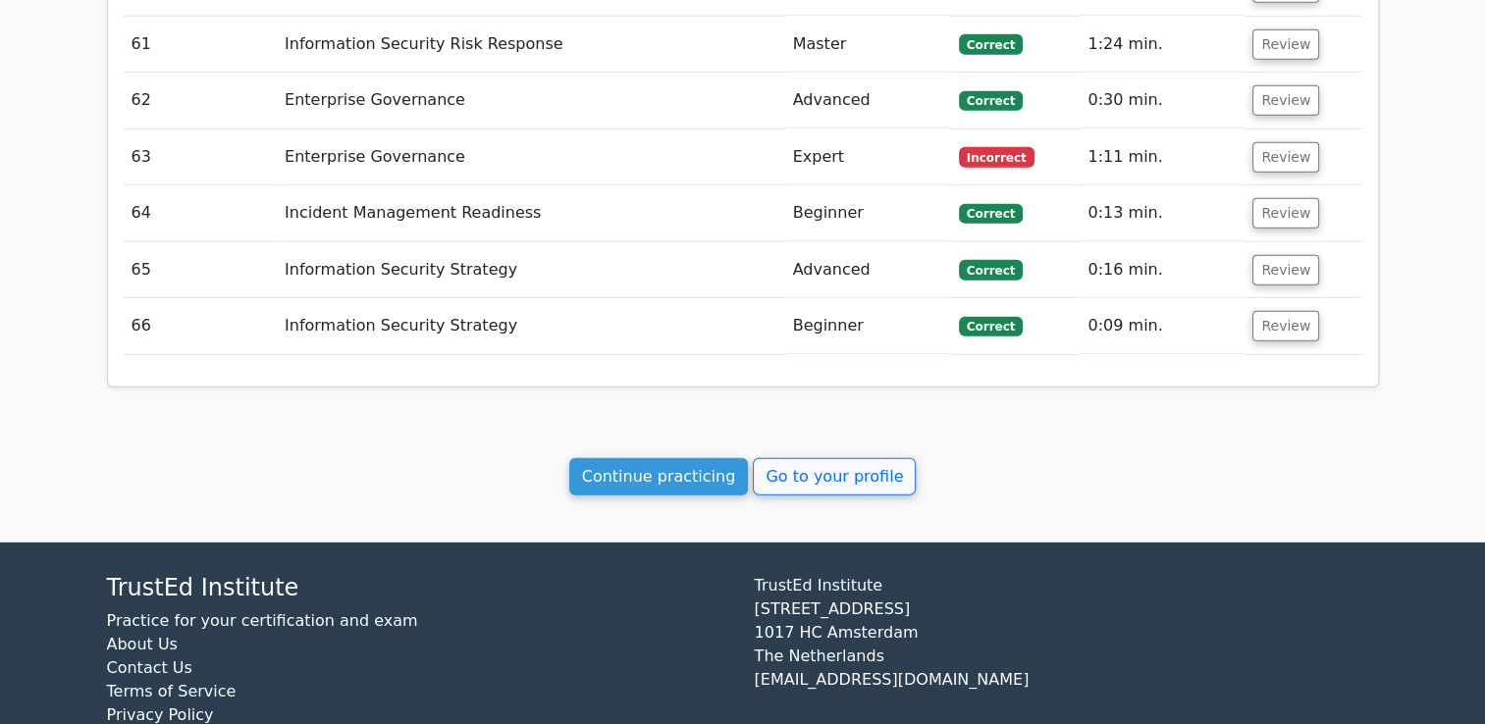
click at [850, 458] on link "Go to your profile" at bounding box center [834, 476] width 163 height 37
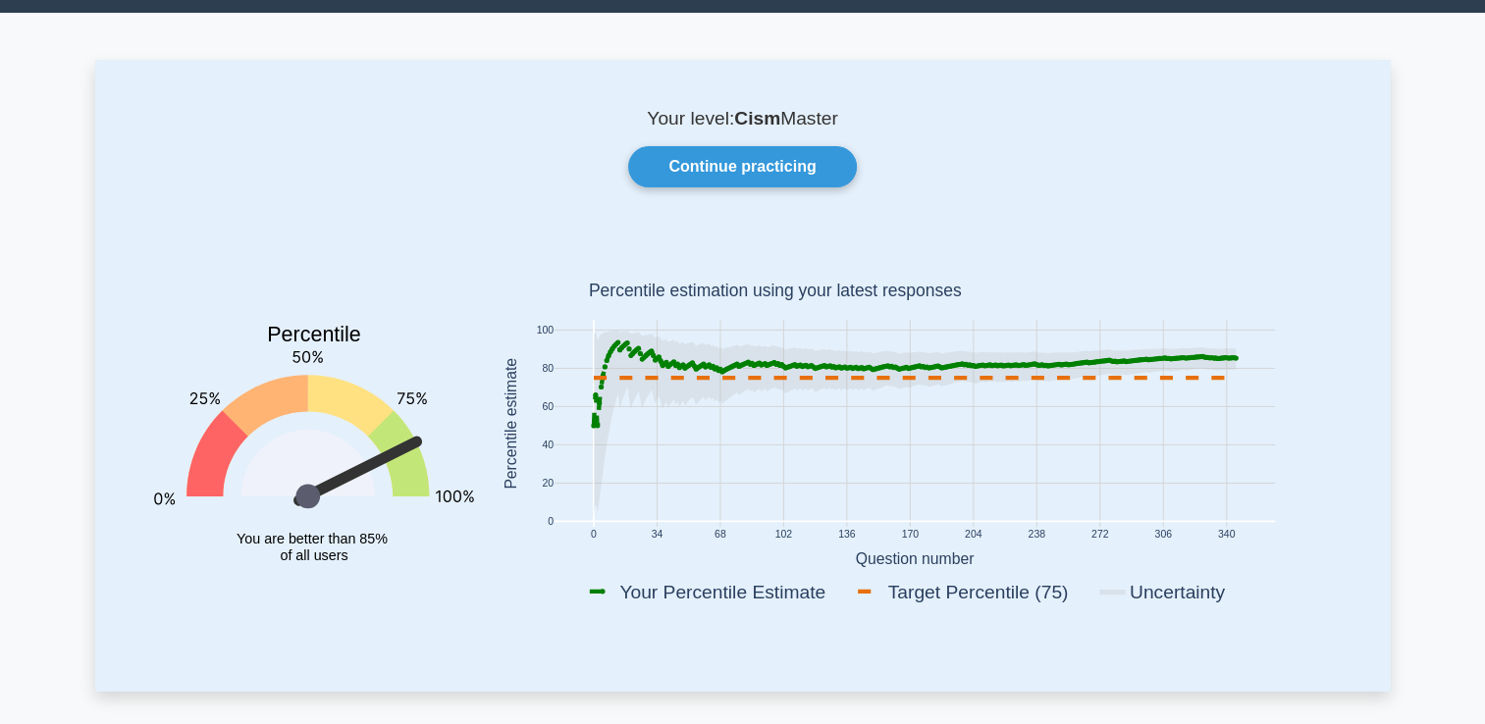
scroll to position [98, 0]
